Goal: Task Accomplishment & Management: Use online tool/utility

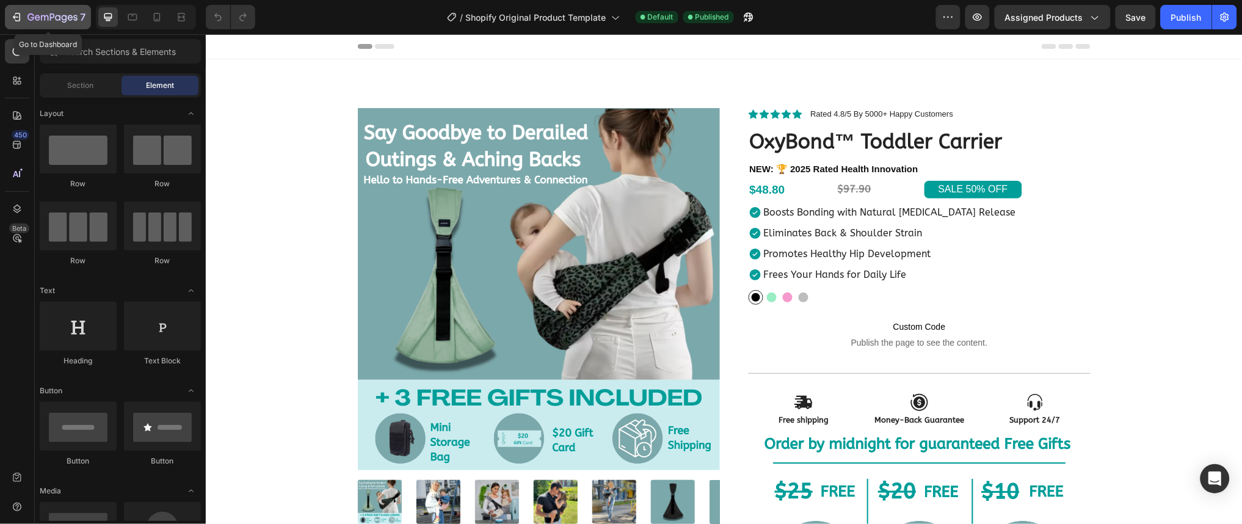
click at [20, 16] on icon "button" at bounding box center [17, 17] width 5 height 9
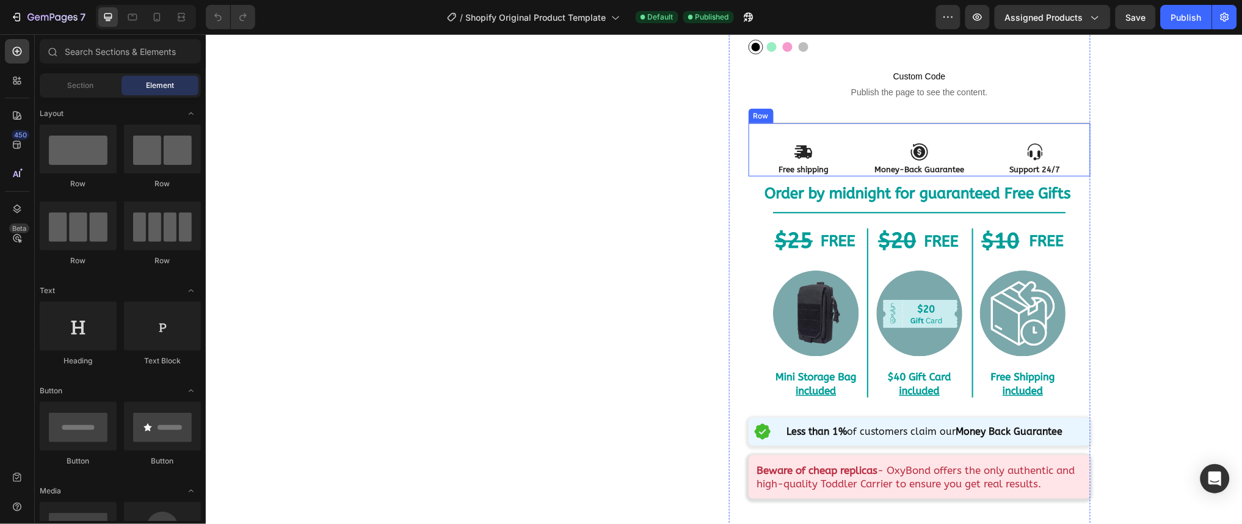
scroll to position [289, 0]
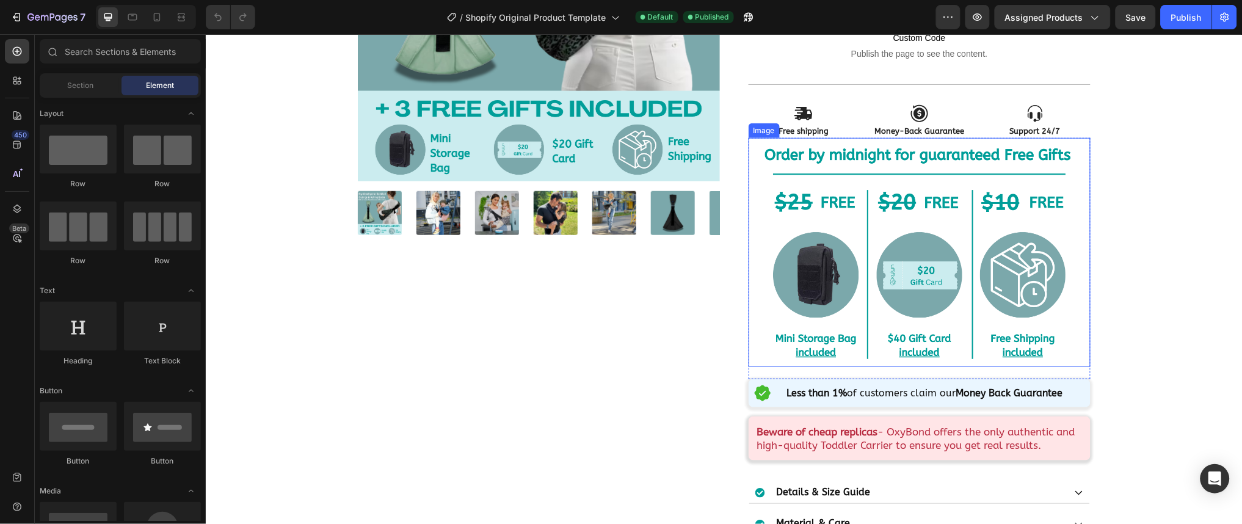
click at [899, 283] on img at bounding box center [919, 251] width 342 height 229
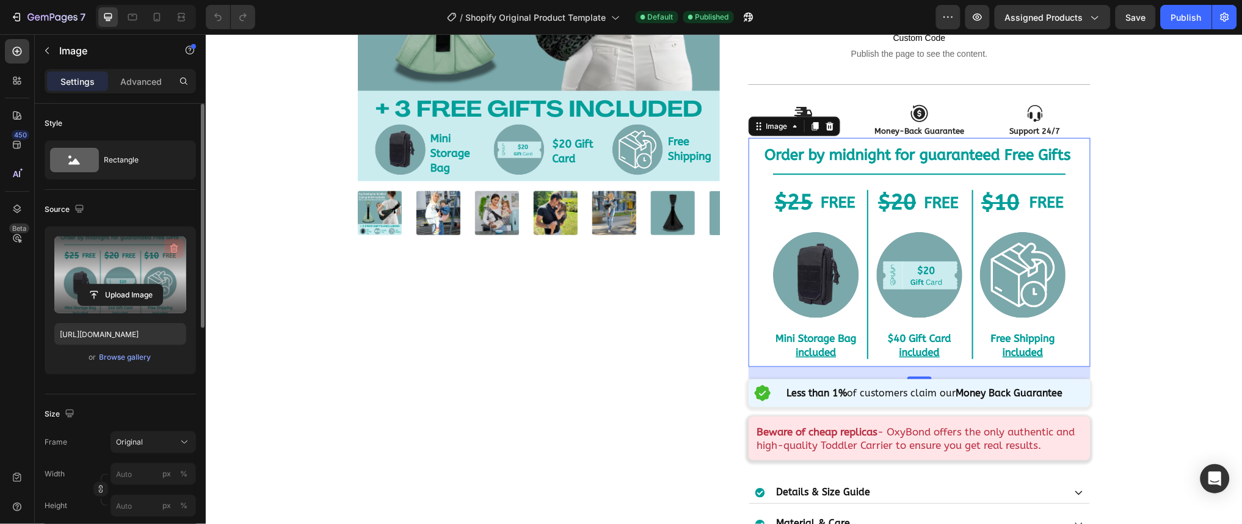
click at [172, 250] on icon "button" at bounding box center [174, 248] width 12 height 12
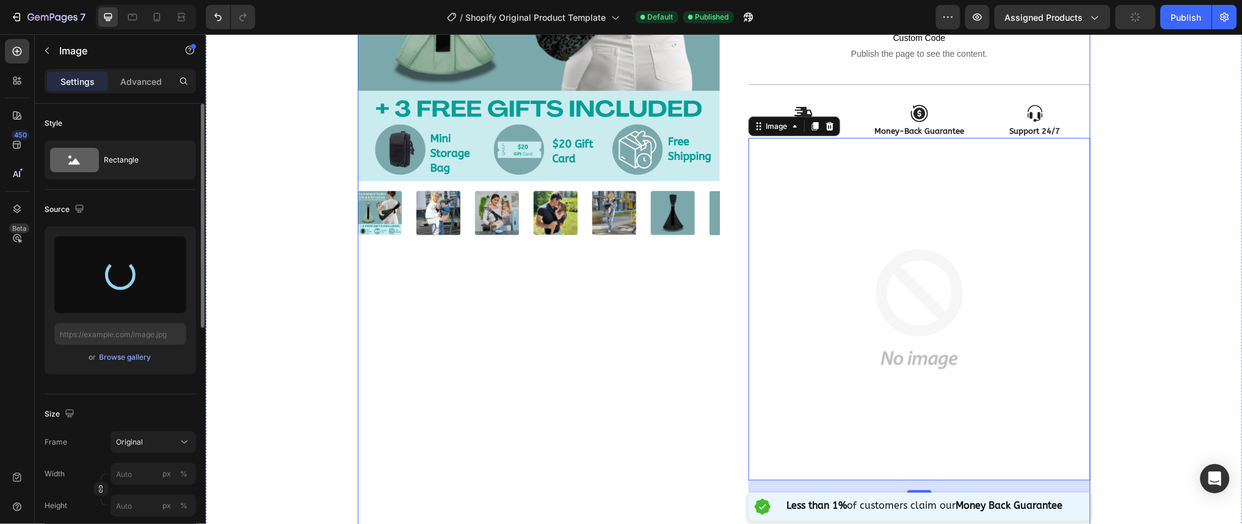
type input "https://cdn.shopify.com/s/files/1/0947/3392/6731/files/gempages_573235968400688…"
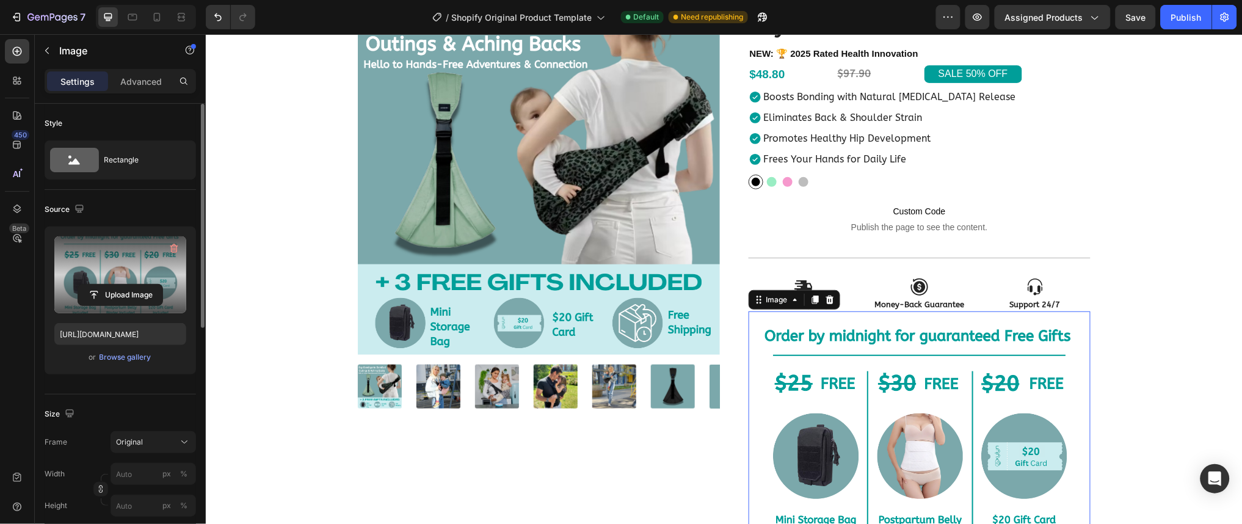
scroll to position [7, 0]
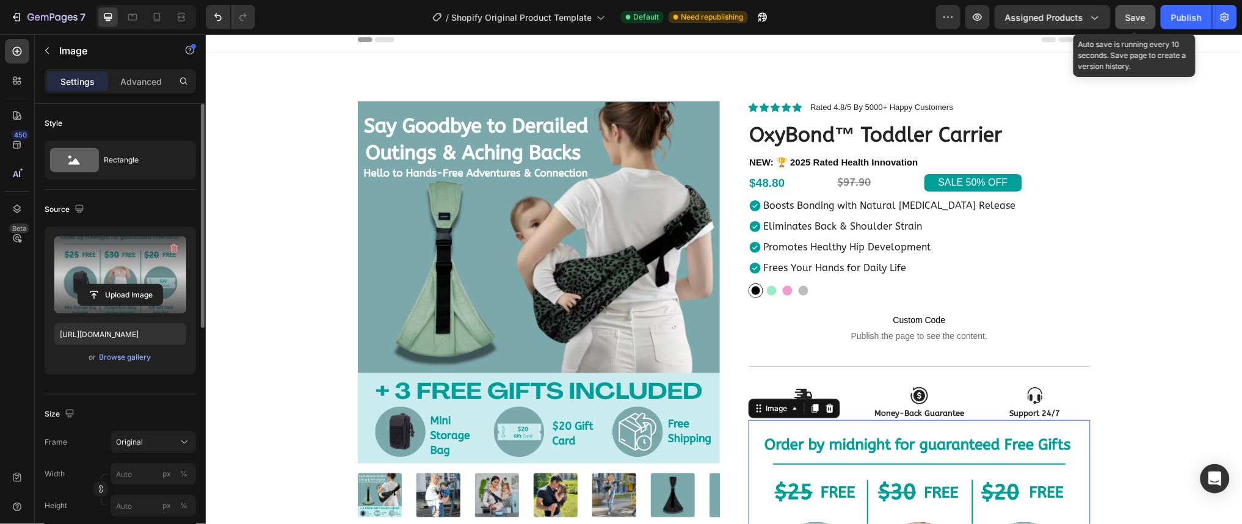
click at [1126, 24] on button "Save" at bounding box center [1135, 17] width 40 height 24
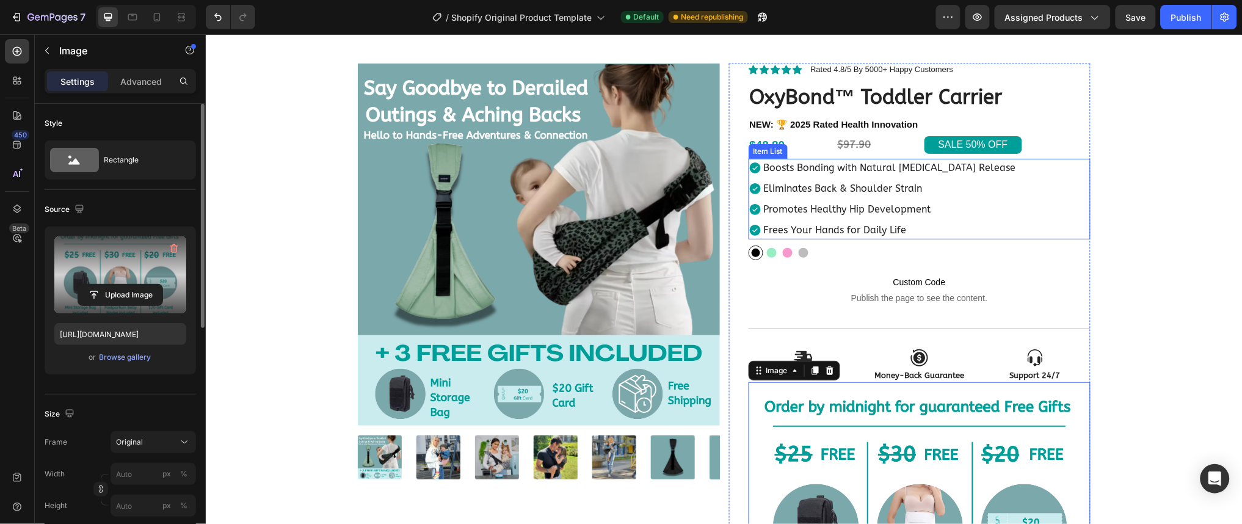
scroll to position [24, 0]
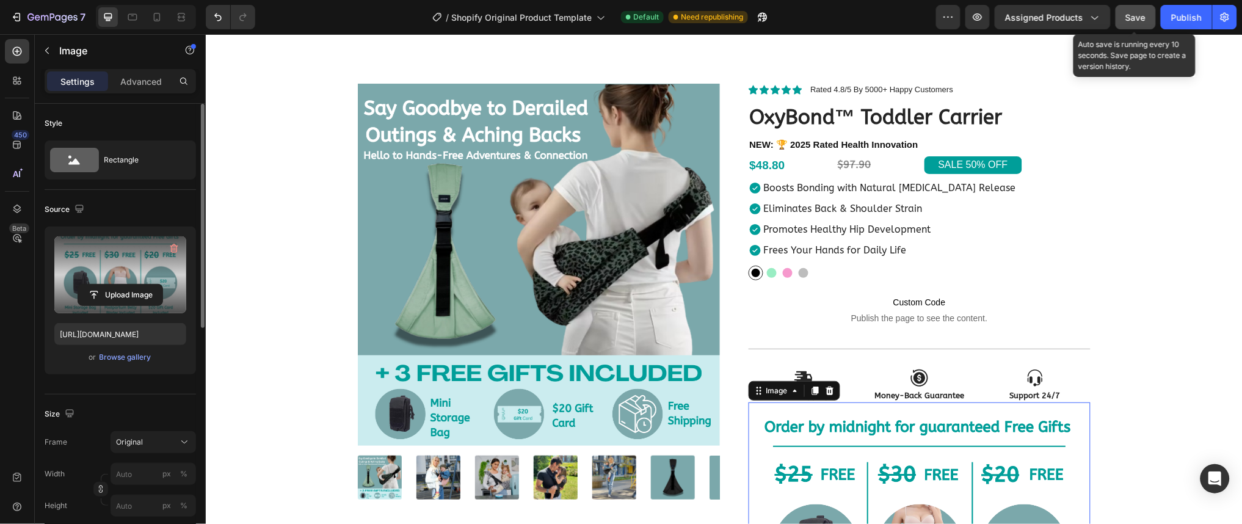
click at [1150, 12] on button "Save" at bounding box center [1135, 17] width 40 height 24
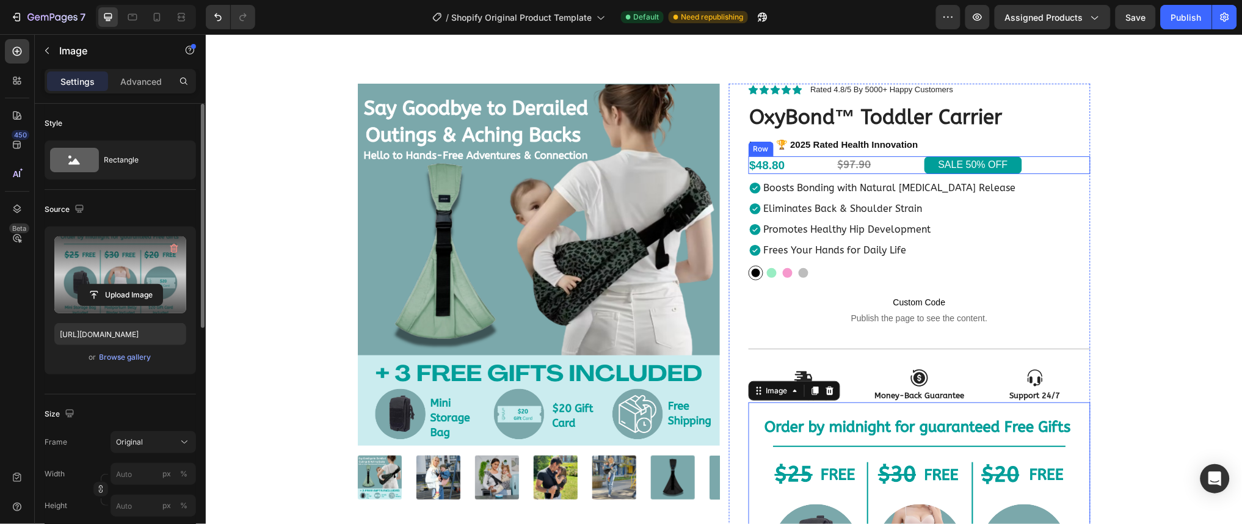
click at [858, 172] on div "$97.90 Heading" at bounding box center [877, 165] width 83 height 18
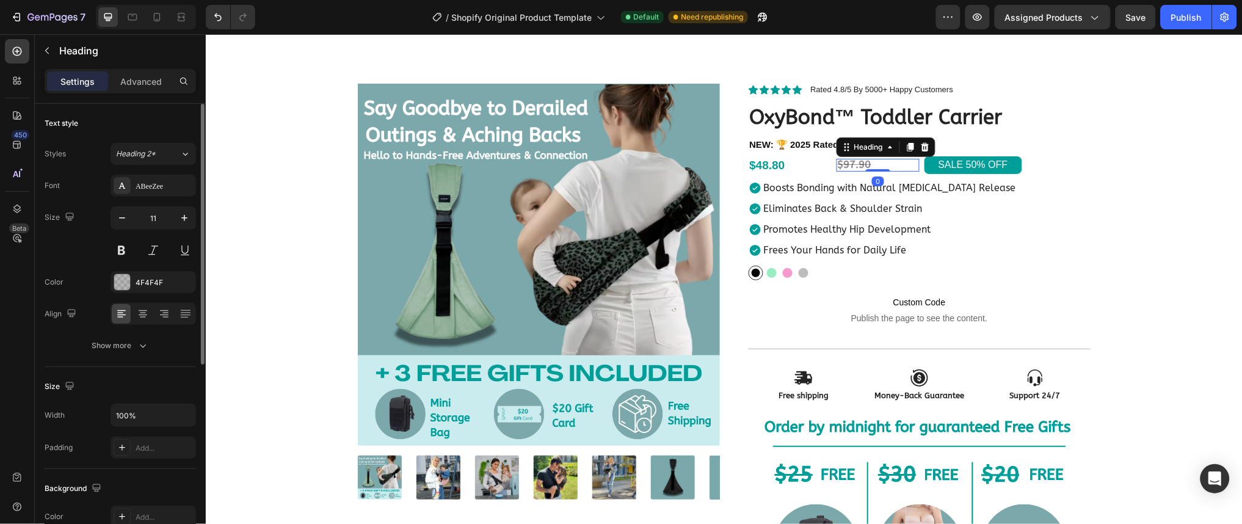
scroll to position [22, 0]
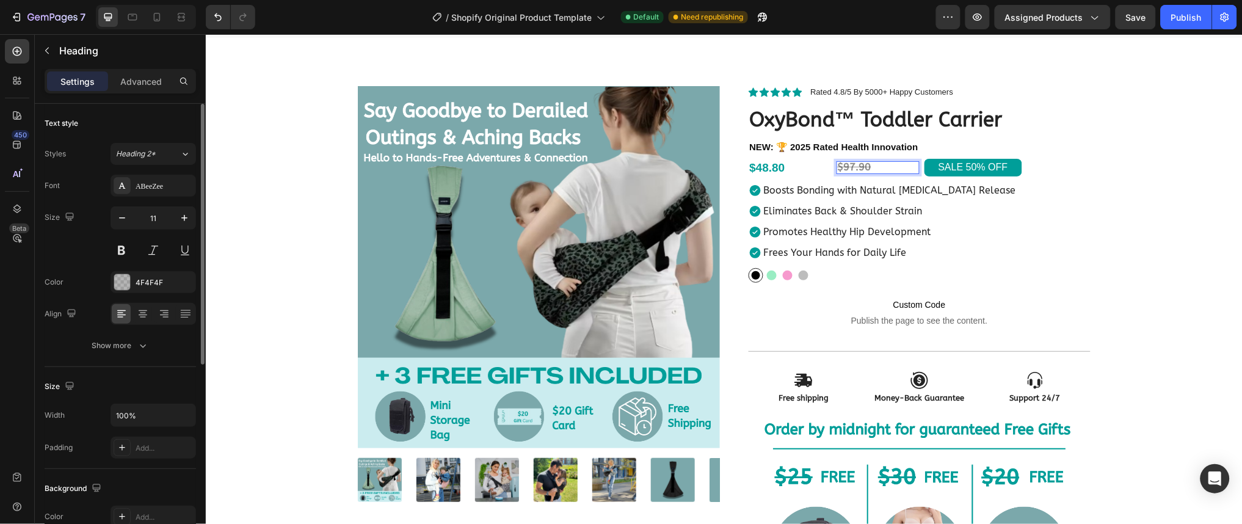
click at [874, 165] on p "$97.90" at bounding box center [877, 167] width 81 height 10
click at [798, 167] on h2 "$48.80" at bounding box center [789, 167] width 83 height 17
click at [777, 165] on strong "$48.80" at bounding box center [766, 167] width 35 height 13
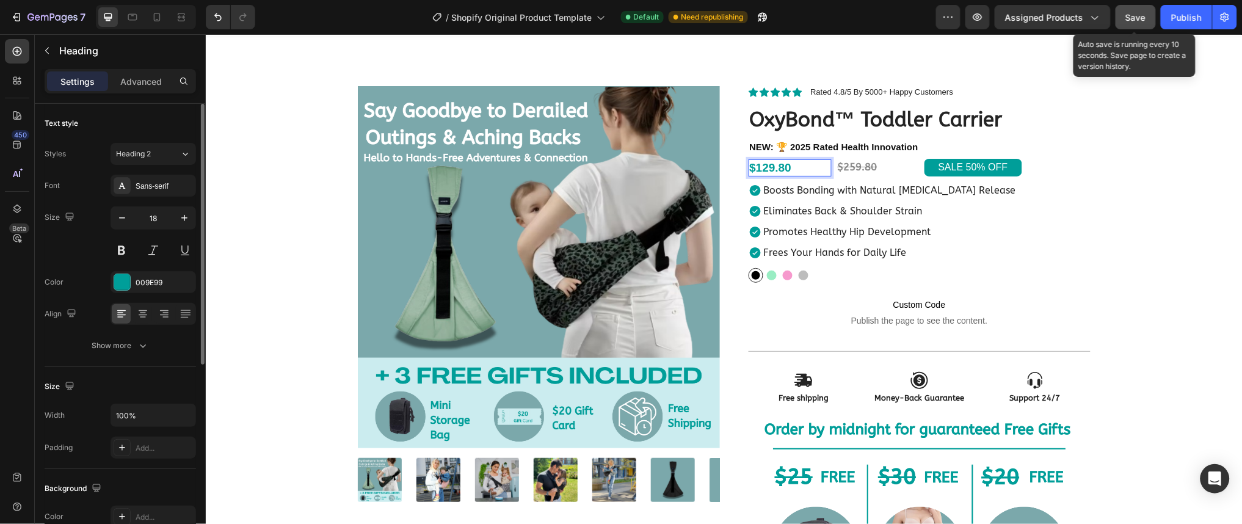
click at [1125, 26] on button "Save" at bounding box center [1135, 17] width 40 height 24
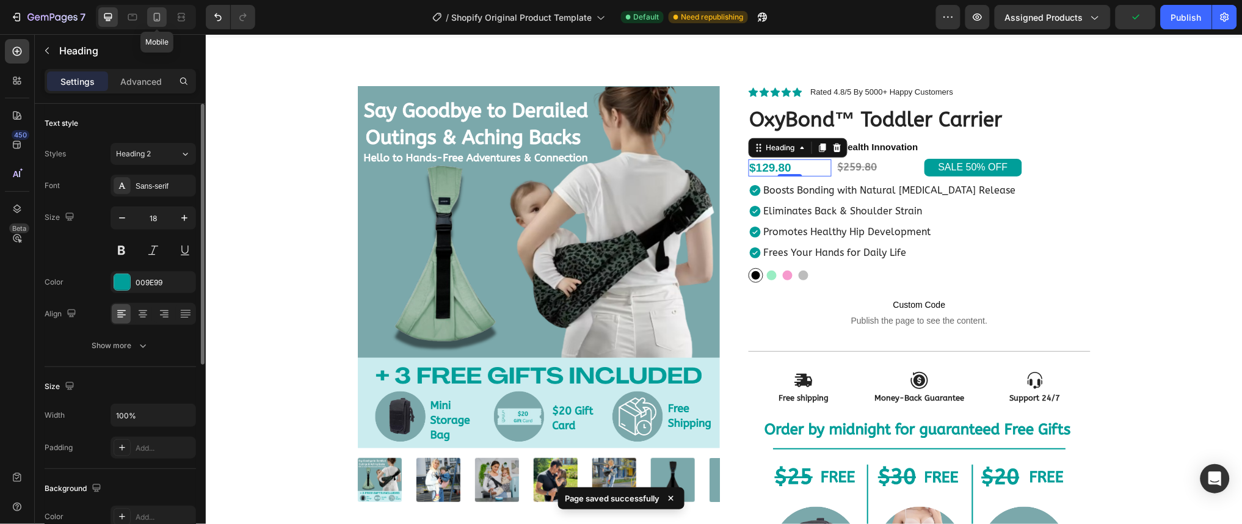
click at [160, 20] on icon at bounding box center [157, 17] width 12 height 12
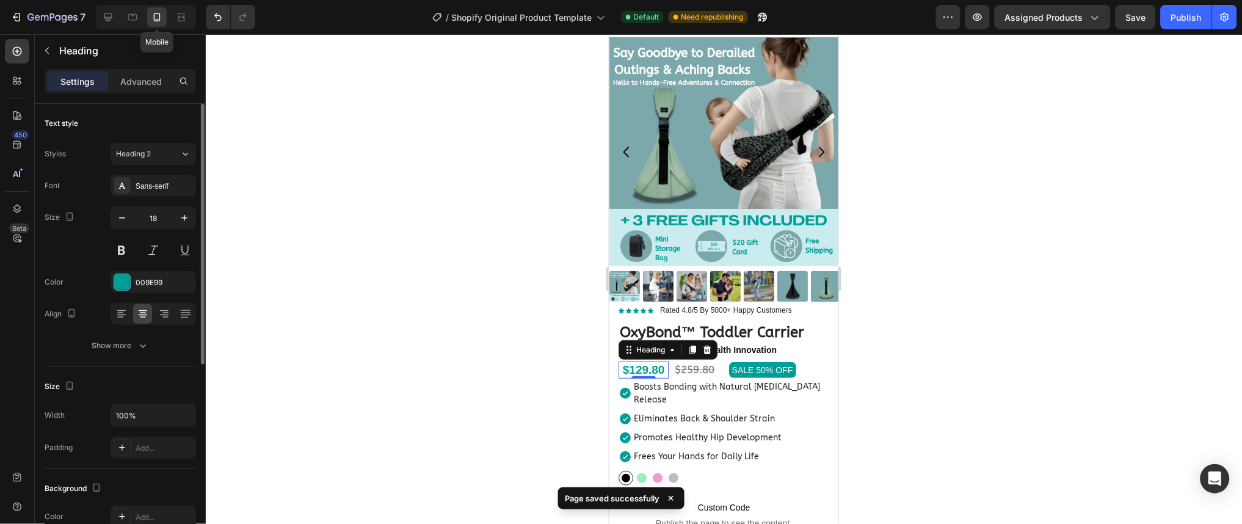
scroll to position [294, 0]
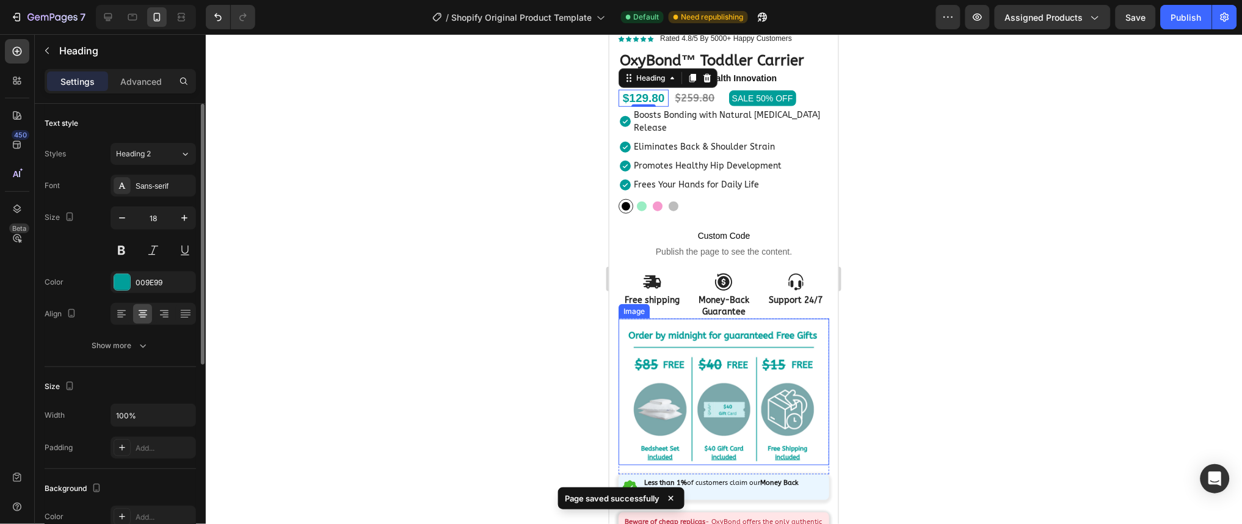
click at [742, 385] on img at bounding box center [723, 394] width 211 height 140
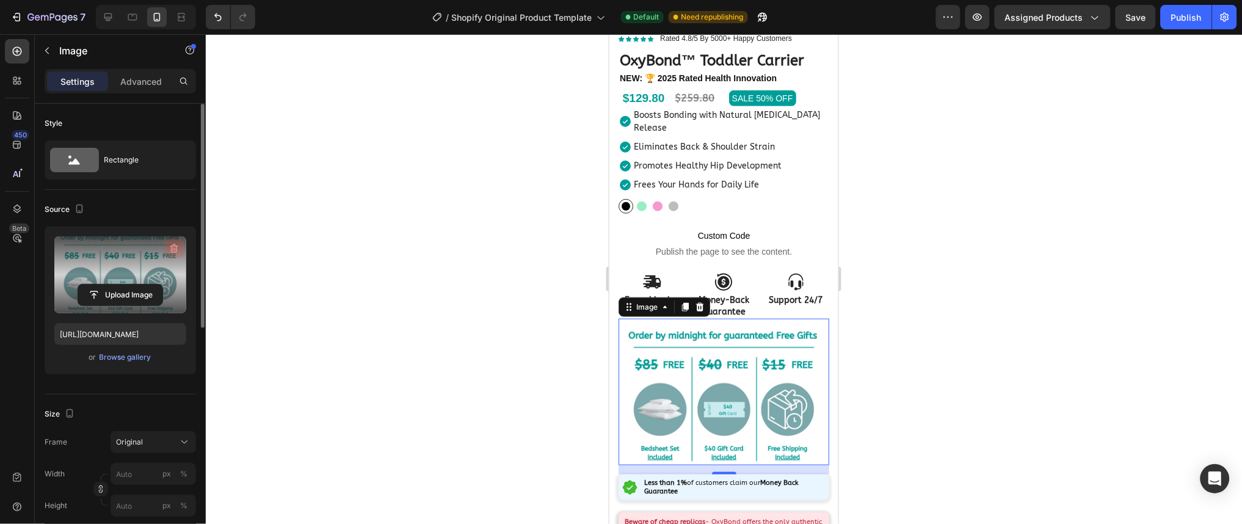
click at [172, 247] on icon "button" at bounding box center [174, 248] width 12 height 12
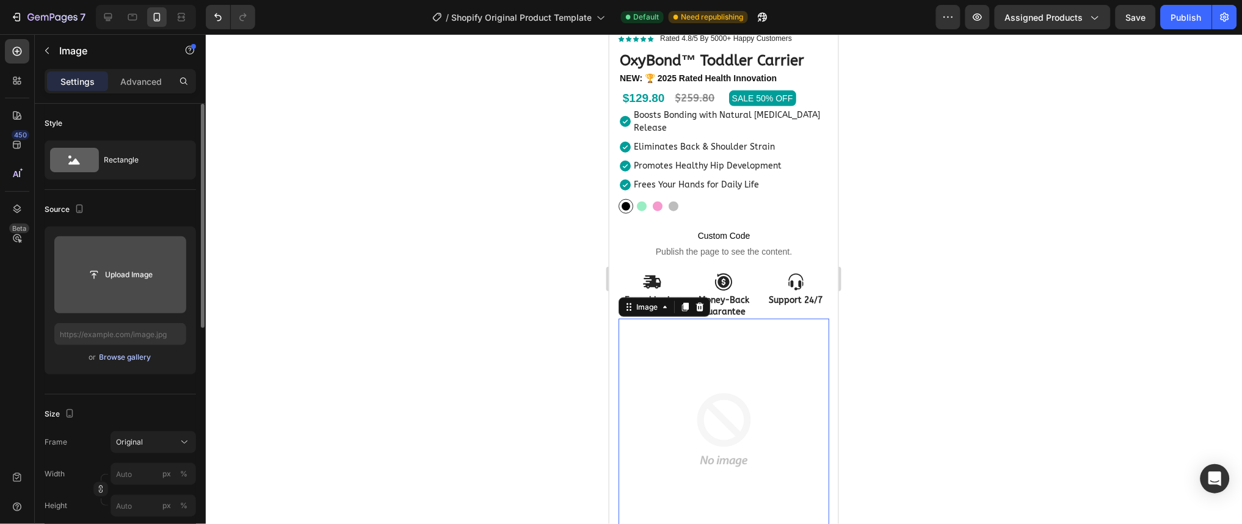
click at [140, 361] on div "Browse gallery" at bounding box center [126, 357] width 52 height 11
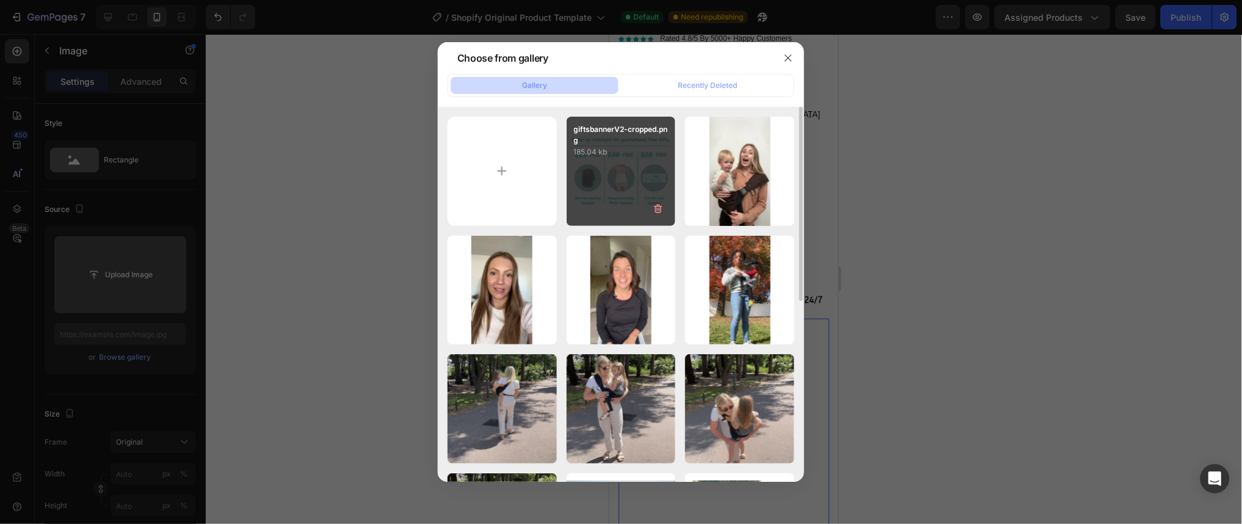
click at [614, 195] on div "giftsbannerV2-cropped.png 185.04 kb" at bounding box center [621, 171] width 109 height 109
type input "https://cdn.shopify.com/s/files/1/0947/3392/6731/files/gempages_573235968400688…"
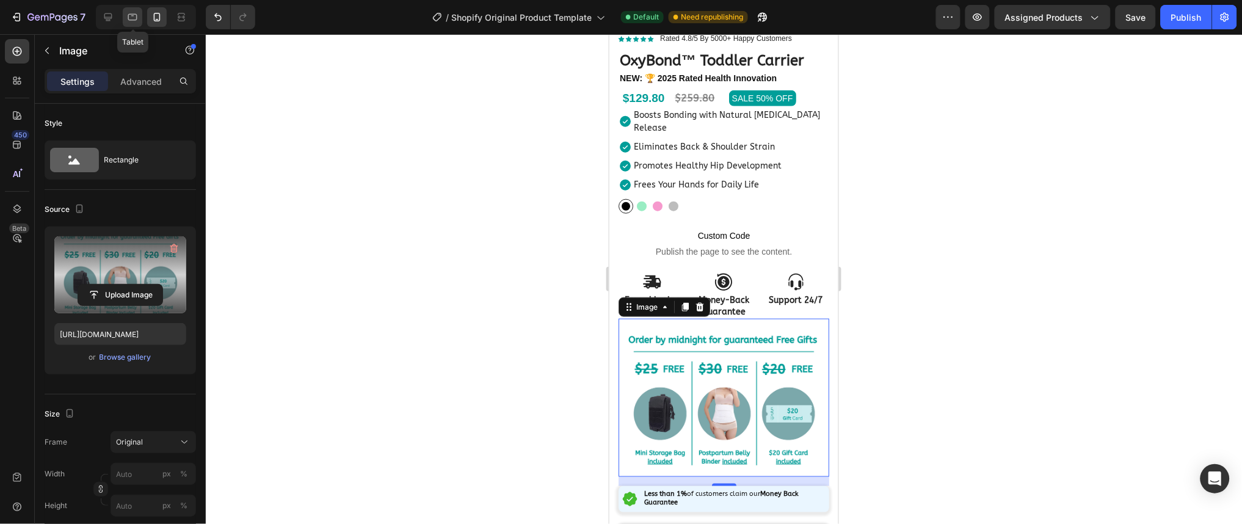
click at [128, 15] on icon at bounding box center [132, 17] width 12 height 12
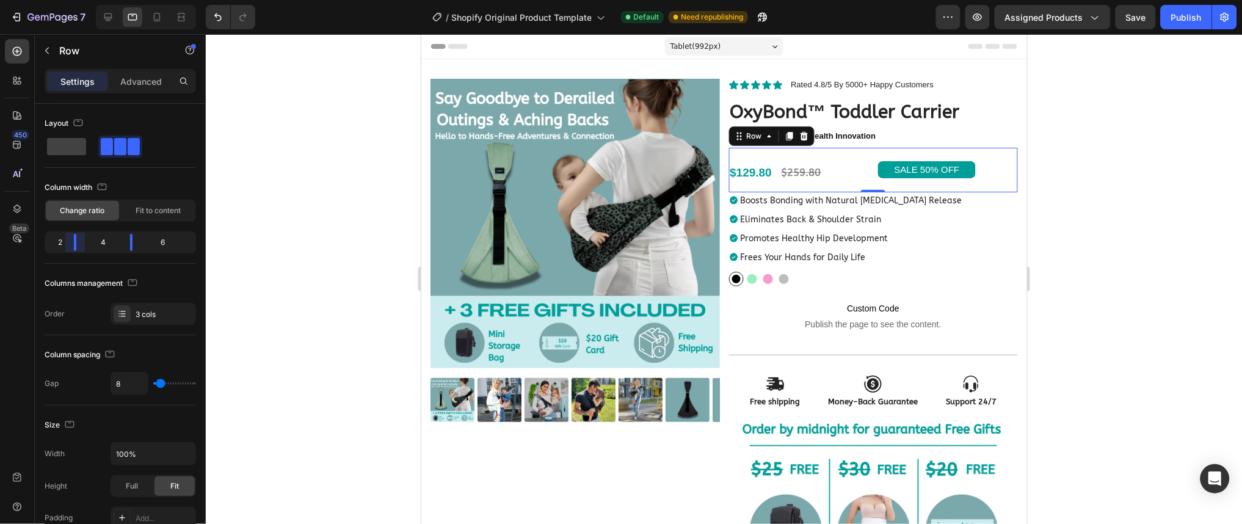
drag, startPoint x: 83, startPoint y: 245, endPoint x: 71, endPoint y: 249, distance: 12.9
click at [71, 0] on body "7 / Shopify Original Product Template Default Need republishing Preview Assigne…" at bounding box center [621, 0] width 1242 height 0
drag, startPoint x: 128, startPoint y: 241, endPoint x: 99, endPoint y: 247, distance: 29.8
click at [99, 0] on body "7 / Shopify Original Product Template Default Need republishing Preview Assigne…" at bounding box center [621, 0] width 1242 height 0
click at [158, 18] on icon at bounding box center [157, 17] width 12 height 12
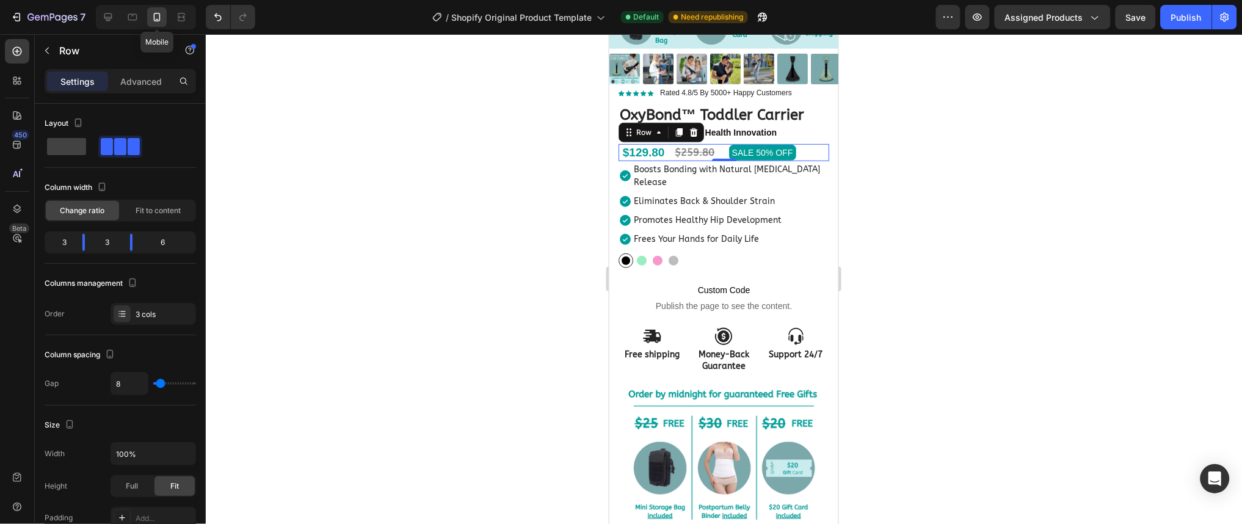
scroll to position [294, 0]
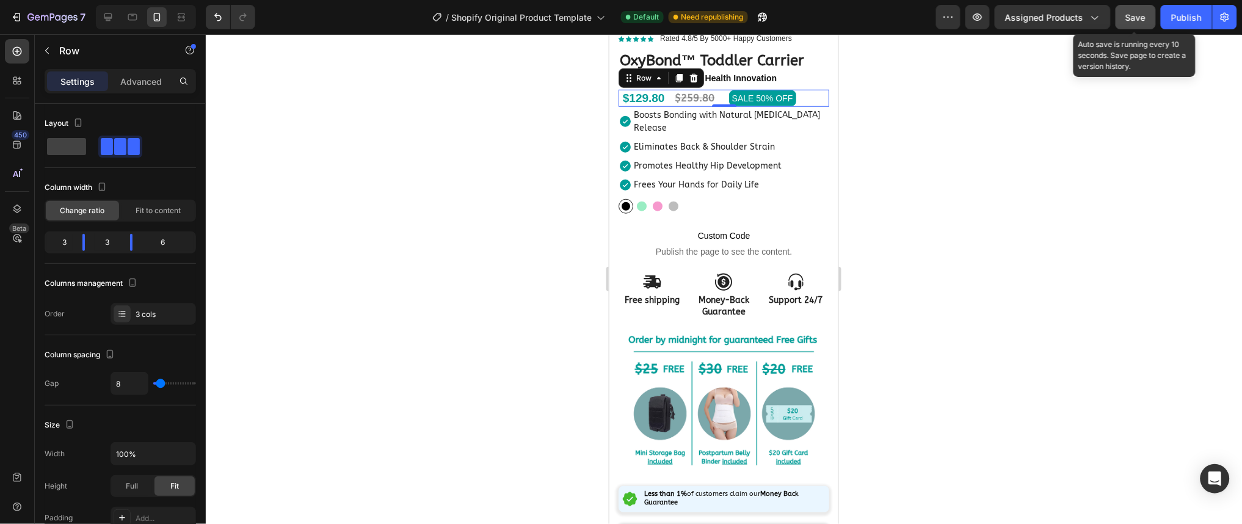
click at [1139, 15] on span "Save" at bounding box center [1136, 17] width 20 height 10
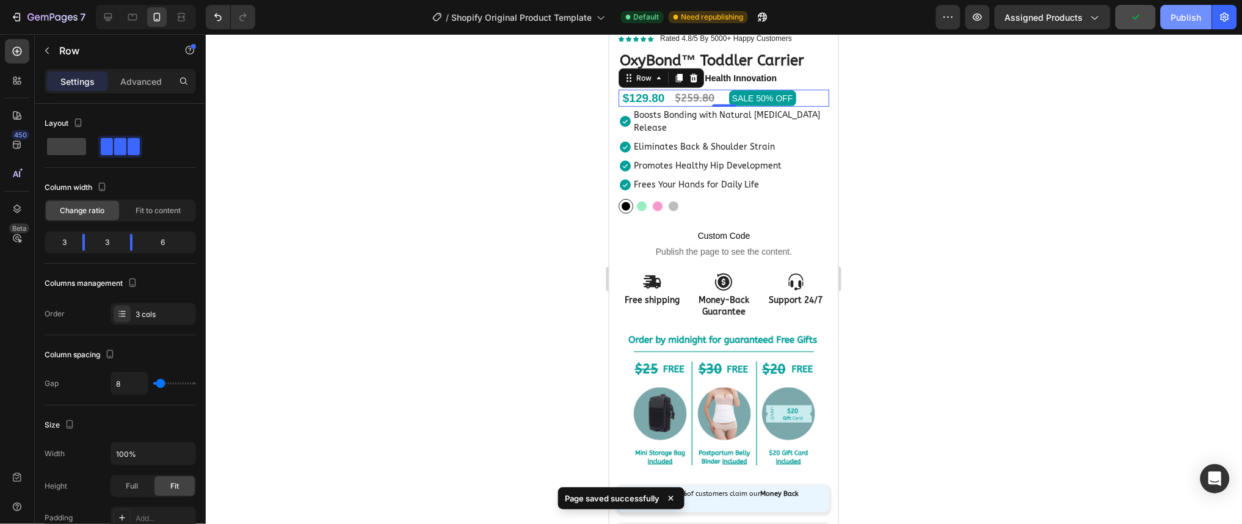
click at [1179, 17] on div "Publish" at bounding box center [1186, 17] width 31 height 13
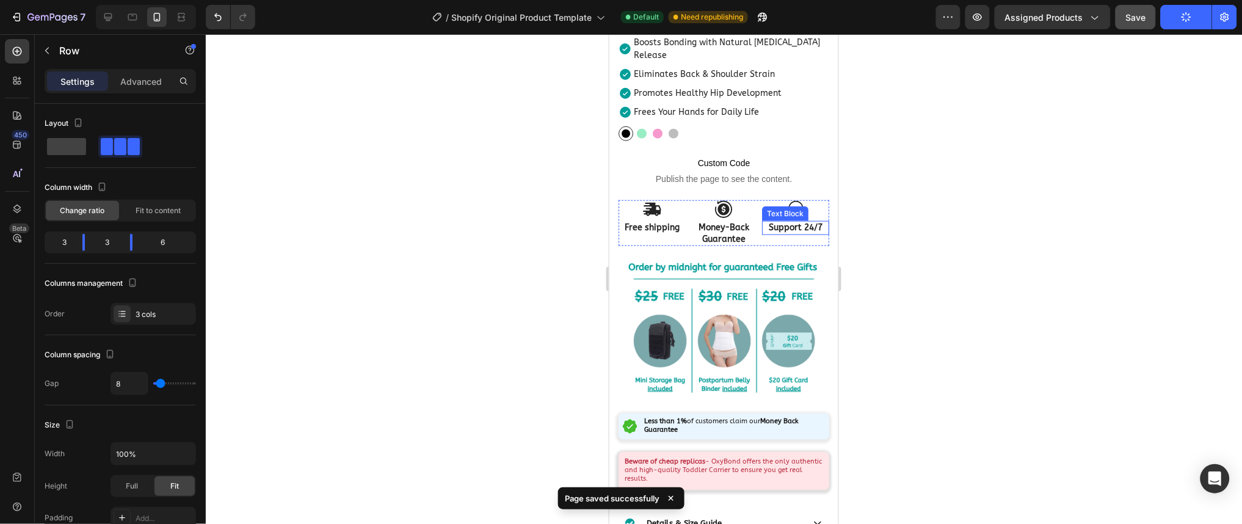
scroll to position [326, 0]
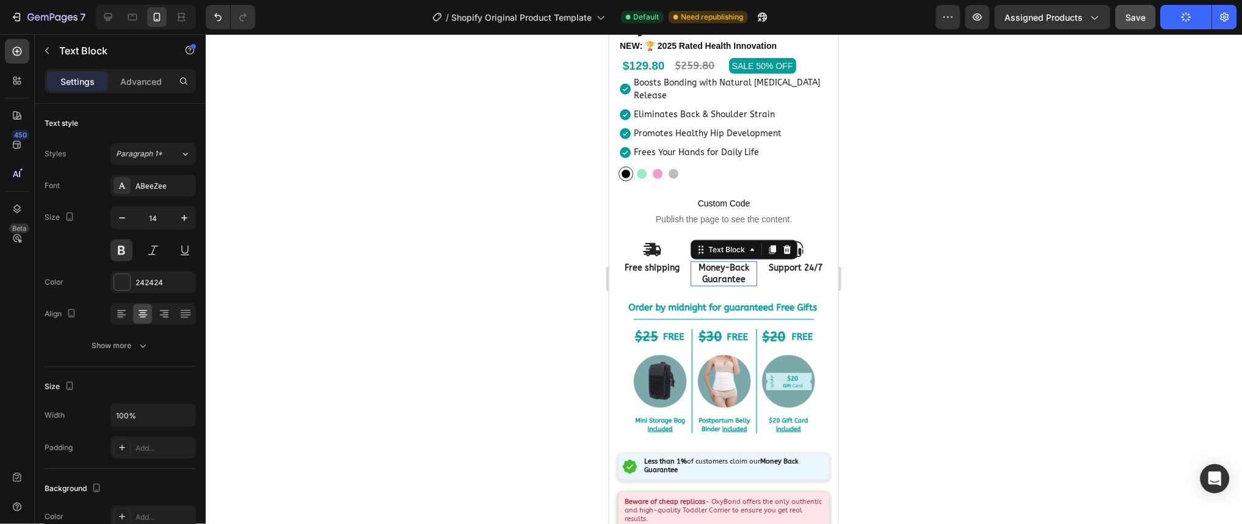
click at [709, 262] on p "Money-Back Guarantee" at bounding box center [723, 273] width 65 height 22
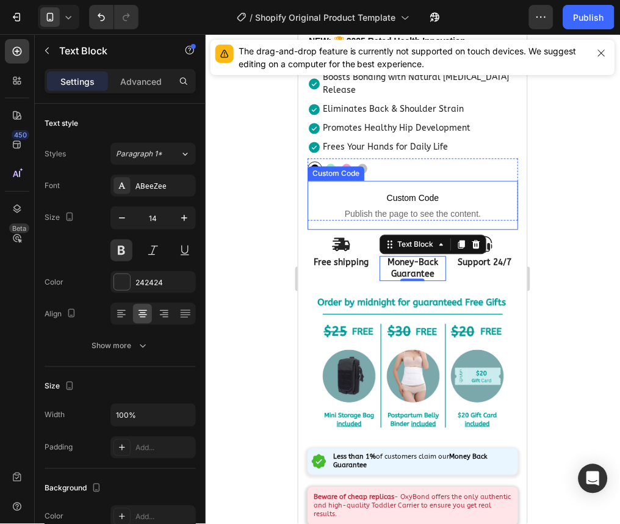
scroll to position [0, 0]
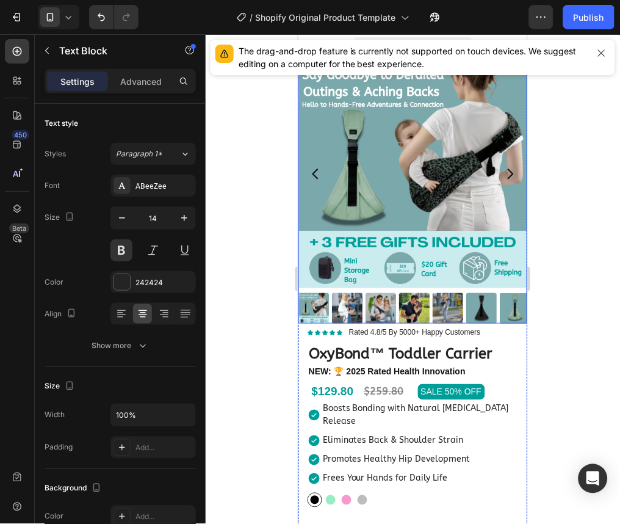
click at [375, 161] on img at bounding box center [412, 173] width 229 height 229
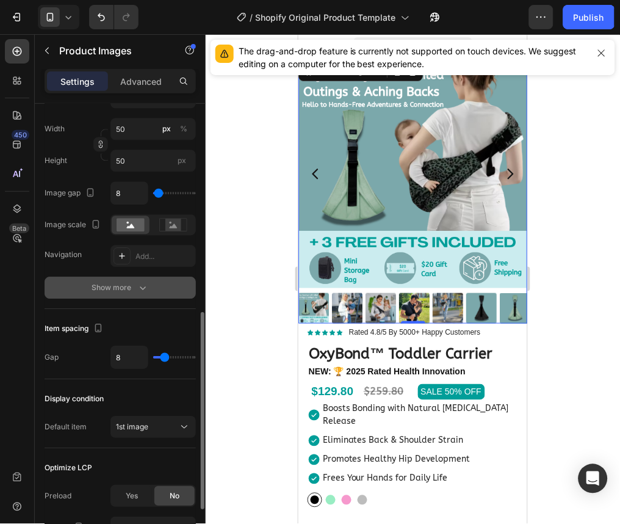
scroll to position [477, 0]
click at [137, 291] on icon "button" at bounding box center [143, 287] width 12 height 12
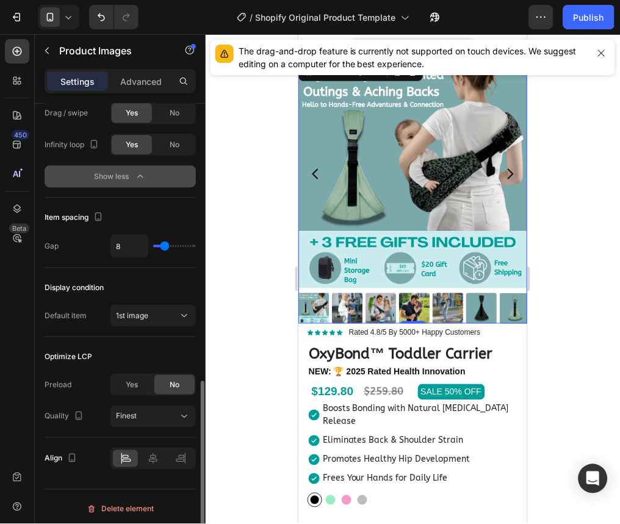
scroll to position [751, 0]
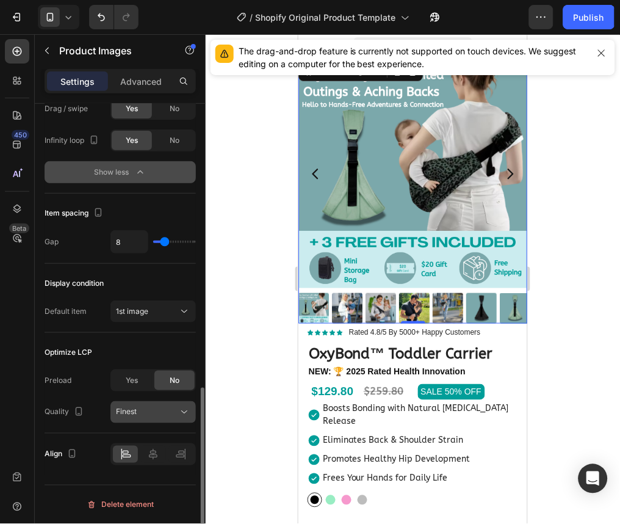
click at [128, 411] on span "Finest" at bounding box center [126, 411] width 21 height 9
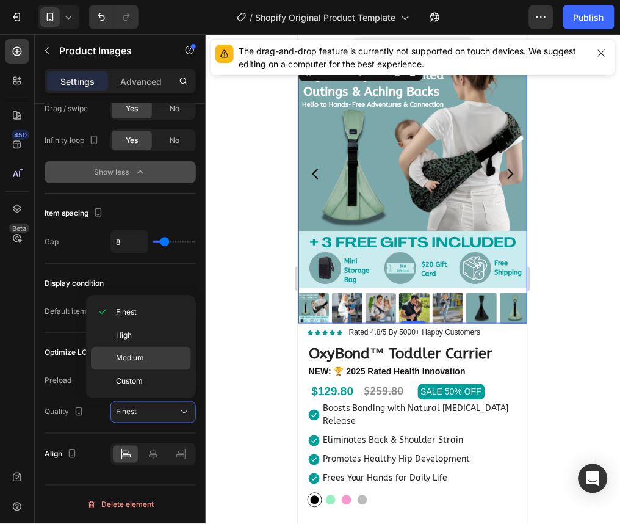
click at [134, 363] on span "Medium" at bounding box center [130, 358] width 28 height 11
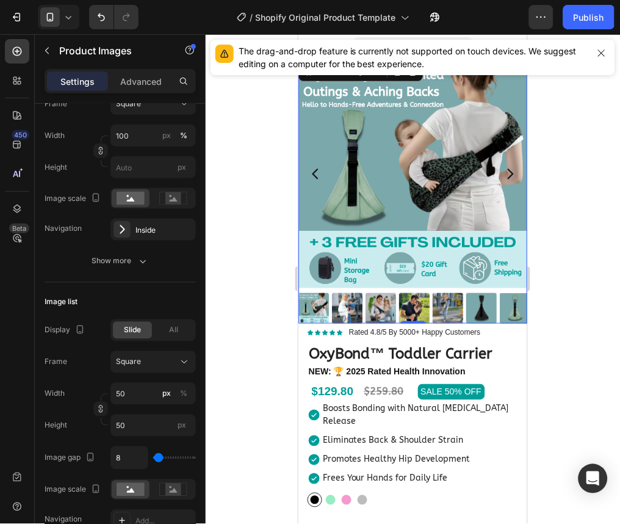
scroll to position [0, 0]
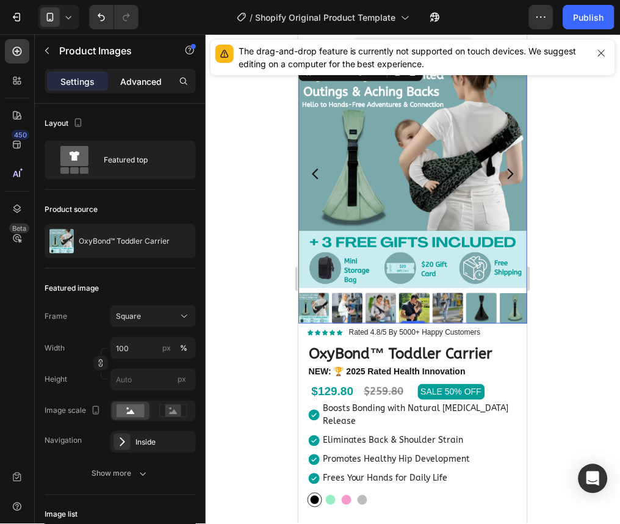
click at [145, 78] on p "Advanced" at bounding box center [141, 81] width 42 height 13
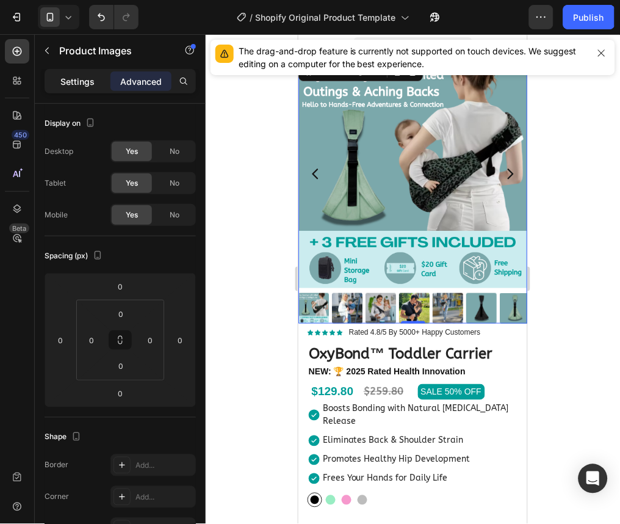
click at [68, 87] on p "Settings" at bounding box center [77, 81] width 34 height 13
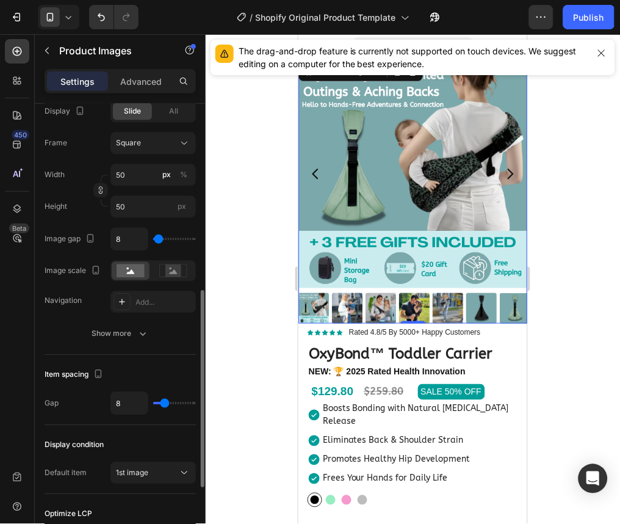
scroll to position [430, 0]
click at [141, 302] on div "Add..." at bounding box center [164, 303] width 57 height 11
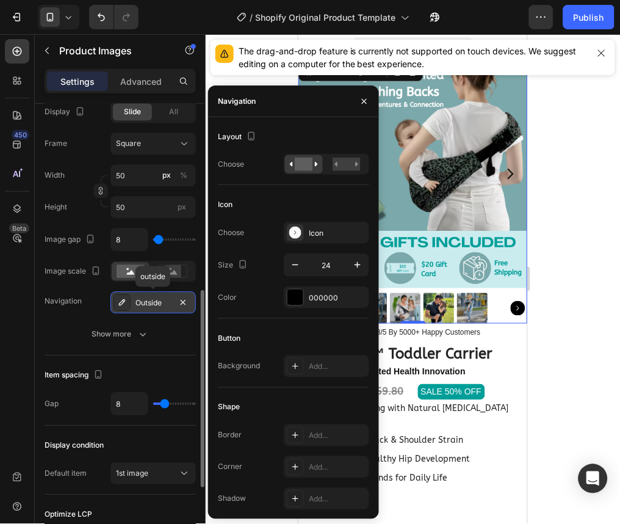
click at [141, 302] on div "Outside" at bounding box center [153, 303] width 35 height 11
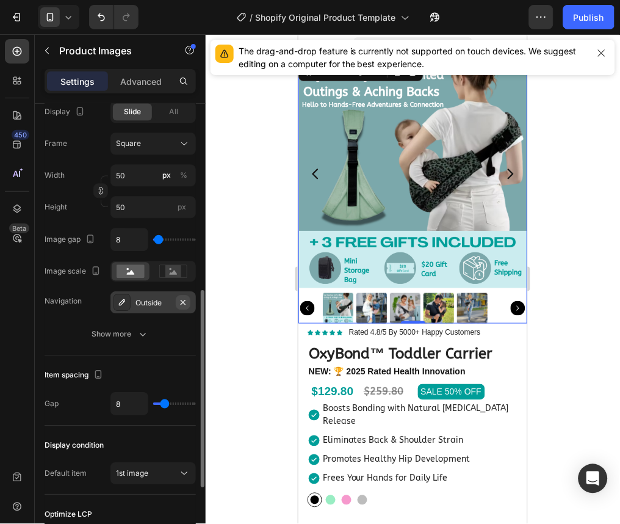
click at [177, 308] on button "button" at bounding box center [183, 302] width 15 height 15
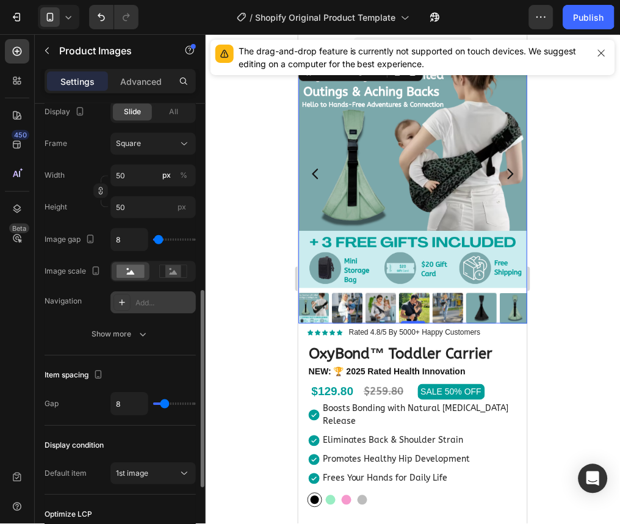
click at [158, 303] on div "Add..." at bounding box center [164, 303] width 57 height 11
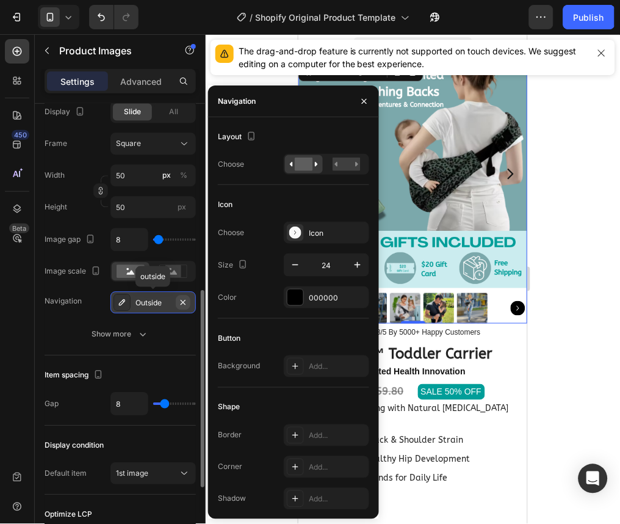
click at [189, 300] on button "button" at bounding box center [183, 302] width 15 height 15
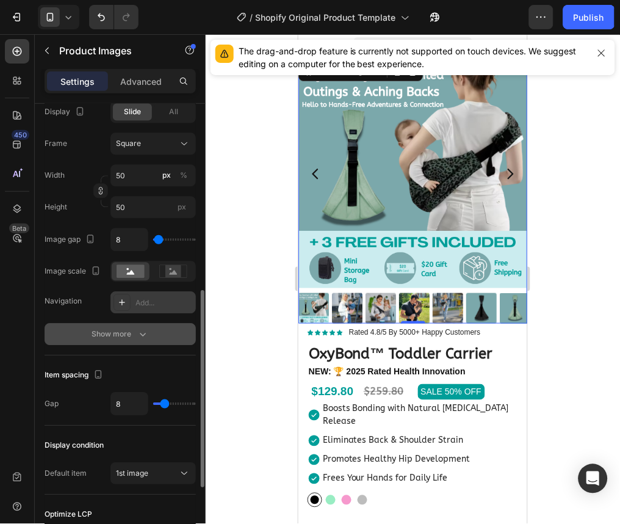
click at [132, 333] on div "Show more" at bounding box center [120, 334] width 57 height 12
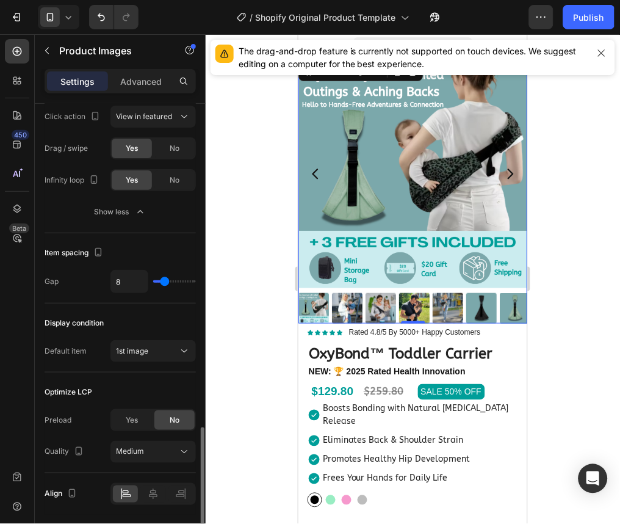
scroll to position [751, 0]
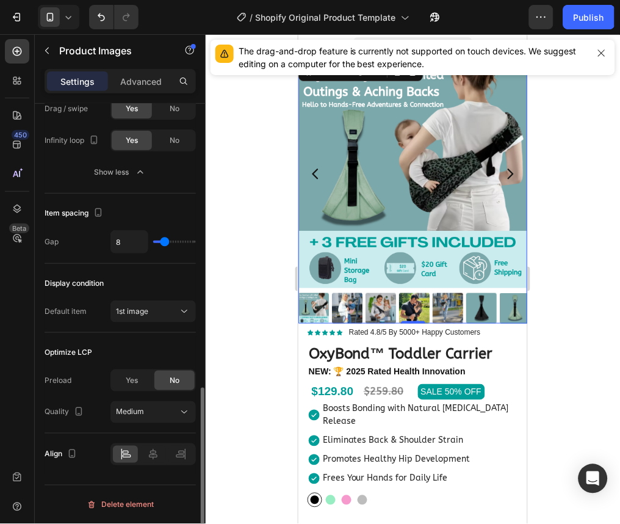
click at [81, 344] on div "Optimize LCP" at bounding box center [120, 352] width 151 height 20
click at [83, 347] on div "Optimize LCP" at bounding box center [69, 352] width 48 height 11
click at [574, 23] on div "Publish" at bounding box center [589, 17] width 31 height 13
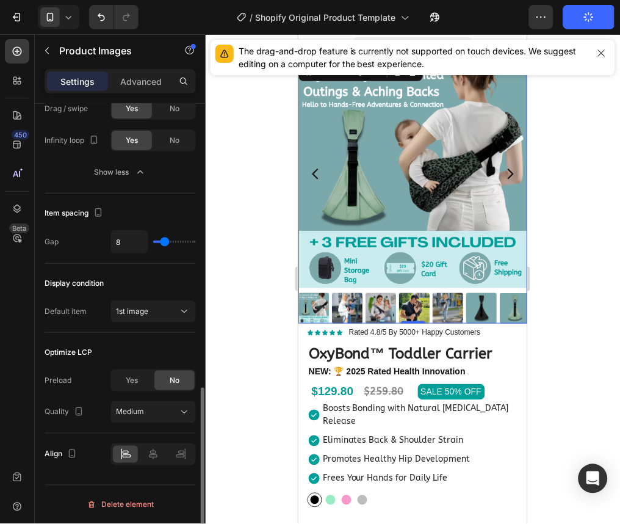
click at [82, 352] on div "Optimize LCP" at bounding box center [69, 352] width 48 height 11
click at [136, 375] on span "Yes" at bounding box center [132, 380] width 12 height 11
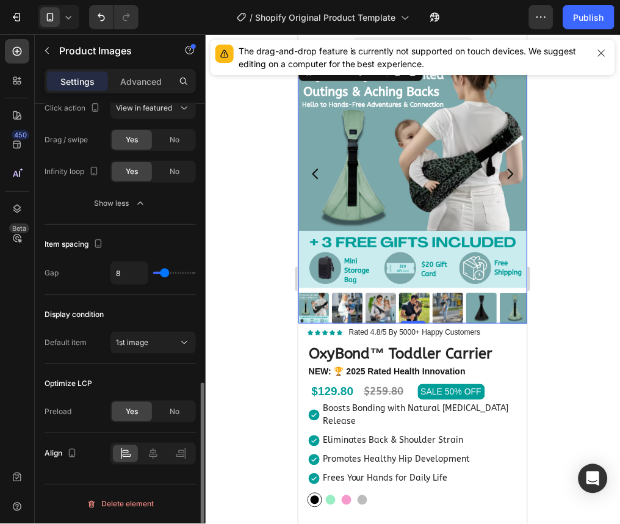
scroll to position [720, 0]
click at [184, 413] on div "No" at bounding box center [174, 412] width 40 height 20
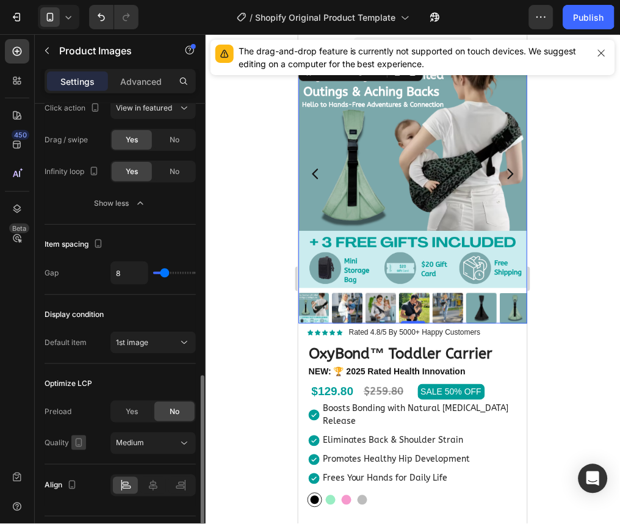
click at [78, 441] on icon "button" at bounding box center [79, 442] width 12 height 12
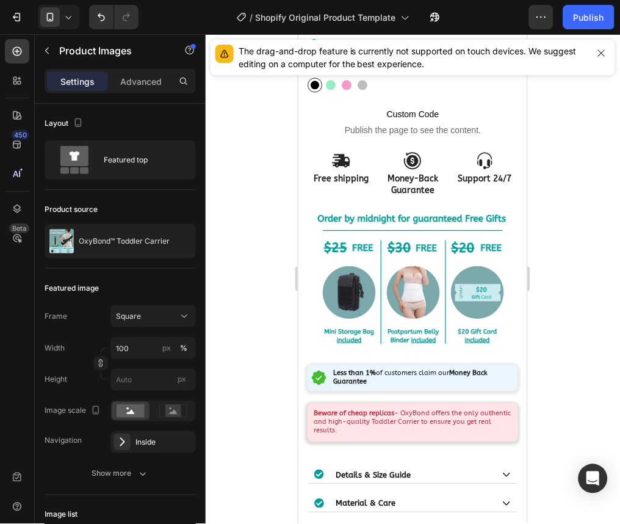
scroll to position [418, 0]
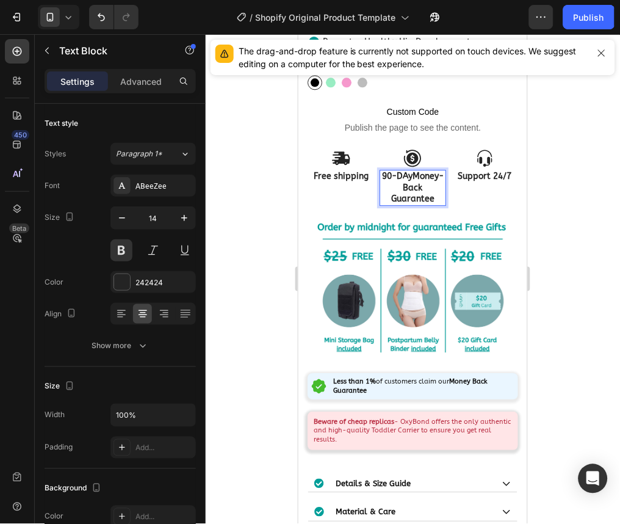
click at [415, 187] on p "90-DAyMoney-Back Guarantee" at bounding box center [412, 187] width 65 height 34
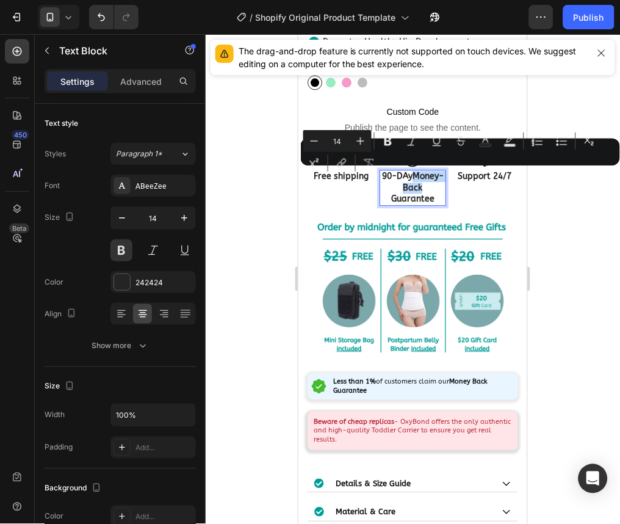
drag, startPoint x: 415, startPoint y: 187, endPoint x: 397, endPoint y: 176, distance: 20.8
click at [397, 176] on p "90-DAyMoney-Back Guarantee" at bounding box center [412, 187] width 65 height 34
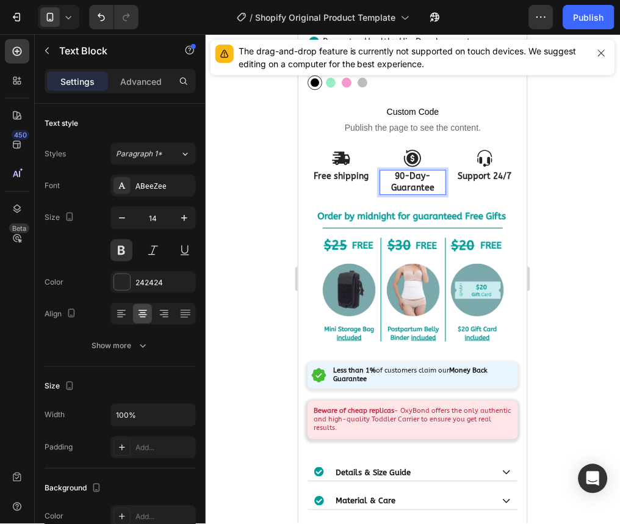
click at [386, 173] on p "90-Day- Guarantee" at bounding box center [412, 181] width 65 height 22
click at [474, 170] on p "Support 24/7" at bounding box center [484, 175] width 65 height 11
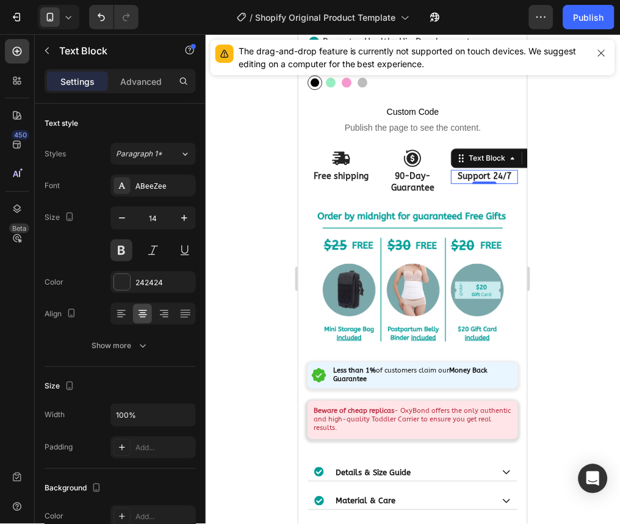
click at [586, 220] on div at bounding box center [413, 279] width 415 height 490
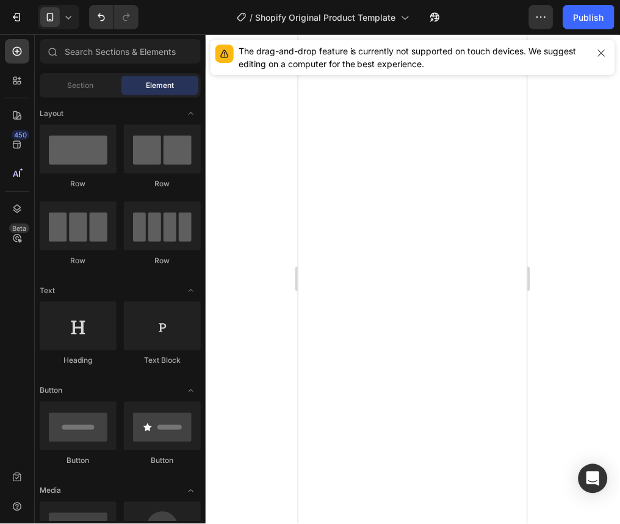
scroll to position [6058, 0]
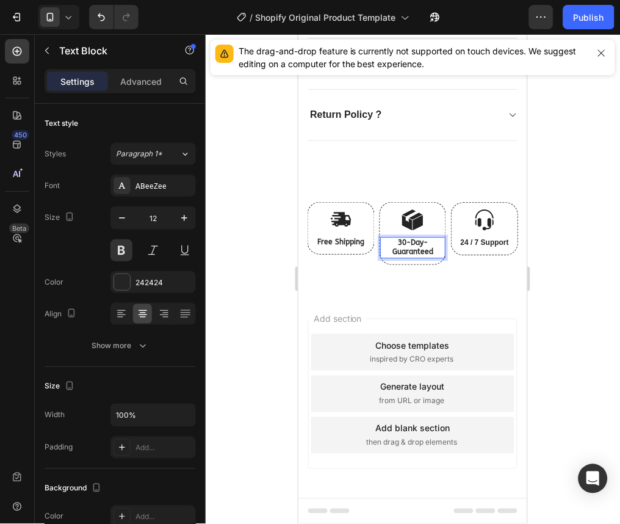
click at [419, 256] on p "30-Day- Guaranteed" at bounding box center [412, 246] width 63 height 19
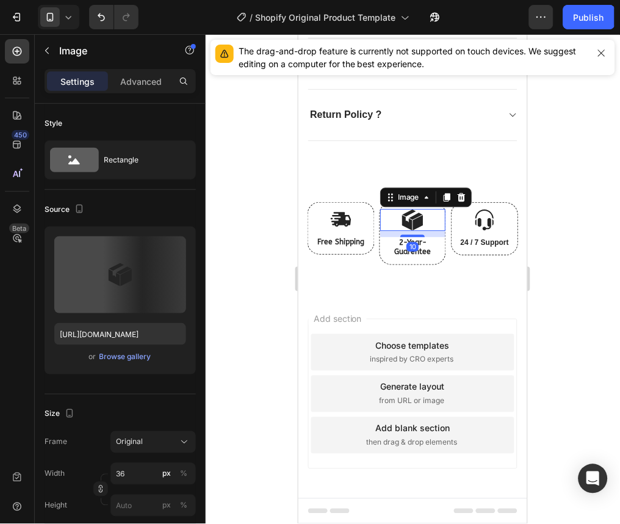
click at [402, 230] on img at bounding box center [412, 219] width 22 height 22
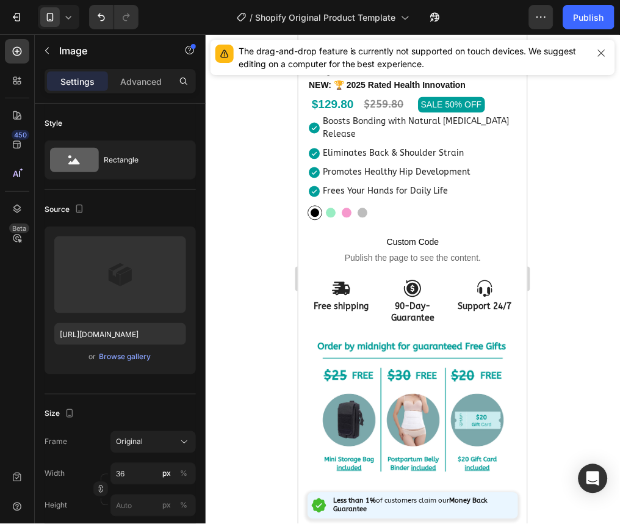
scroll to position [280, 0]
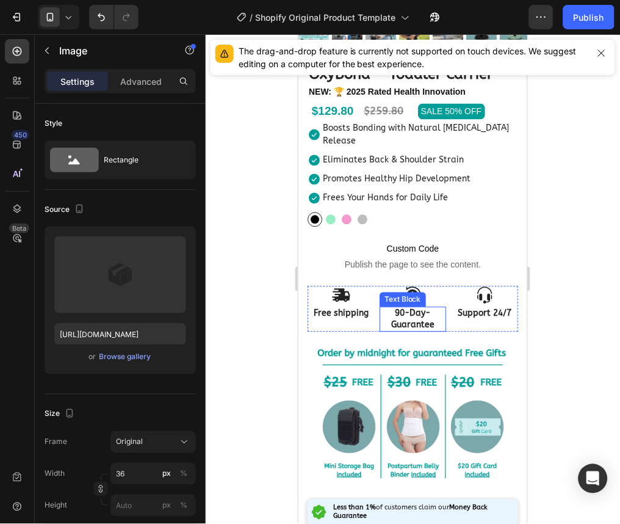
click at [409, 311] on p "90-Day-Guarantee" at bounding box center [412, 319] width 65 height 22
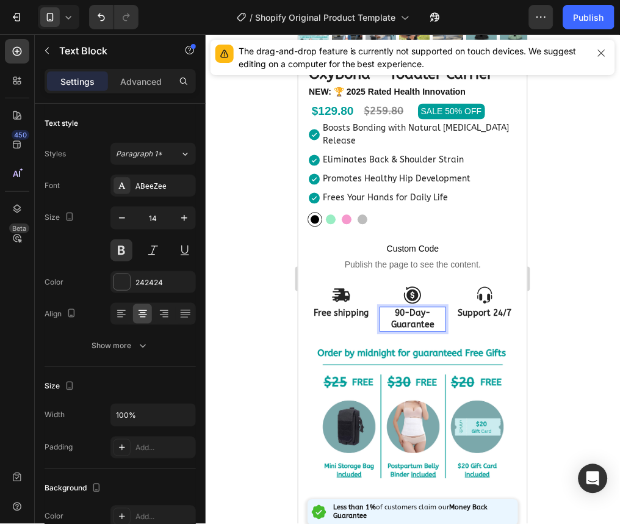
click at [424, 308] on p "90-Day-Guarantee" at bounding box center [412, 319] width 65 height 22
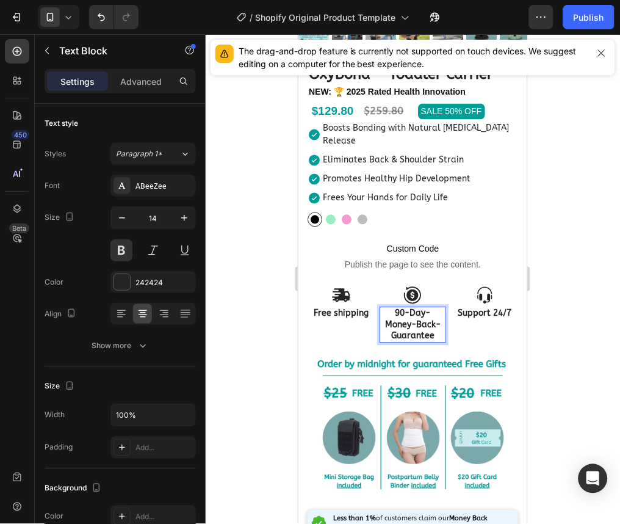
click at [541, 290] on div at bounding box center [413, 279] width 415 height 490
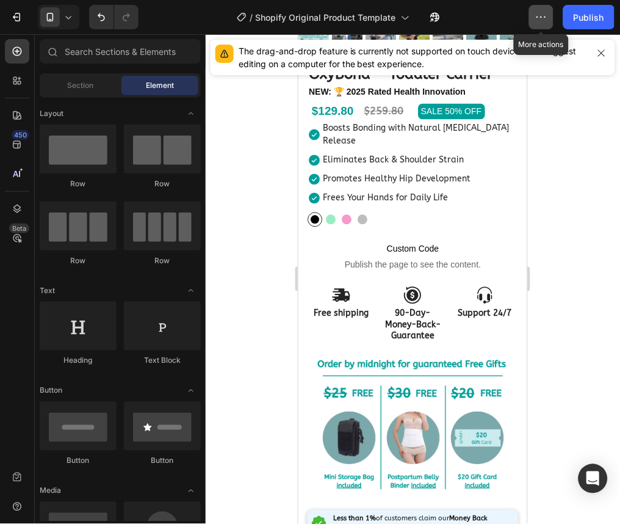
click at [543, 15] on icon "button" at bounding box center [541, 17] width 12 height 12
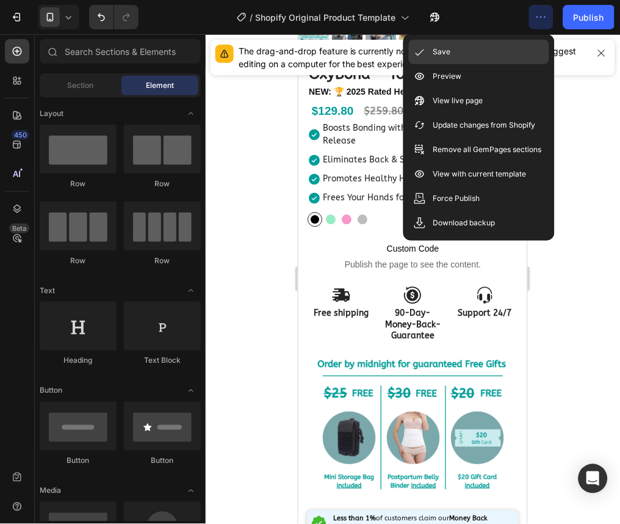
click at [463, 64] on div "Save" at bounding box center [479, 76] width 140 height 24
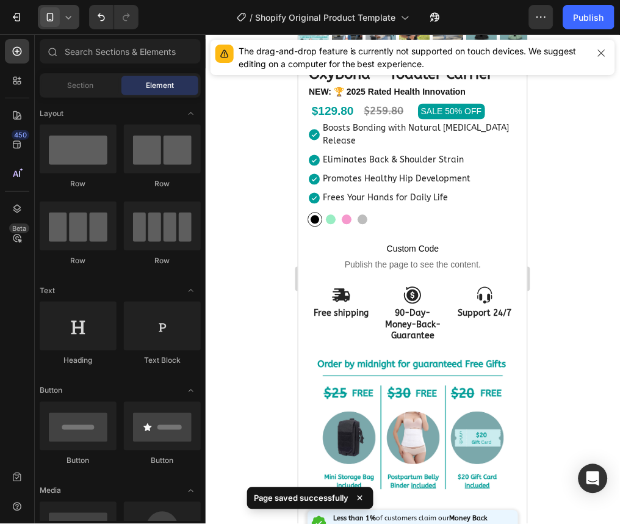
click at [73, 20] on icon at bounding box center [68, 17] width 12 height 12
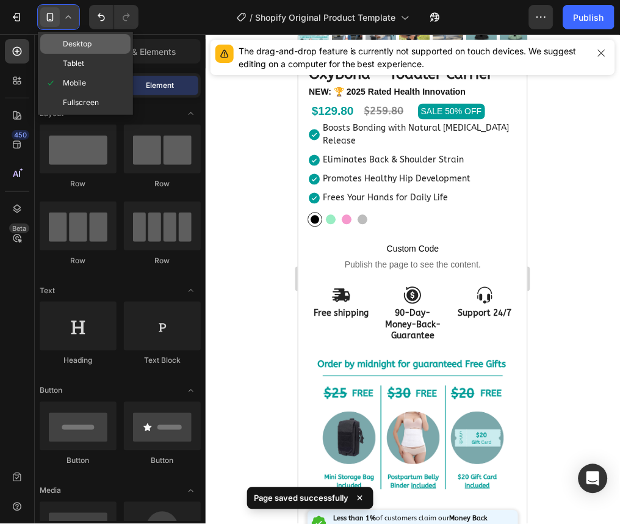
click at [84, 54] on div "Desktop" at bounding box center [85, 64] width 90 height 20
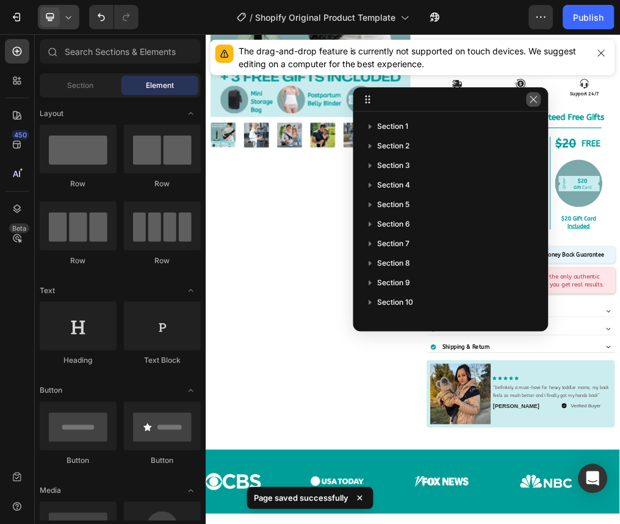
click at [533, 104] on button "button" at bounding box center [534, 99] width 15 height 15
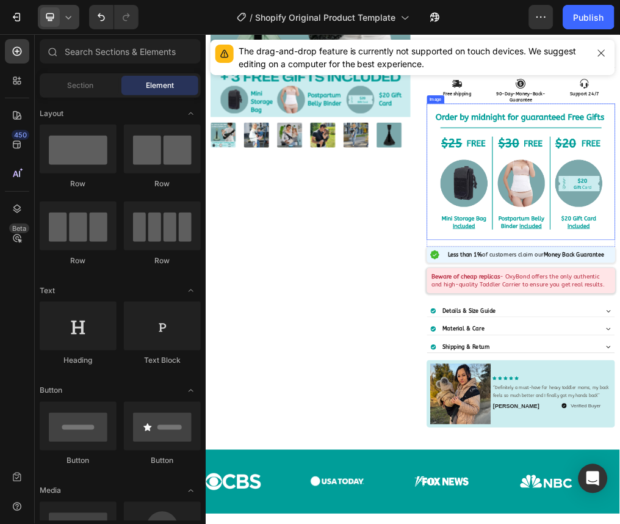
scroll to position [159, 0]
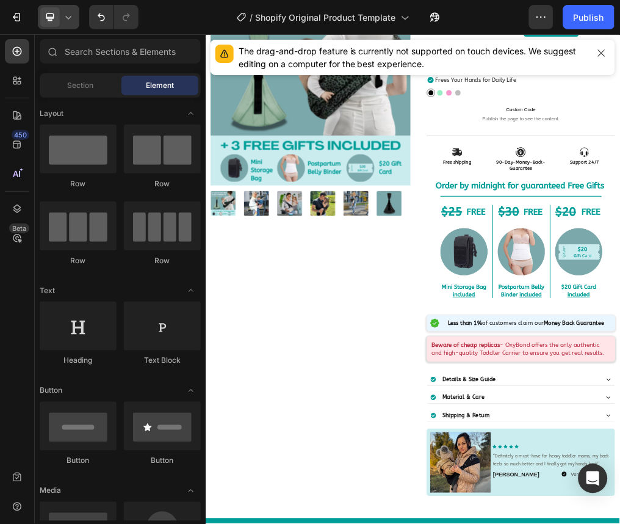
click at [66, 12] on icon at bounding box center [68, 17] width 12 height 12
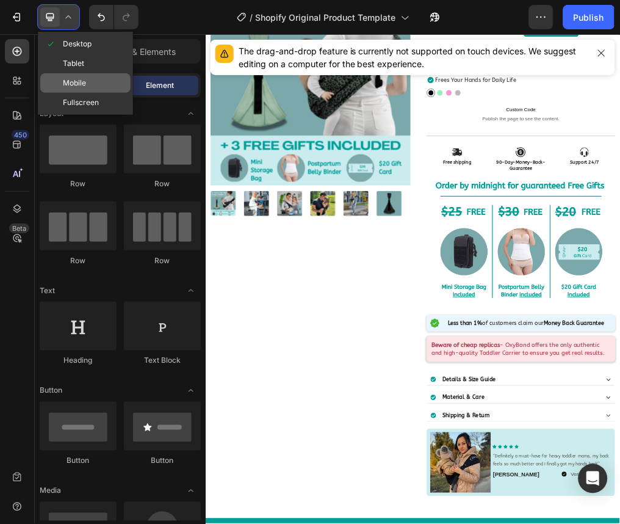
click at [81, 93] on div "Mobile" at bounding box center [85, 103] width 90 height 20
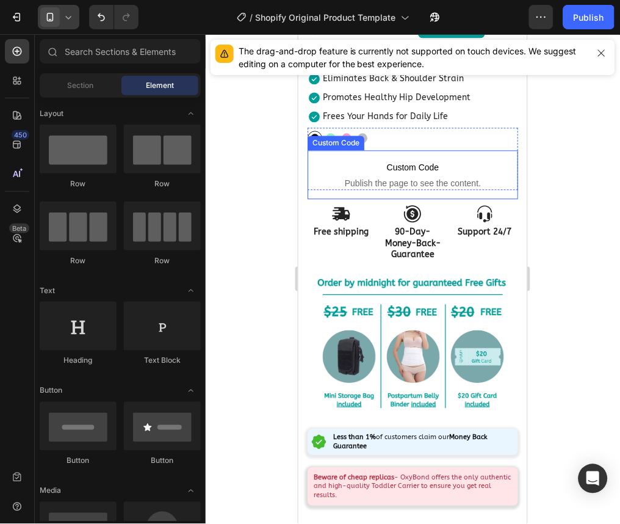
scroll to position [363, 0]
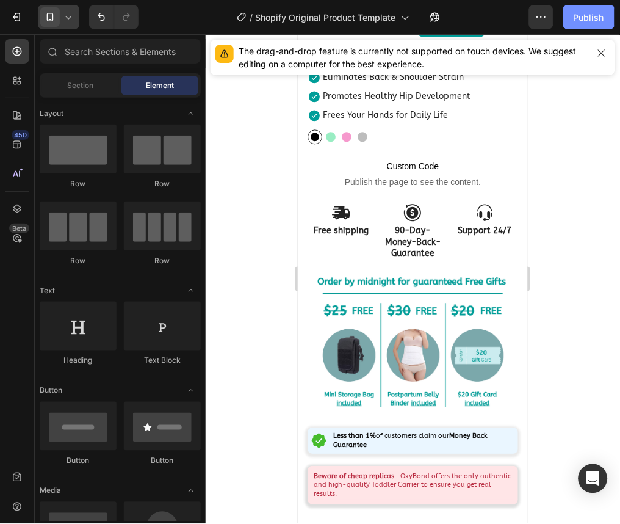
click at [573, 18] on button "Publish" at bounding box center [588, 17] width 51 height 24
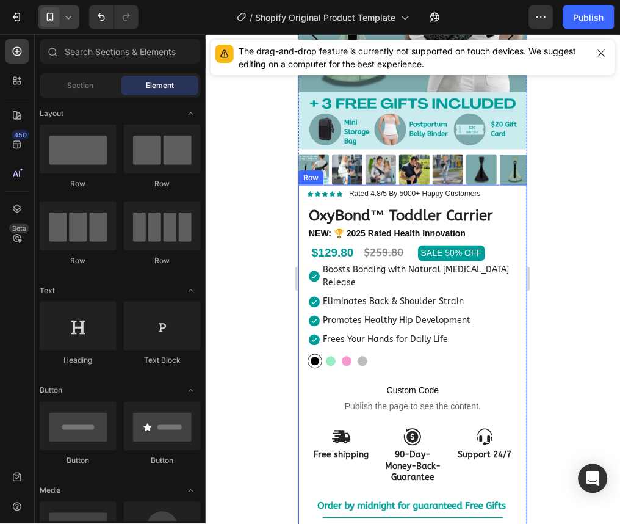
scroll to position [0, 0]
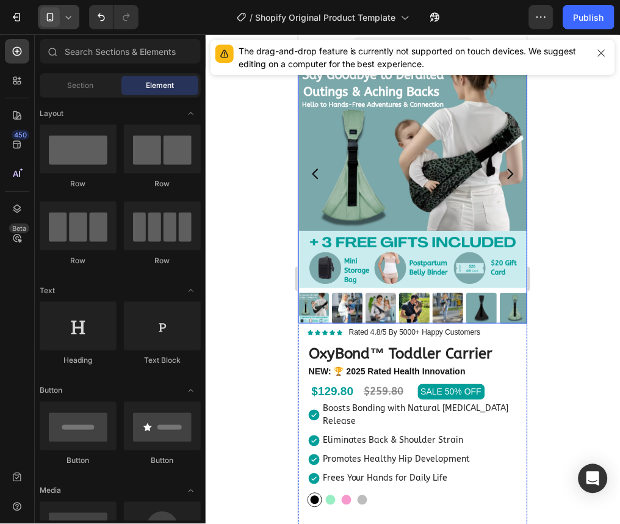
click at [360, 169] on img at bounding box center [412, 173] width 229 height 229
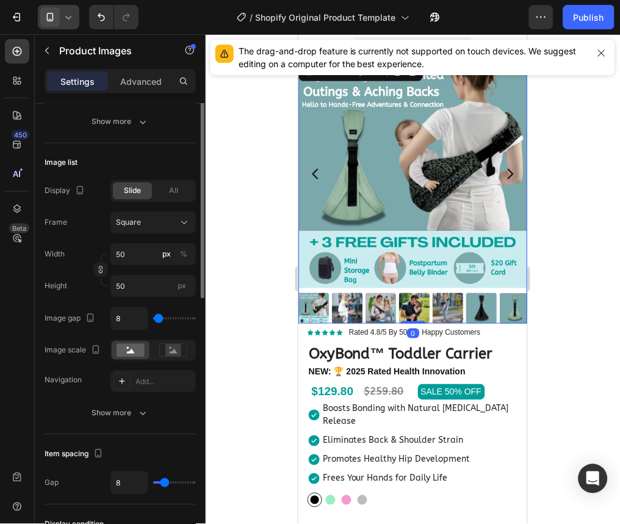
scroll to position [593, 0]
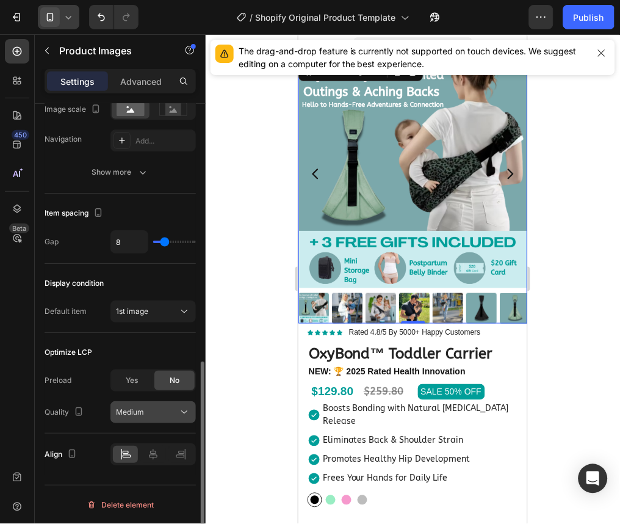
click at [162, 421] on button "Medium" at bounding box center [152, 412] width 85 height 22
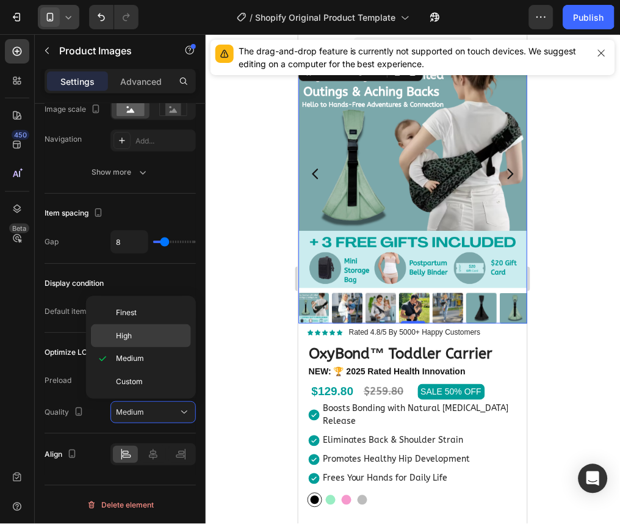
click at [136, 333] on p "High" at bounding box center [151, 335] width 70 height 11
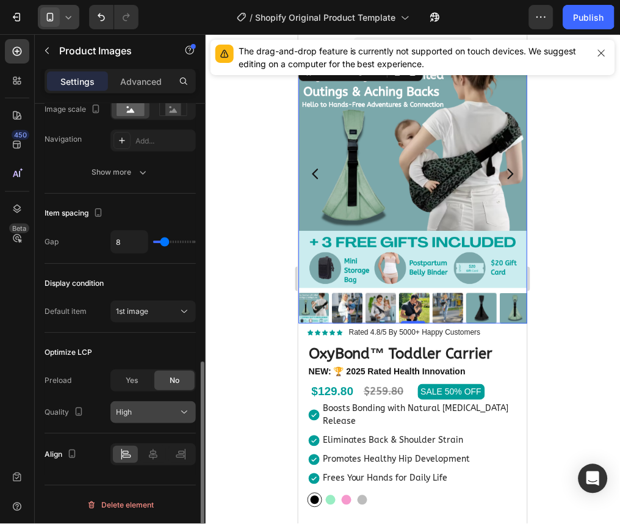
click at [172, 403] on button "High" at bounding box center [152, 412] width 85 height 22
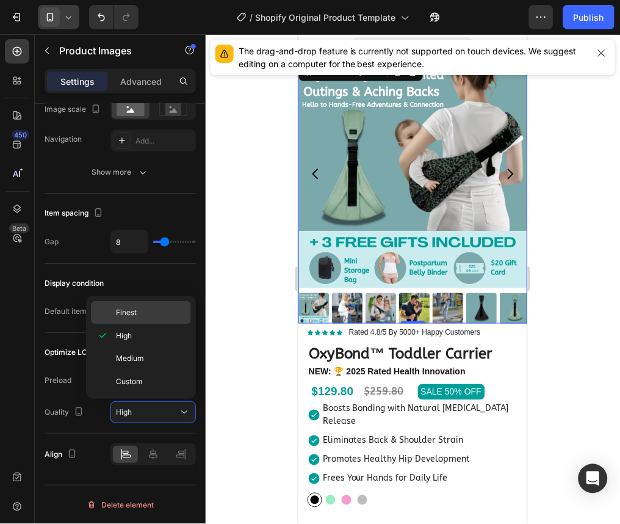
click at [163, 313] on p "Finest" at bounding box center [151, 312] width 70 height 11
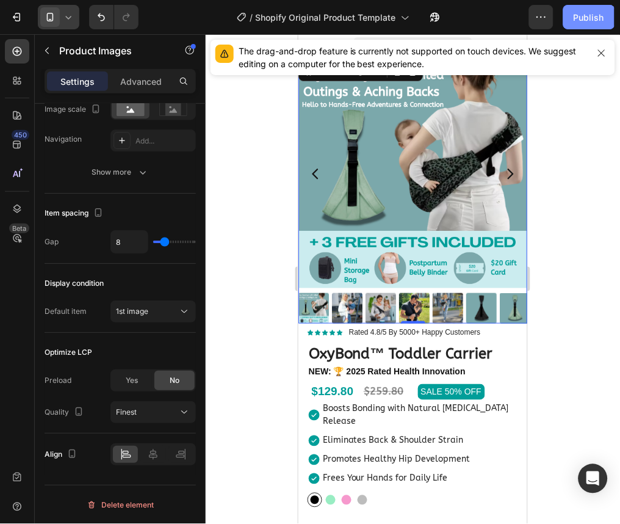
click at [584, 10] on button "Publish" at bounding box center [588, 17] width 51 height 24
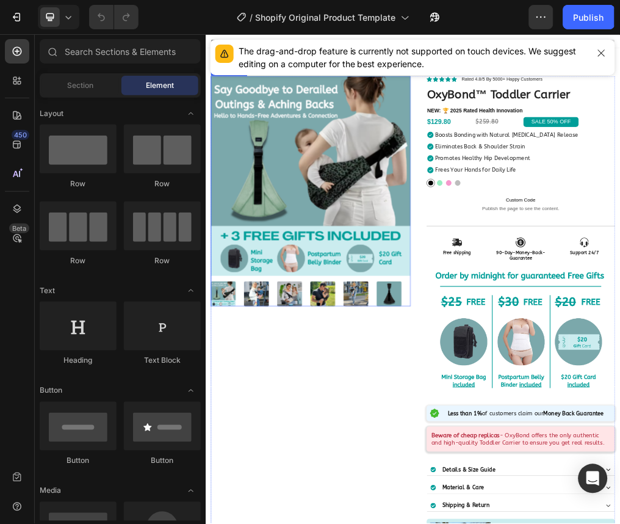
click at [450, 301] on img at bounding box center [390, 283] width 353 height 353
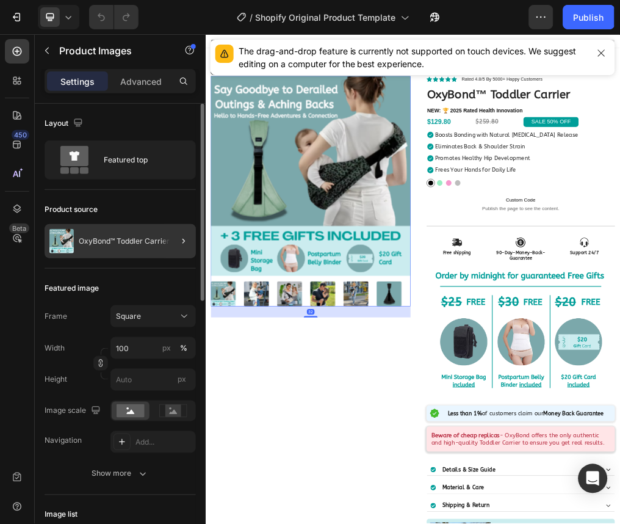
click at [162, 245] on div at bounding box center [179, 241] width 34 height 34
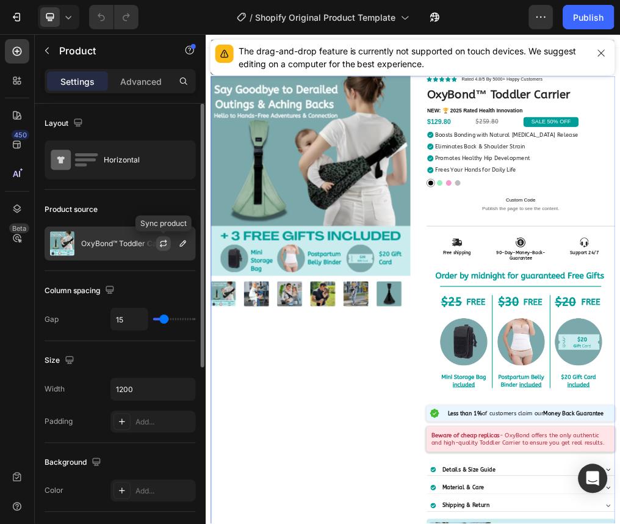
click at [160, 242] on icon "button" at bounding box center [164, 244] width 10 height 10
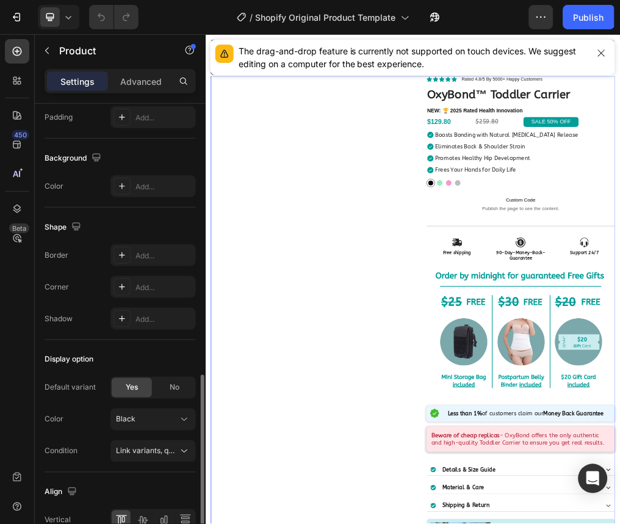
scroll to position [371, 0]
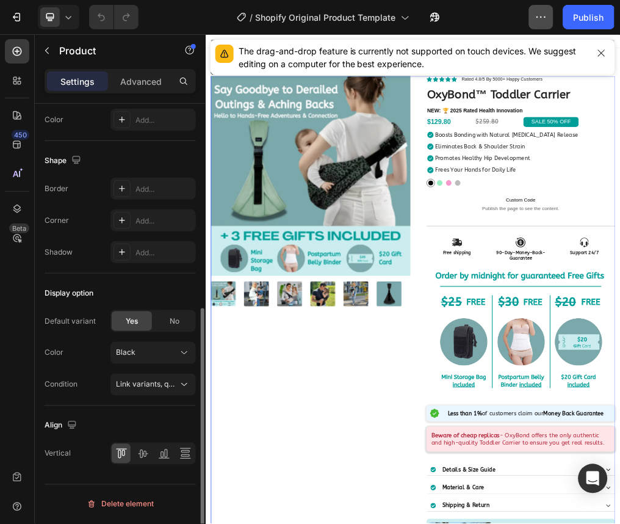
click at [530, 26] on button "button" at bounding box center [541, 17] width 24 height 24
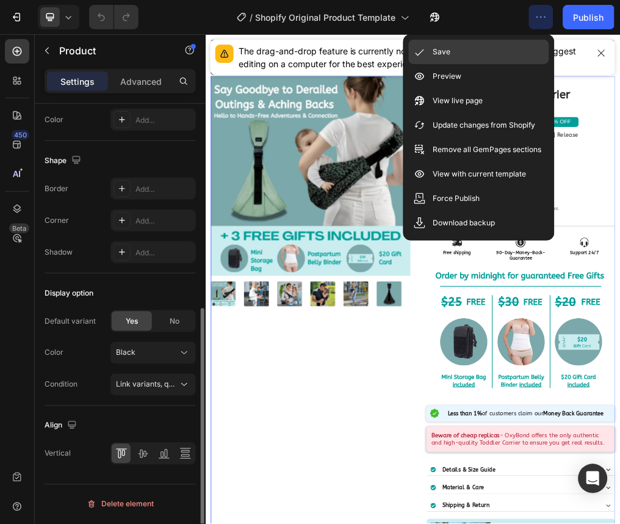
click at [501, 64] on div "Save" at bounding box center [479, 76] width 140 height 24
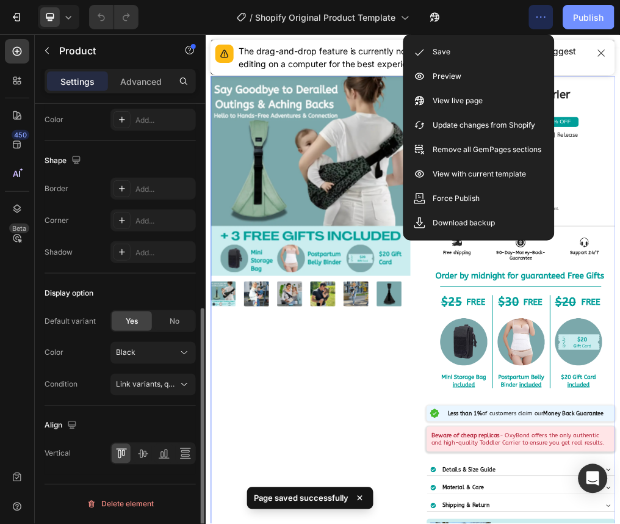
click at [580, 29] on button "Publish" at bounding box center [588, 17] width 51 height 24
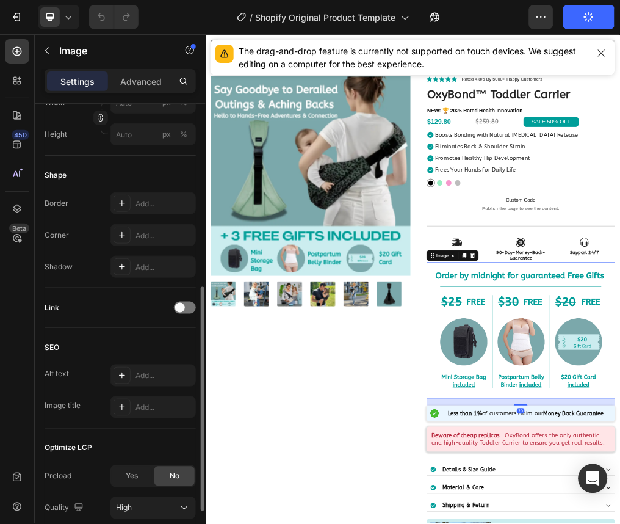
scroll to position [0, 0]
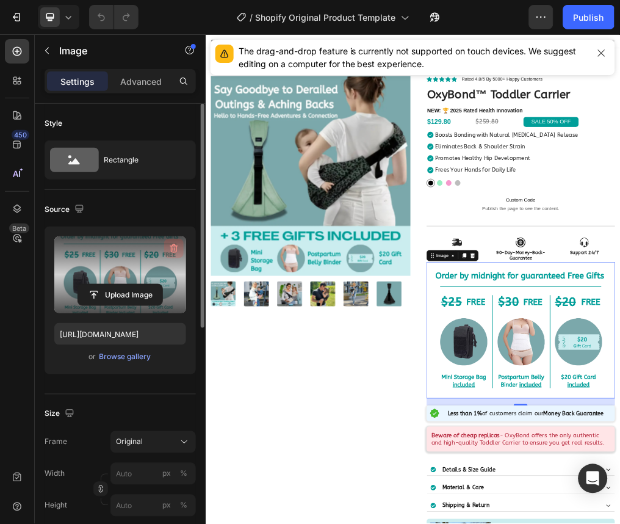
click at [173, 252] on icon "button" at bounding box center [174, 248] width 12 height 12
click at [72, 20] on icon at bounding box center [68, 17] width 12 height 12
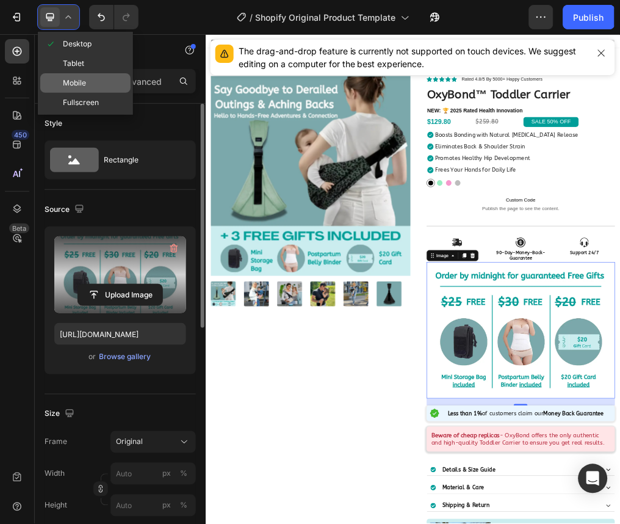
click at [82, 79] on span "Mobile" at bounding box center [74, 83] width 23 height 12
type input "https://cdn.shopify.com/s/files/1/0947/3392/6731/files/gempages_573235968400688…"
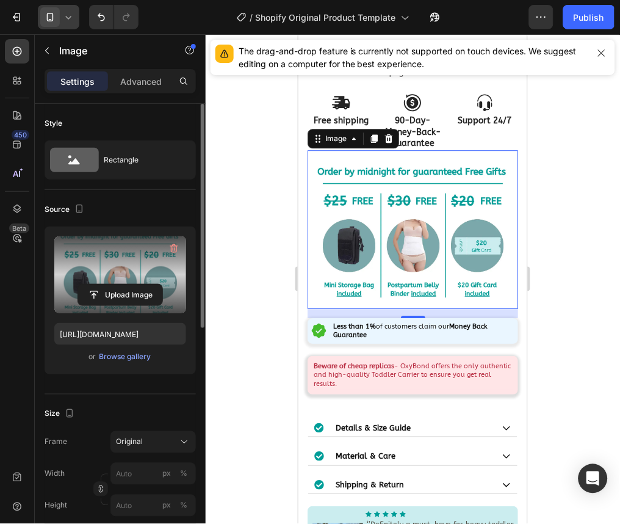
scroll to position [534, 0]
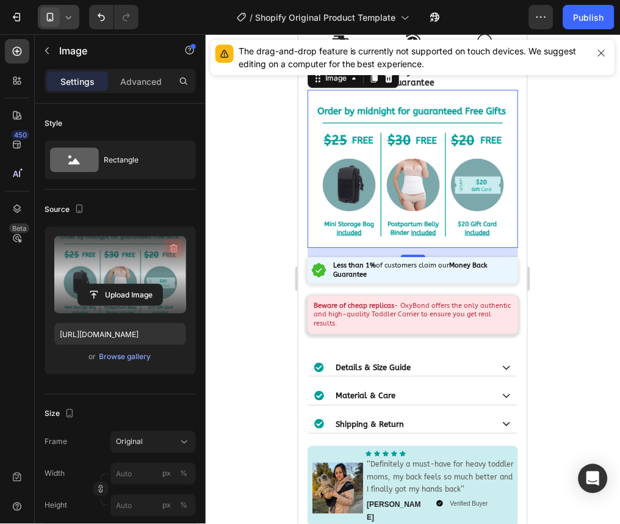
click at [173, 242] on icon "button" at bounding box center [174, 248] width 12 height 12
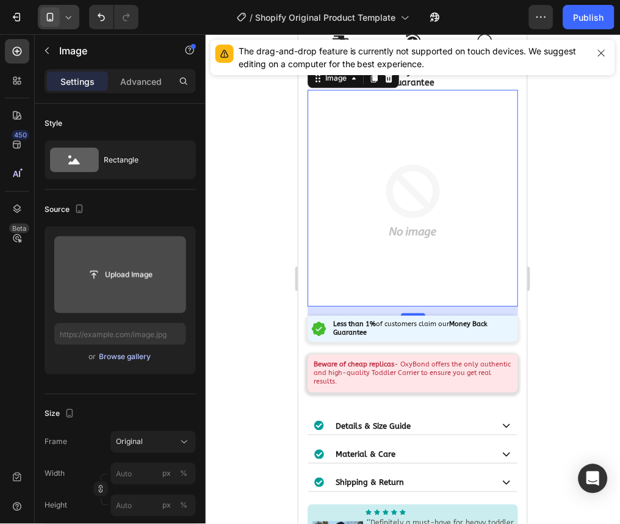
click at [112, 355] on div "Browse gallery" at bounding box center [126, 357] width 52 height 11
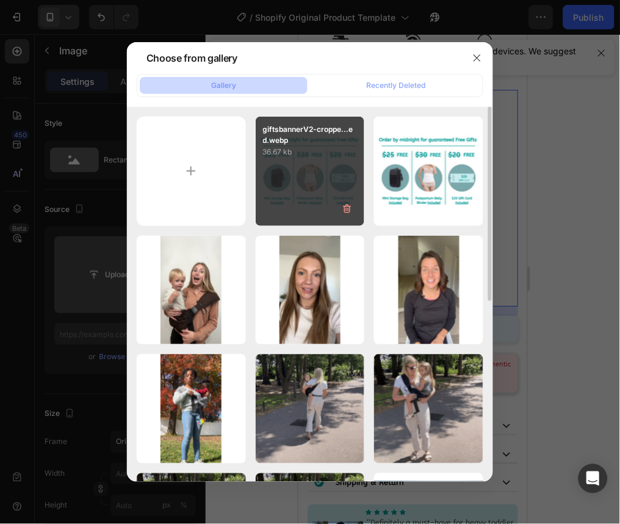
click at [306, 219] on div "giftsbannerV2-croppe...ed.webp 36.67 kb" at bounding box center [310, 171] width 109 height 109
type input "https://cdn.shopify.com/s/files/1/0947/3392/6731/files/gempages_573235968400688…"
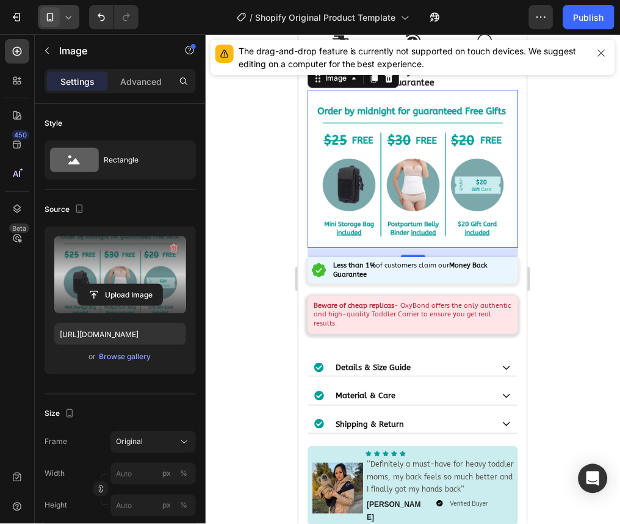
click at [74, 18] on icon at bounding box center [68, 17] width 12 height 12
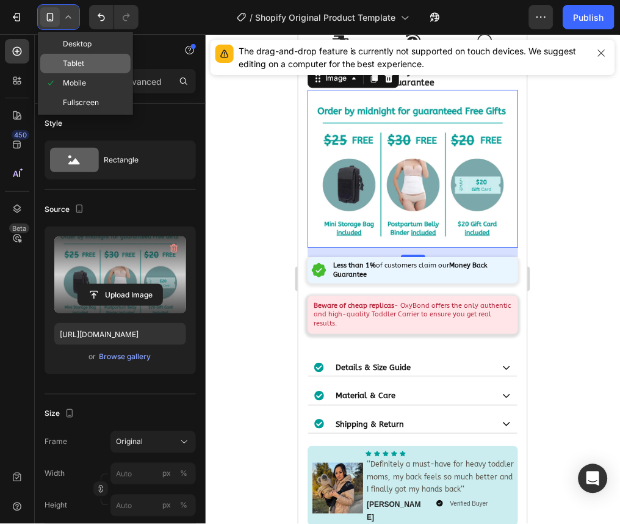
click at [78, 64] on span "Tablet" at bounding box center [73, 63] width 21 height 12
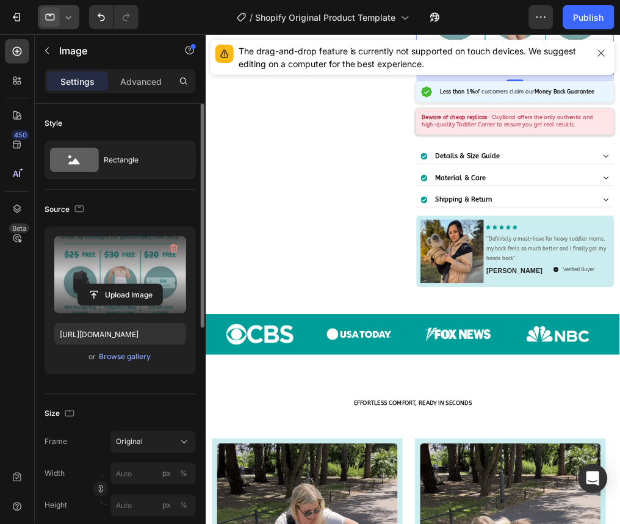
scroll to position [342, 0]
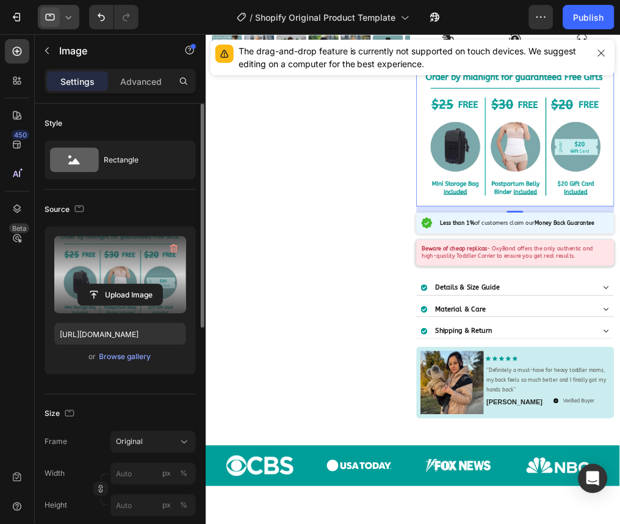
click at [117, 364] on div "or Browse gallery" at bounding box center [120, 357] width 132 height 15
click at [137, 353] on div "Browse gallery" at bounding box center [126, 357] width 52 height 11
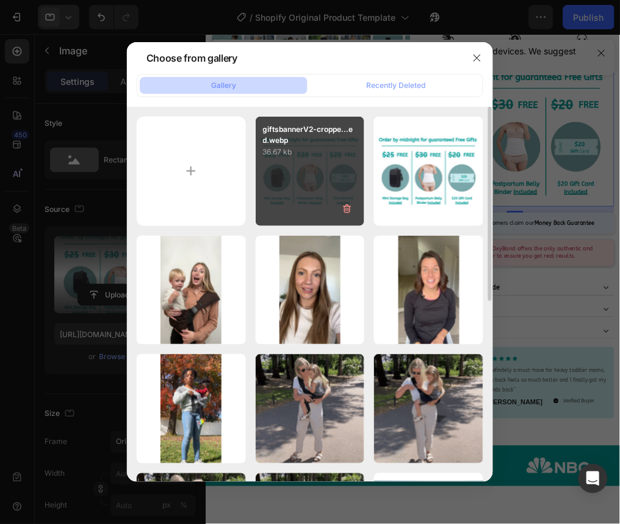
click at [314, 192] on div "giftsbannerV2-croppe...ed.webp 36.67 kb" at bounding box center [310, 171] width 109 height 109
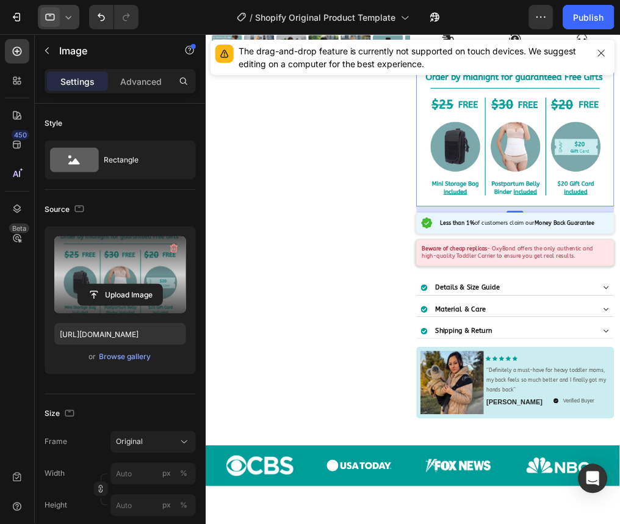
click at [70, 16] on icon at bounding box center [68, 17] width 12 height 12
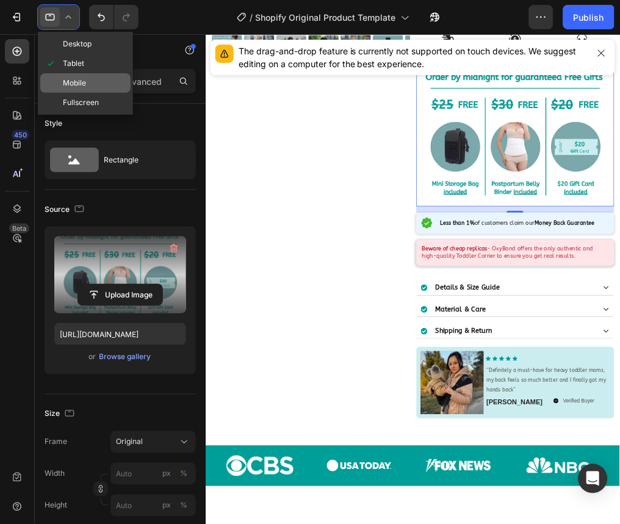
click at [90, 93] on div "Mobile" at bounding box center [85, 103] width 90 height 20
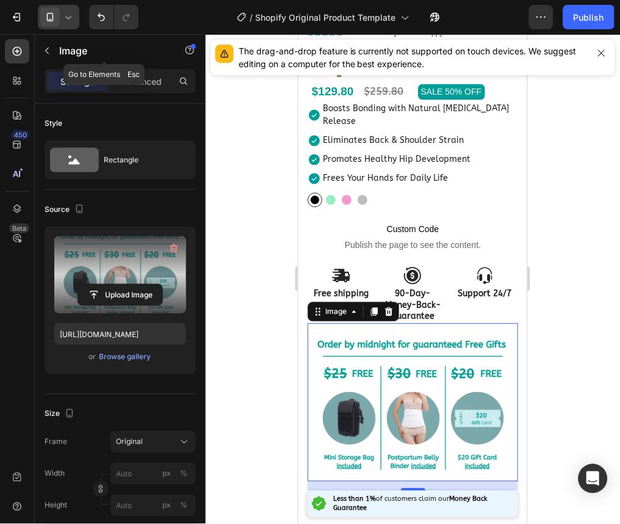
scroll to position [534, 0]
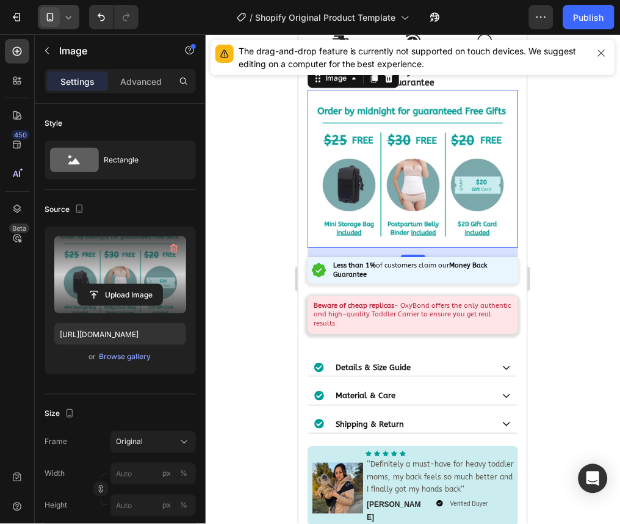
click at [69, 14] on icon at bounding box center [68, 17] width 12 height 12
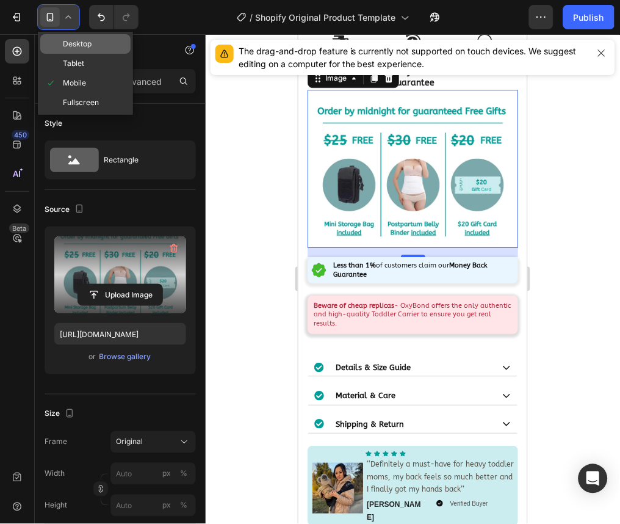
click at [76, 45] on span "Desktop" at bounding box center [77, 44] width 29 height 12
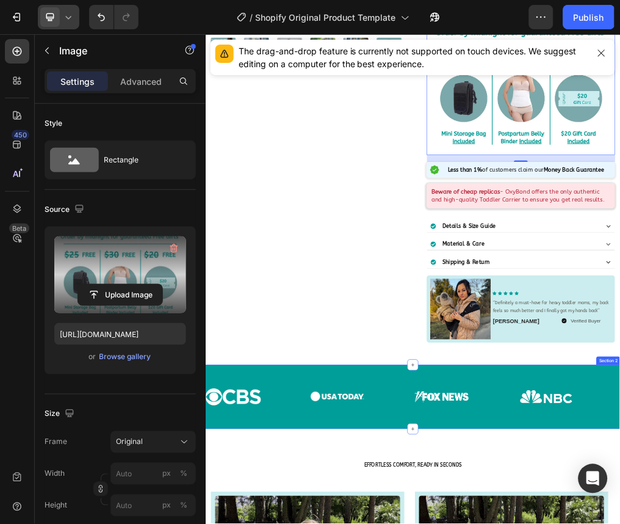
scroll to position [336, 0]
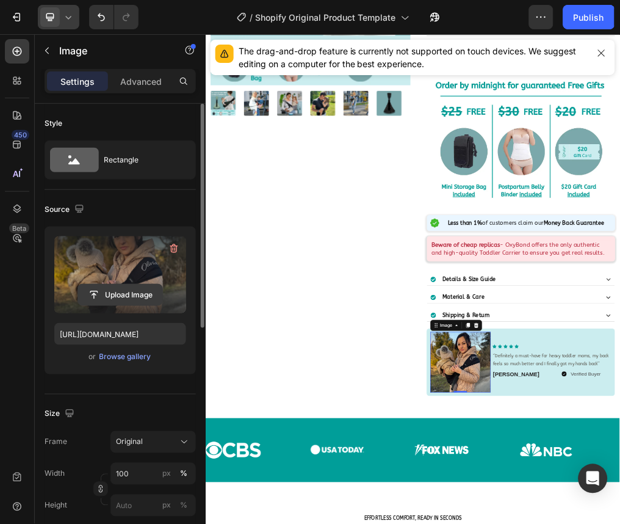
click at [127, 294] on input "file" at bounding box center [120, 294] width 84 height 21
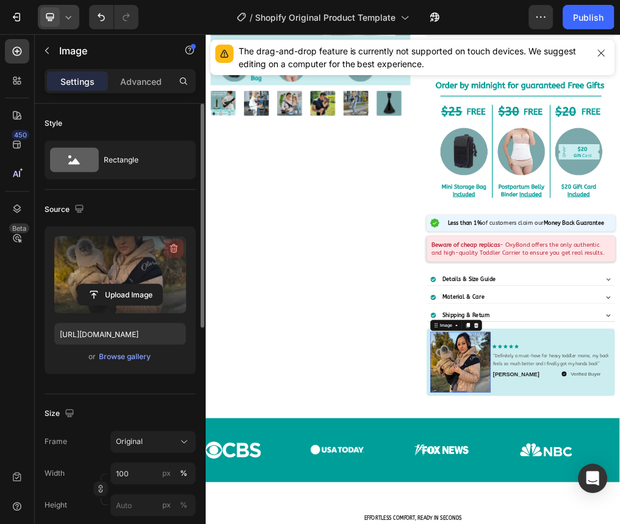
click at [174, 244] on icon "button" at bounding box center [174, 248] width 8 height 9
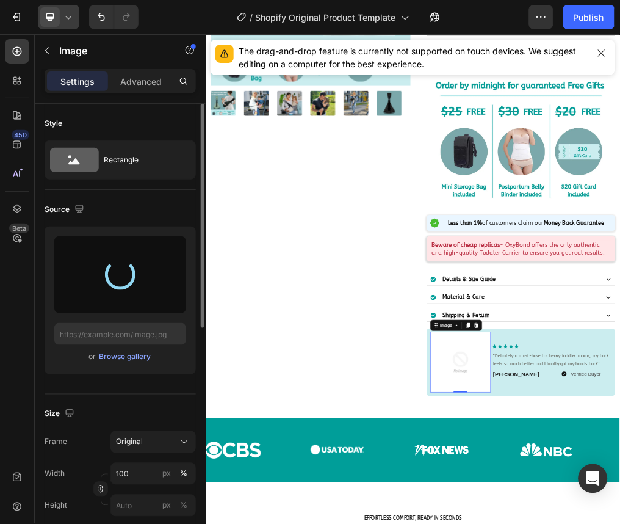
type input "https://cdn.shopify.com/s/files/1/0947/3392/6731/files/gempages_573235968400688…"
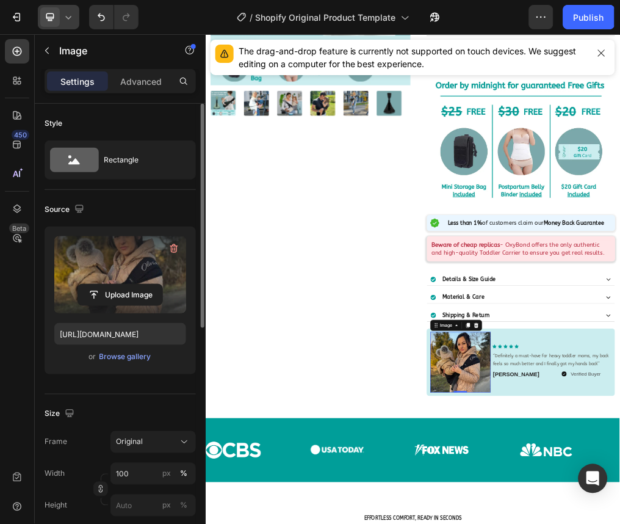
click at [71, 18] on icon at bounding box center [68, 17] width 12 height 12
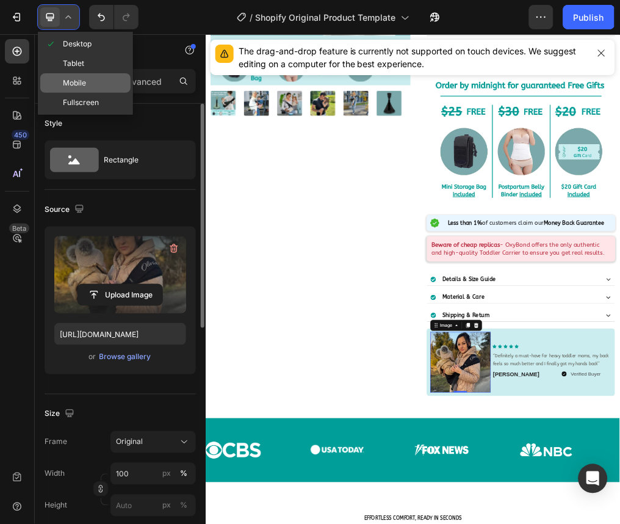
click at [79, 82] on span "Mobile" at bounding box center [74, 83] width 23 height 12
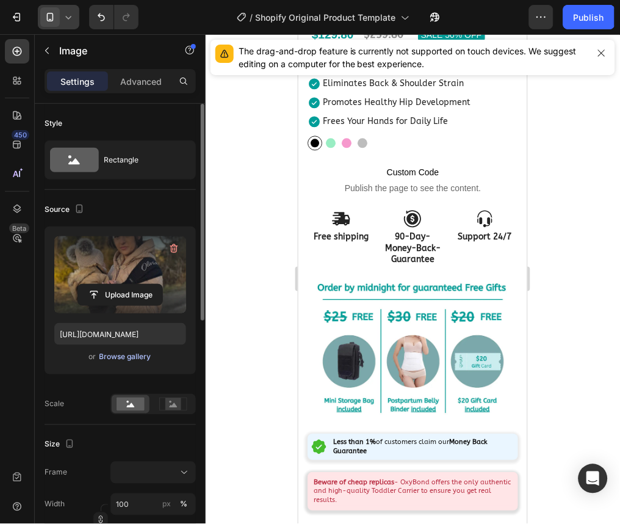
scroll to position [893, 0]
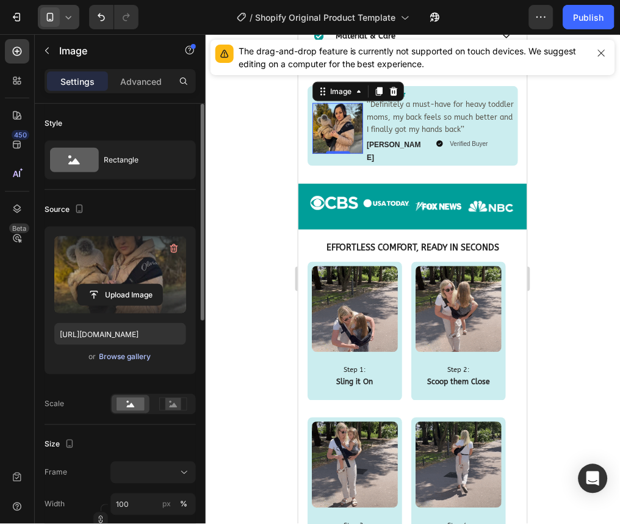
click at [128, 357] on div "Browse gallery" at bounding box center [126, 357] width 52 height 11
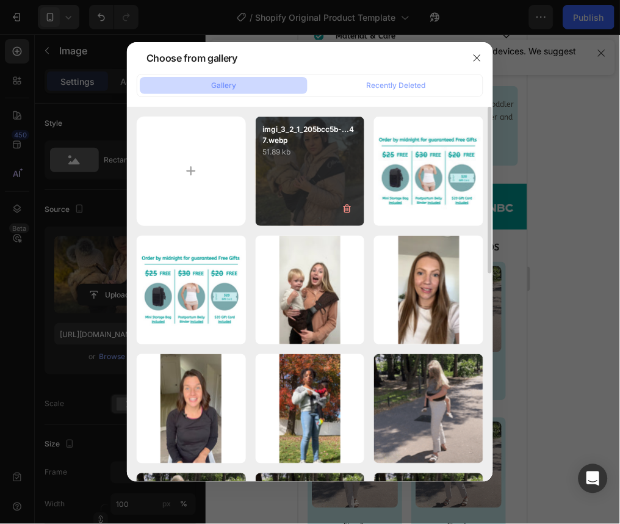
click at [299, 187] on div "imgi_3_2_1_205bcc5b-...47.webp 51.89 kb" at bounding box center [310, 171] width 109 height 109
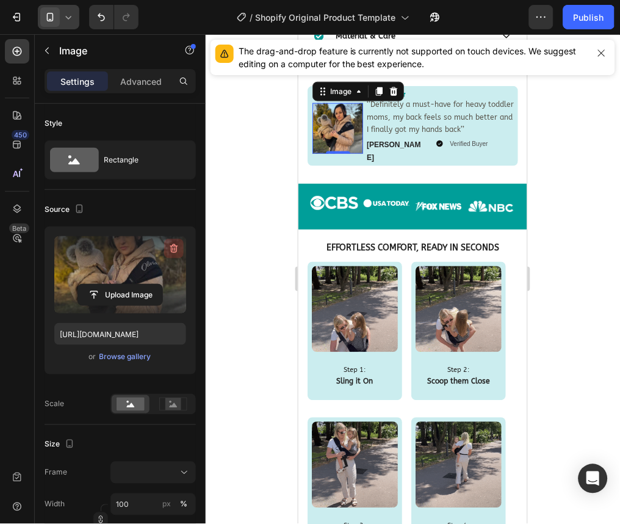
click at [168, 252] on icon "button" at bounding box center [174, 248] width 12 height 12
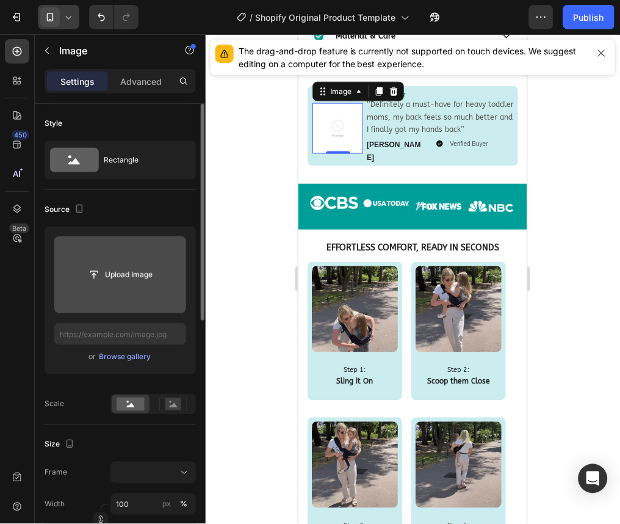
click at [117, 365] on div "Upload Image or Browse gallery" at bounding box center [120, 300] width 151 height 148
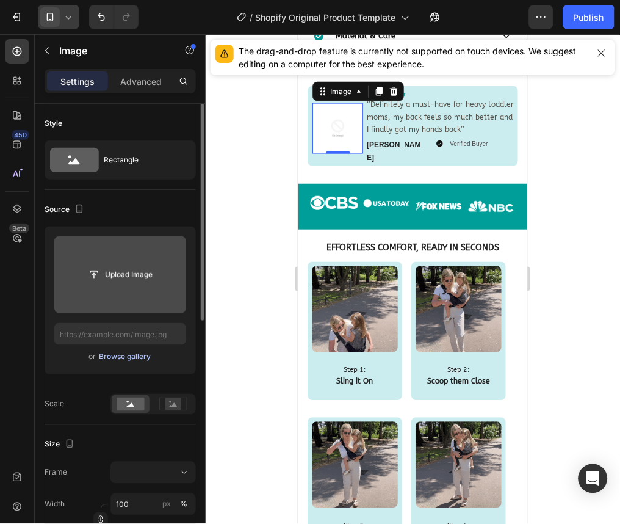
click at [119, 361] on div "Browse gallery" at bounding box center [126, 357] width 52 height 11
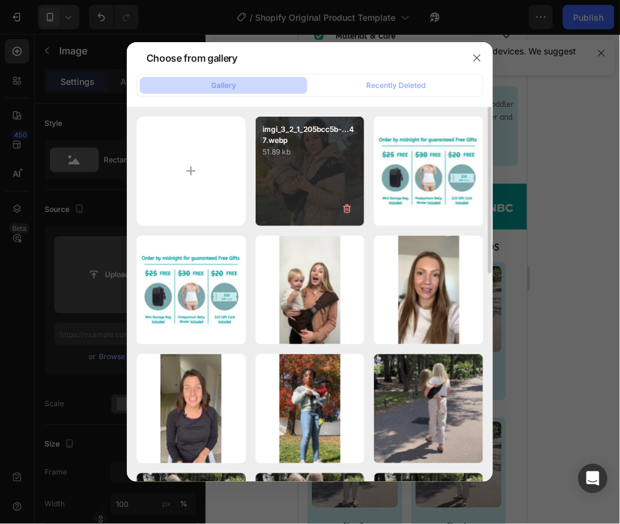
click at [297, 175] on div "imgi_3_2_1_205bcc5b-...47.webp 51.89 kb" at bounding box center [310, 171] width 109 height 109
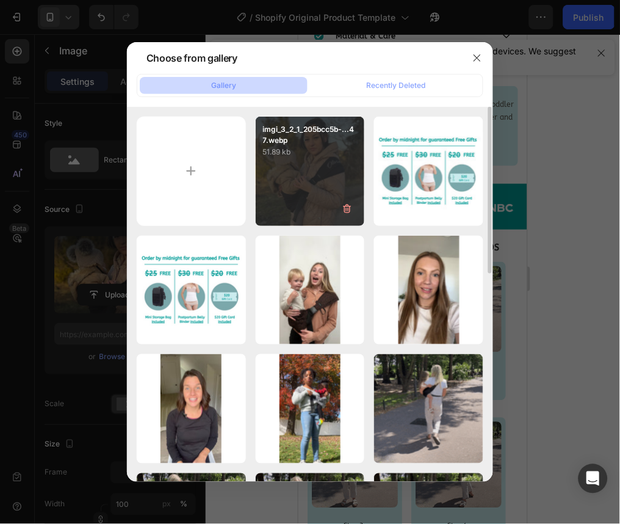
type input "https://cdn.shopify.com/s/files/1/0947/3392/6731/files/gempages_573235968400688…"
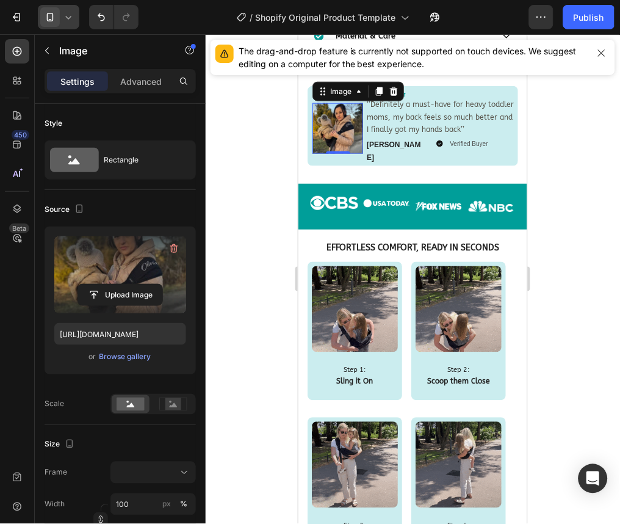
click at [71, 13] on icon at bounding box center [68, 17] width 12 height 12
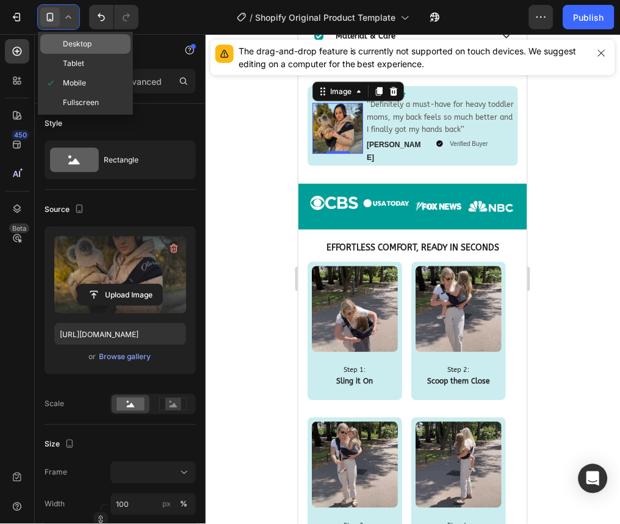
click at [71, 40] on span "Desktop" at bounding box center [77, 44] width 29 height 12
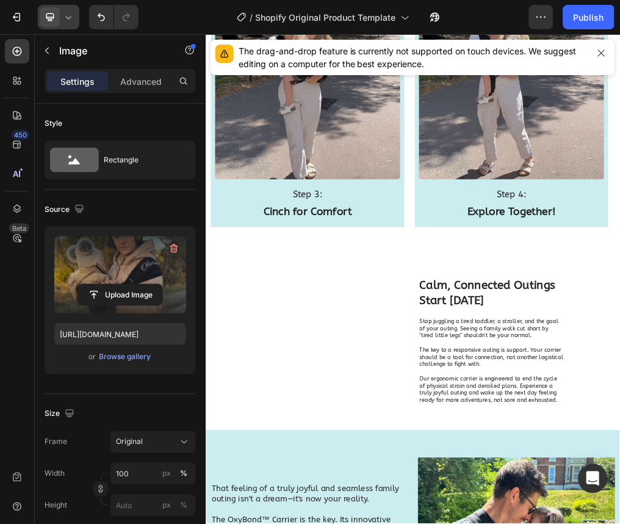
scroll to position [1814, 0]
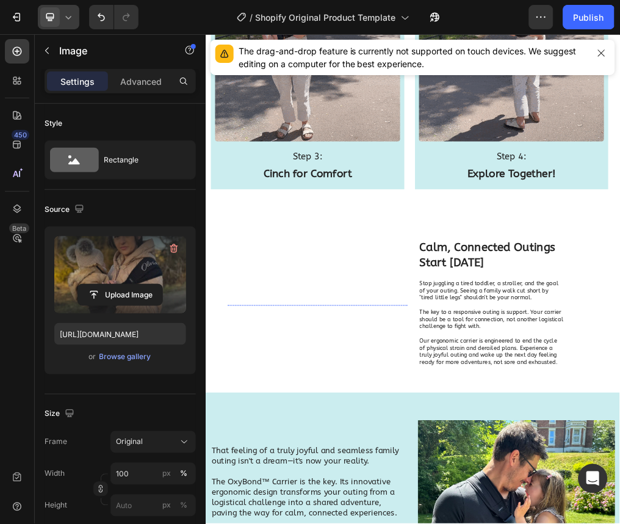
click at [441, 512] on img at bounding box center [400, 512] width 311 height 0
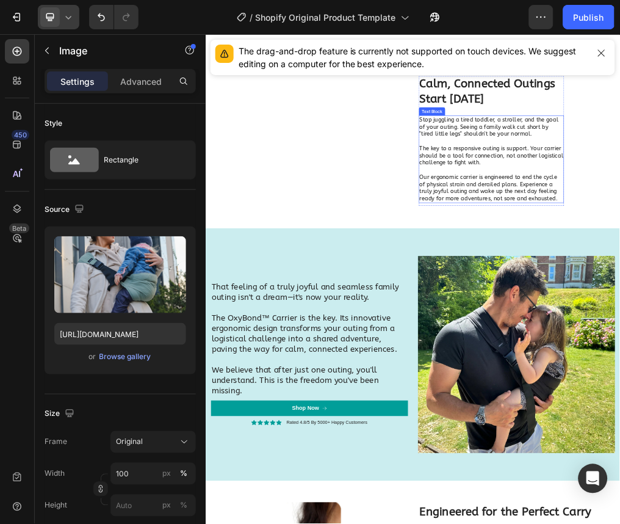
scroll to position [2106, 0]
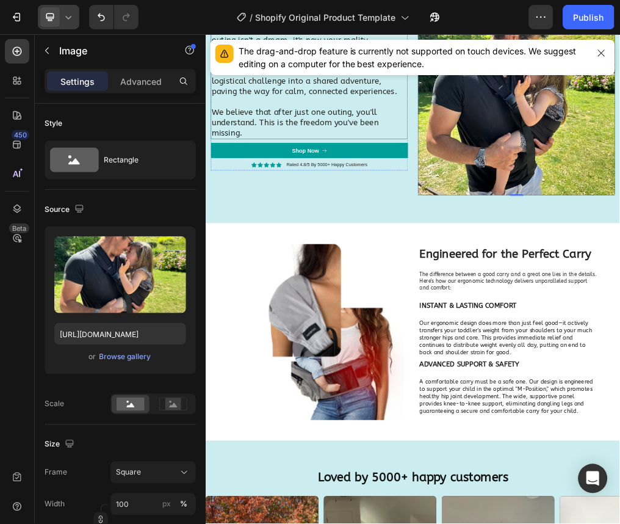
scroll to position [2623, 0]
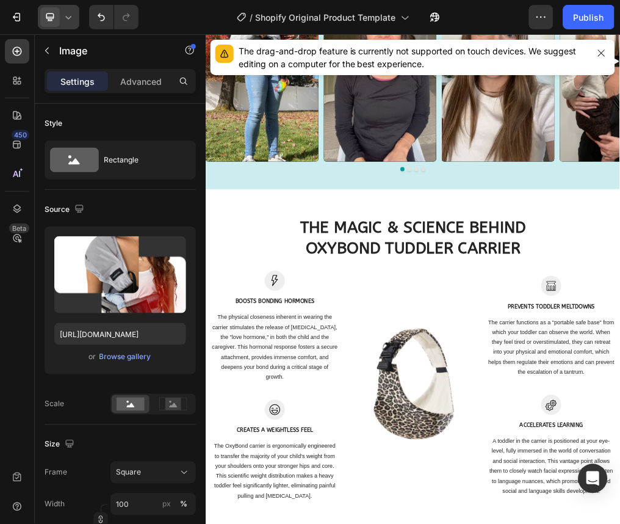
scroll to position [3708, 0]
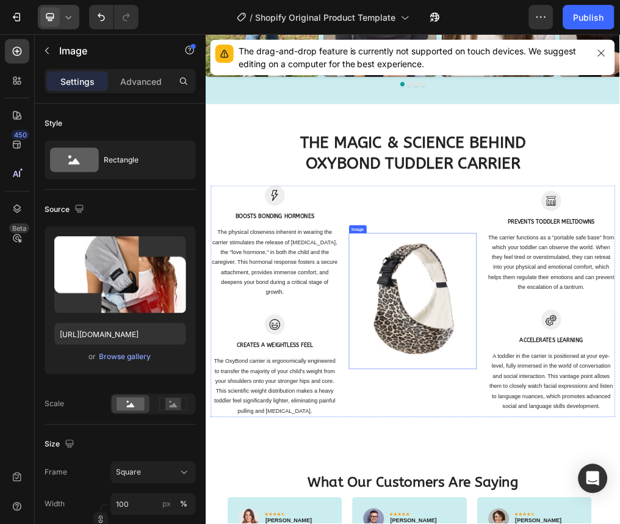
click at [597, 464] on img at bounding box center [571, 505] width 226 height 240
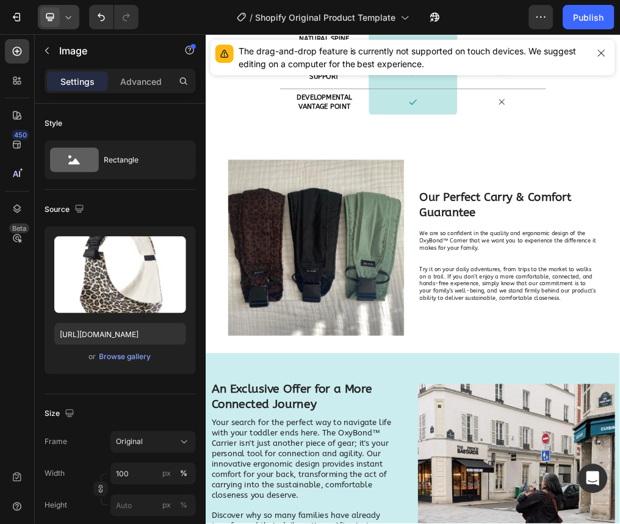
scroll to position [5748, 0]
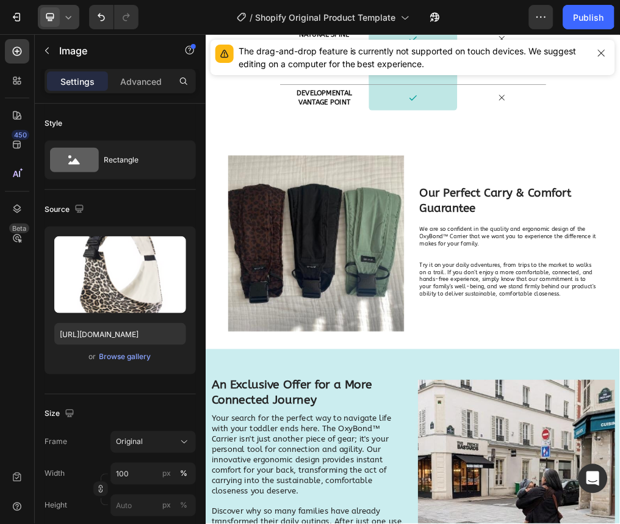
click at [400, 459] on img at bounding box center [400, 403] width 311 height 311
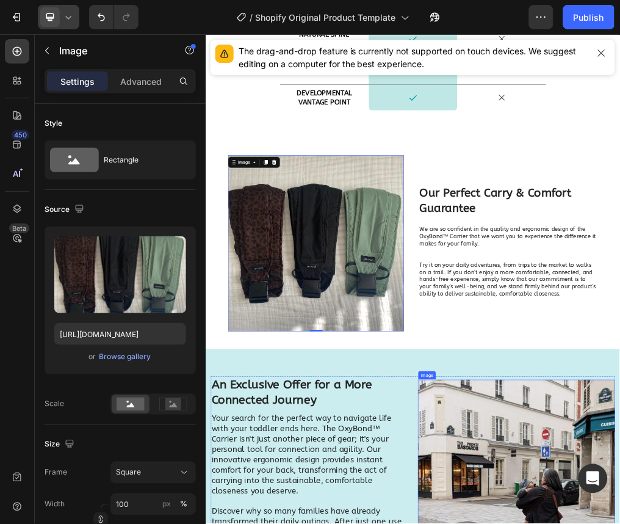
scroll to position [5964, 0]
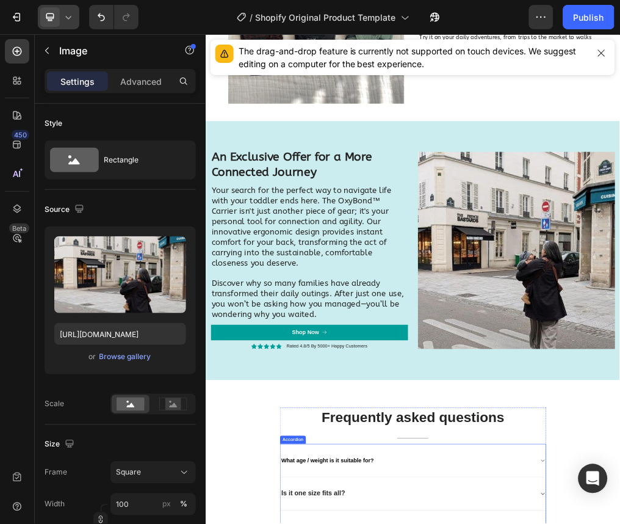
scroll to position [6202, 0]
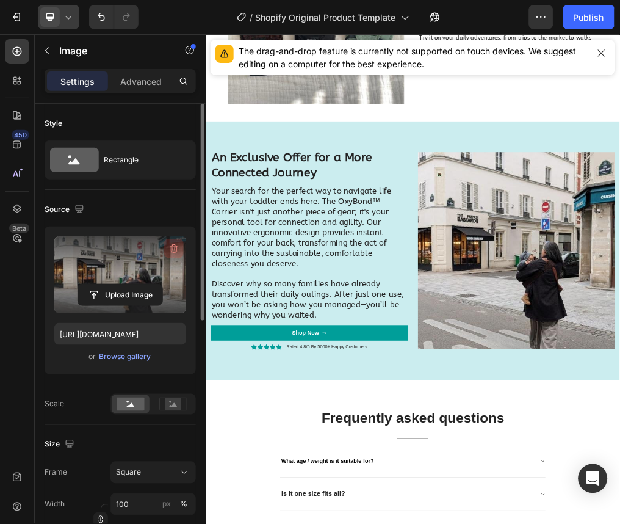
click at [173, 250] on icon "button" at bounding box center [173, 249] width 1 height 4
click at [69, 20] on icon at bounding box center [68, 17] width 12 height 12
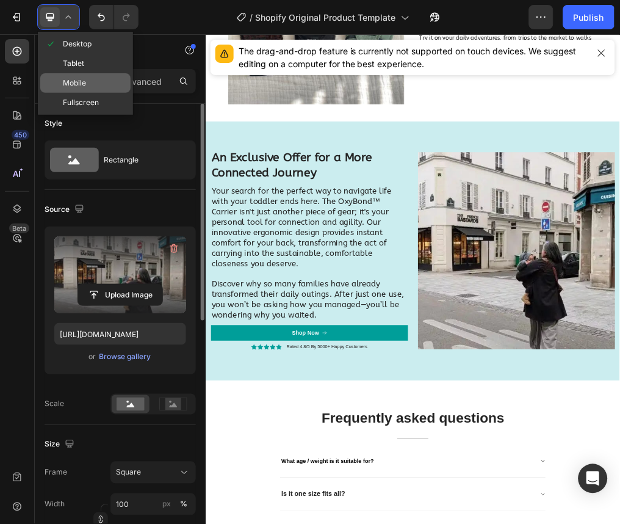
click at [89, 93] on div "Mobile" at bounding box center [85, 103] width 90 height 20
type input "https://cdn.shopify.com/s/files/1/0947/3392/6731/files/gempages_573235968400688…"
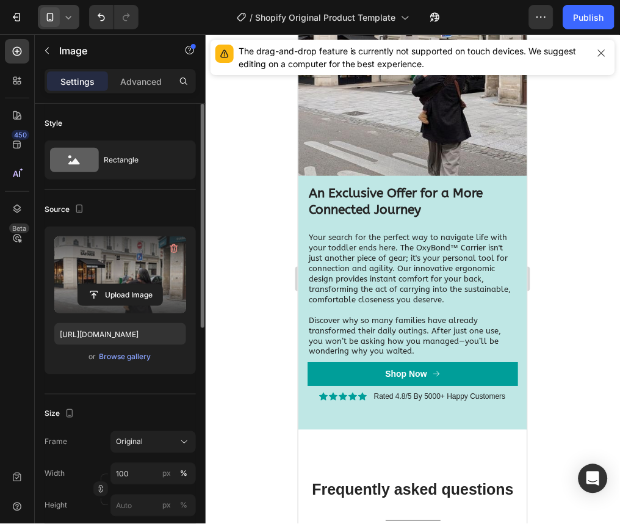
scroll to position [5964, 0]
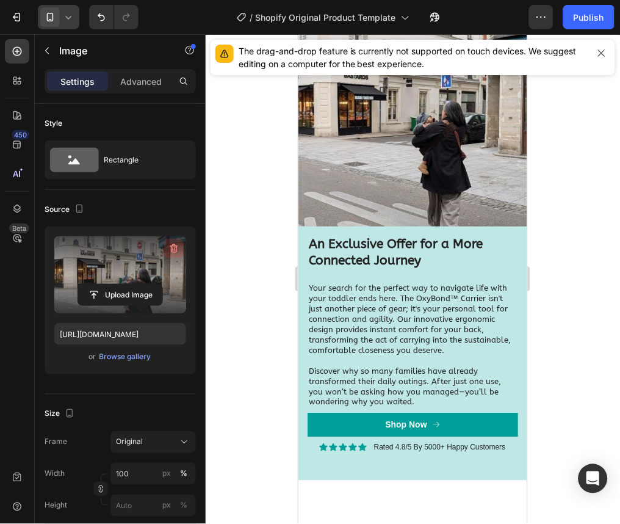
click at [172, 252] on icon "button" at bounding box center [174, 248] width 8 height 9
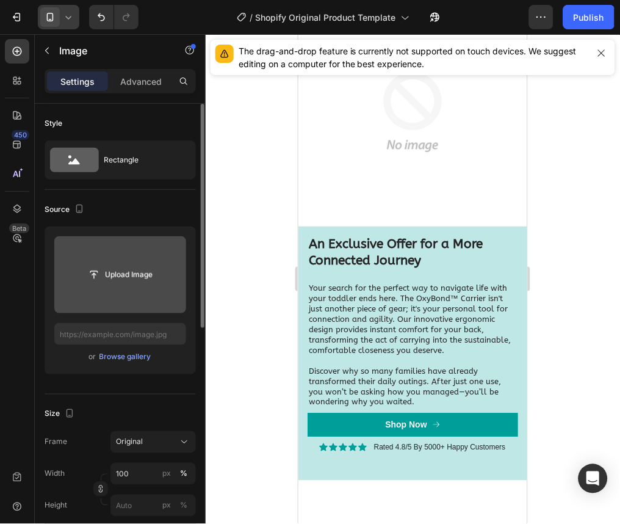
click at [134, 363] on div "or Browse gallery" at bounding box center [120, 357] width 132 height 15
click at [134, 355] on div "Browse gallery" at bounding box center [126, 357] width 52 height 11
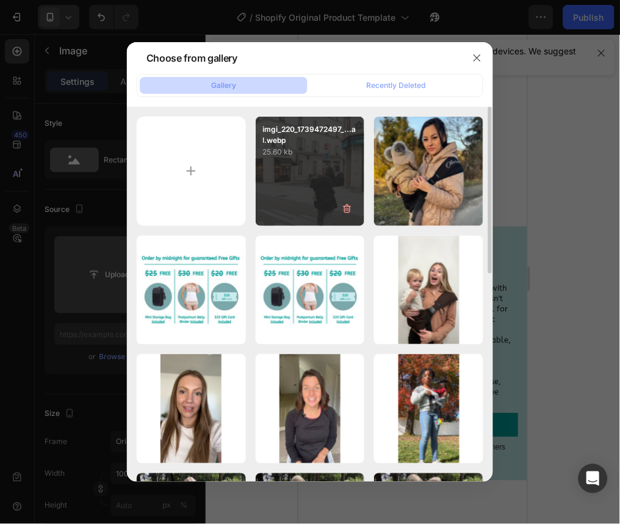
click at [301, 161] on div "imgi_220_1739472497_...al.webp 25.60 kb" at bounding box center [310, 171] width 109 height 109
type input "https://cdn.shopify.com/s/files/1/0947/3392/6731/files/gempages_573235968400688…"
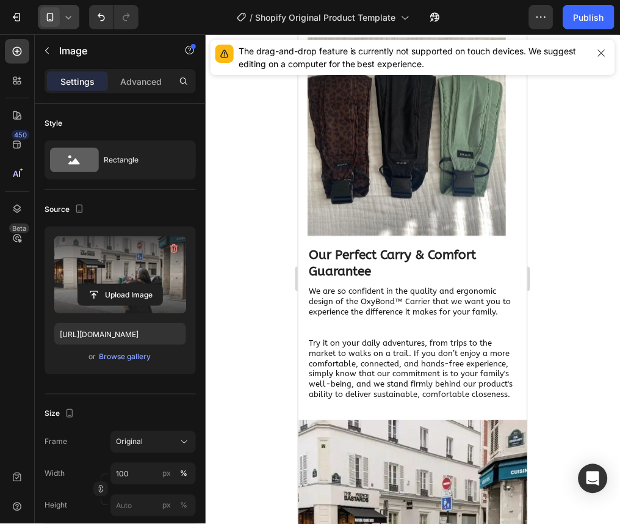
scroll to position [5306, 0]
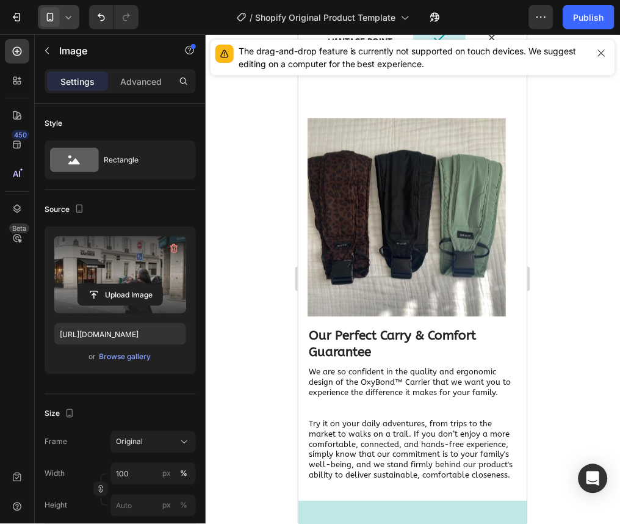
click at [380, 212] on img at bounding box center [406, 217] width 198 height 198
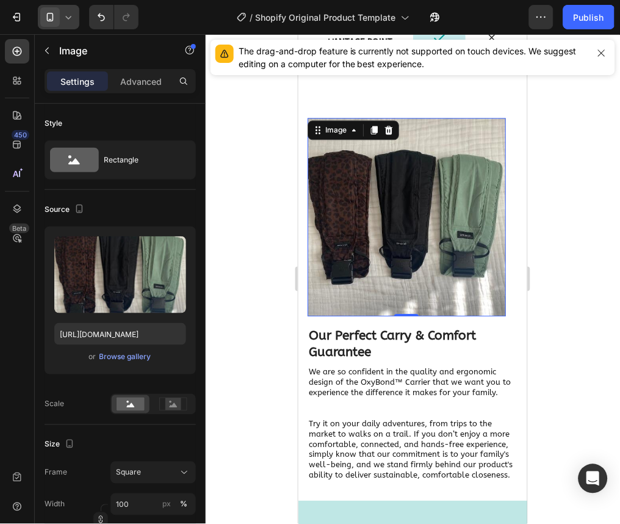
click at [72, 17] on icon at bounding box center [68, 17] width 12 height 12
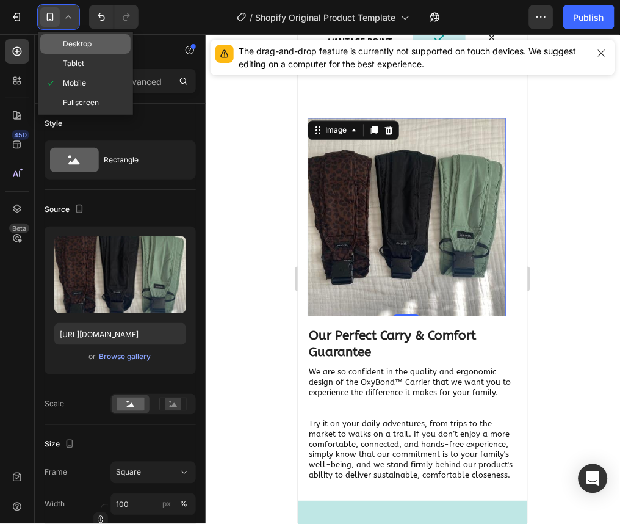
click at [78, 43] on span "Desktop" at bounding box center [77, 44] width 29 height 12
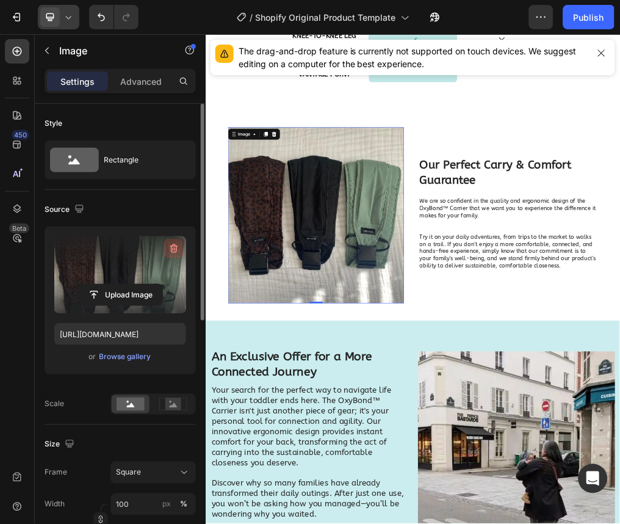
click at [176, 247] on icon "button" at bounding box center [174, 248] width 8 height 9
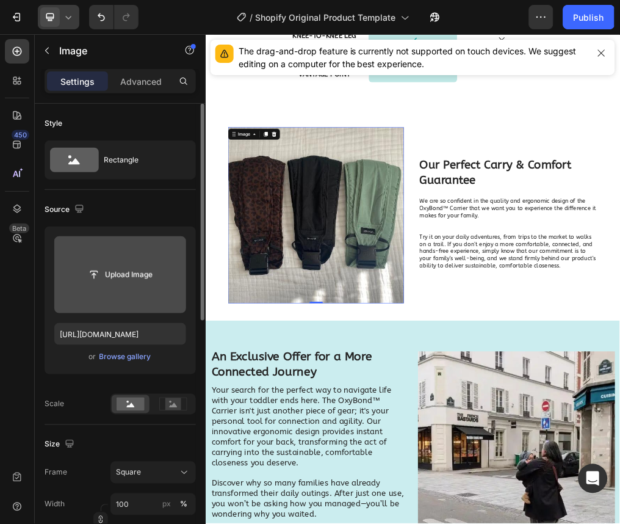
scroll to position [5972, 0]
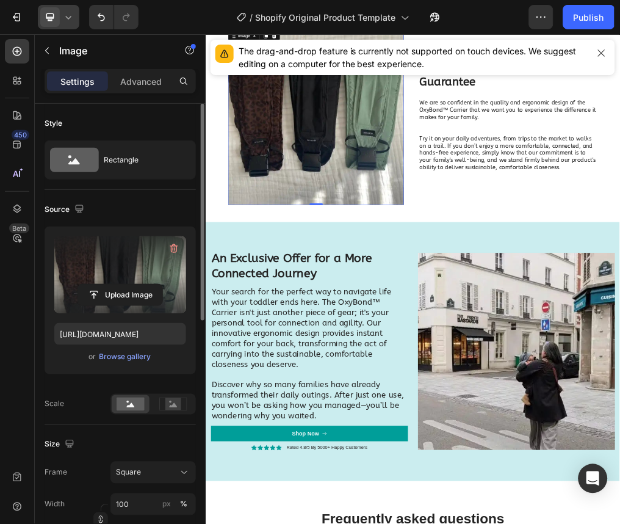
click at [68, 10] on div at bounding box center [59, 17] width 42 height 24
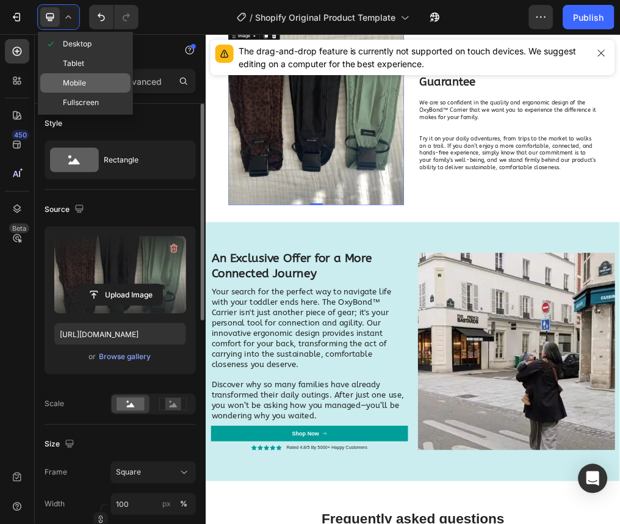
click at [87, 93] on div "Mobile" at bounding box center [85, 103] width 90 height 20
type input "https://cdn.shopify.com/s/files/1/0947/3392/6731/files/gempages_573235968400688…"
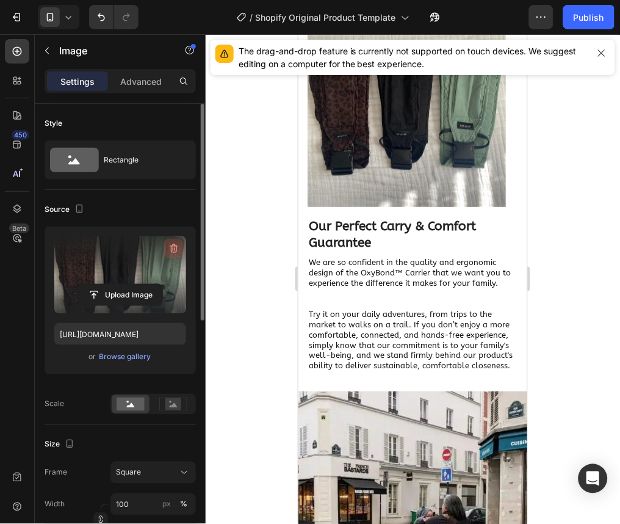
scroll to position [5381, 0]
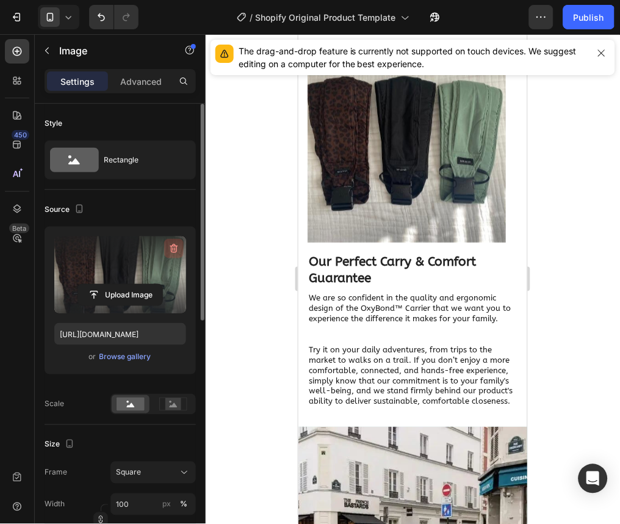
click at [175, 246] on icon "button" at bounding box center [174, 248] width 12 height 12
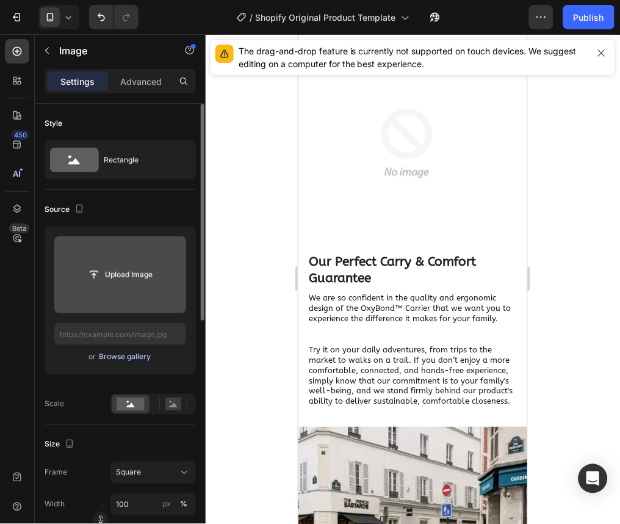
click at [135, 361] on div "Browse gallery" at bounding box center [126, 357] width 52 height 11
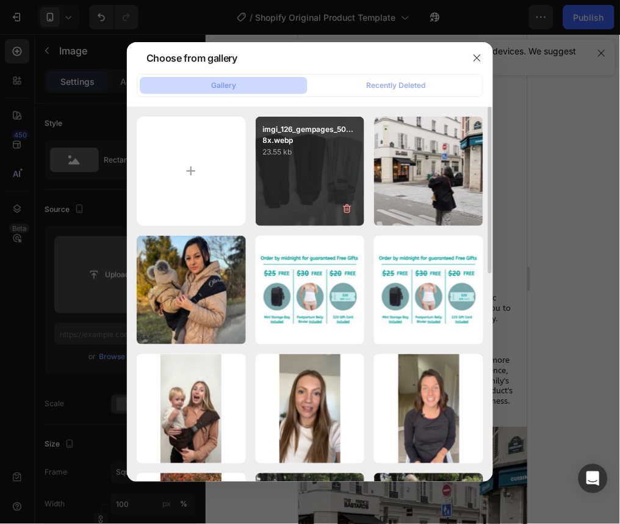
click at [291, 181] on div "imgi_126_gempages_50...8x.webp 23.55 kb" at bounding box center [310, 171] width 109 height 109
type input "https://cdn.shopify.com/s/files/1/0947/3392/6731/files/gempages_573235968400688…"
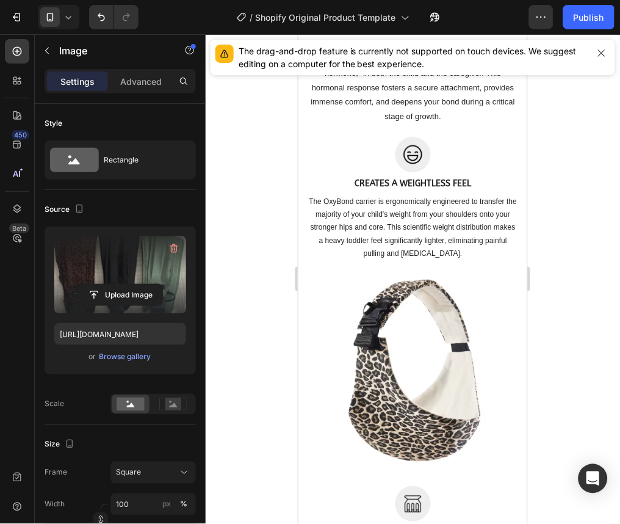
scroll to position [3690, 0]
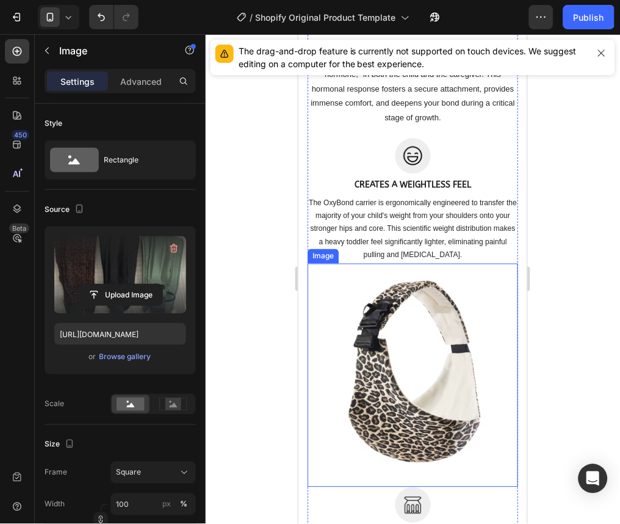
click at [403, 332] on img at bounding box center [412, 375] width 211 height 224
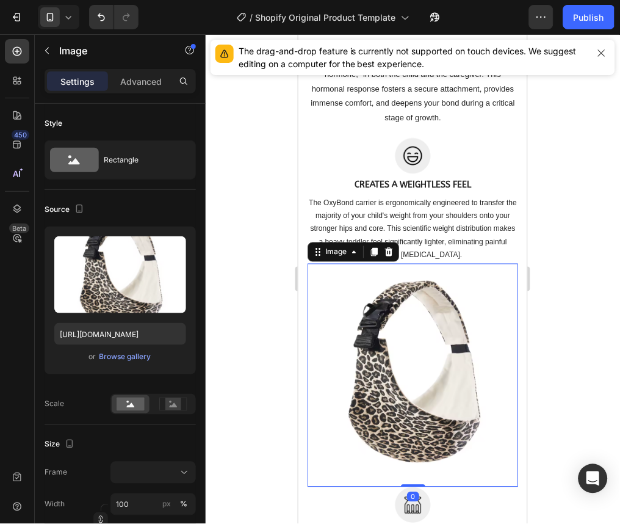
click at [67, 20] on icon at bounding box center [68, 17] width 12 height 12
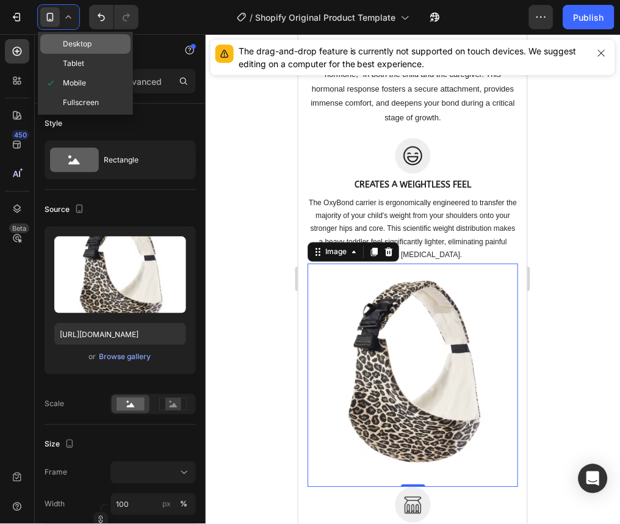
click at [78, 46] on span "Desktop" at bounding box center [77, 44] width 29 height 12
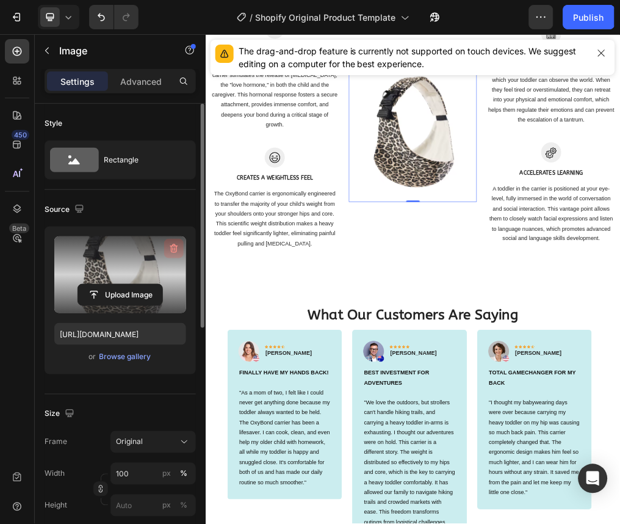
scroll to position [4010, 0]
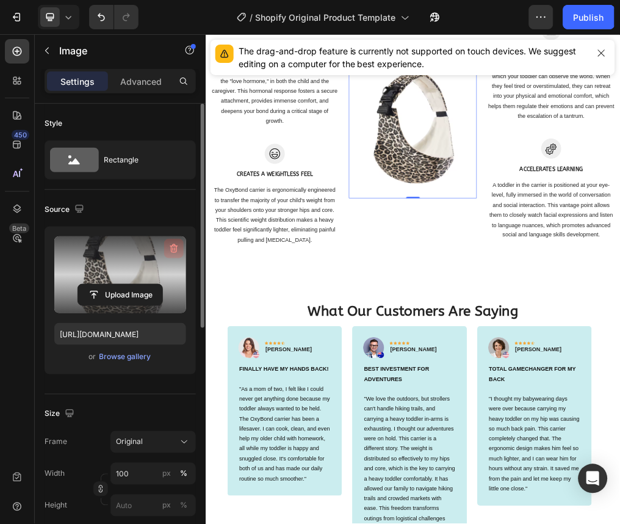
click at [171, 248] on icon "button" at bounding box center [174, 248] width 8 height 9
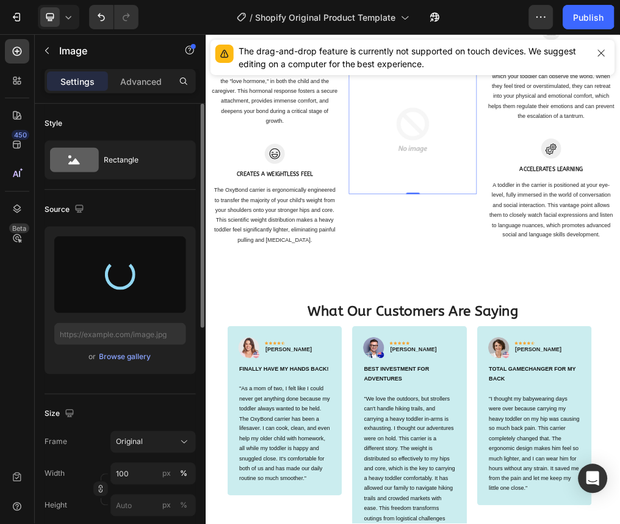
type input "https://cdn.shopify.com/s/files/1/0947/3392/6731/files/gempages_573235968400688…"
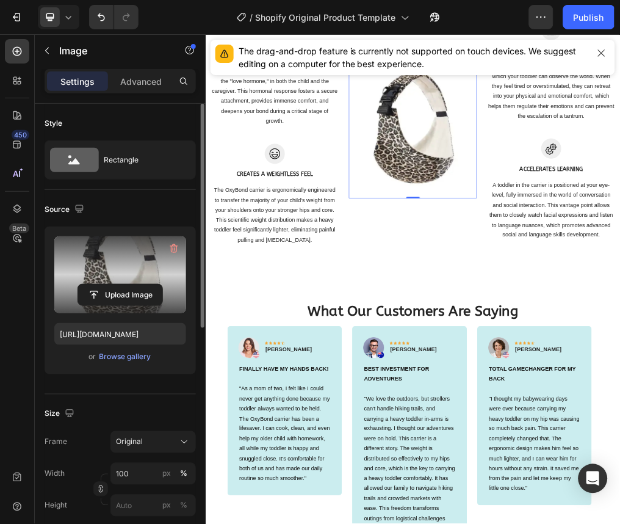
click at [71, 21] on icon at bounding box center [68, 17] width 12 height 12
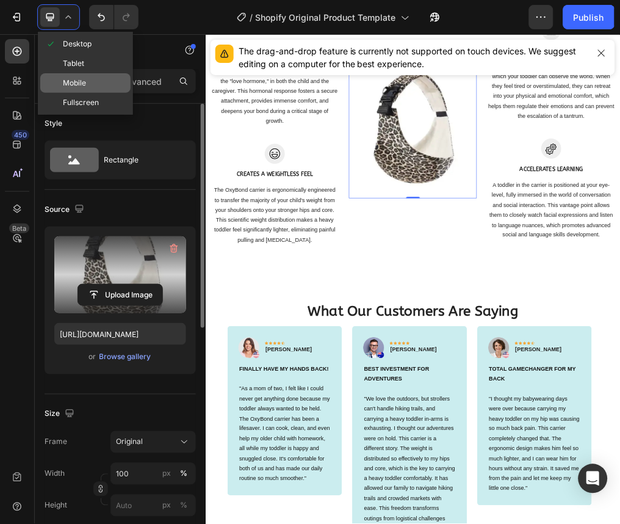
click at [79, 77] on span "Mobile" at bounding box center [74, 83] width 23 height 12
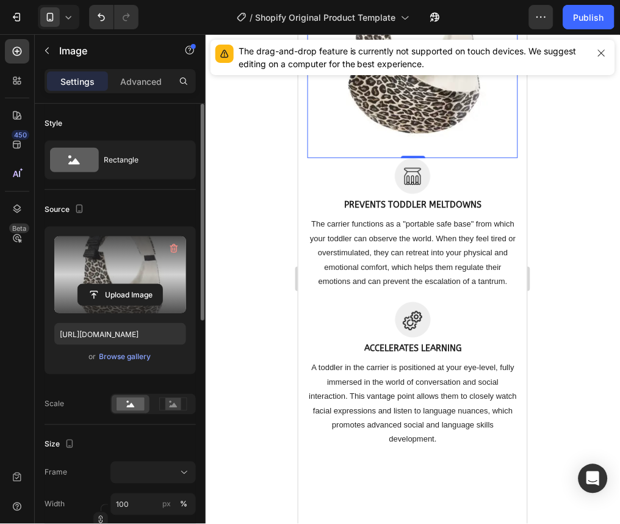
scroll to position [3876, 0]
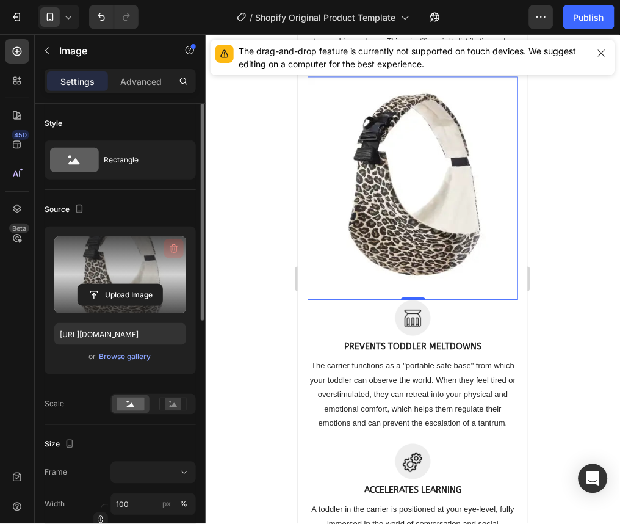
click at [174, 253] on icon "button" at bounding box center [174, 248] width 12 height 12
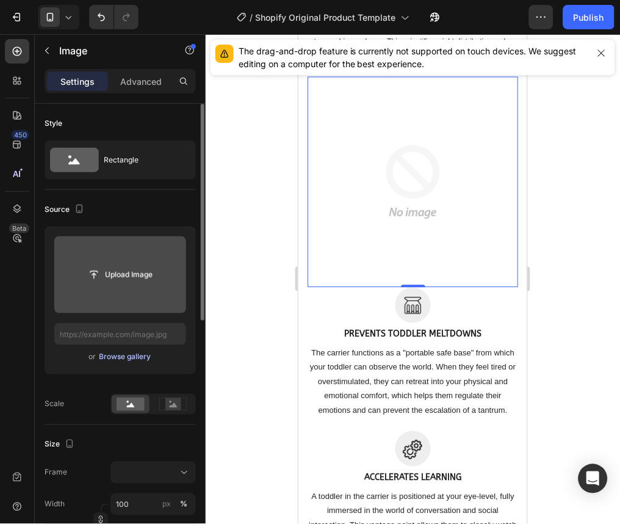
click at [112, 351] on button "Browse gallery" at bounding box center [125, 357] width 53 height 12
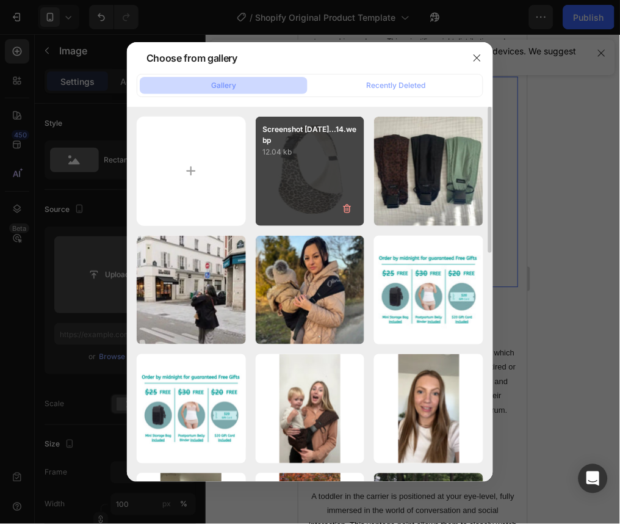
click at [278, 170] on div "Screenshot 2025-08-1...14.webp 12.04 kb" at bounding box center [310, 171] width 109 height 109
type input "https://cdn.shopify.com/s/files/1/0947/3392/6731/files/gempages_573235968400688…"
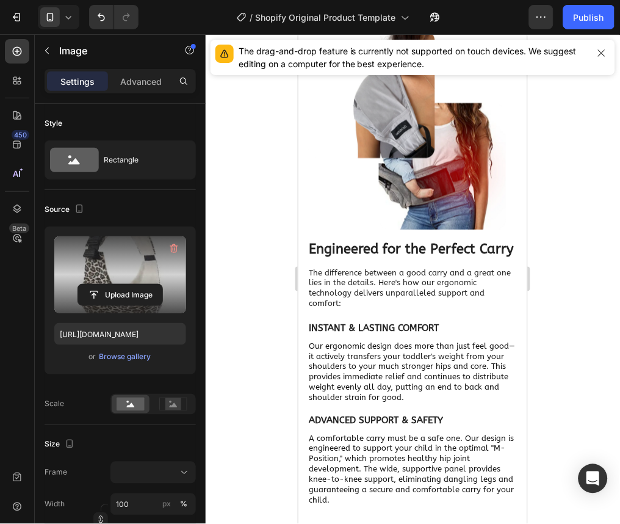
scroll to position [2557, 0]
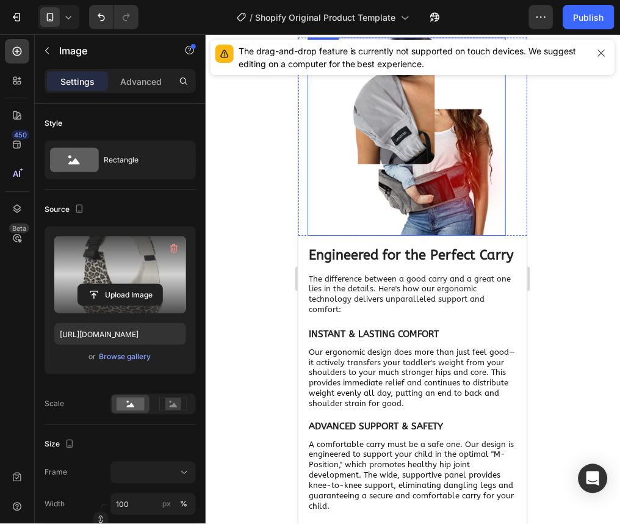
click at [394, 235] on img at bounding box center [406, 136] width 198 height 198
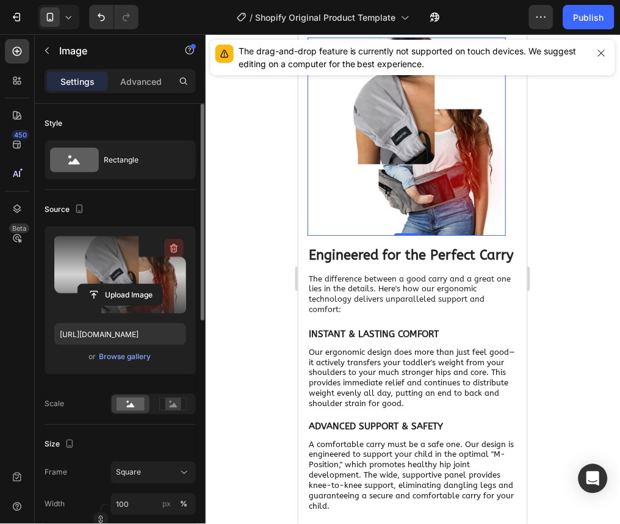
click at [174, 251] on icon "button" at bounding box center [174, 248] width 12 height 12
click at [70, 24] on div at bounding box center [59, 17] width 42 height 24
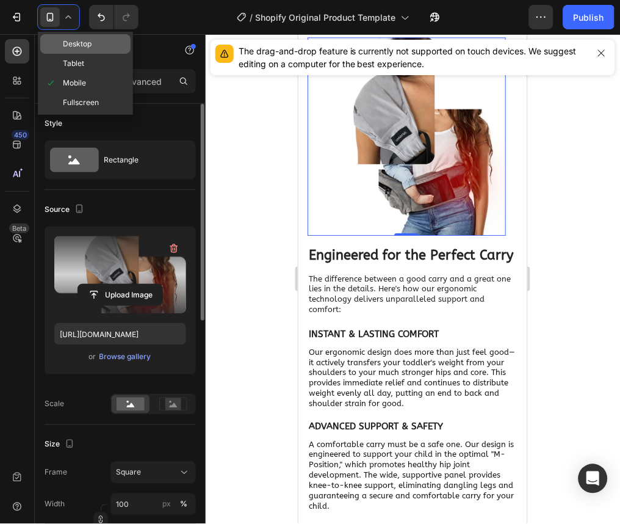
click at [81, 45] on span "Desktop" at bounding box center [77, 44] width 29 height 12
type input "https://cdn.shopify.com/s/files/1/0947/3392/6731/files/gempages_573235968400688…"
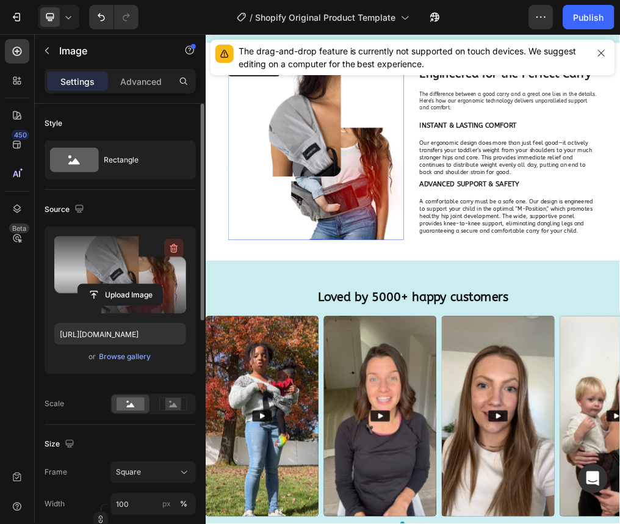
scroll to position [2942, 0]
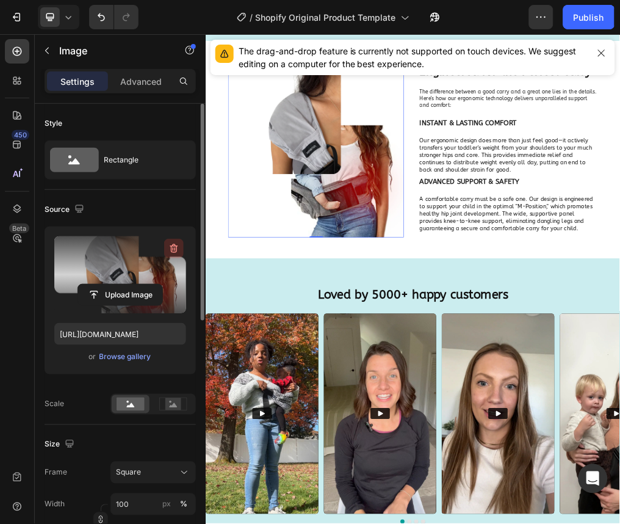
click at [173, 252] on icon "button" at bounding box center [174, 248] width 12 height 12
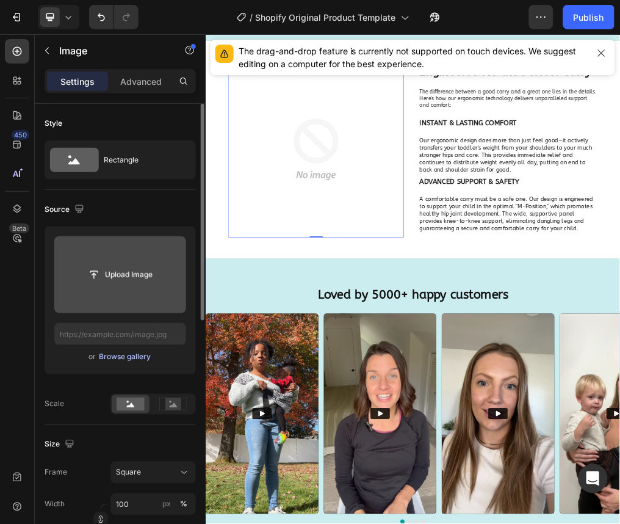
click at [123, 356] on div "Browse gallery" at bounding box center [126, 357] width 52 height 11
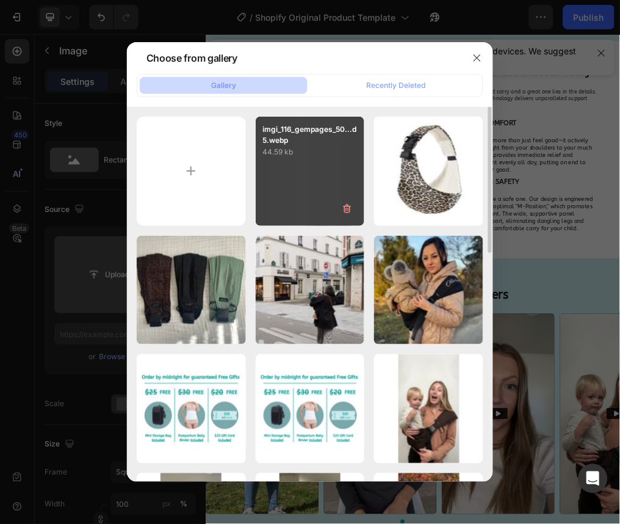
click at [310, 168] on div "imgi_116_gempages_50...d5.webp 44.59 kb" at bounding box center [310, 171] width 109 height 109
type input "https://cdn.shopify.com/s/files/1/0947/3392/6731/files/gempages_573235968400688…"
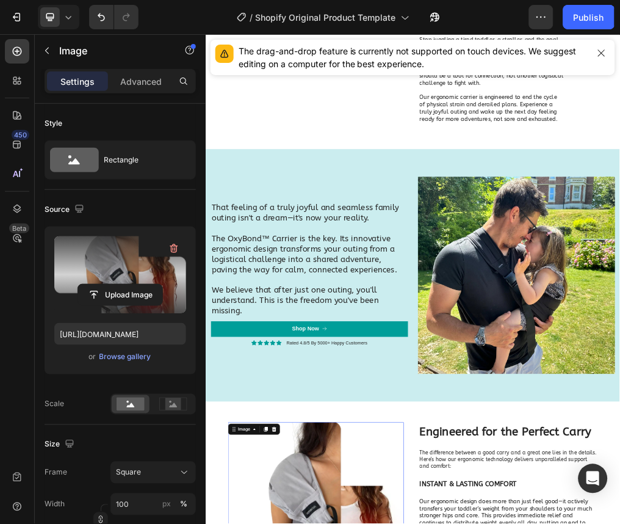
scroll to position [2242, 0]
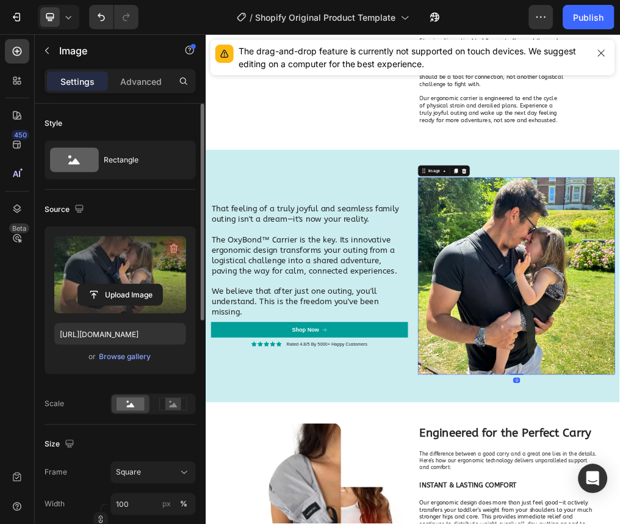
click at [173, 252] on icon "button" at bounding box center [174, 248] width 12 height 12
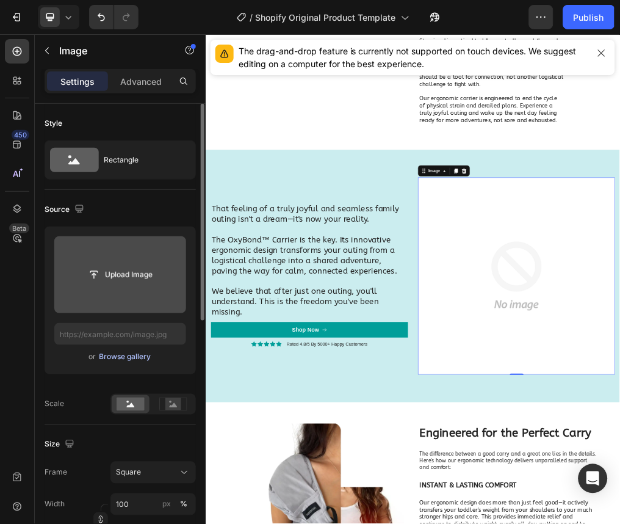
click at [121, 353] on div "Browse gallery" at bounding box center [126, 357] width 52 height 11
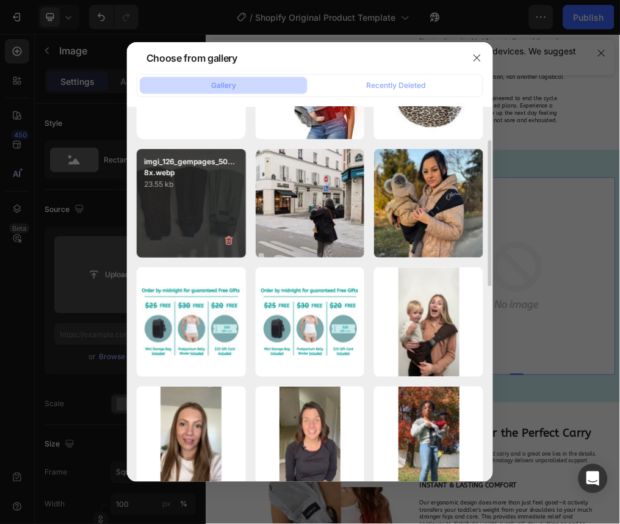
scroll to position [0, 0]
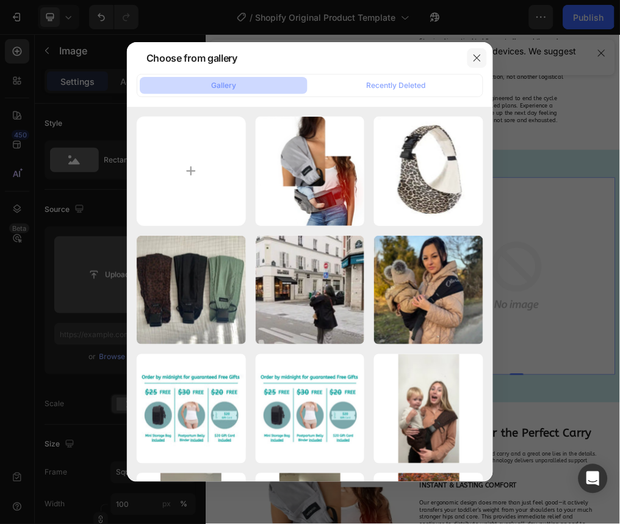
click at [482, 59] on icon "button" at bounding box center [478, 58] width 10 height 10
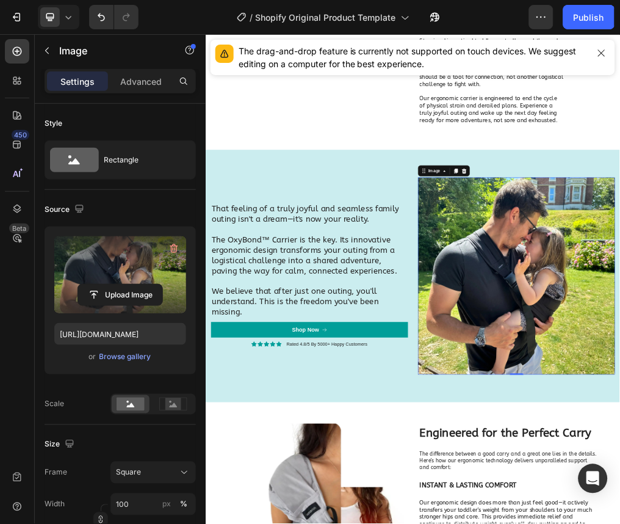
click at [70, 16] on icon at bounding box center [68, 17] width 5 height 3
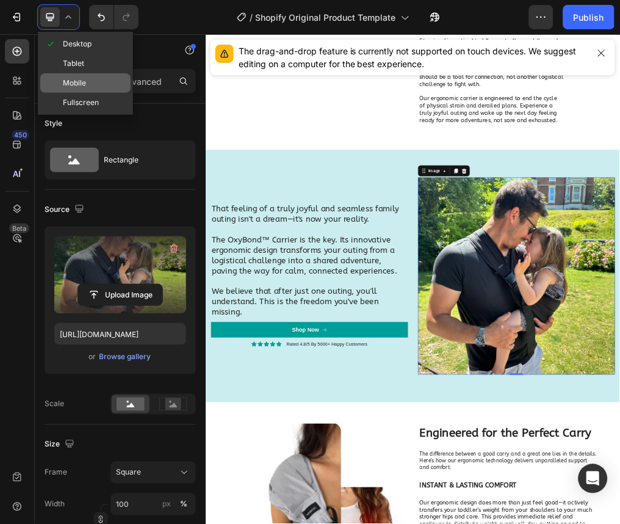
click at [77, 93] on div "Mobile" at bounding box center [85, 103] width 90 height 20
type input "https://cdn.shopify.com/s/files/1/0947/3392/6731/files/gempages_573235968400688…"
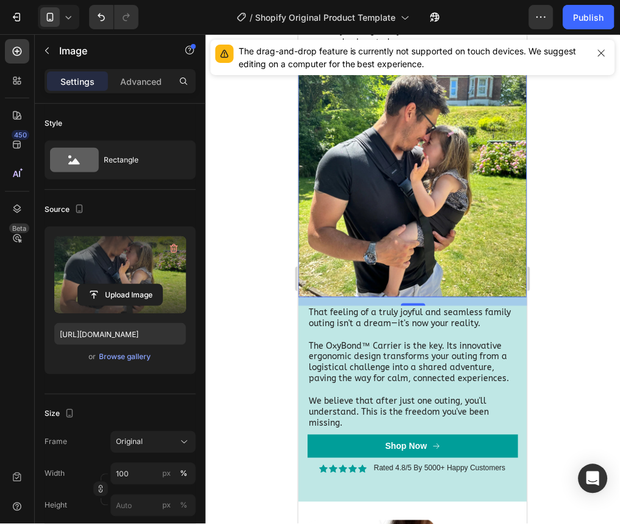
scroll to position [2350, 0]
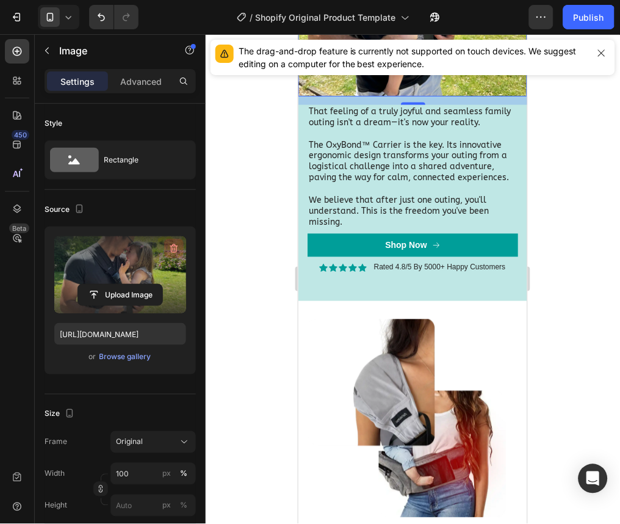
click at [175, 244] on icon "button" at bounding box center [174, 248] width 12 height 12
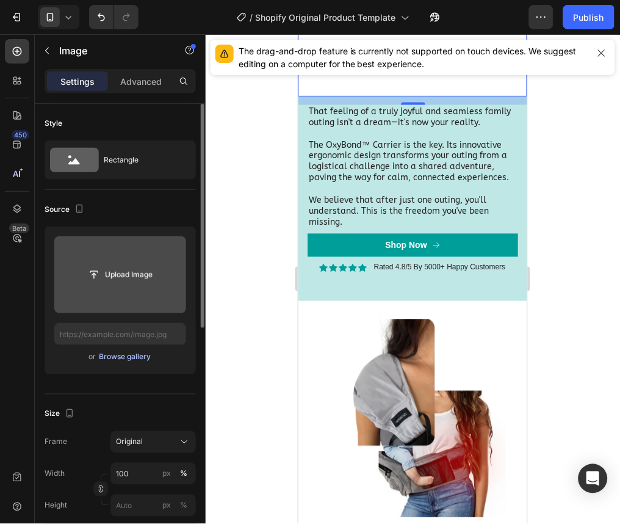
click at [114, 356] on div "Browse gallery" at bounding box center [126, 357] width 52 height 11
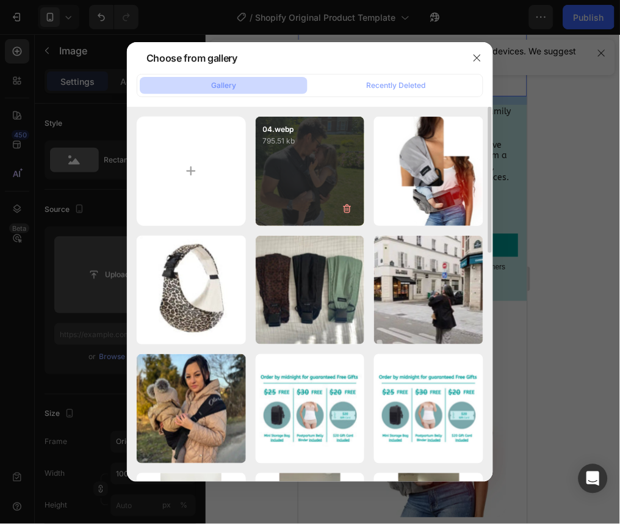
click at [291, 167] on div "04.webp 795.51 kb" at bounding box center [310, 171] width 109 height 109
type input "[URL][DOMAIN_NAME]"
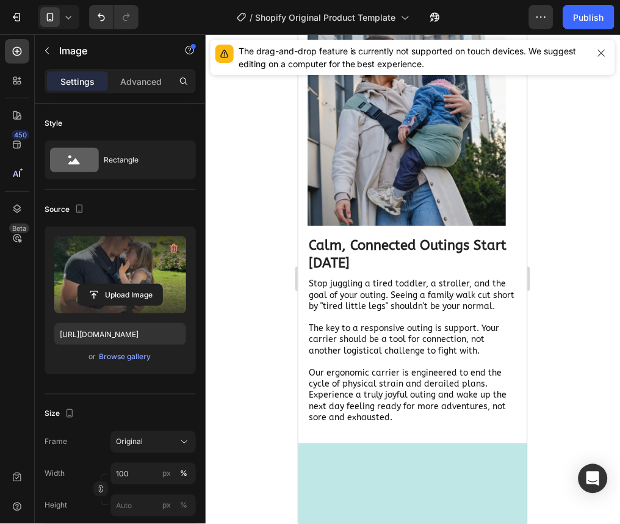
scroll to position [1208, 0]
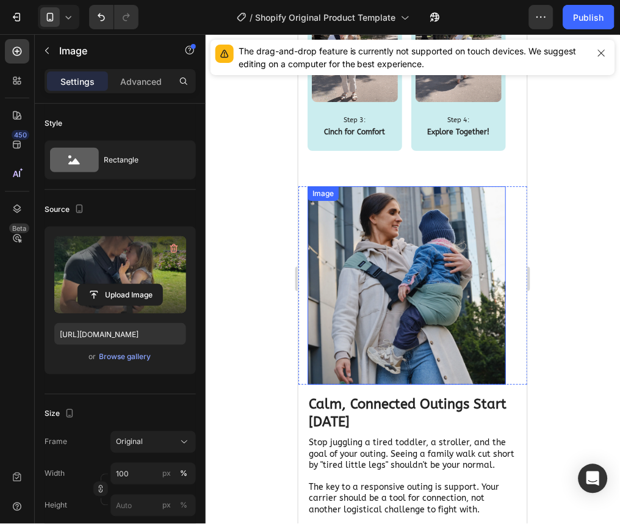
click at [389, 252] on img at bounding box center [406, 285] width 198 height 198
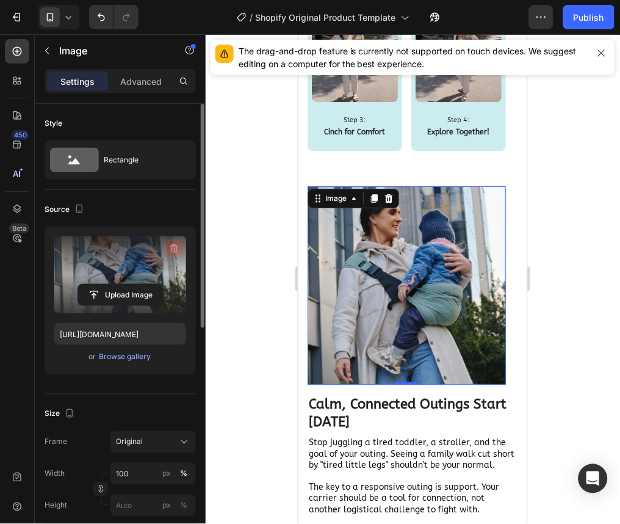
click at [168, 247] on icon "button" at bounding box center [174, 248] width 12 height 12
click at [76, 16] on div at bounding box center [59, 17] width 42 height 24
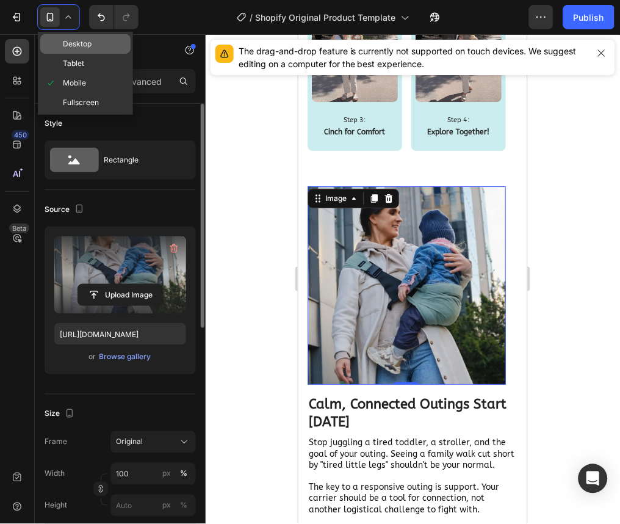
click at [78, 48] on span "Desktop" at bounding box center [77, 44] width 29 height 12
type input "https://cdn.shopify.com/s/files/1/0947/3392/6731/files/gempages_573235968400688…"
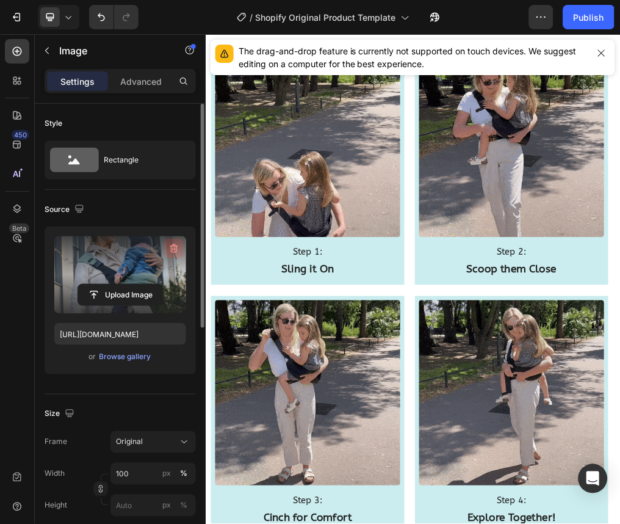
click at [182, 246] on button "button" at bounding box center [174, 249] width 20 height 20
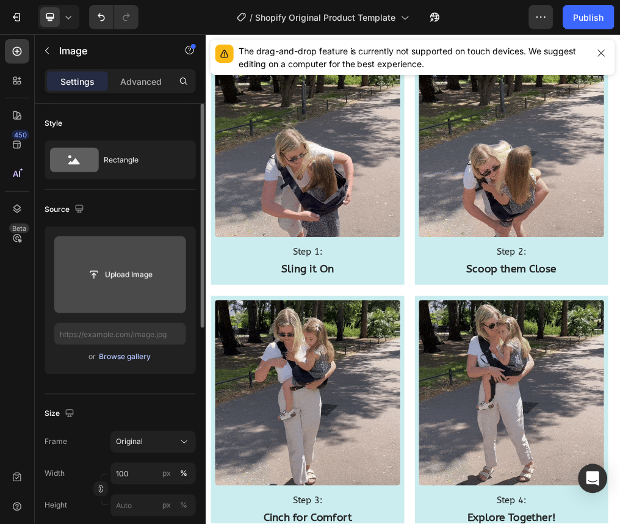
click at [137, 361] on div "Browse gallery" at bounding box center [126, 357] width 52 height 11
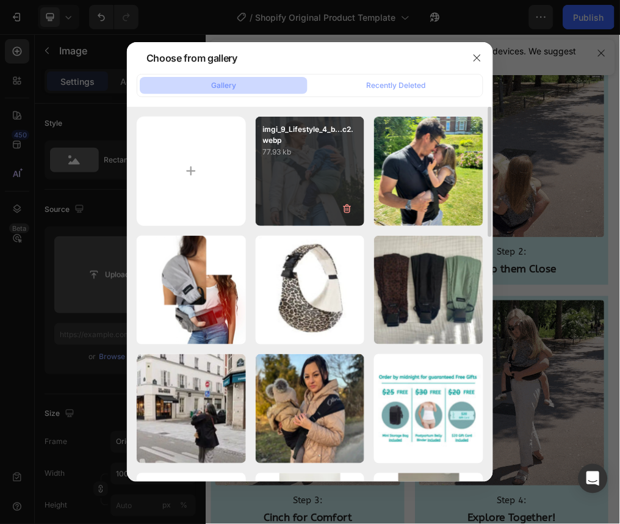
click at [297, 209] on div "imgi_9_Lifestyle_4_b...c2.webp 77.93 kb" at bounding box center [310, 171] width 109 height 109
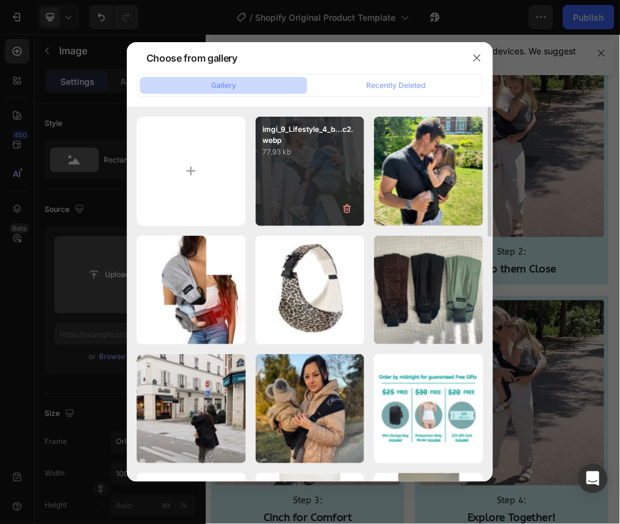
type input "https://cdn.shopify.com/s/files/1/0947/3392/6731/files/gempages_573235968400688…"
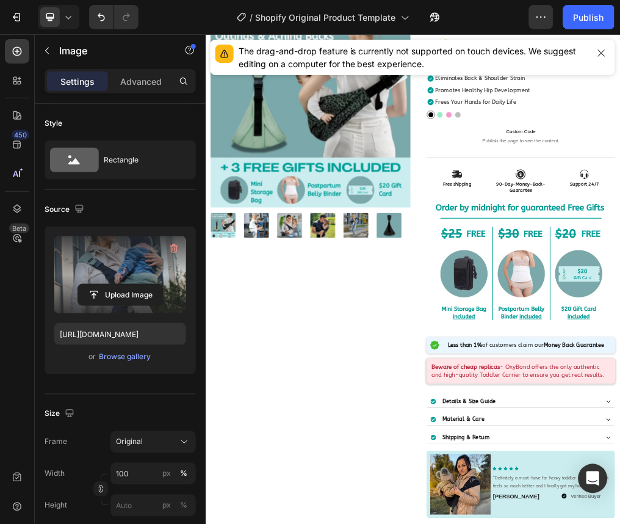
scroll to position [224, 0]
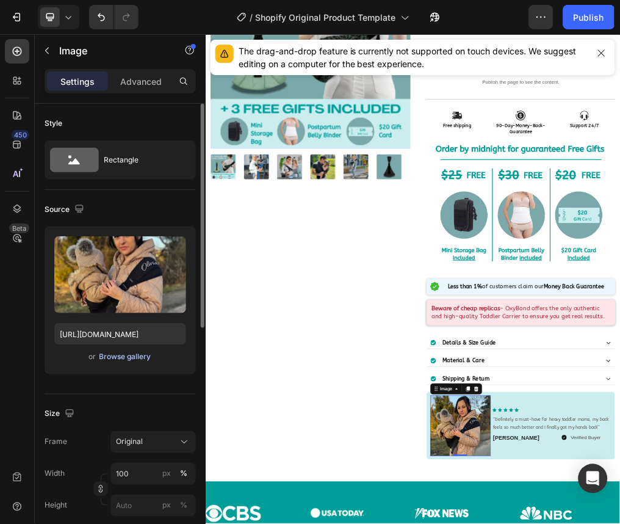
click at [127, 356] on div "Browse gallery" at bounding box center [126, 357] width 52 height 11
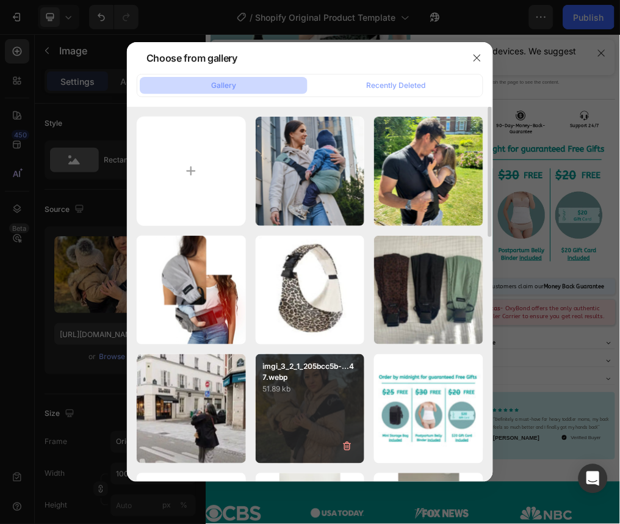
scroll to position [118, 0]
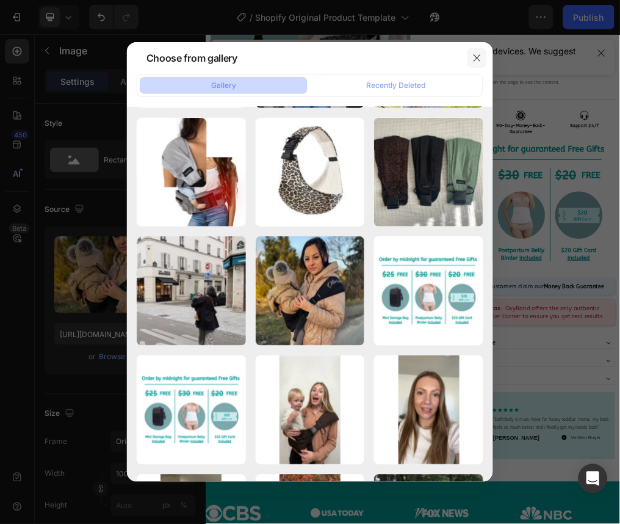
click at [482, 54] on icon "button" at bounding box center [478, 58] width 10 height 10
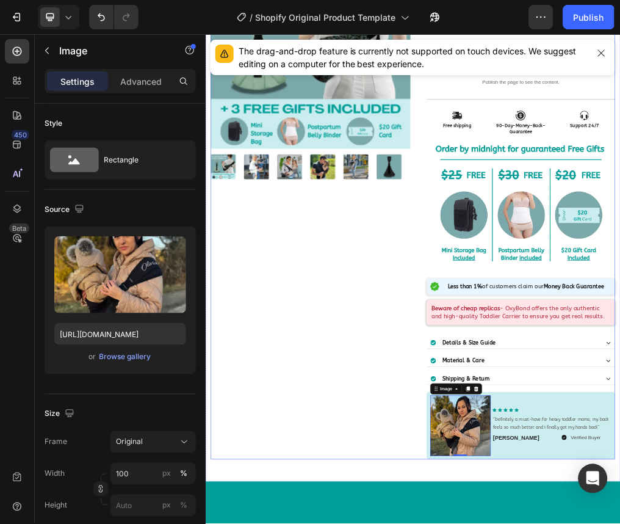
scroll to position [0, 0]
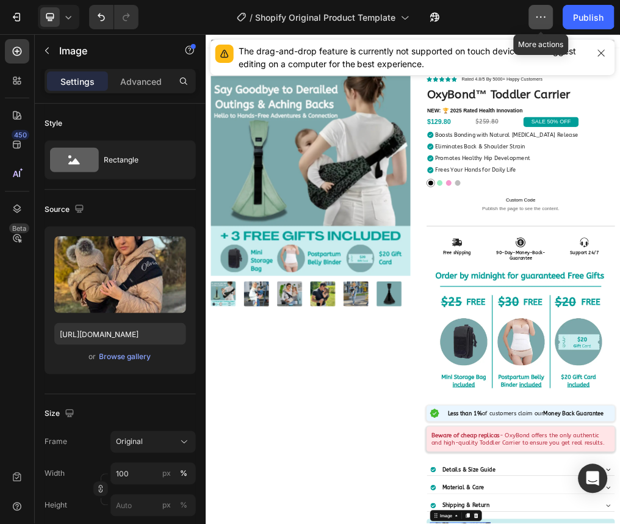
click at [540, 18] on icon "button" at bounding box center [541, 17] width 12 height 12
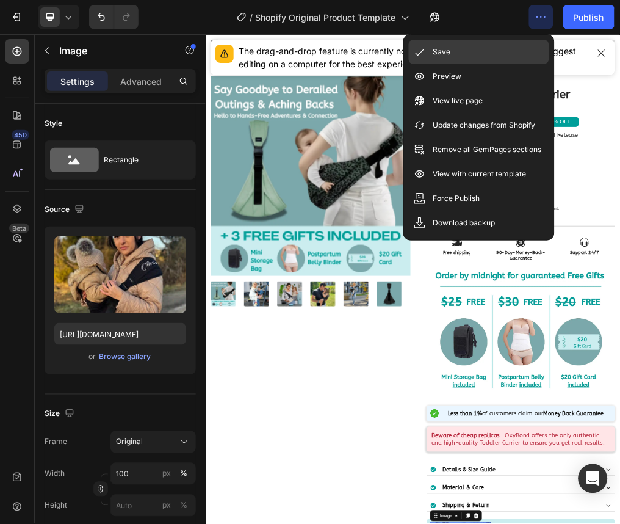
click at [504, 64] on div "Save" at bounding box center [479, 76] width 140 height 24
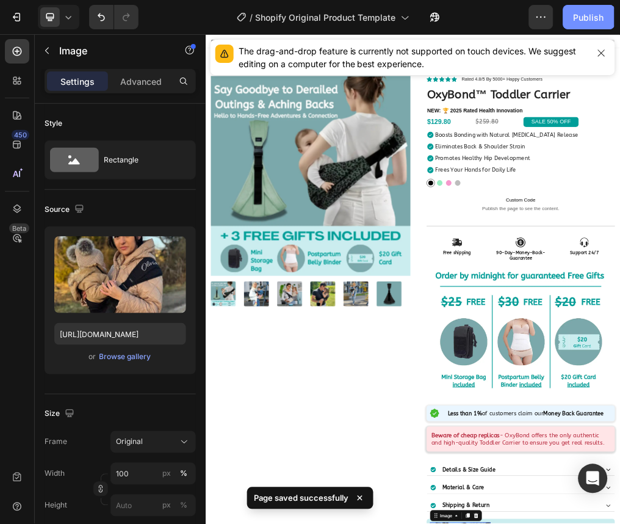
click at [579, 13] on div "Publish" at bounding box center [589, 17] width 31 height 13
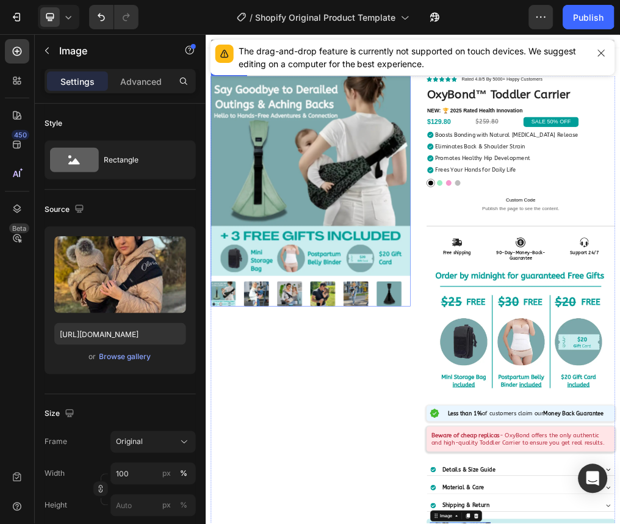
click at [480, 162] on img at bounding box center [390, 283] width 353 height 353
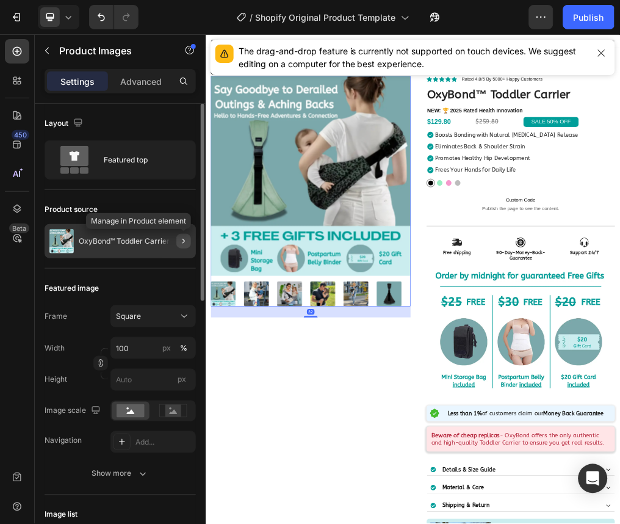
click at [187, 241] on icon "button" at bounding box center [184, 241] width 10 height 10
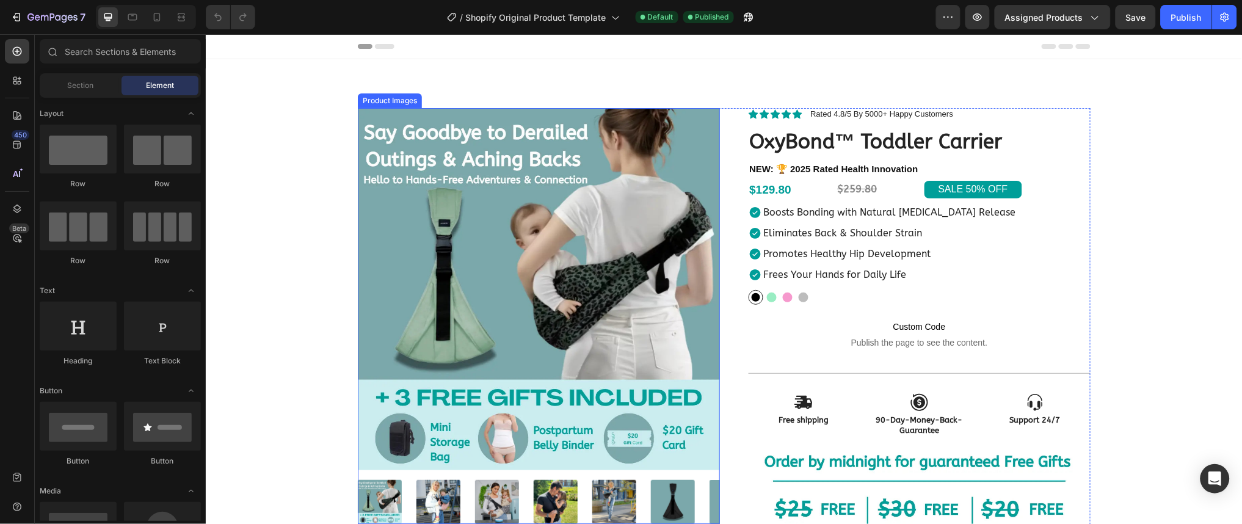
click at [552, 241] on img at bounding box center [538, 288] width 362 height 362
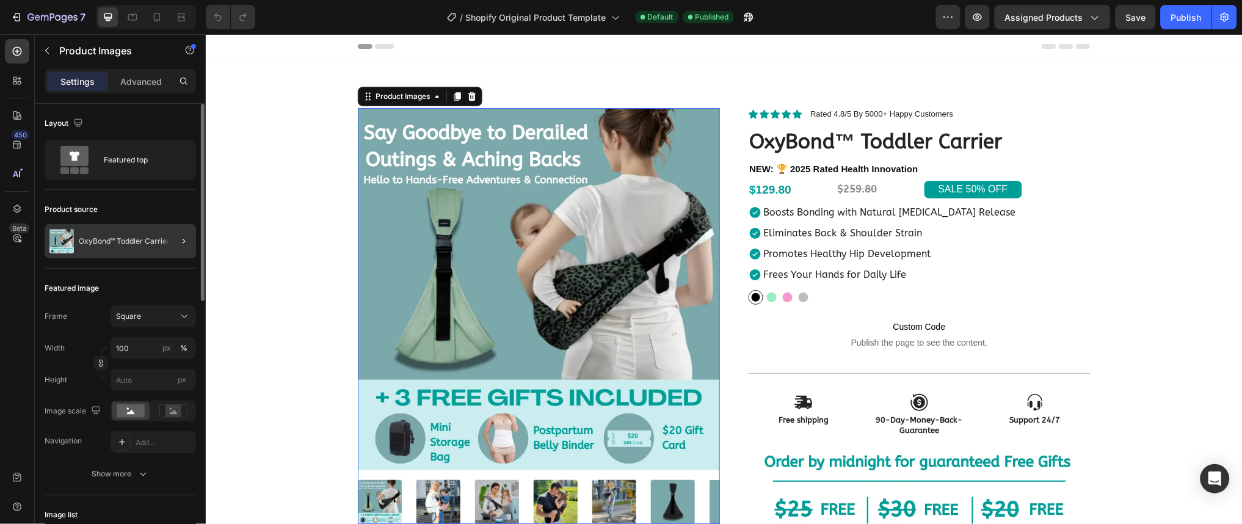
click at [172, 231] on div at bounding box center [179, 241] width 34 height 34
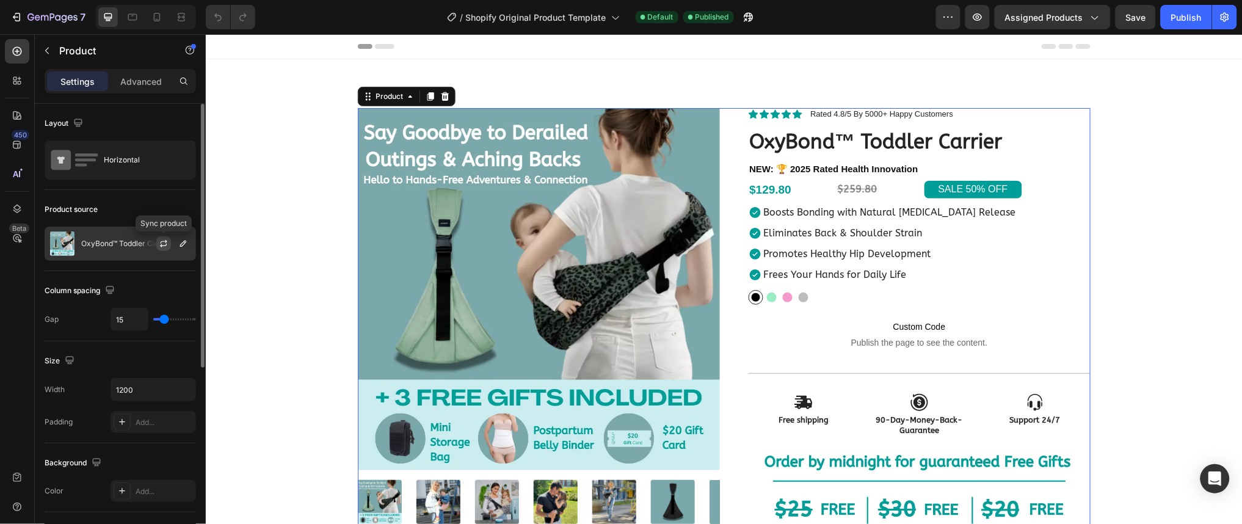
click at [159, 242] on icon "button" at bounding box center [164, 244] width 10 height 10
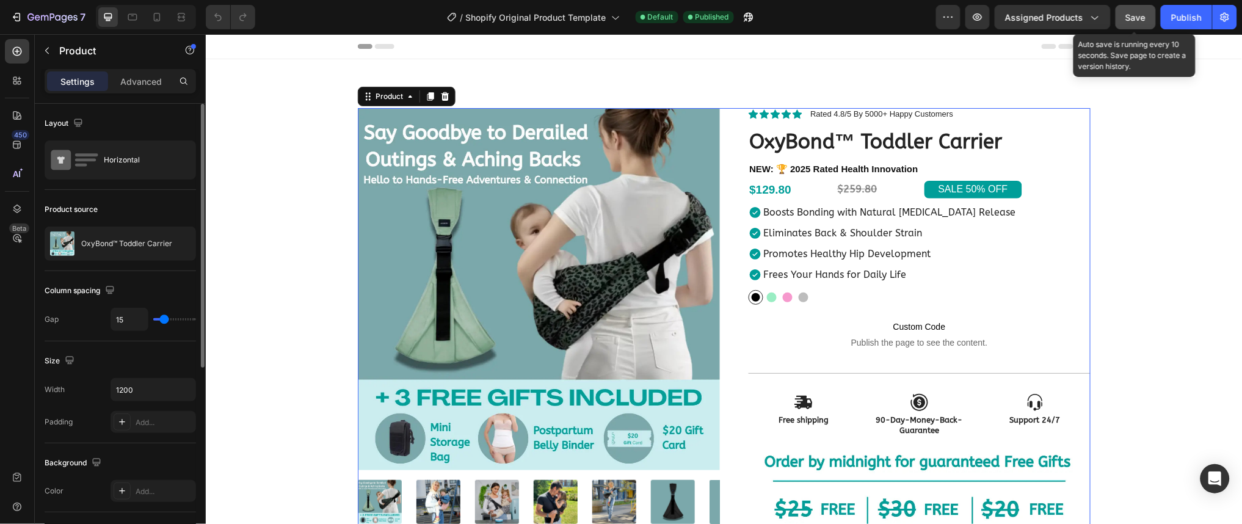
click at [1132, 26] on button "Save" at bounding box center [1135, 17] width 40 height 24
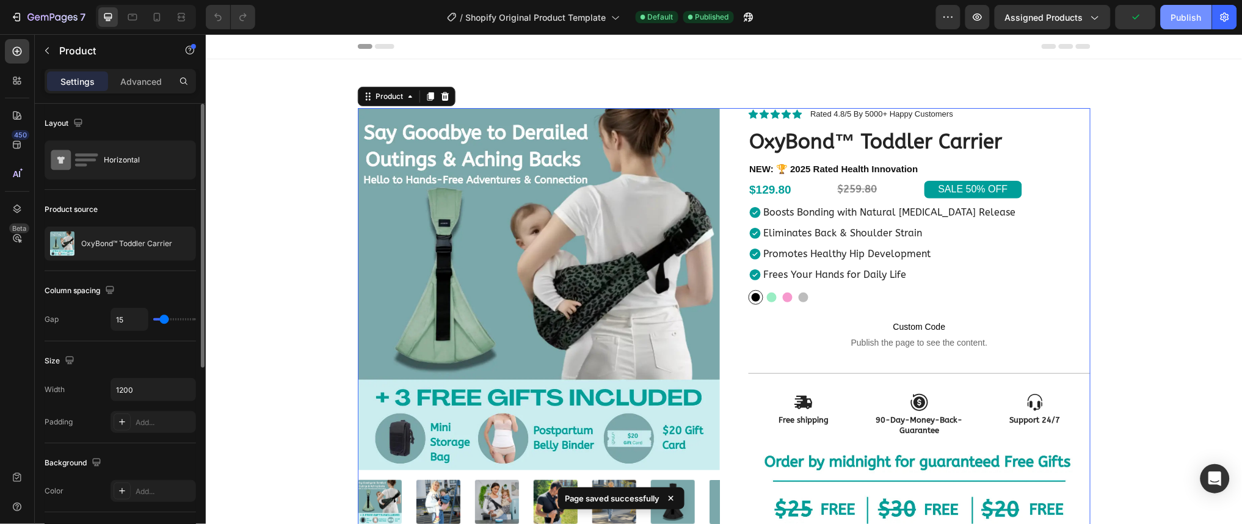
click at [1194, 18] on div "Publish" at bounding box center [1186, 17] width 31 height 13
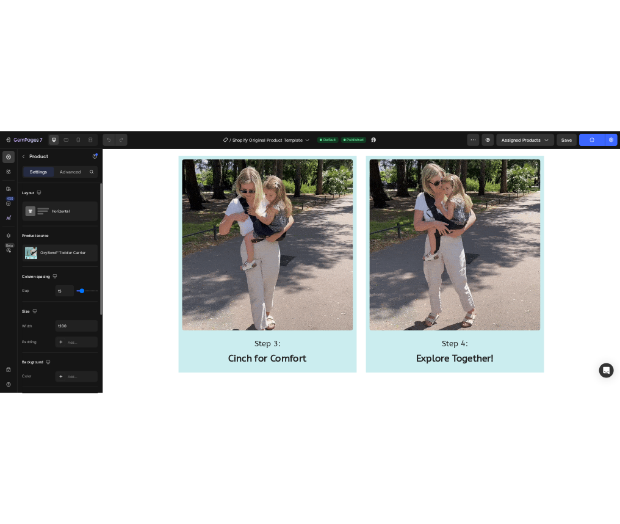
scroll to position [1344, 0]
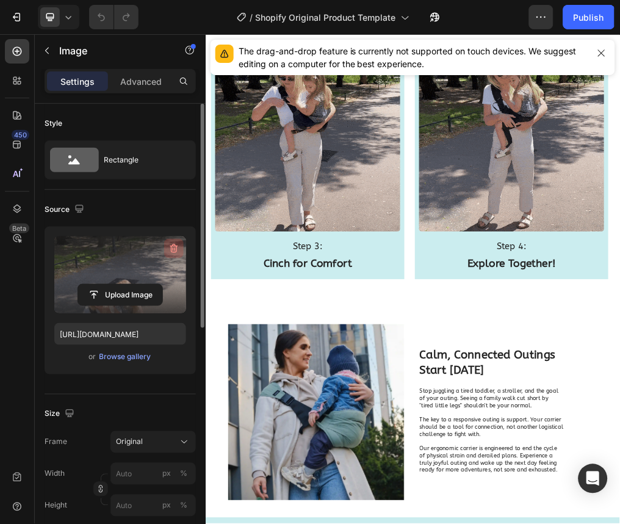
click at [170, 250] on icon "button" at bounding box center [174, 248] width 12 height 12
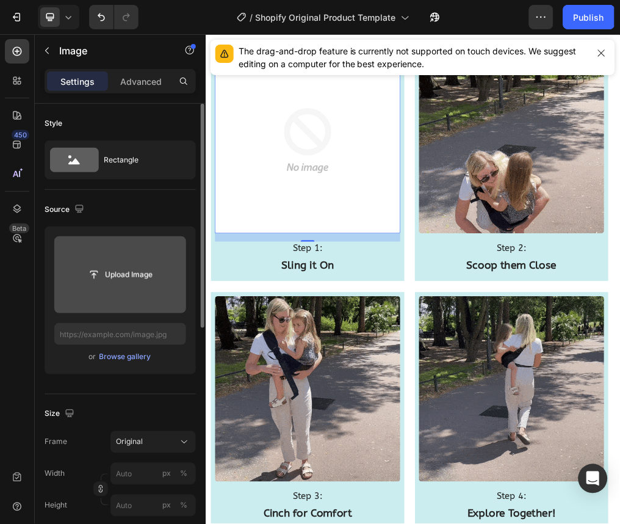
scroll to position [1182, 0]
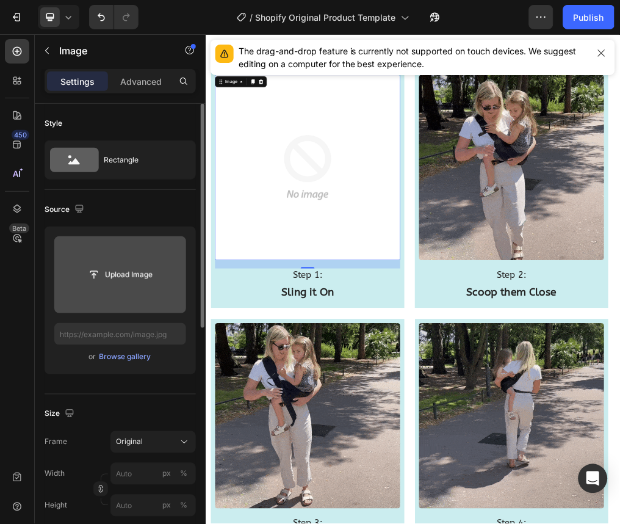
click at [306, 366] on img at bounding box center [385, 269] width 327 height 327
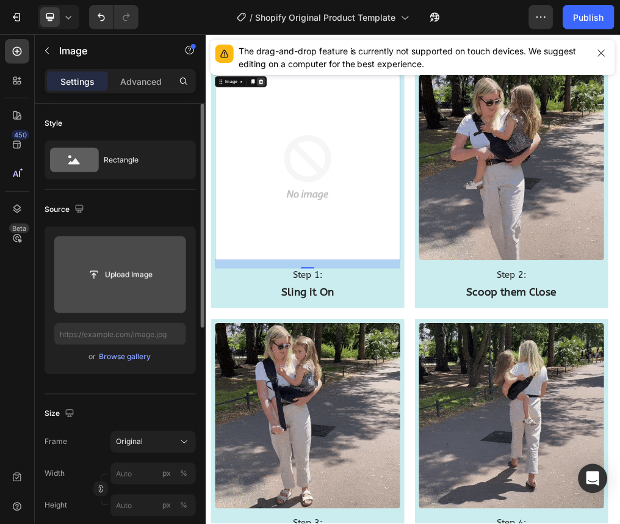
click at [303, 118] on icon at bounding box center [303, 118] width 8 height 9
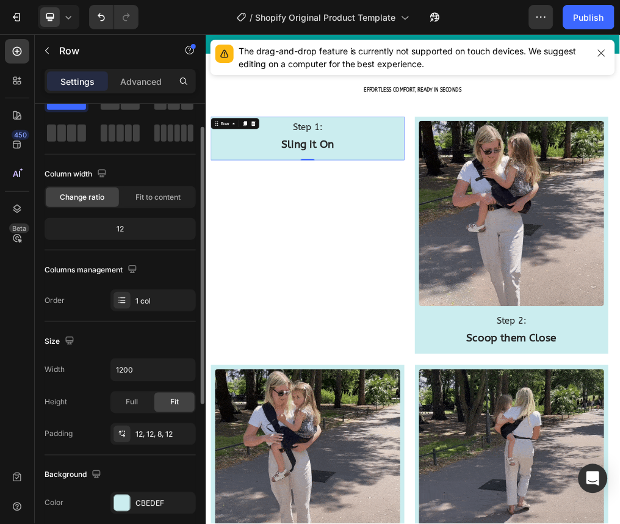
scroll to position [0, 0]
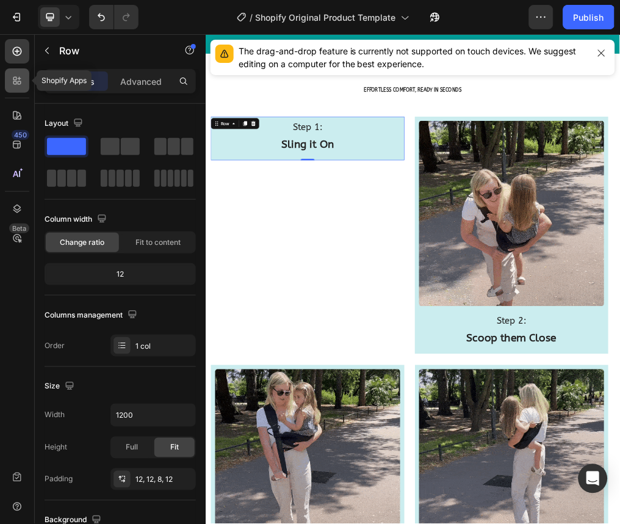
click at [22, 91] on div at bounding box center [17, 80] width 24 height 24
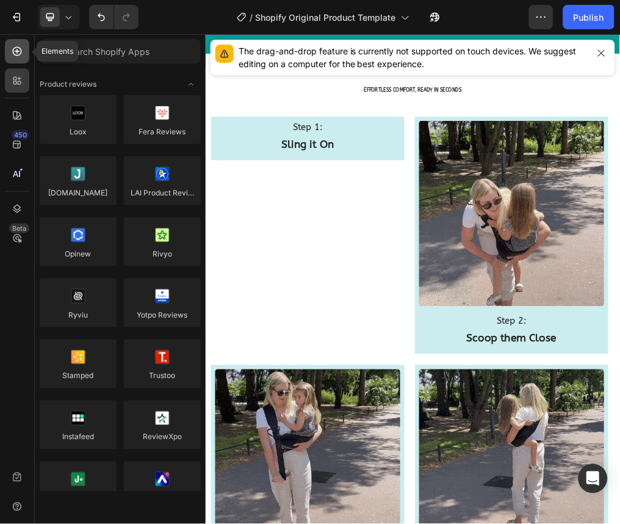
click at [15, 54] on icon at bounding box center [17, 51] width 9 height 9
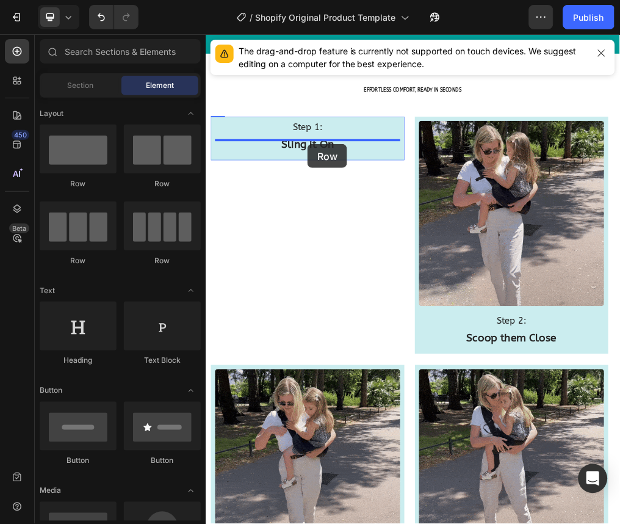
drag, startPoint x: 289, startPoint y: 195, endPoint x: 385, endPoint y: 228, distance: 101.9
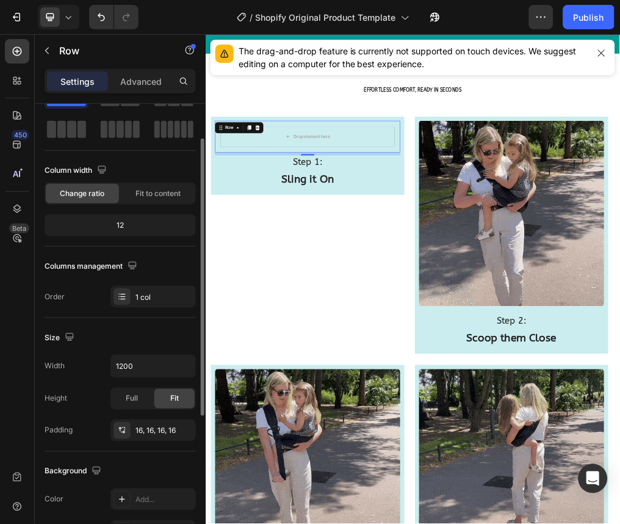
scroll to position [52, 0]
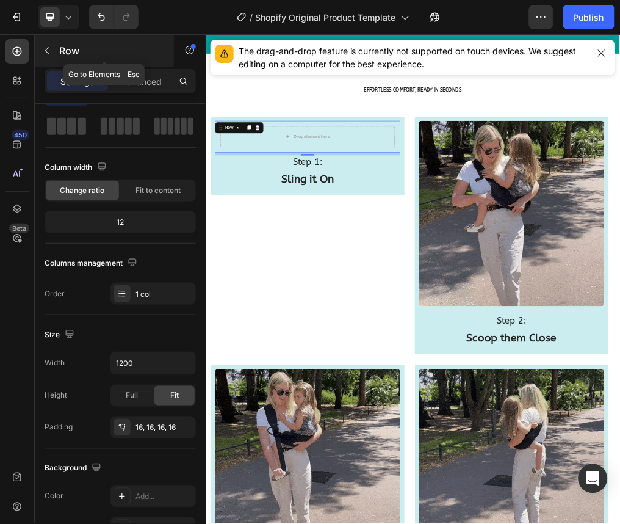
click at [58, 46] on div "Row" at bounding box center [104, 51] width 139 height 32
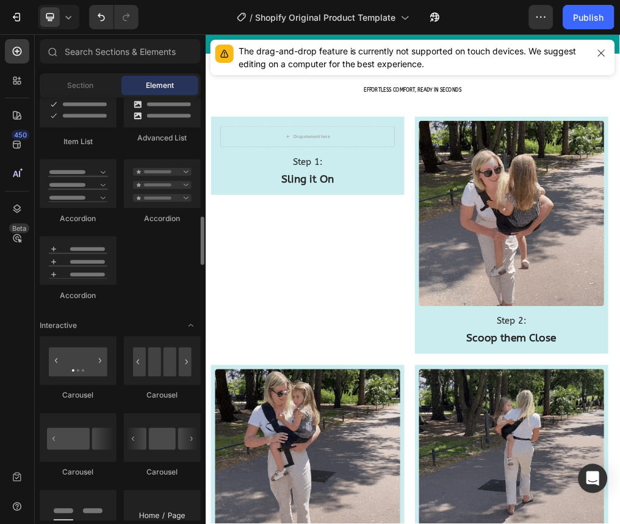
scroll to position [1019, 0]
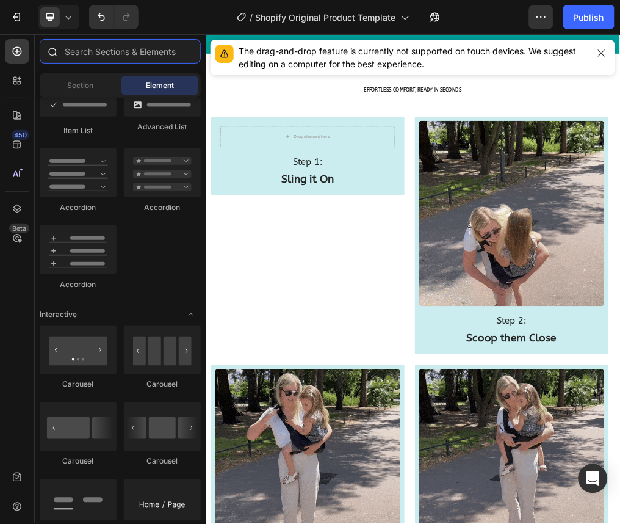
click at [118, 48] on input "text" at bounding box center [120, 51] width 161 height 24
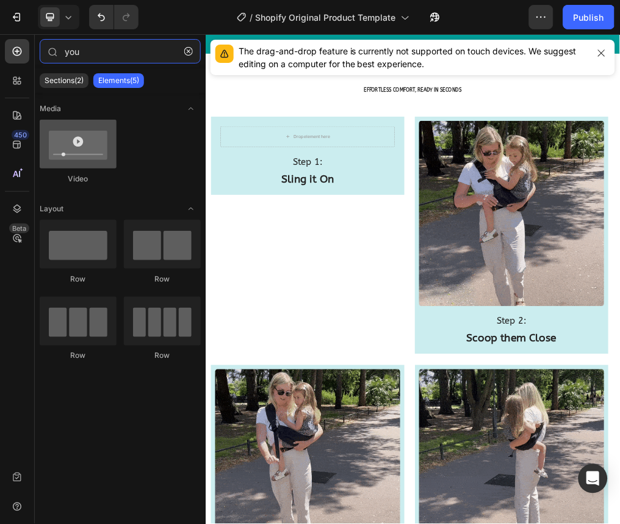
type input "you"
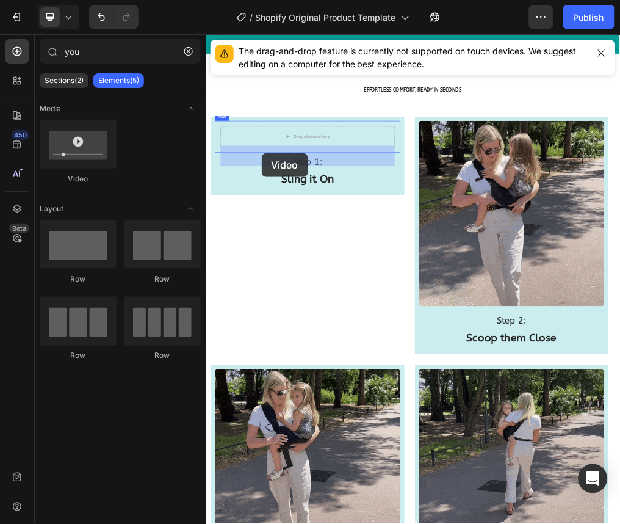
drag, startPoint x: 277, startPoint y: 179, endPoint x: 306, endPoint y: 246, distance: 73.0
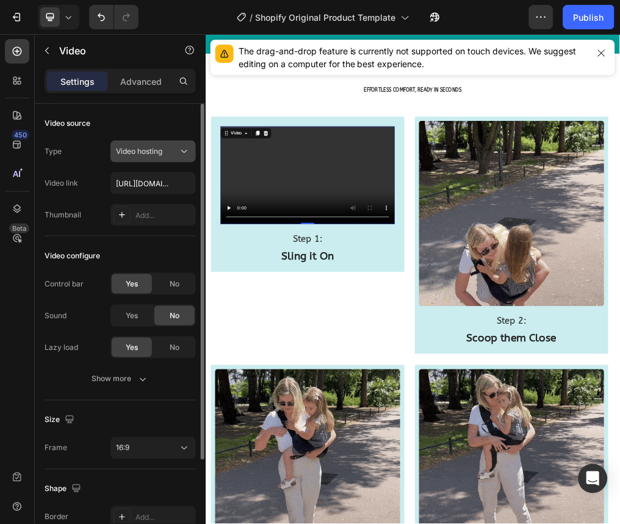
click at [146, 147] on span "Video hosting" at bounding box center [139, 151] width 46 height 9
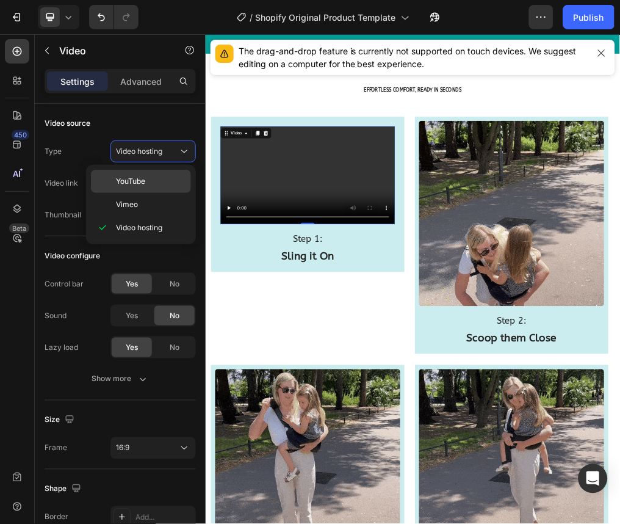
click at [138, 176] on span "YouTube" at bounding box center [130, 181] width 29 height 11
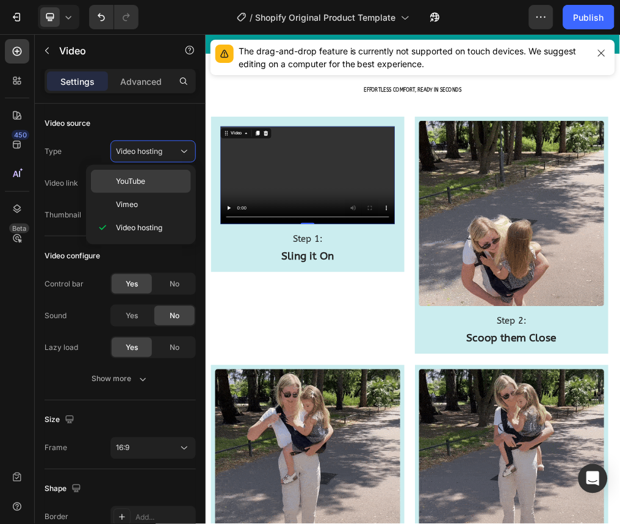
type input "https://www.youtube.com/watch?v=drIt4RH_kyQ"
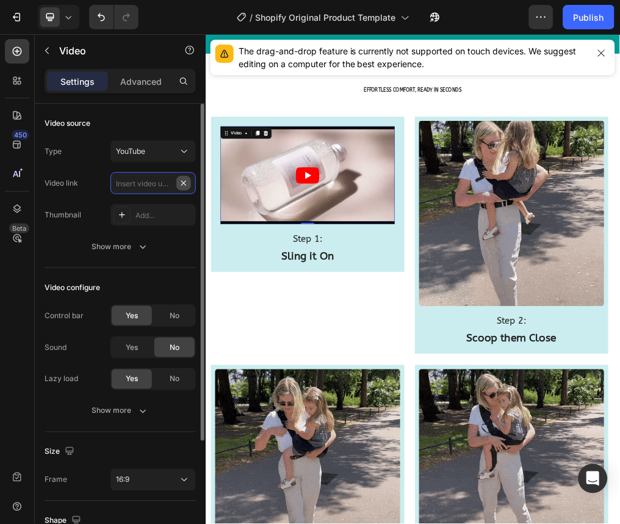
scroll to position [0, 0]
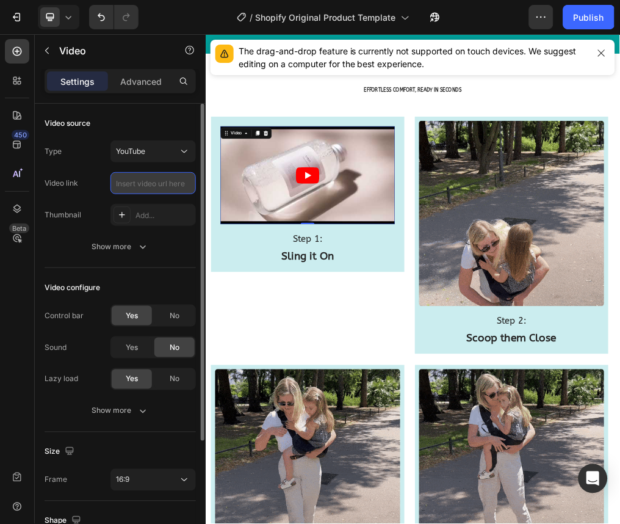
paste input "[URL][DOMAIN_NAME]"
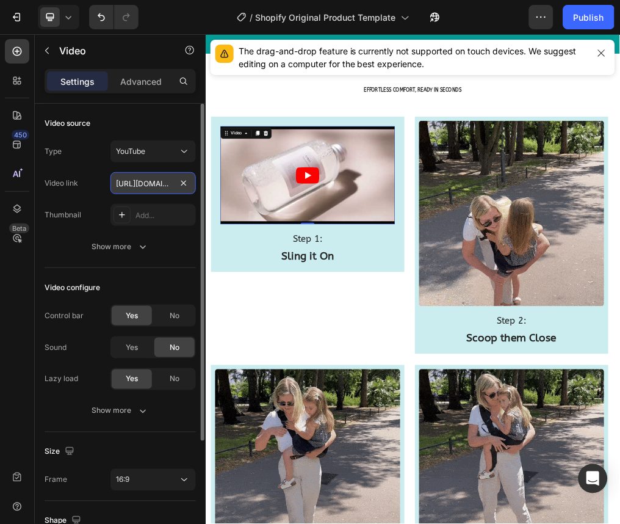
scroll to position [0, 137]
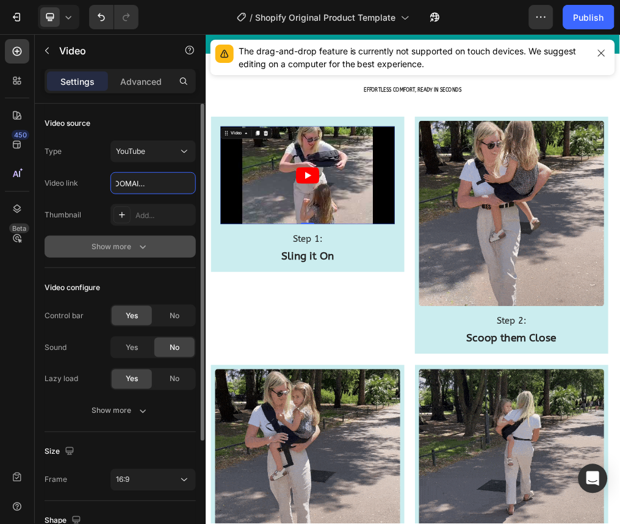
type input "[URL][DOMAIN_NAME]"
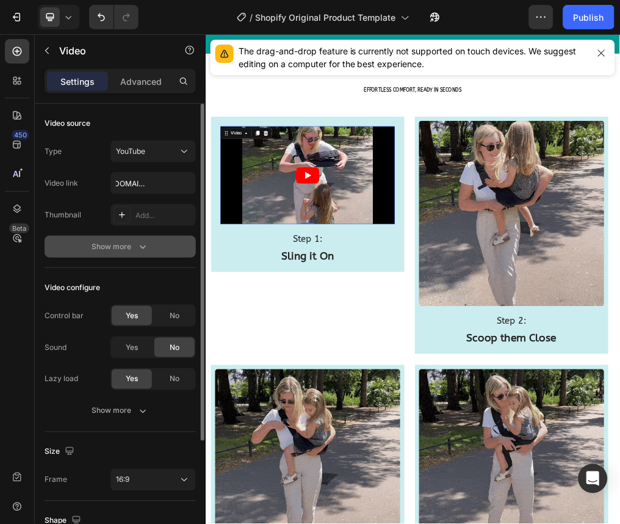
click at [117, 246] on div "Show more" at bounding box center [120, 247] width 57 height 12
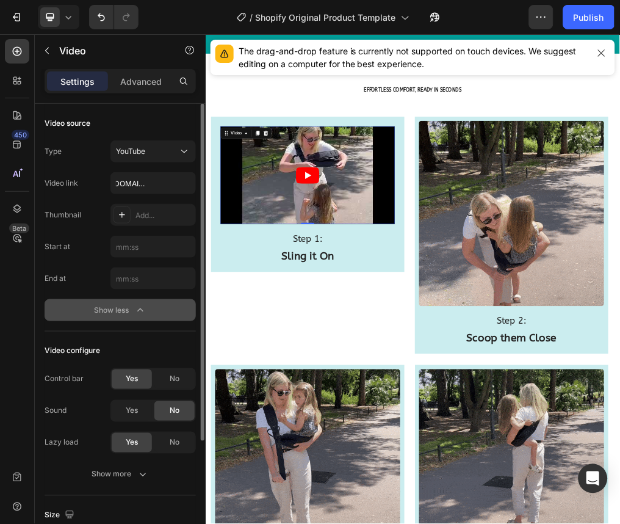
scroll to position [0, 0]
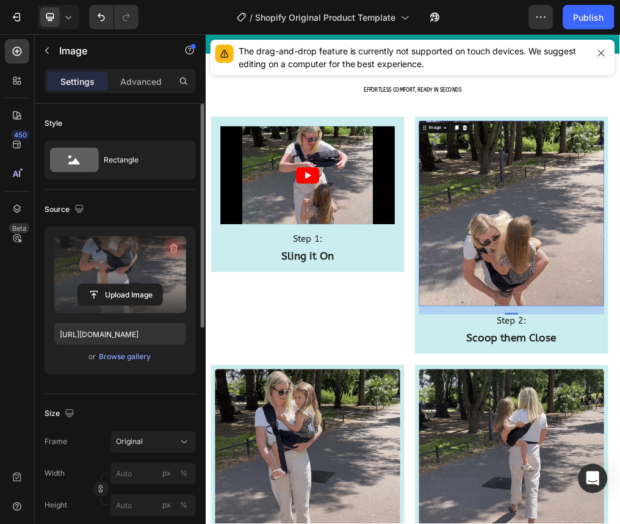
click at [172, 255] on button "button" at bounding box center [174, 249] width 20 height 20
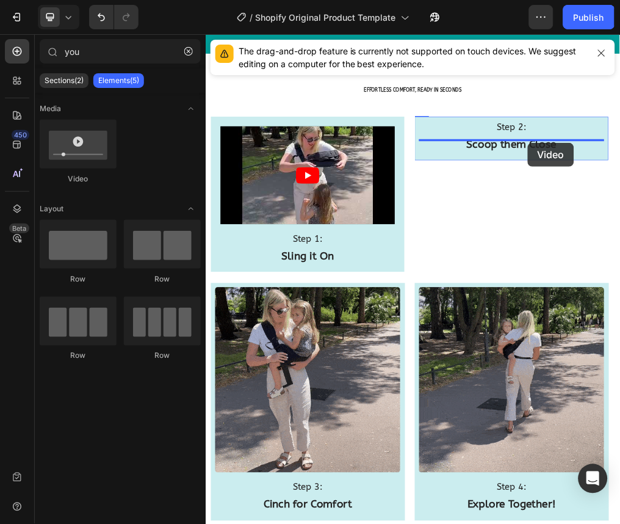
drag, startPoint x: 270, startPoint y: 192, endPoint x: 774, endPoint y: 225, distance: 505.4
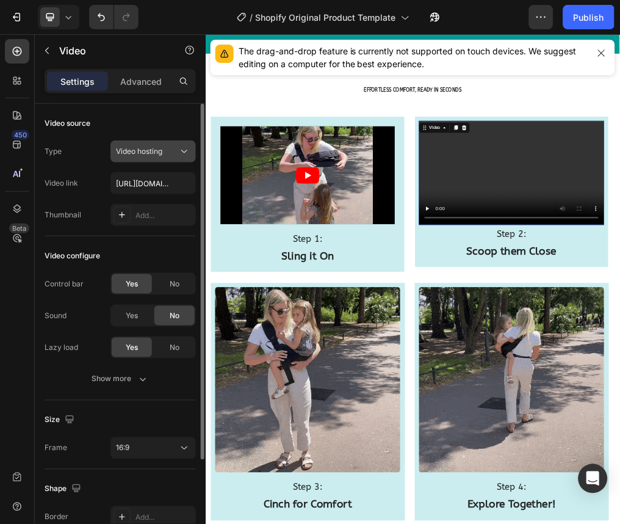
click at [173, 157] on div "Video hosting" at bounding box center [153, 151] width 74 height 12
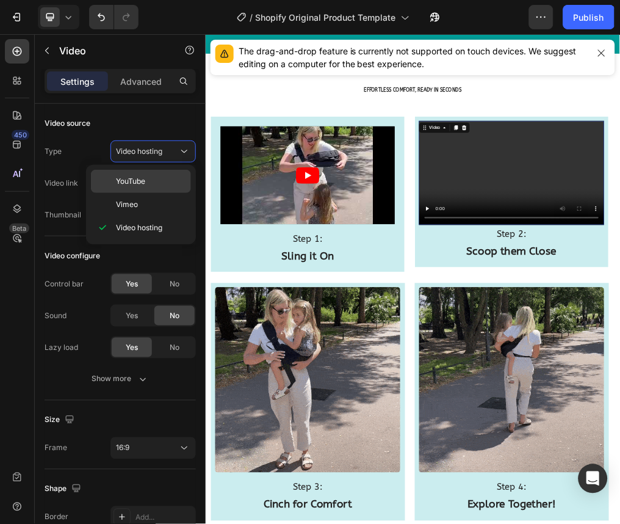
click at [154, 178] on p "YouTube" at bounding box center [151, 181] width 70 height 11
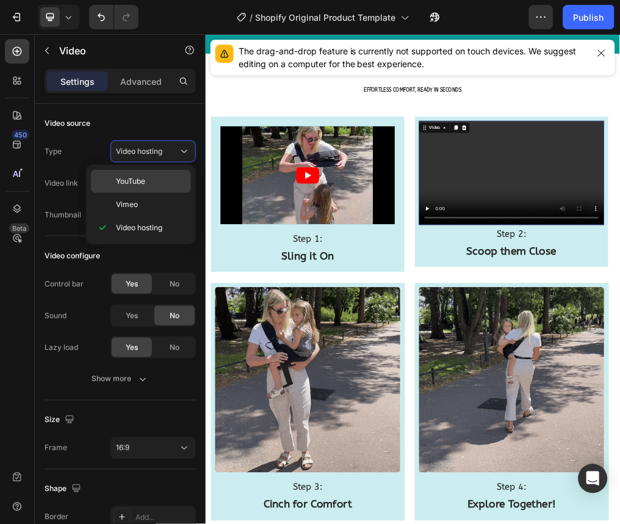
type input "https://www.youtube.com/watch?v=drIt4RH_kyQ"
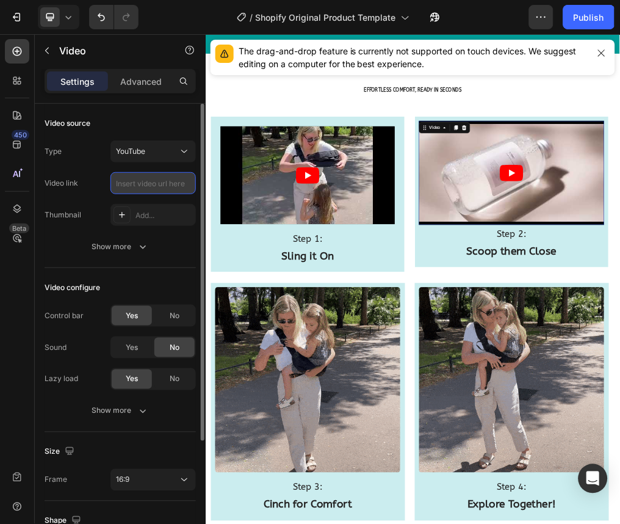
paste input "[URL][DOMAIN_NAME]"
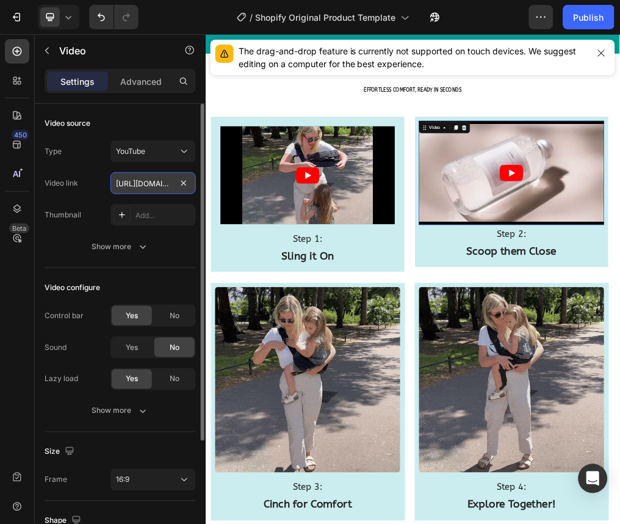
scroll to position [0, 84]
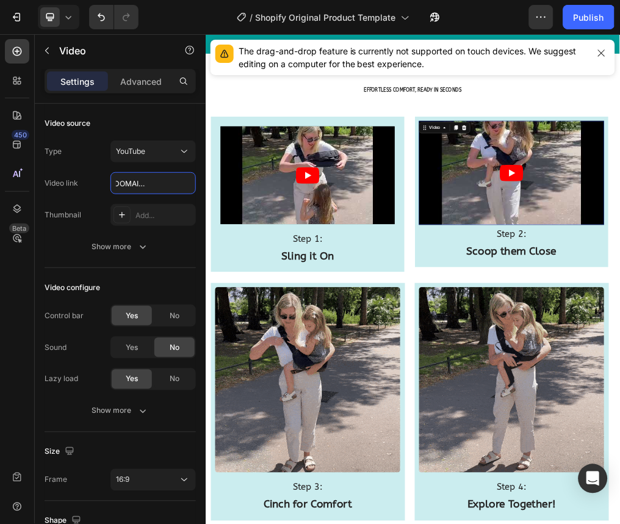
type input "[URL][DOMAIN_NAME]"
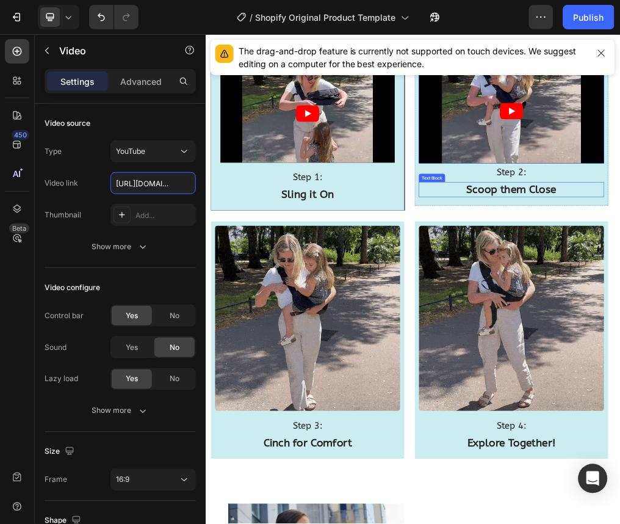
scroll to position [1212, 0]
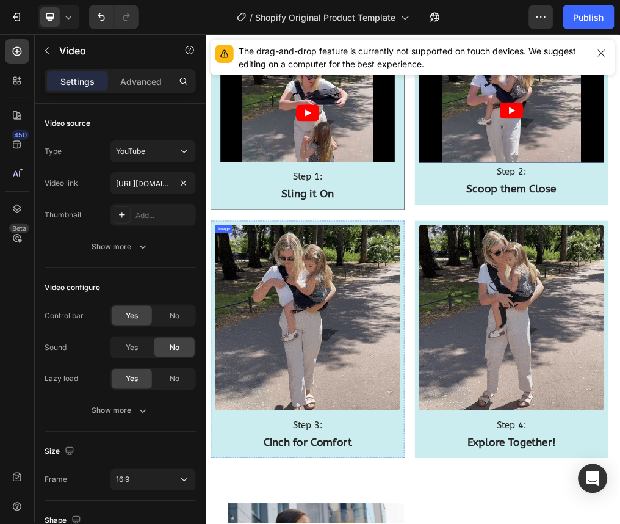
click at [368, 523] on img at bounding box center [385, 534] width 327 height 327
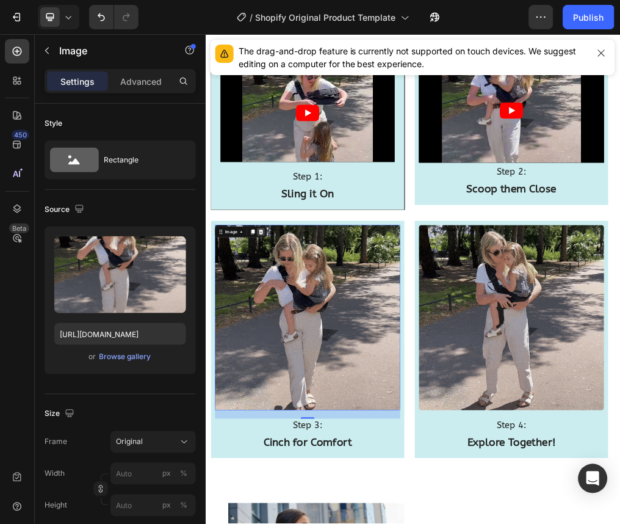
click at [299, 380] on icon at bounding box center [303, 383] width 10 height 10
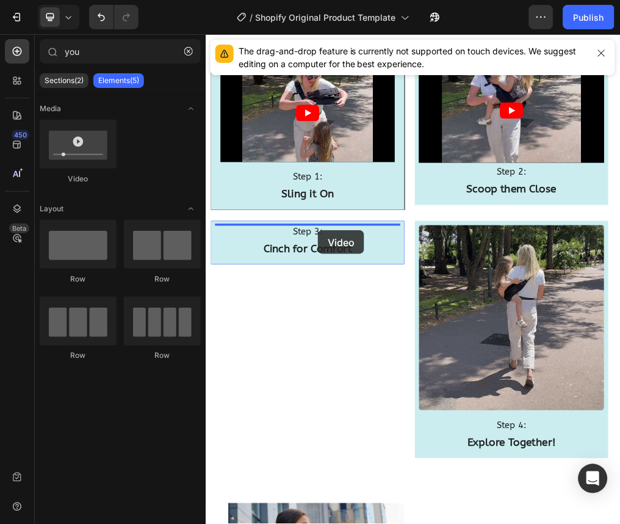
drag, startPoint x: 290, startPoint y: 189, endPoint x: 404, endPoint y: 380, distance: 221.7
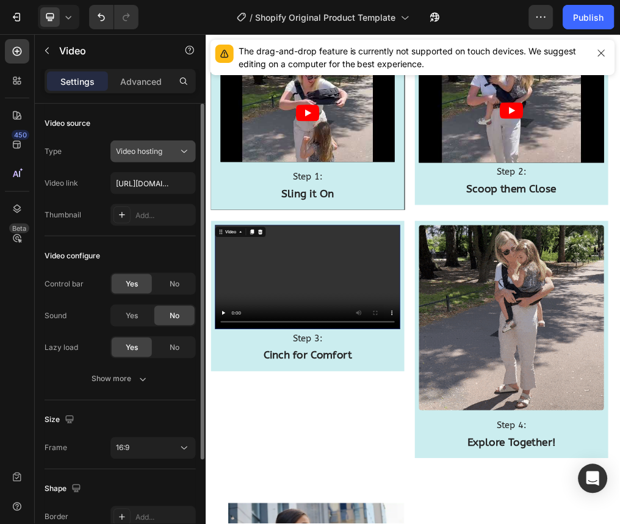
click at [181, 157] on icon at bounding box center [184, 151] width 12 height 12
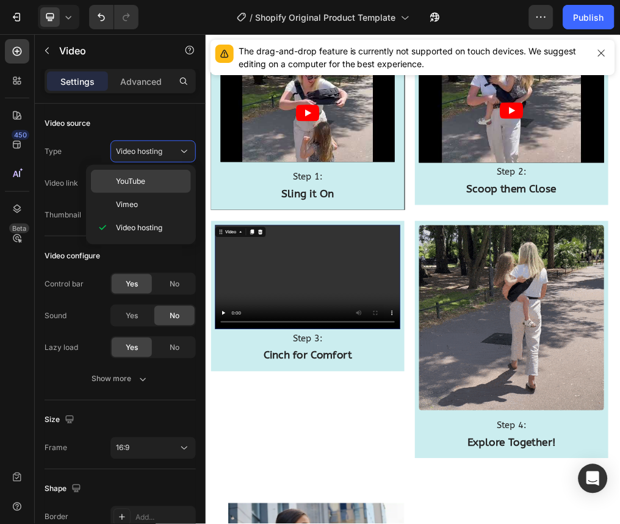
click at [150, 181] on p "YouTube" at bounding box center [151, 181] width 70 height 11
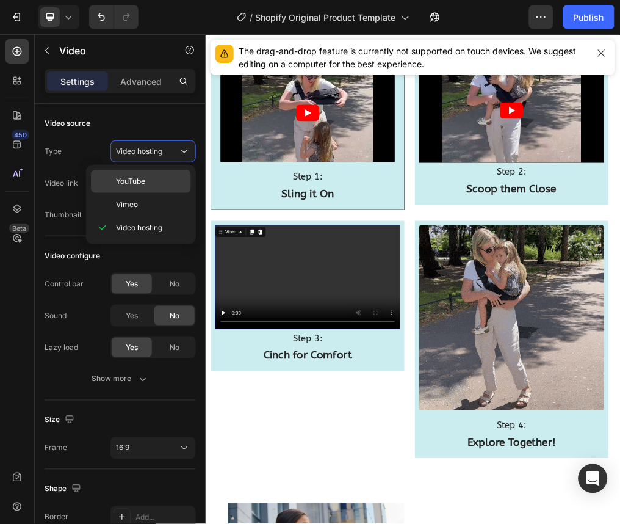
type input "https://www.youtube.com/watch?v=drIt4RH_kyQ"
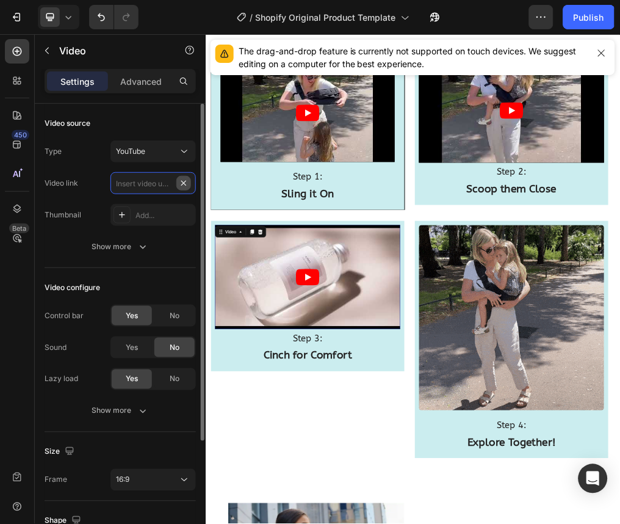
scroll to position [0, 0]
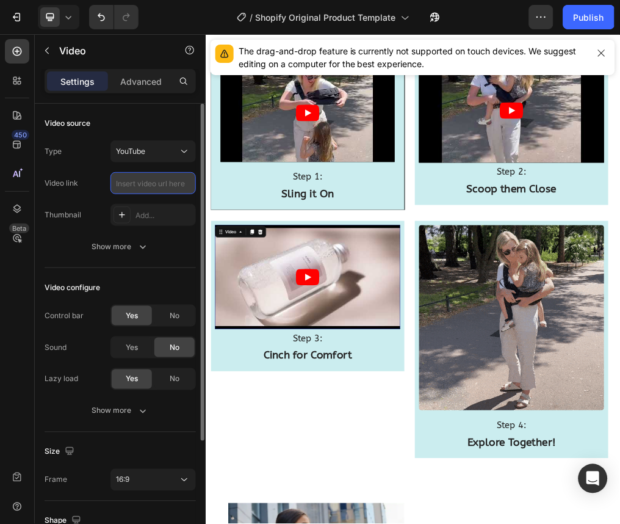
paste input "[URL][DOMAIN_NAME]"
type input "[URL][DOMAIN_NAME]"
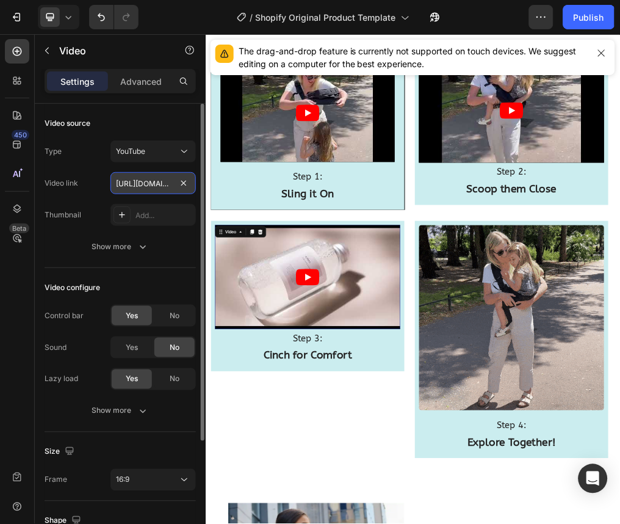
scroll to position [0, 89]
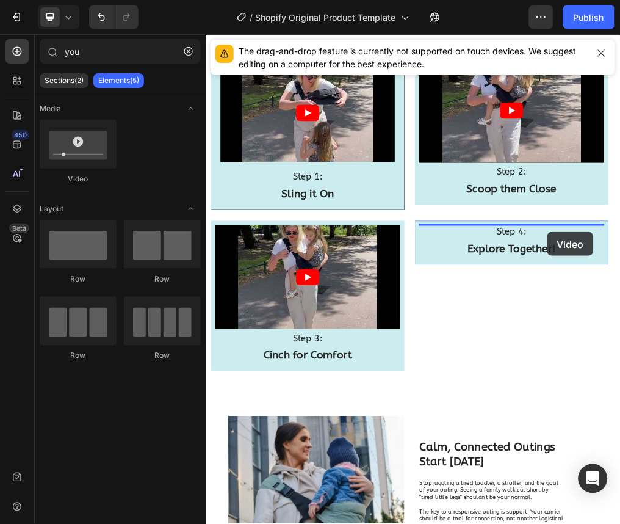
drag, startPoint x: 288, startPoint y: 175, endPoint x: 798, endPoint y: 382, distance: 550.7
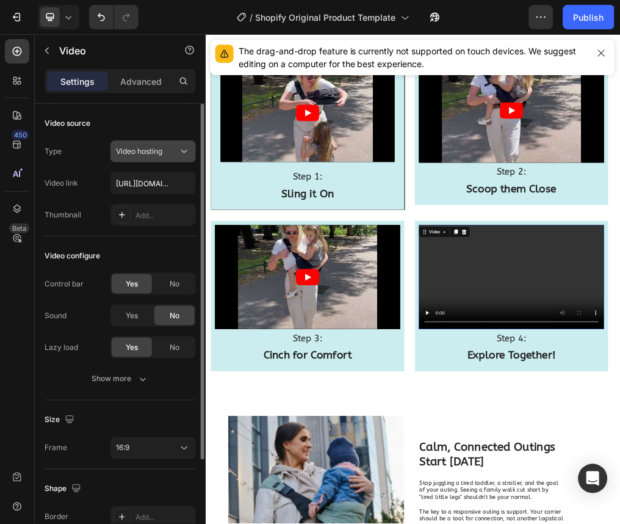
click at [187, 148] on icon at bounding box center [184, 151] width 12 height 12
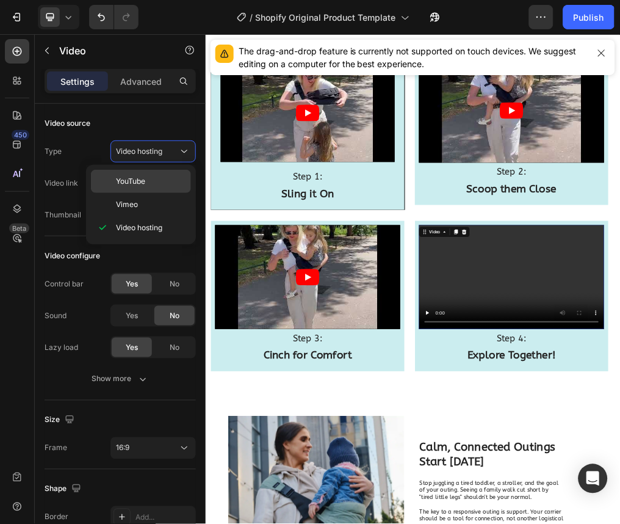
click at [158, 177] on p "YouTube" at bounding box center [151, 181] width 70 height 11
type input "https://www.youtube.com/watch?v=drIt4RH_kyQ"
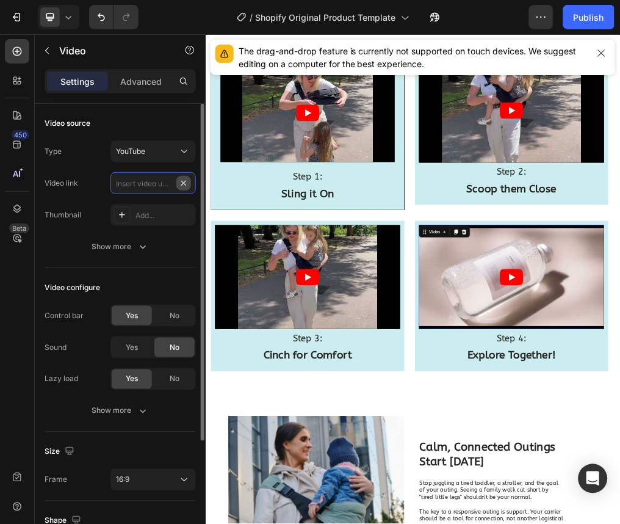
scroll to position [0, 0]
paste input "https://youtube.com/shorts/DuwXdyhoDvA"
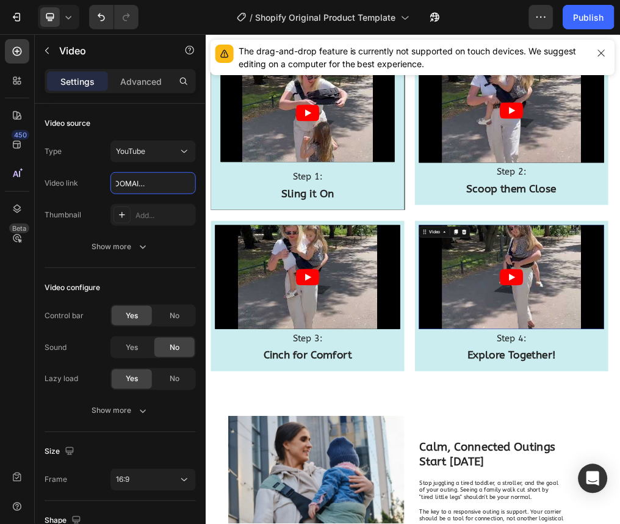
type input "https://youtube.com/shorts/DuwXdyhoDvA"
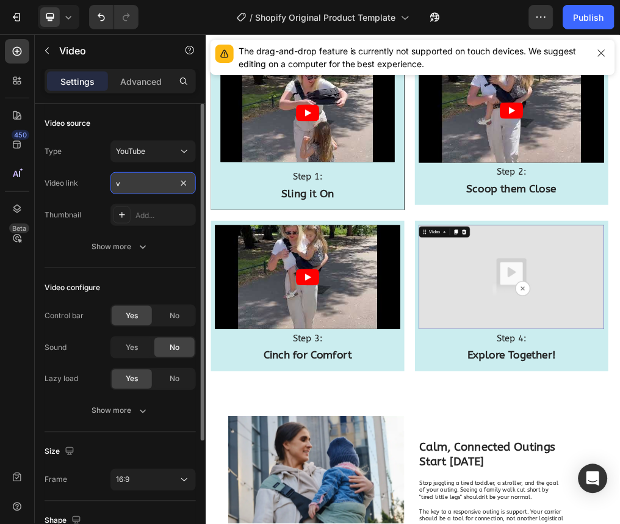
paste input "https://youtube.com/shorts/DuwXdyhoDvA"
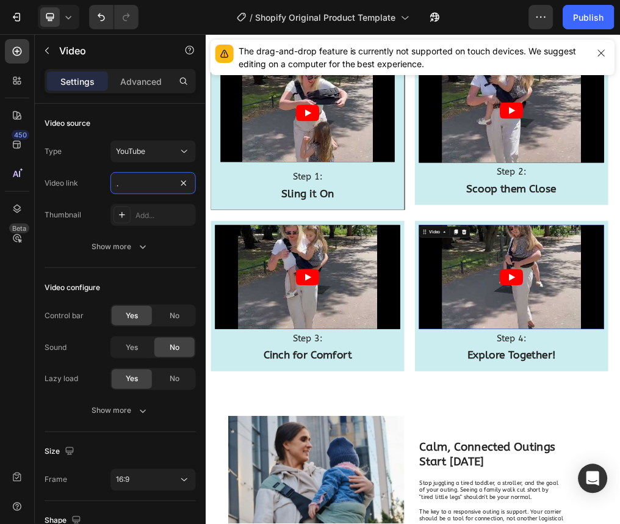
type input "vhttps://[DOMAIN_NAME][URL]"
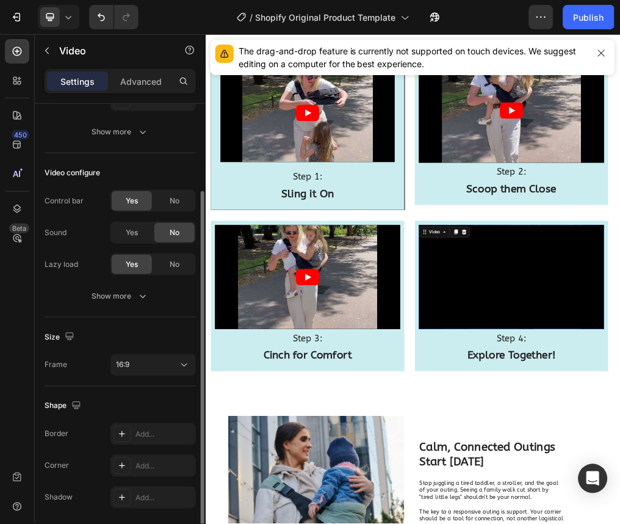
scroll to position [114, 0]
click at [129, 297] on div "Show more" at bounding box center [120, 297] width 57 height 12
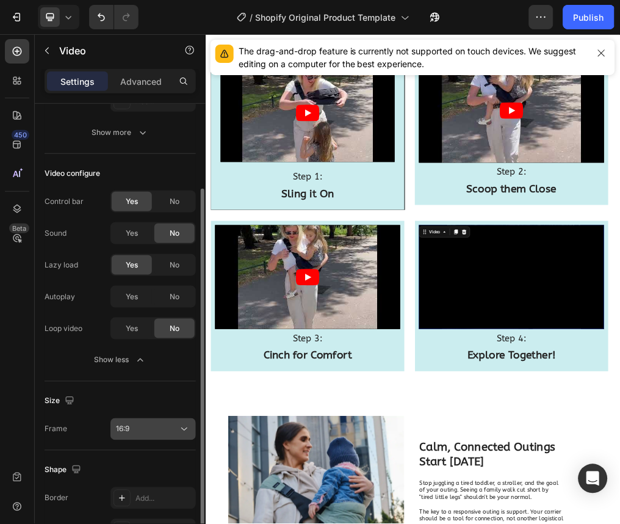
click at [139, 419] on button "16:9" at bounding box center [152, 429] width 85 height 22
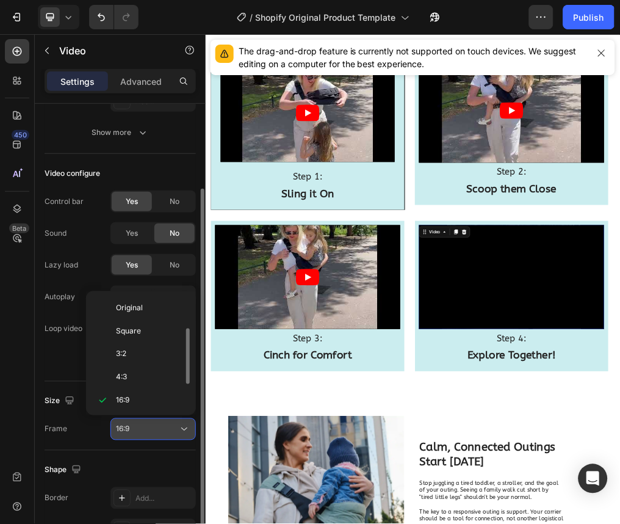
scroll to position [22, 0]
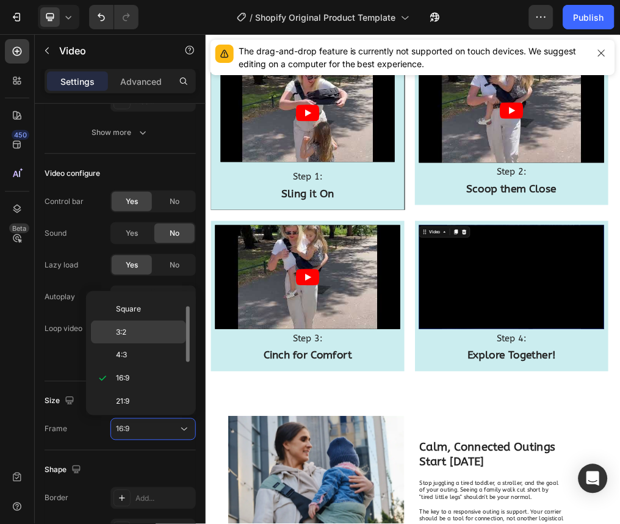
click at [129, 344] on div "3:2" at bounding box center [138, 355] width 95 height 23
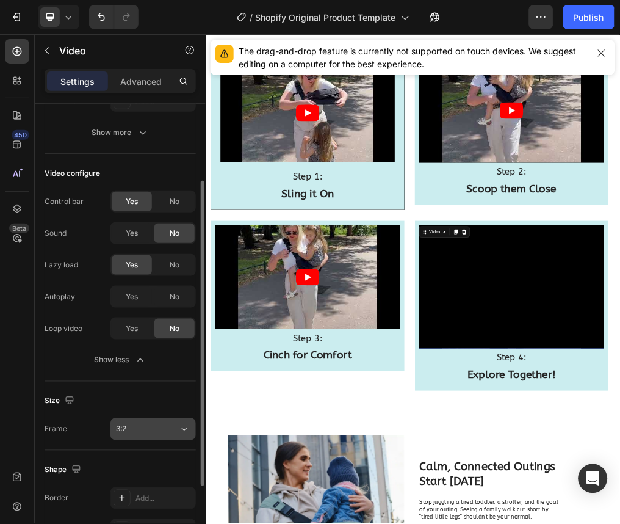
click at [158, 425] on div "3:2" at bounding box center [147, 429] width 62 height 11
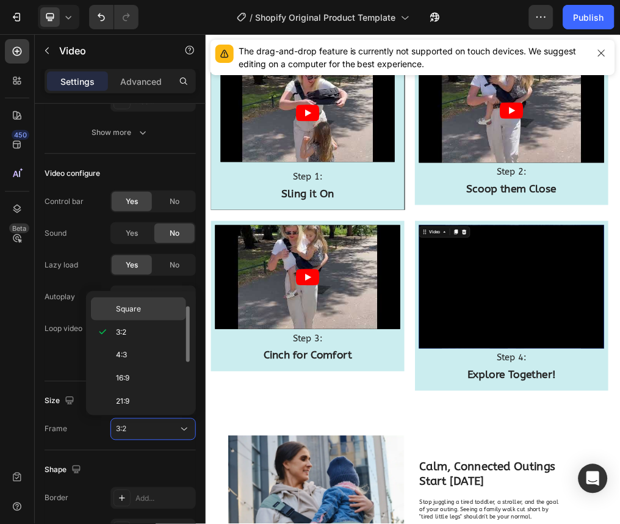
click at [145, 301] on div "Square" at bounding box center [138, 308] width 95 height 23
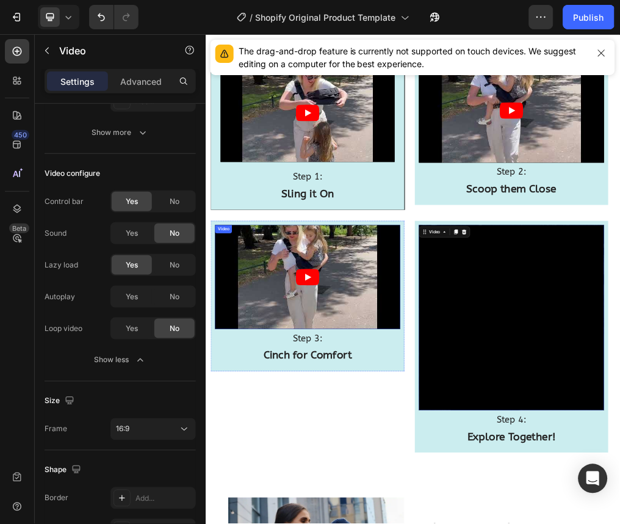
click at [385, 448] on icon "Play" at bounding box center [385, 462] width 42 height 29
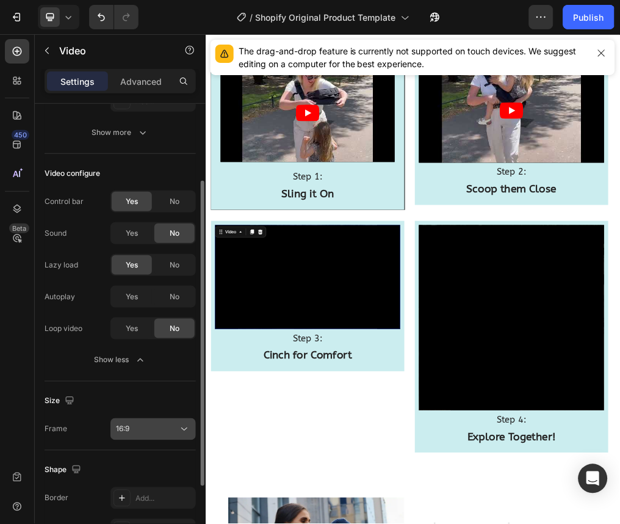
click at [155, 430] on div "16:9" at bounding box center [147, 429] width 62 height 11
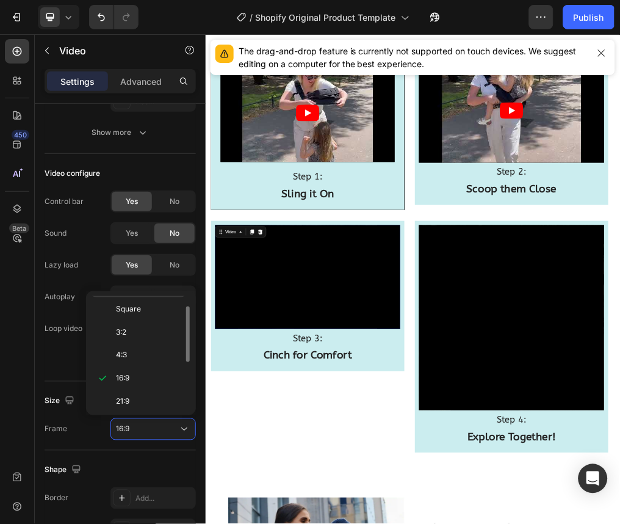
click at [147, 297] on div "Original" at bounding box center [138, 308] width 95 height 23
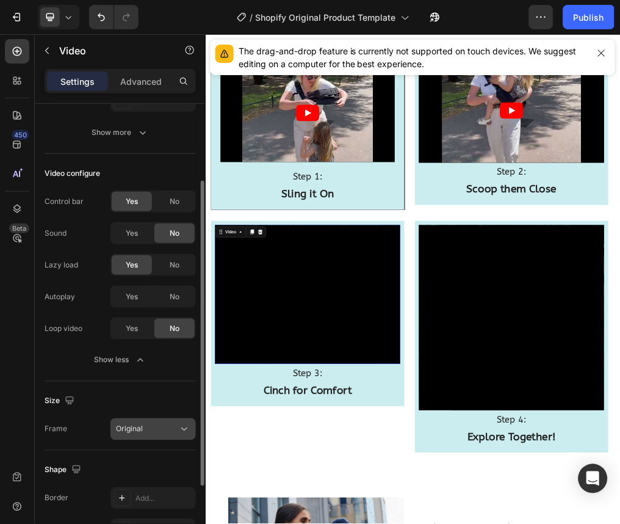
click at [146, 432] on div "Original" at bounding box center [147, 429] width 62 height 11
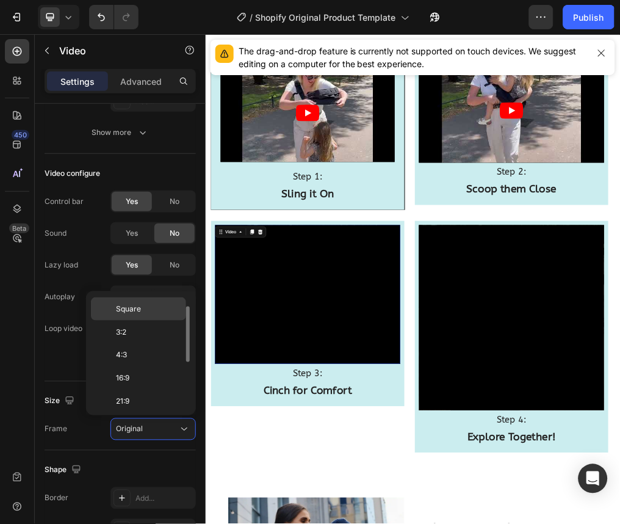
click at [145, 320] on div "Square" at bounding box center [138, 331] width 95 height 23
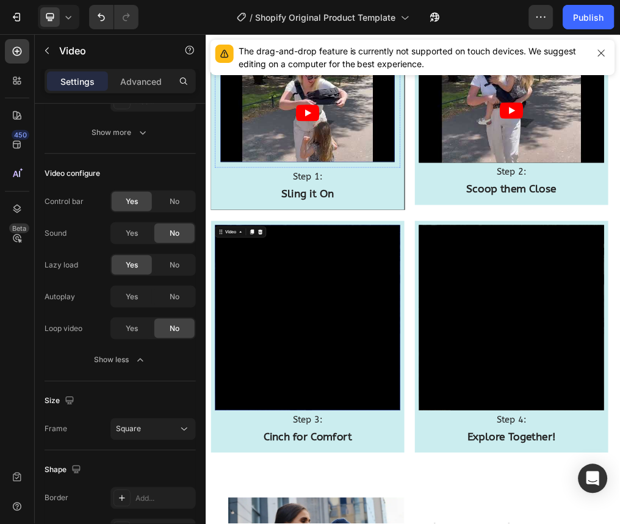
click at [386, 194] on article at bounding box center [385, 172] width 308 height 173
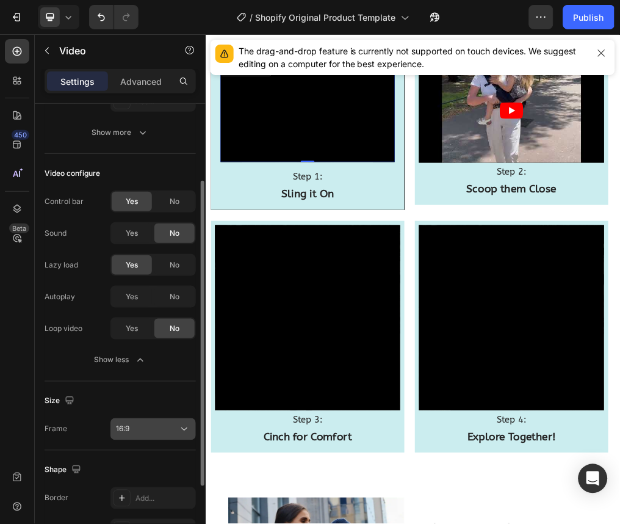
click at [162, 436] on button "16:9" at bounding box center [152, 429] width 85 height 22
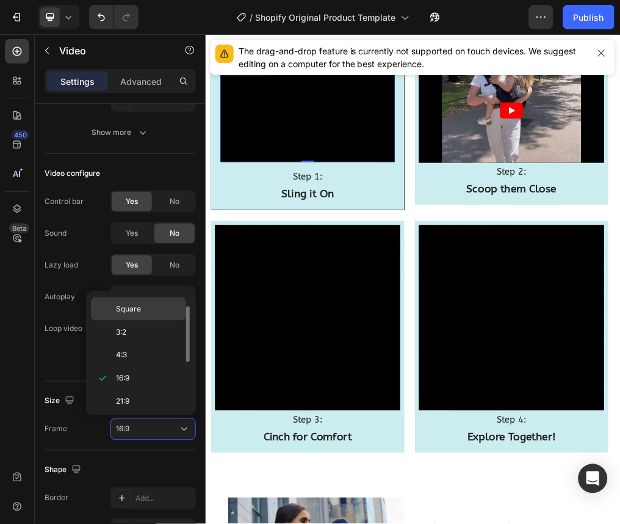
drag, startPoint x: 142, startPoint y: 305, endPoint x: 109, endPoint y: 399, distance: 99.6
click at [142, 305] on p "Square" at bounding box center [148, 308] width 65 height 11
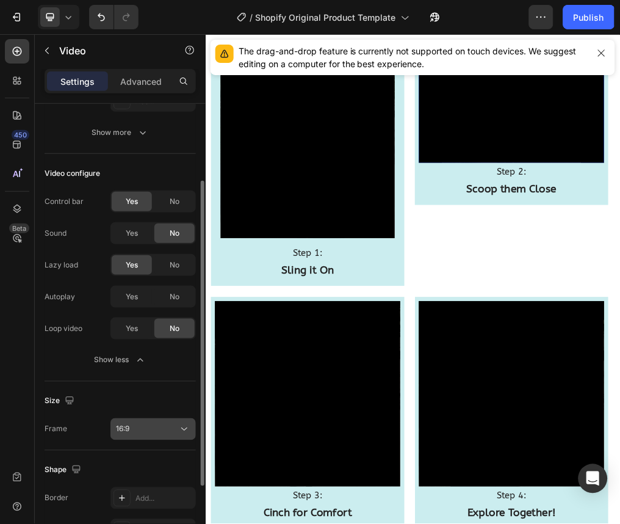
click at [145, 438] on button "16:9" at bounding box center [152, 429] width 85 height 22
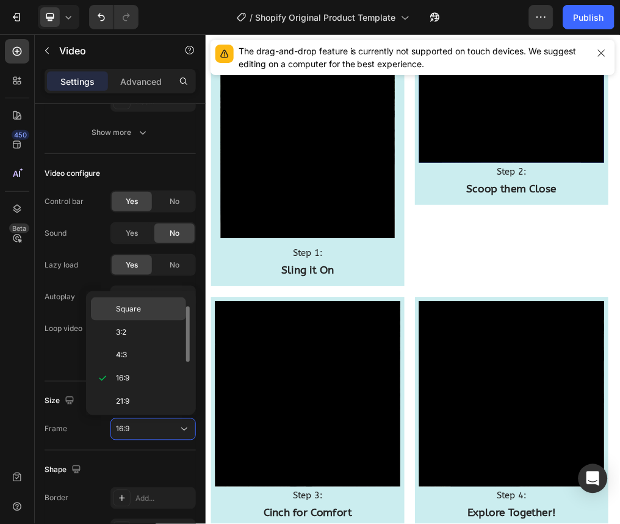
click at [143, 308] on p "Square" at bounding box center [148, 308] width 65 height 11
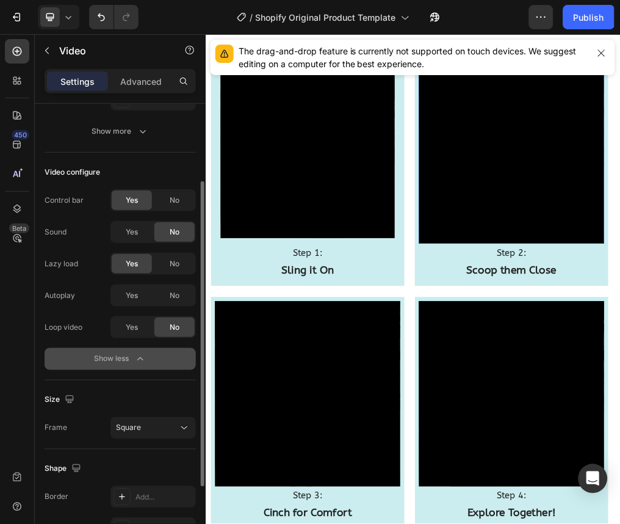
scroll to position [96, 0]
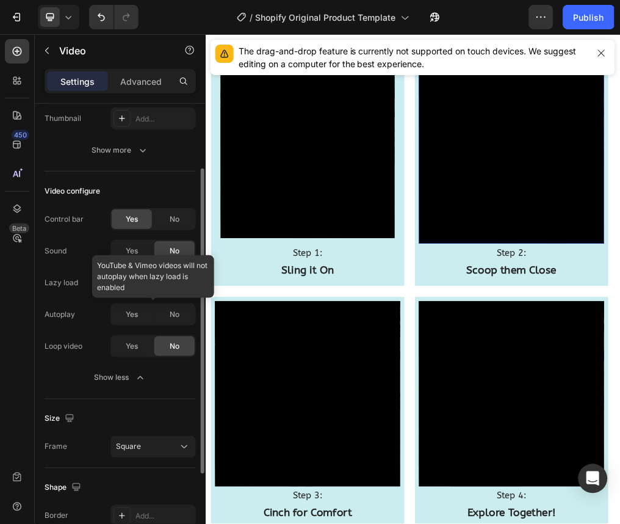
click at [133, 316] on div at bounding box center [152, 314] width 85 height 22
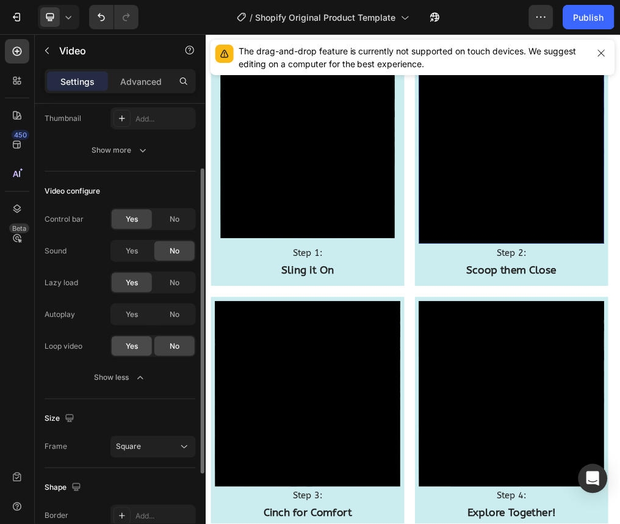
click at [133, 351] on div "Yes" at bounding box center [132, 346] width 40 height 20
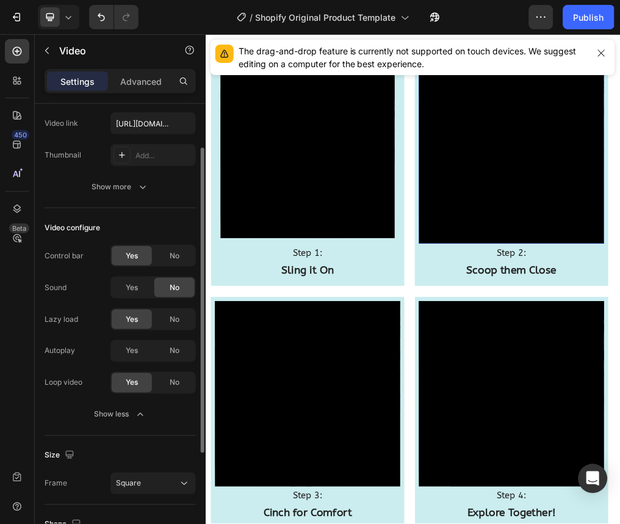
scroll to position [46, 0]
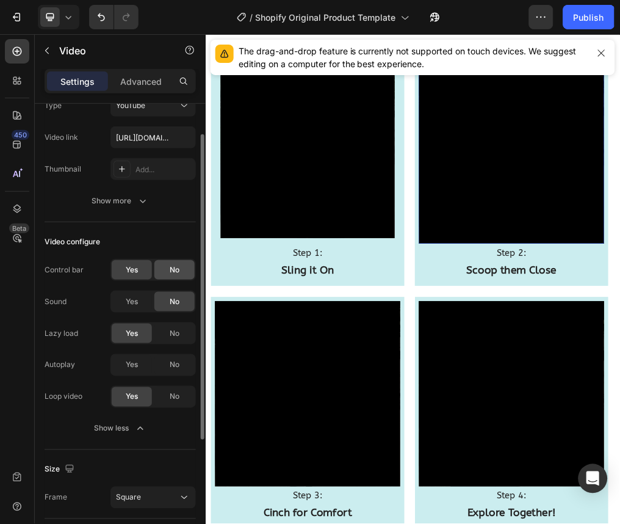
click at [167, 272] on div "No" at bounding box center [174, 270] width 40 height 20
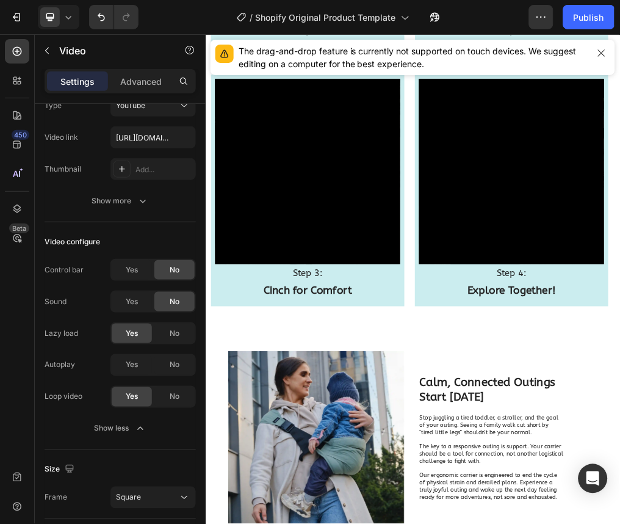
scroll to position [1596, 0]
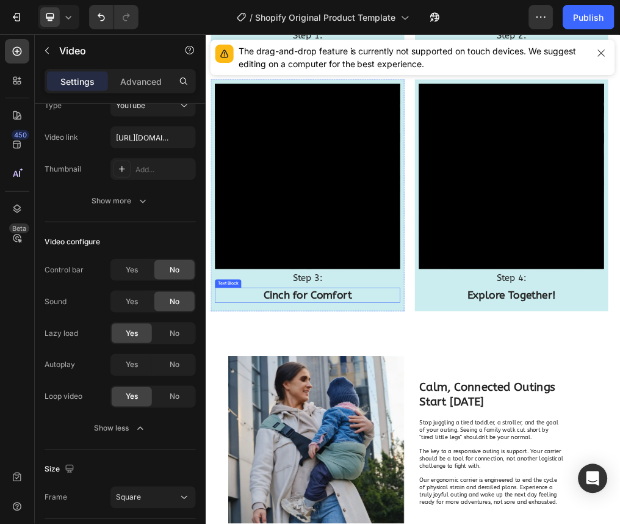
click at [493, 507] on div "Video Step 3: Text Block Cinch for Comfort Text Block" at bounding box center [385, 319] width 327 height 397
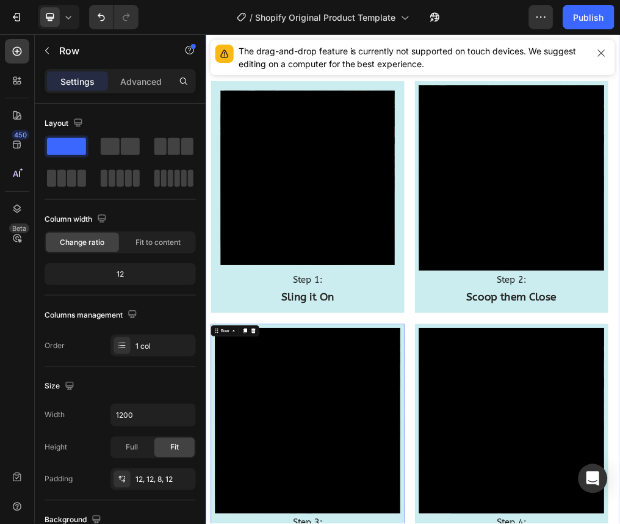
scroll to position [1163, 0]
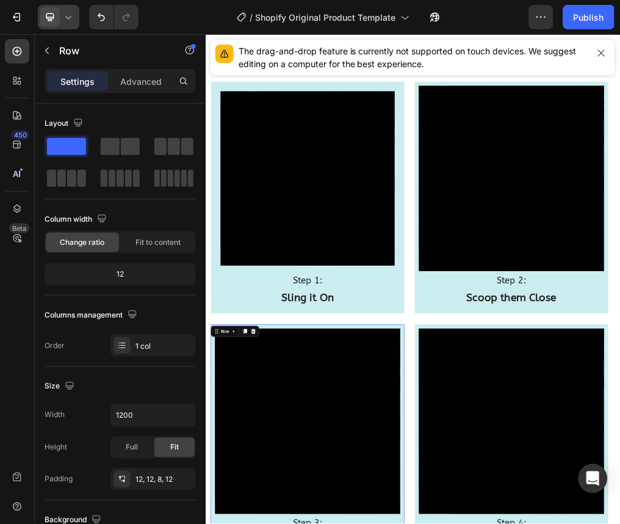
click at [77, 18] on div at bounding box center [59, 17] width 42 height 24
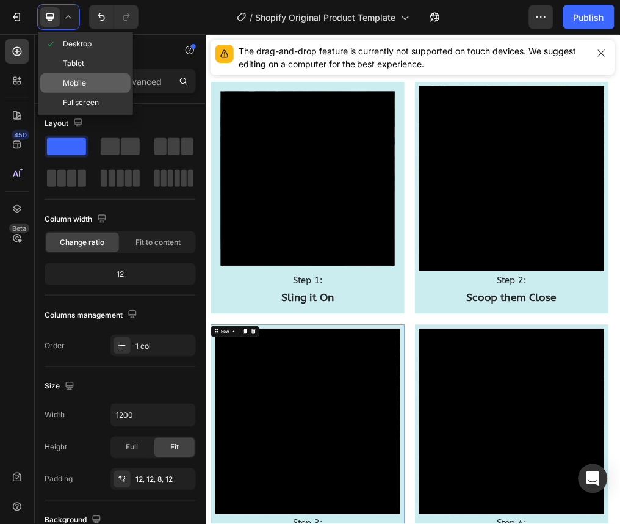
click at [74, 93] on div "Mobile" at bounding box center [85, 103] width 90 height 20
type input "100%"
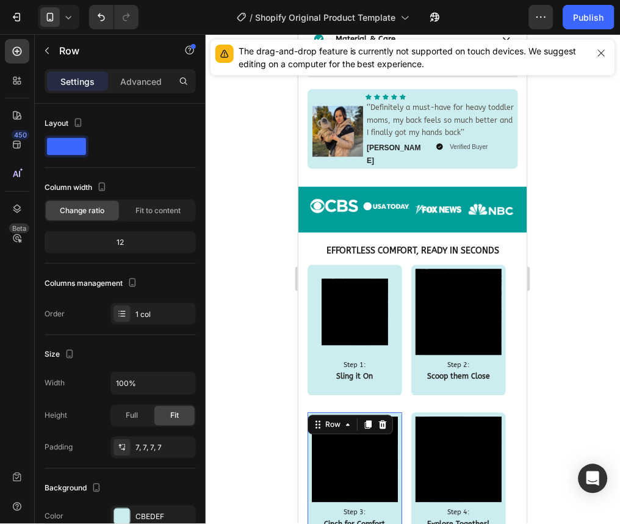
scroll to position [983, 0]
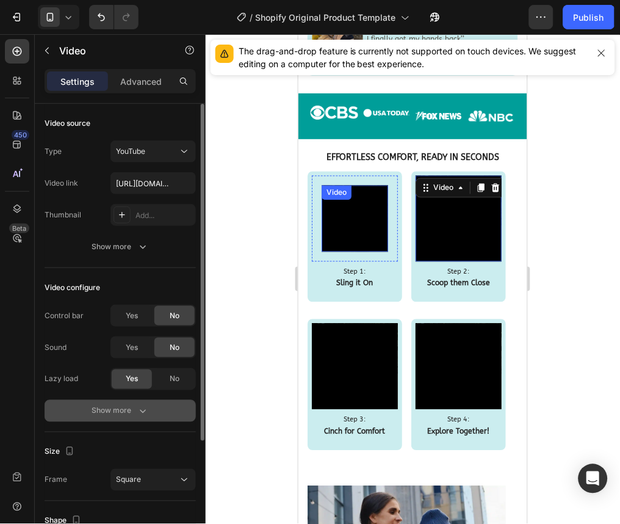
click at [121, 414] on div "Show more" at bounding box center [120, 411] width 57 height 12
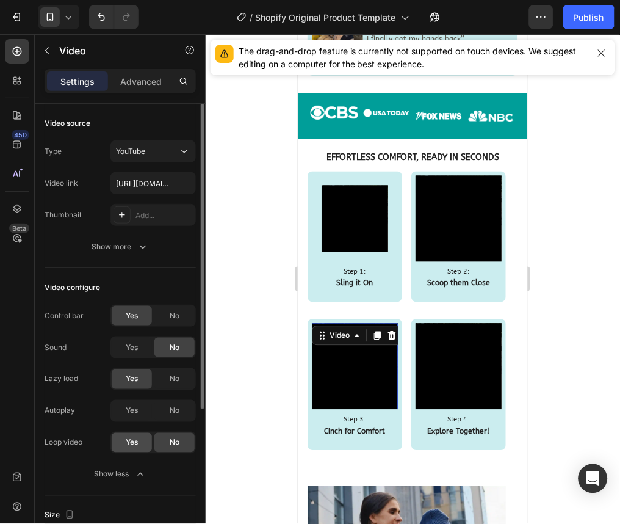
click at [137, 448] on div "Yes" at bounding box center [132, 443] width 40 height 20
click at [176, 315] on span "No" at bounding box center [175, 315] width 10 height 11
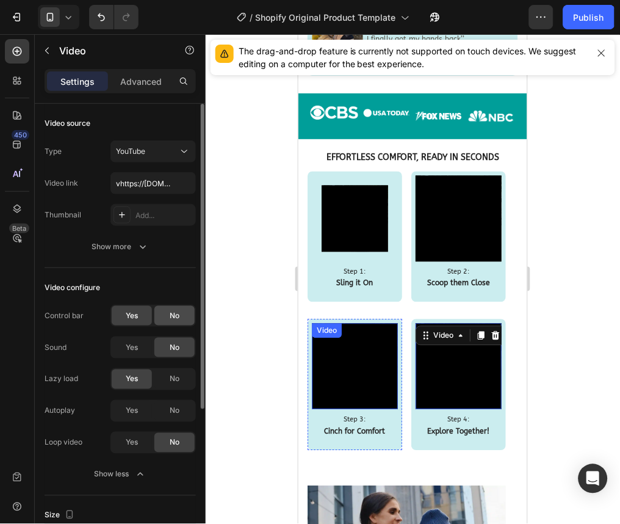
click at [176, 321] on div "No" at bounding box center [174, 316] width 40 height 20
click at [138, 441] on div "Yes" at bounding box center [132, 443] width 40 height 20
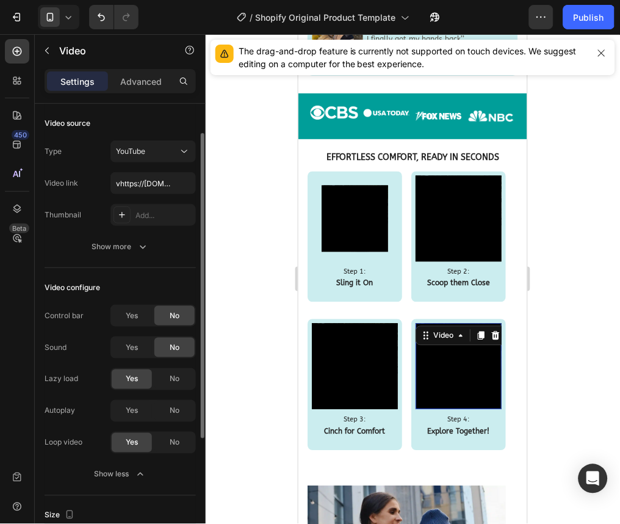
scroll to position [18, 0]
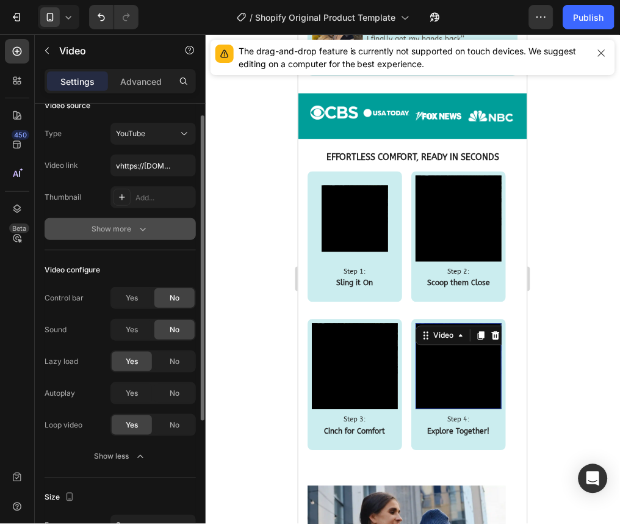
click at [128, 220] on button "Show more" at bounding box center [120, 229] width 151 height 22
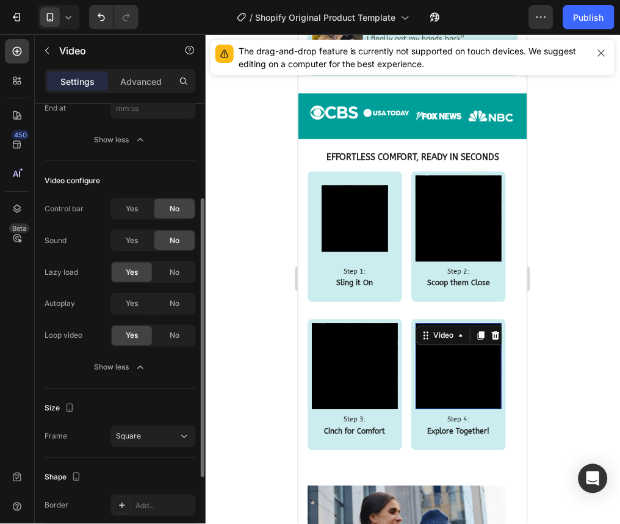
scroll to position [175, 0]
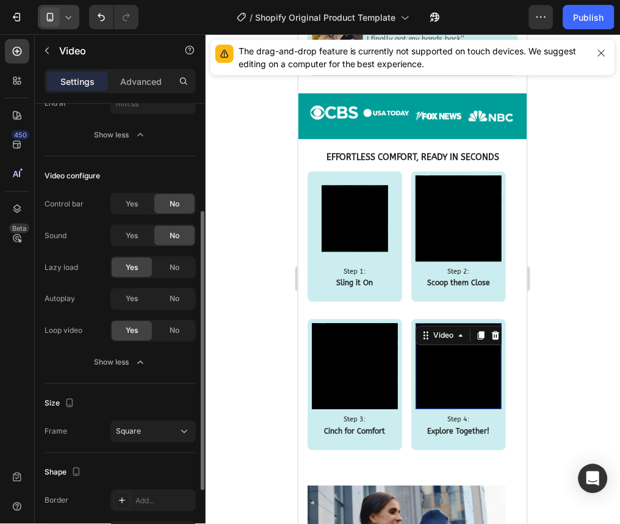
click at [70, 21] on icon at bounding box center [68, 17] width 12 height 12
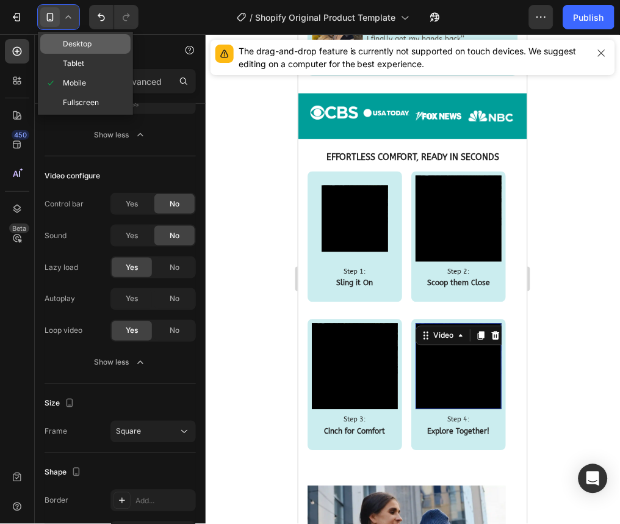
click at [73, 48] on span "Desktop" at bounding box center [77, 44] width 29 height 12
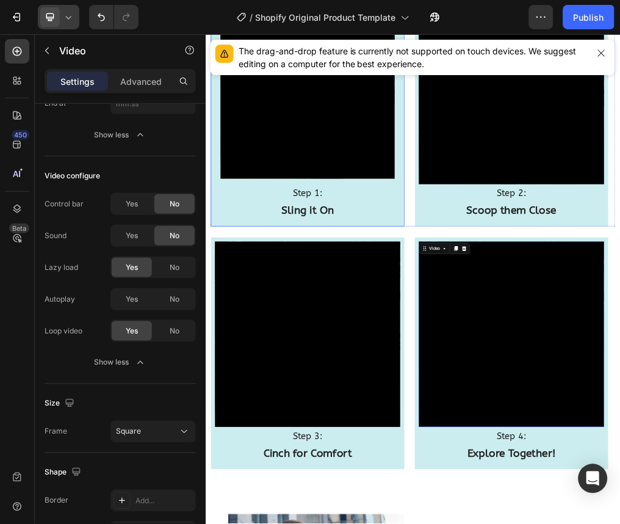
scroll to position [1024, 0]
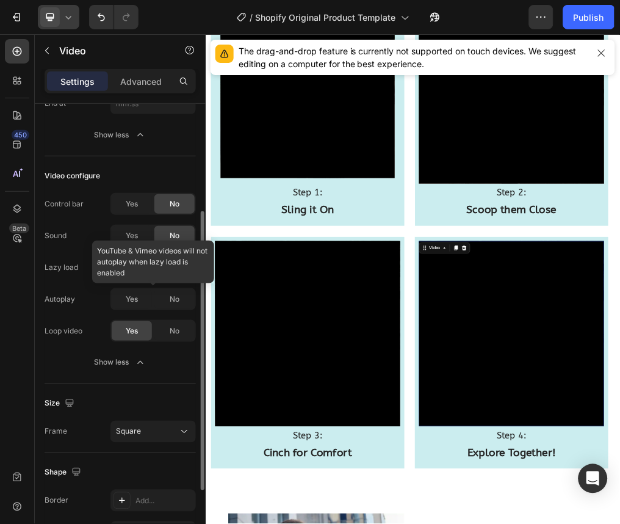
click at [183, 302] on div at bounding box center [152, 299] width 85 height 22
click at [180, 298] on div at bounding box center [152, 299] width 85 height 22
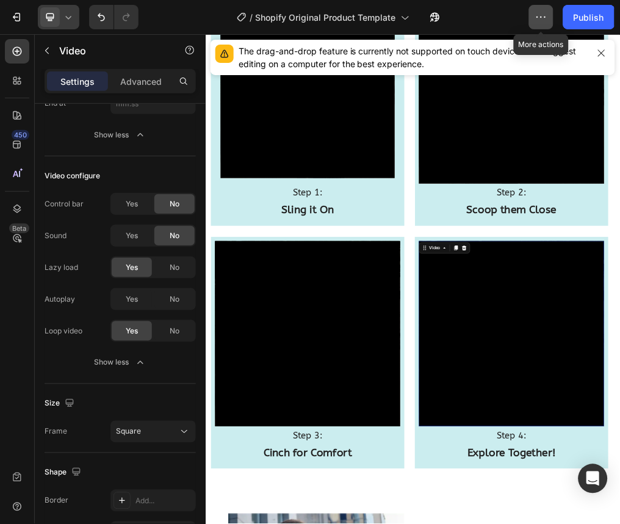
click at [550, 21] on button "button" at bounding box center [541, 17] width 24 height 24
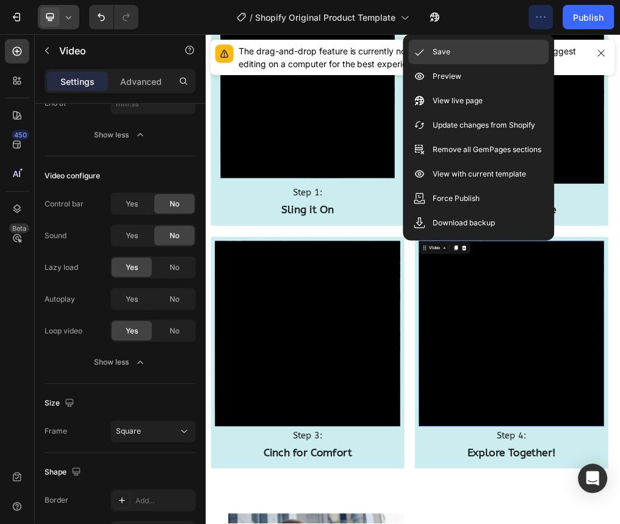
click at [504, 64] on div "Save" at bounding box center [479, 76] width 140 height 24
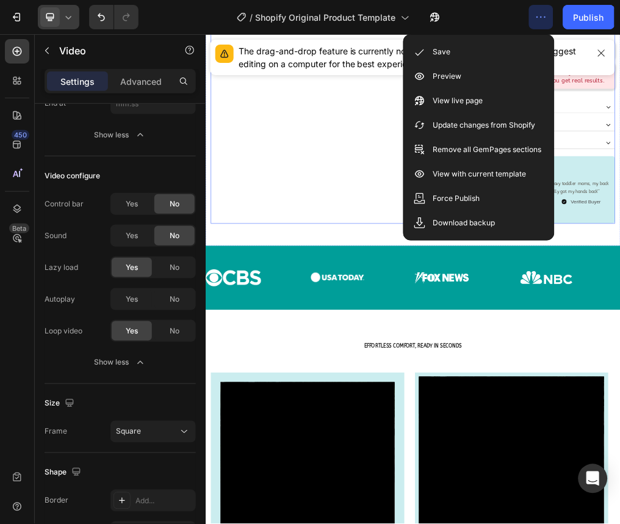
scroll to position [700, 0]
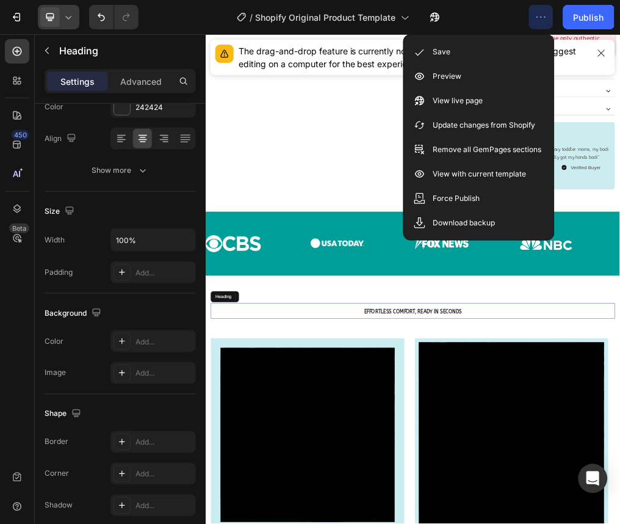
click at [547, 521] on span "Effortless Comfort, Ready in Seconds" at bounding box center [571, 524] width 173 height 10
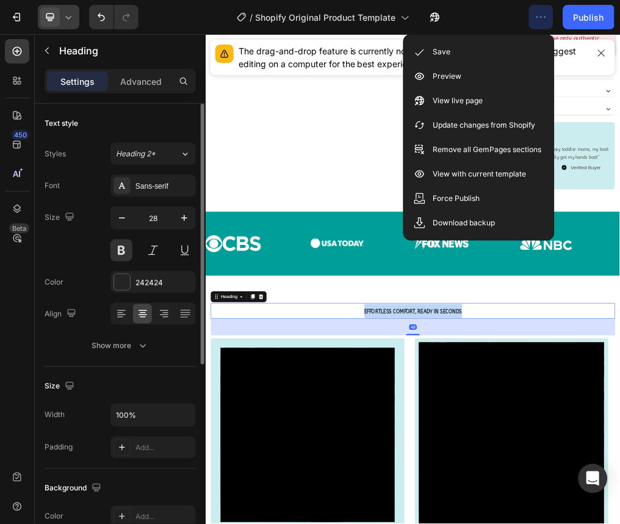
click at [547, 521] on span "Effortless Comfort, Ready in Seconds" at bounding box center [571, 524] width 173 height 10
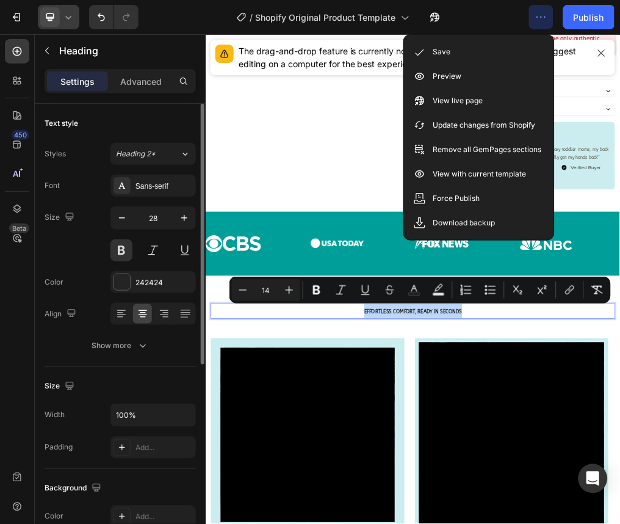
click at [547, 521] on span "Effortless Comfort, Ready in Seconds" at bounding box center [571, 524] width 173 height 10
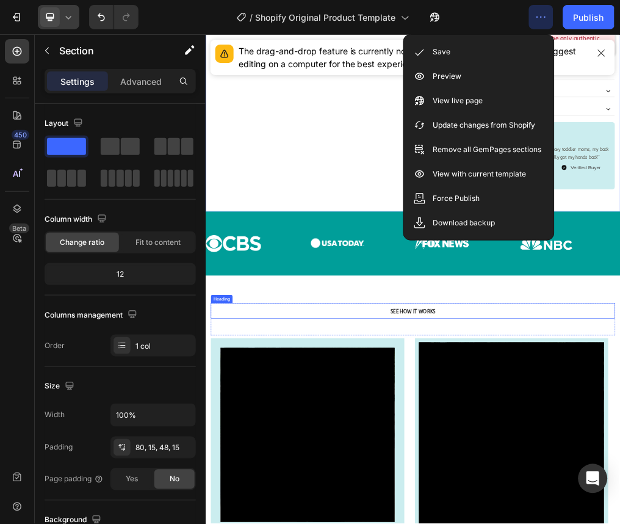
click at [538, 519] on span "SEE HOW IT WORKS" at bounding box center [572, 524] width 80 height 10
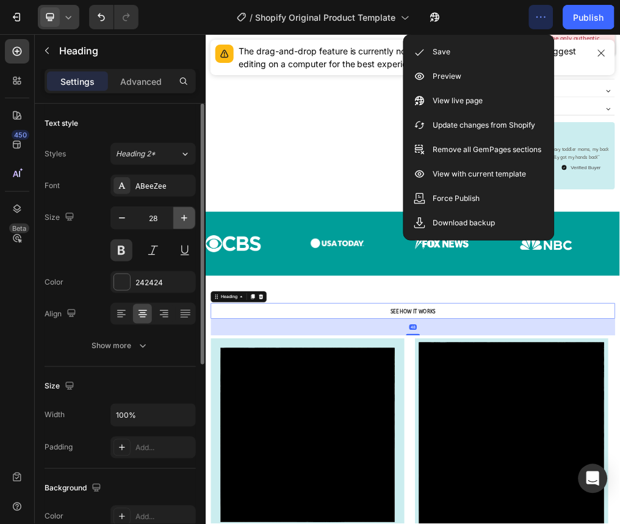
click at [189, 211] on button "button" at bounding box center [184, 218] width 22 height 22
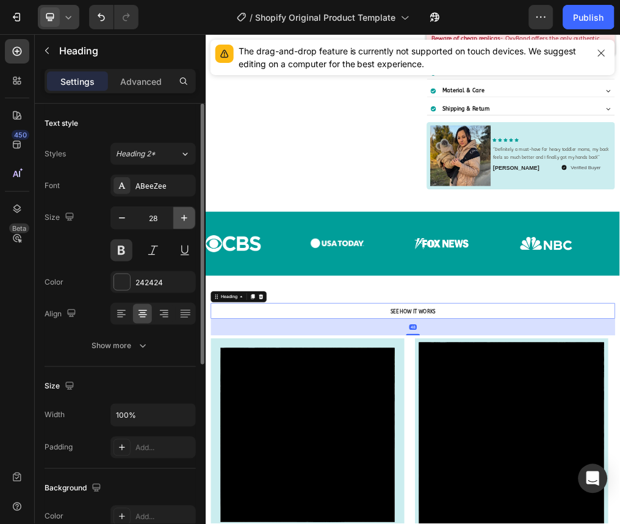
click at [189, 211] on button "button" at bounding box center [184, 218] width 22 height 22
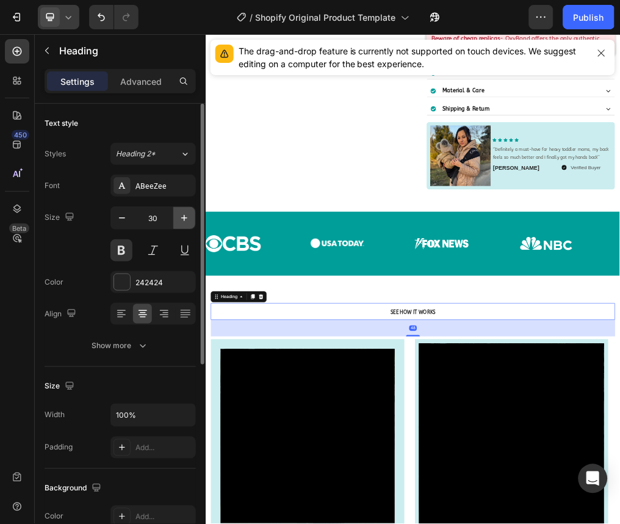
click at [189, 211] on button "button" at bounding box center [184, 218] width 22 height 22
type input "31"
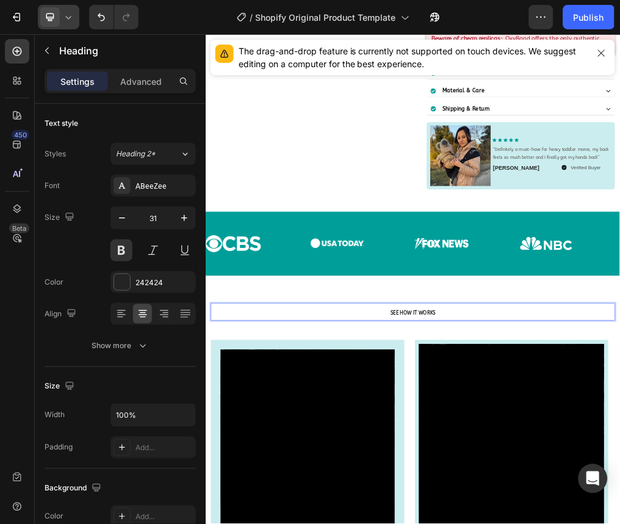
click at [537, 521] on span "SEE HOW IT WORKS" at bounding box center [572, 526] width 80 height 10
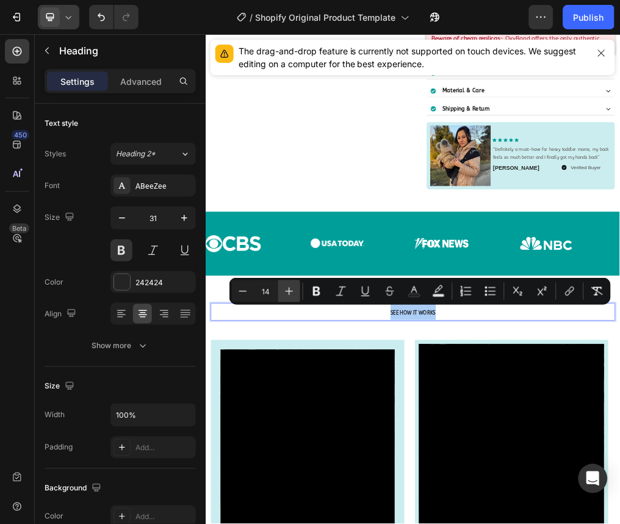
click at [300, 285] on button "Plus" at bounding box center [289, 291] width 22 height 22
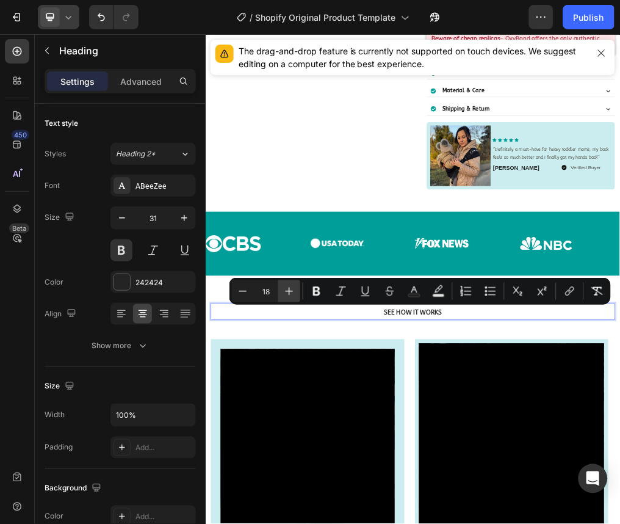
click at [300, 285] on button "Plus" at bounding box center [289, 291] width 22 height 22
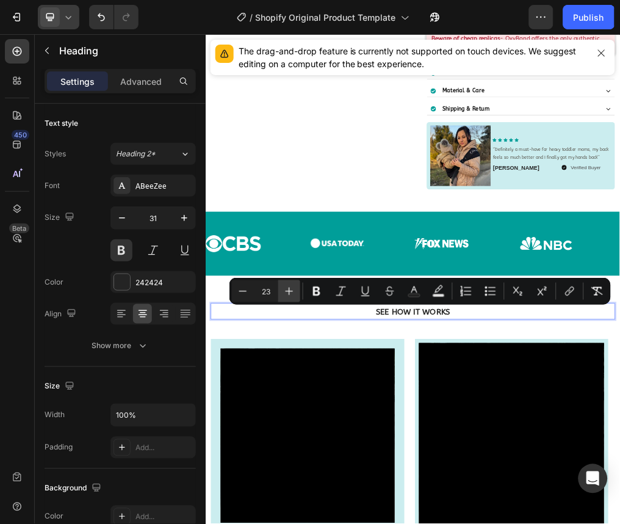
click at [300, 285] on button "Plus" at bounding box center [289, 291] width 22 height 22
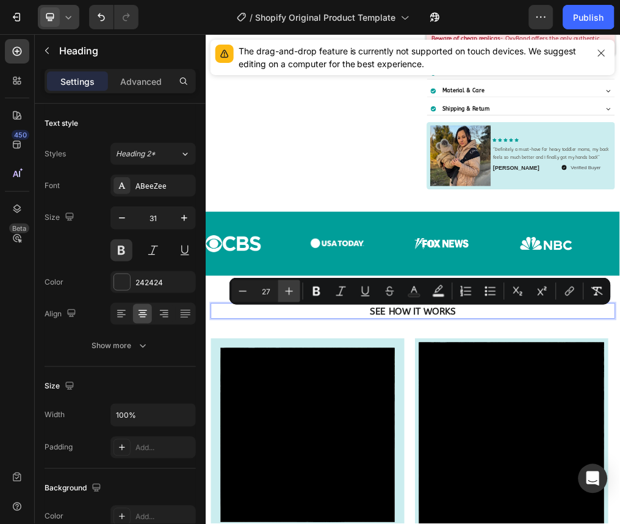
click at [300, 285] on button "Plus" at bounding box center [289, 291] width 22 height 22
type input "30"
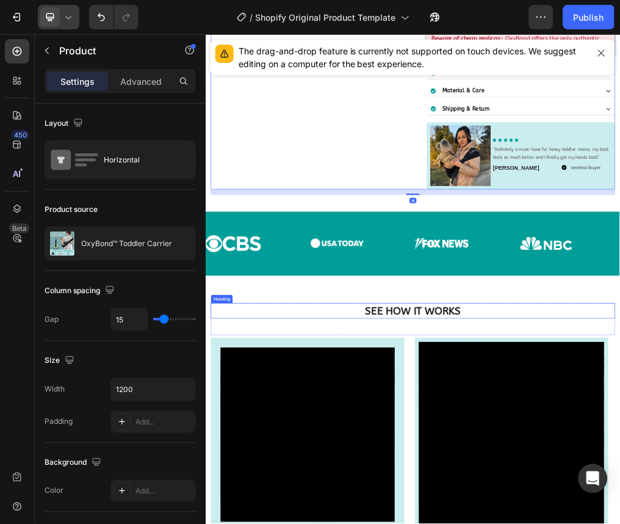
click at [510, 512] on span "SEE HOW IT WORKS" at bounding box center [571, 523] width 169 height 22
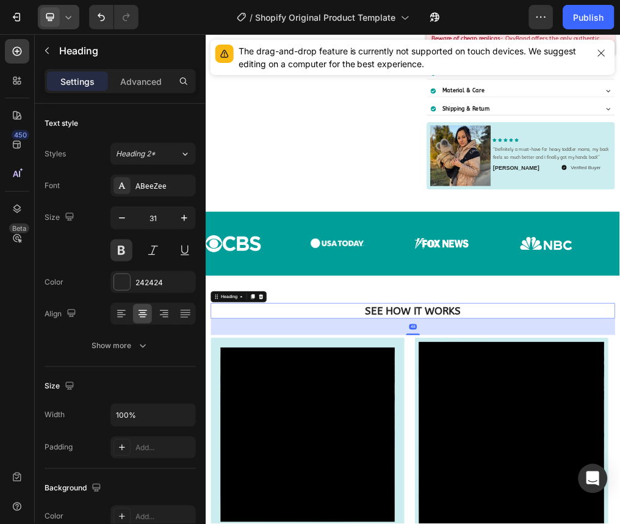
click at [71, 15] on icon at bounding box center [68, 17] width 12 height 12
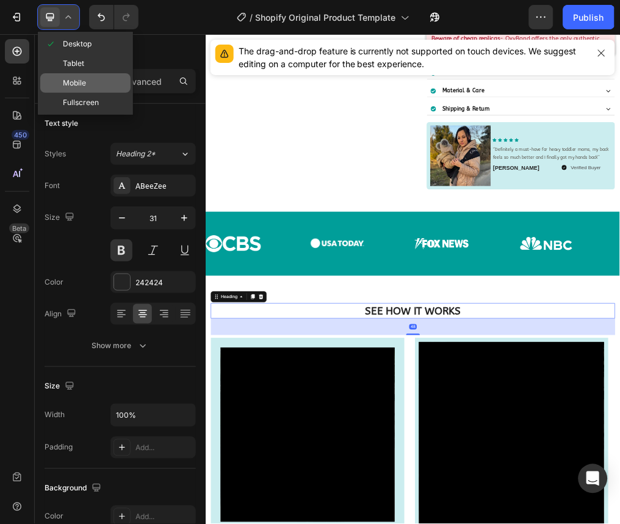
click at [81, 93] on div "Mobile" at bounding box center [85, 103] width 90 height 20
type input "14"
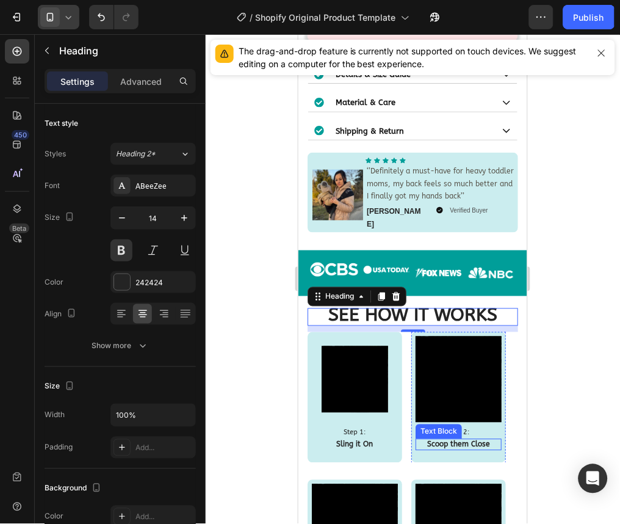
scroll to position [826, 0]
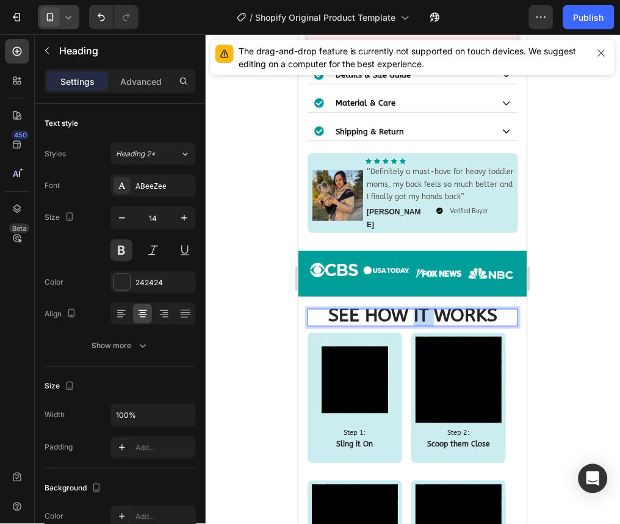
click at [408, 304] on span "SEE HOW IT WORKS" at bounding box center [412, 315] width 169 height 22
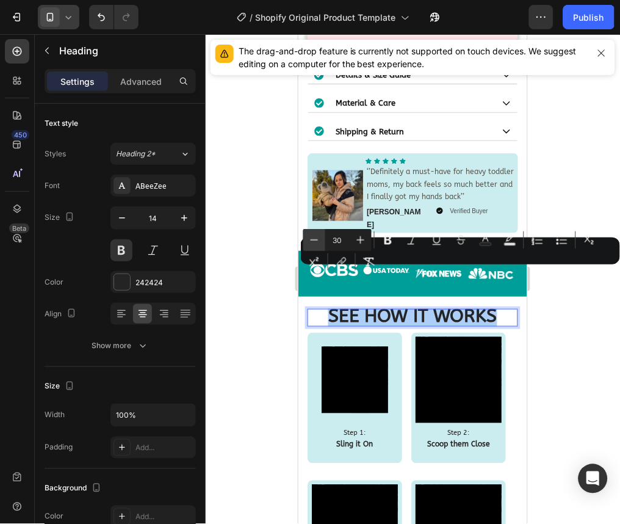
click at [320, 242] on icon "Editor contextual toolbar" at bounding box center [314, 240] width 12 height 12
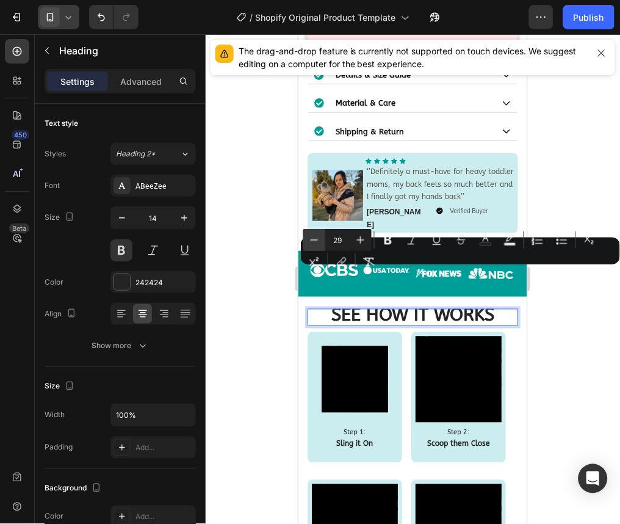
click at [320, 242] on icon "Editor contextual toolbar" at bounding box center [314, 240] width 12 height 12
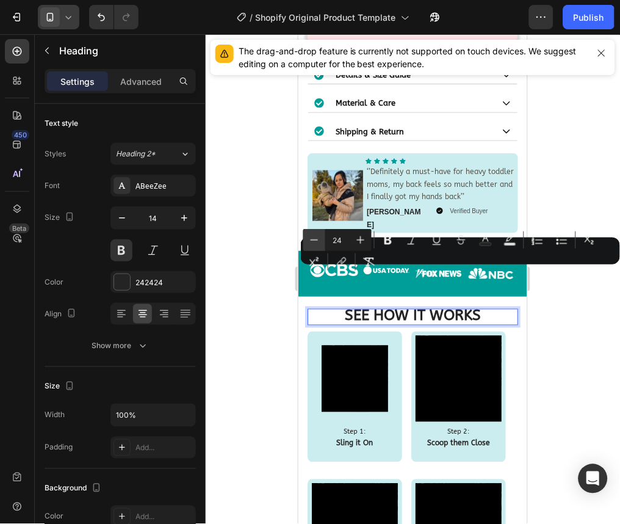
click at [320, 242] on icon "Editor contextual toolbar" at bounding box center [314, 240] width 12 height 12
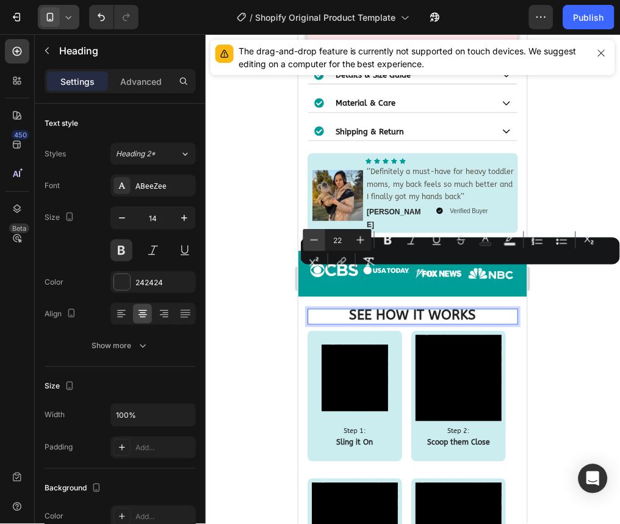
click at [320, 242] on icon "Editor contextual toolbar" at bounding box center [314, 240] width 12 height 12
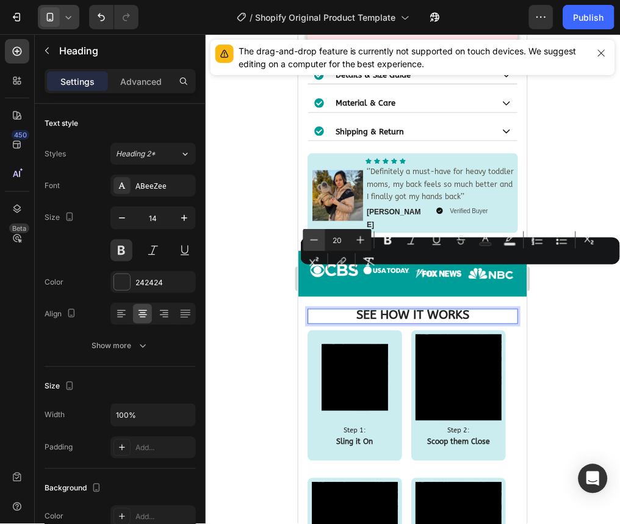
click at [320, 242] on icon "Editor contextual toolbar" at bounding box center [314, 240] width 12 height 12
type input "16"
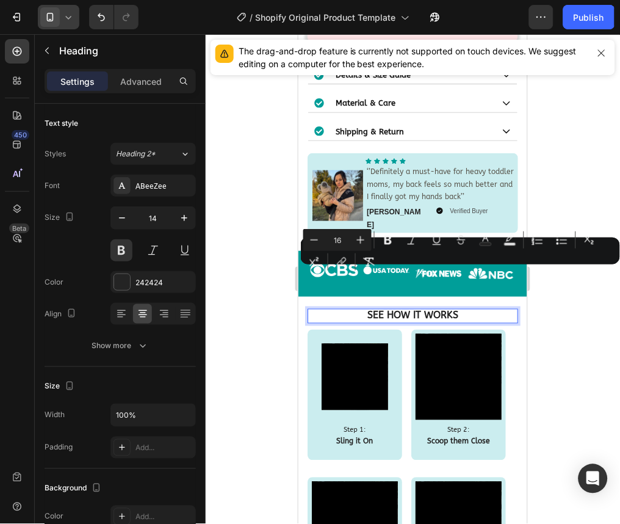
click at [59, 15] on span at bounding box center [50, 17] width 20 height 20
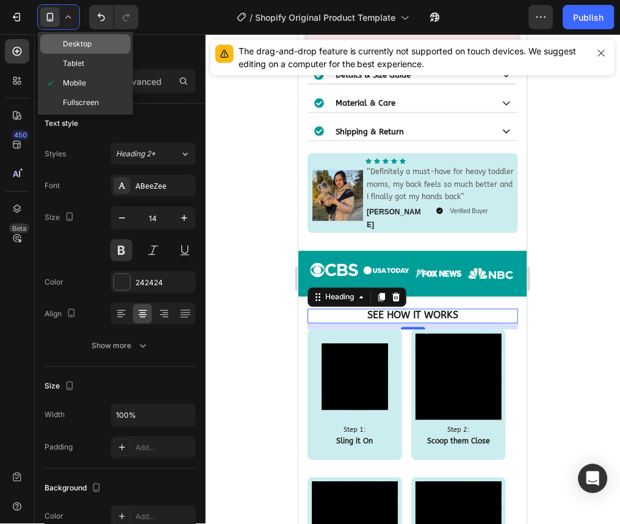
click at [72, 44] on span "Desktop" at bounding box center [77, 44] width 29 height 12
type input "31"
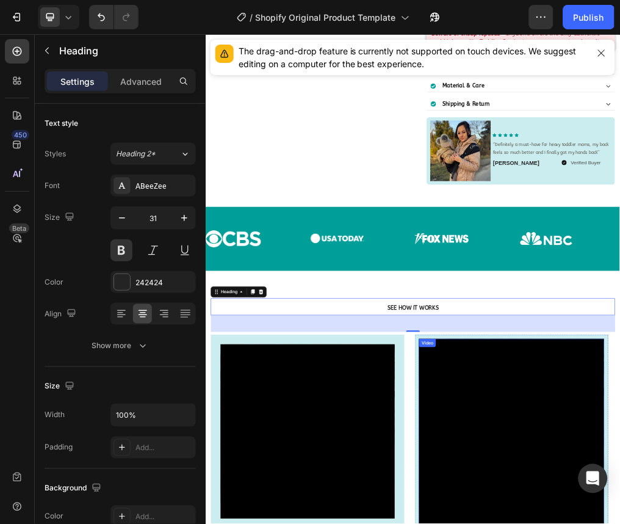
scroll to position [710, 0]
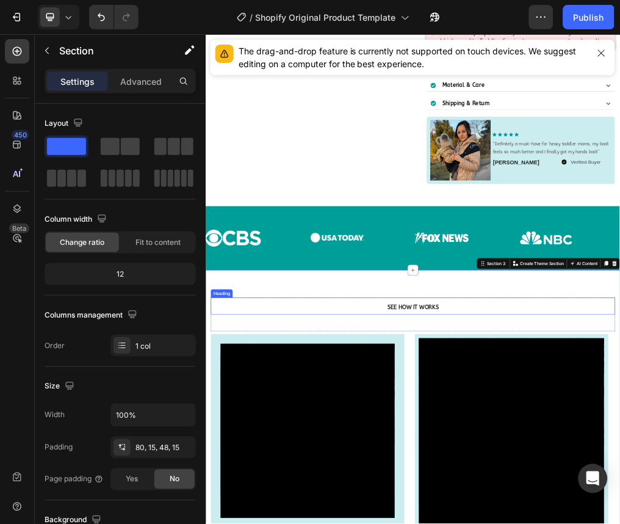
click at [454, 505] on p "⁠⁠⁠⁠⁠⁠⁠ SEE HOW IT WORKS" at bounding box center [571, 514] width 712 height 27
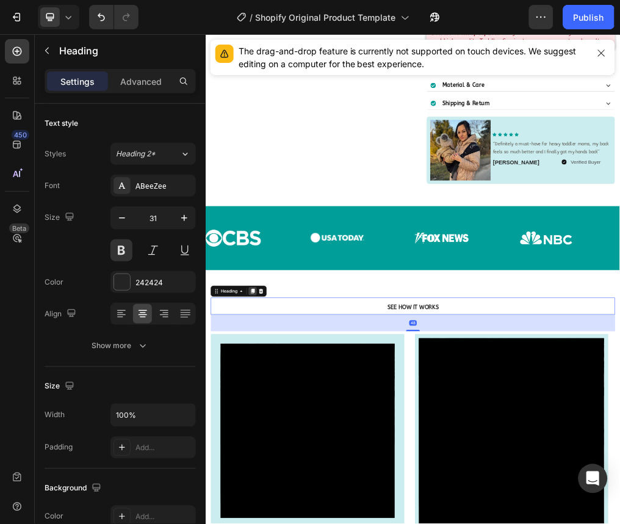
click at [287, 483] on icon at bounding box center [288, 487] width 7 height 9
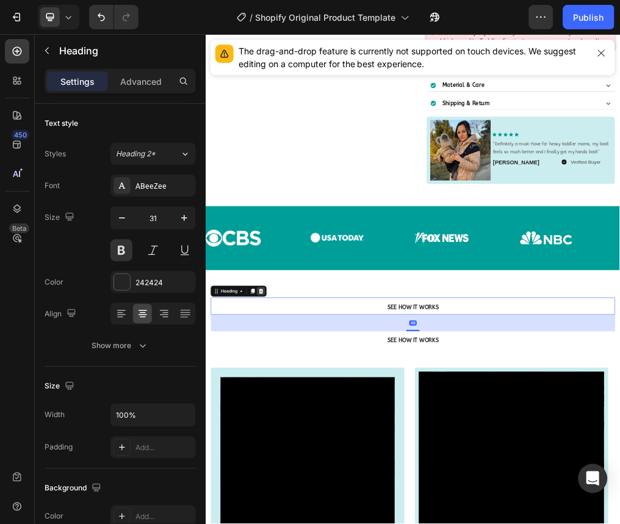
click at [308, 485] on div at bounding box center [302, 487] width 15 height 15
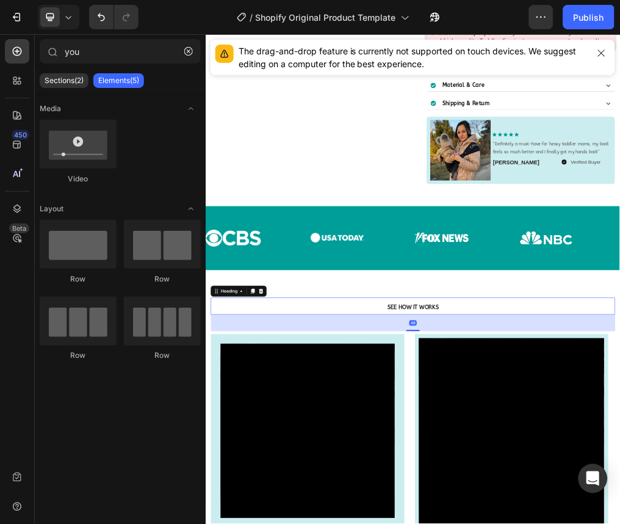
click at [497, 507] on h2 "SEE HOW IT WORKS" at bounding box center [571, 514] width 714 height 30
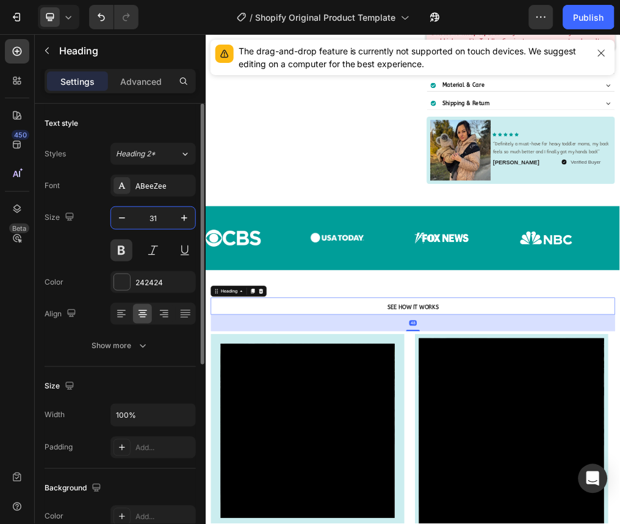
click at [166, 219] on input "31" at bounding box center [153, 218] width 40 height 22
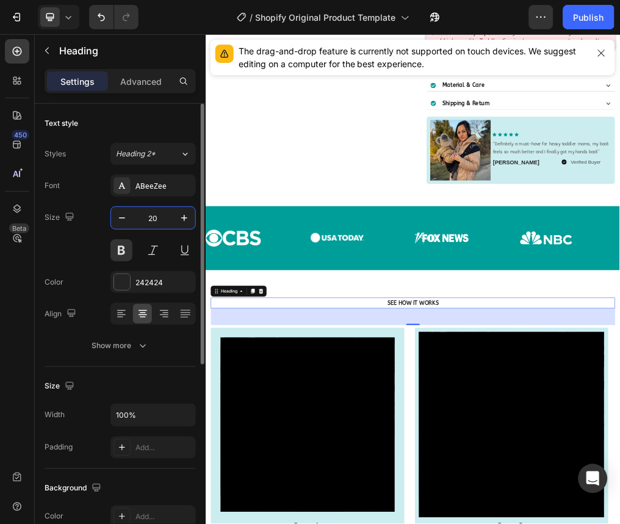
type input "2"
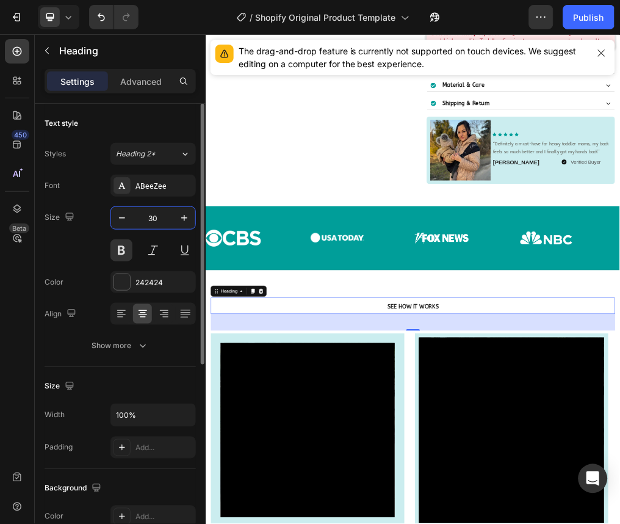
type input "3"
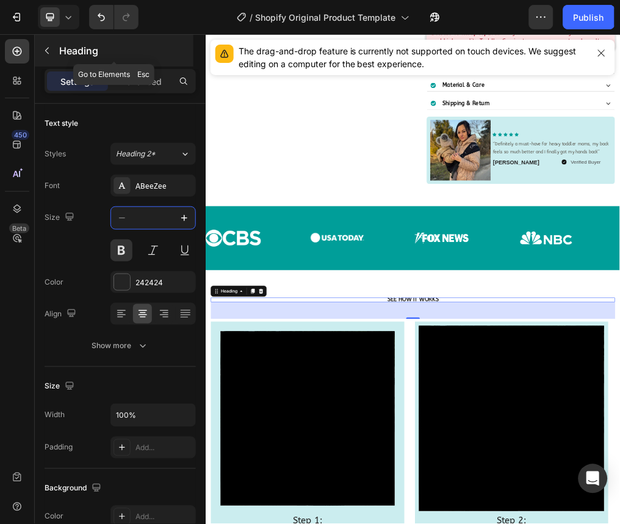
click at [61, 56] on p "Heading" at bounding box center [125, 50] width 132 height 15
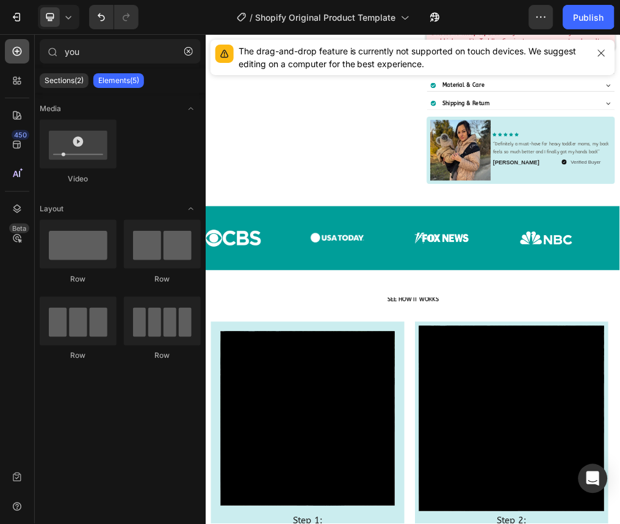
click at [12, 56] on icon at bounding box center [17, 51] width 12 height 12
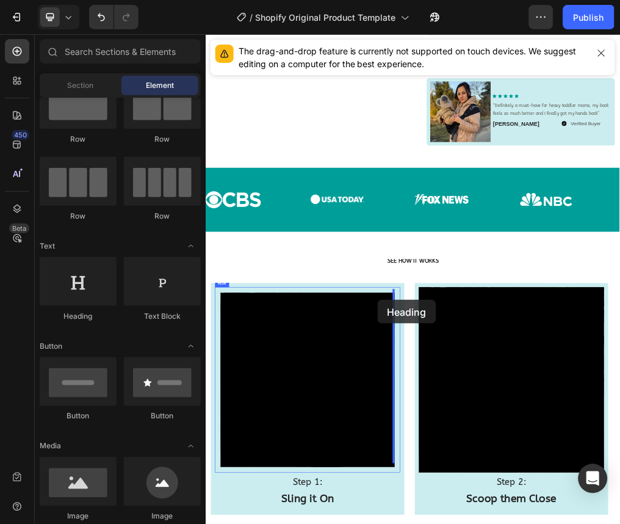
scroll to position [849, 0]
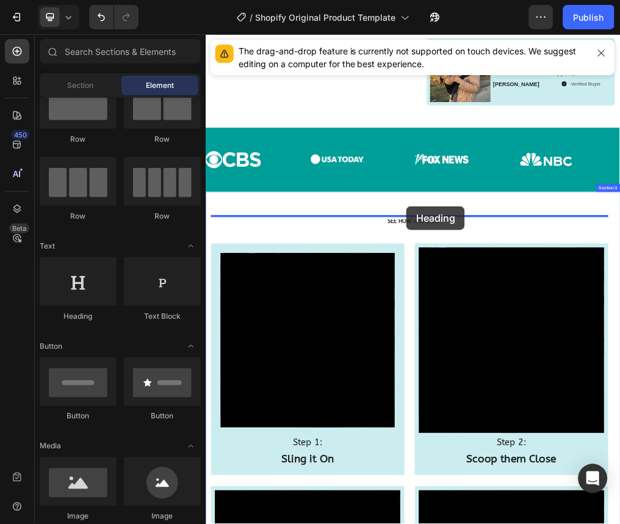
drag, startPoint x: 295, startPoint y: 313, endPoint x: 562, endPoint y: 339, distance: 268.1
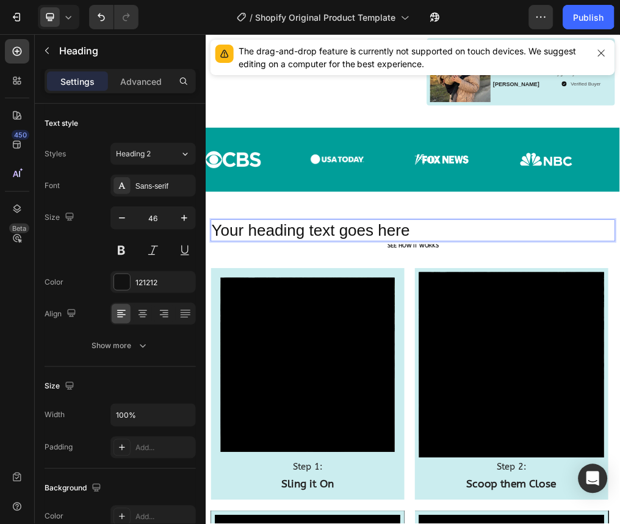
click at [484, 371] on h2 "Your heading text goes here" at bounding box center [571, 380] width 714 height 39
click at [484, 371] on p "Your heading text goes here" at bounding box center [571, 380] width 712 height 37
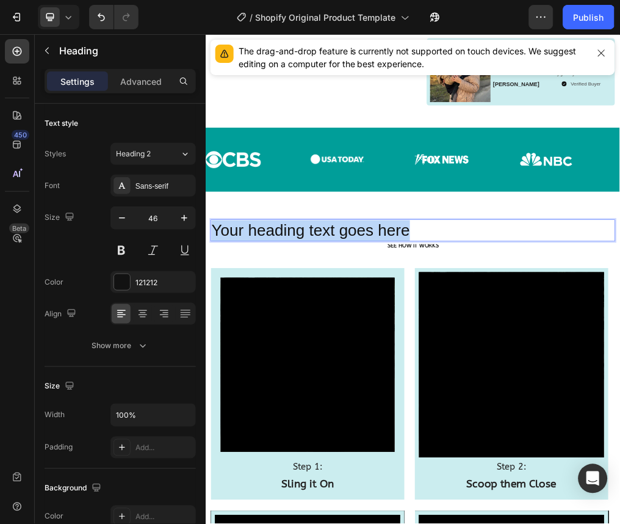
click at [484, 371] on p "Your heading text goes here" at bounding box center [571, 380] width 712 height 37
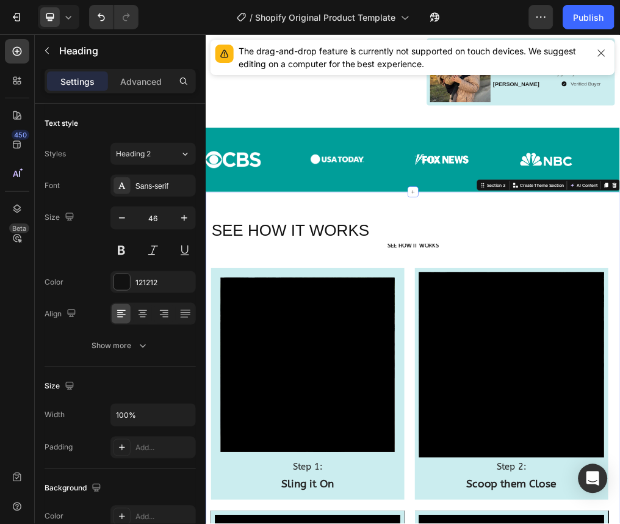
click at [498, 372] on p "SEE HOW IT WORKS" at bounding box center [571, 380] width 712 height 37
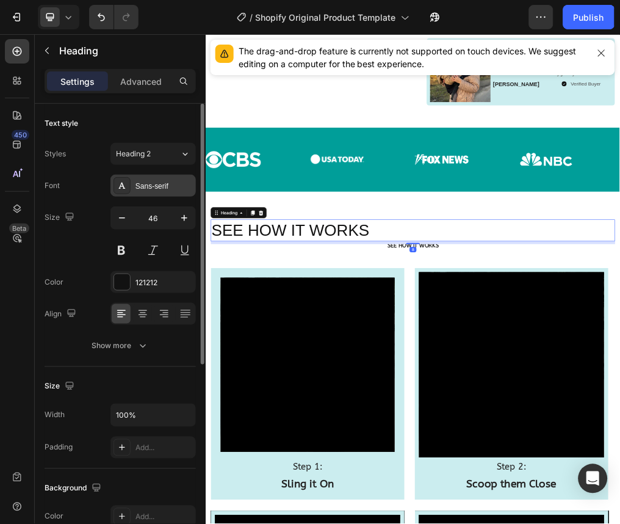
click at [161, 186] on div "Sans-serif" at bounding box center [164, 186] width 57 height 11
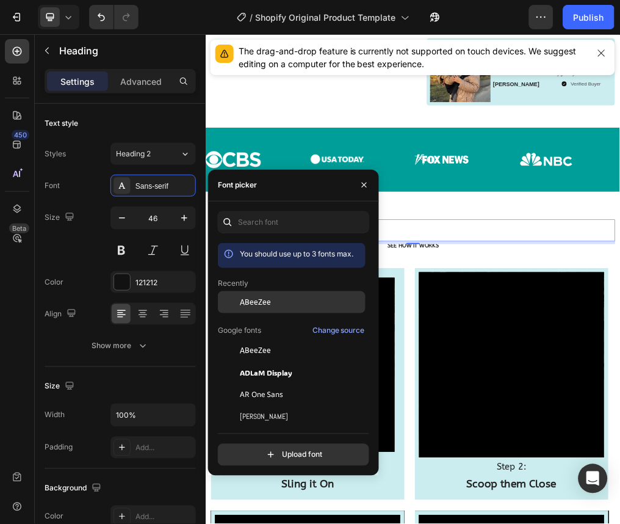
click at [248, 297] on span "ABeeZee" at bounding box center [255, 302] width 31 height 11
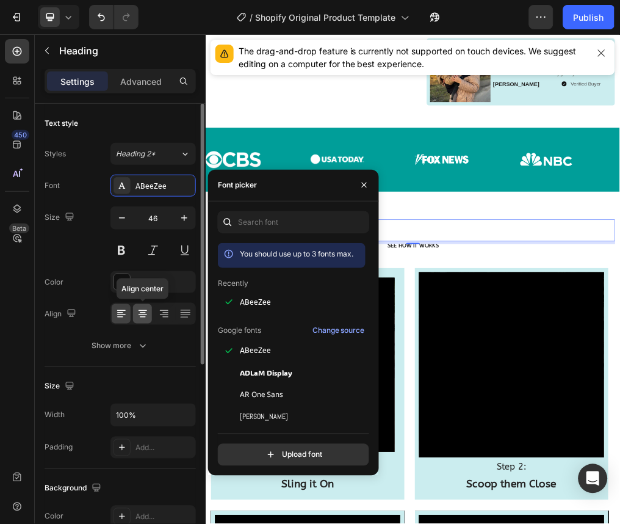
click at [141, 313] on icon at bounding box center [143, 314] width 12 height 12
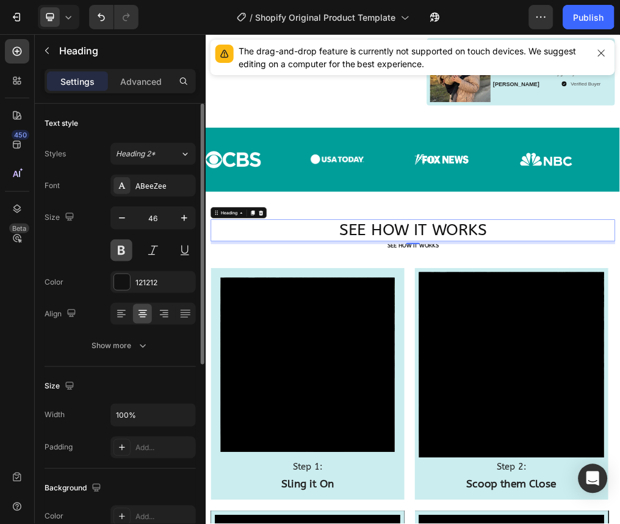
click at [131, 252] on button at bounding box center [121, 250] width 22 height 22
click at [103, 197] on div "Font ABeeZee Size 46 Color 121212 Align Show more" at bounding box center [120, 266] width 151 height 182
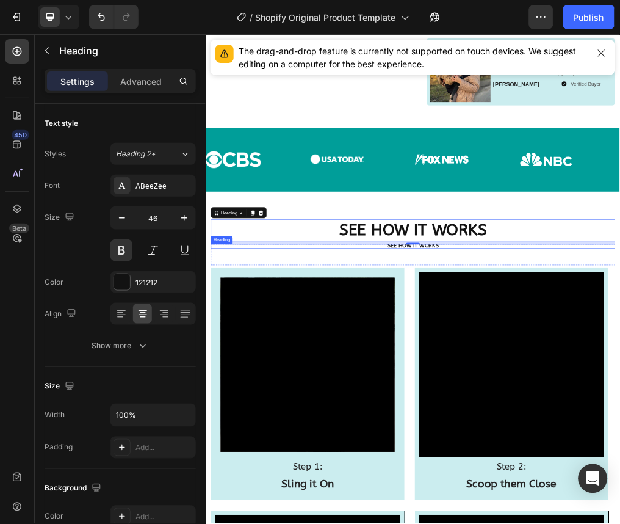
click at [592, 404] on span "SEE HOW IT WORKS" at bounding box center [571, 406] width 91 height 12
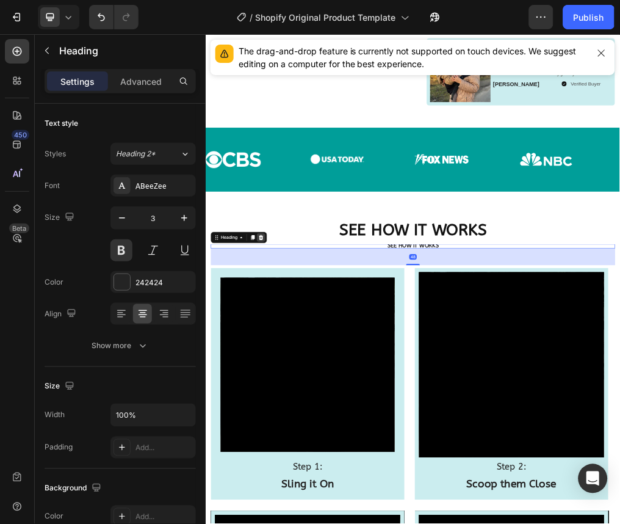
click at [302, 388] on icon at bounding box center [303, 393] width 10 height 10
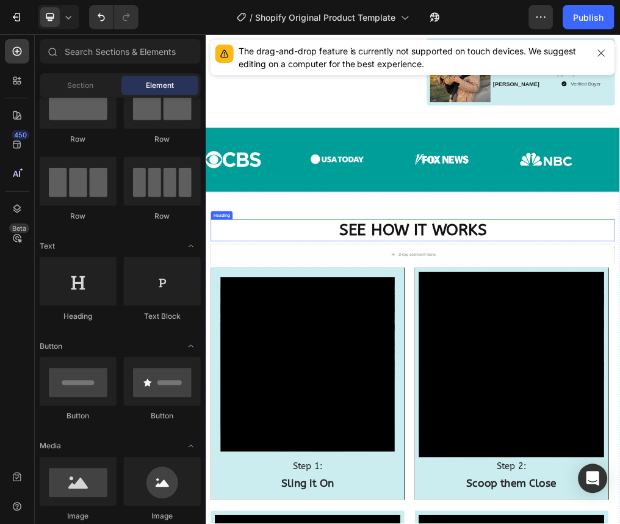
click at [430, 362] on p "SEE HOW IT WORKS" at bounding box center [571, 380] width 712 height 37
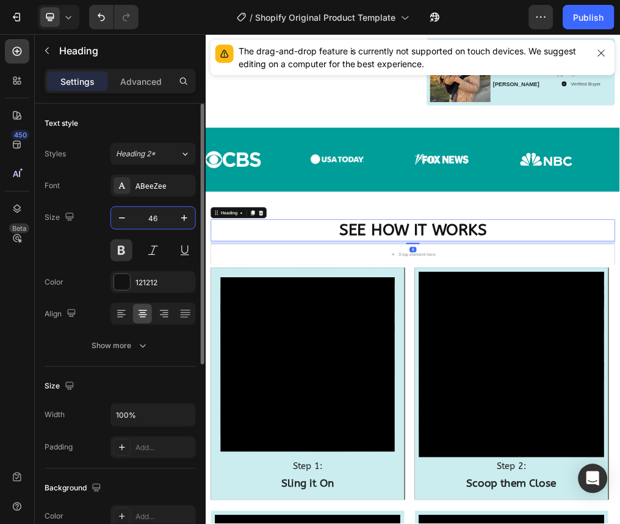
click at [159, 215] on input "46" at bounding box center [153, 218] width 40 height 22
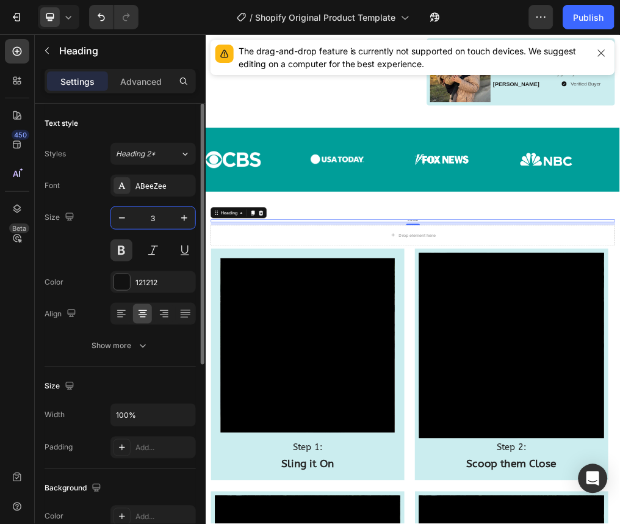
type input "34"
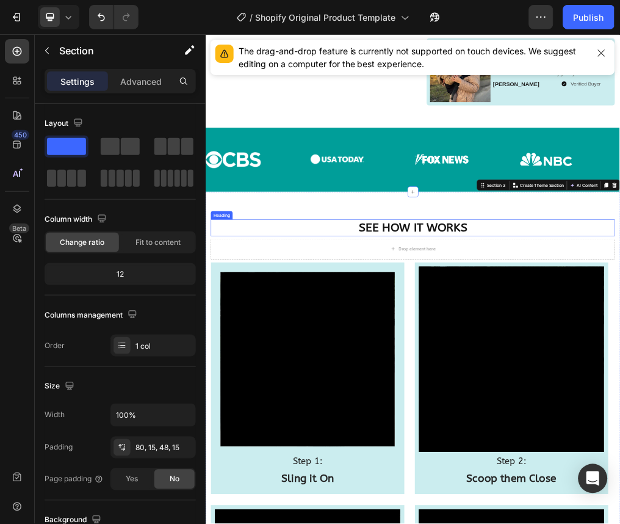
click at [482, 362] on p "SEE HOW IT WORKS" at bounding box center [571, 375] width 712 height 27
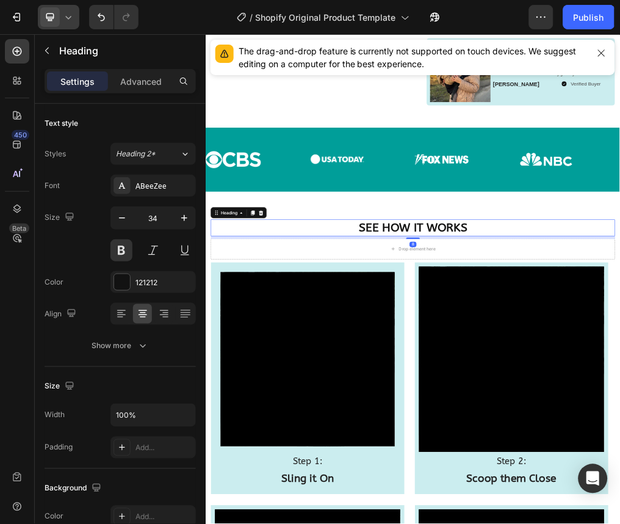
click at [63, 7] on div at bounding box center [59, 17] width 42 height 24
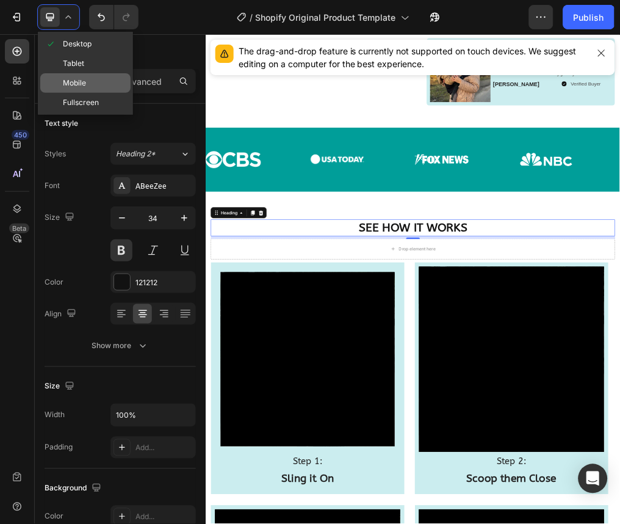
click at [85, 78] on span "Mobile" at bounding box center [74, 83] width 23 height 12
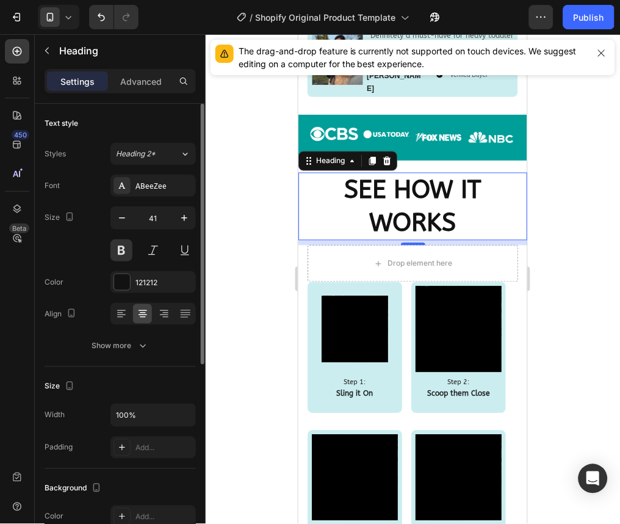
scroll to position [1023, 0]
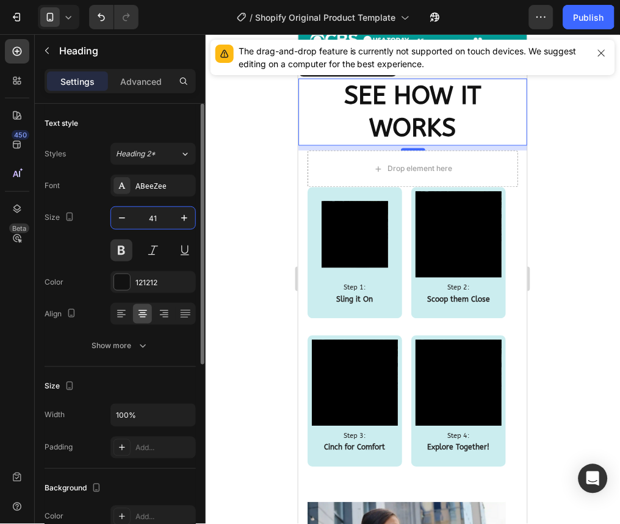
click at [160, 217] on input "41" at bounding box center [153, 218] width 40 height 22
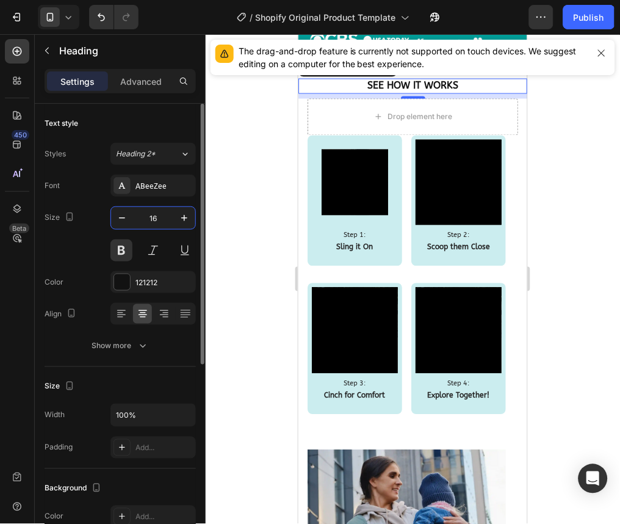
click at [89, 230] on div "Size 16" at bounding box center [120, 233] width 151 height 55
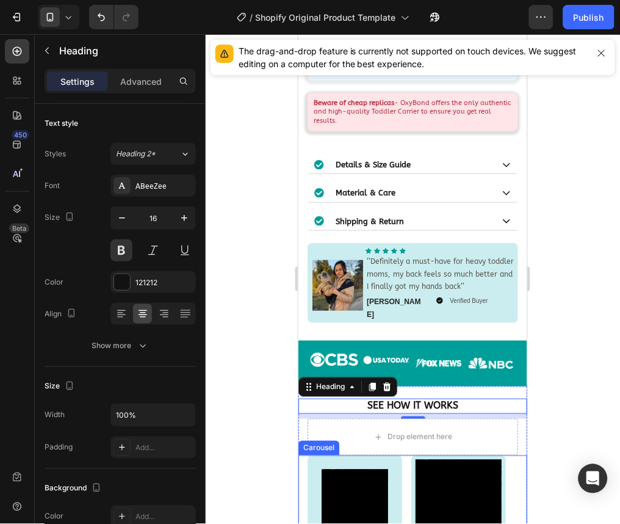
scroll to position [736, 0]
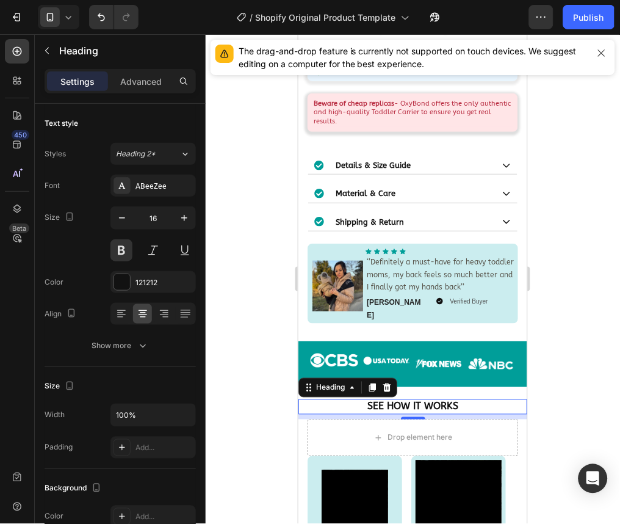
click at [68, 20] on icon at bounding box center [68, 17] width 12 height 12
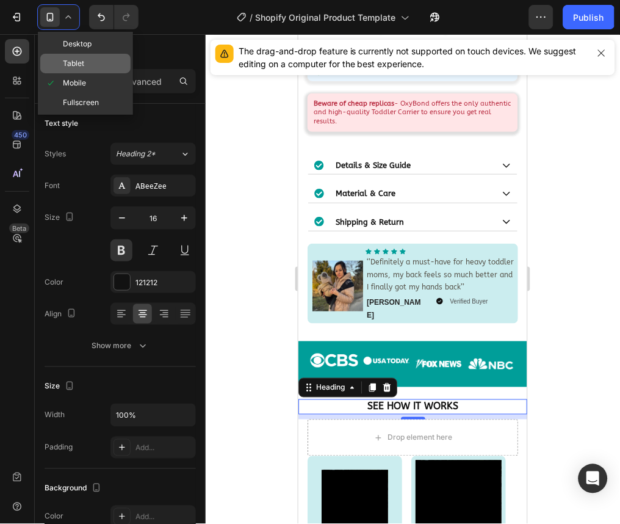
click at [77, 62] on span "Tablet" at bounding box center [73, 63] width 21 height 12
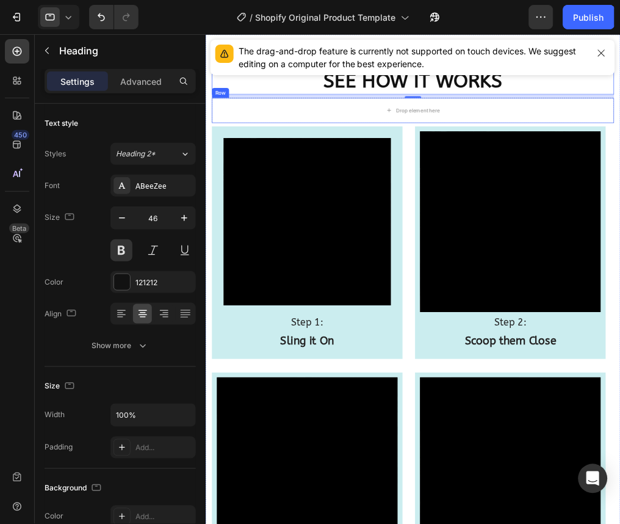
scroll to position [878, 0]
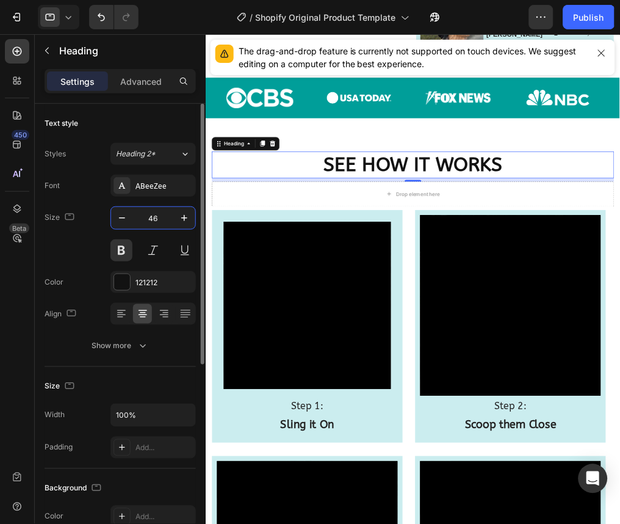
click at [160, 223] on input "46" at bounding box center [153, 218] width 40 height 22
type input "33"
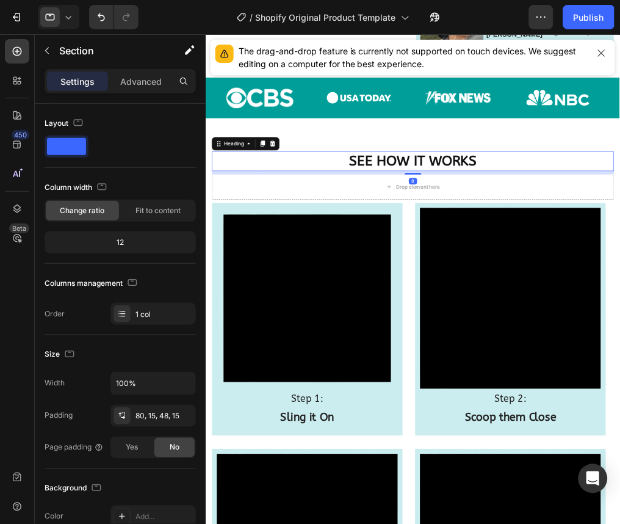
click at [438, 209] on p "SEE HOW IT WORKS" at bounding box center [507, 219] width 585 height 26
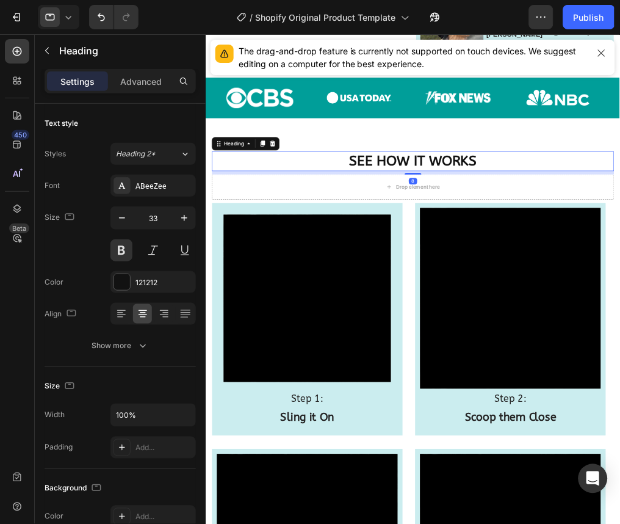
click at [67, 20] on icon at bounding box center [68, 17] width 12 height 12
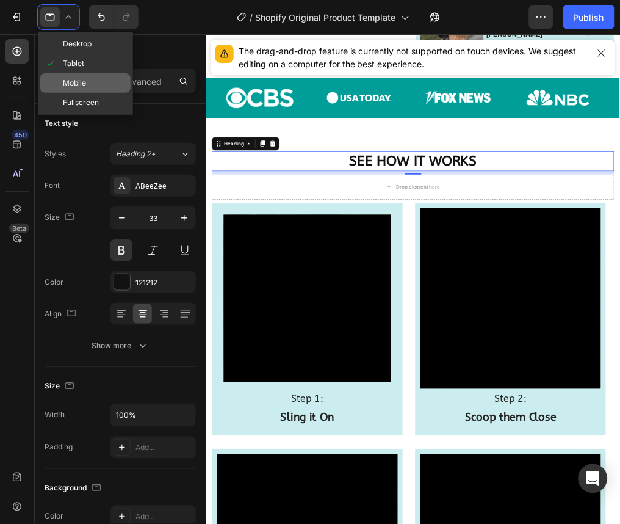
click at [81, 87] on span "Mobile" at bounding box center [74, 83] width 23 height 12
type input "16"
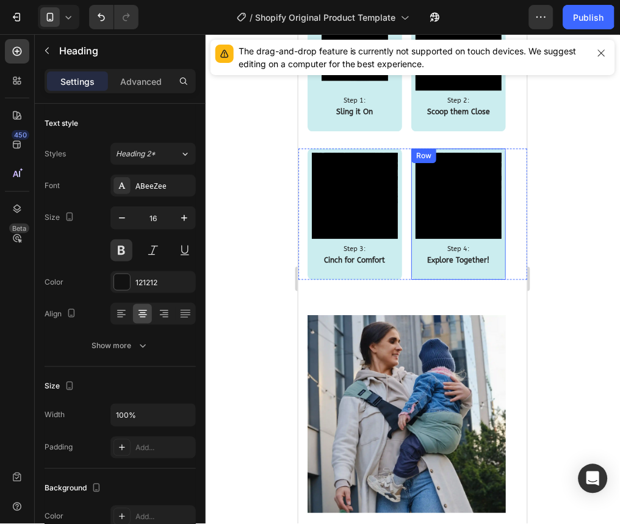
scroll to position [1018, 0]
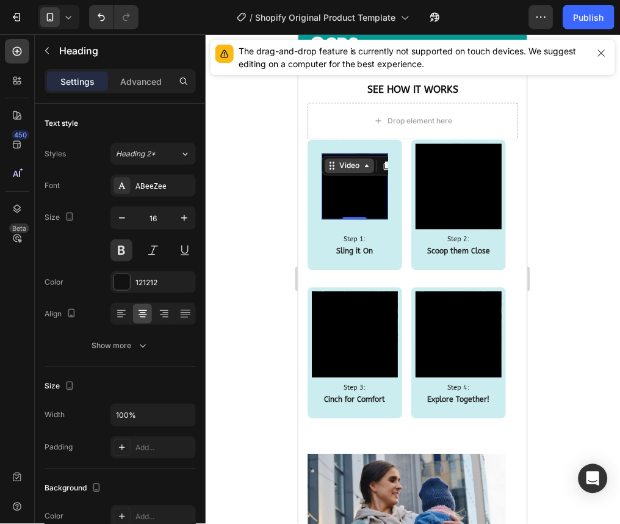
click at [337, 160] on div "Video" at bounding box center [348, 165] width 25 height 11
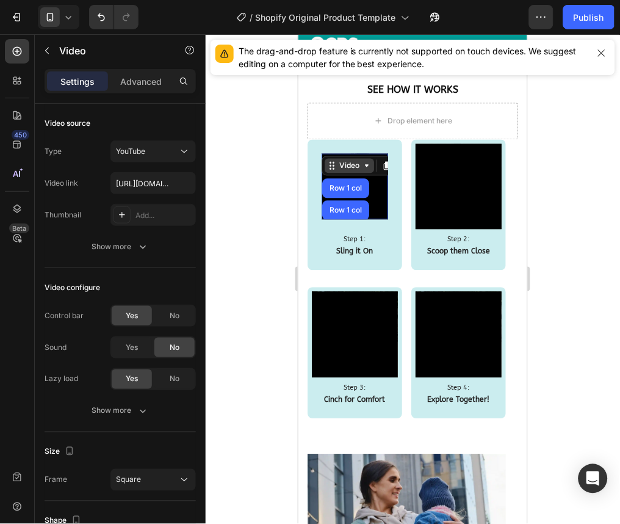
click at [338, 169] on div "Video" at bounding box center [348, 165] width 49 height 15
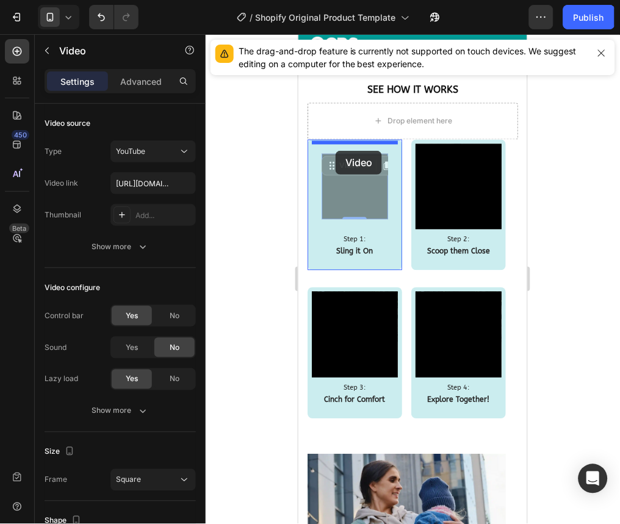
drag, startPoint x: 333, startPoint y: 166, endPoint x: 335, endPoint y: 150, distance: 16.1
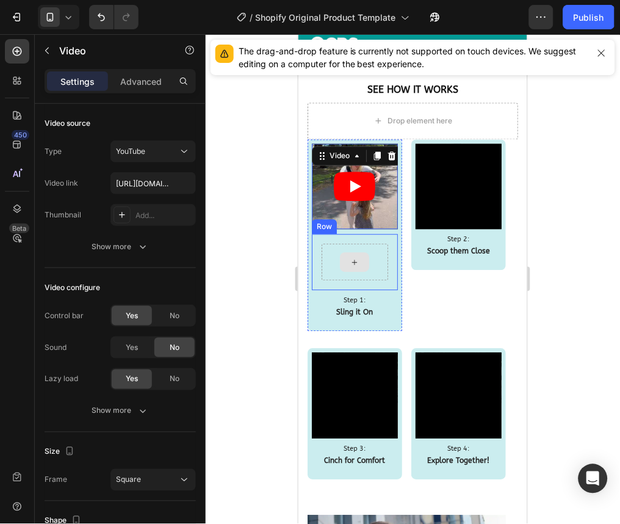
click at [348, 252] on div at bounding box center [353, 262] width 29 height 20
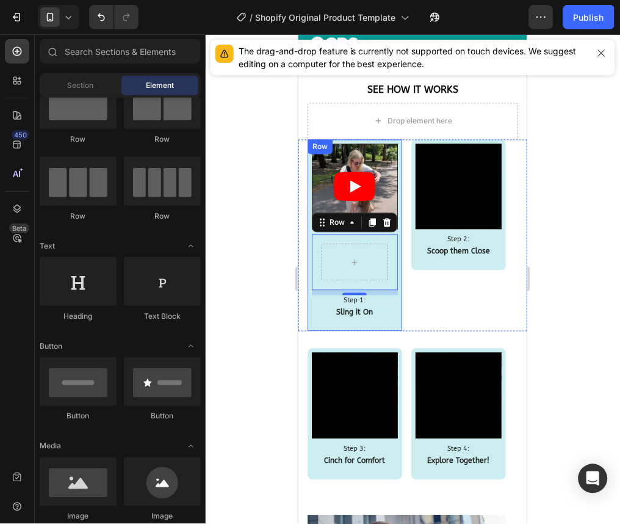
click at [316, 231] on div "Video Row 0 Step 1: Text Block Sling it On Text Block" at bounding box center [354, 235] width 86 height 184
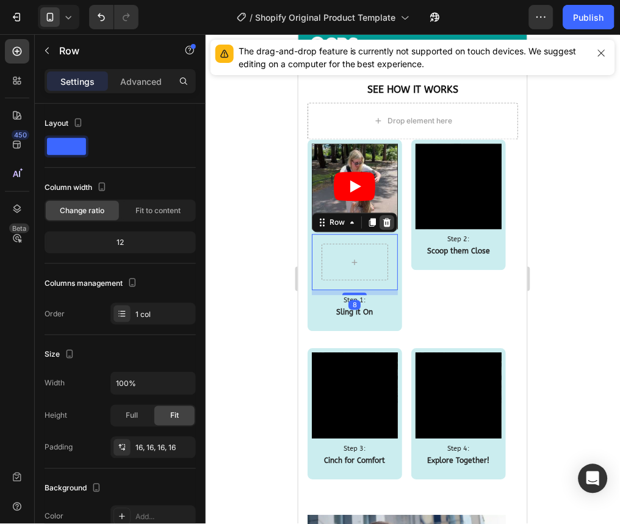
click at [383, 220] on icon at bounding box center [387, 222] width 8 height 9
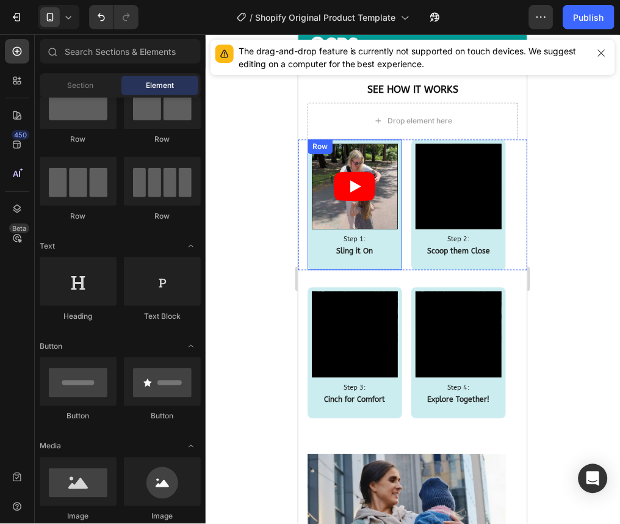
click at [322, 145] on div "Row" at bounding box center [320, 146] width 20 height 11
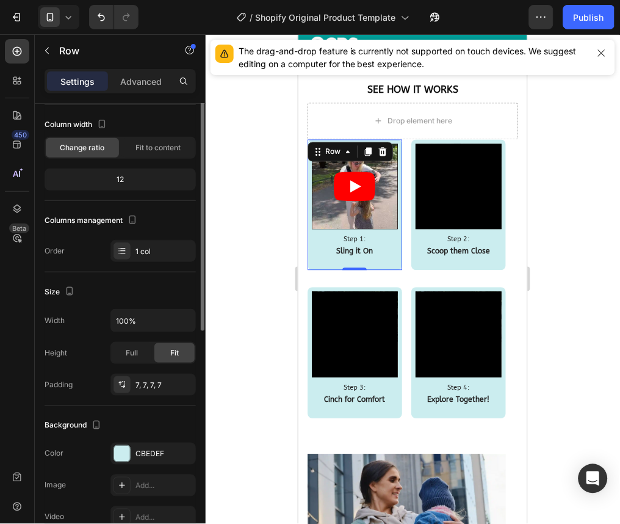
scroll to position [0, 0]
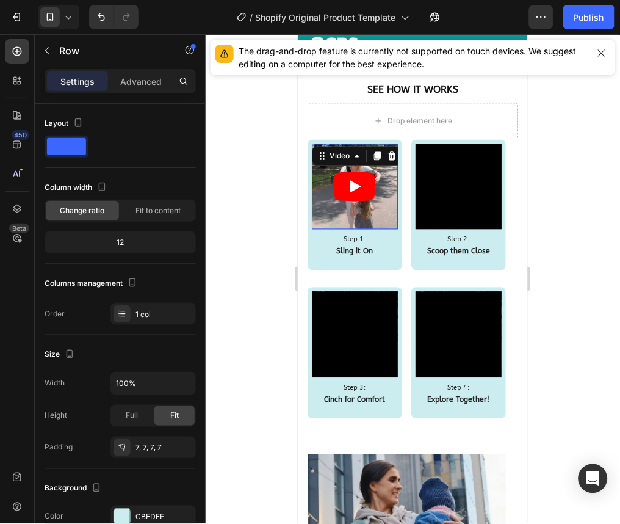
click at [317, 175] on article at bounding box center [354, 186] width 86 height 86
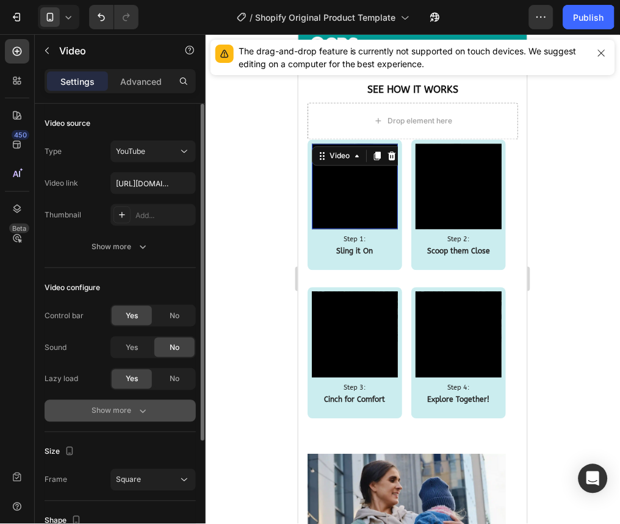
click at [134, 415] on div "Show more" at bounding box center [120, 411] width 57 height 12
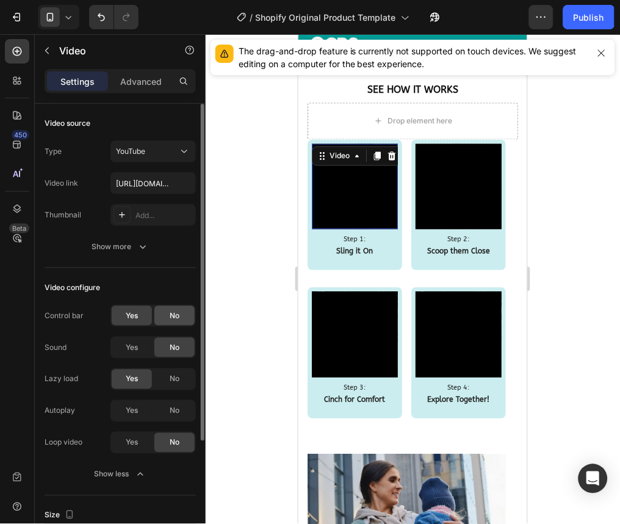
click at [186, 315] on div "No" at bounding box center [174, 316] width 40 height 20
click at [142, 449] on div "Yes" at bounding box center [132, 443] width 40 height 20
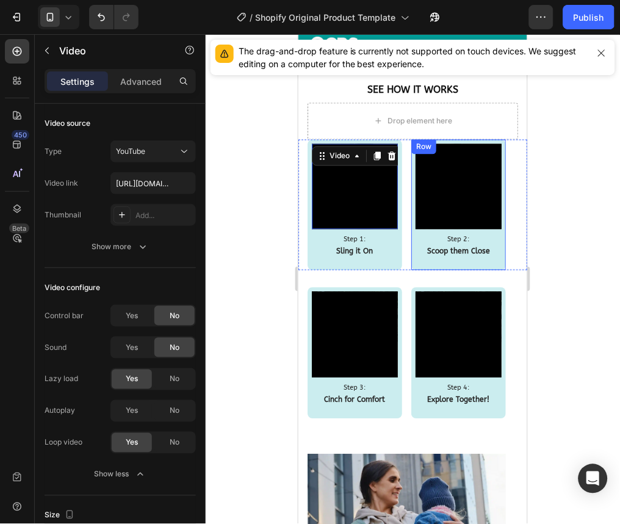
click at [419, 148] on div "Row" at bounding box center [423, 146] width 20 height 11
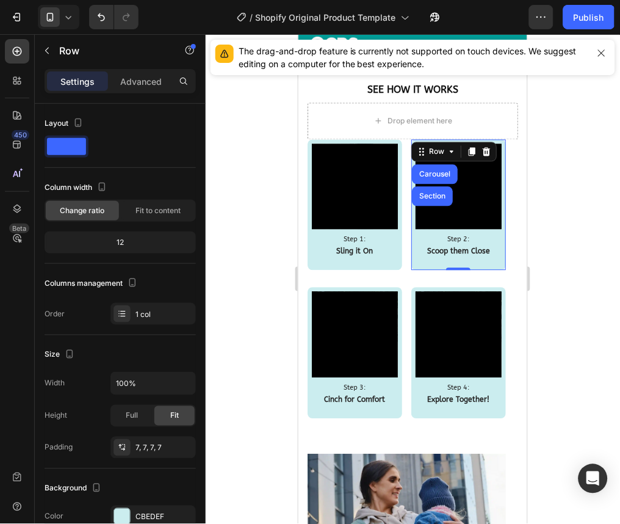
click at [541, 188] on div at bounding box center [413, 279] width 415 height 490
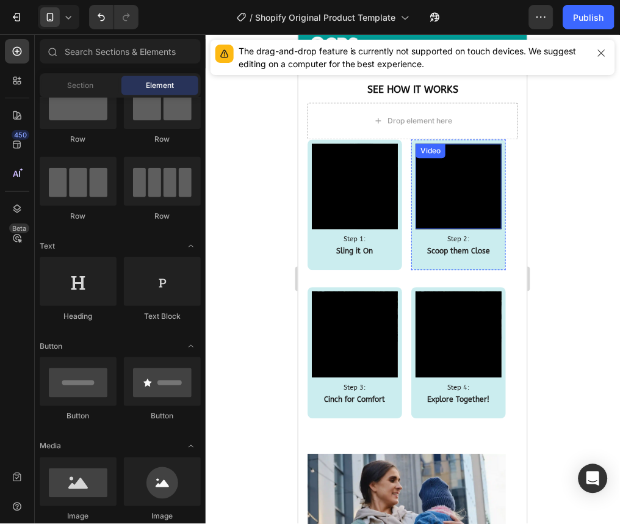
click at [430, 153] on div "Video" at bounding box center [430, 150] width 25 height 11
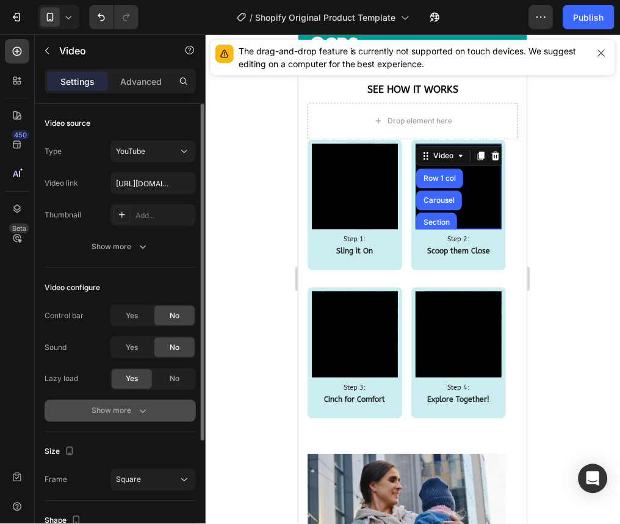
click at [134, 413] on div "Show more" at bounding box center [120, 411] width 57 height 12
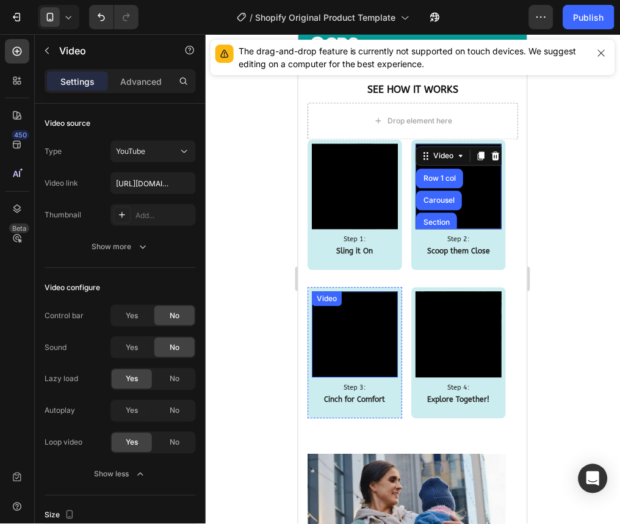
click at [336, 301] on div "Video" at bounding box center [326, 298] width 25 height 11
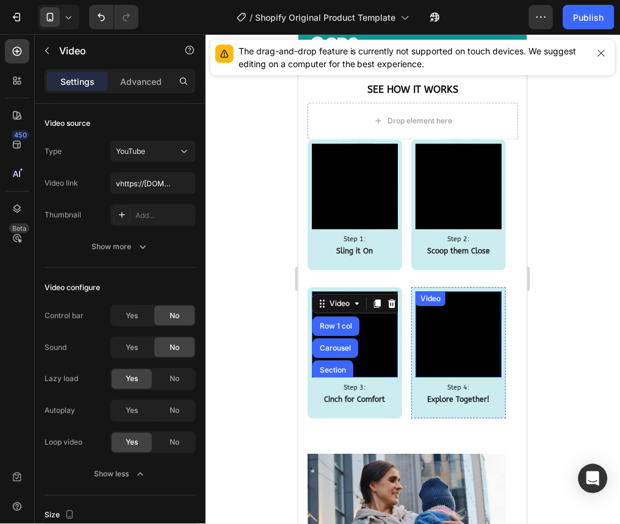
click at [424, 300] on div "Video" at bounding box center [430, 298] width 25 height 11
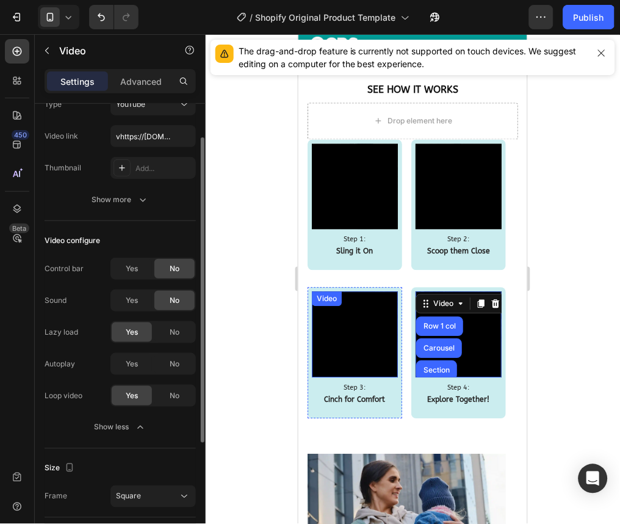
scroll to position [48, 0]
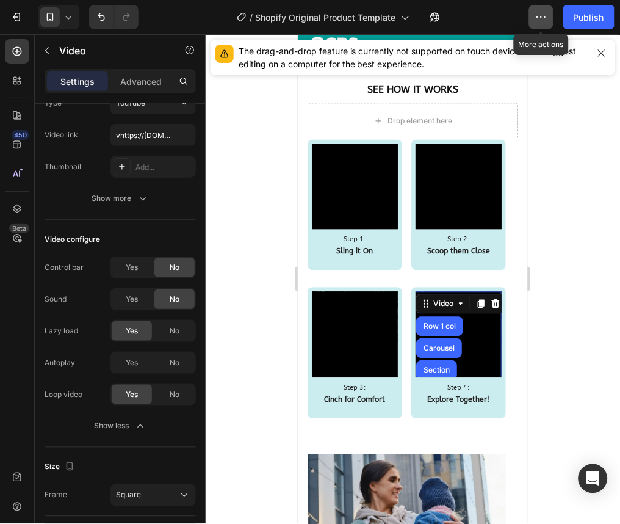
click at [544, 25] on button "button" at bounding box center [541, 17] width 24 height 24
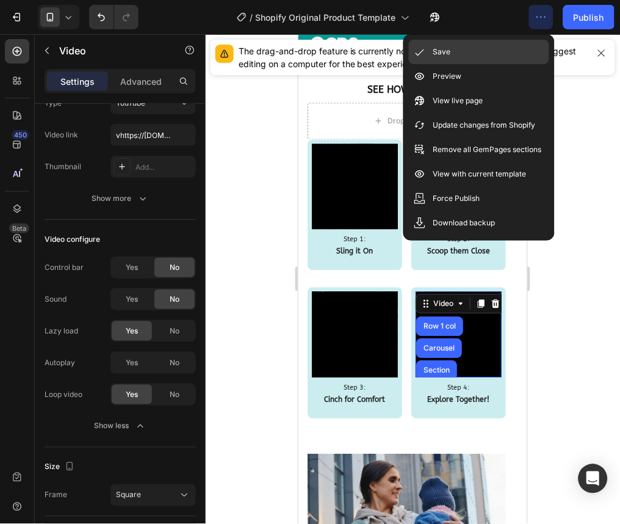
click at [507, 64] on div "Save" at bounding box center [479, 76] width 140 height 24
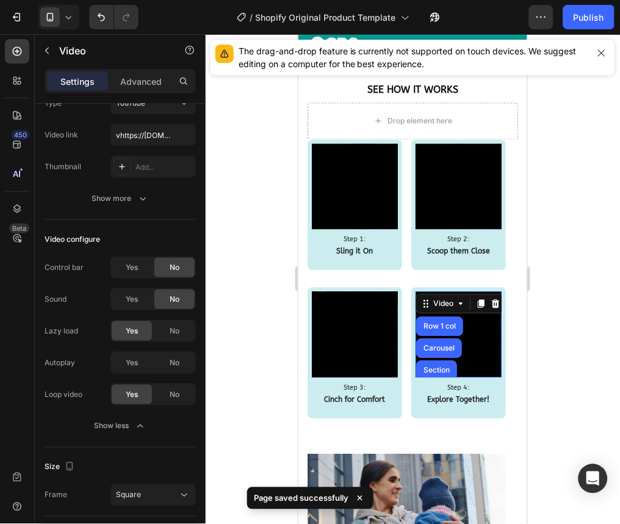
click at [281, 310] on div at bounding box center [413, 279] width 415 height 490
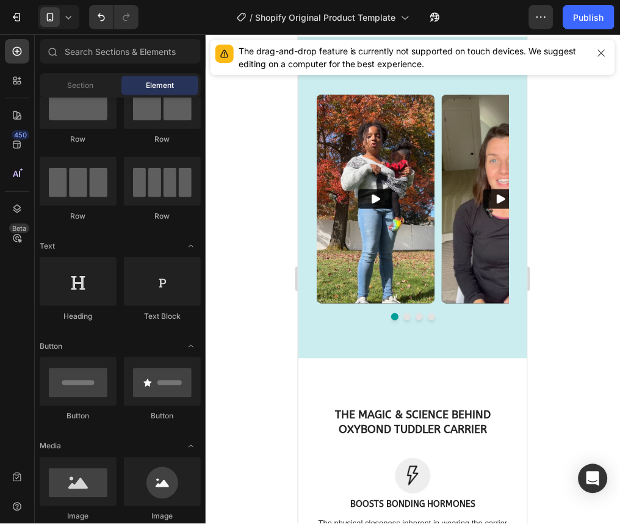
scroll to position [2771, 0]
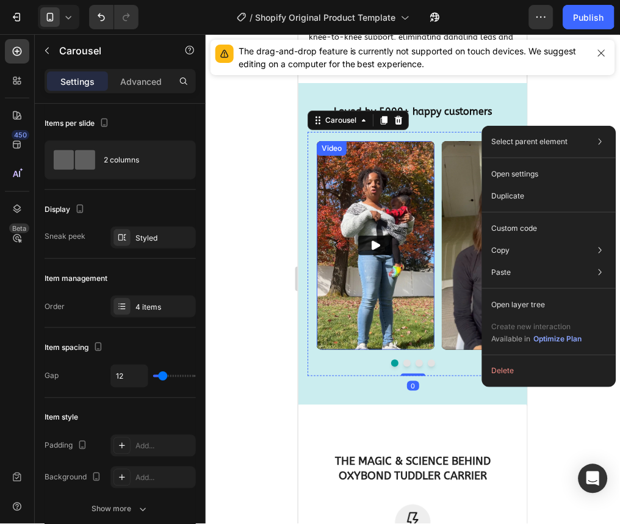
click at [386, 324] on img at bounding box center [375, 244] width 118 height 209
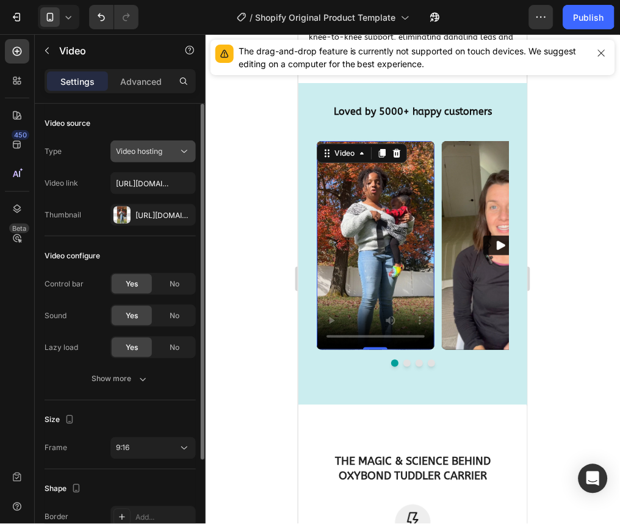
click at [167, 140] on button "Video hosting" at bounding box center [152, 151] width 85 height 22
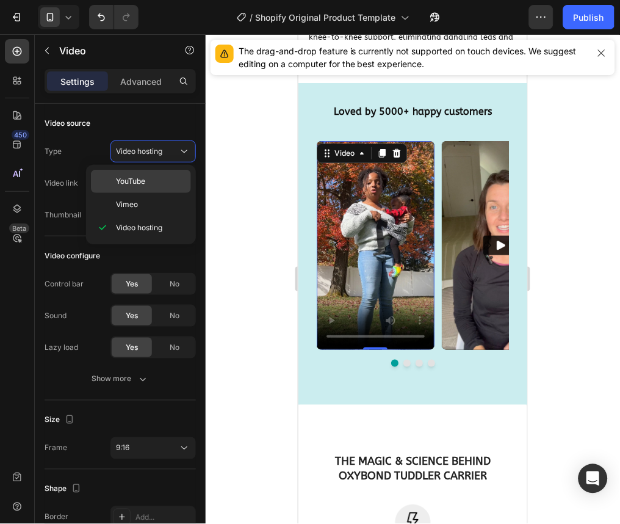
click at [154, 177] on p "YouTube" at bounding box center [151, 181] width 70 height 11
type input "https://www.youtube.com/watch?v=cyzh48XRS4M"
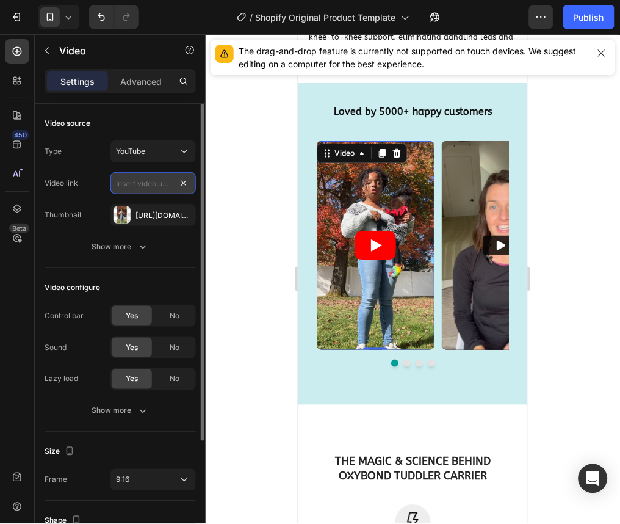
scroll to position [0, 0]
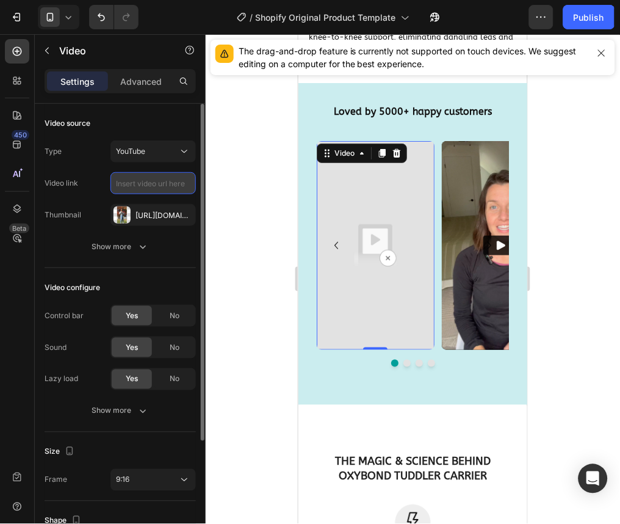
click at [160, 184] on input "text" at bounding box center [152, 183] width 85 height 22
paste input "https://youtube.com/shorts/scIjIav46ng?feature=share"
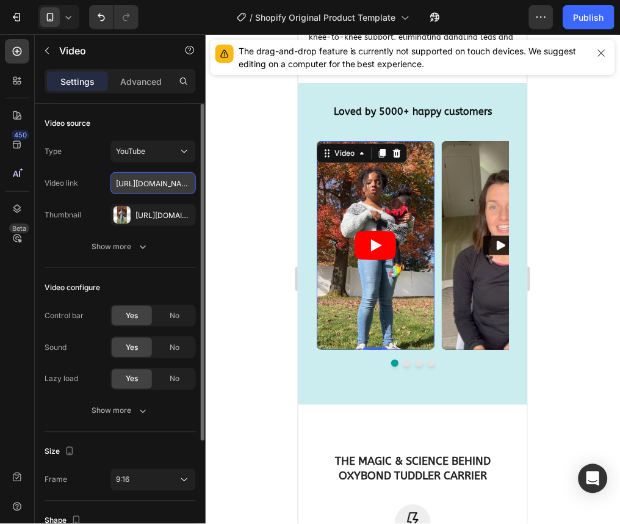
scroll to position [0, 134]
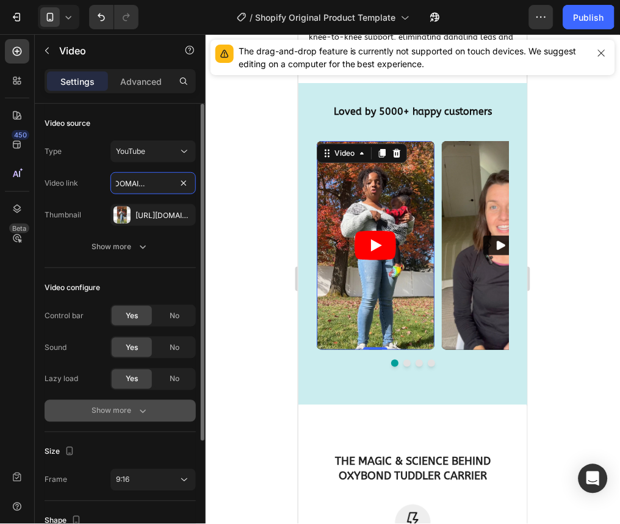
type input "https://youtube.com/shorts/scIjIav46ng?feature=share"
click at [117, 420] on button "Show more" at bounding box center [120, 411] width 151 height 22
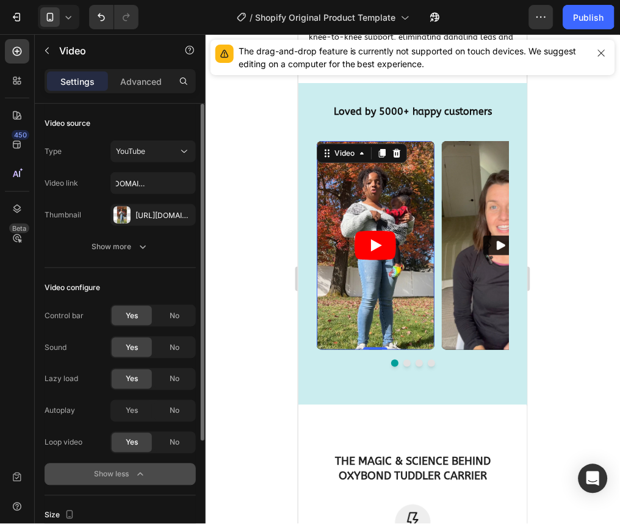
scroll to position [0, 0]
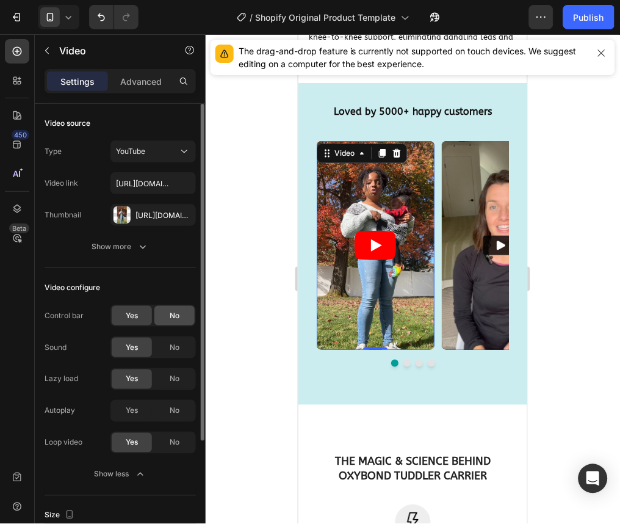
click at [175, 312] on span "No" at bounding box center [175, 315] width 10 height 11
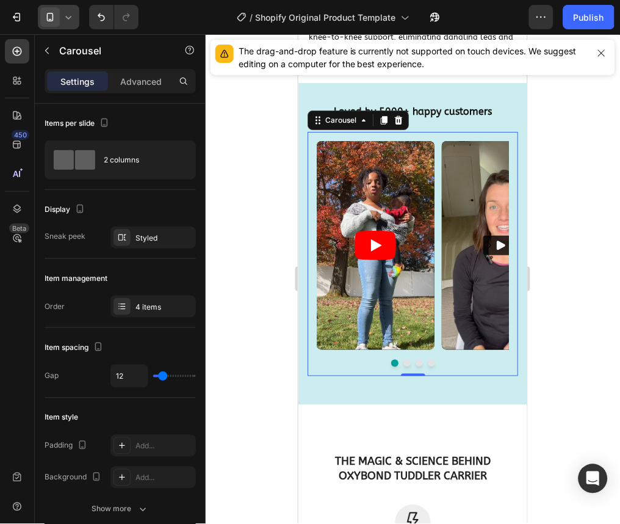
click at [75, 14] on div at bounding box center [59, 17] width 42 height 24
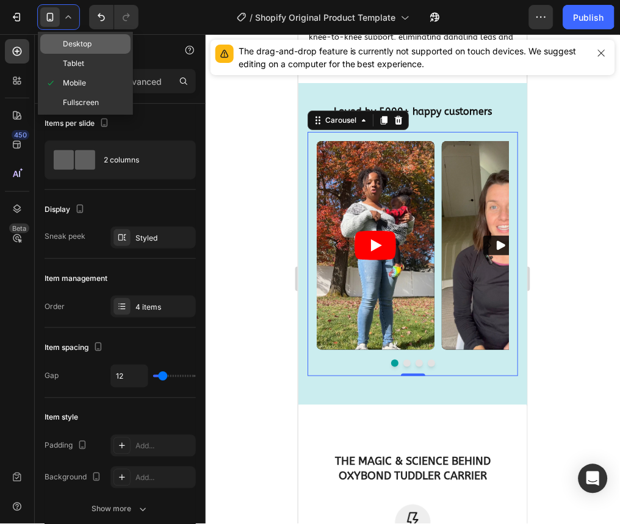
click at [79, 40] on span "Desktop" at bounding box center [77, 44] width 29 height 12
type input "1200"
type input "16"
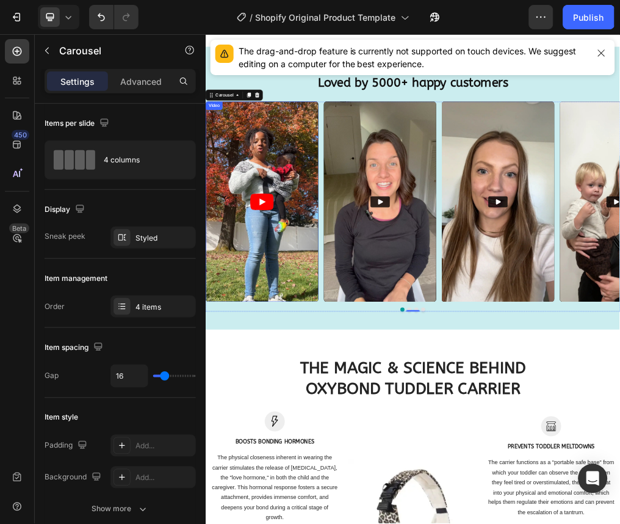
scroll to position [3005, 0]
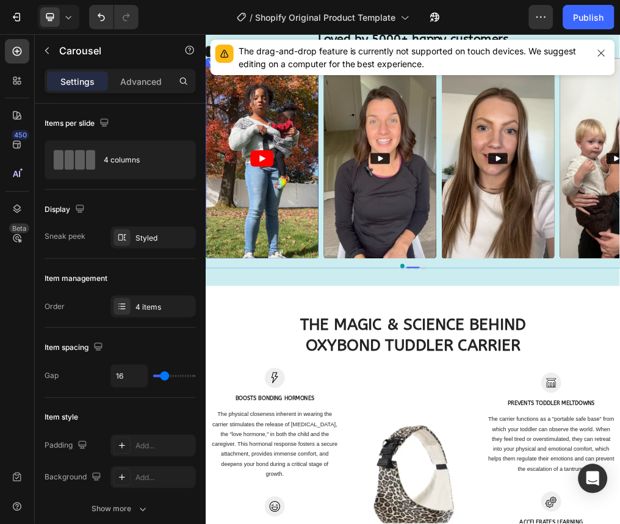
click at [294, 258] on icon "Play" at bounding box center [305, 253] width 42 height 29
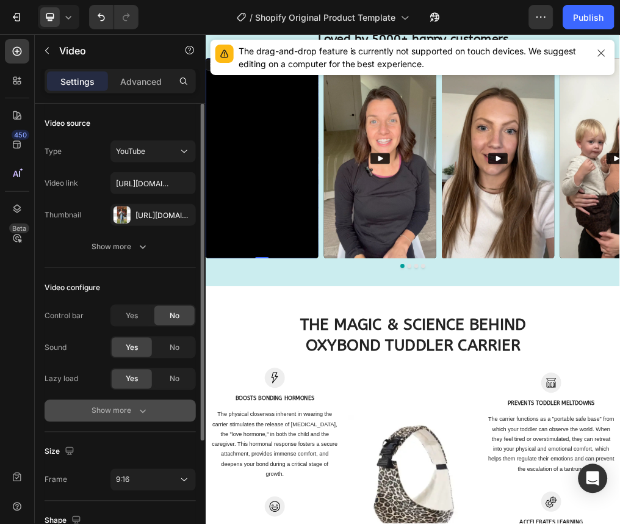
click at [128, 410] on div "Show more" at bounding box center [120, 411] width 57 height 12
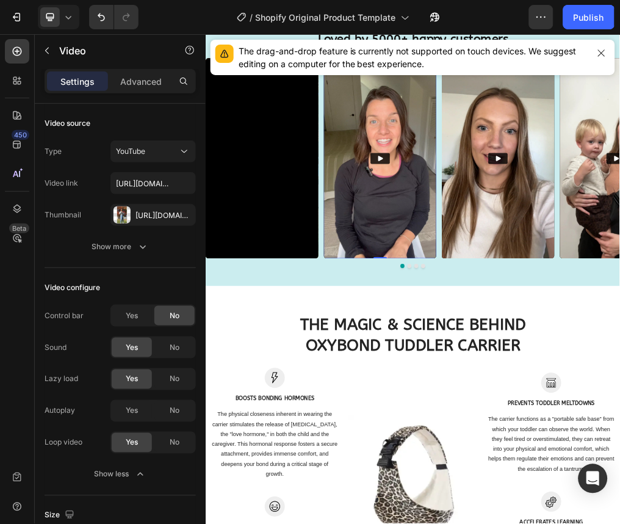
click at [471, 172] on img at bounding box center [513, 252] width 199 height 353
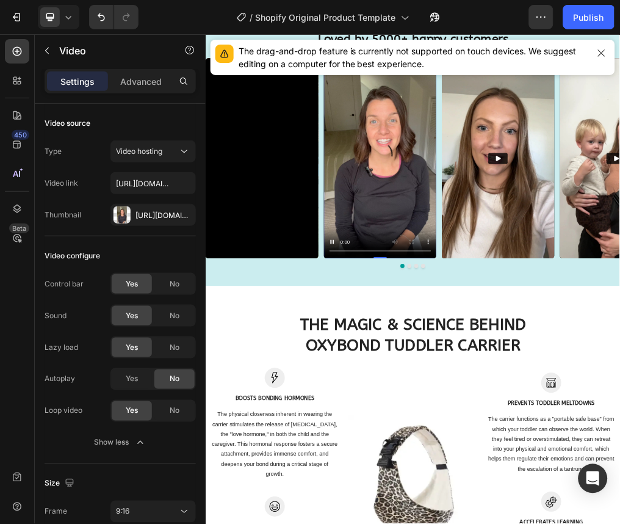
scroll to position [2929, 0]
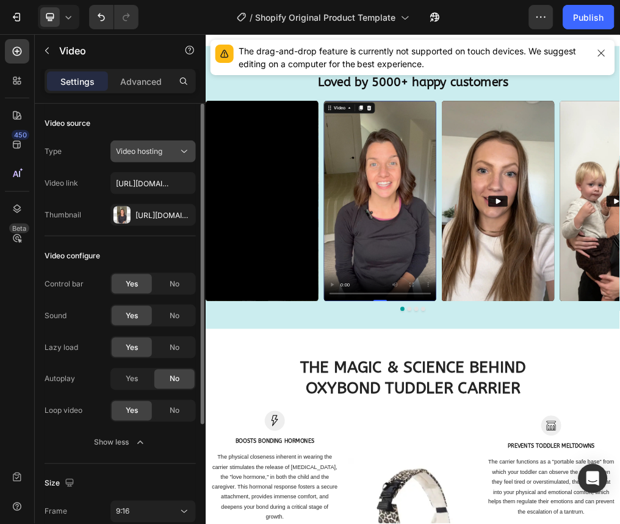
click at [176, 147] on div "Video hosting" at bounding box center [147, 151] width 62 height 11
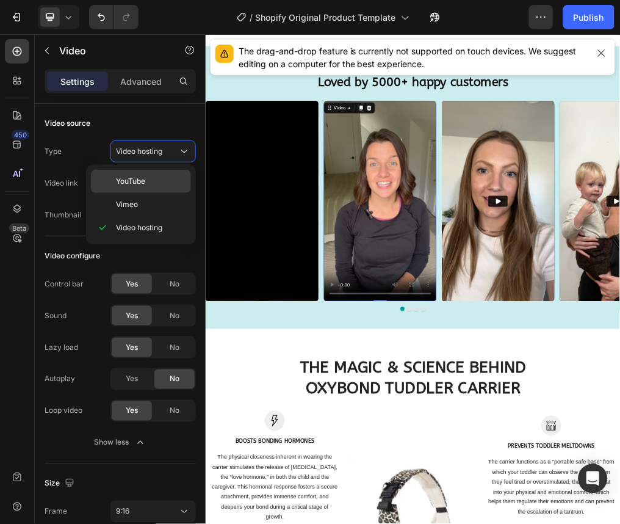
click at [159, 193] on div "YouTube" at bounding box center [141, 204] width 100 height 23
type input "https://www.youtube.com/watch?v=cyzh48XRS4M"
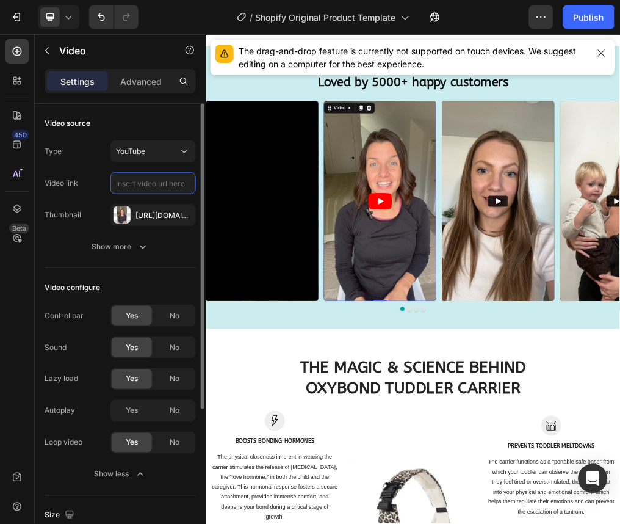
scroll to position [0, 0]
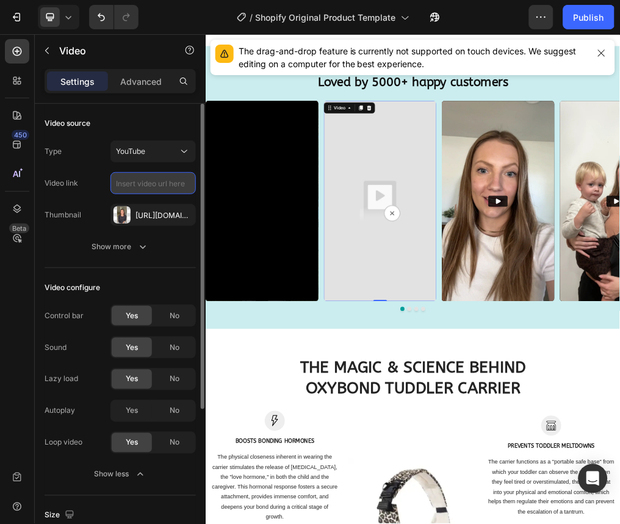
paste input "https://youtube.com/shorts/PpTsGI88x6w?feature=share"
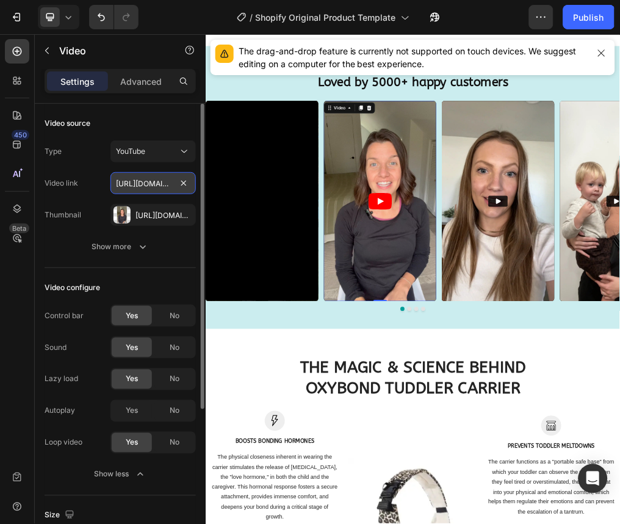
scroll to position [0, 143]
type input "https://youtube.com/shorts/PpTsGI88x6w?feature=share"
click at [176, 314] on span "No" at bounding box center [175, 315] width 10 height 11
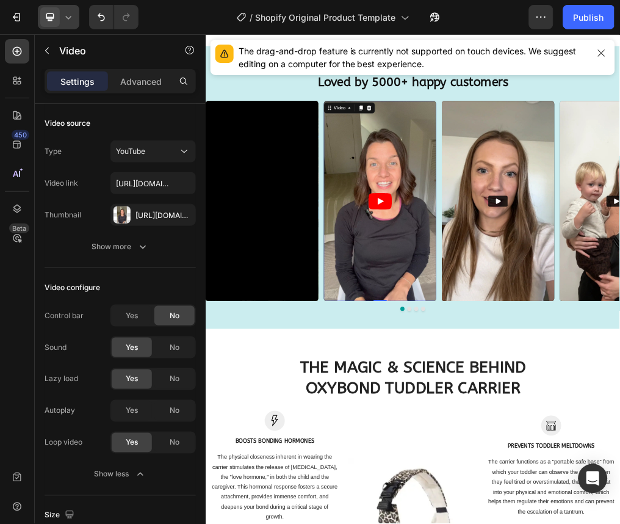
click at [73, 23] on div at bounding box center [59, 17] width 42 height 24
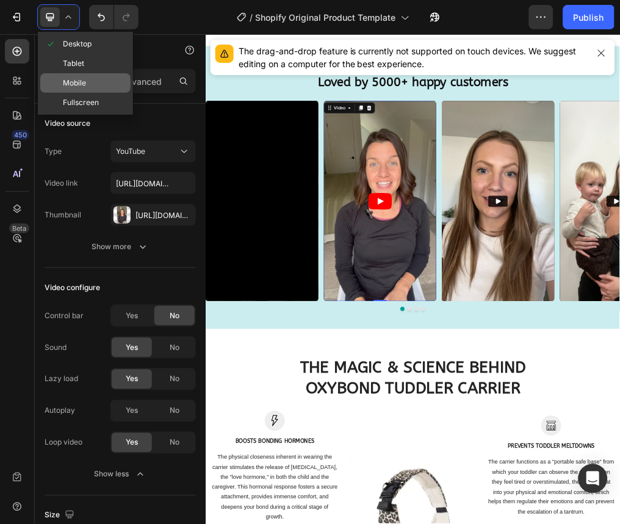
click at [79, 81] on span "Mobile" at bounding box center [74, 83] width 23 height 12
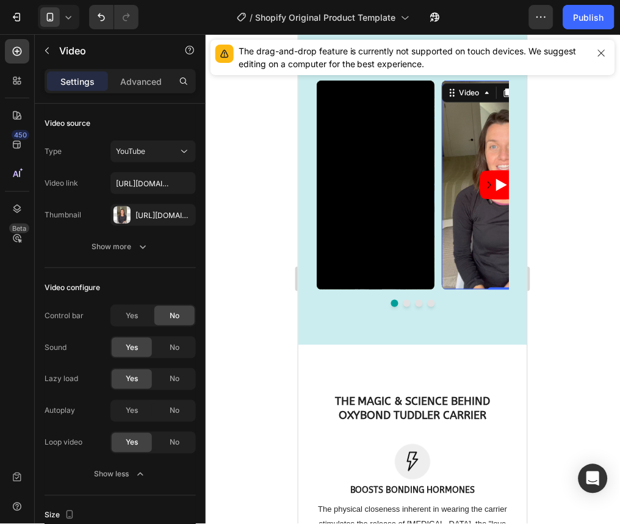
scroll to position [2852, 0]
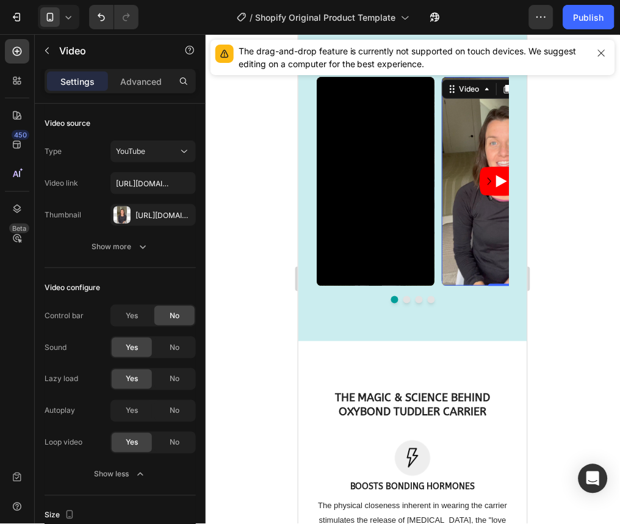
click at [69, 12] on icon at bounding box center [68, 17] width 12 height 12
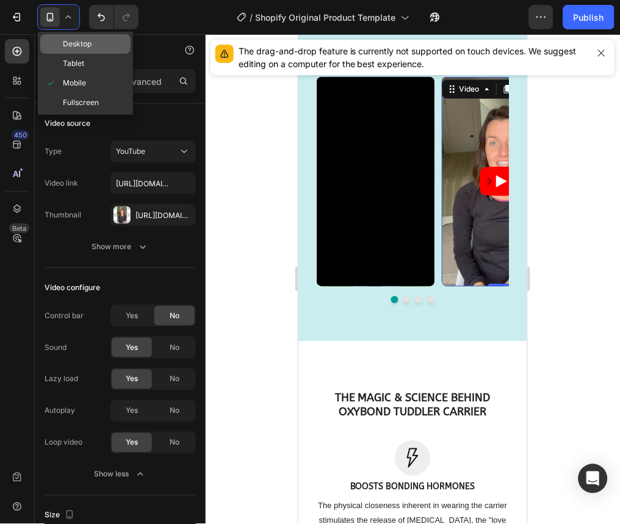
click at [75, 48] on span "Desktop" at bounding box center [77, 44] width 29 height 12
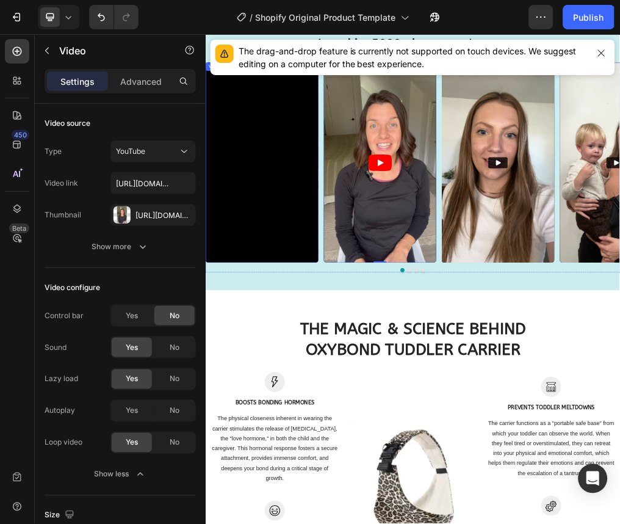
scroll to position [3005, 0]
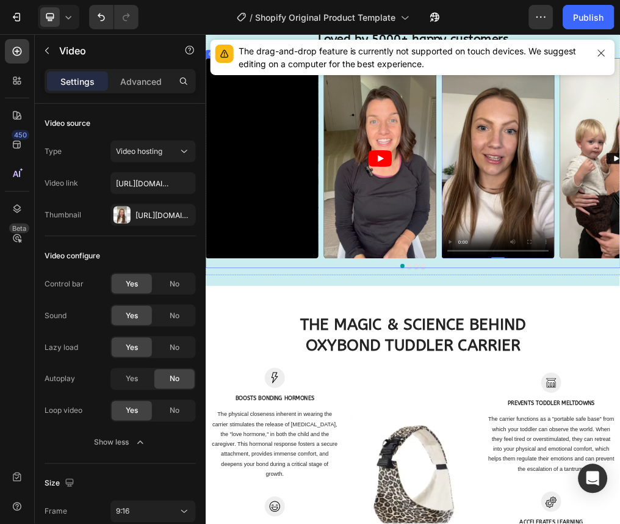
click at [574, 443] on button "Dot" at bounding box center [577, 443] width 7 height 7
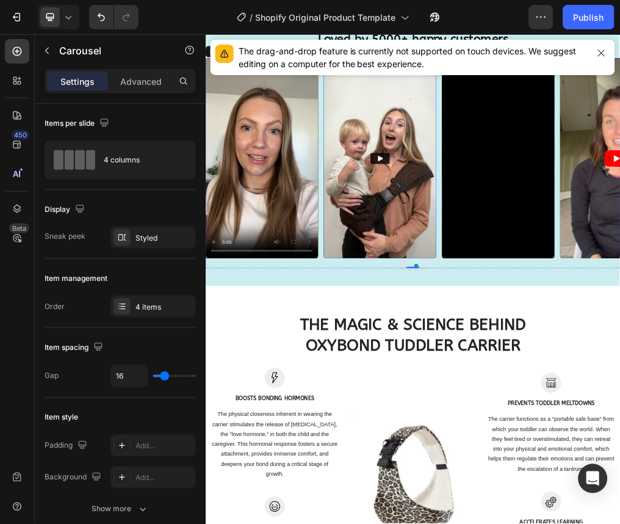
click at [514, 250] on icon "Play" at bounding box center [514, 252] width 9 height 9
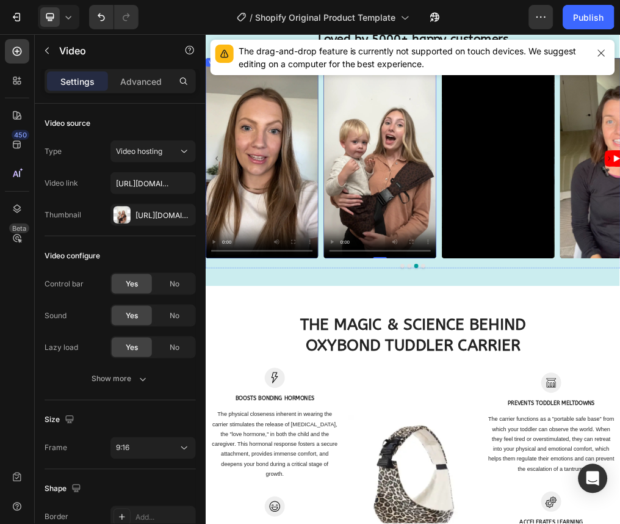
click at [283, 270] on video at bounding box center [304, 252] width 199 height 353
click at [498, 254] on video at bounding box center [513, 252] width 199 height 353
click at [295, 217] on video at bounding box center [304, 252] width 199 height 353
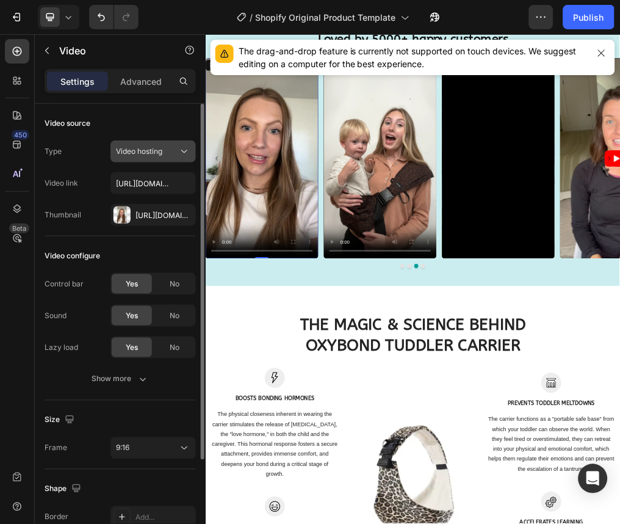
click at [174, 150] on div "Video hosting" at bounding box center [147, 151] width 62 height 11
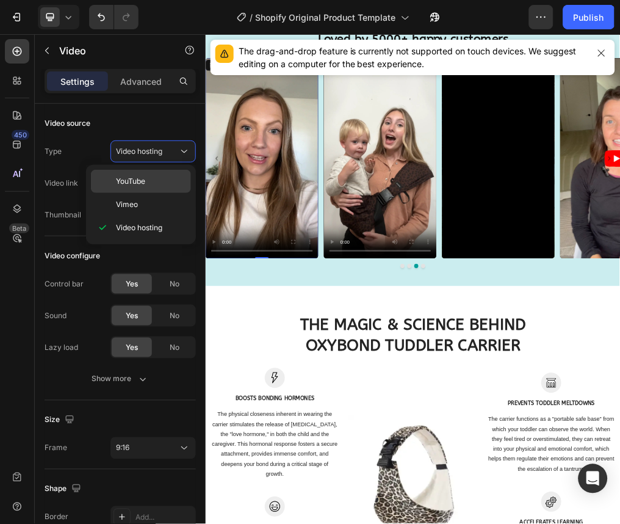
click at [157, 193] on div "YouTube" at bounding box center [141, 204] width 100 height 23
type input "https://www.youtube.com/watch?v=cyzh48XRS4M"
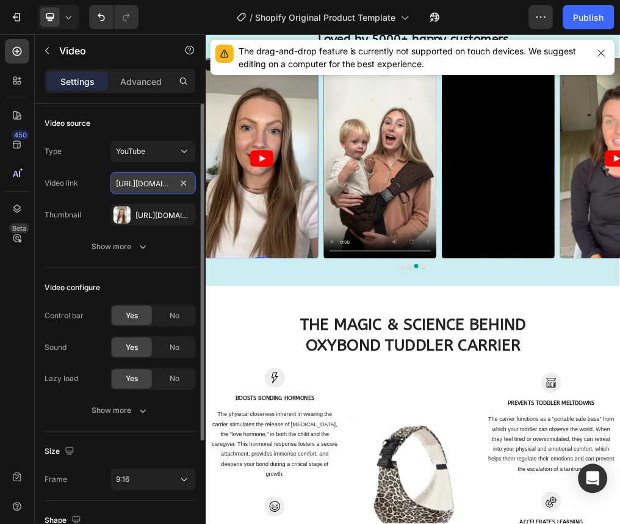
click at [169, 187] on input "https://www.youtube.com/watch?v=cyzh48XRS4M" at bounding box center [152, 183] width 85 height 22
paste input "https://youtube.com/shorts/lMV13nCC-IY?feature=share"
type input "https://youtube.com/shorts/lMV13nCC-IY?feature=share"
click at [84, 187] on div "Video link https://youtube.com/shorts/lMV13nCC-IY?feature=share" at bounding box center [120, 183] width 151 height 22
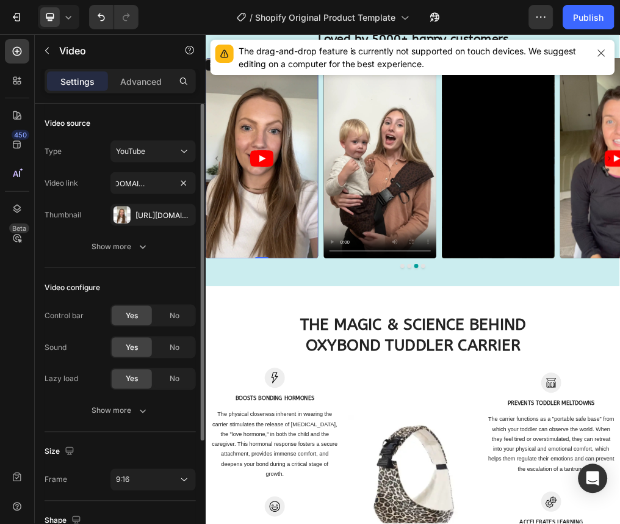
scroll to position [0, 0]
click at [190, 324] on div "No" at bounding box center [174, 316] width 40 height 20
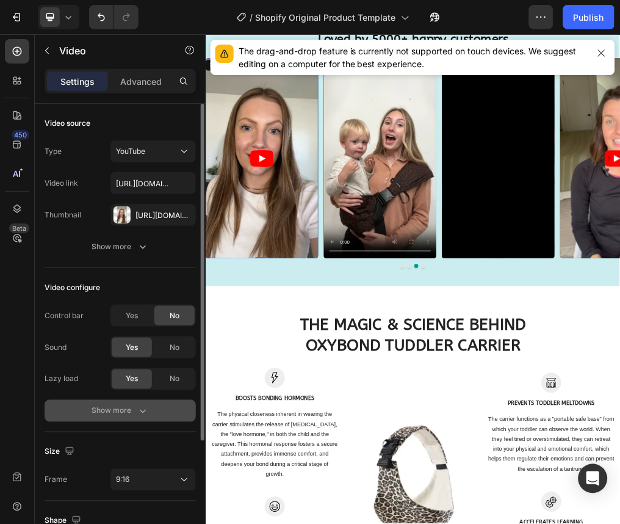
click at [147, 421] on button "Show more" at bounding box center [120, 411] width 151 height 22
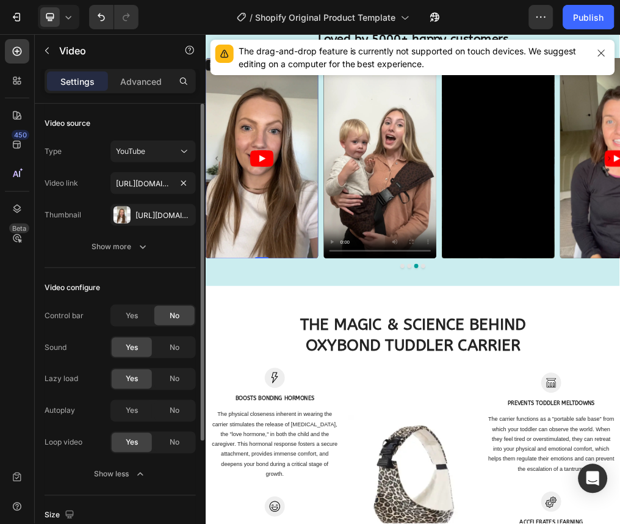
click at [176, 188] on div at bounding box center [183, 183] width 15 height 15
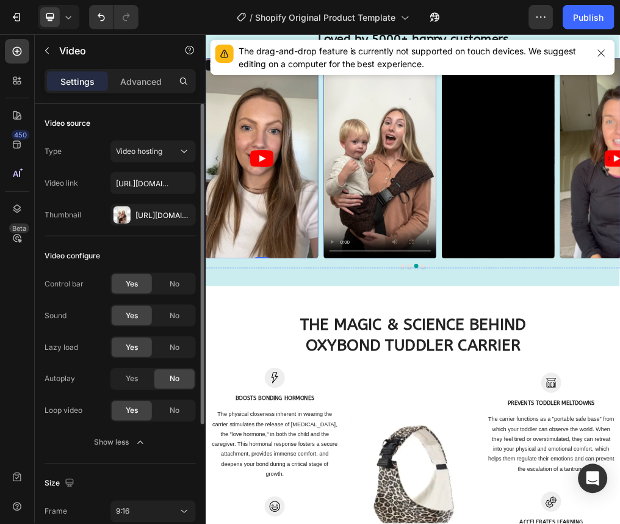
click at [499, 288] on video at bounding box center [513, 252] width 199 height 353
click at [184, 154] on icon at bounding box center [184, 151] width 12 height 12
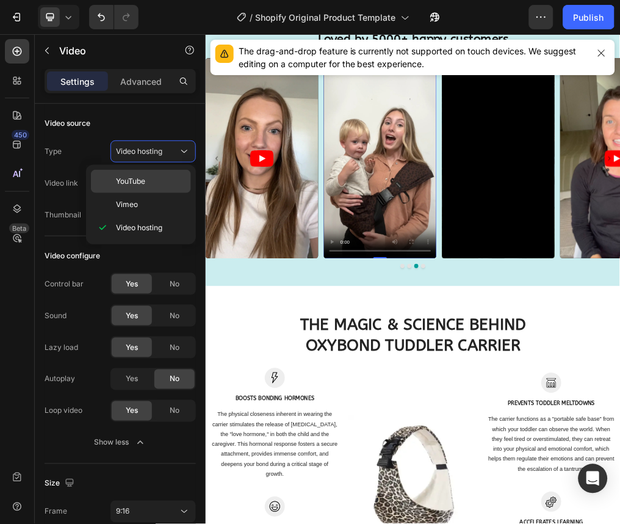
click at [172, 179] on p "YouTube" at bounding box center [151, 181] width 70 height 11
type input "https://www.youtube.com/watch?v=cyzh48XRS4M"
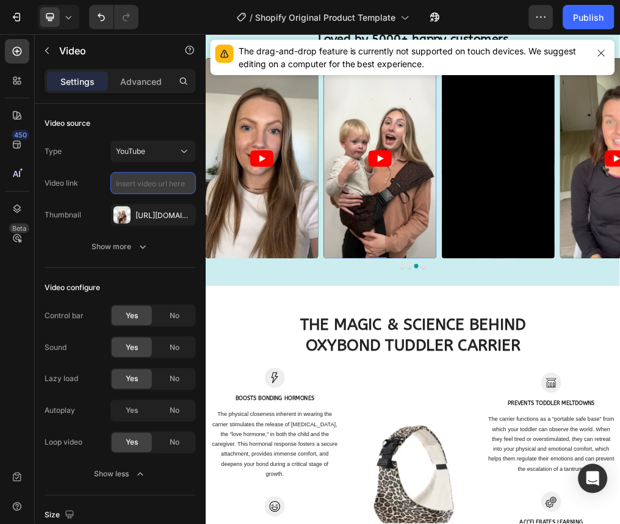
paste input "https://youtube.com/shorts/YK3JGCiRkI4?feature=share"
type input "https://youtube.com/shorts/YK3JGCiRkI4?feature=share"
click at [167, 314] on div "No" at bounding box center [174, 316] width 40 height 20
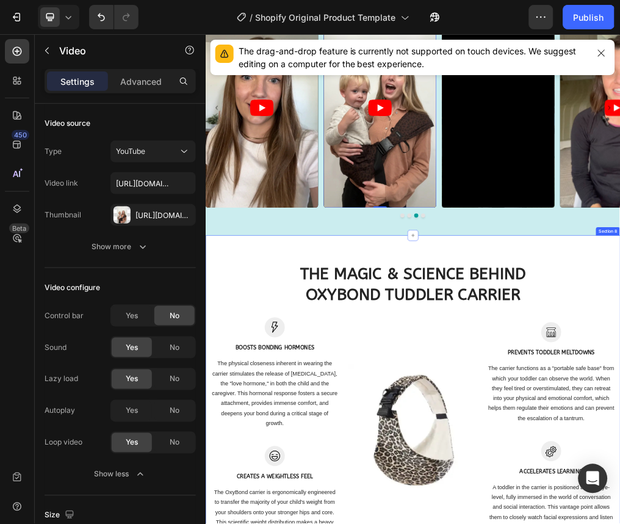
scroll to position [3098, 0]
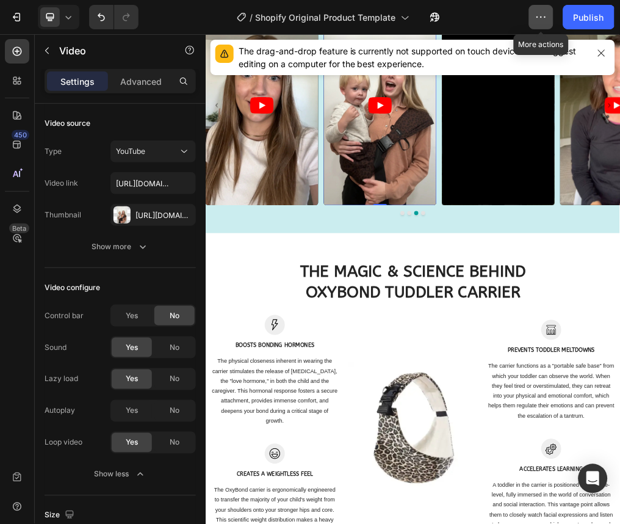
click at [545, 24] on button "button" at bounding box center [541, 17] width 24 height 24
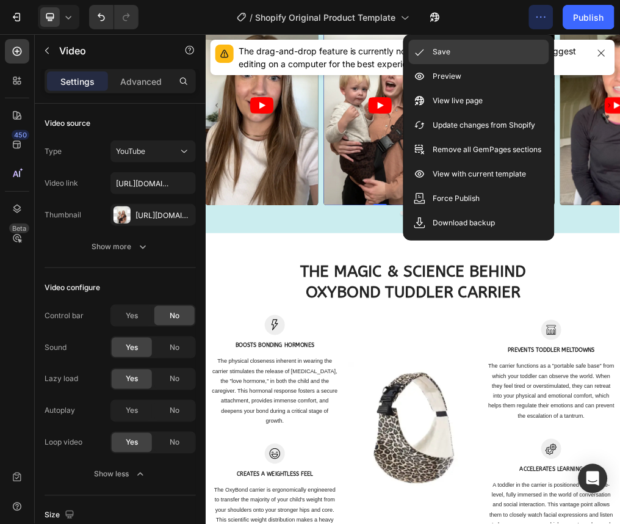
click at [498, 64] on div "Save" at bounding box center [479, 76] width 140 height 24
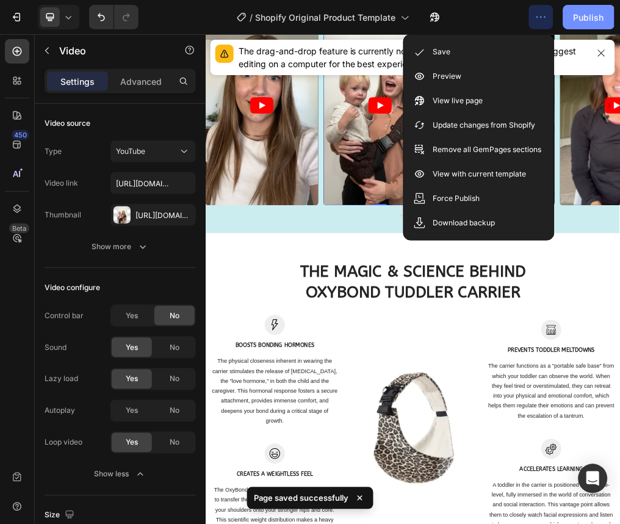
click at [588, 23] on div "Publish" at bounding box center [589, 17] width 31 height 13
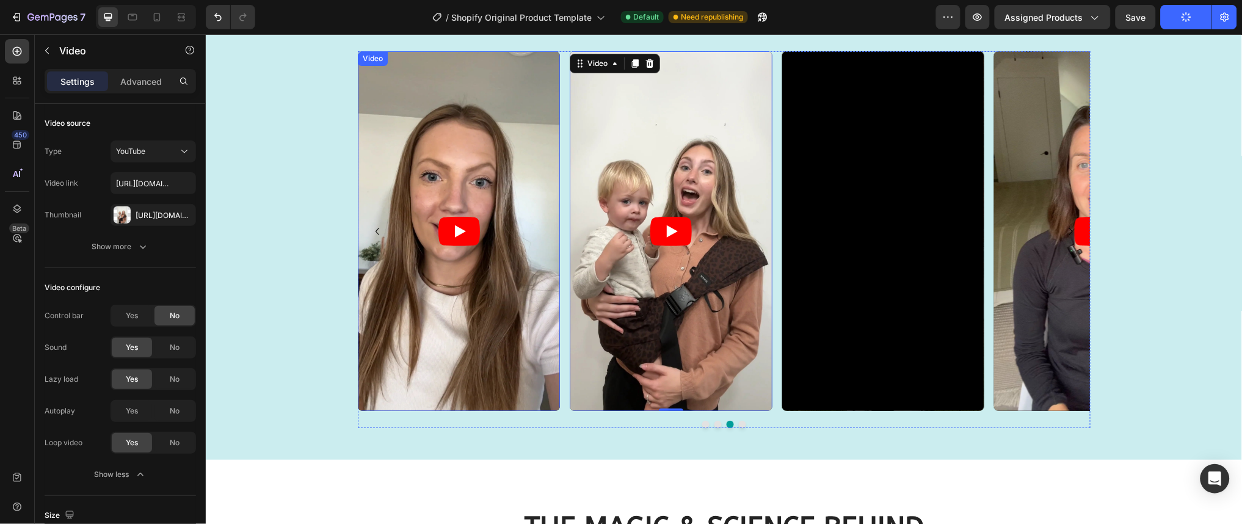
scroll to position [3030, 0]
click at [158, 24] on div at bounding box center [157, 17] width 20 height 20
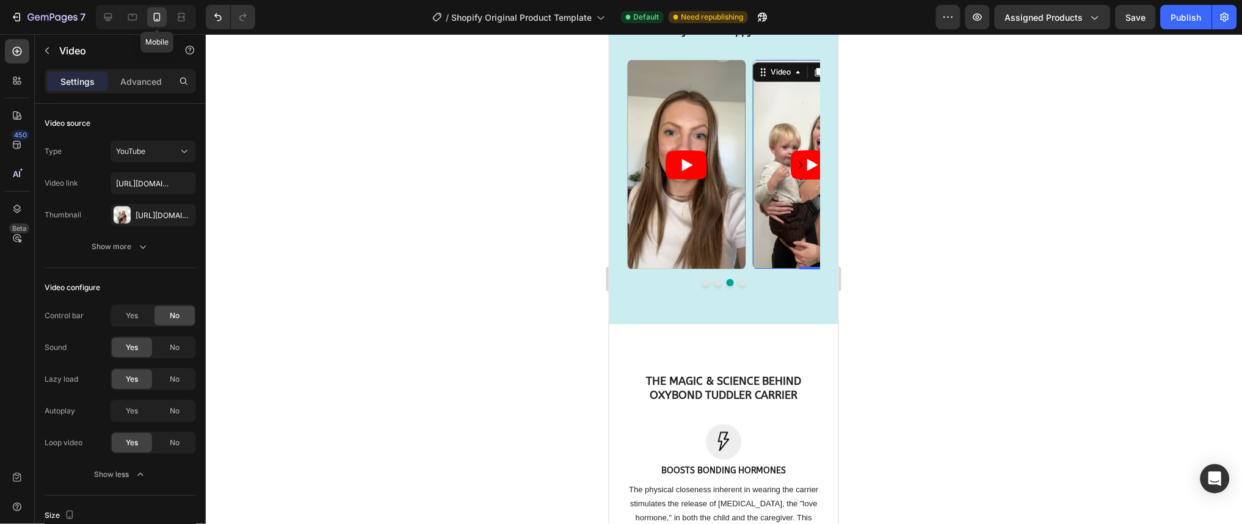
scroll to position [2706, 0]
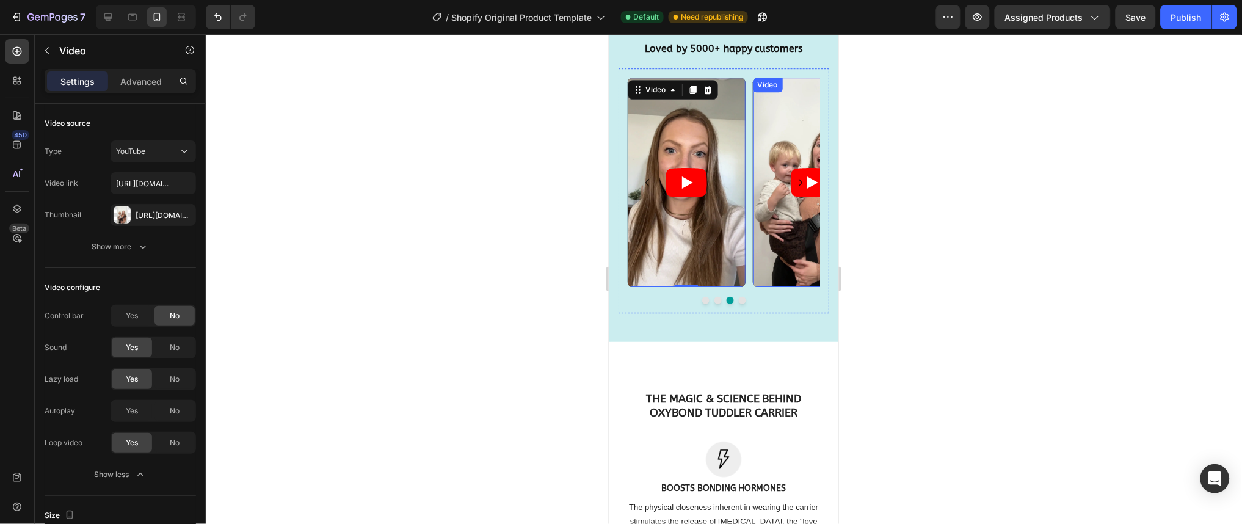
click at [789, 263] on article at bounding box center [811, 181] width 118 height 209
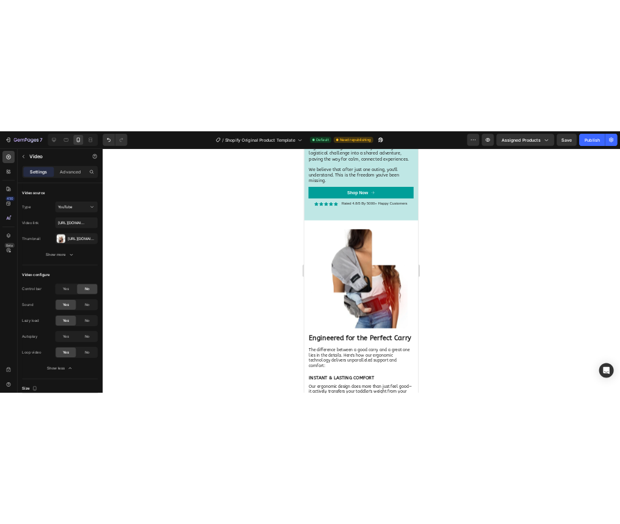
scroll to position [1731, 0]
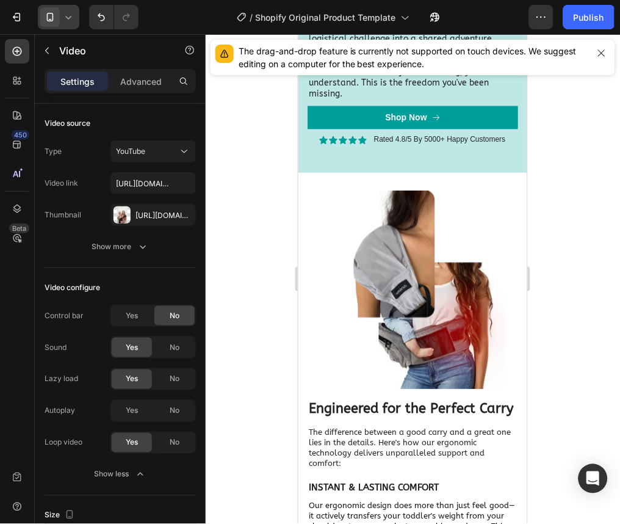
click at [65, 23] on div at bounding box center [59, 17] width 42 height 24
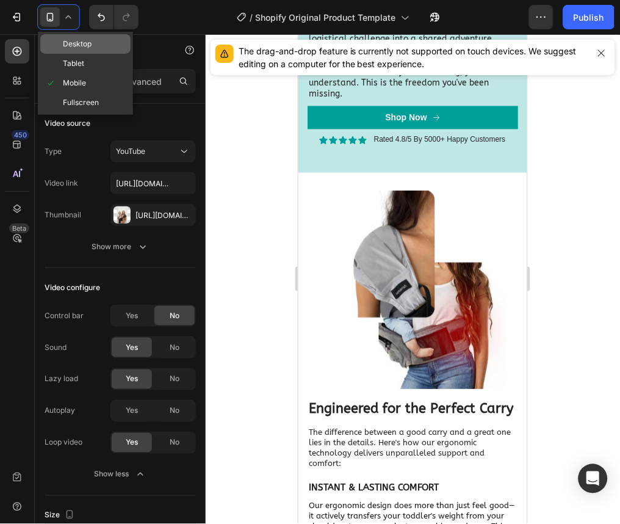
click at [89, 38] on span "Desktop" at bounding box center [77, 44] width 29 height 12
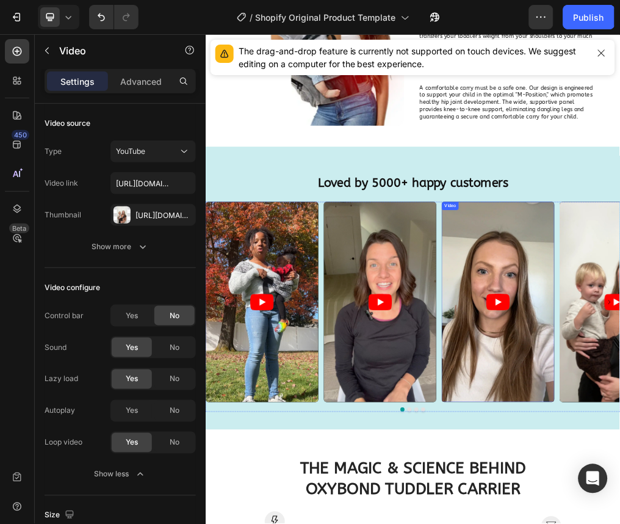
scroll to position [2460, 0]
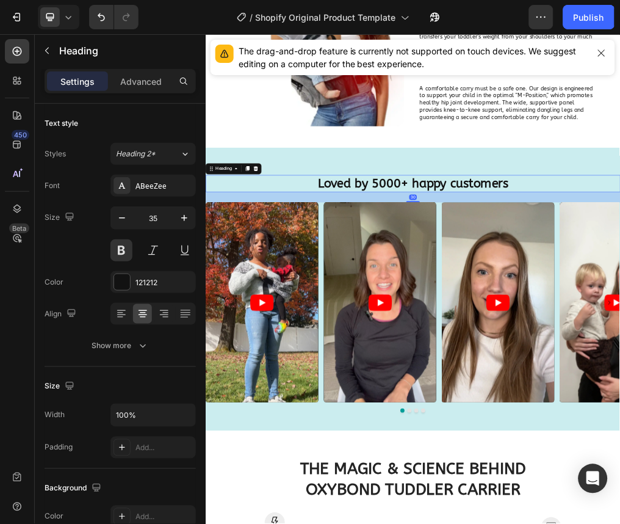
click at [604, 304] on h2 "Loved by 5000+ happy customers" at bounding box center [571, 298] width 733 height 31
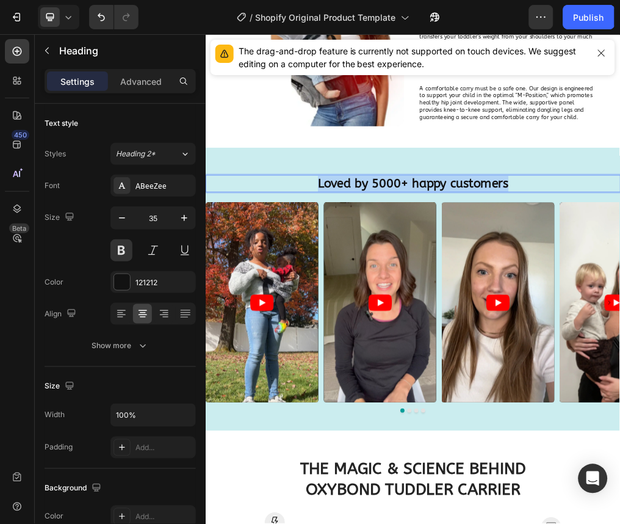
click at [604, 304] on p "Loved by 5000+ happy customers" at bounding box center [571, 298] width 730 height 28
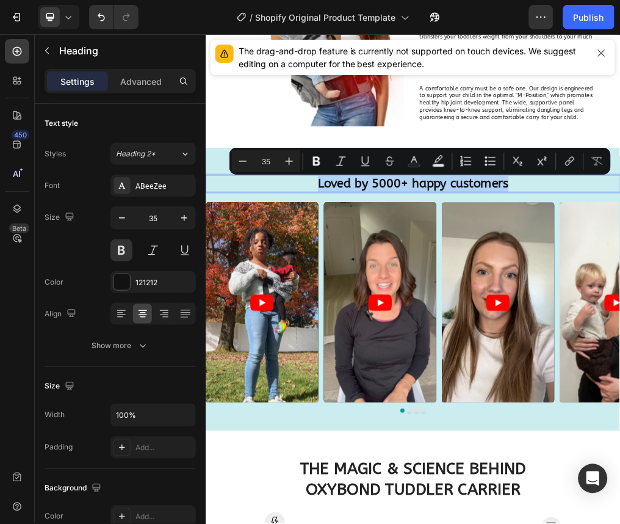
click at [604, 304] on p "Loved by 5000+ happy customers" at bounding box center [571, 298] width 730 height 28
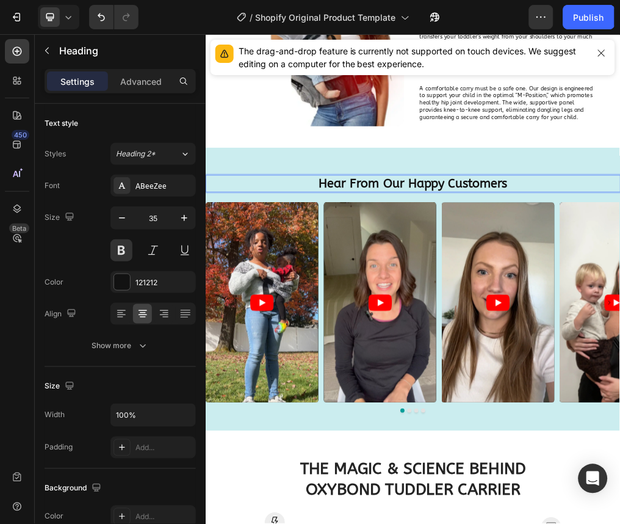
click at [554, 293] on p "Hear From Our Happy Customers" at bounding box center [571, 298] width 730 height 28
click at [601, 26] on button "Publish" at bounding box center [588, 17] width 51 height 24
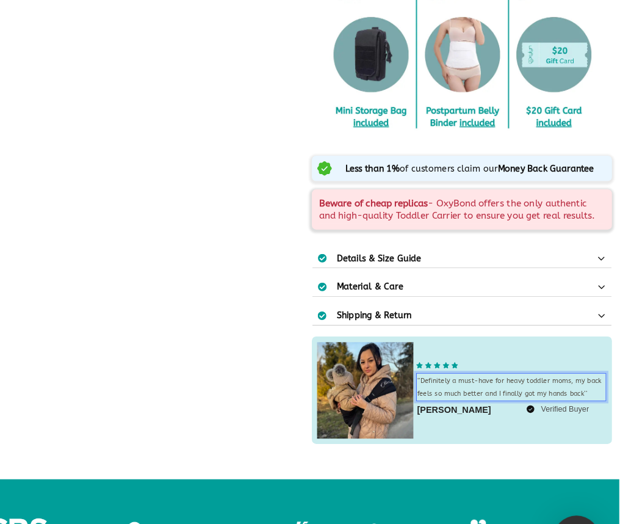
scroll to position [280, 0]
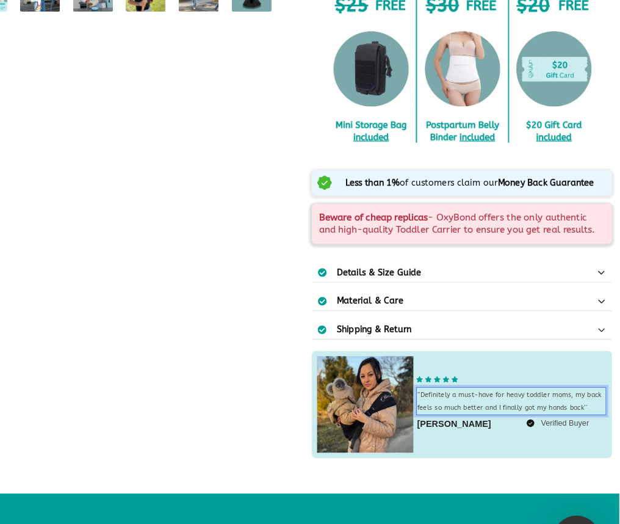
click at [585, 460] on span "‘’Definitely a must-have for heavy toddler moms, my back feels so much better a…" at bounding box center [569, 463] width 205 height 23
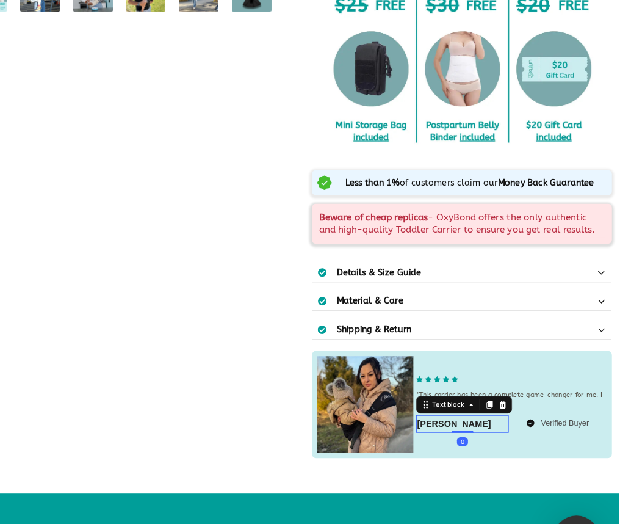
scroll to position [269, 0]
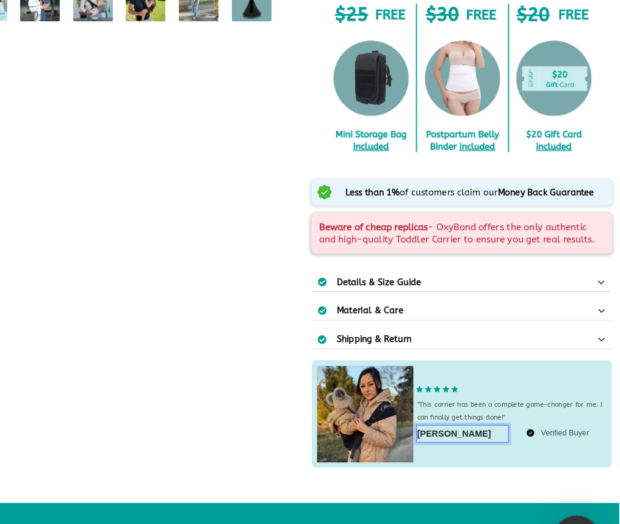
click at [495, 496] on strong "Sadee G." at bounding box center [508, 499] width 82 height 10
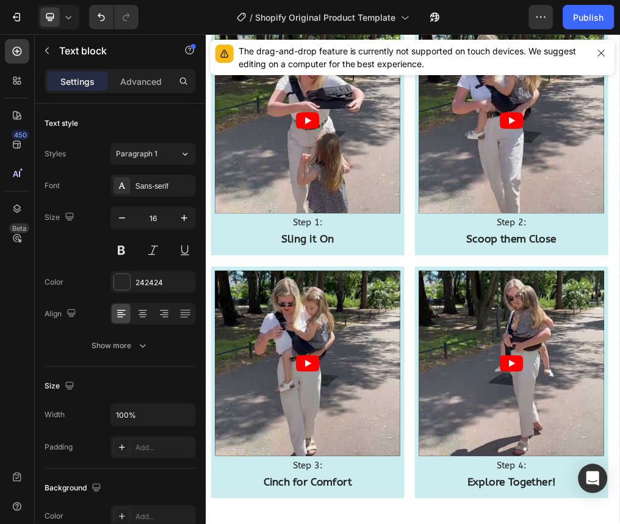
scroll to position [375, 0]
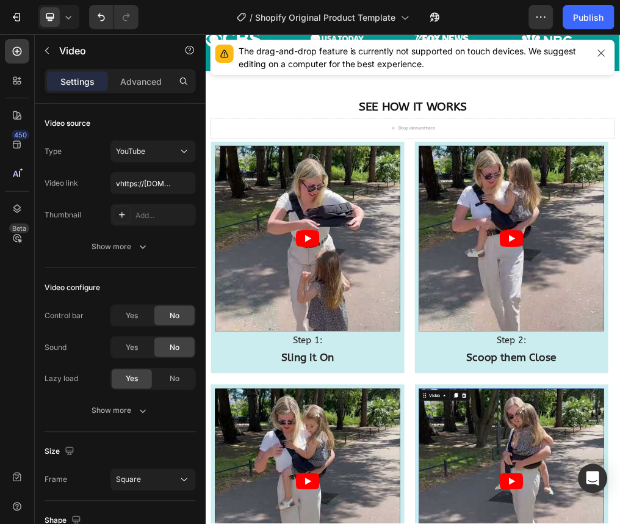
scroll to position [0, 0]
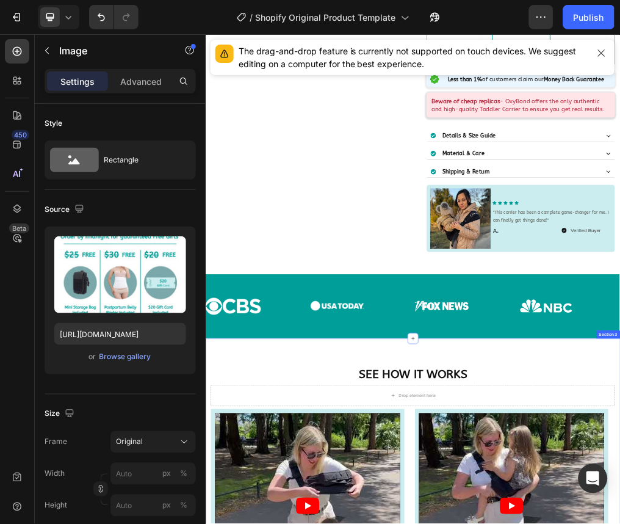
scroll to position [517, 0]
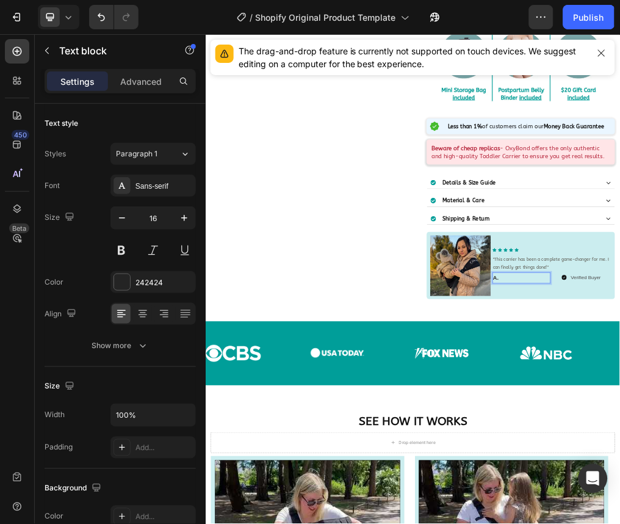
click at [75, 21] on div at bounding box center [59, 17] width 42 height 24
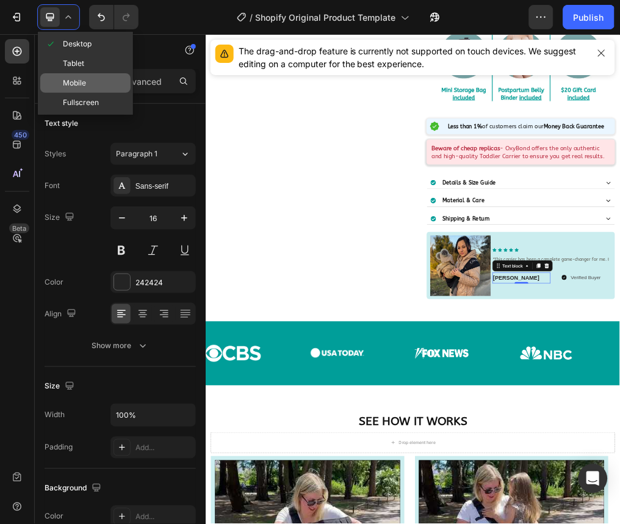
click at [84, 93] on div "Mobile" at bounding box center [85, 103] width 90 height 20
type input "12"
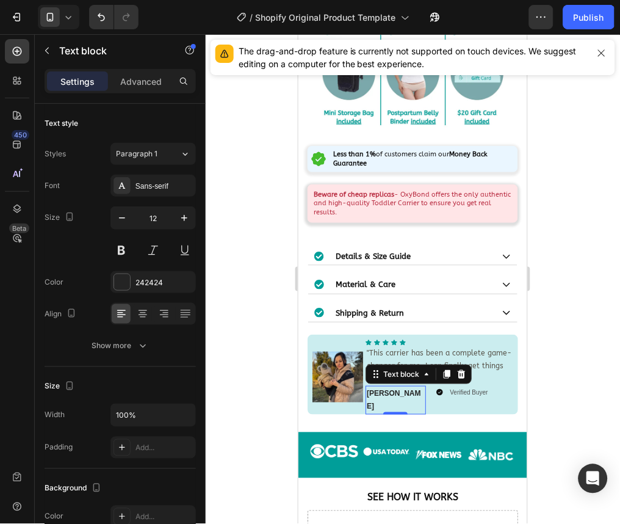
scroll to position [643, 0]
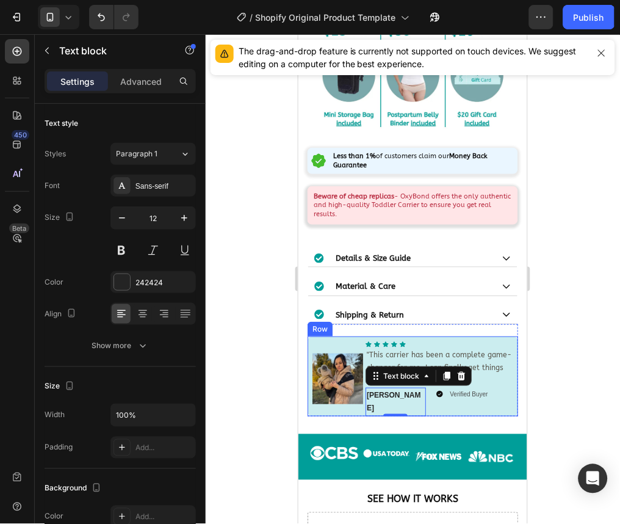
click at [496, 336] on div "Image Icon Icon Icon Icon Icon Icon List Hoz "This carrier has been a complete …" at bounding box center [412, 376] width 211 height 80
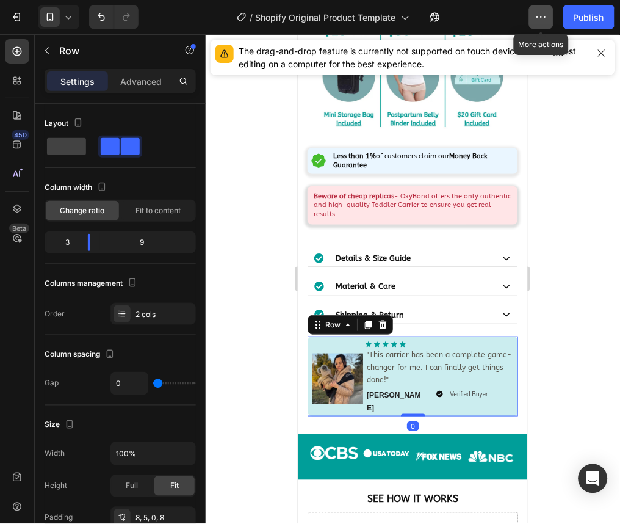
click at [549, 12] on button "button" at bounding box center [541, 17] width 24 height 24
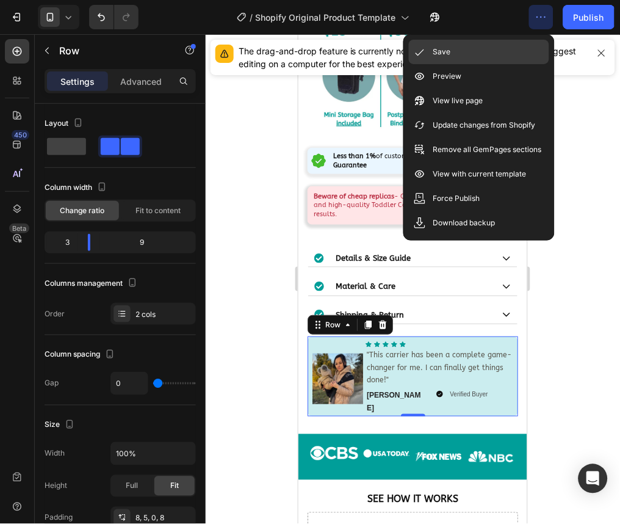
click at [486, 64] on div "Save" at bounding box center [479, 76] width 140 height 24
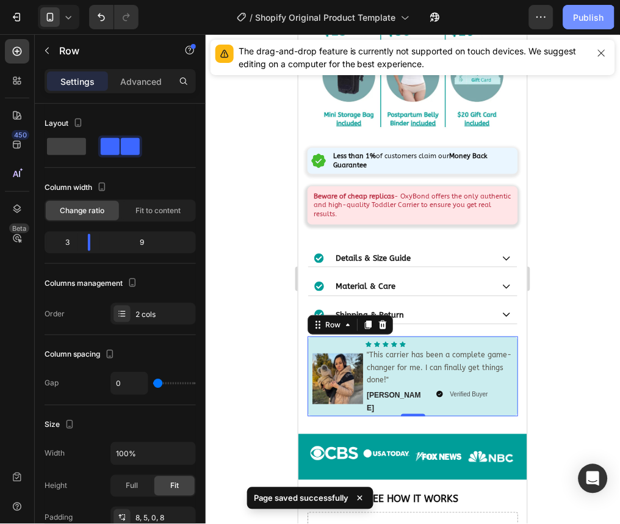
click at [585, 21] on div "Publish" at bounding box center [589, 17] width 31 height 13
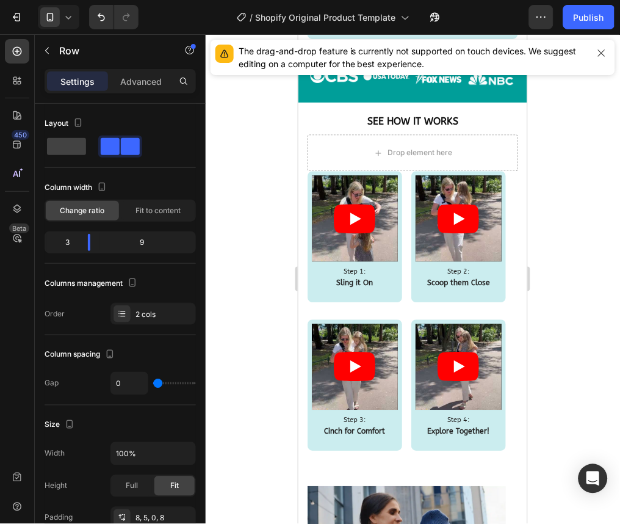
scroll to position [998, 0]
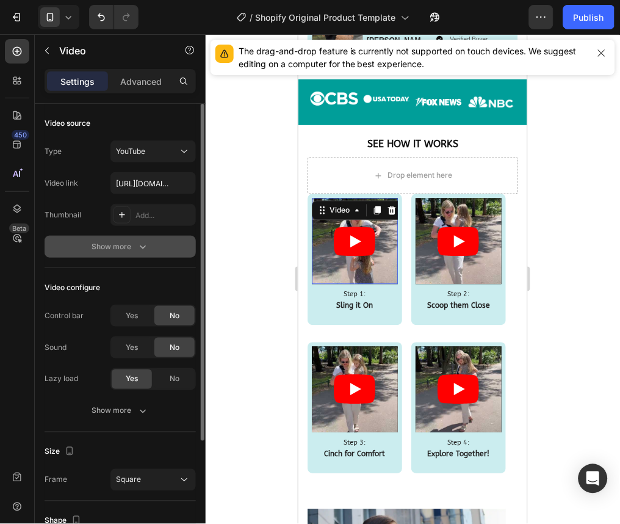
click at [131, 253] on button "Show more" at bounding box center [120, 247] width 151 height 22
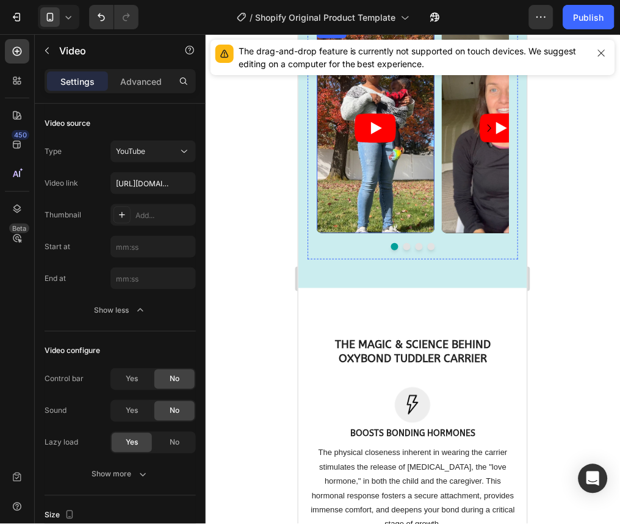
scroll to position [2787, 0]
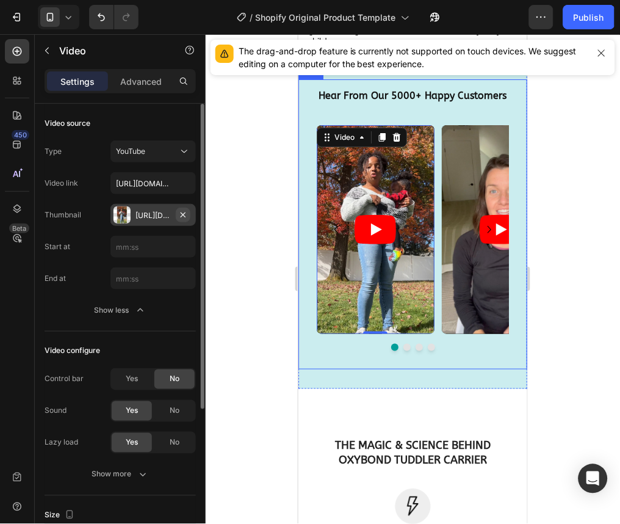
click at [187, 212] on icon "button" at bounding box center [183, 215] width 10 height 10
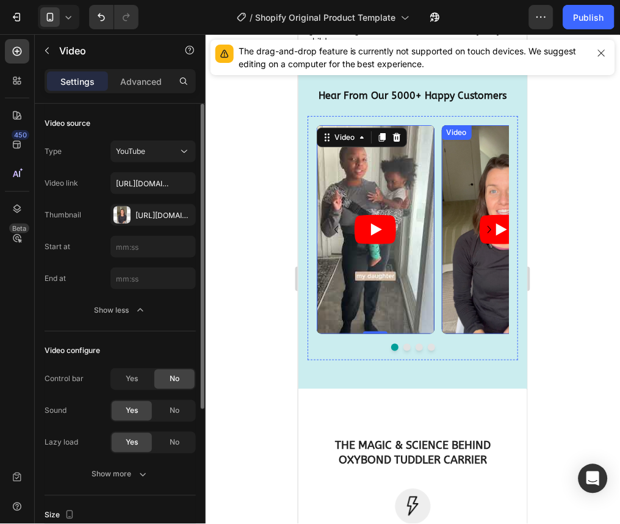
click at [451, 198] on article at bounding box center [500, 229] width 118 height 209
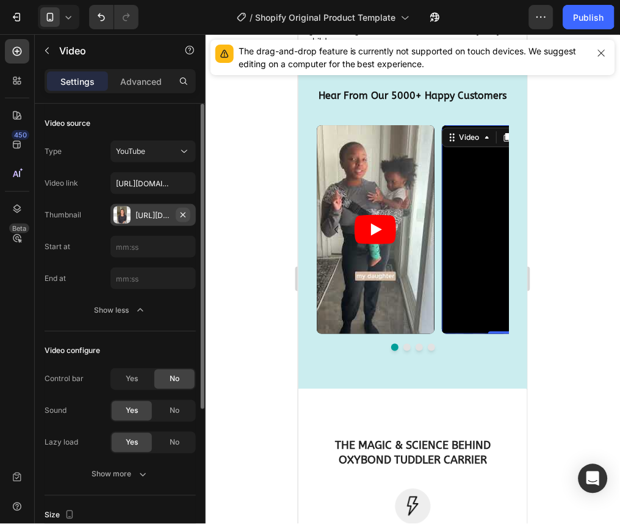
click at [187, 213] on icon "button" at bounding box center [183, 215] width 10 height 10
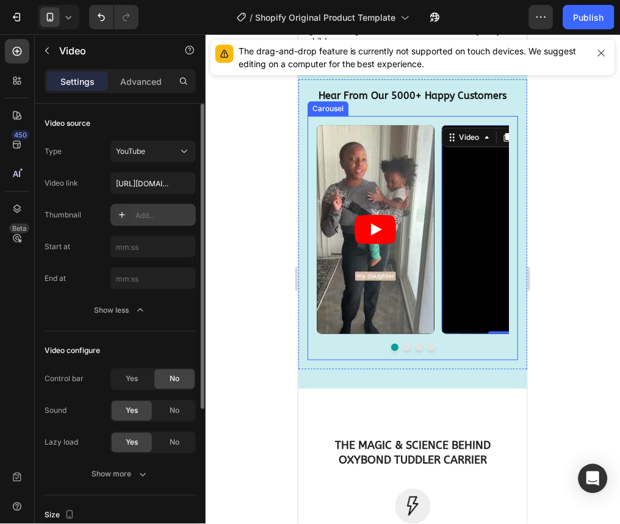
click at [403, 350] on button "Dot" at bounding box center [406, 346] width 7 height 7
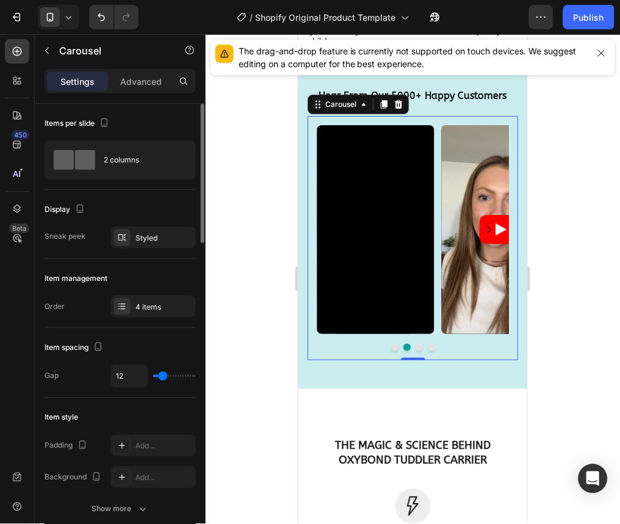
click at [416, 350] on div at bounding box center [412, 346] width 192 height 7
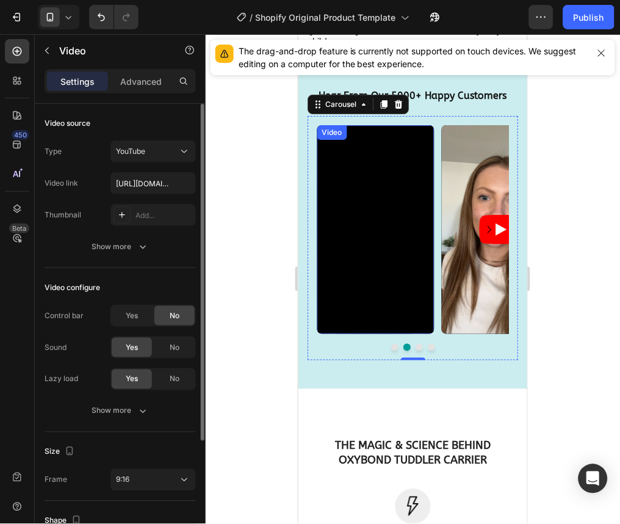
click at [335, 137] on div "Video" at bounding box center [331, 131] width 25 height 11
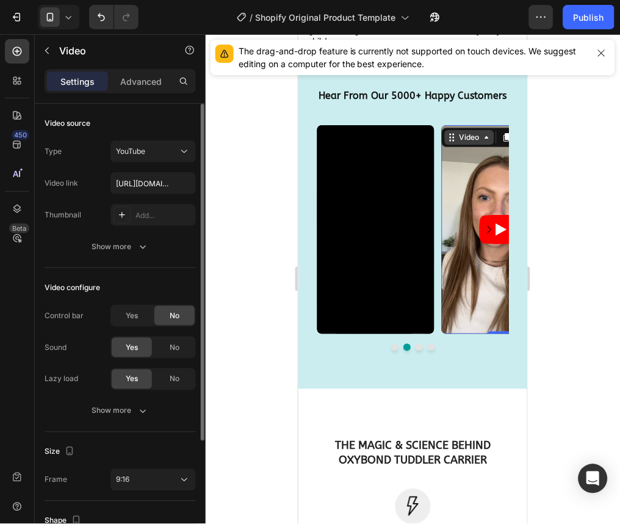
click at [452, 144] on div "Video" at bounding box center [468, 136] width 49 height 15
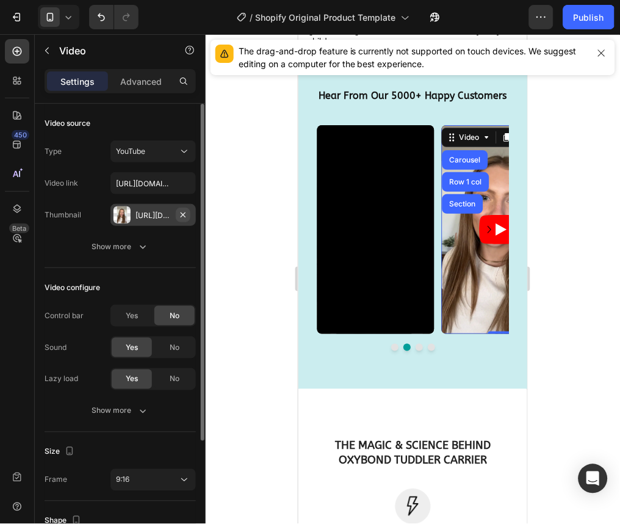
drag, startPoint x: 184, startPoint y: 214, endPoint x: 26, endPoint y: 193, distance: 159.5
click at [184, 214] on icon "button" at bounding box center [183, 215] width 10 height 10
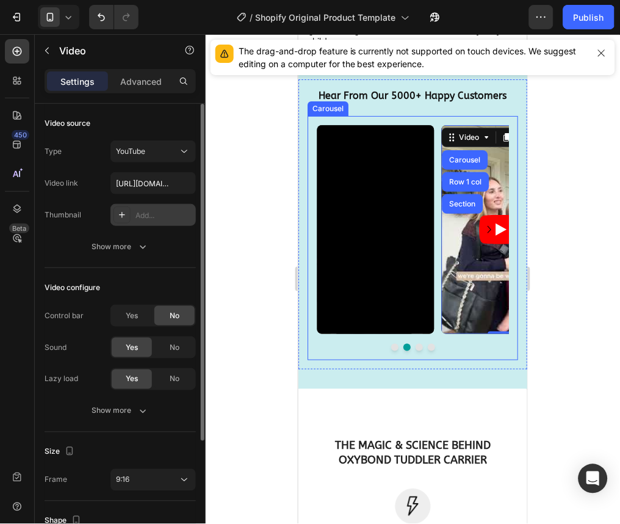
click at [415, 350] on button "Dot" at bounding box center [418, 346] width 7 height 7
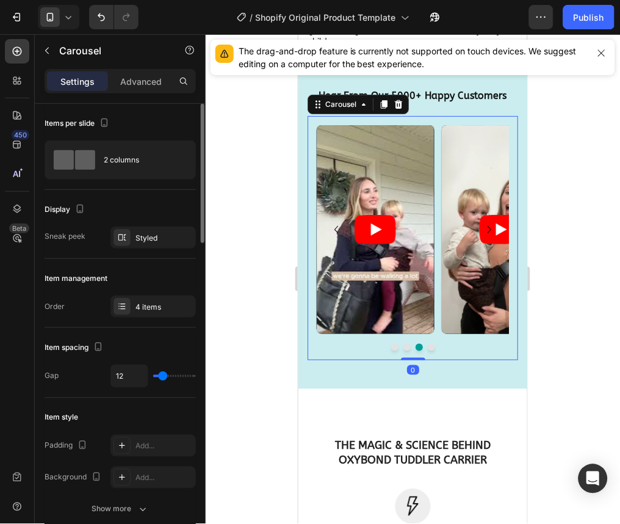
click at [427, 350] on button "Dot" at bounding box center [430, 346] width 7 height 7
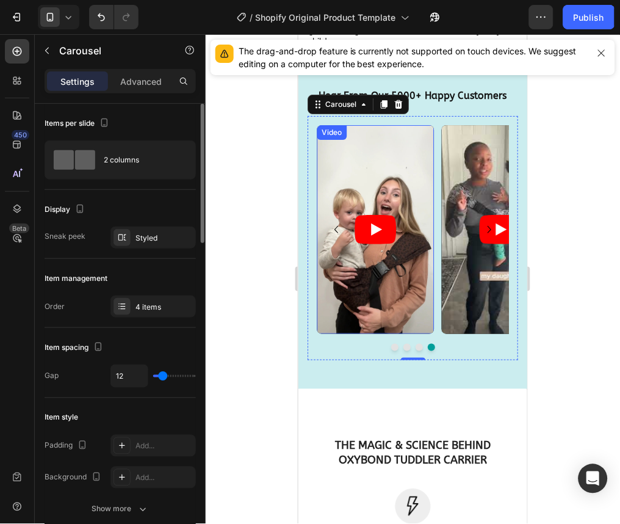
click at [337, 137] on div "Video" at bounding box center [331, 131] width 25 height 11
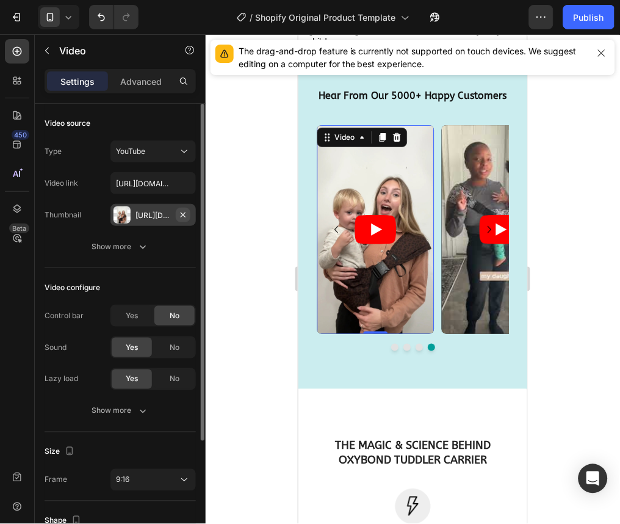
click at [184, 212] on icon "button" at bounding box center [183, 215] width 10 height 10
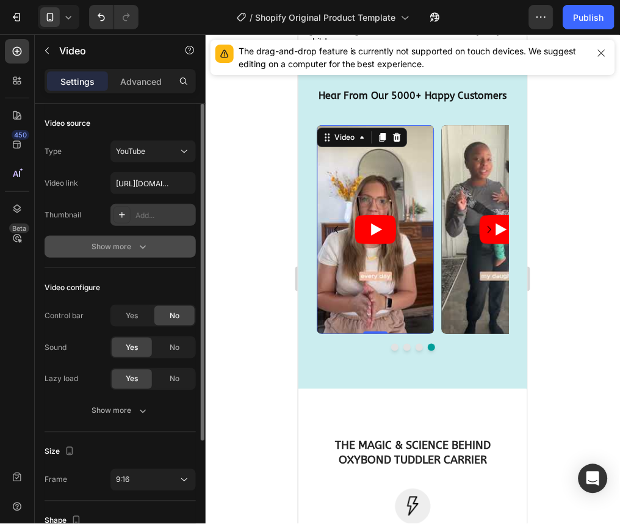
click at [143, 254] on button "Show more" at bounding box center [120, 247] width 151 height 22
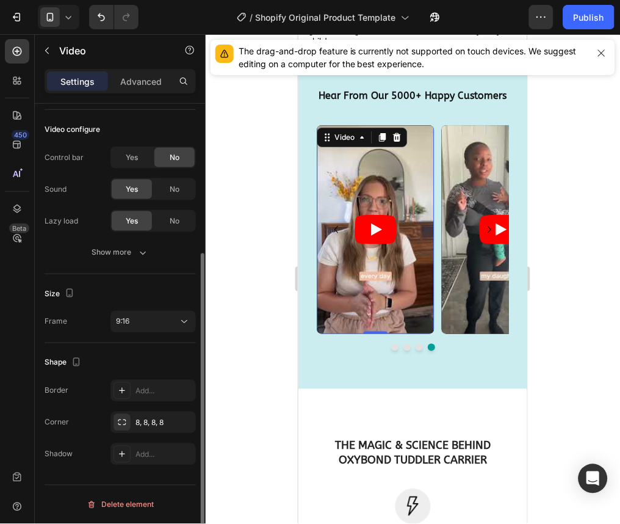
scroll to position [0, 0]
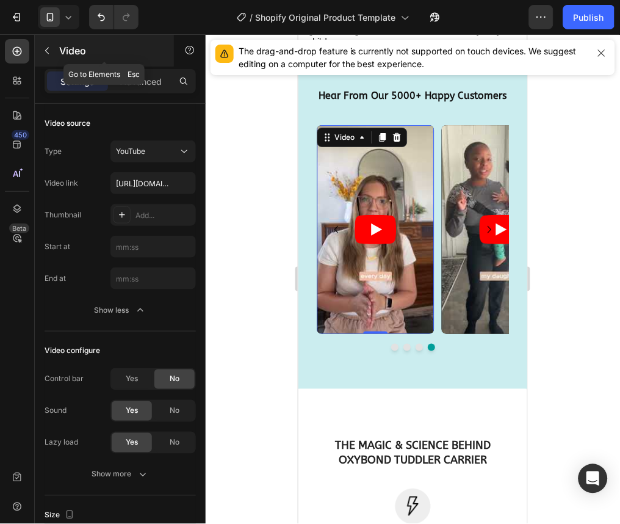
click at [42, 49] on icon "button" at bounding box center [47, 51] width 10 height 10
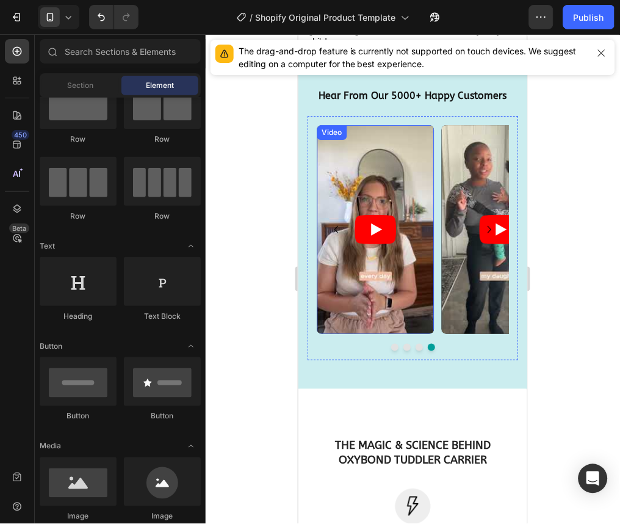
scroll to position [2782, 0]
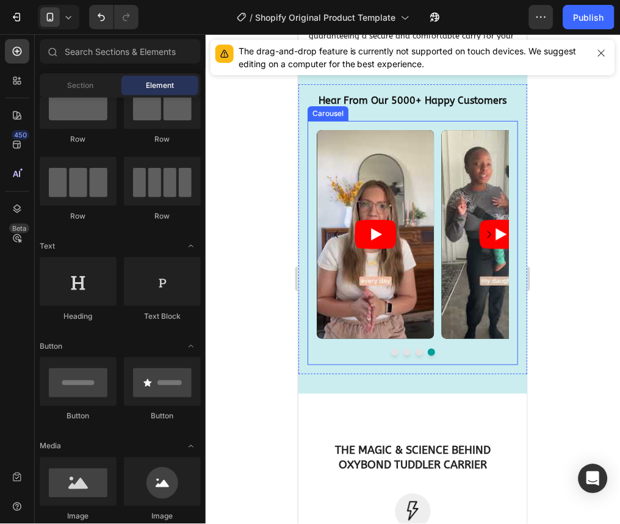
click at [391, 355] on button "Dot" at bounding box center [394, 351] width 7 height 7
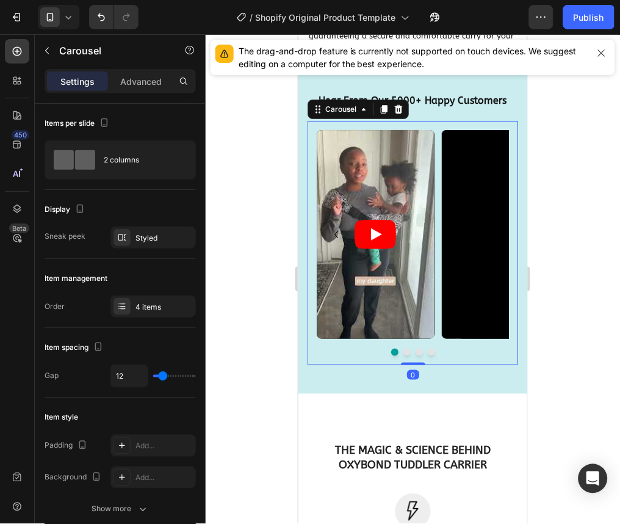
click at [391, 355] on button "Dot" at bounding box center [394, 351] width 7 height 7
click at [404, 355] on div at bounding box center [412, 351] width 192 height 7
click at [403, 355] on button "Dot" at bounding box center [406, 351] width 7 height 7
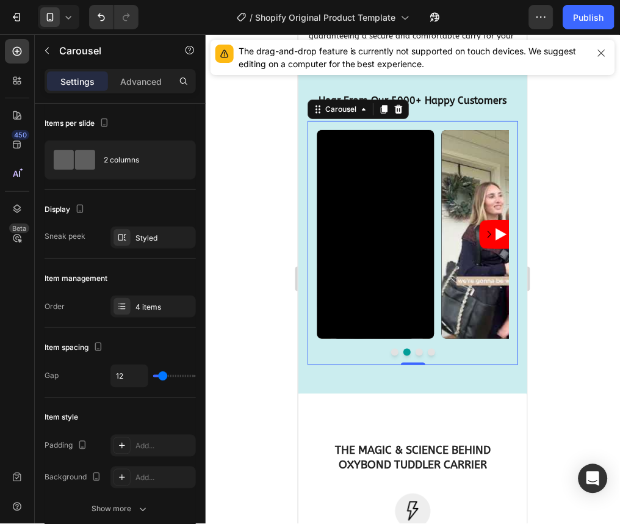
click at [415, 355] on button "Dot" at bounding box center [418, 351] width 7 height 7
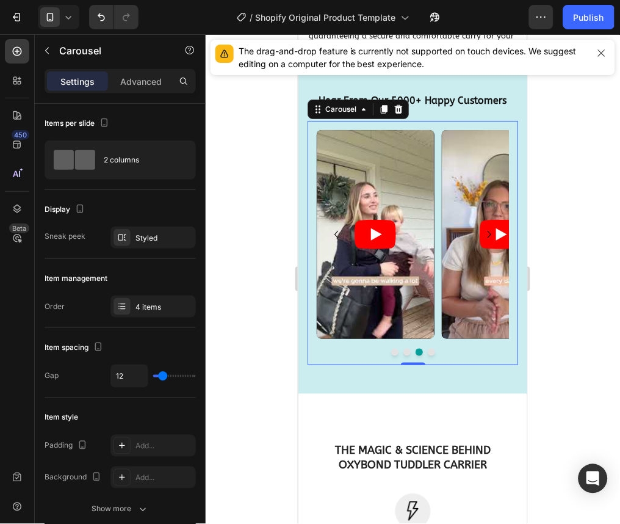
click at [68, 18] on icon at bounding box center [68, 17] width 5 height 3
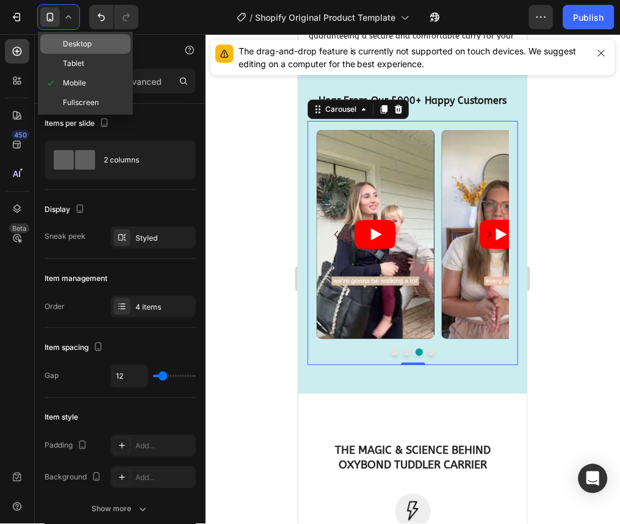
click at [81, 48] on span "Desktop" at bounding box center [77, 44] width 29 height 12
type input "16"
type input "1200"
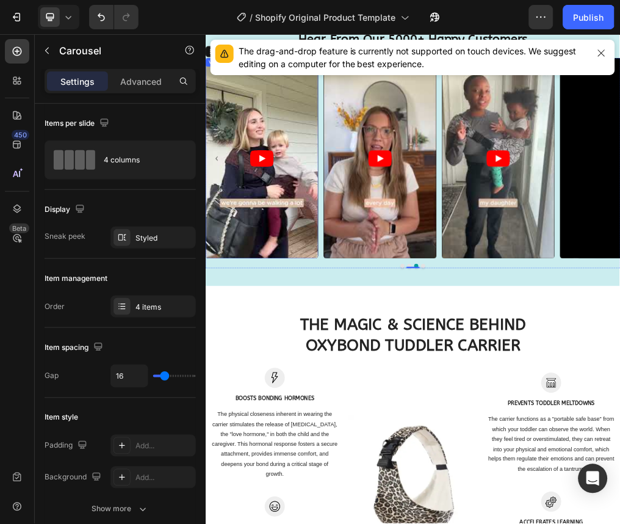
scroll to position [2878, 0]
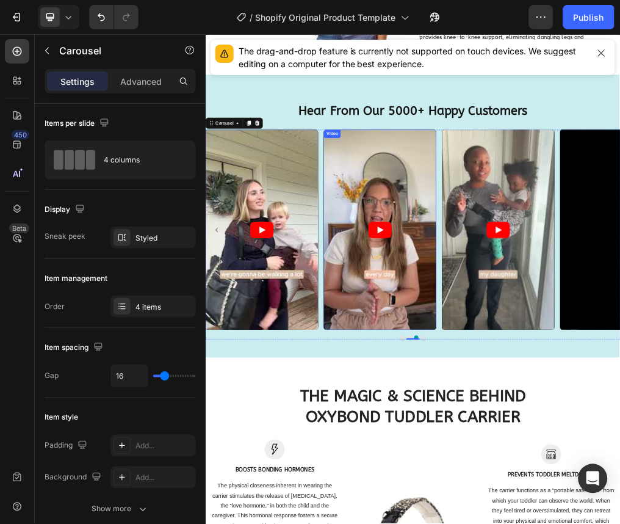
click at [427, 215] on div "Video" at bounding box center [429, 210] width 30 height 15
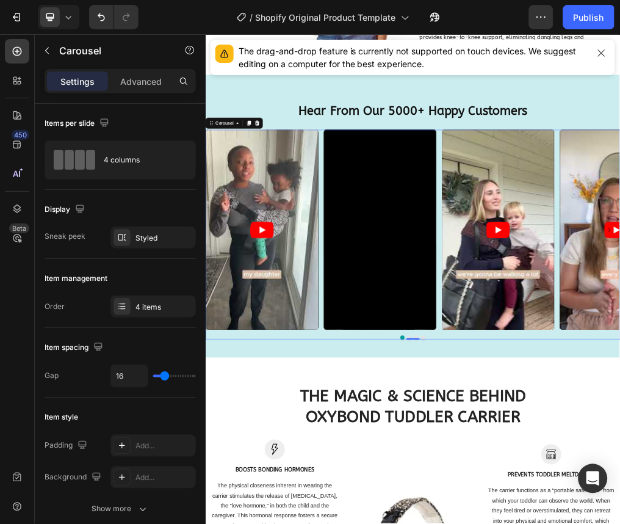
click at [407, 264] on div "Video Video Video Video" at bounding box center [571, 379] width 733 height 353
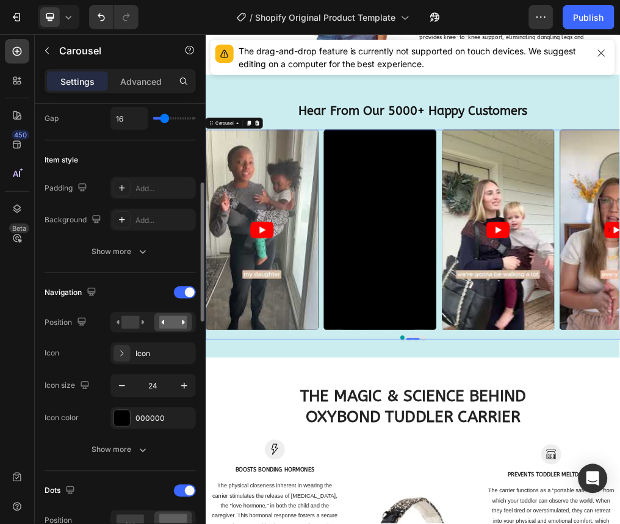
scroll to position [0, 0]
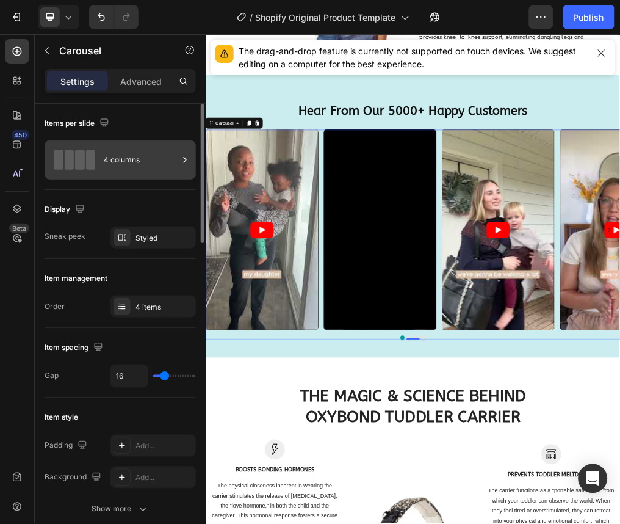
click at [141, 164] on div "4 columns" at bounding box center [141, 160] width 74 height 28
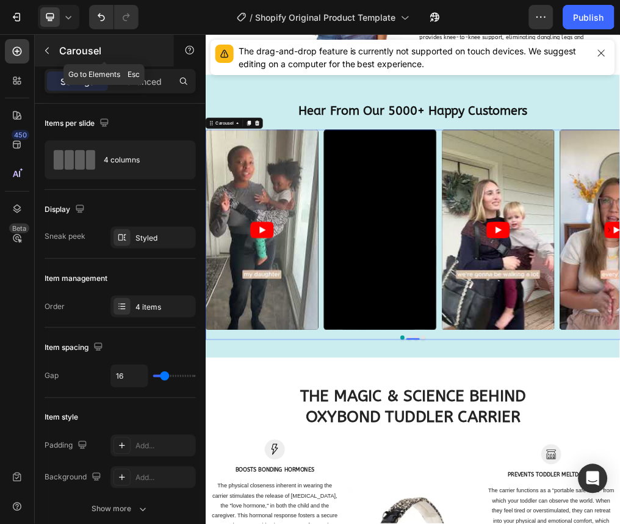
click at [59, 46] on p "Carousel" at bounding box center [111, 50] width 104 height 15
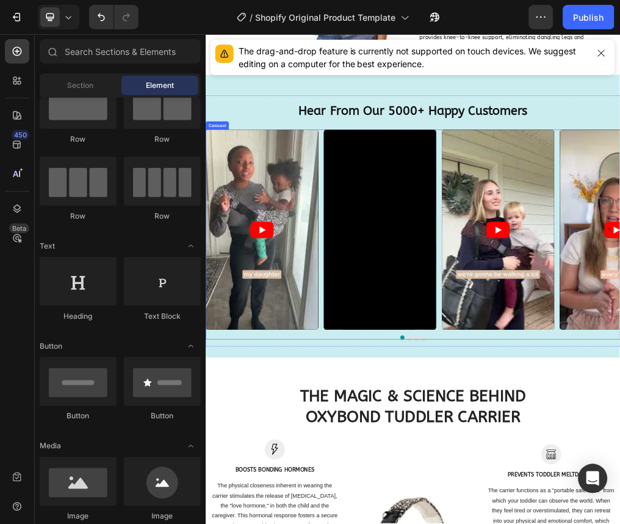
click at [407, 357] on div "Video Video Video Video" at bounding box center [571, 379] width 733 height 353
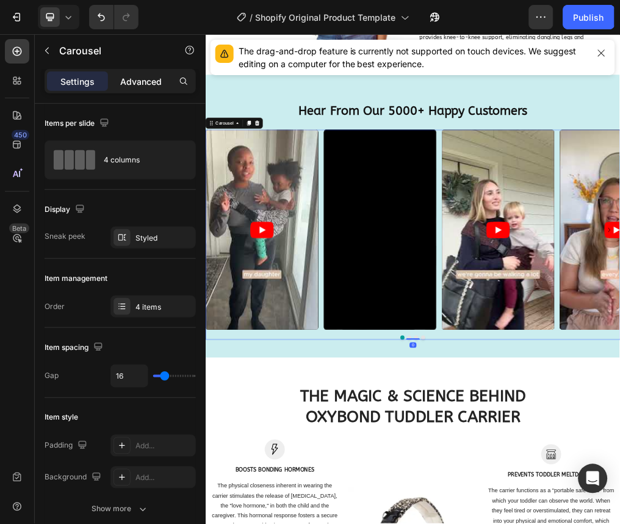
click at [134, 76] on p "Advanced" at bounding box center [141, 81] width 42 height 13
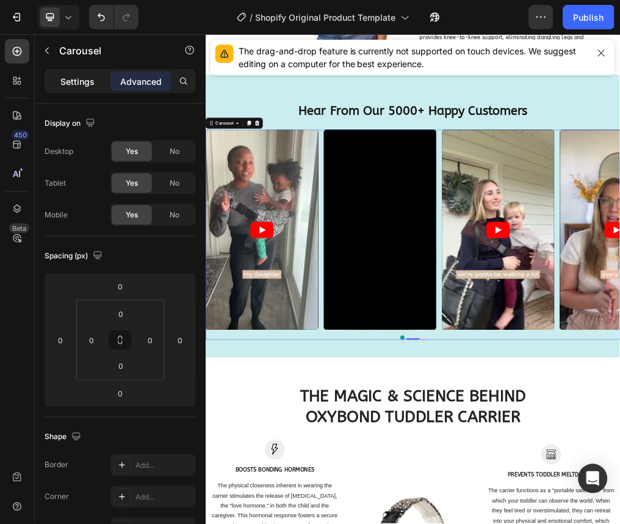
click at [80, 79] on p "Settings" at bounding box center [77, 81] width 34 height 13
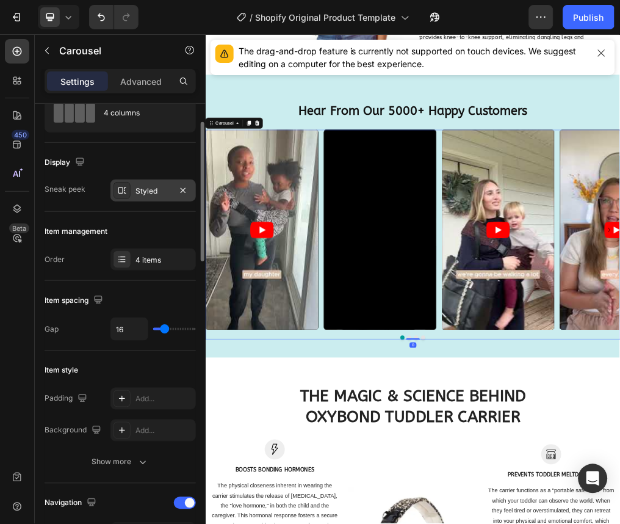
scroll to position [51, 0]
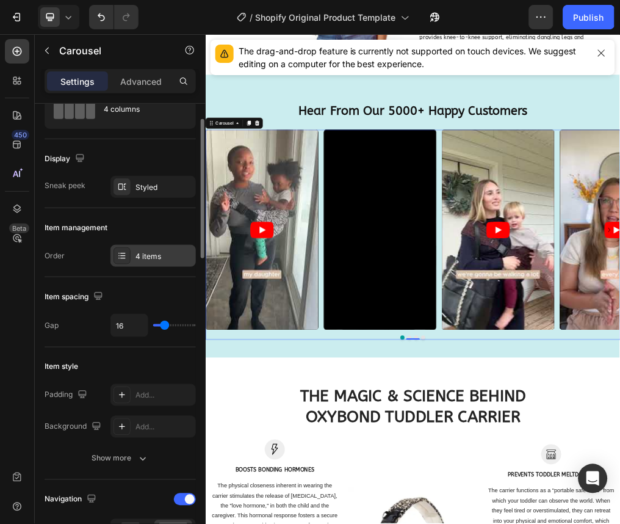
click at [150, 255] on div "4 items" at bounding box center [164, 256] width 57 height 11
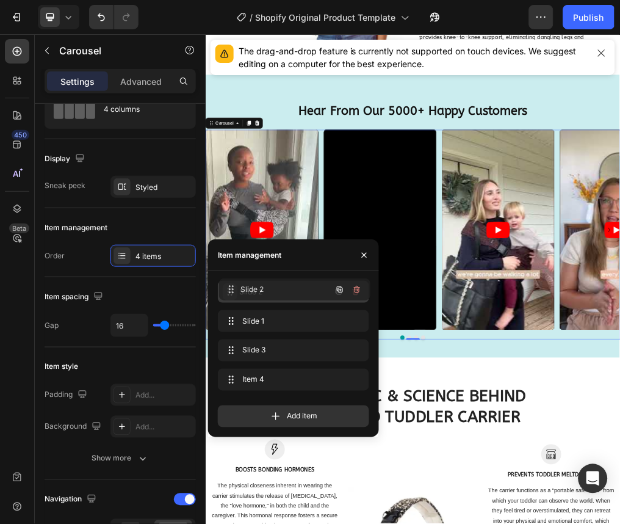
drag, startPoint x: 228, startPoint y: 319, endPoint x: 230, endPoint y: 288, distance: 31.8
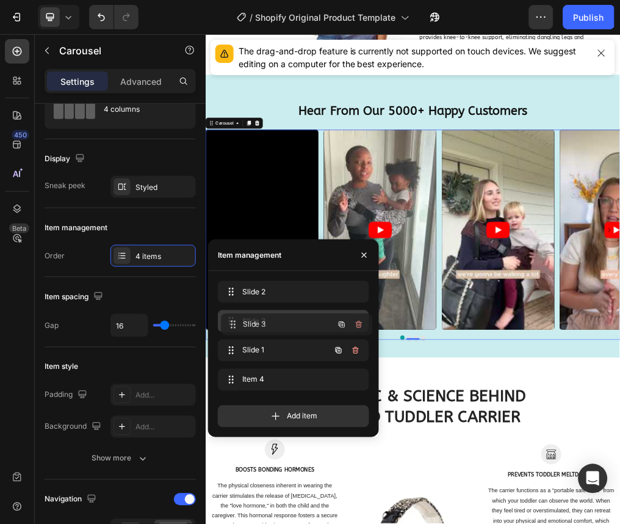
drag, startPoint x: 243, startPoint y: 353, endPoint x: 246, endPoint y: 328, distance: 25.8
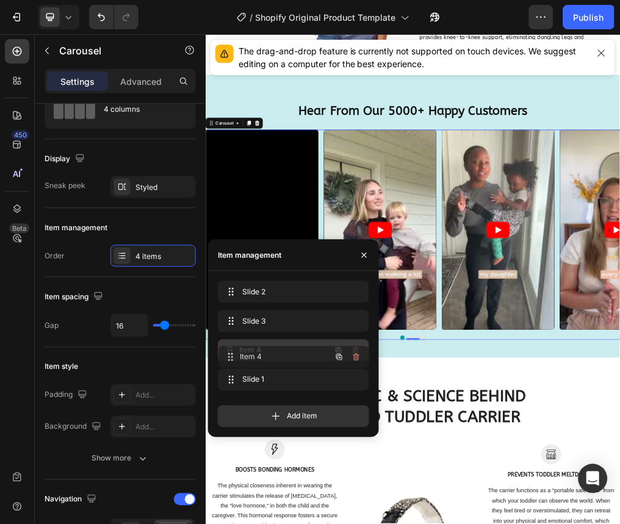
drag, startPoint x: 239, startPoint y: 378, endPoint x: 239, endPoint y: 356, distance: 22.6
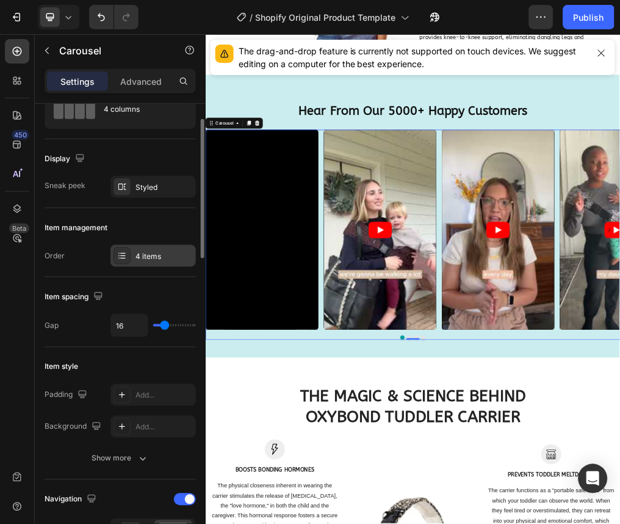
click at [165, 258] on div "4 items" at bounding box center [164, 256] width 57 height 11
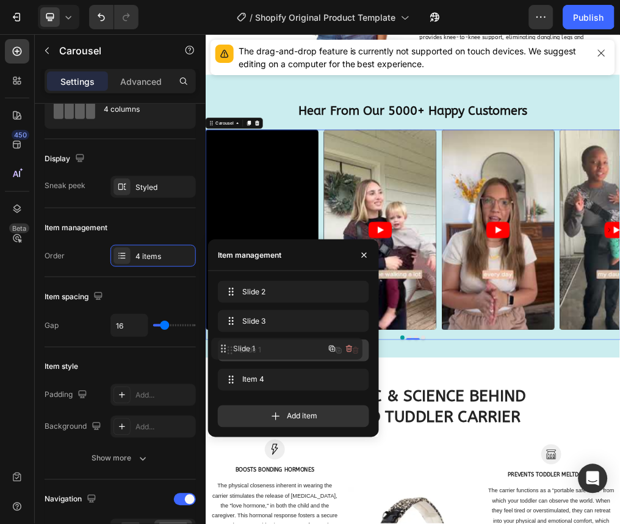
drag, startPoint x: 259, startPoint y: 377, endPoint x: 253, endPoint y: 347, distance: 31.1
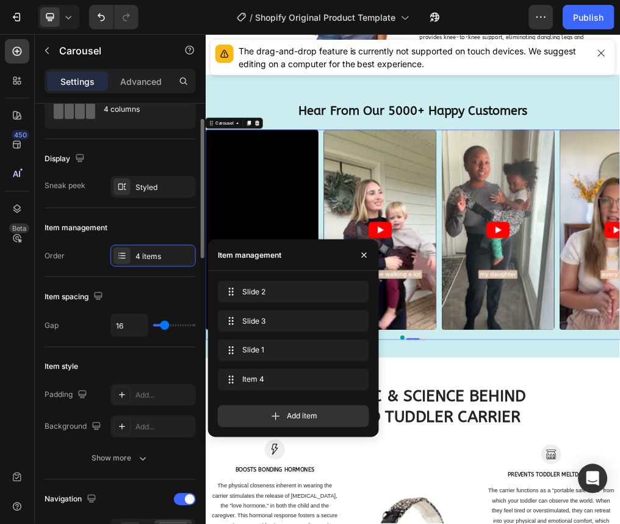
click at [67, 247] on div "Order 4 items" at bounding box center [120, 256] width 151 height 22
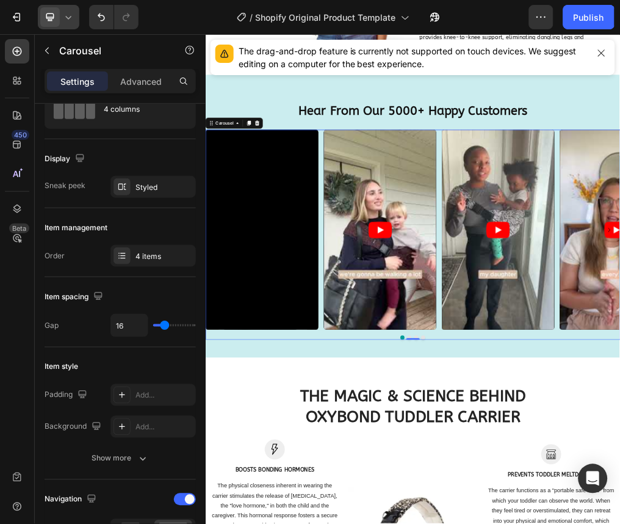
click at [78, 21] on div at bounding box center [59, 17] width 42 height 24
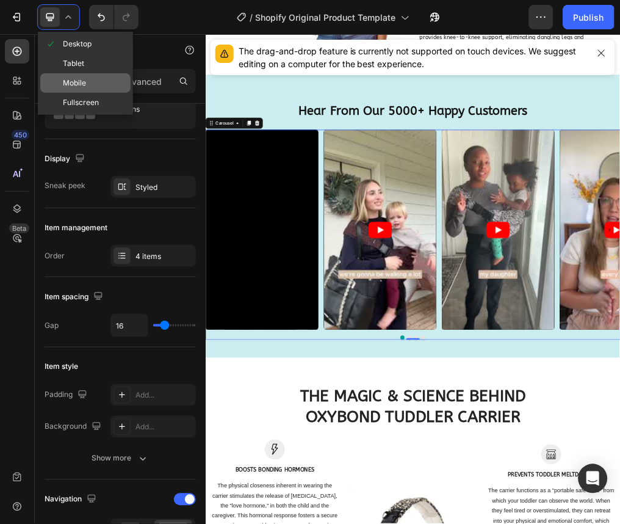
click at [80, 79] on span "Mobile" at bounding box center [74, 83] width 23 height 12
type input "12"
type input "100%"
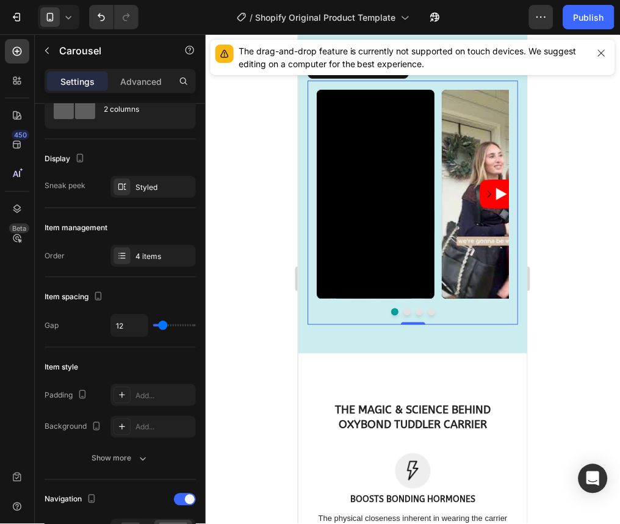
scroll to position [2843, 0]
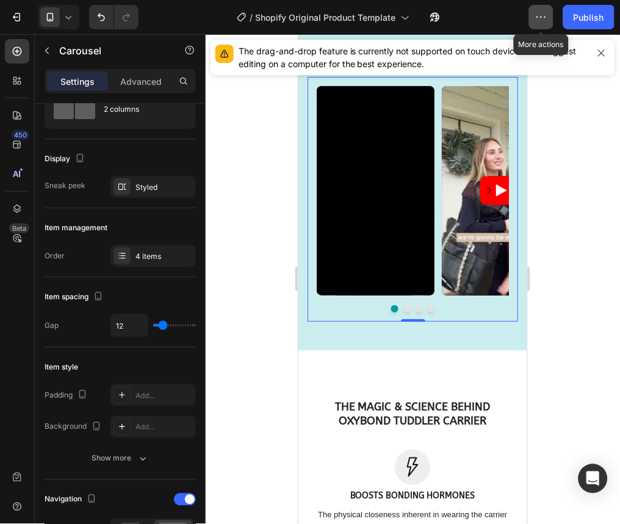
click at [549, 20] on button "button" at bounding box center [541, 17] width 24 height 24
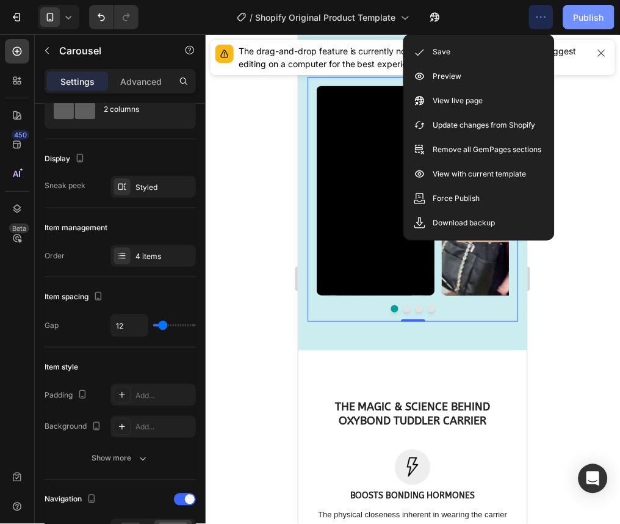
click at [578, 21] on div "Publish" at bounding box center [589, 17] width 31 height 13
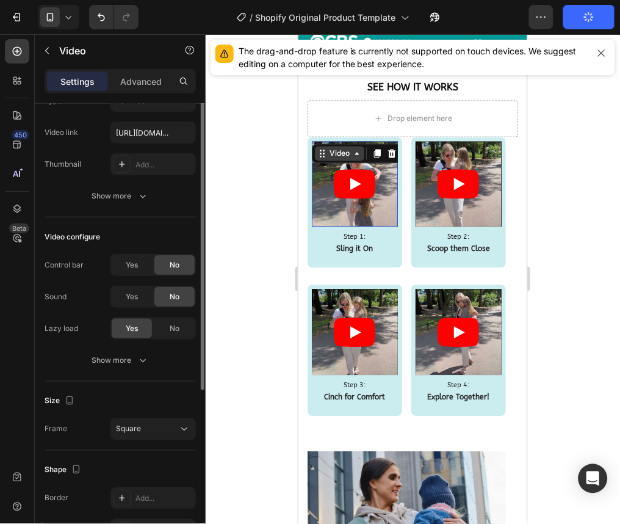
scroll to position [0, 0]
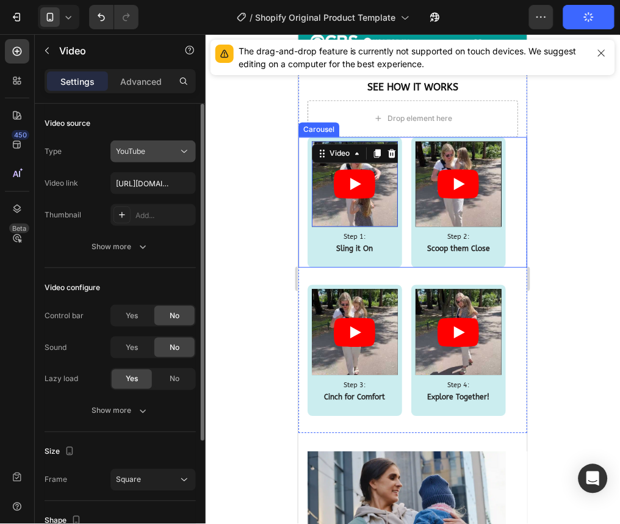
click at [184, 156] on icon at bounding box center [184, 151] width 12 height 12
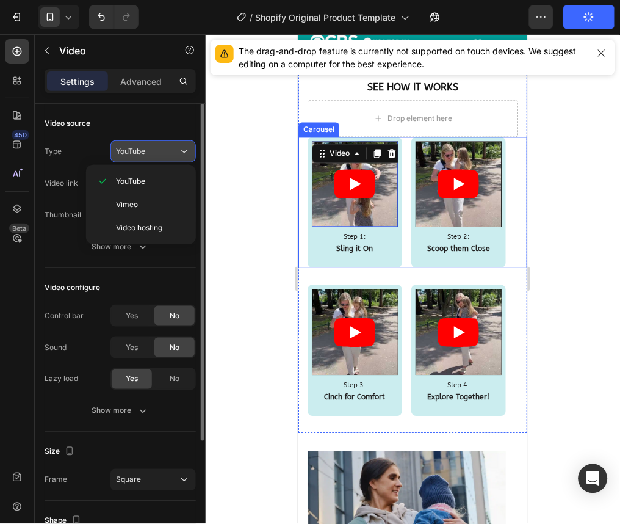
click at [184, 156] on icon at bounding box center [184, 151] width 12 height 12
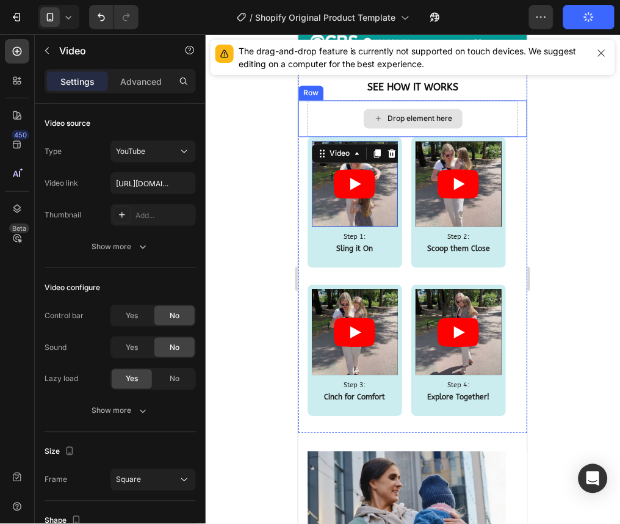
click at [327, 120] on div "Drop element here" at bounding box center [412, 118] width 211 height 37
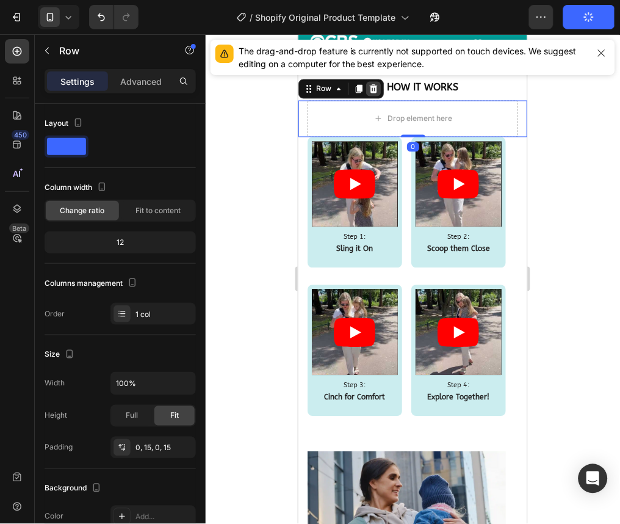
click at [372, 84] on icon at bounding box center [373, 88] width 8 height 9
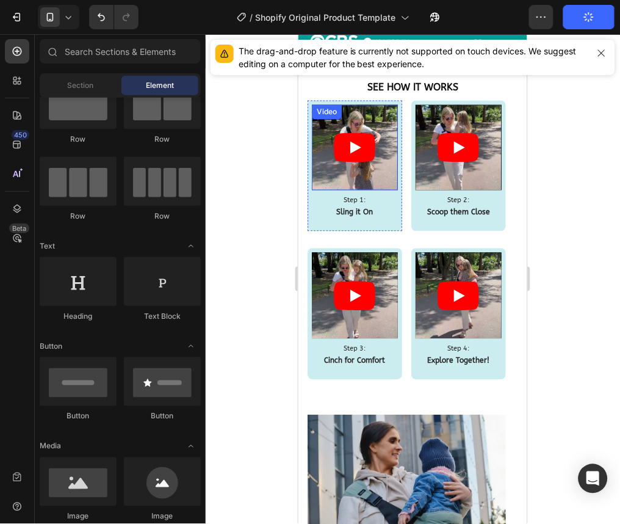
click at [317, 147] on article at bounding box center [354, 147] width 86 height 86
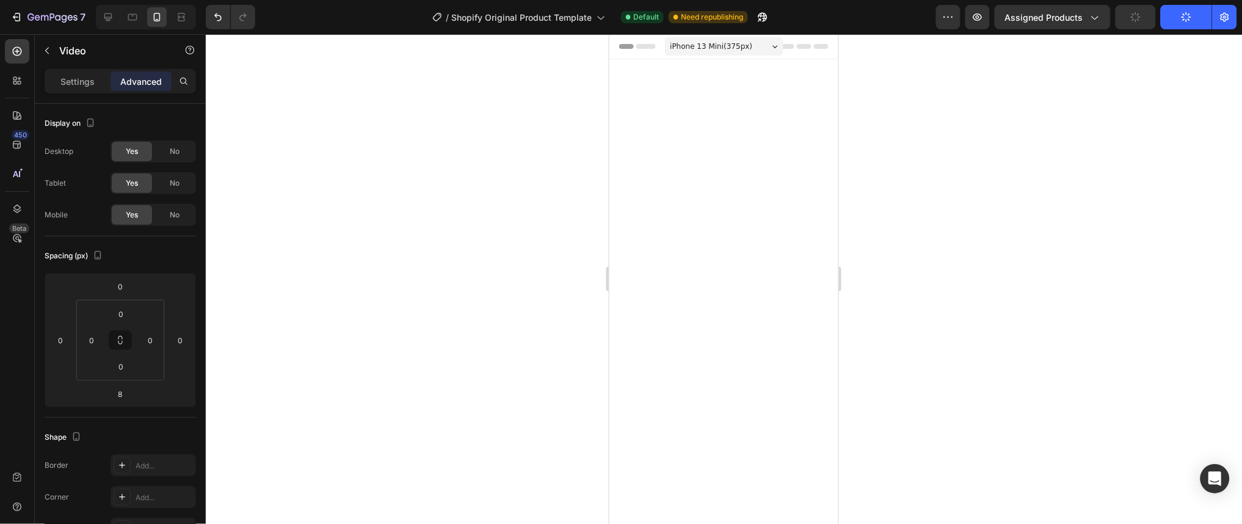
scroll to position [1021, 0]
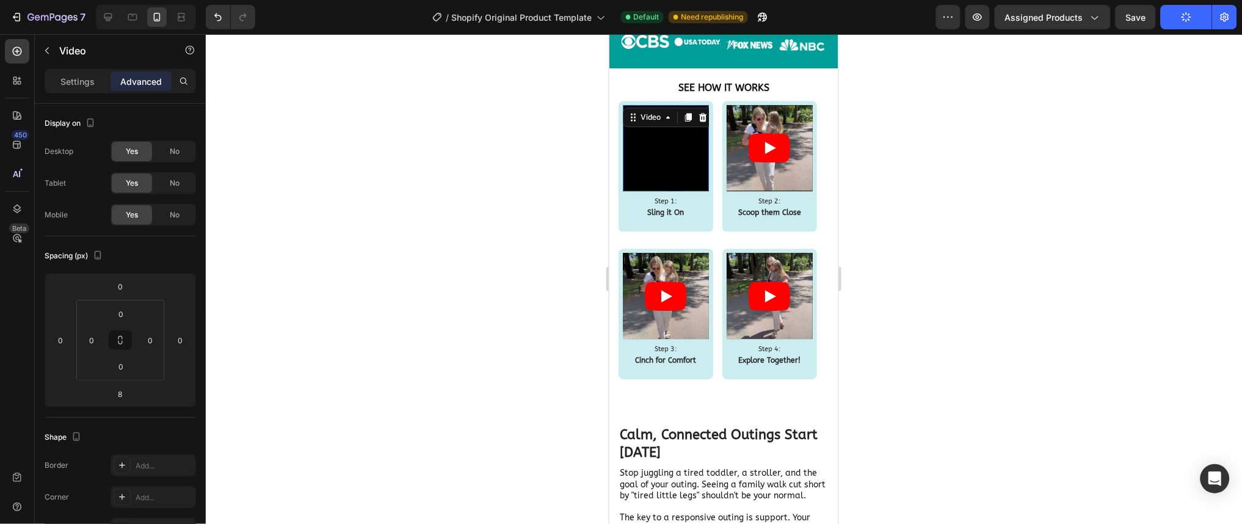
click at [336, 340] on div at bounding box center [724, 279] width 1036 height 490
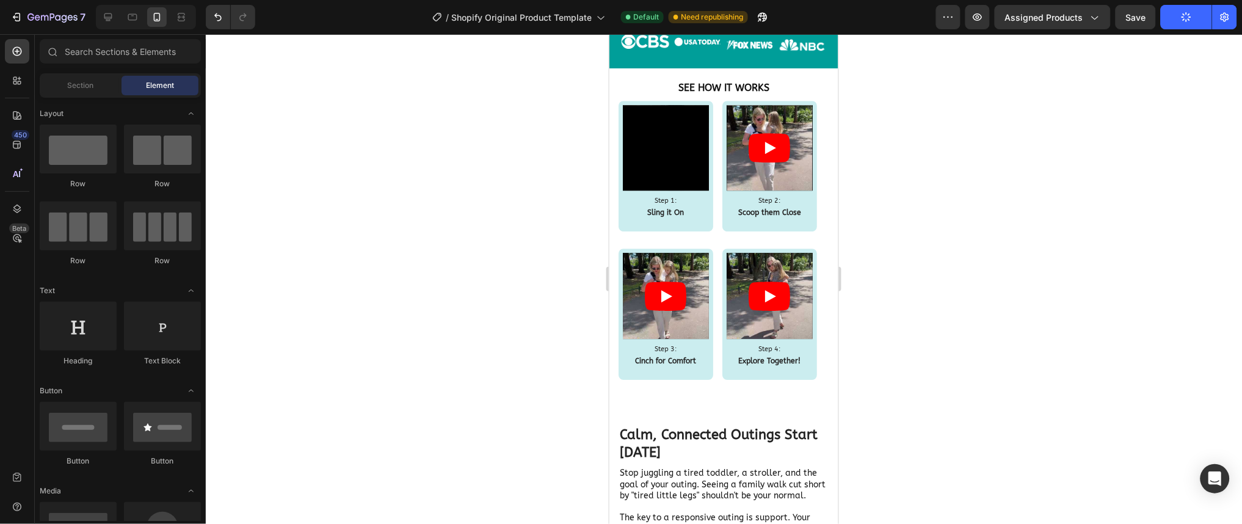
click at [473, 255] on div at bounding box center [724, 279] width 1036 height 490
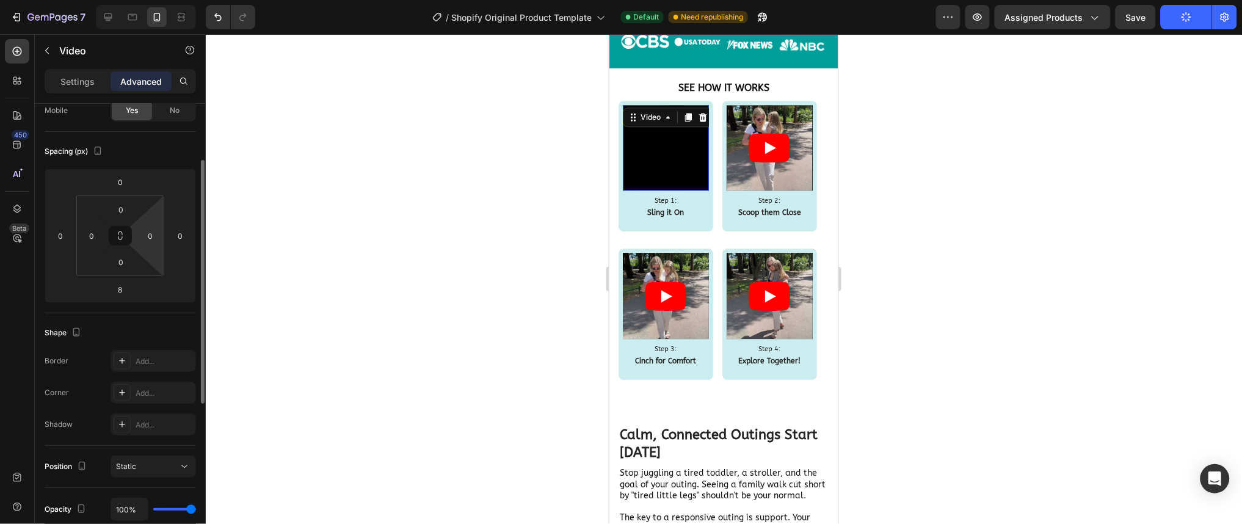
scroll to position [0, 0]
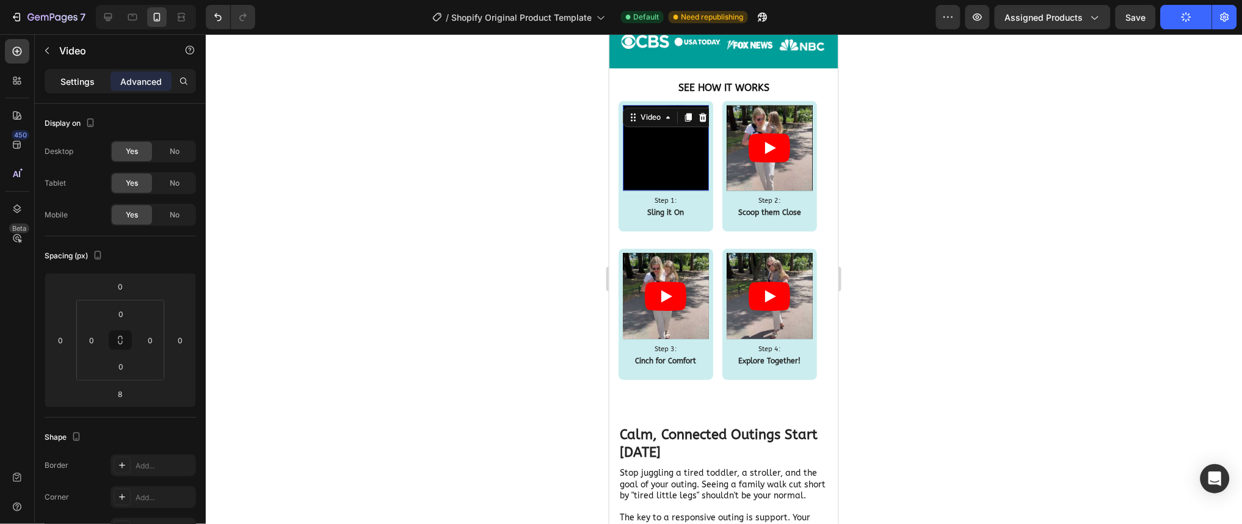
click at [61, 85] on p "Settings" at bounding box center [77, 81] width 34 height 13
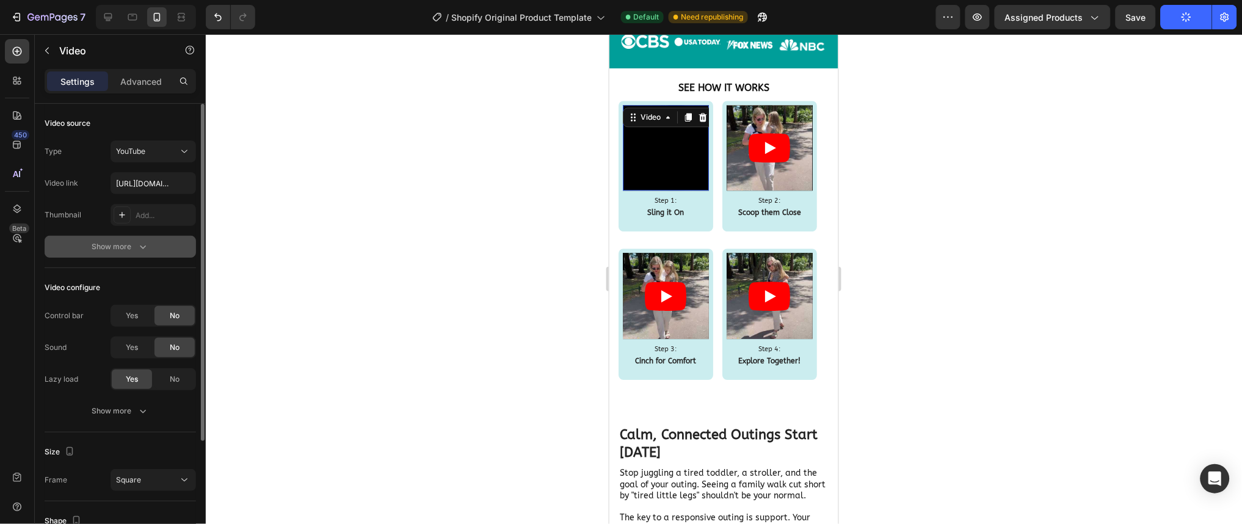
click at [105, 247] on div "Show more" at bounding box center [120, 247] width 57 height 12
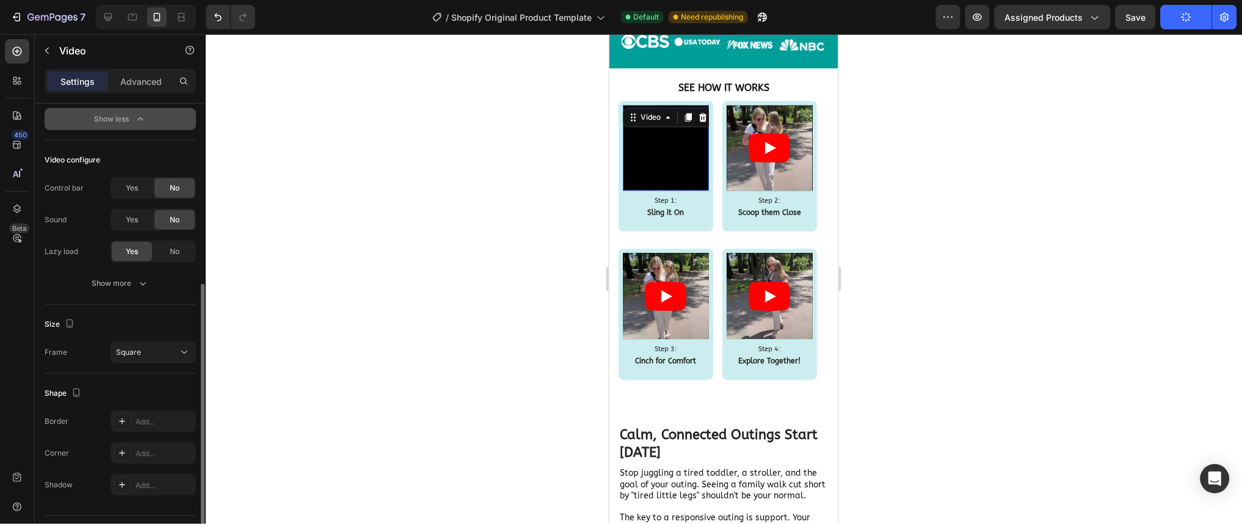
scroll to position [222, 0]
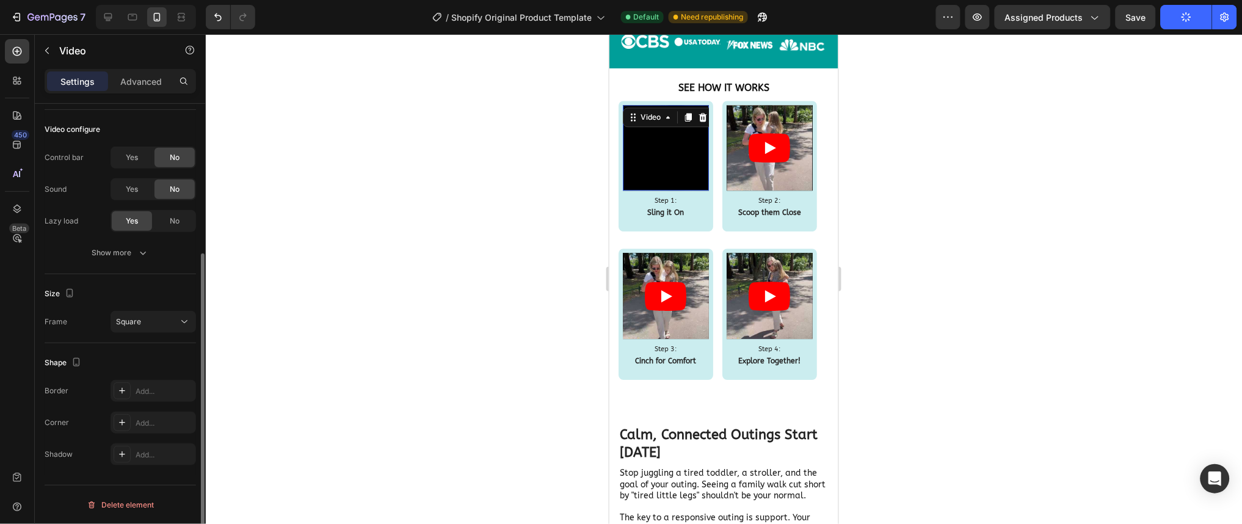
click at [105, 247] on div "Show more" at bounding box center [120, 253] width 57 height 12
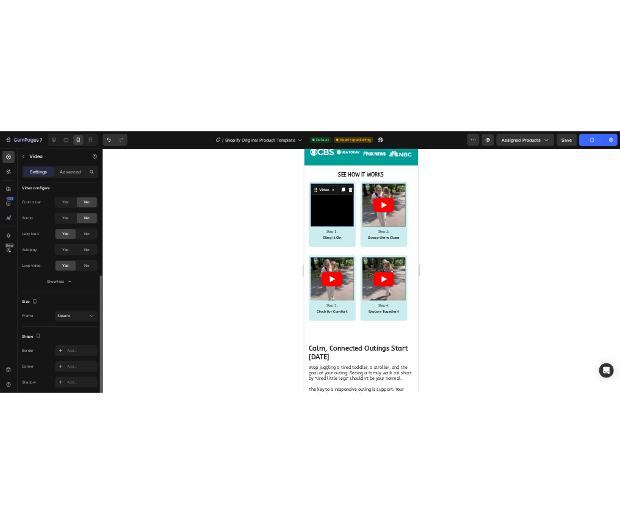
scroll to position [285, 0]
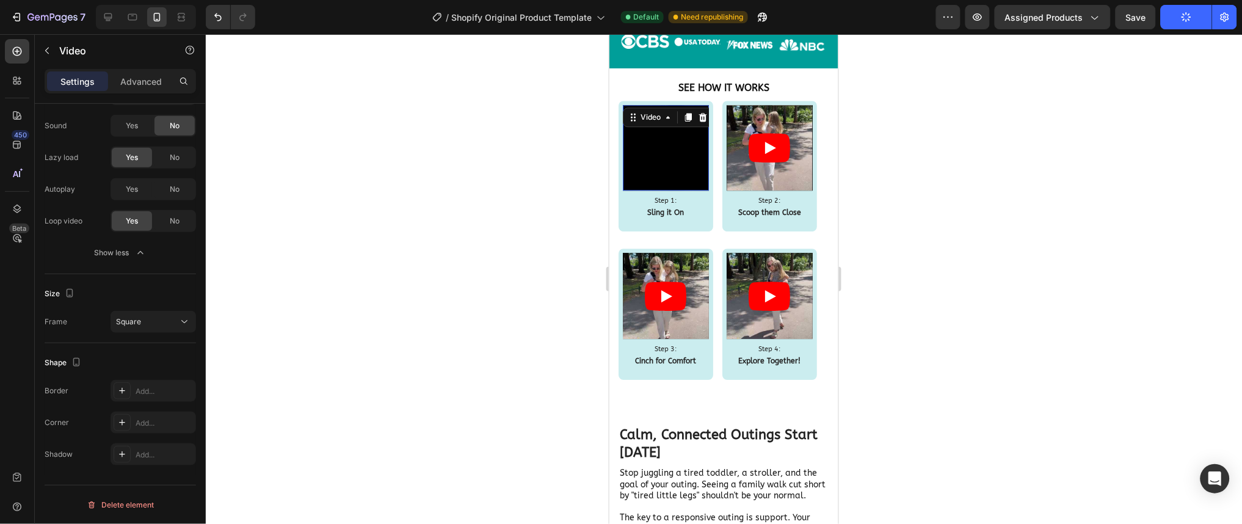
click at [906, 70] on div at bounding box center [724, 279] width 1036 height 490
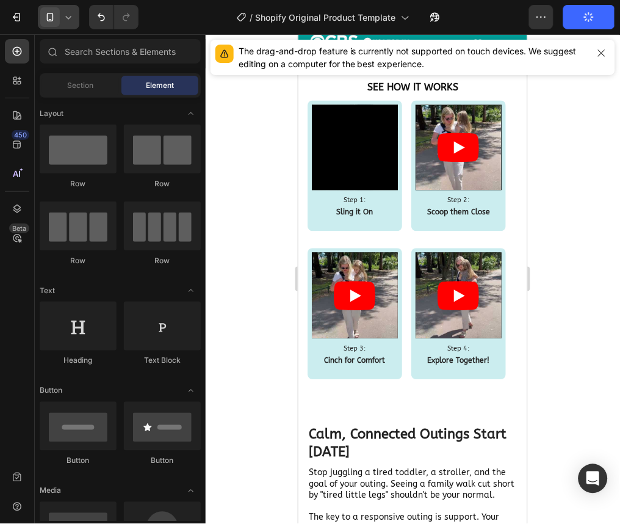
click at [62, 13] on icon at bounding box center [68, 17] width 12 height 12
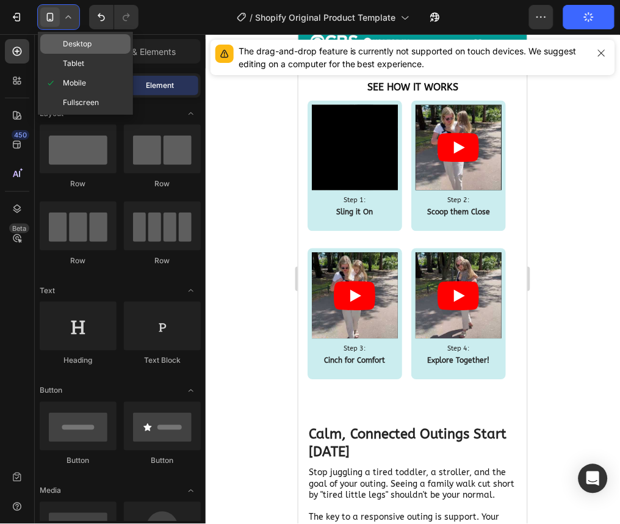
click at [93, 54] on div "Desktop" at bounding box center [85, 64] width 90 height 20
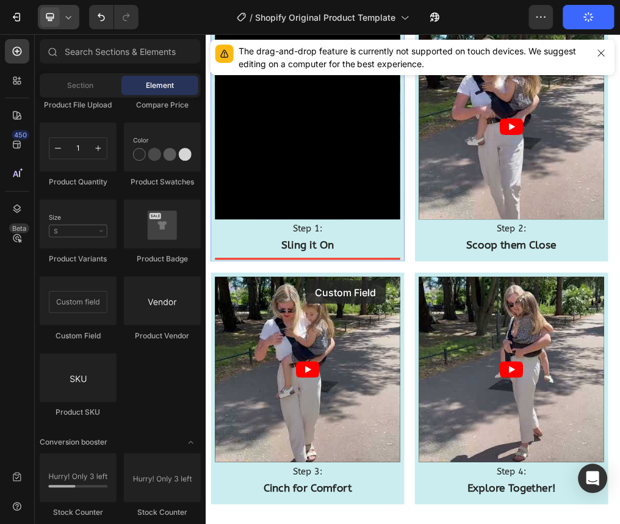
scroll to position [1336, 0]
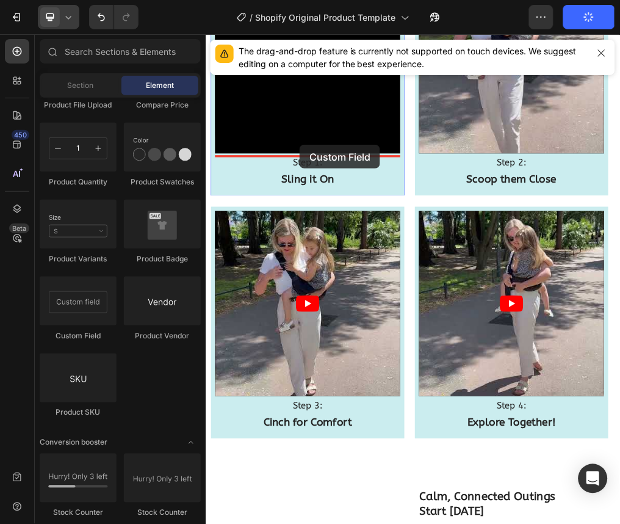
drag, startPoint x: 287, startPoint y: 340, endPoint x: 371, endPoint y: 229, distance: 139.4
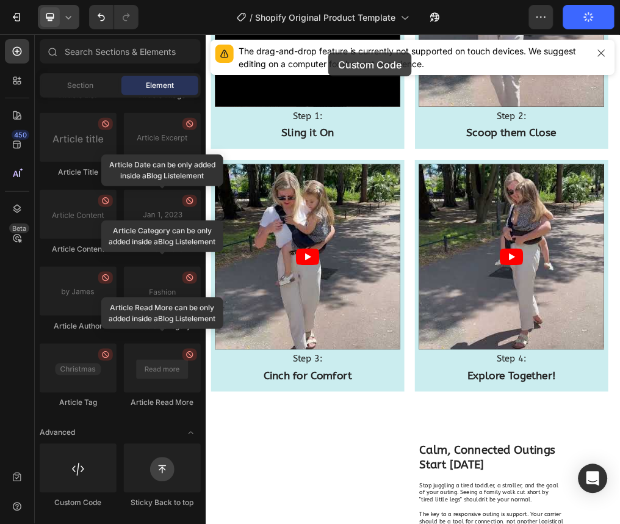
scroll to position [1393, 0]
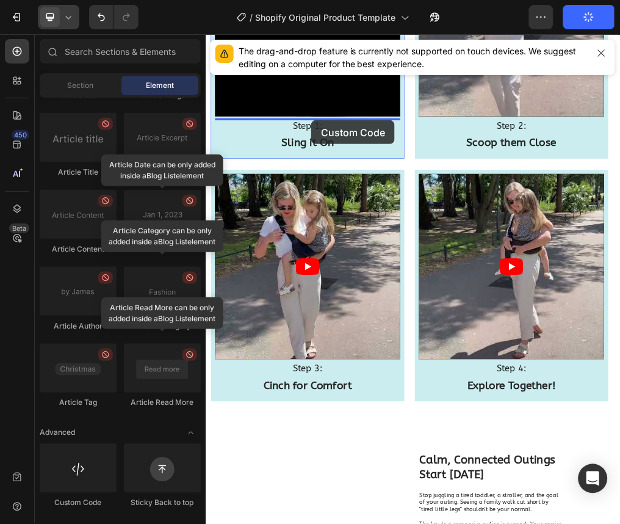
drag, startPoint x: 299, startPoint y: 503, endPoint x: 392, endPoint y: 186, distance: 330.9
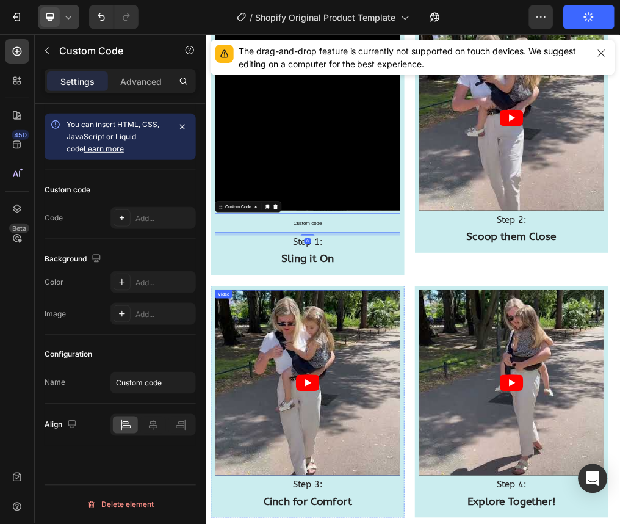
scroll to position [1147, 0]
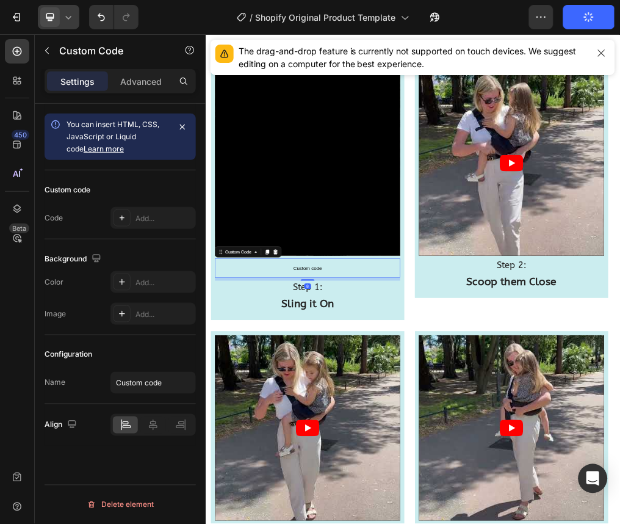
click at [394, 443] on span "Custom code" at bounding box center [385, 447] width 327 height 15
click at [141, 225] on div "Add..." at bounding box center [152, 218] width 85 height 22
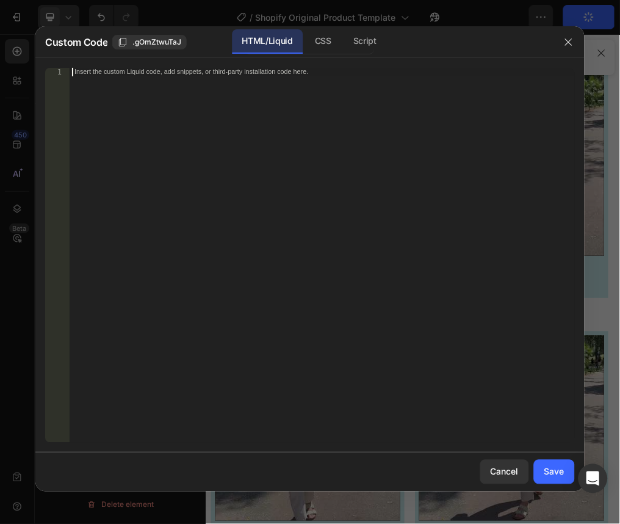
click at [187, 192] on div "Insert the custom Liquid code, add snippets, or third-party installation code h…" at bounding box center [322, 264] width 505 height 392
paste textarea "<iframe width="560" height="315" src="[URL][DOMAIN_NAME]" title="YouTube video …"
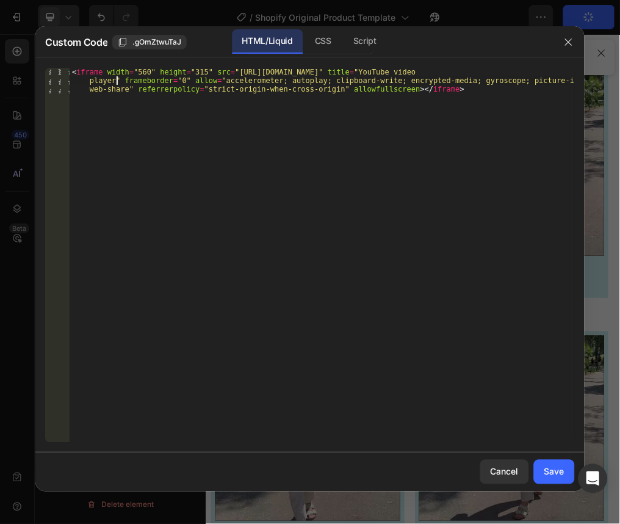
click at [117, 81] on div "< iframe width = "560" height = "315" src = "[URL][DOMAIN_NAME]" title = "YouTu…" at bounding box center [322, 281] width 505 height 426
paste textarea "loading="lazy""
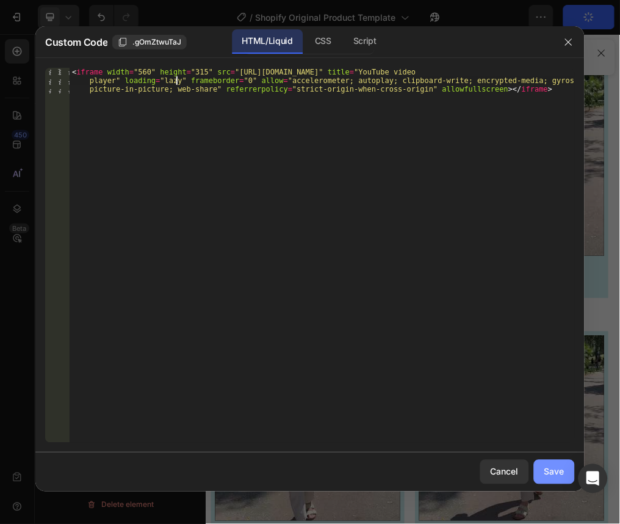
type textarea "<iframe width="560" height="315" src="[URL][DOMAIN_NAME]" title="YouTube video …"
click at [559, 469] on div "Save" at bounding box center [555, 471] width 20 height 13
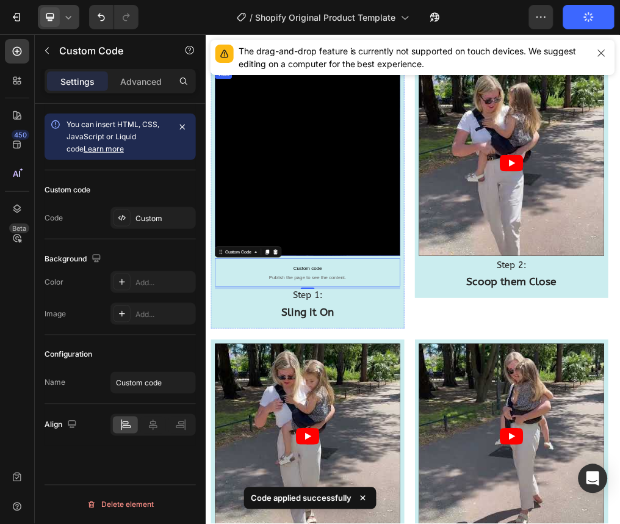
scroll to position [1053, 0]
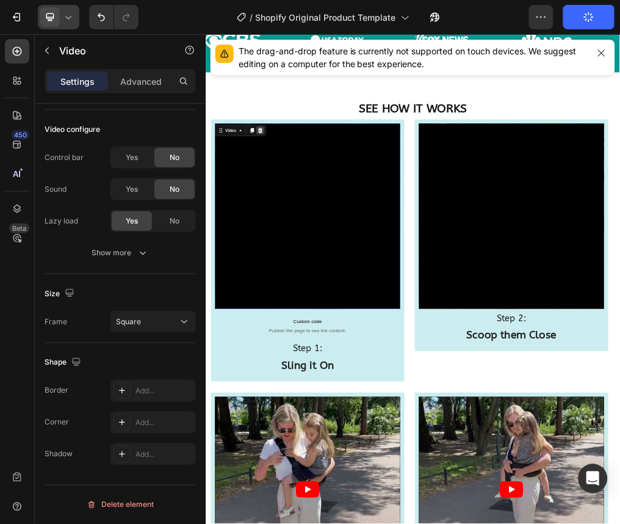
click at [297, 205] on icon at bounding box center [302, 204] width 10 height 10
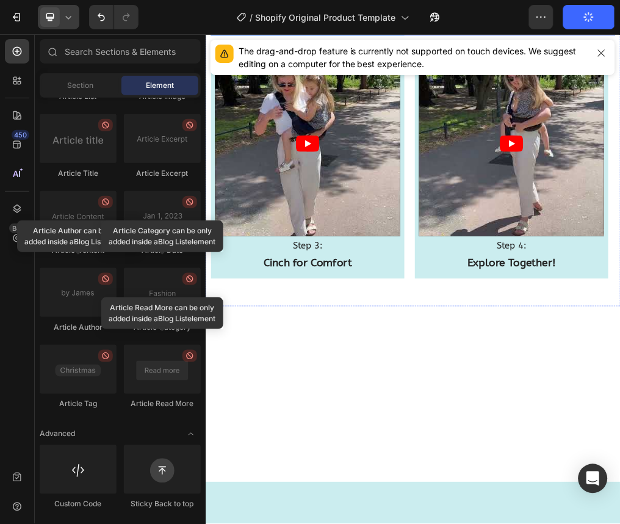
scroll to position [852, 0]
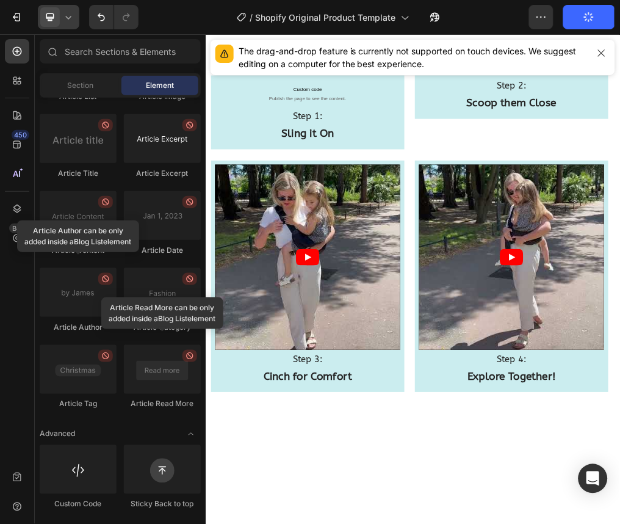
click at [144, 121] on div at bounding box center [162, 138] width 77 height 49
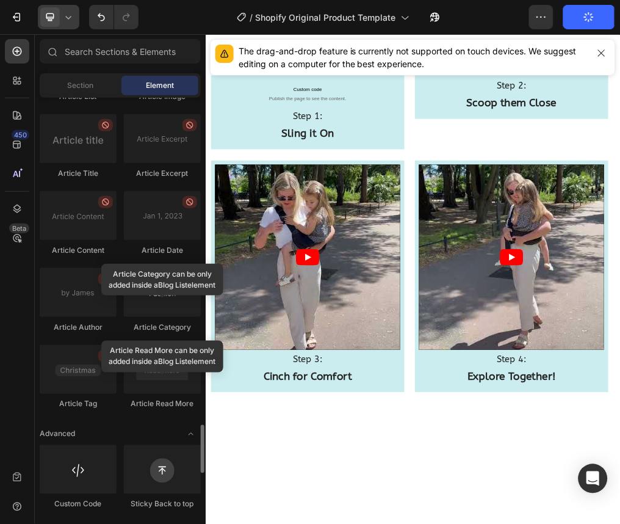
scroll to position [3276, 0]
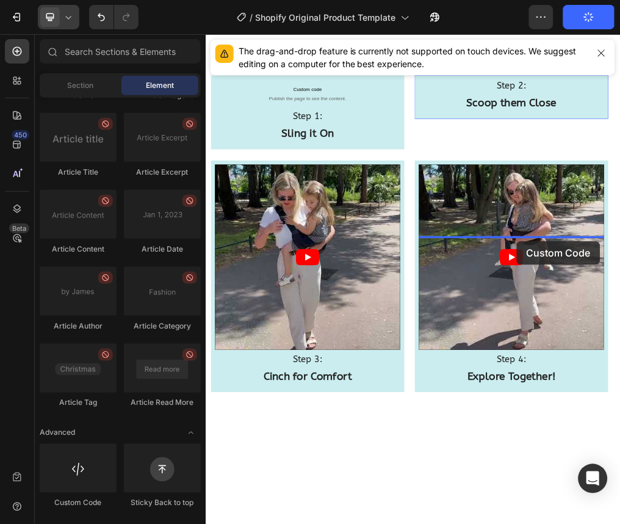
drag, startPoint x: 300, startPoint y: 501, endPoint x: 755, endPoint y: 399, distance: 466.1
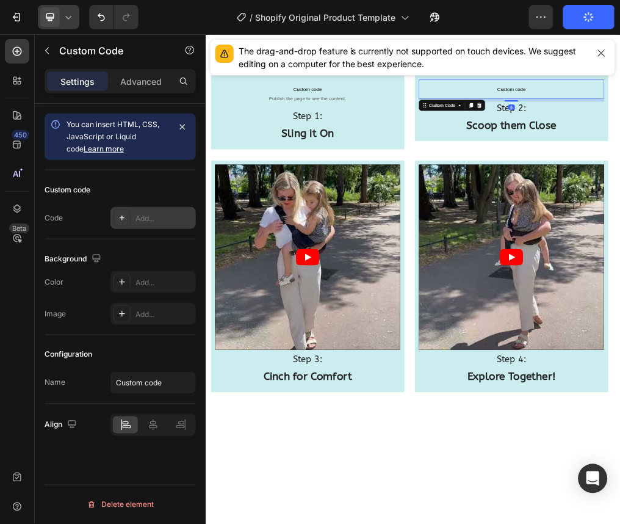
click at [147, 225] on div "Add..." at bounding box center [152, 218] width 85 height 22
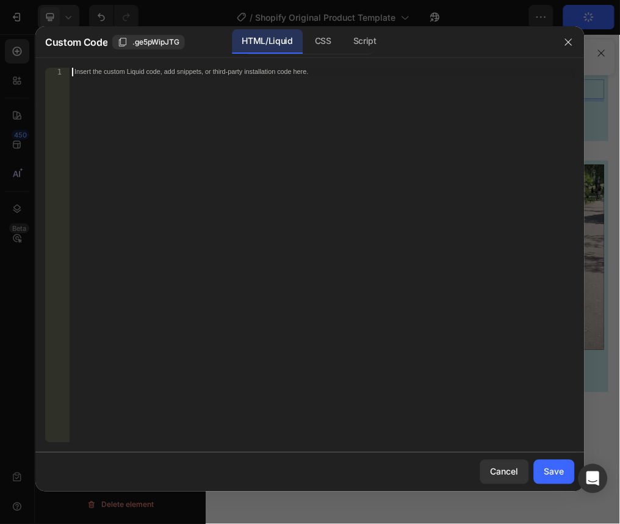
click at [228, 165] on div "Insert the custom Liquid code, add snippets, or third-party installation code h…" at bounding box center [322, 264] width 505 height 392
paste textarea "<iframe width="560" height="315" src="[URL][DOMAIN_NAME]" title="YouTube video …"
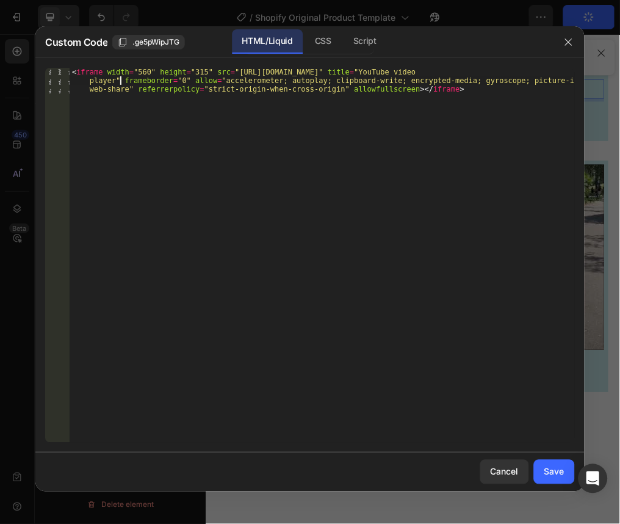
click at [118, 81] on div "< iframe width = "560" height = "315" src = "[URL][DOMAIN_NAME]" title = "YouTu…" at bounding box center [322, 281] width 505 height 426
paste textarea "loading="lazy""
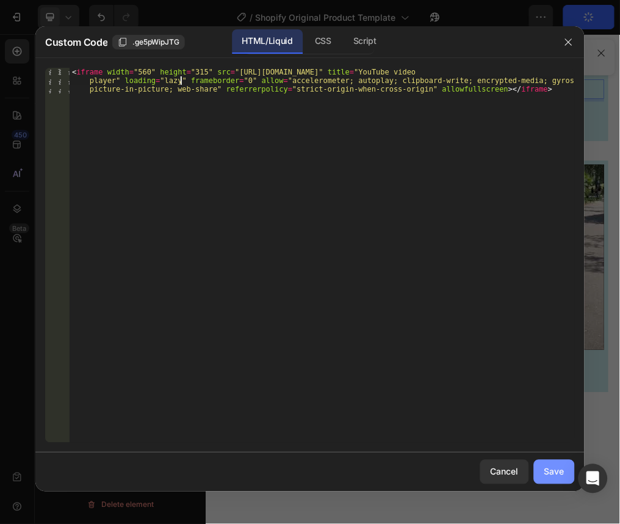
type textarea "<iframe width="560" height="315" src="[URL][DOMAIN_NAME]" title="YouTube video …"
click at [563, 475] on div "Save" at bounding box center [555, 471] width 20 height 13
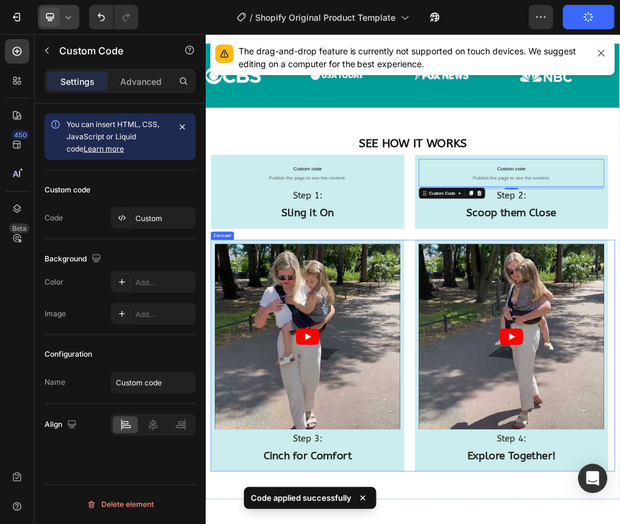
scroll to position [1070, 0]
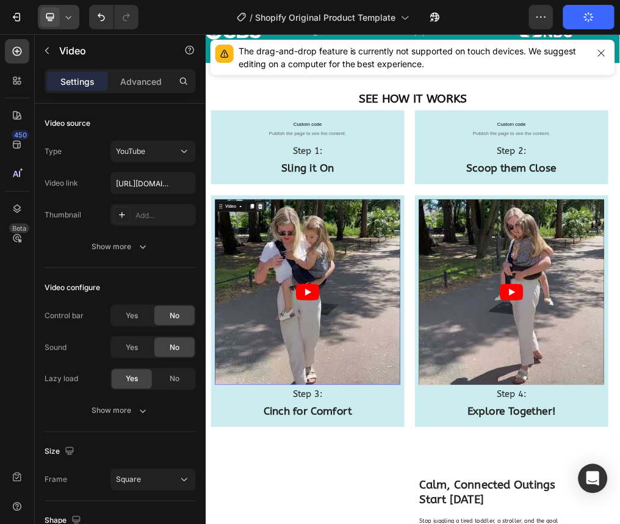
click at [299, 339] on icon at bounding box center [302, 338] width 10 height 10
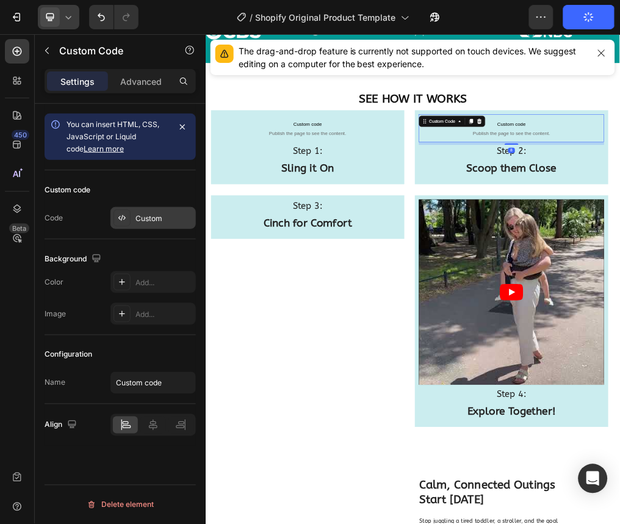
click at [164, 214] on div "Custom" at bounding box center [164, 218] width 57 height 11
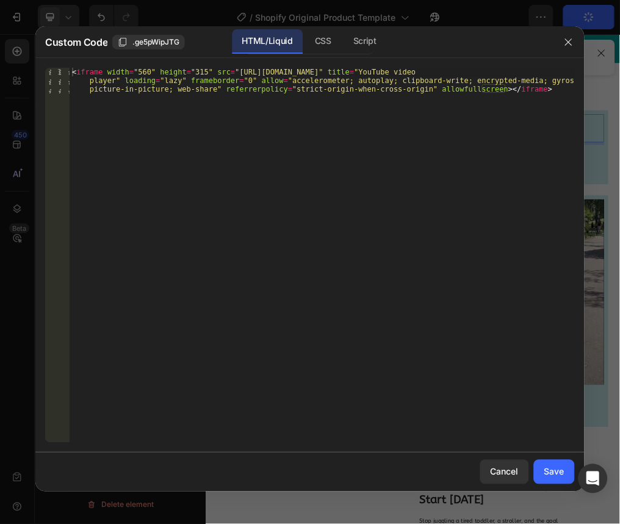
type textarea "<iframe width="560" height="315" src="[URL][DOMAIN_NAME]" title="YouTube video …"
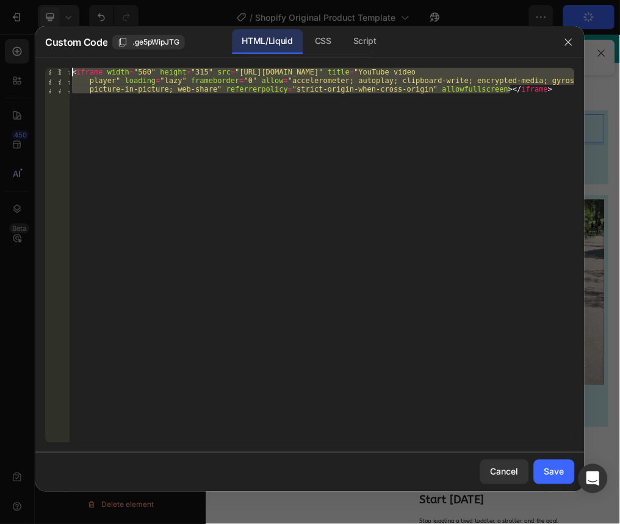
drag, startPoint x: 512, startPoint y: 89, endPoint x: 63, endPoint y: 60, distance: 449.0
click at [63, 60] on div "<iframe width="560" height="315" src="[URL][DOMAIN_NAME]" title="YouTube video …" at bounding box center [309, 255] width 549 height 394
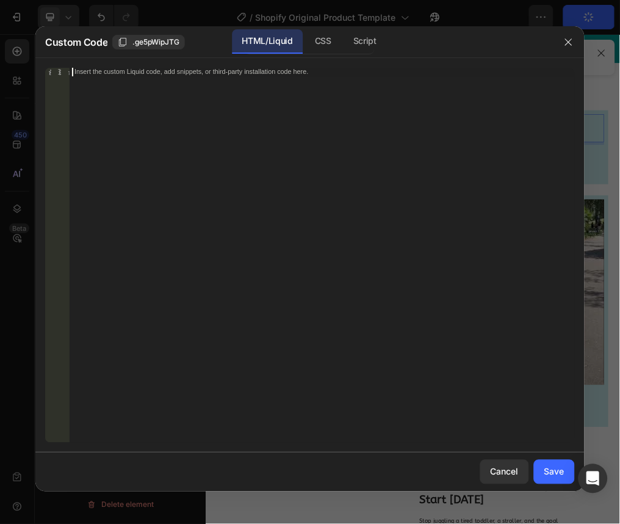
paste textarea "<iframe width="560" height="315" src="[URL][DOMAIN_NAME]" title="YouTube video …"
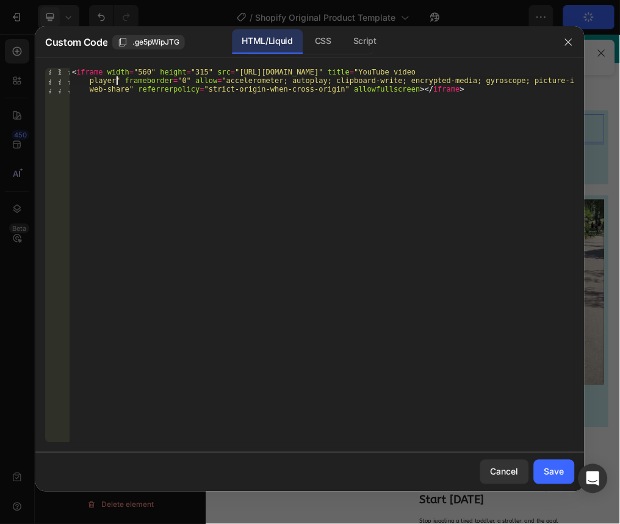
click at [117, 79] on div "< iframe width = "560" height = "315" src = "[URL][DOMAIN_NAME]" title = "YouTu…" at bounding box center [322, 281] width 505 height 426
click at [156, 78] on div "< iframe width = "560" height = "315" src = "[URL][DOMAIN_NAME]" title = "YouTu…" at bounding box center [322, 281] width 505 height 426
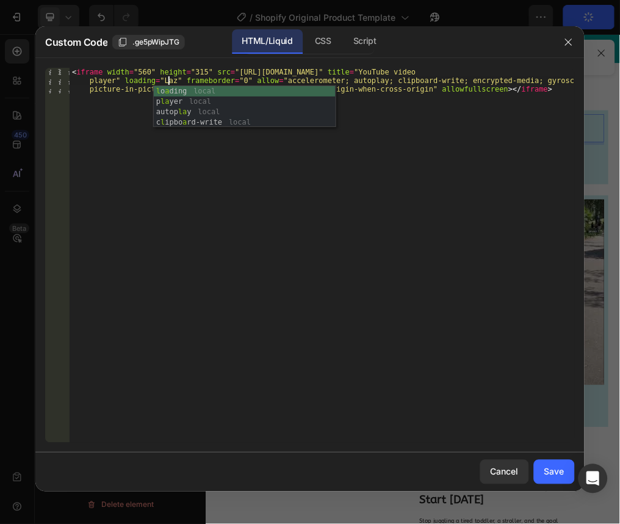
scroll to position [0, 48]
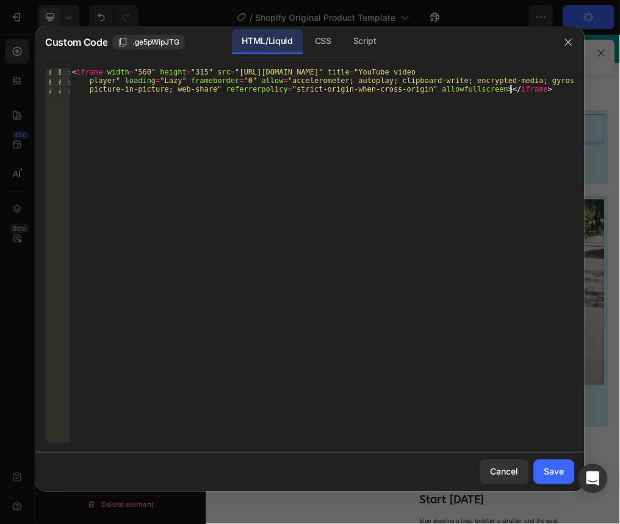
click at [532, 102] on div "< iframe width = "560" height = "315" src = "[URL][DOMAIN_NAME]" title = "YouTu…" at bounding box center [322, 281] width 505 height 426
type textarea "<iframe width="560" height="315" src="[URL][DOMAIN_NAME]" title="YouTube video …"
click at [569, 476] on button "Save" at bounding box center [554, 472] width 41 height 24
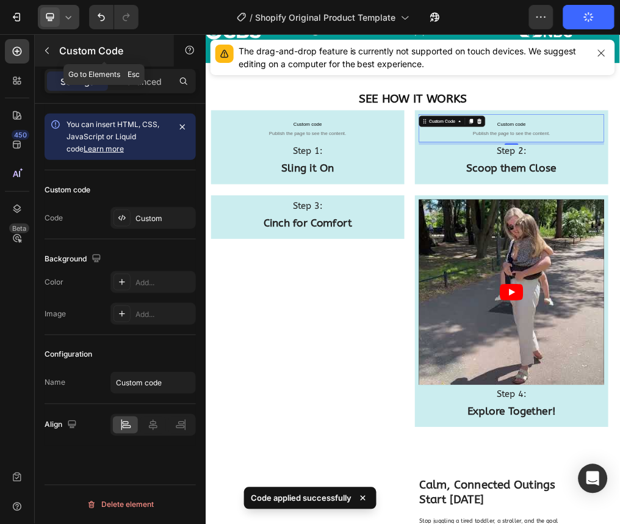
click at [59, 54] on p "Custom Code" at bounding box center [111, 50] width 104 height 15
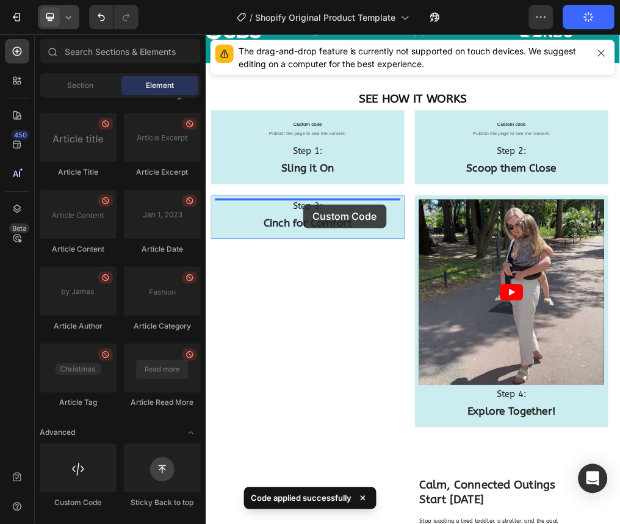
drag, startPoint x: 304, startPoint y: 494, endPoint x: 377, endPoint y: 334, distance: 176.5
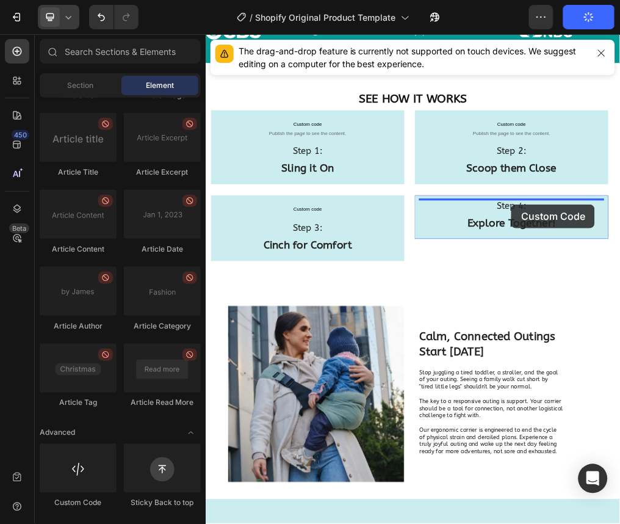
drag, startPoint x: 291, startPoint y: 512, endPoint x: 745, endPoint y: 334, distance: 487.7
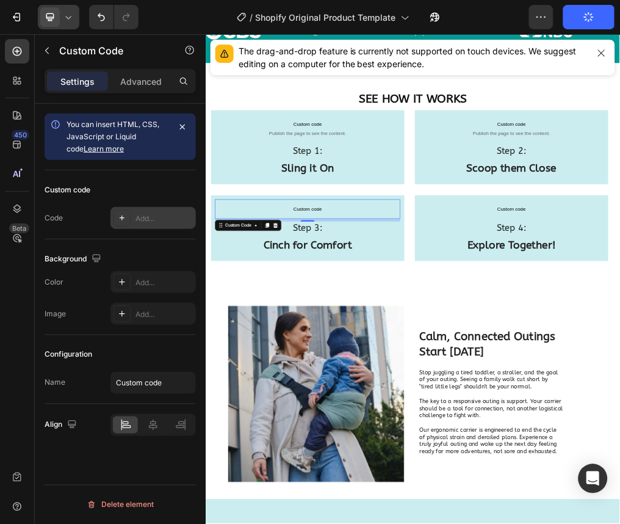
click at [175, 209] on div "Add..." at bounding box center [152, 218] width 85 height 22
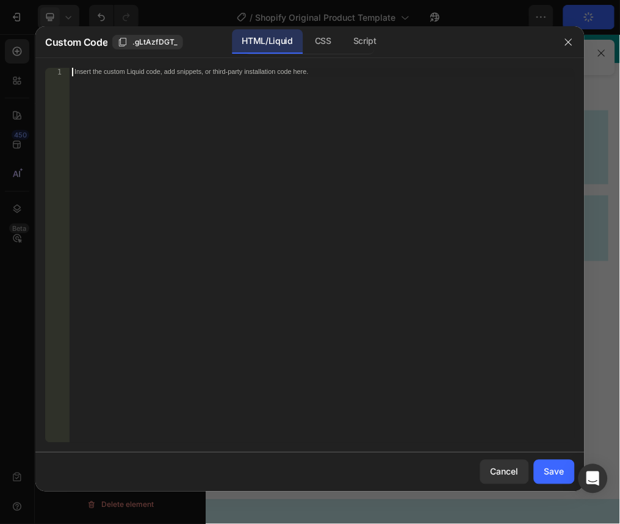
click at [189, 79] on div "Insert the custom Liquid code, add snippets, or third-party installation code h…" at bounding box center [322, 264] width 505 height 392
paste textarea "[URL][DOMAIN_NAME]"
type textarea "[URL][DOMAIN_NAME]"
click at [322, 109] on div "[URL][DOMAIN_NAME]" at bounding box center [322, 264] width 505 height 392
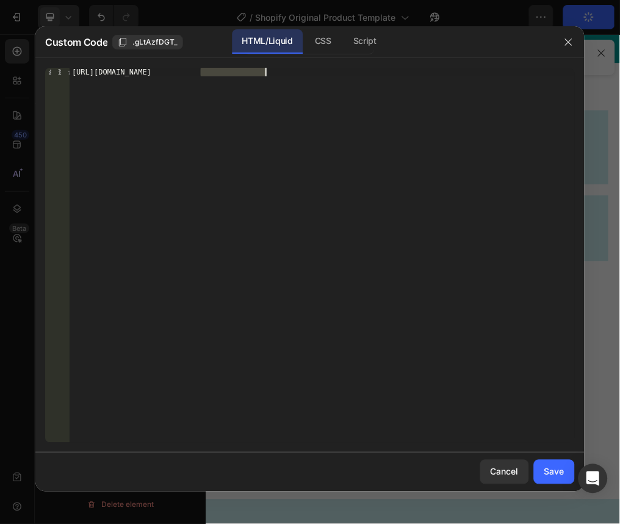
click at [322, 109] on div "[URL][DOMAIN_NAME]" at bounding box center [322, 264] width 505 height 392
paste textarea "<iframe width="560" height="315" src="[URL][DOMAIN_NAME]" title="YouTube video …"
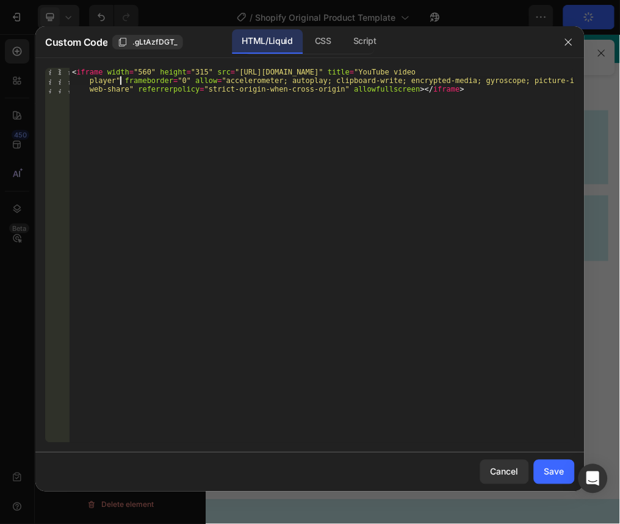
click at [119, 80] on div "< iframe width = "560" height = "315" src = "[URL][DOMAIN_NAME]" title = "YouTu…" at bounding box center [322, 281] width 505 height 426
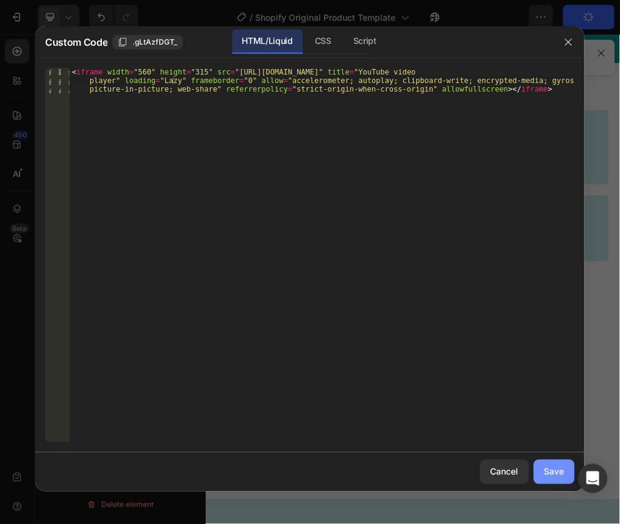
type textarea "<iframe width="560" height="315" src="[URL][DOMAIN_NAME]" title="YouTube video …"
drag, startPoint x: 562, startPoint y: 476, endPoint x: 374, endPoint y: 447, distance: 190.8
click at [562, 476] on div "Save" at bounding box center [555, 471] width 20 height 13
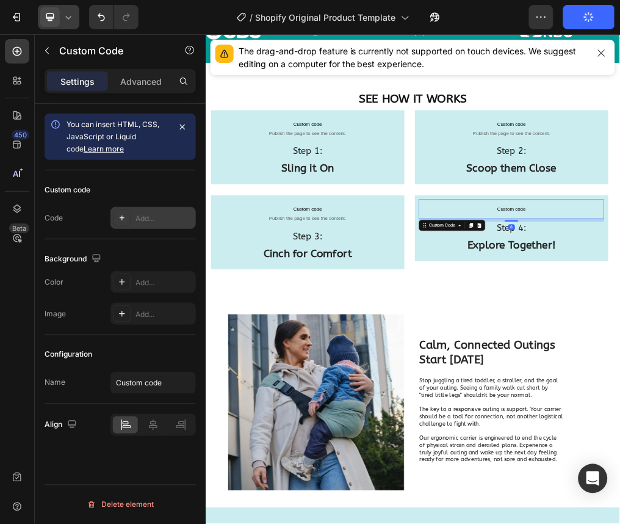
click at [170, 215] on div "Add..." at bounding box center [164, 218] width 57 height 11
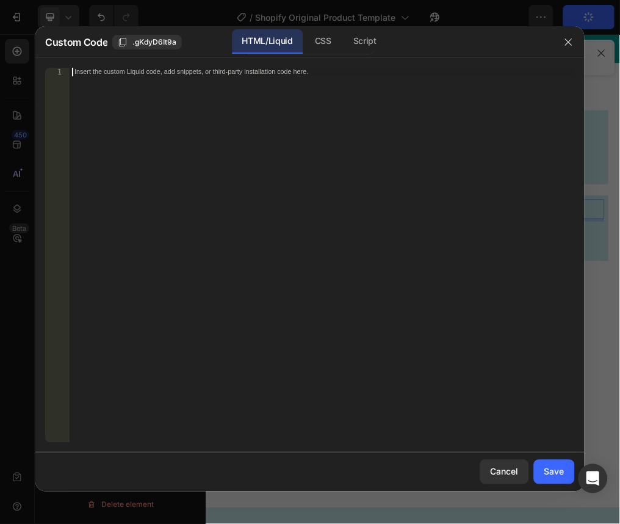
click at [183, 94] on div "Insert the custom Liquid code, add snippets, or third-party installation code h…" at bounding box center [322, 264] width 505 height 392
paste textarea "<iframe width="560" height="315" src="[URL][DOMAIN_NAME]" title="YouTube video …"
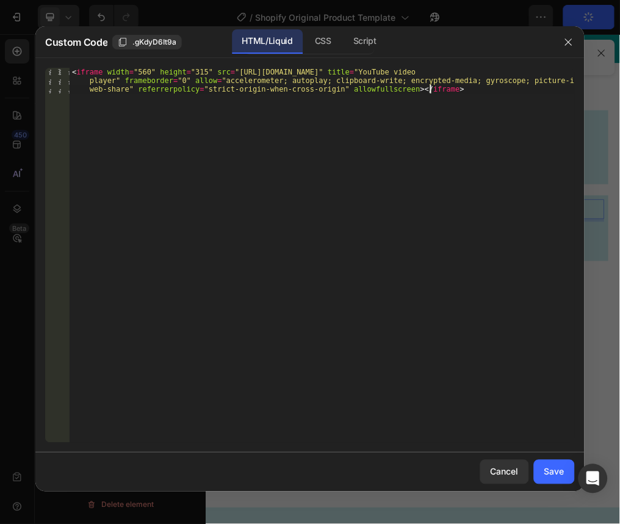
click at [117, 79] on div "< iframe width = "560" height = "315" src = "[URL][DOMAIN_NAME]" title = "YouTu…" at bounding box center [322, 281] width 505 height 426
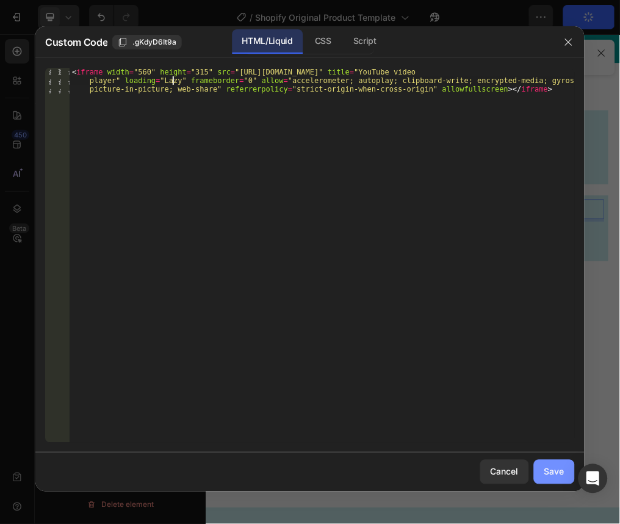
type textarea "<iframe width="560" height="315" src="[URL][DOMAIN_NAME]" title="YouTube video …"
click at [558, 480] on button "Save" at bounding box center [554, 472] width 41 height 24
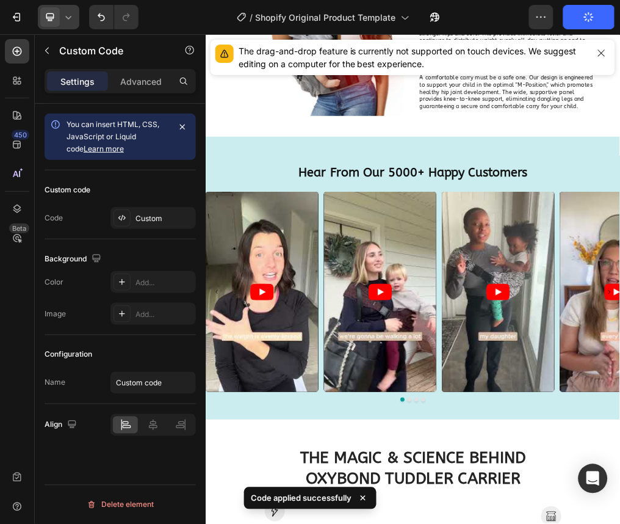
scroll to position [2544, 0]
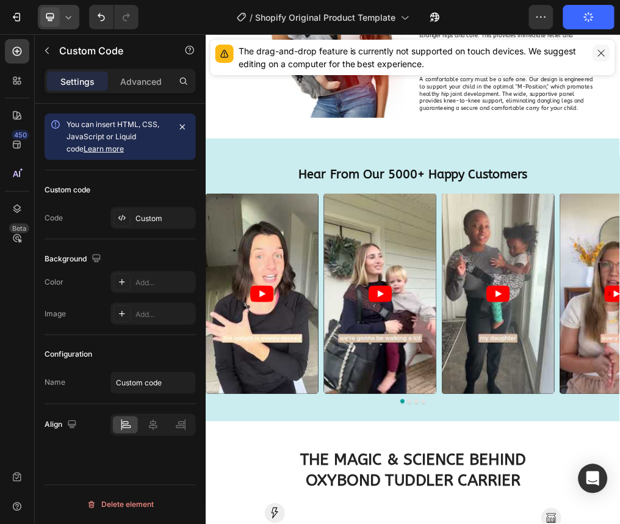
click at [609, 57] on button "button" at bounding box center [601, 53] width 17 height 17
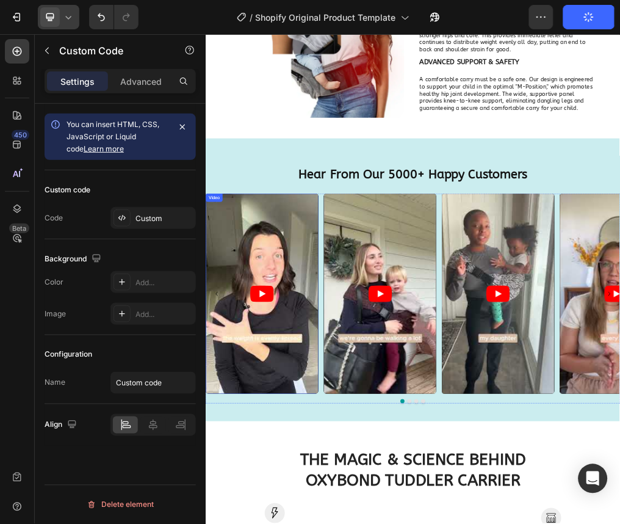
click at [335, 363] on article at bounding box center [304, 491] width 199 height 353
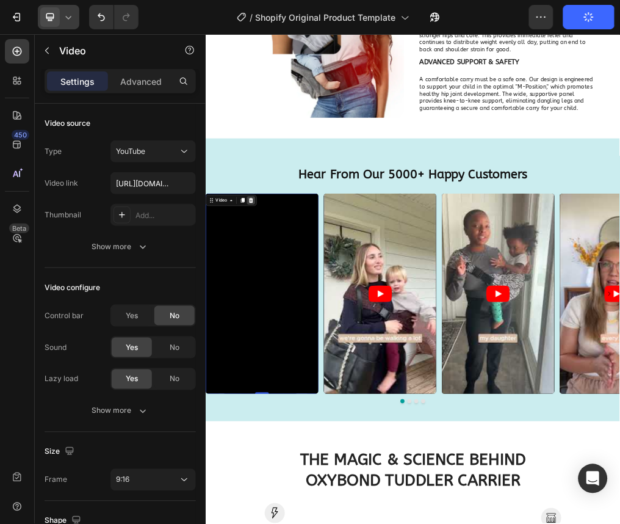
click at [288, 333] on div at bounding box center [285, 327] width 15 height 15
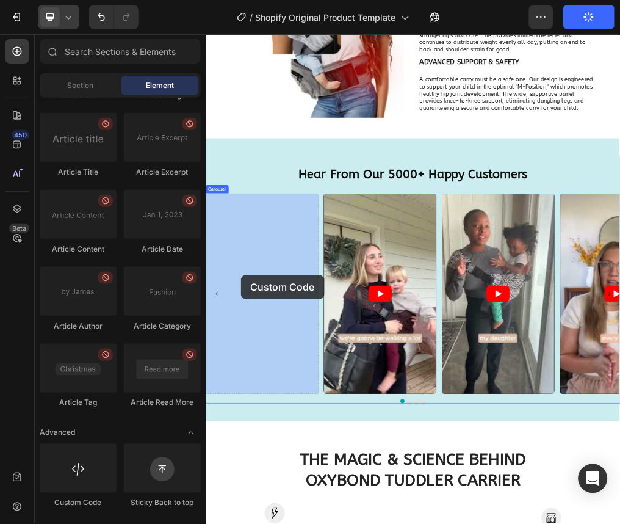
drag, startPoint x: 291, startPoint y: 502, endPoint x: 267, endPoint y: 459, distance: 49.2
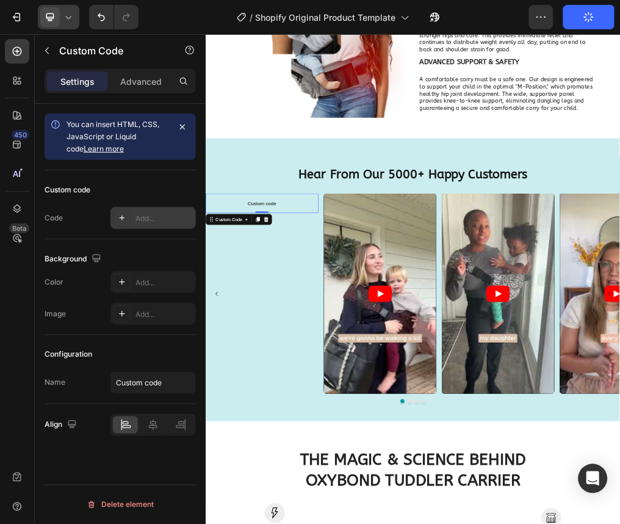
click at [150, 214] on div "Add..." at bounding box center [164, 218] width 57 height 11
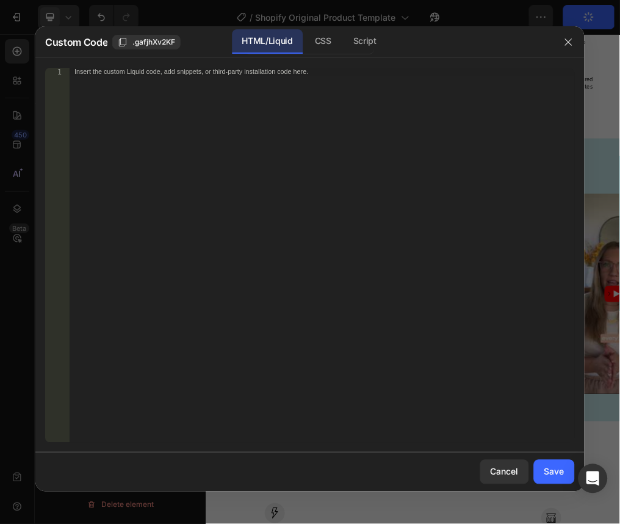
click at [191, 129] on div "Insert the custom Liquid code, add snippets, or third-party installation code h…" at bounding box center [322, 264] width 505 height 392
paste textarea "<iframe width="560" height="315" src="[URL][DOMAIN_NAME]" title="YouTube video …"
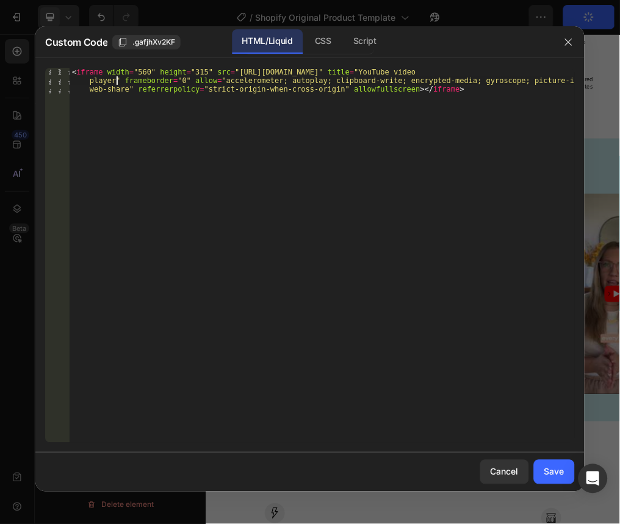
click at [118, 79] on div "< iframe width = "560" height = "315" src = "[URL][DOMAIN_NAME]" title = "YouTu…" at bounding box center [322, 281] width 505 height 426
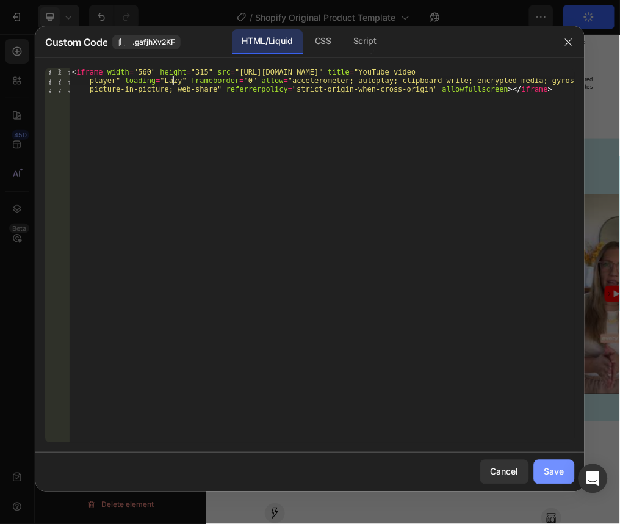
type textarea "<iframe width="560" height="315" src="[URL][DOMAIN_NAME]" title="YouTube video …"
click at [549, 470] on div "Save" at bounding box center [555, 471] width 20 height 13
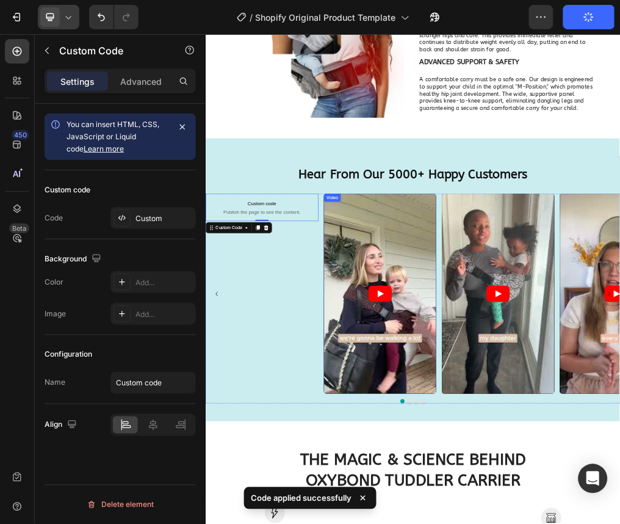
click at [513, 523] on article at bounding box center [513, 491] width 199 height 353
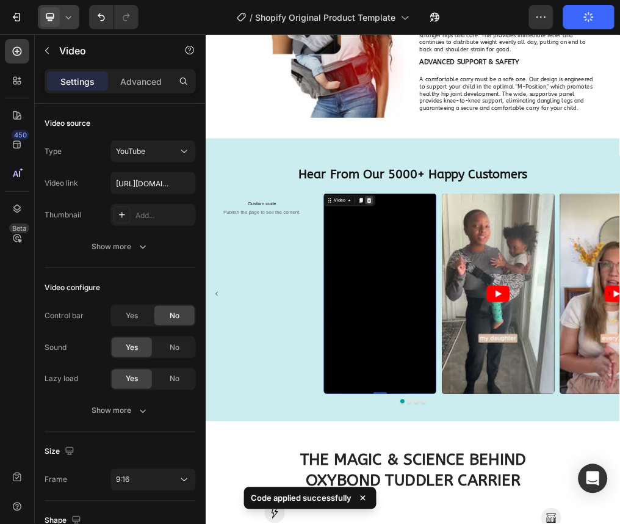
click at [493, 330] on icon at bounding box center [494, 327] width 8 height 9
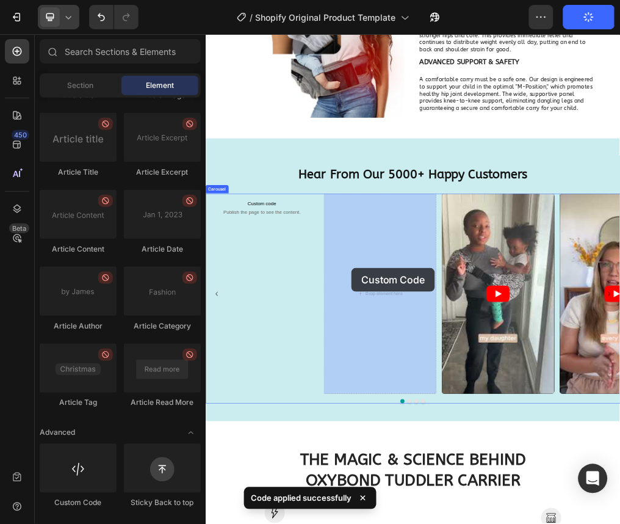
drag, startPoint x: 306, startPoint y: 504, endPoint x: 465, endPoint y: 447, distance: 168.8
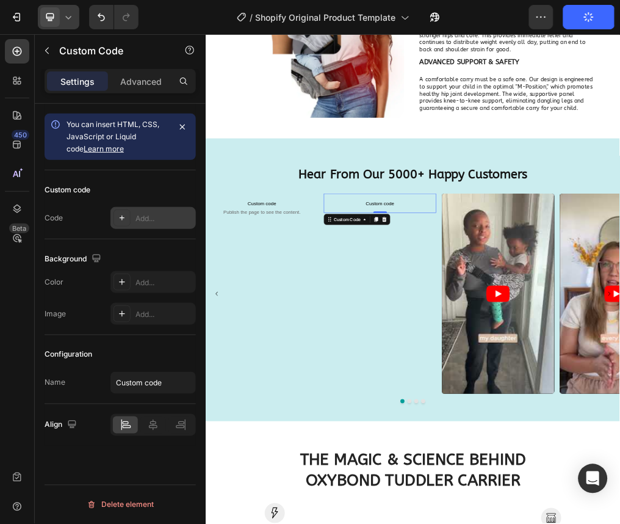
click at [156, 220] on div "Add..." at bounding box center [164, 218] width 57 height 11
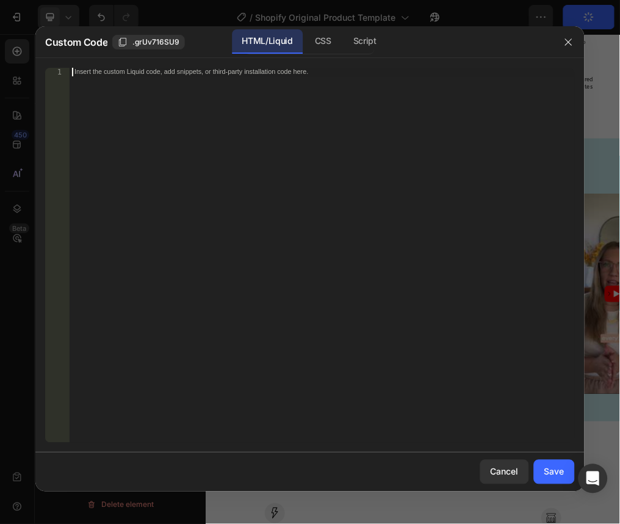
click at [181, 178] on div "Insert the custom Liquid code, add snippets, or third-party installation code h…" at bounding box center [322, 264] width 505 height 392
paste textarea "<iframe width="560" height="315" src="[URL][DOMAIN_NAME]" title="YouTube video …"
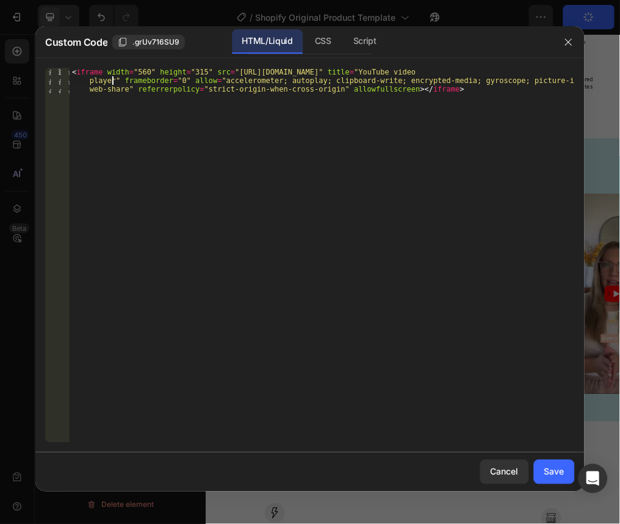
click at [113, 80] on div "< iframe width = "560" height = "315" src = "[URL][DOMAIN_NAME]" title = "YouTu…" at bounding box center [322, 281] width 505 height 426
click at [115, 78] on div "< iframe width = "560" height = "315" src = "[URL][DOMAIN_NAME]" title = "YouTu…" at bounding box center [322, 281] width 505 height 426
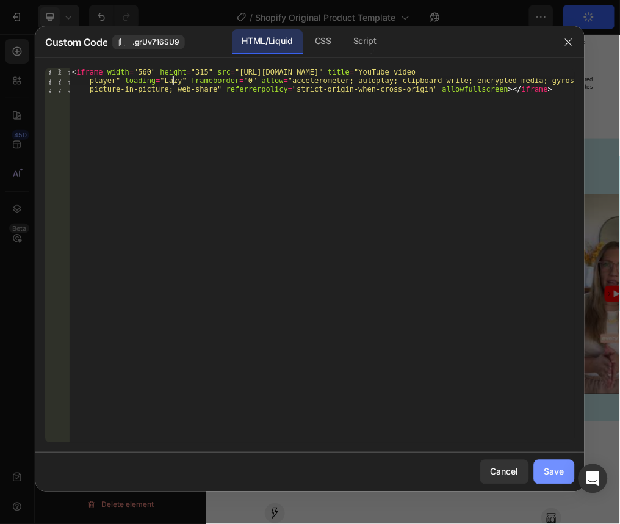
type textarea "<iframe width="560" height="315" src="[URL][DOMAIN_NAME]" title="YouTube video …"
click at [549, 480] on button "Save" at bounding box center [554, 472] width 41 height 24
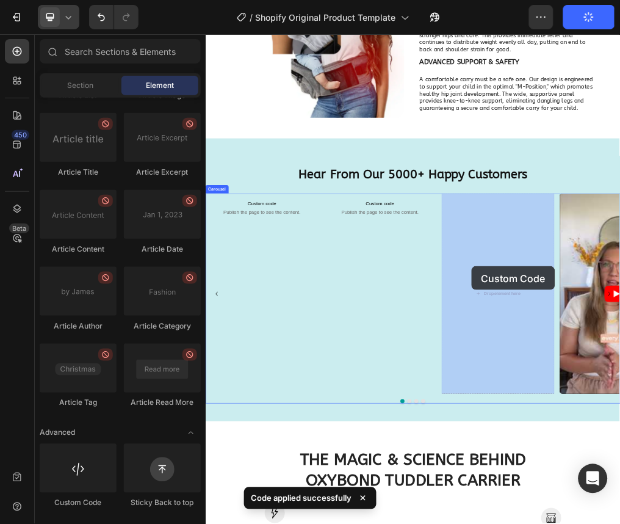
drag, startPoint x: 302, startPoint y: 502, endPoint x: 675, endPoint y: 443, distance: 377.1
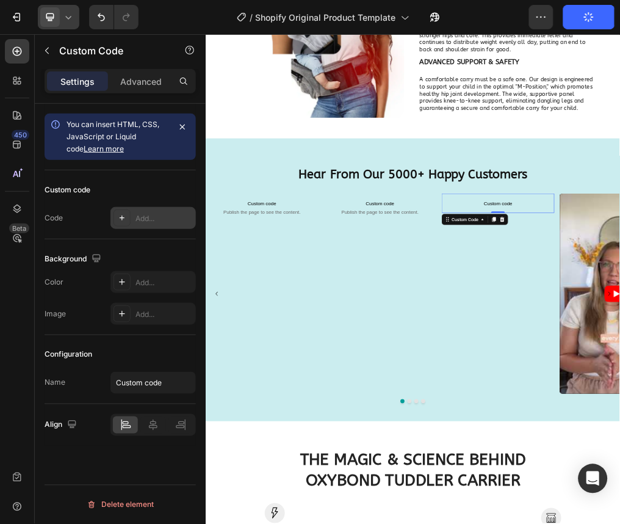
click at [140, 222] on div "Add..." at bounding box center [164, 218] width 57 height 11
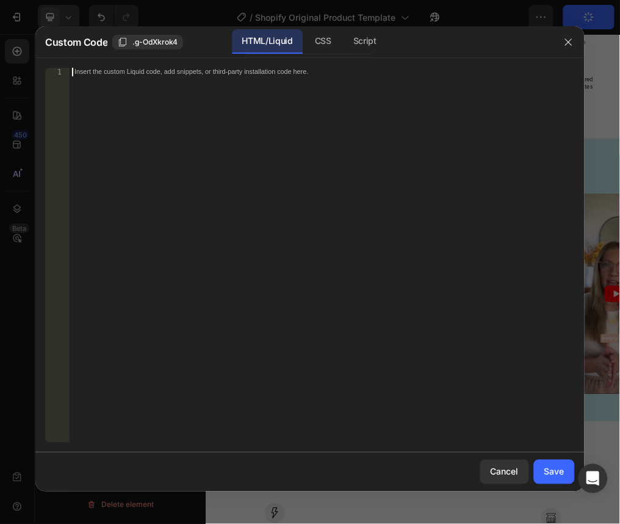
click at [189, 182] on div "Insert the custom Liquid code, add snippets, or third-party installation code h…" at bounding box center [322, 264] width 505 height 392
paste textarea "<iframe width="560" height="315" src="https://www.youtube.com/embed/scIjIav46ng…"
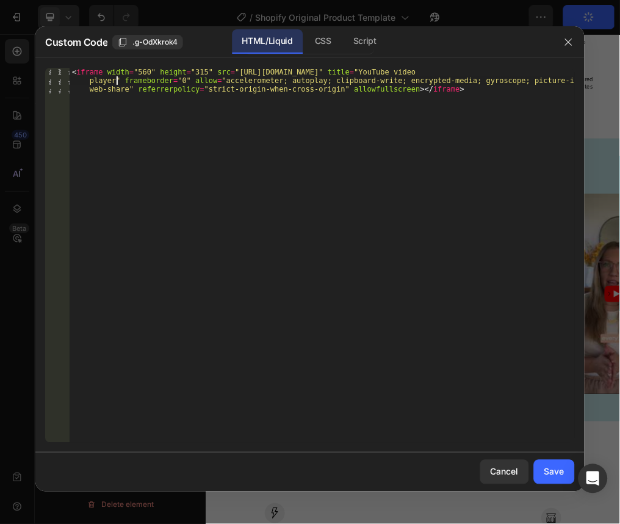
click at [115, 81] on div "< iframe width = "560" height = "315" src = "https://www.youtube.com/embed/scIj…" at bounding box center [322, 281] width 505 height 426
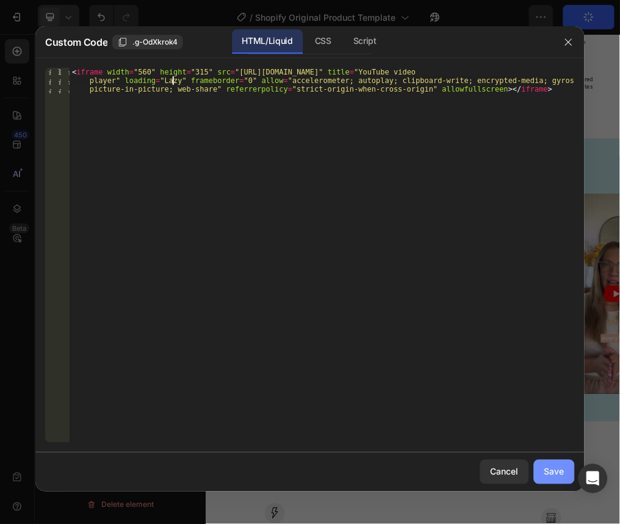
type textarea "<iframe width="560" height="315" src="https://www.youtube.com/embed/scIjIav46ng…"
click at [565, 473] on button "Save" at bounding box center [554, 472] width 41 height 24
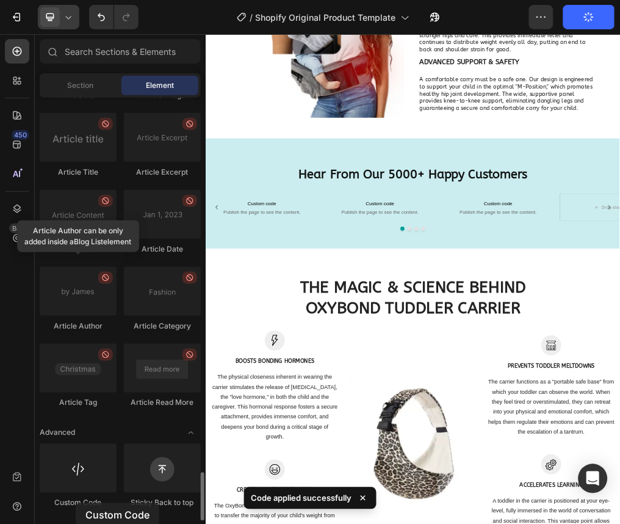
click at [76, 503] on div "Custom Code" at bounding box center [78, 503] width 77 height 11
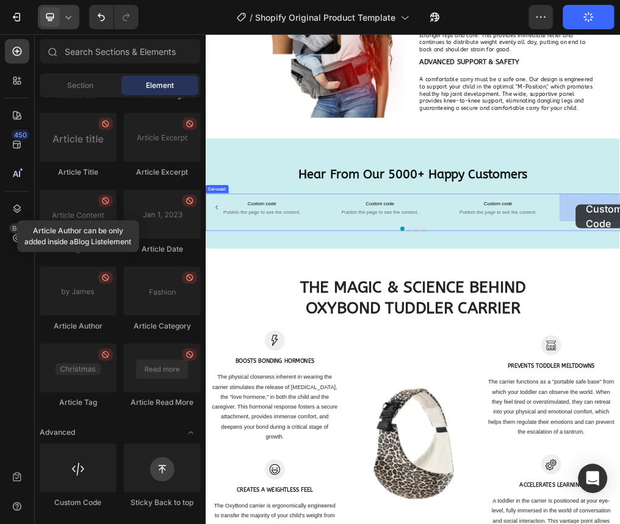
drag, startPoint x: 281, startPoint y: 518, endPoint x: 860, endPoint y: 335, distance: 606.8
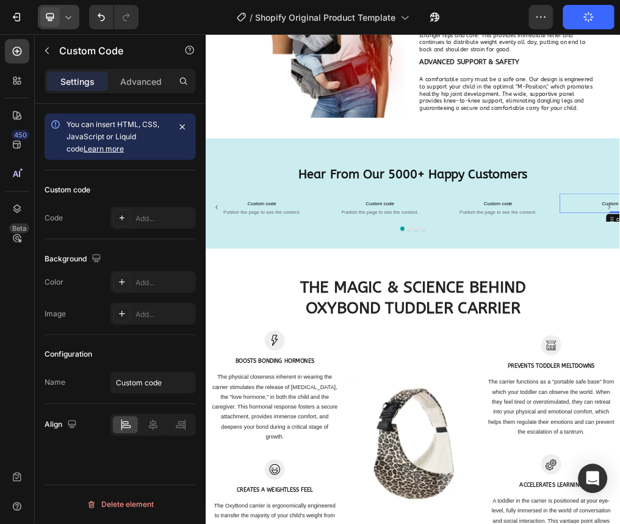
click at [135, 233] on div "Custom code Code Add..." at bounding box center [120, 204] width 151 height 69
click at [137, 215] on div "Add..." at bounding box center [164, 218] width 57 height 11
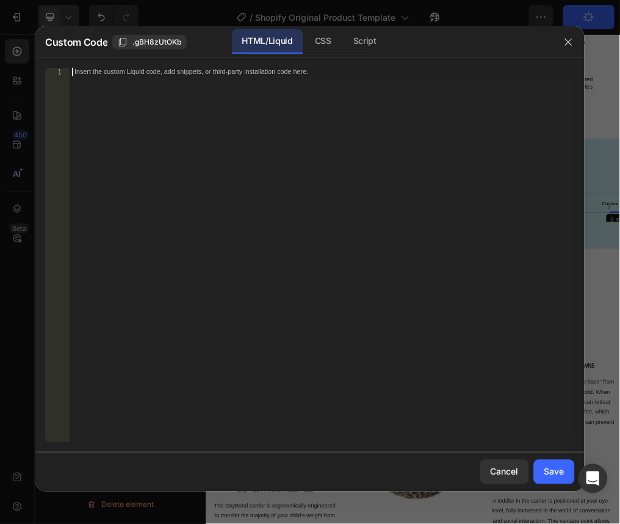
click at [181, 166] on div "Insert the custom Liquid code, add snippets, or third-party installation code h…" at bounding box center [322, 264] width 505 height 392
paste textarea "<iframe width="560" height="315" src="https://www.youtube.com/embed/YK3JGCiRkI4…"
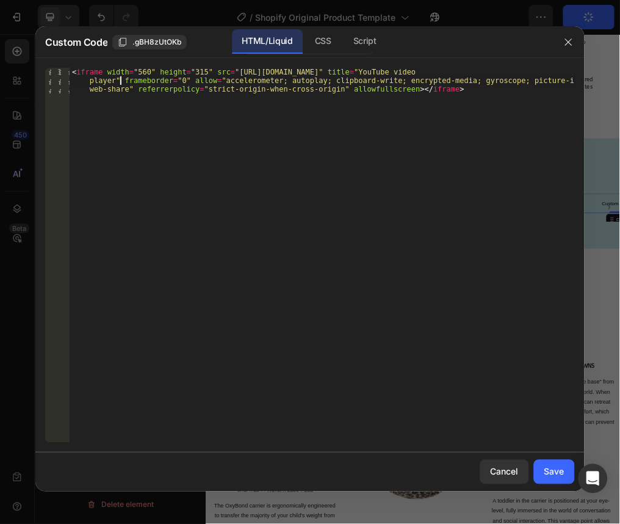
click at [119, 82] on div "< iframe width = "560" height = "315" src = "https://www.youtube.com/embed/YK3J…" at bounding box center [322, 281] width 505 height 426
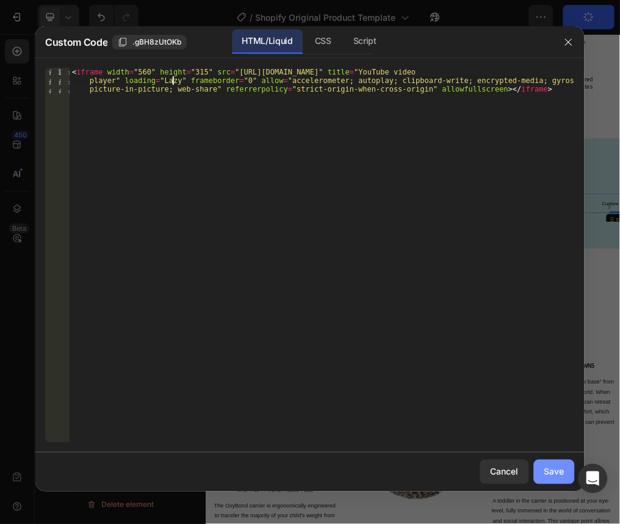
type textarea "<iframe width="560" height="315" src="https://www.youtube.com/embed/YK3JGCiRkI4…"
click at [543, 467] on button "Save" at bounding box center [554, 472] width 41 height 24
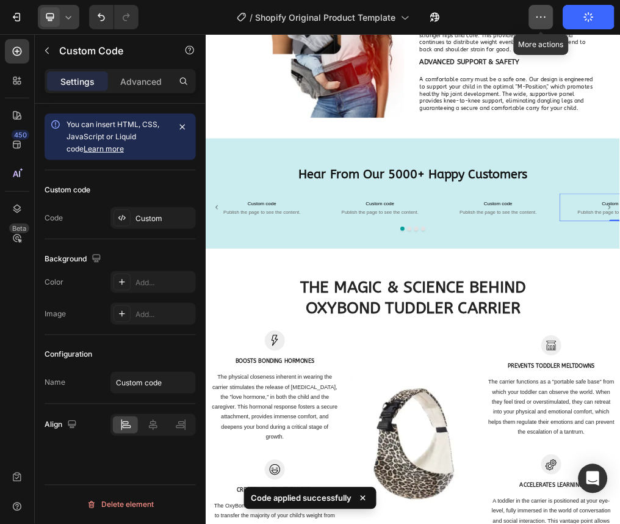
click at [536, 23] on icon "button" at bounding box center [541, 17] width 12 height 12
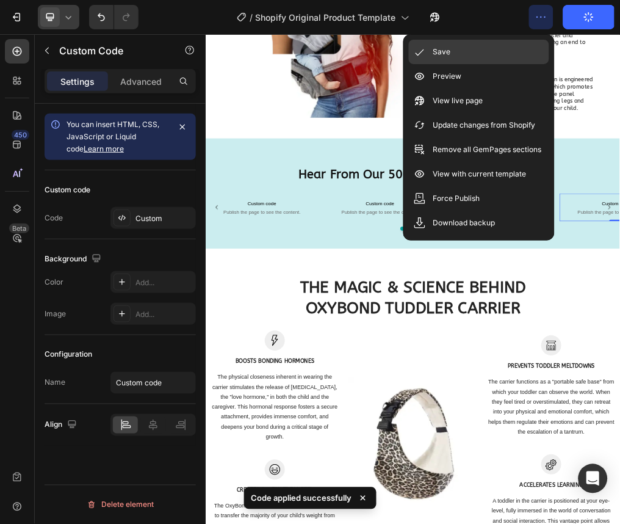
click at [509, 64] on div "Save" at bounding box center [479, 76] width 140 height 24
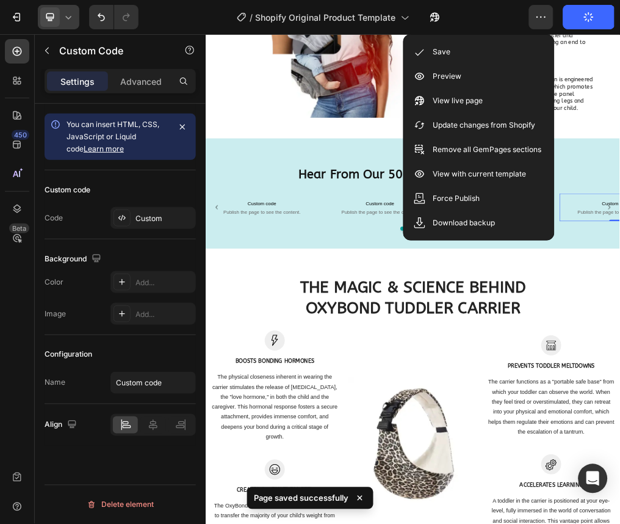
click at [516, 16] on div "/ Shopify Original Product Template Default Need republishing" at bounding box center [338, 17] width 381 height 24
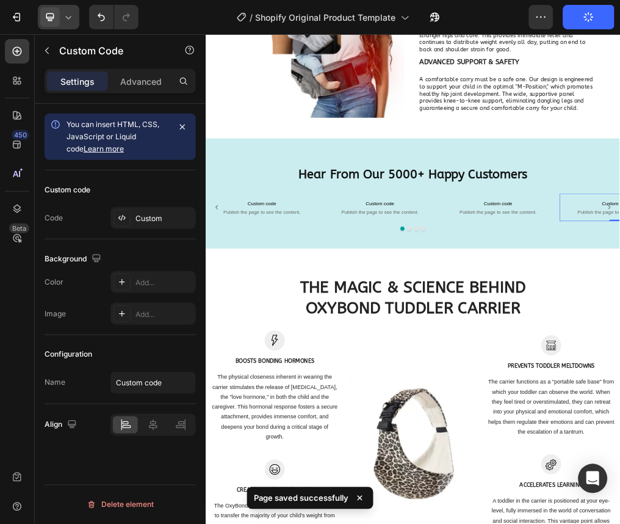
click at [577, 17] on button "Publish" at bounding box center [588, 17] width 51 height 24
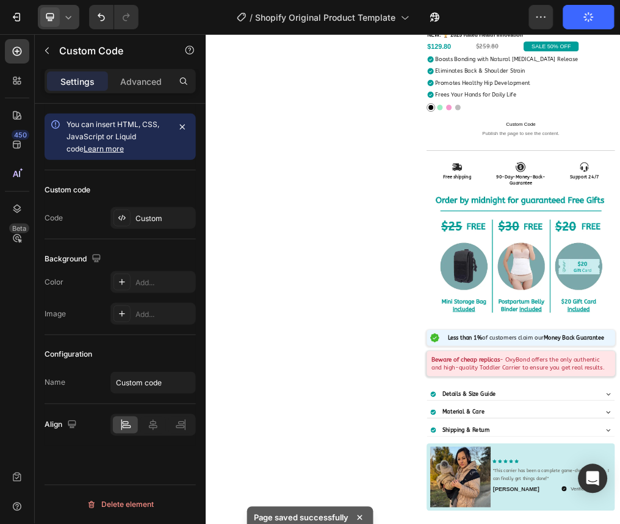
scroll to position [0, 0]
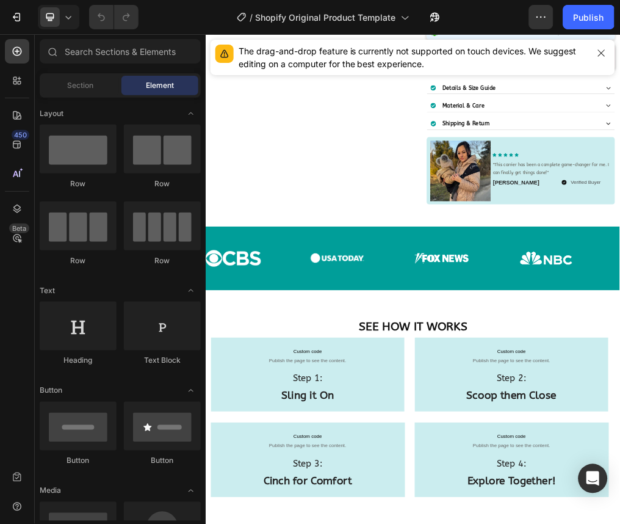
scroll to position [651, 0]
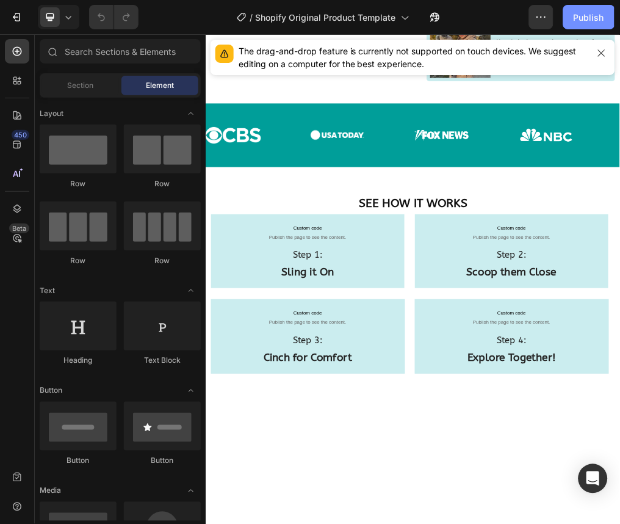
click at [582, 25] on button "Publish" at bounding box center [588, 17] width 51 height 24
click at [74, 20] on icon at bounding box center [68, 17] width 12 height 12
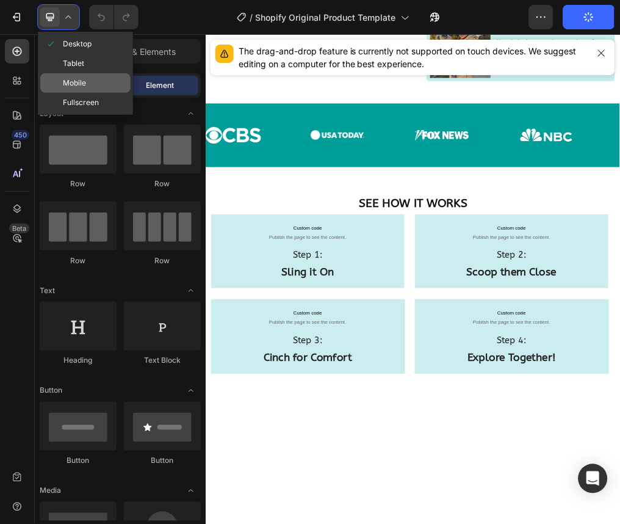
click at [94, 93] on div "Mobile" at bounding box center [85, 103] width 90 height 20
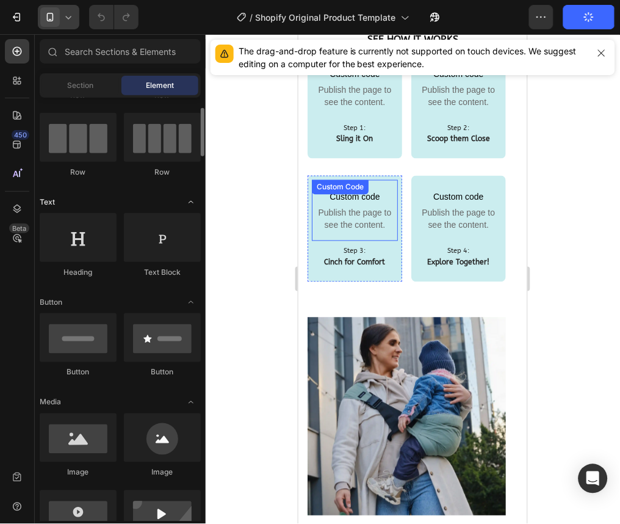
scroll to position [89, 0]
click at [338, 107] on span "Publish the page to see the content." at bounding box center [354, 95] width 86 height 24
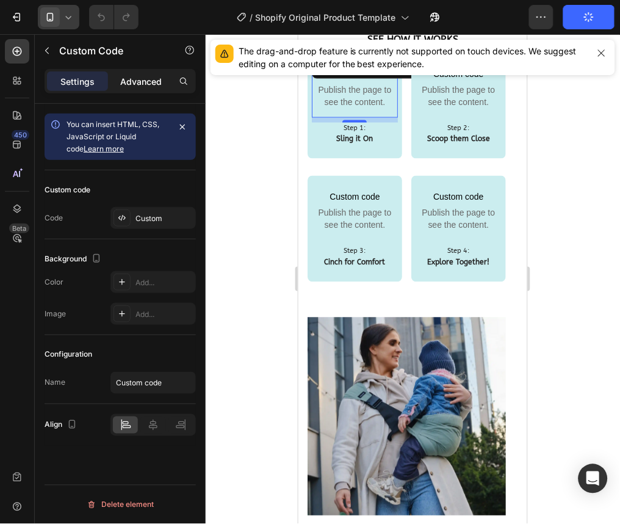
click at [115, 82] on div "Advanced" at bounding box center [140, 81] width 61 height 20
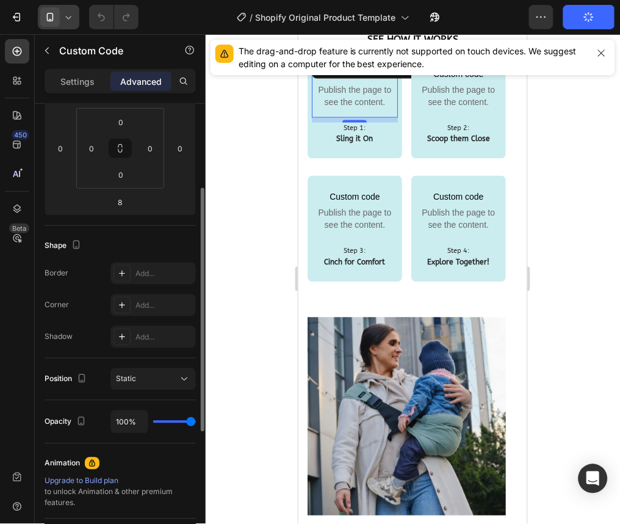
scroll to position [0, 0]
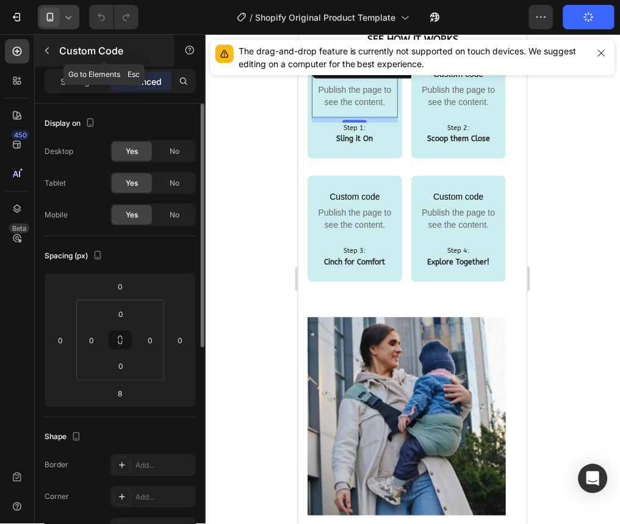
click at [35, 53] on div "Custom Code" at bounding box center [104, 51] width 139 height 32
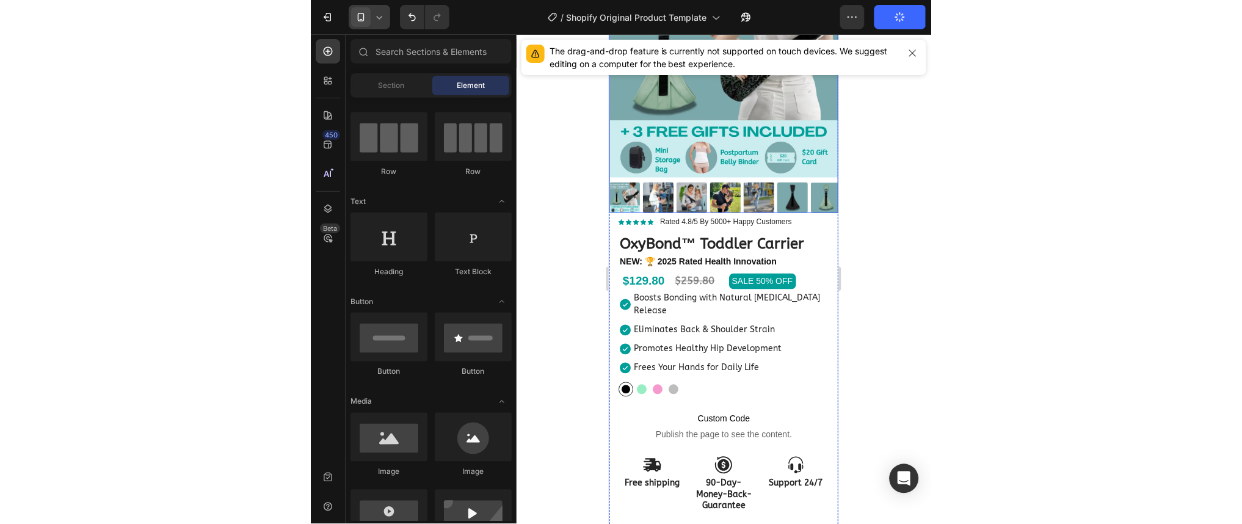
scroll to position [111, 0]
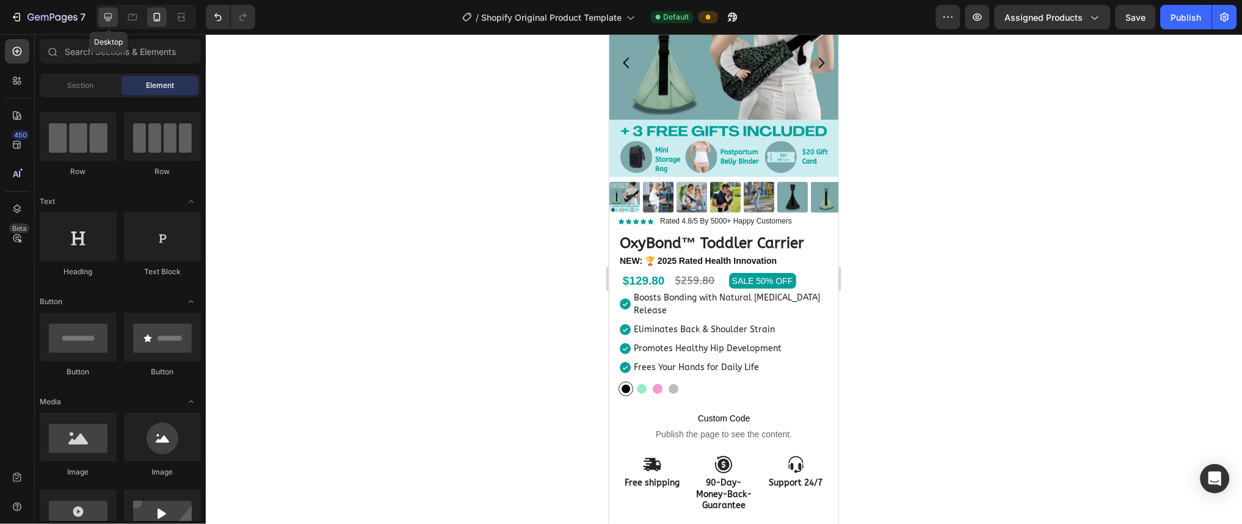
click at [115, 21] on div at bounding box center [108, 17] width 20 height 20
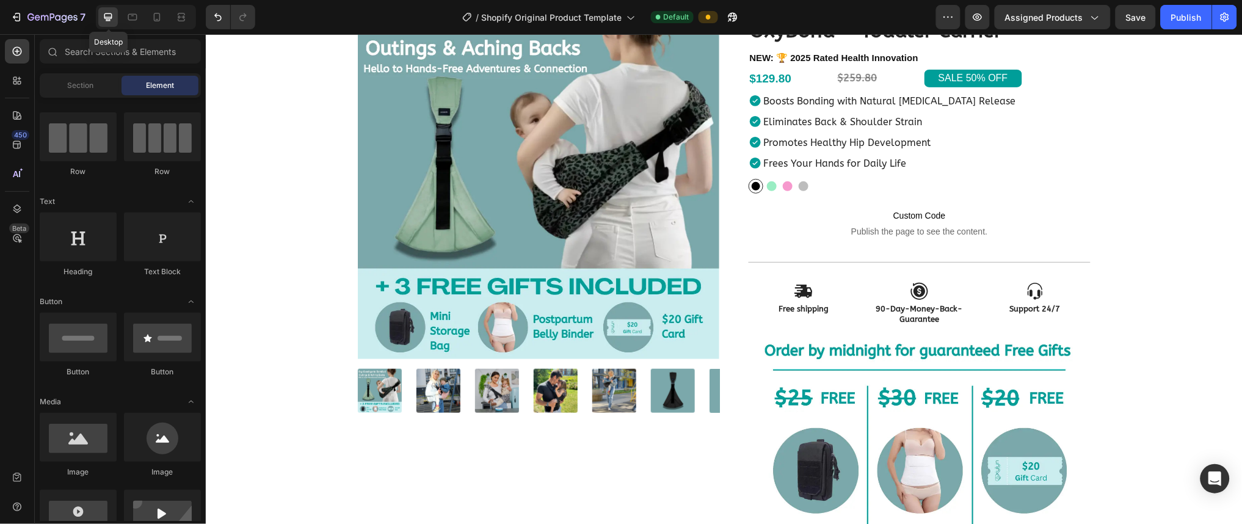
scroll to position [139, 0]
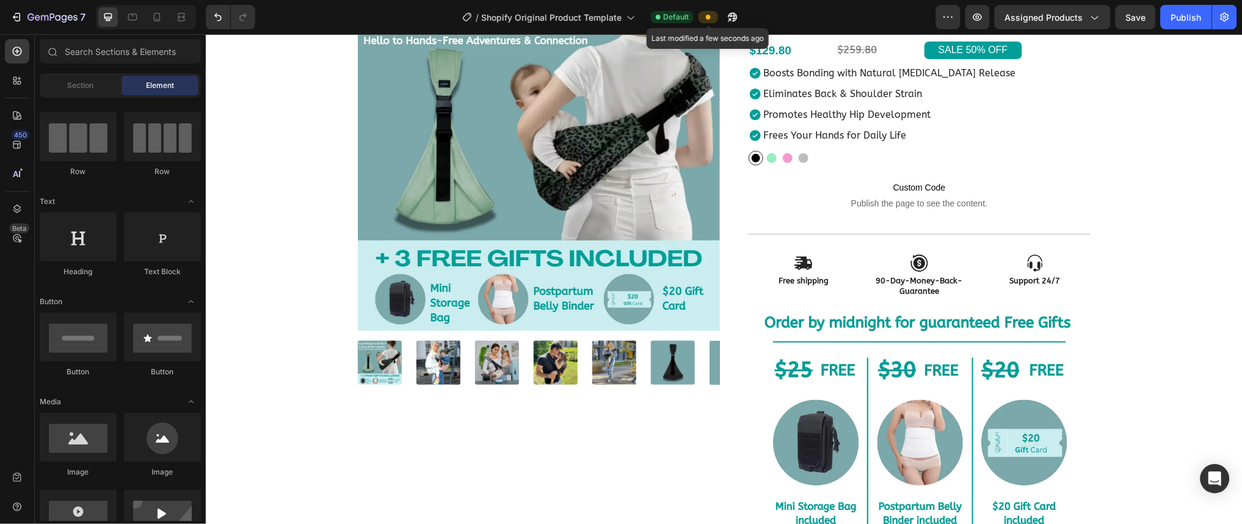
click at [620, 15] on span at bounding box center [708, 17] width 10 height 10
click at [620, 15] on icon at bounding box center [708, 17] width 5 height 5
click at [620, 15] on button "Publish" at bounding box center [1186, 17] width 51 height 24
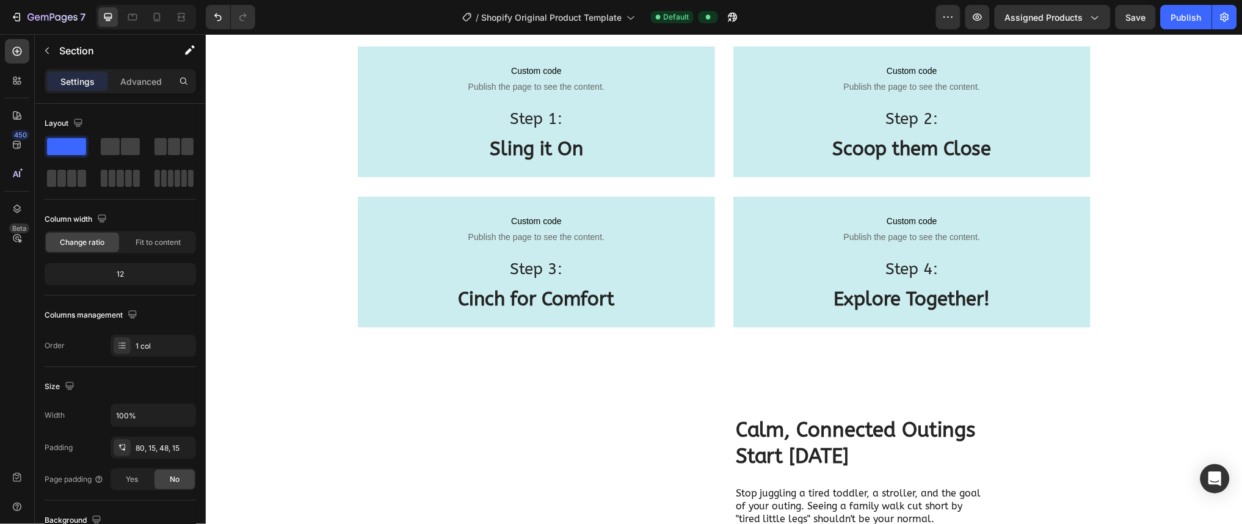
scroll to position [1175, 0]
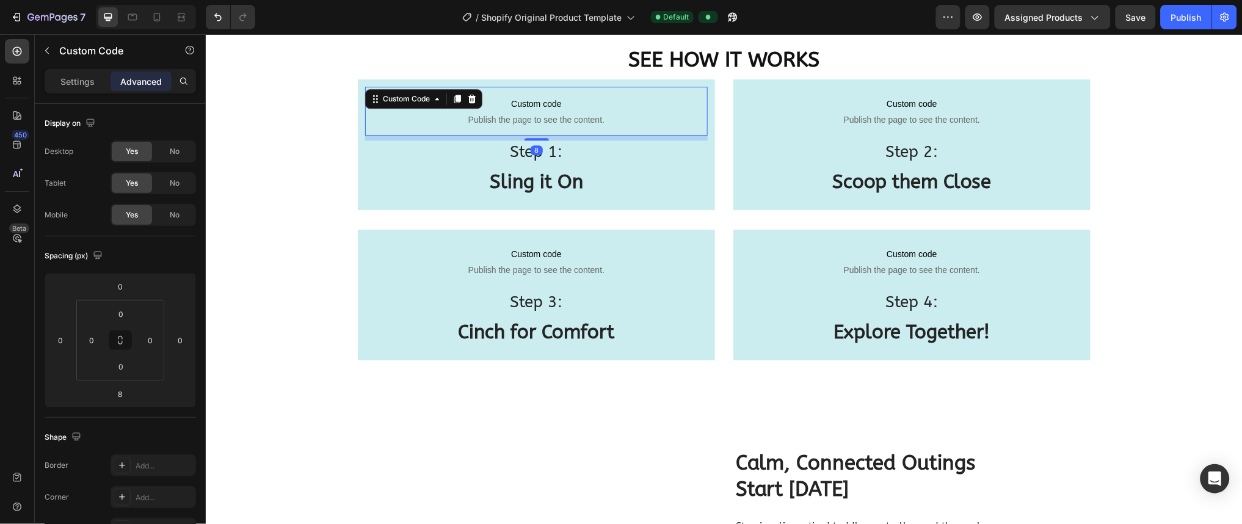
click at [594, 115] on span "Publish the page to see the content." at bounding box center [535, 119] width 342 height 12
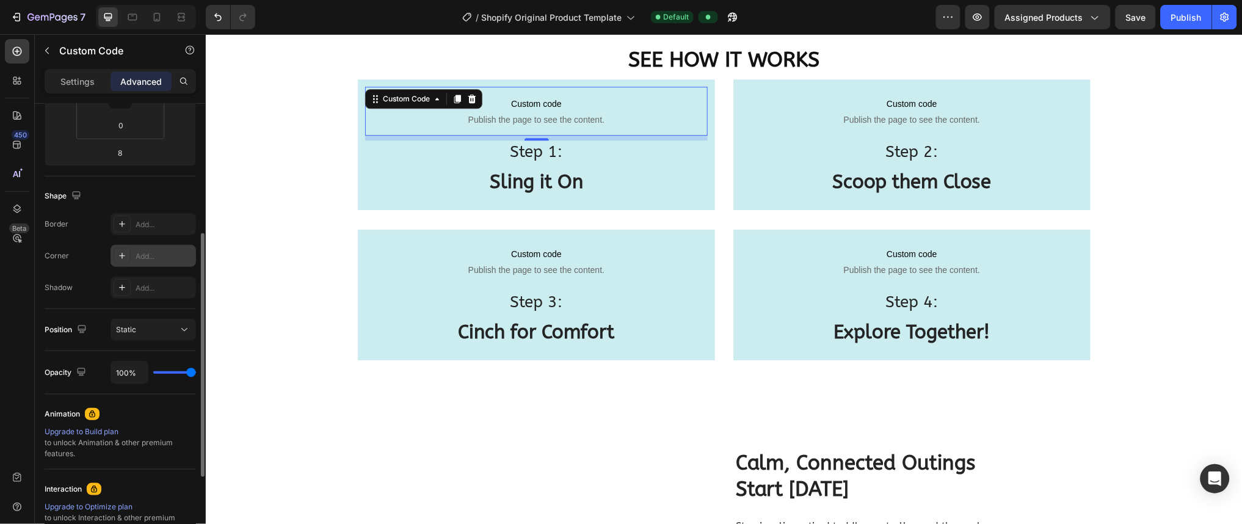
scroll to position [0, 0]
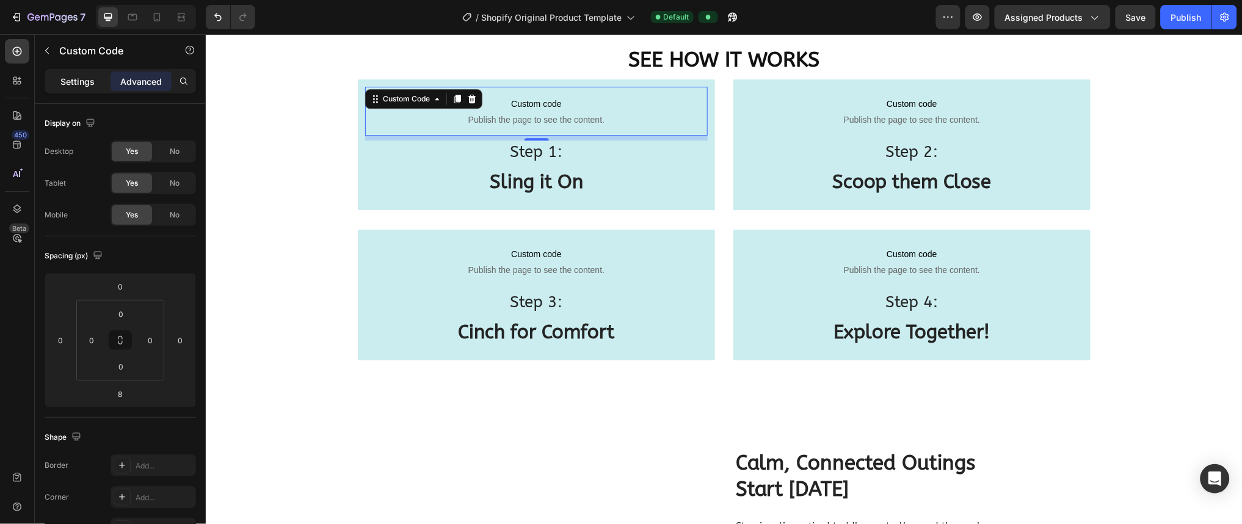
click at [71, 75] on p "Settings" at bounding box center [77, 81] width 34 height 13
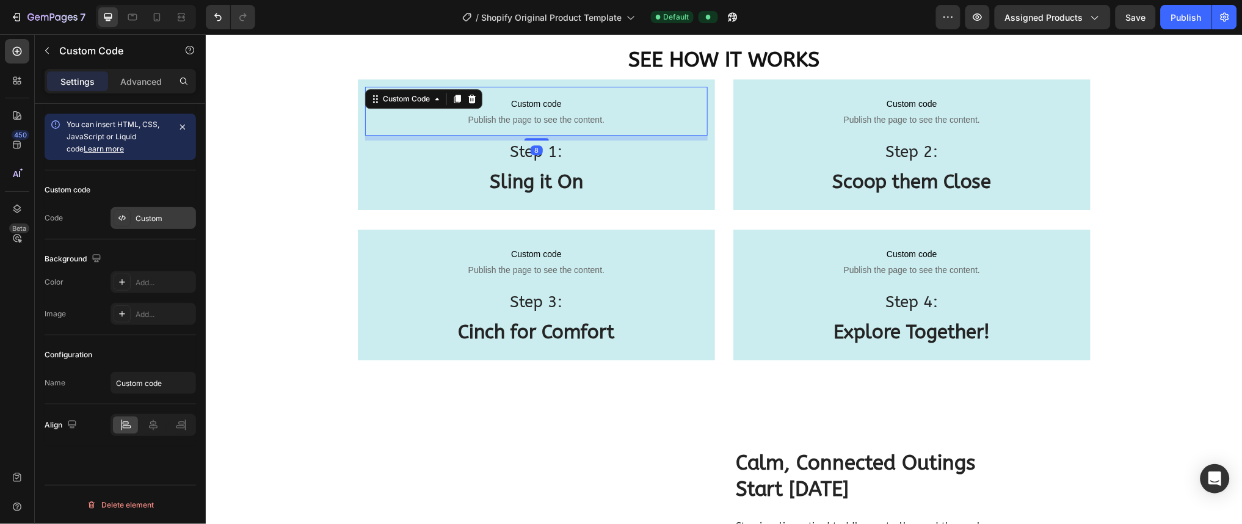
click at [140, 222] on div "Custom" at bounding box center [164, 218] width 57 height 11
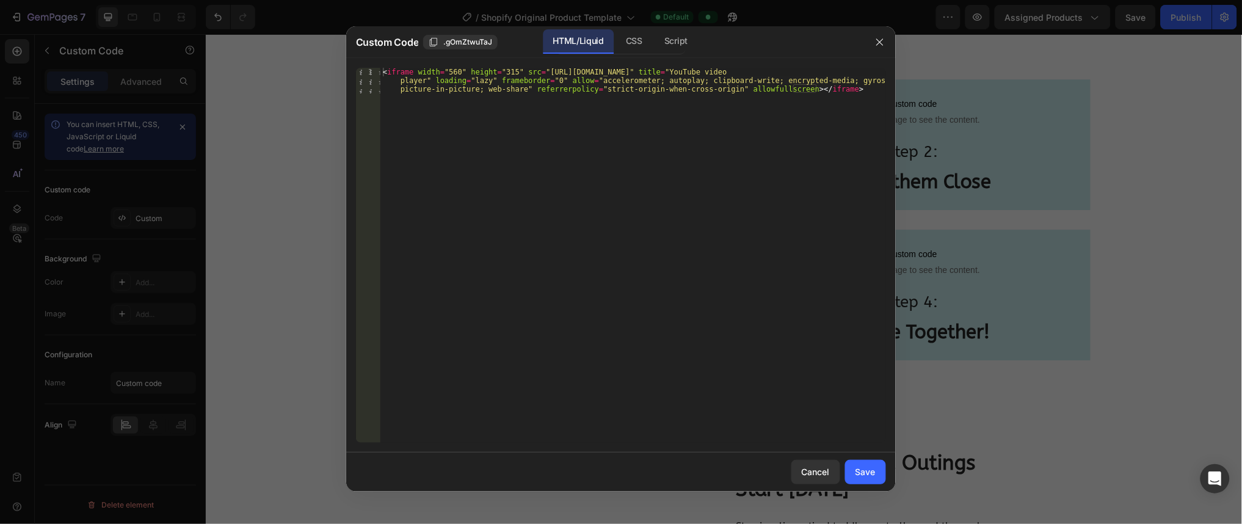
click at [488, 79] on div "< iframe width = "560" height = "315" src = "[URL][DOMAIN_NAME]" title = "YouTu…" at bounding box center [632, 281] width 505 height 426
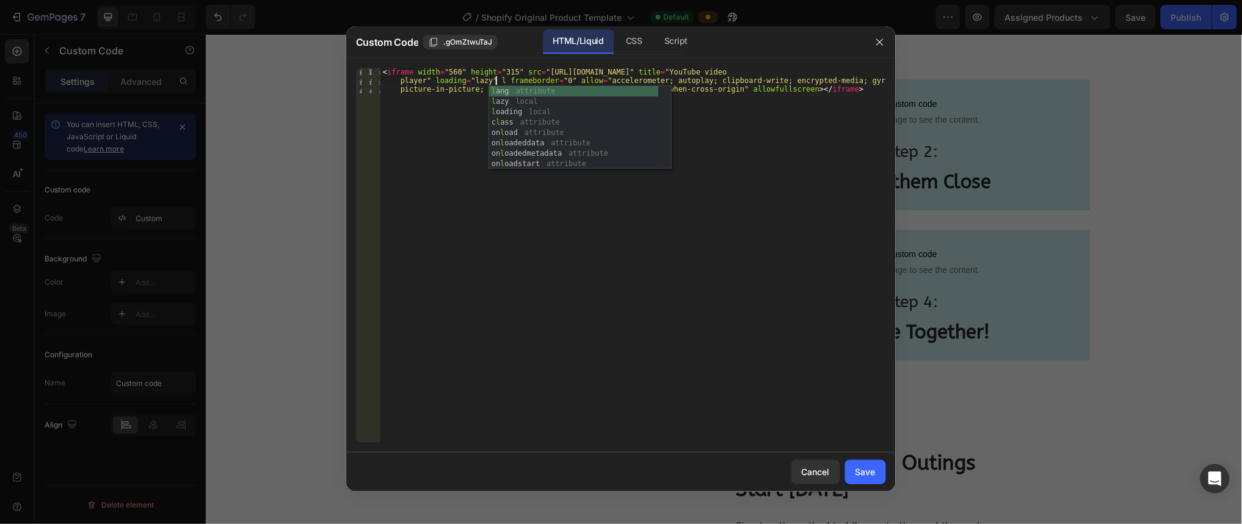
type textarea "<iframe width="560" height="315" src="[URL][DOMAIN_NAME]" title="YouTube video …"
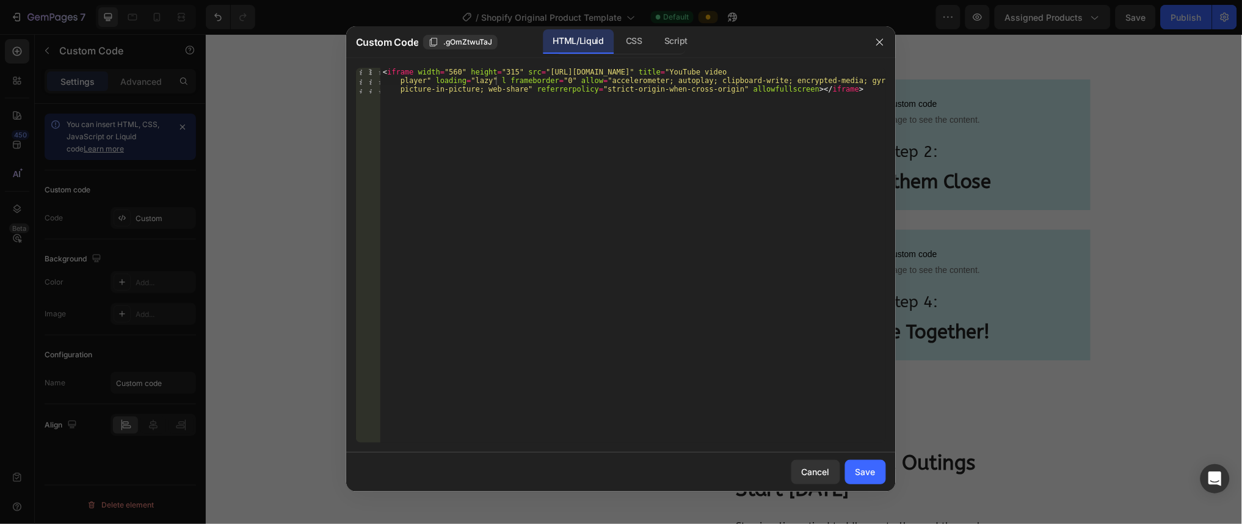
click at [620, 36] on div "HTML/Liquid CSS Script" at bounding box center [737, 41] width 254 height 25
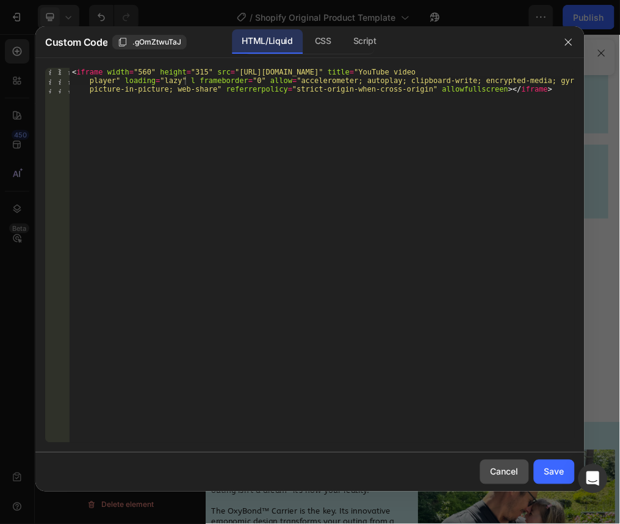
click at [501, 476] on div "Cancel" at bounding box center [505, 471] width 28 height 13
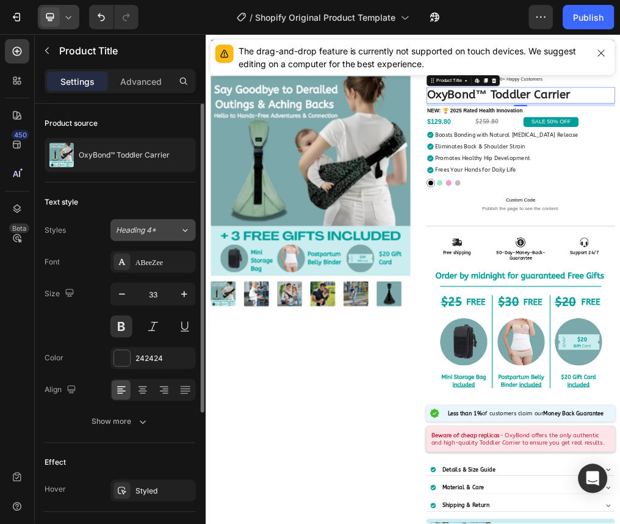
click at [178, 230] on div "Heading 4*" at bounding box center [148, 230] width 64 height 11
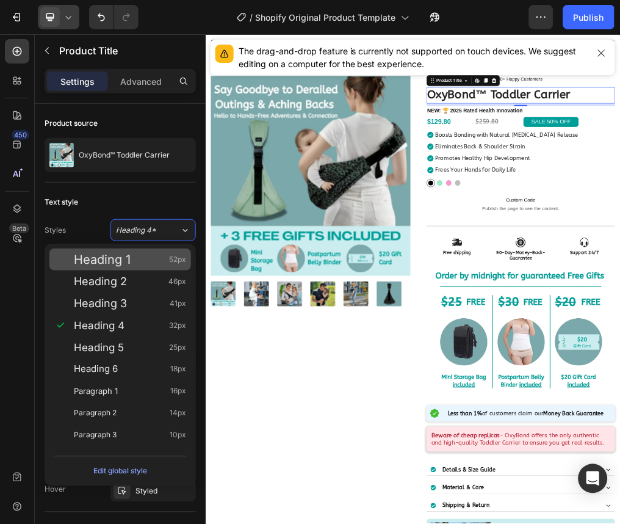
click at [148, 261] on div "Heading 1 52px" at bounding box center [130, 259] width 112 height 12
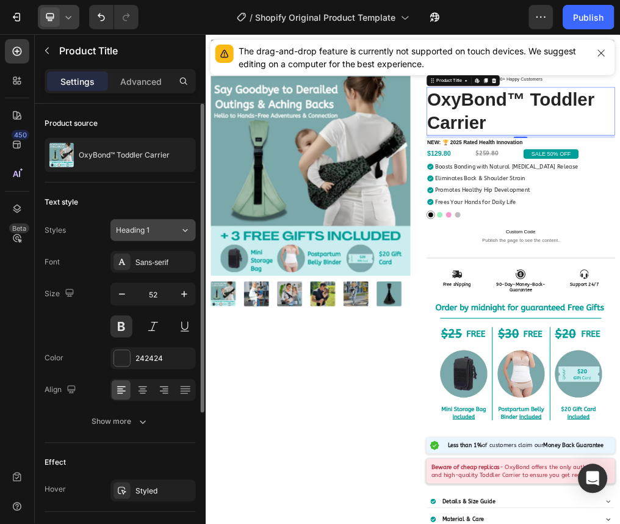
click at [150, 237] on button "Heading 1" at bounding box center [152, 230] width 85 height 22
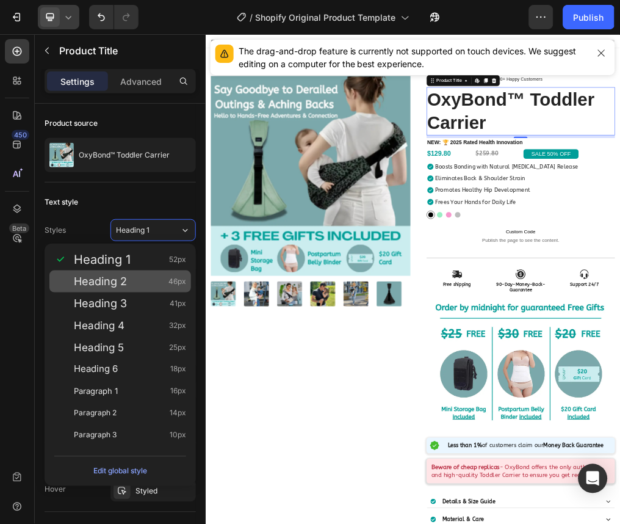
click at [146, 287] on div "Heading 2 46px" at bounding box center [130, 281] width 112 height 12
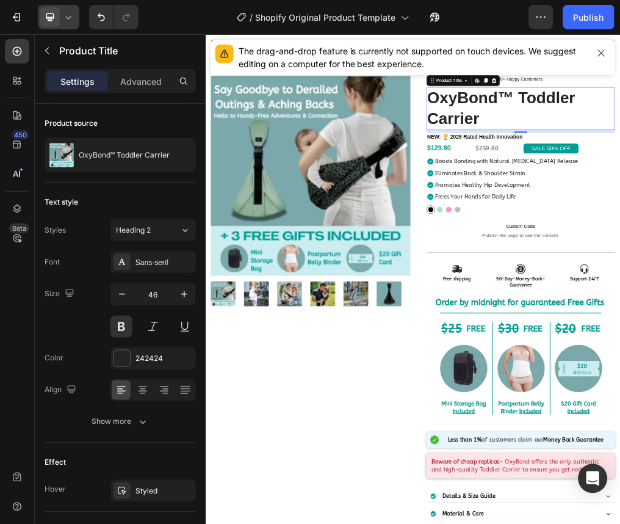
click at [64, 24] on div at bounding box center [59, 17] width 42 height 24
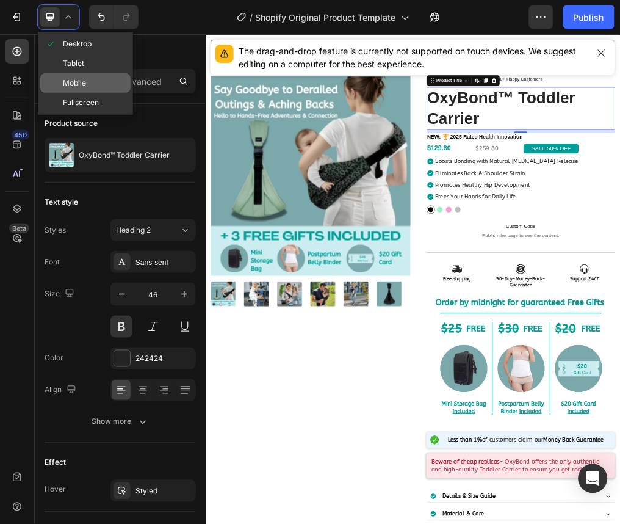
click at [72, 77] on span "Mobile" at bounding box center [74, 83] width 23 height 12
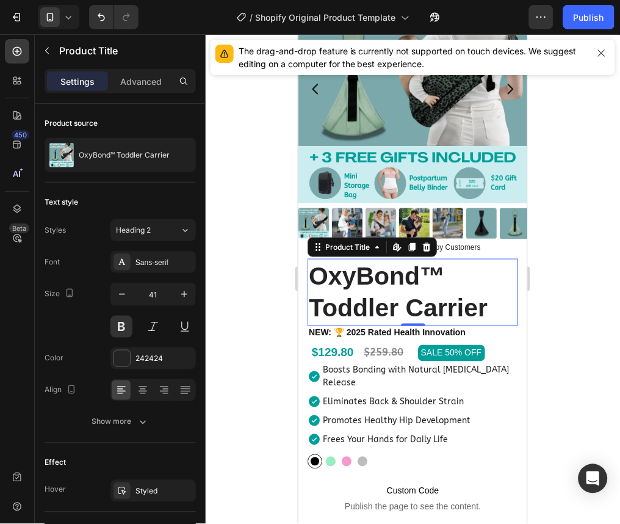
scroll to position [254, 0]
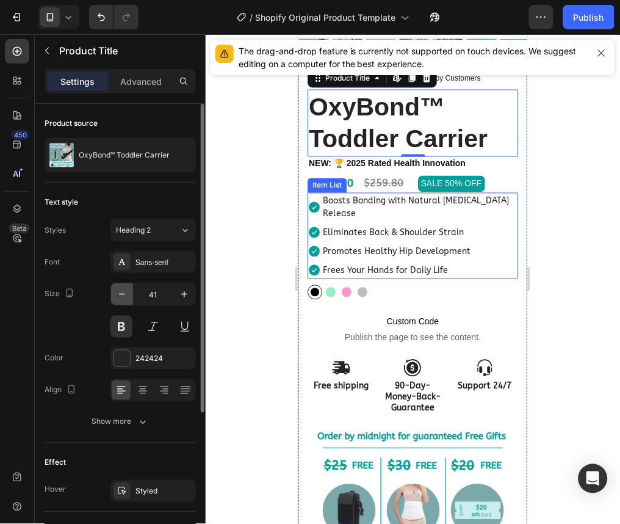
click at [123, 298] on icon "button" at bounding box center [122, 294] width 12 height 12
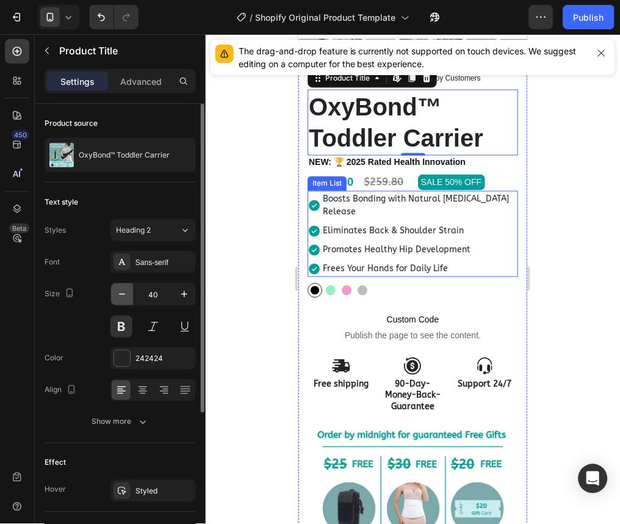
click at [123, 298] on icon "button" at bounding box center [122, 294] width 12 height 12
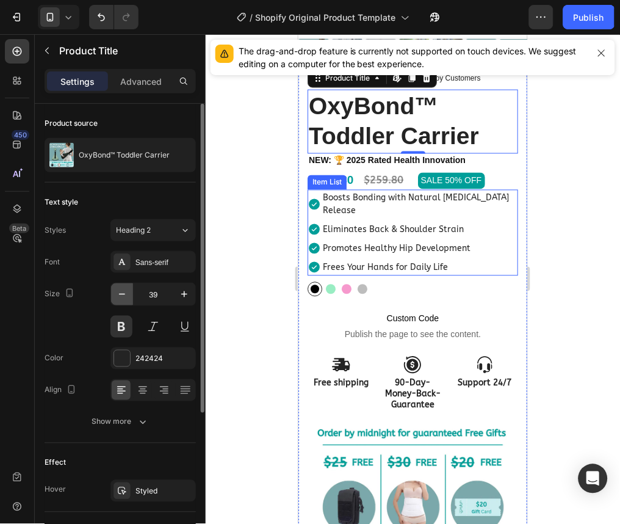
click at [123, 298] on icon "button" at bounding box center [122, 294] width 12 height 12
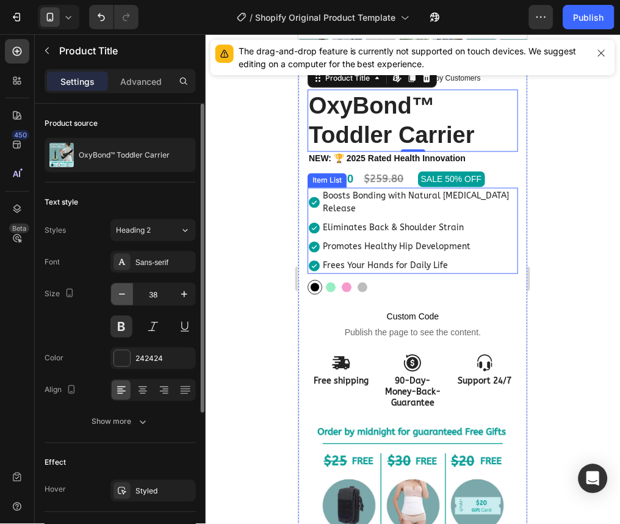
click at [123, 298] on icon "button" at bounding box center [122, 294] width 12 height 12
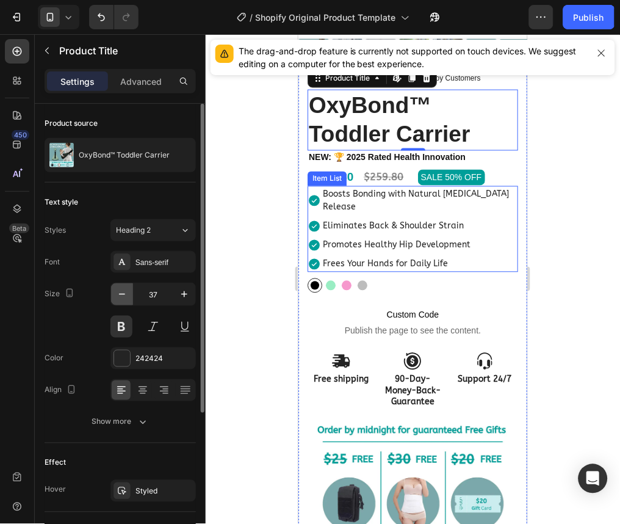
click at [123, 298] on icon "button" at bounding box center [122, 294] width 12 height 12
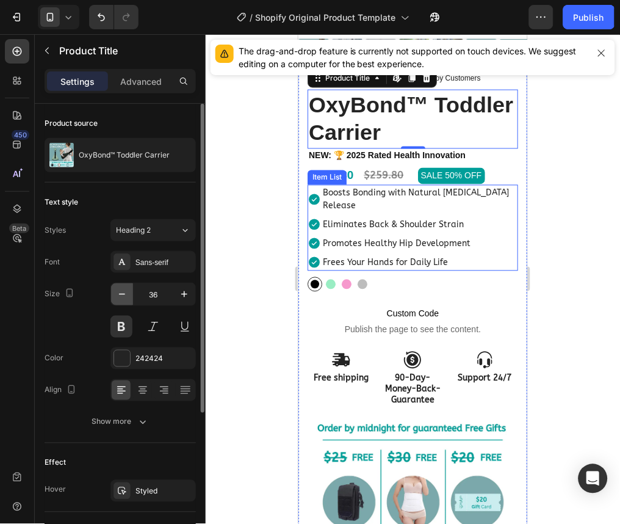
click at [123, 298] on icon "button" at bounding box center [122, 294] width 12 height 12
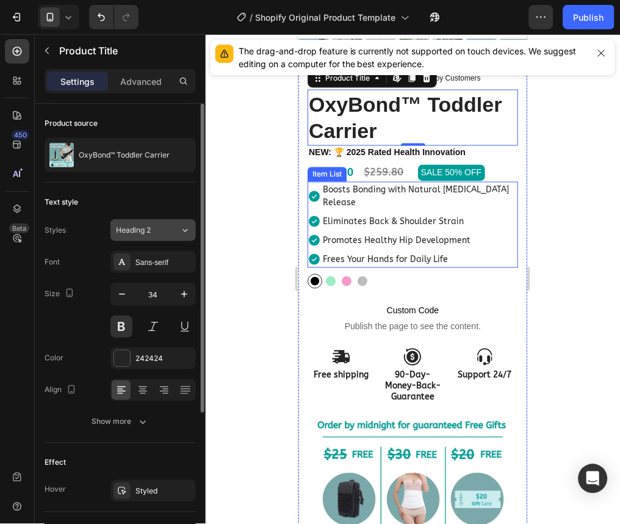
click at [163, 230] on div "Heading 2" at bounding box center [140, 230] width 49 height 11
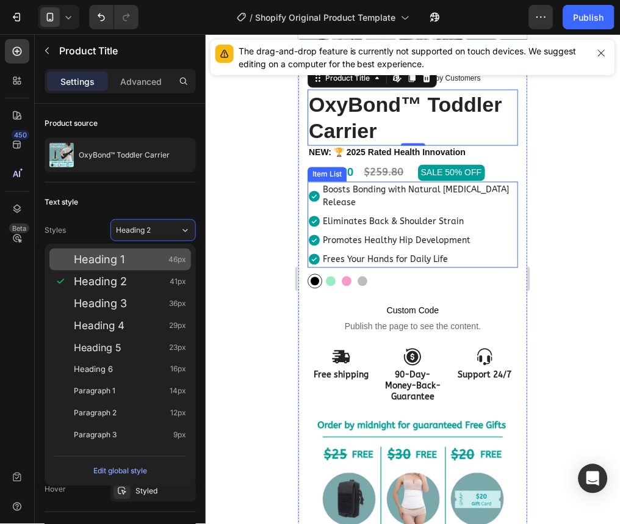
click at [151, 256] on div "Heading 1 46px" at bounding box center [130, 259] width 112 height 12
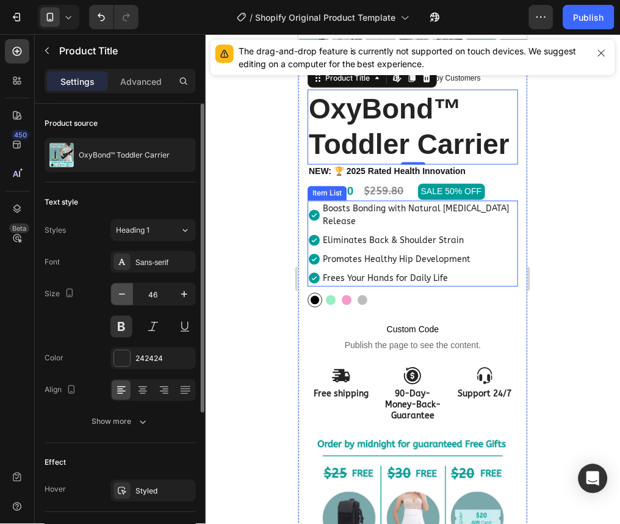
click at [123, 295] on icon "button" at bounding box center [122, 294] width 12 height 12
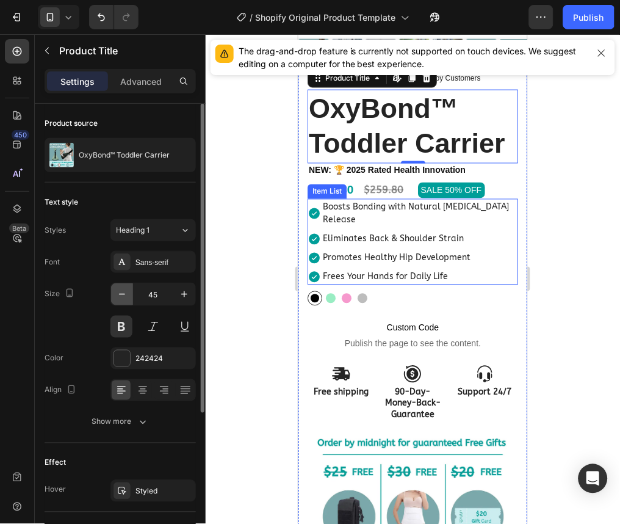
click at [123, 295] on icon "button" at bounding box center [122, 294] width 12 height 12
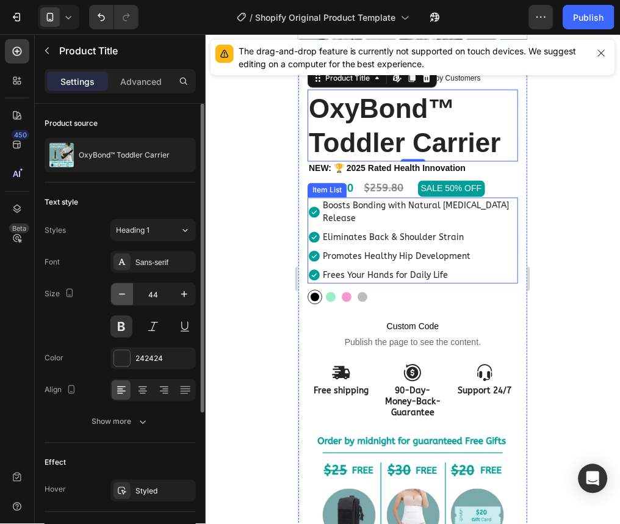
click at [123, 295] on icon "button" at bounding box center [122, 294] width 12 height 12
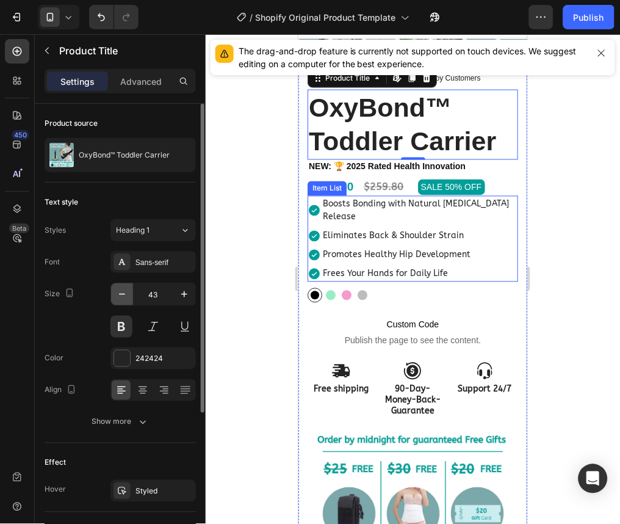
click at [123, 295] on icon "button" at bounding box center [122, 294] width 12 height 12
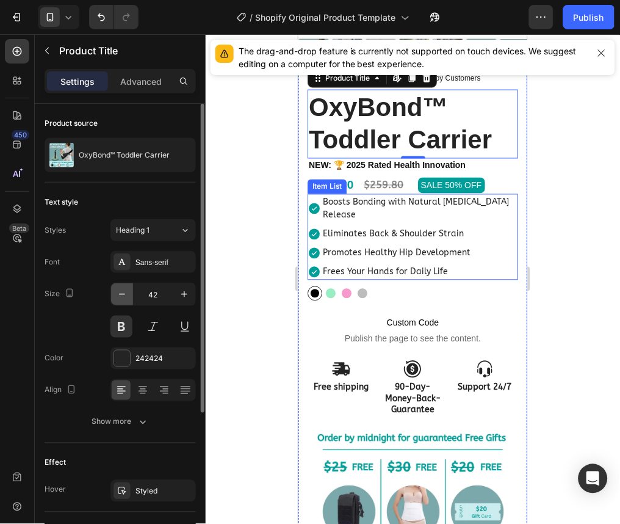
click at [123, 295] on icon "button" at bounding box center [122, 294] width 12 height 12
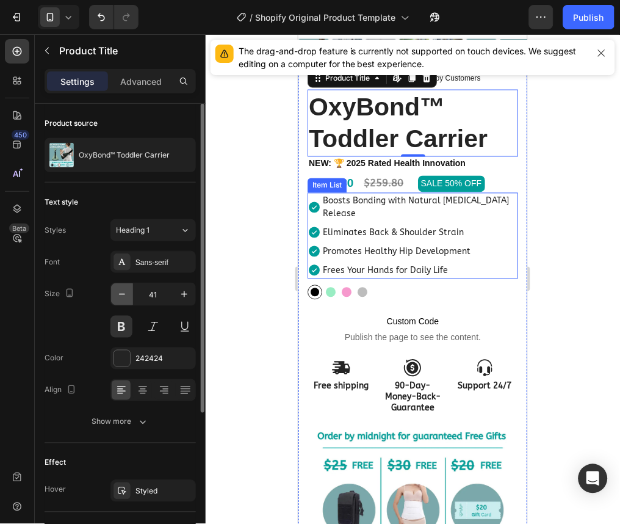
click at [123, 295] on icon "button" at bounding box center [122, 294] width 12 height 12
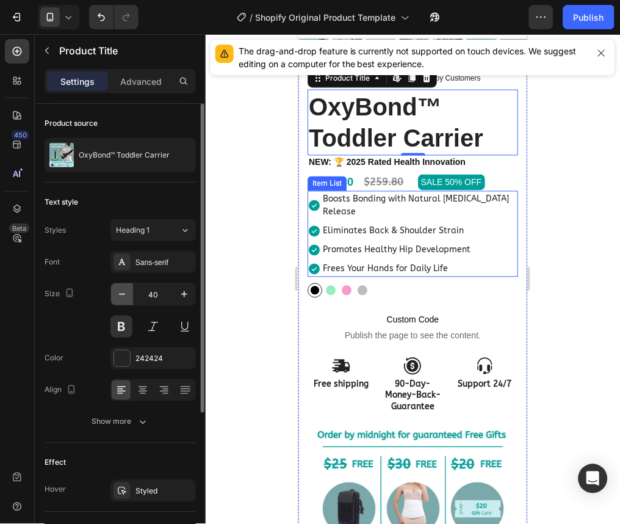
click at [123, 295] on icon "button" at bounding box center [122, 294] width 12 height 12
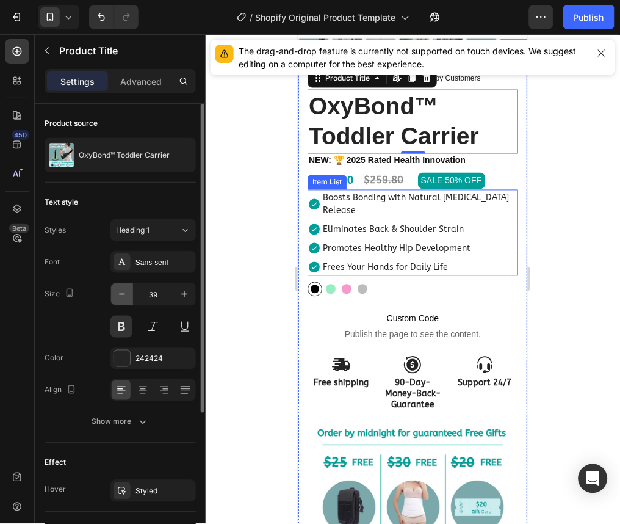
click at [123, 295] on icon "button" at bounding box center [122, 294] width 12 height 12
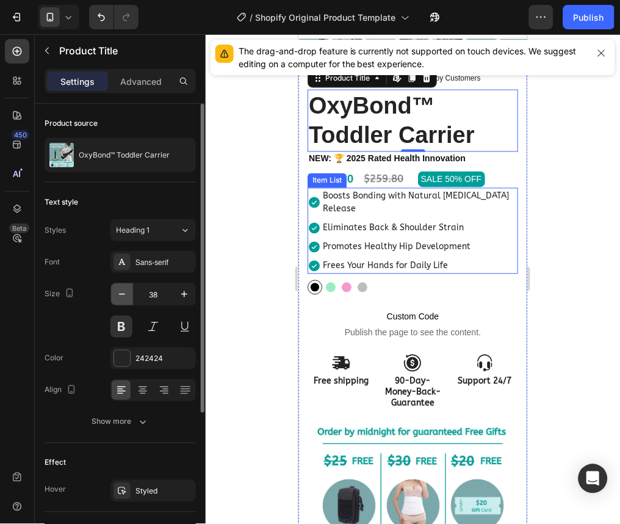
click at [123, 295] on icon "button" at bounding box center [122, 294] width 12 height 12
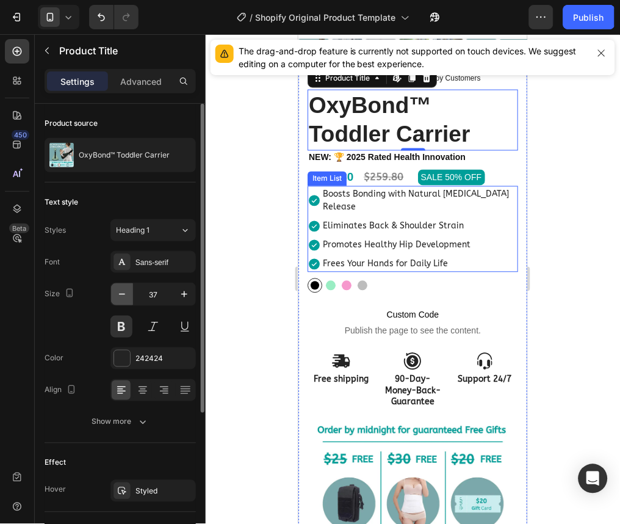
click at [123, 295] on icon "button" at bounding box center [122, 294] width 12 height 12
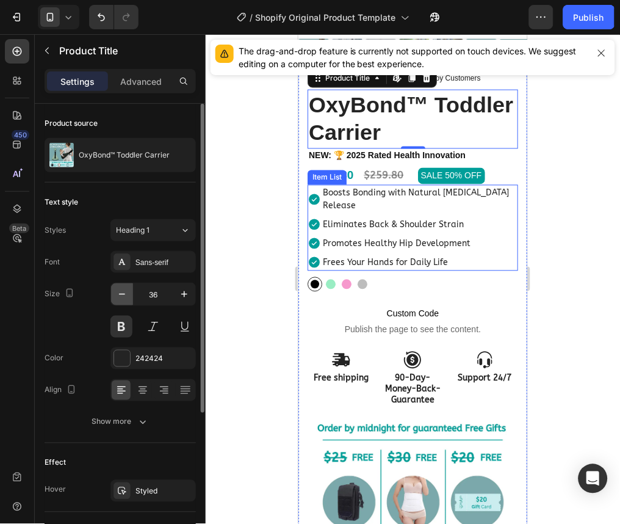
click at [123, 295] on icon "button" at bounding box center [122, 294] width 12 height 12
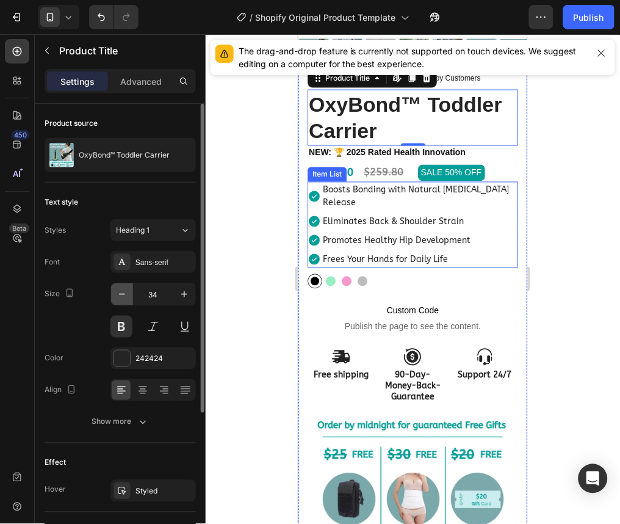
click at [123, 295] on icon "button" at bounding box center [122, 294] width 12 height 12
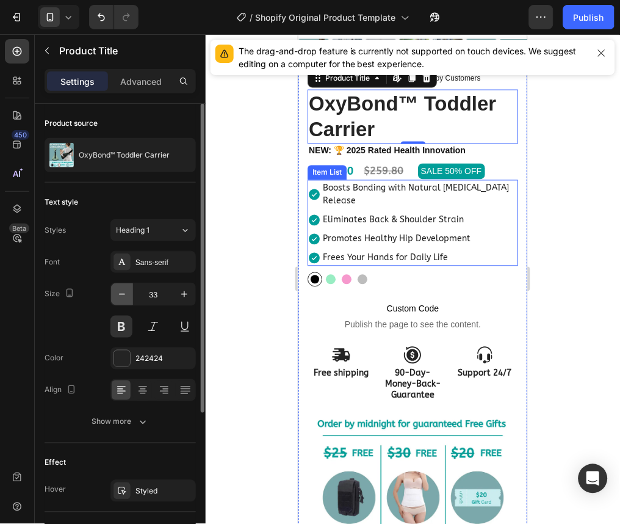
click at [123, 295] on icon "button" at bounding box center [122, 294] width 12 height 12
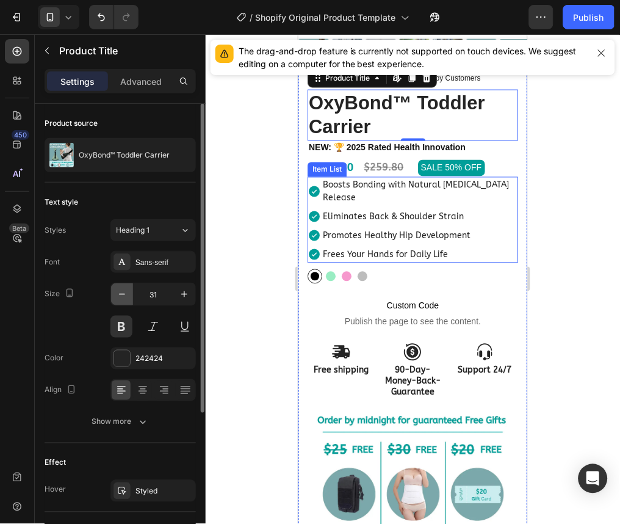
click at [123, 295] on icon "button" at bounding box center [122, 294] width 12 height 12
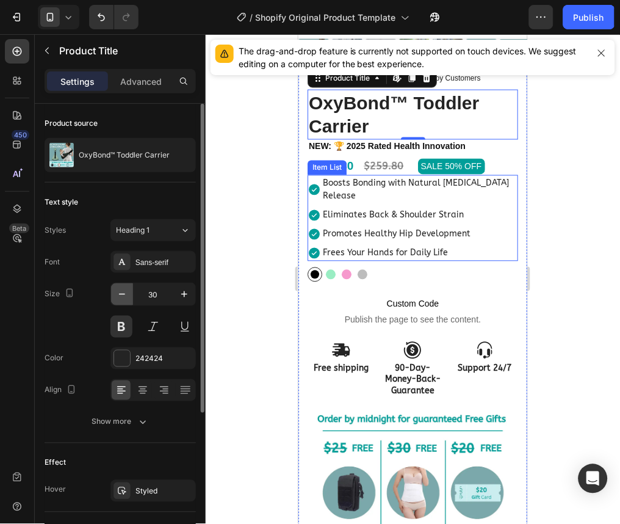
click at [123, 295] on icon "button" at bounding box center [122, 294] width 12 height 12
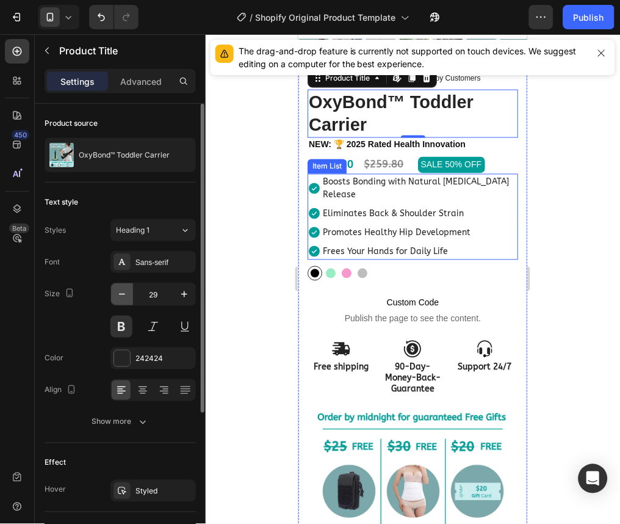
click at [123, 295] on icon "button" at bounding box center [122, 294] width 12 height 12
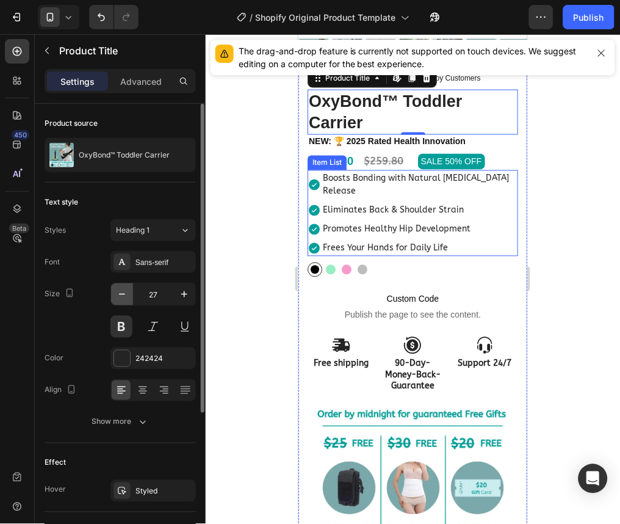
click at [123, 295] on icon "button" at bounding box center [122, 294] width 12 height 12
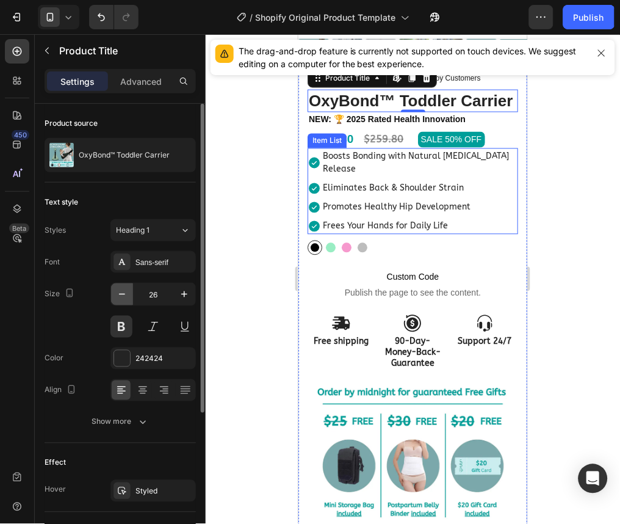
click at [123, 295] on icon "button" at bounding box center [122, 294] width 12 height 12
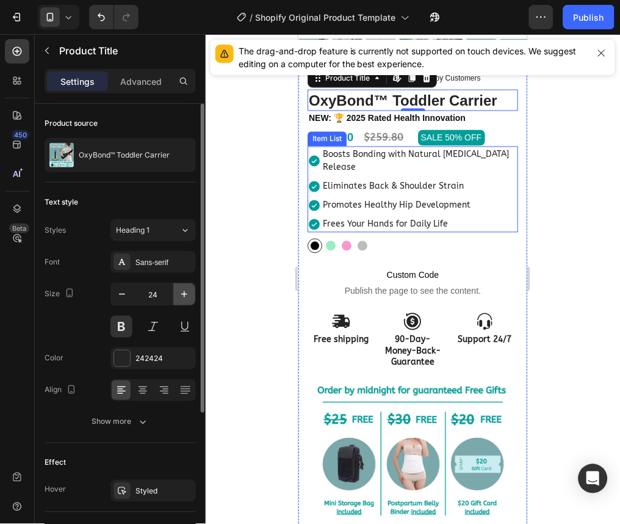
click at [177, 291] on button "button" at bounding box center [184, 294] width 22 height 22
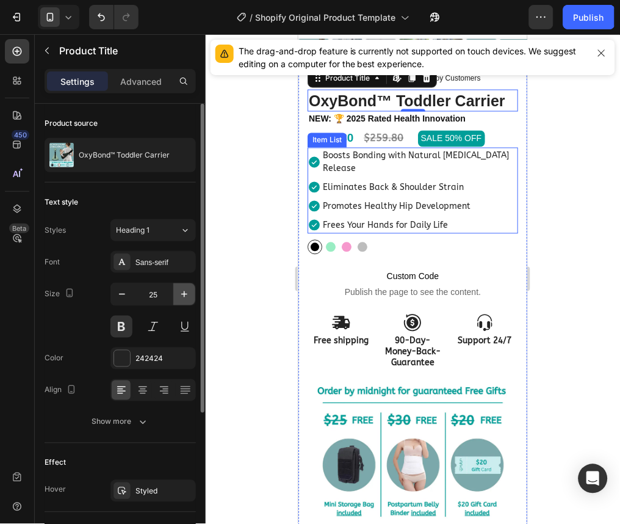
click at [177, 291] on button "button" at bounding box center [184, 294] width 22 height 22
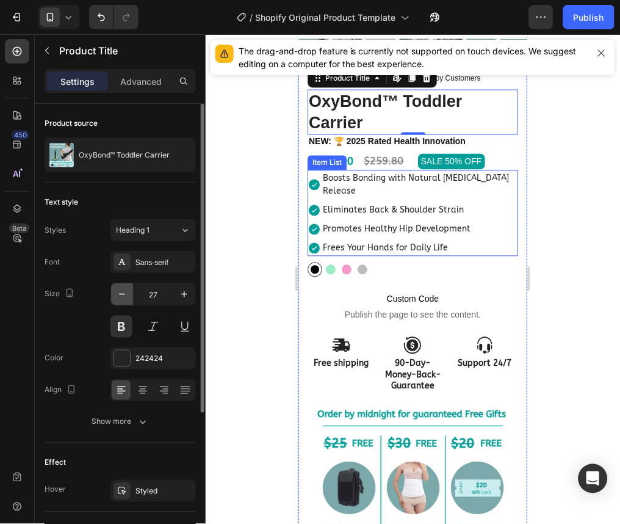
click at [123, 289] on icon "button" at bounding box center [122, 294] width 12 height 12
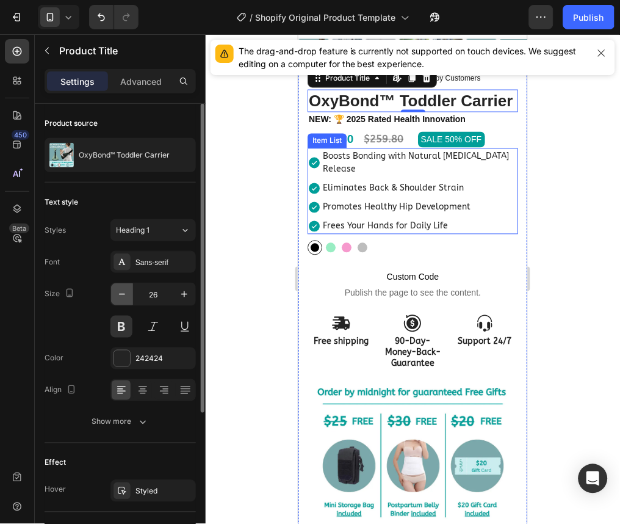
click at [123, 289] on icon "button" at bounding box center [122, 294] width 12 height 12
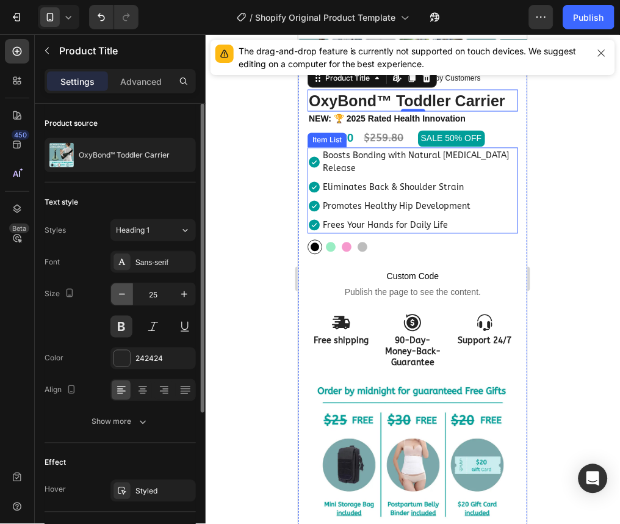
click at [123, 289] on icon "button" at bounding box center [122, 294] width 12 height 12
type input "24"
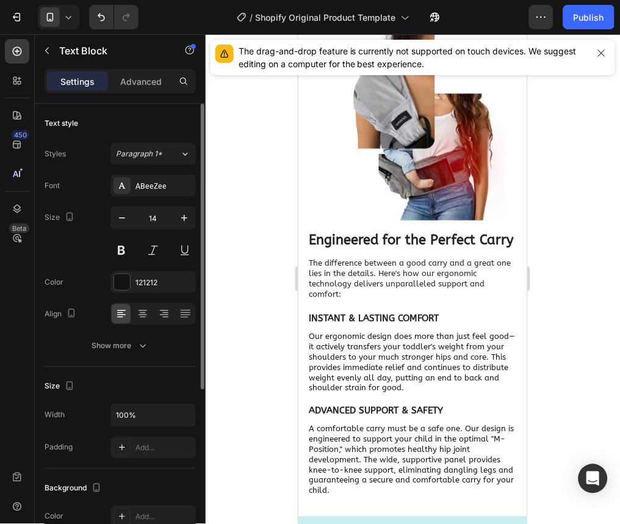
scroll to position [2307, 0]
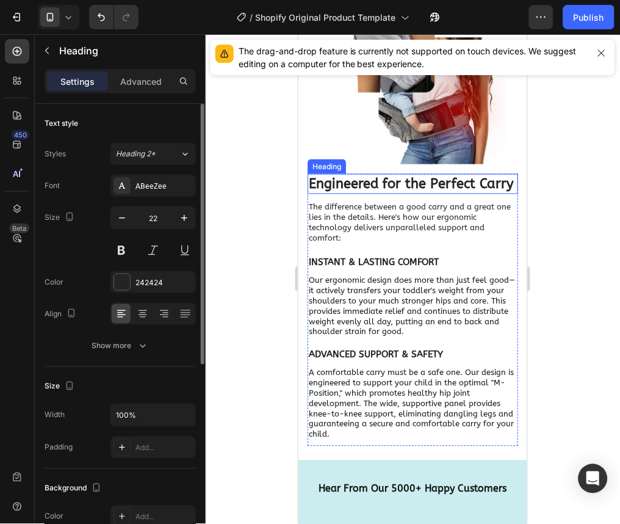
click at [349, 183] on strong "Engineered for the Perfect Carry" at bounding box center [410, 183] width 205 height 16
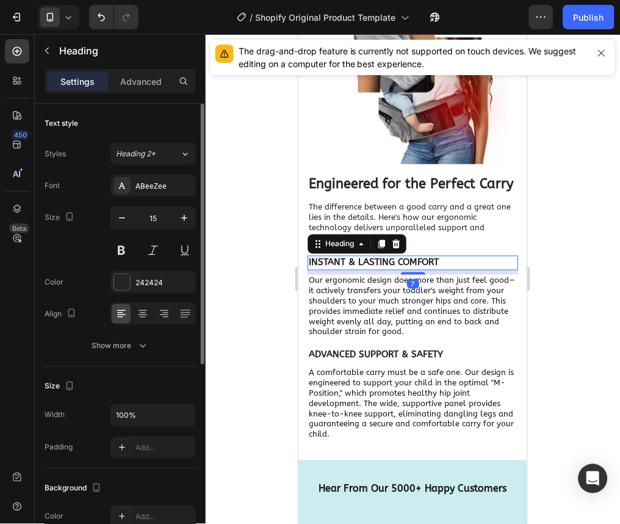
click at [346, 267] on strong "INSTANT & LASTING COMFORT" at bounding box center [373, 261] width 130 height 11
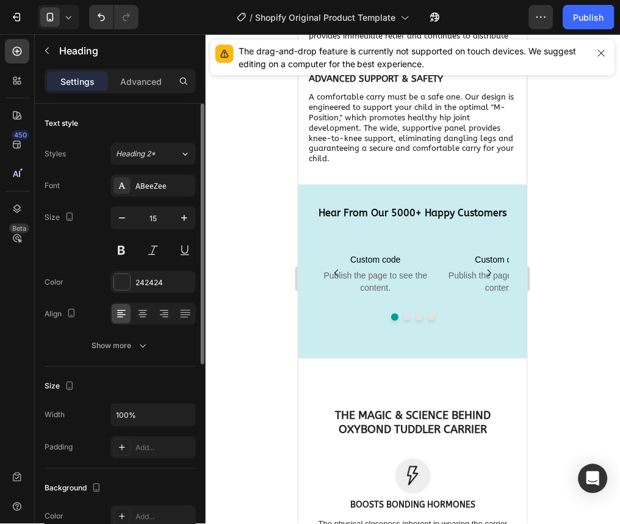
scroll to position [2594, 0]
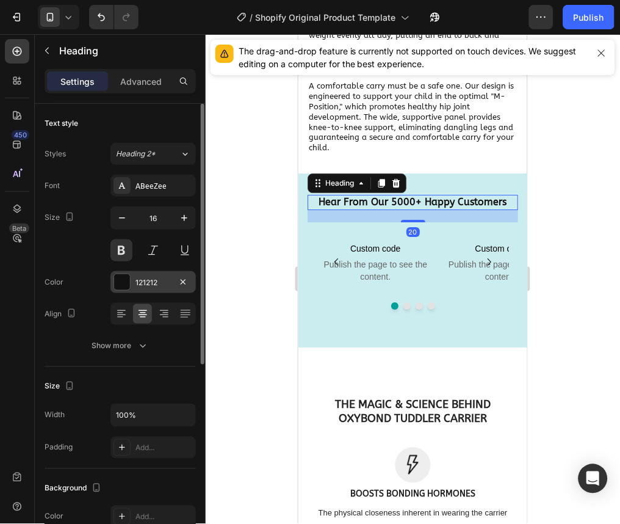
click at [126, 278] on div at bounding box center [122, 282] width 16 height 16
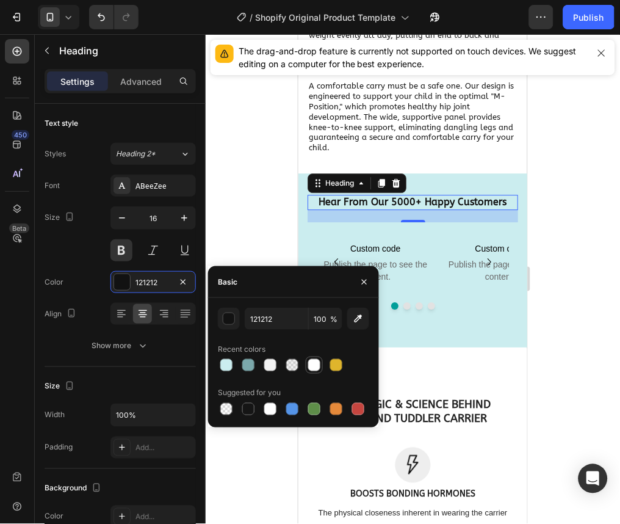
click at [317, 362] on div at bounding box center [314, 365] width 12 height 12
click at [245, 404] on div at bounding box center [248, 409] width 12 height 12
type input "151515"
click at [54, 257] on div "Size 16" at bounding box center [120, 233] width 151 height 55
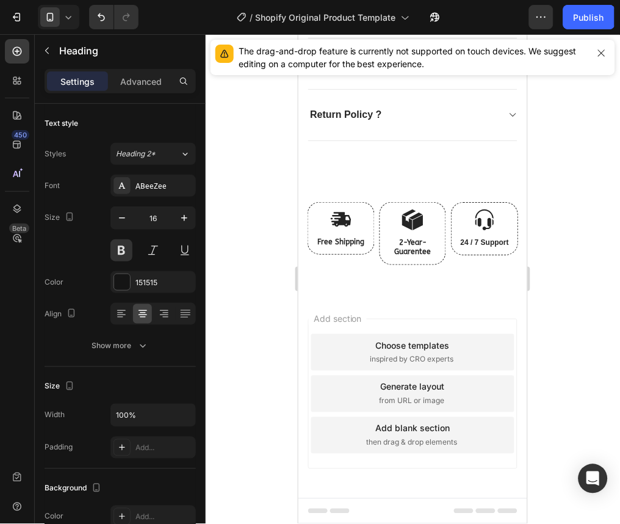
scroll to position [6221, 0]
click at [527, 24] on div "/ Shopify Original Product Template Default" at bounding box center [338, 17] width 381 height 24
click at [535, 23] on button "button" at bounding box center [541, 17] width 24 height 24
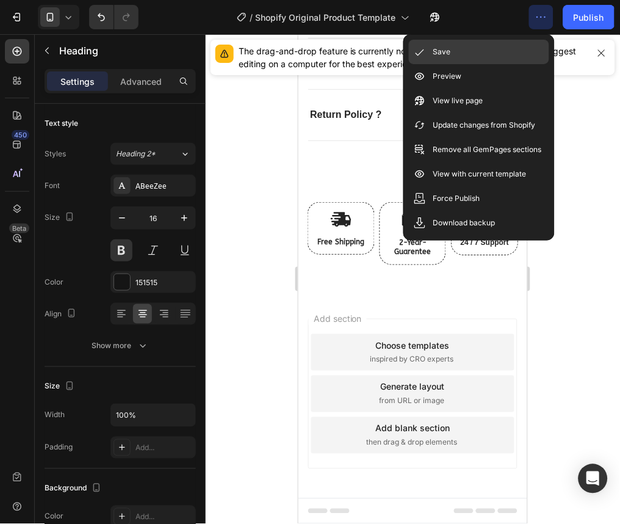
click at [502, 64] on div "Save" at bounding box center [479, 76] width 140 height 24
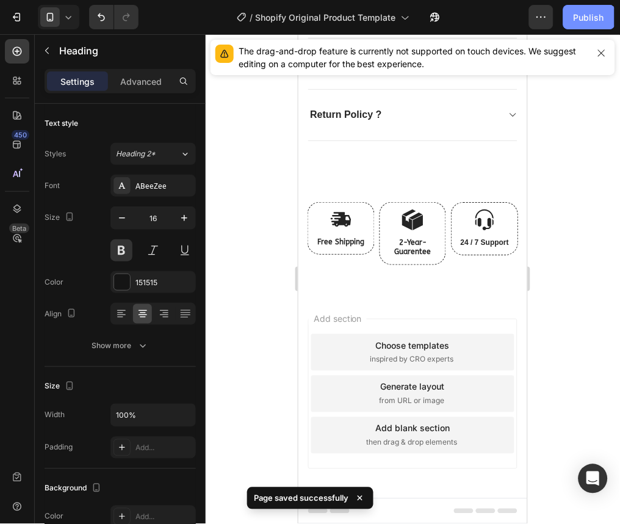
click at [592, 24] on button "Publish" at bounding box center [588, 17] width 51 height 24
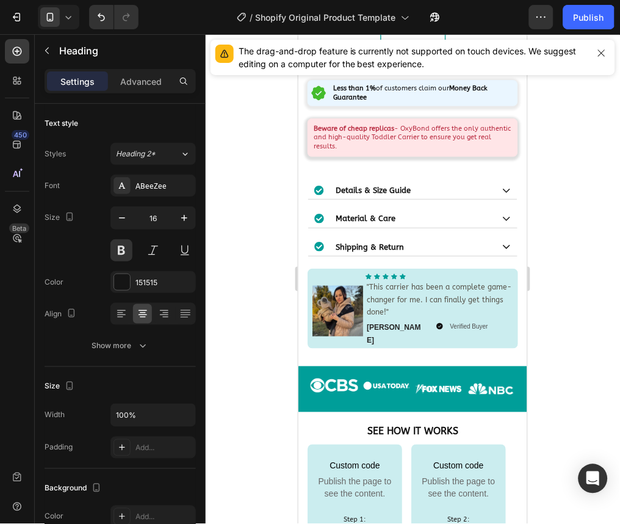
scroll to position [991, 0]
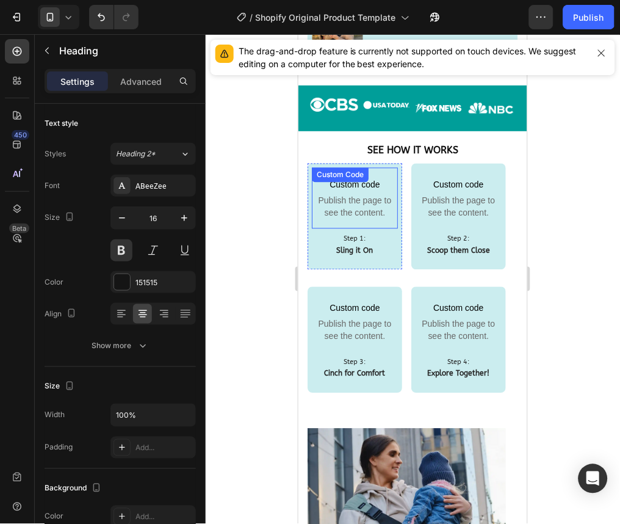
click at [353, 194] on span "Publish the page to see the content." at bounding box center [354, 206] width 86 height 24
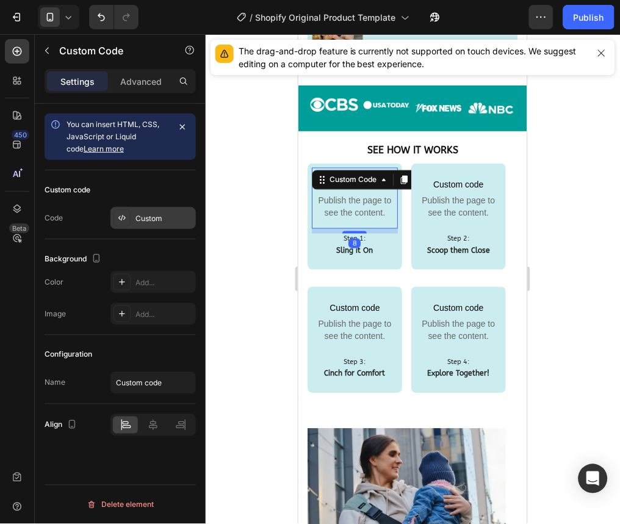
click at [138, 221] on div "Custom" at bounding box center [164, 218] width 57 height 11
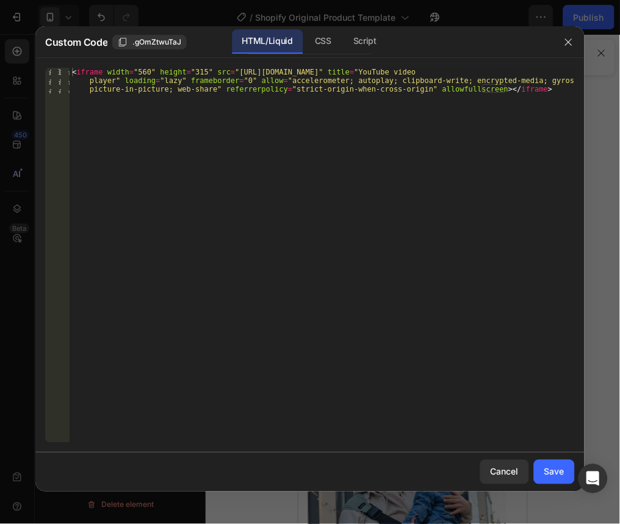
click at [73, 70] on div "< iframe width = "560" height = "315" src = "[URL][DOMAIN_NAME]" title = "YouTu…" at bounding box center [322, 281] width 505 height 426
type textarea "<iframe width="560" height="315" src="[URL][DOMAIN_NAME]" title="YouTube video …"
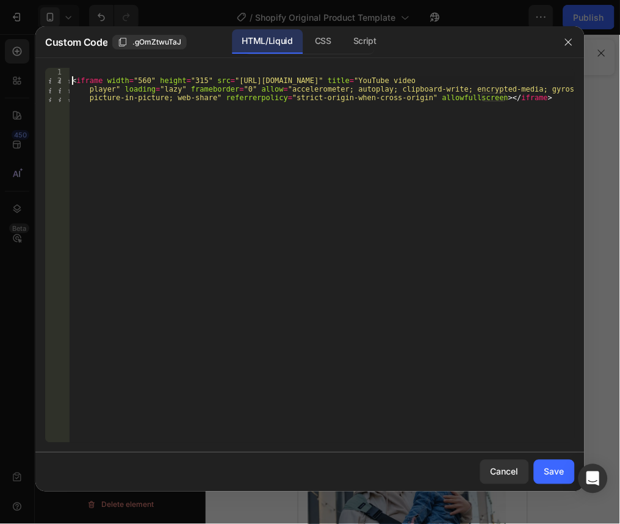
click at [73, 70] on div "< iframe width = "560" height = "315" src = "[URL][DOMAIN_NAME]" title = "YouTu…" at bounding box center [322, 272] width 505 height 409
paste textarea "<div style="position: relative; padding-bottom: 56.25%; height: 0; overflow: hi…"
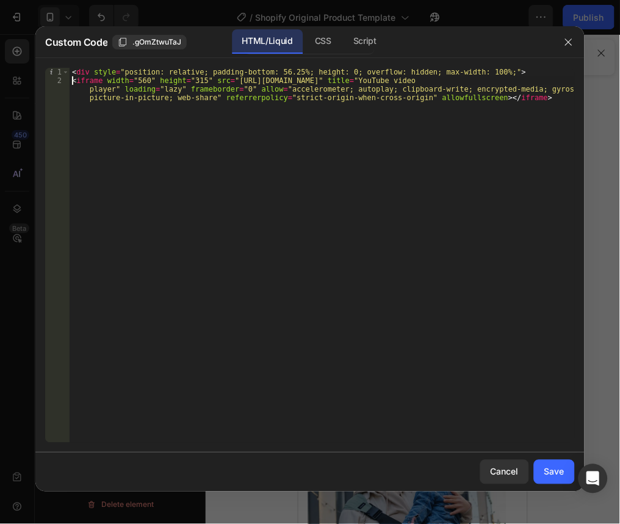
click at [73, 81] on div "< div style = "position: relative; padding-bottom: 56.25%; height: 0; overflow:…" at bounding box center [322, 272] width 505 height 409
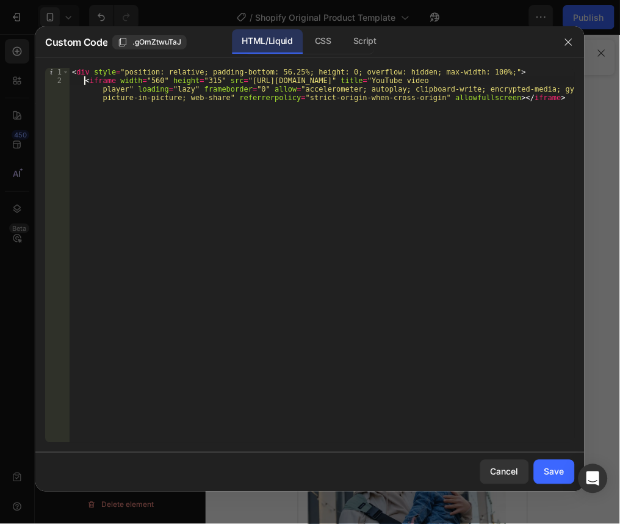
type textarea "<iframe width="560" height="315" src="[URL][DOMAIN_NAME]" title="YouTube video …"
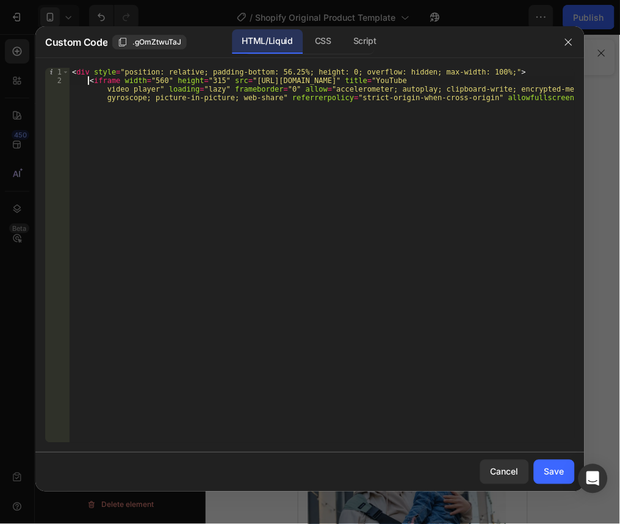
scroll to position [0, 1]
click at [570, 97] on div "< div style = "position: relative; padding-bottom: 56.25%; height: 0; overflow:…" at bounding box center [322, 272] width 505 height 409
click at [107, 122] on div "< div style = "position: relative; padding-bottom: 56.25%; height: 0; overflow:…" at bounding box center [322, 264] width 505 height 392
paste textarea "</div>"
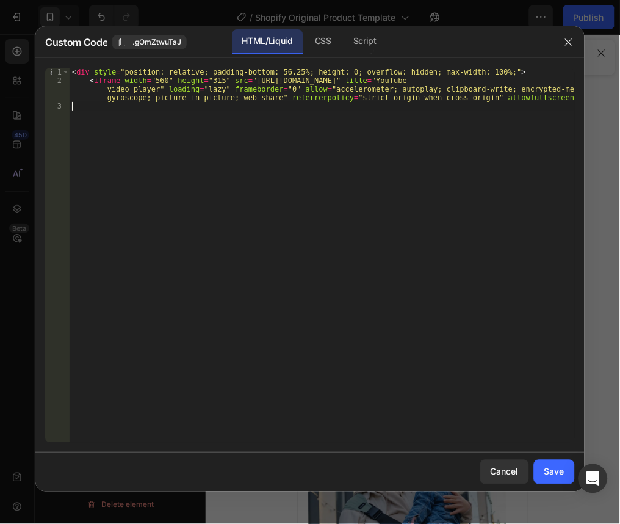
type textarea "</div>"
click at [130, 111] on div "< div style = "position: relative; padding-bottom: 56.25%; height: 0; overflow:…" at bounding box center [322, 264] width 505 height 392
paste textarea "</div>"
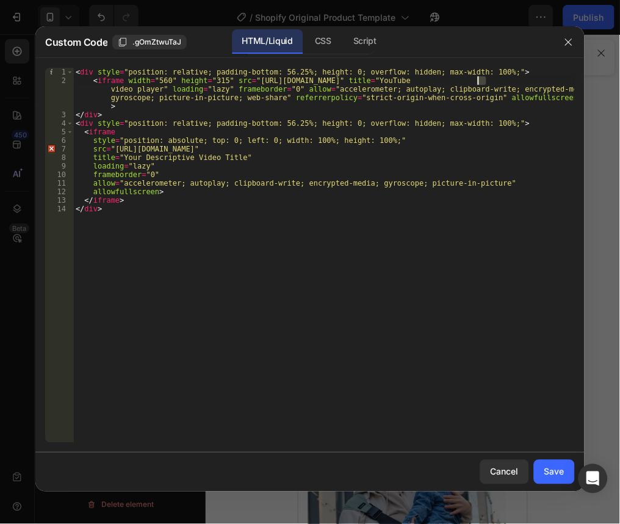
drag, startPoint x: 488, startPoint y: 79, endPoint x: 469, endPoint y: 78, distance: 19.0
click at [469, 78] on div "< div style = "position: relative; padding-bottom: 56.25%; height: 0; overflow:…" at bounding box center [324, 264] width 502 height 392
drag, startPoint x: 490, startPoint y: 79, endPoint x: 246, endPoint y: 82, distance: 243.6
click at [246, 82] on div "< div style = "position: relative; padding-bottom: 56.25%; height: 0; overflow:…" at bounding box center [324, 264] width 502 height 392
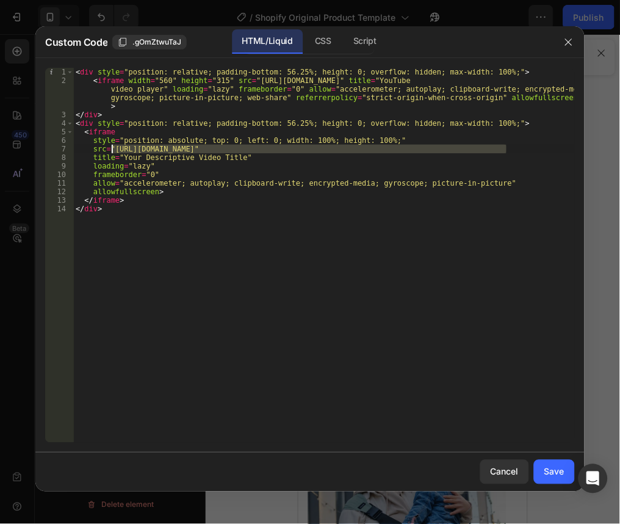
drag, startPoint x: 507, startPoint y: 147, endPoint x: 114, endPoint y: 151, distance: 393.2
click at [114, 151] on div "< div style = "position: relative; padding-bottom: 56.25%; height: 0; overflow:…" at bounding box center [324, 264] width 502 height 392
paste textarea "zizVnFlkS98?si=zlfd8ZGmfsUlX7rA"
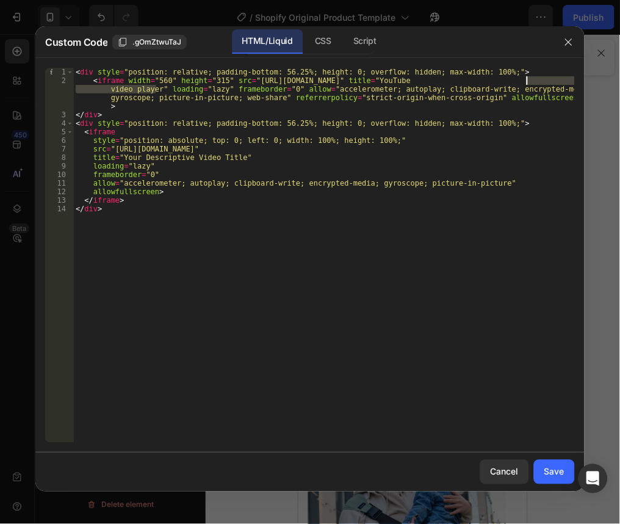
drag, startPoint x: 156, startPoint y: 90, endPoint x: 527, endPoint y: 79, distance: 371.3
click at [527, 79] on div "< div style = "position: relative; padding-bottom: 56.25%; height: 0; overflow:…" at bounding box center [324, 264] width 502 height 392
drag, startPoint x: 233, startPoint y: 160, endPoint x: 118, endPoint y: 160, distance: 114.8
click at [118, 160] on div "< div style = "position: relative; padding-bottom: 56.25%; height: 0; overflow:…" at bounding box center [324, 264] width 502 height 392
paste textarea "Tube video player"
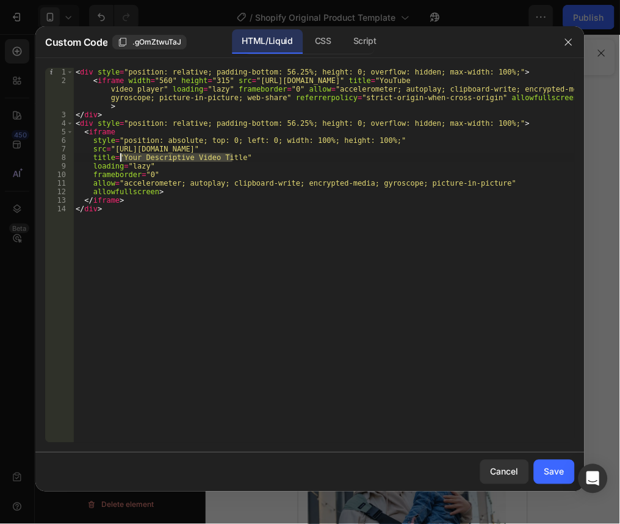
type textarea "title="YouTube video player""
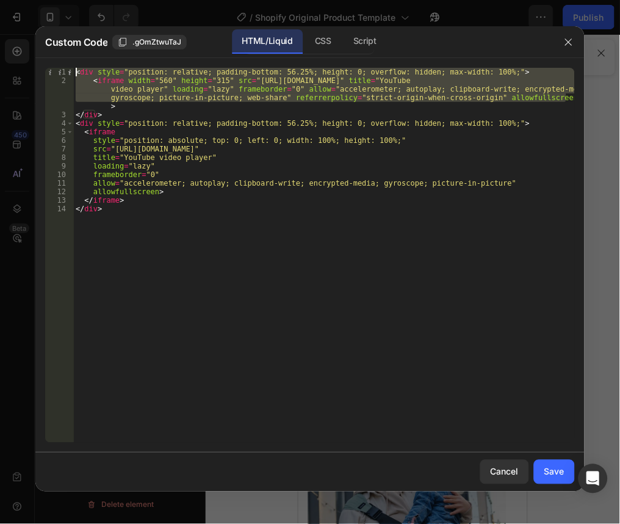
drag, startPoint x: 572, startPoint y: 95, endPoint x: 40, endPoint y: 65, distance: 533.1
click at [40, 65] on div "title="YouTube video player" 1 2 3 4 5 6 7 8 9 10 11 12 13 14 < div style = "po…" at bounding box center [309, 255] width 549 height 394
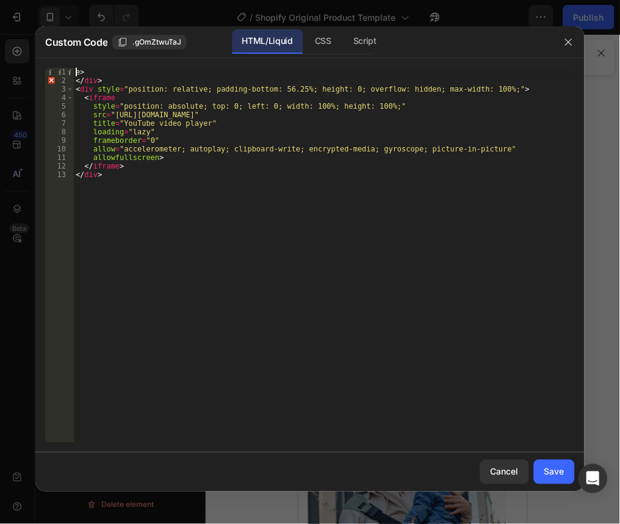
click at [77, 87] on div "e> </ div > < div style = "position: relative; padding-bottom: 56.25%; height: …" at bounding box center [324, 264] width 502 height 392
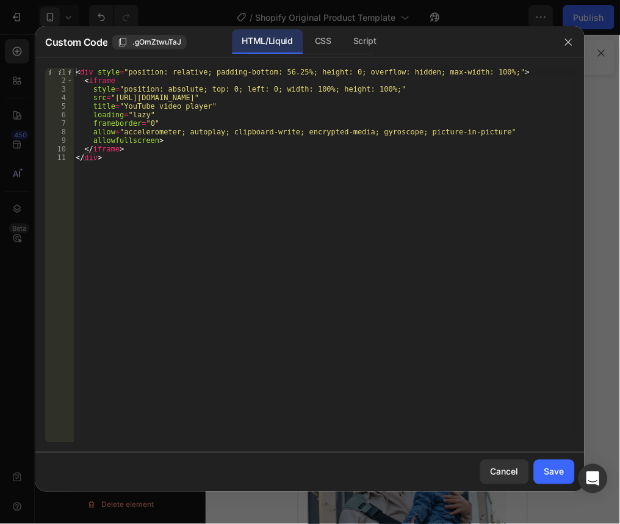
click at [163, 115] on div "< div style = "position: relative; padding-bottom: 56.25%; height: 0; overflow:…" at bounding box center [324, 264] width 502 height 392
type textarea "loading="lazy""
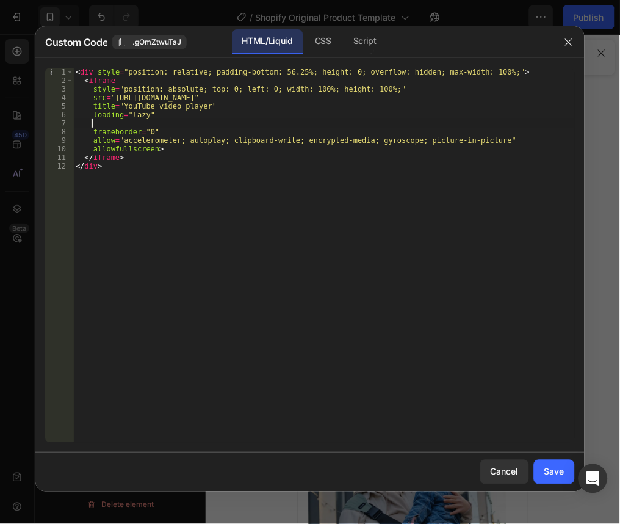
paste textarea "?loop=1&playlist=VIDEO_ID"
type textarea "?loop=1&playlist=VIDEO_ID"
click at [209, 127] on div "< div style = "position: relative; padding-bottom: 56.25%; height: 0; overflow:…" at bounding box center [324, 264] width 502 height 392
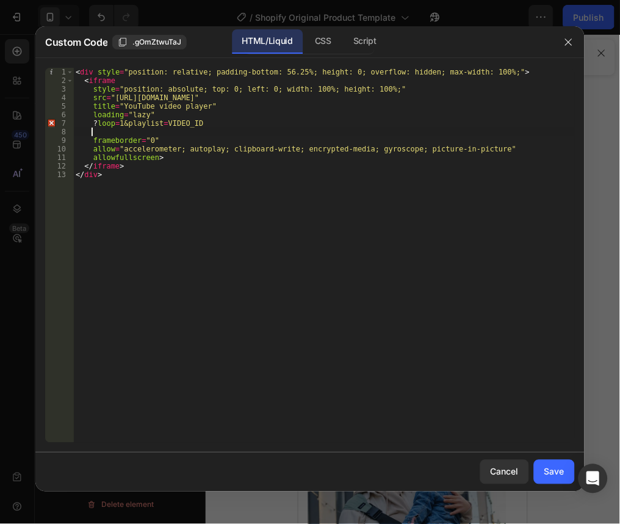
paste textarea "&autoplay=1"
click at [357, 98] on div "< div style = "position: relative; padding-bottom: 56.25%; height: 0; overflow:…" at bounding box center [324, 264] width 502 height 392
paste textarea "?loop=1&playlist=VIDEO_ID"
drag, startPoint x: 234, startPoint y: 98, endPoint x: 356, endPoint y: 96, distance: 122.1
click at [356, 96] on div "< div style = "position: relative; padding-bottom: 56.25%; height: 0; overflow:…" at bounding box center [324, 264] width 502 height 392
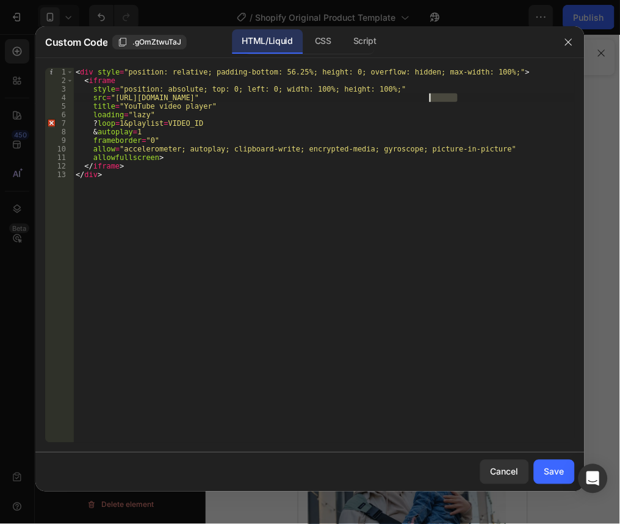
drag, startPoint x: 458, startPoint y: 99, endPoint x: 429, endPoint y: 98, distance: 29.3
click at [429, 98] on div "< div style = "position: relative; padding-bottom: 56.25%; height: 0; overflow:…" at bounding box center [324, 264] width 502 height 392
drag, startPoint x: 427, startPoint y: 98, endPoint x: 458, endPoint y: 98, distance: 31.8
click at [458, 98] on div "< div style = "position: relative; padding-bottom: 56.25%; height: 0; overflow:…" at bounding box center [324, 264] width 502 height 392
paste textarea "zizVnFlkS98?si=zlfd8ZGmfsUlX7rA"
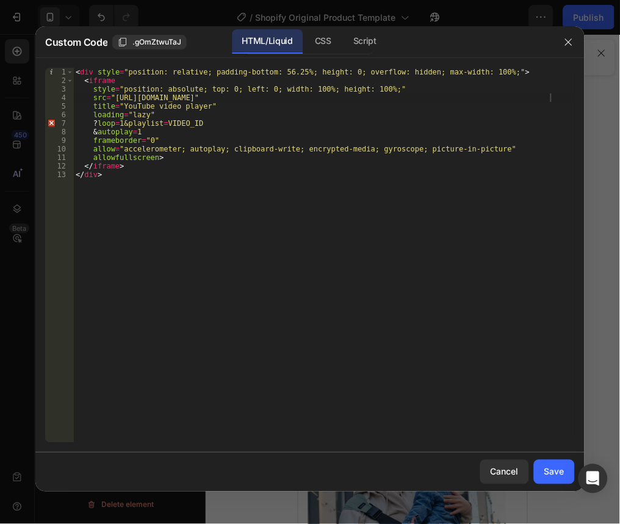
click at [549, 100] on div "< div style = "position: relative; padding-bottom: 56.25%; height: 0; overflow:…" at bounding box center [324, 264] width 502 height 392
click at [551, 98] on div "< div style = "position: relative; padding-bottom: 56.25%; height: 0; overflow:…" at bounding box center [324, 264] width 502 height 392
paste textarea "&autoplay=1"
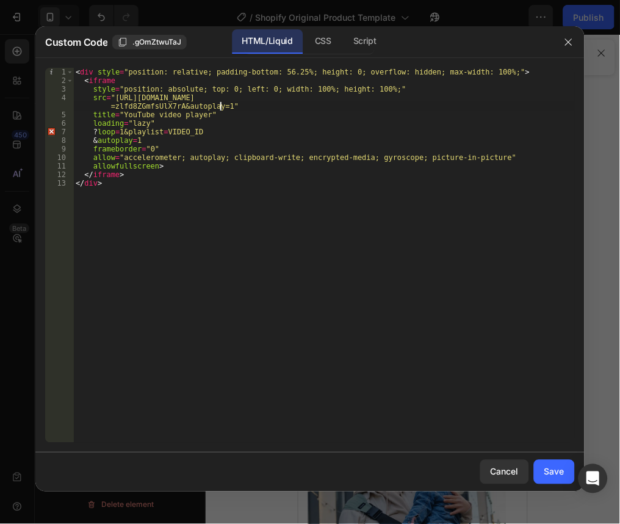
click at [220, 107] on div "< div style = "position: relative; padding-bottom: 56.25%; height: 0; overflow:…" at bounding box center [324, 264] width 502 height 392
paste textarea "&mute=1"
click at [249, 108] on div "< div style = "position: relative; padding-bottom: 56.25%; height: 0; overflow:…" at bounding box center [324, 264] width 502 height 392
paste textarea "&controls=0"
click at [293, 108] on div "< div style = "position: relative; padding-bottom: 56.25%; height: 0; overflow:…" at bounding box center [324, 264] width 502 height 392
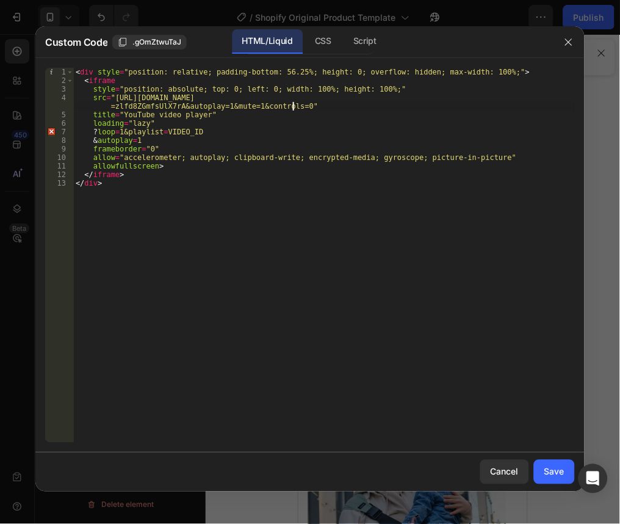
paste textarea "&rel=0"
click at [151, 195] on div "< div style = "position: relative; padding-bottom: 56.25%; height: 0; overflow:…" at bounding box center [324, 264] width 502 height 392
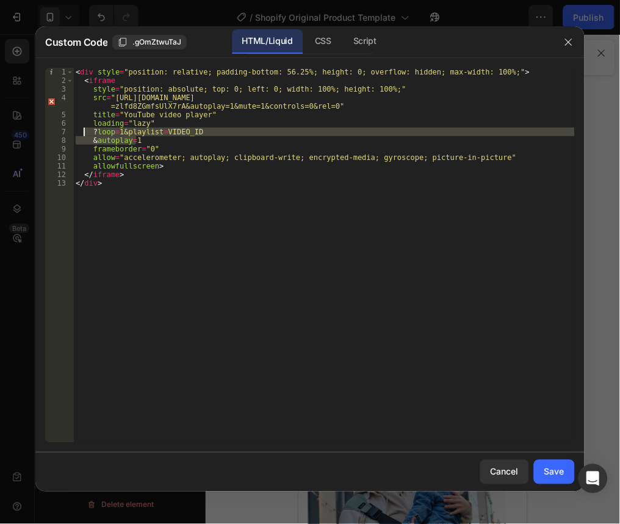
drag, startPoint x: 141, startPoint y: 137, endPoint x: 85, endPoint y: 134, distance: 55.7
click at [85, 134] on div "< div style = "position: relative; padding-bottom: 56.25%; height: 0; overflow:…" at bounding box center [324, 264] width 502 height 392
type textarea "?loop=1&playlist=VIDEO_ID &autoplay=1"
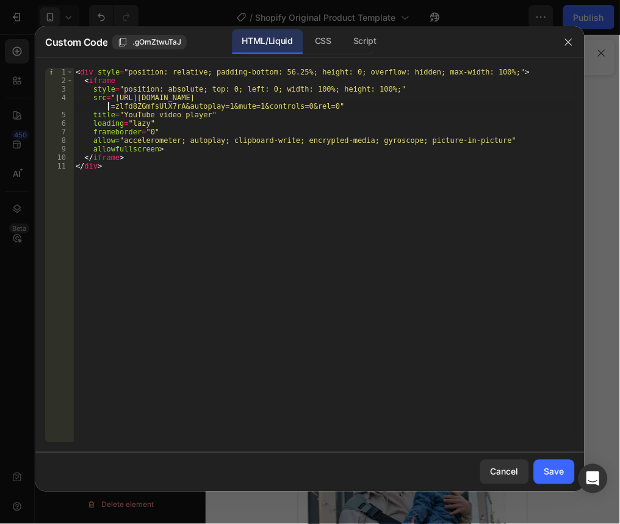
click at [106, 104] on div "< div style = "position: relative; padding-bottom: 56.25%; height: 0; overflow:…" at bounding box center [324, 264] width 502 height 392
click at [152, 187] on div "< div style = "position: relative; padding-bottom: 56.25%; height: 0; overflow:…" at bounding box center [324, 264] width 502 height 392
click at [108, 107] on div "< div style = "position: relative; padding-bottom: 56.25%; height: 0; overflow:…" at bounding box center [324, 264] width 502 height 392
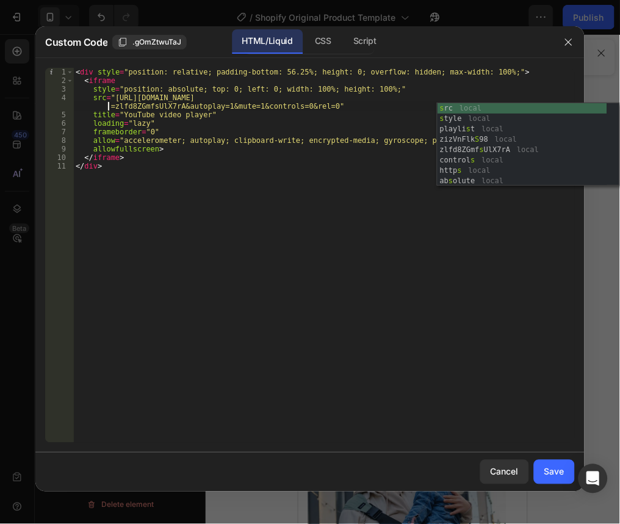
click at [181, 137] on div "< div style = "position: relative; padding-bottom: 56.25%; height: 0; overflow:…" at bounding box center [324, 264] width 502 height 392
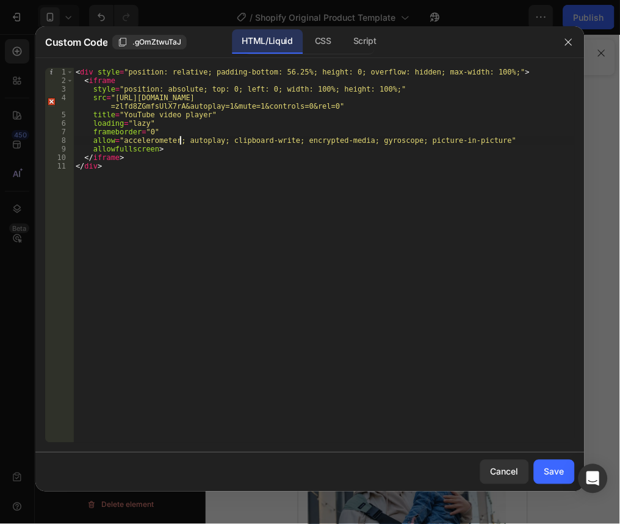
scroll to position [0, 33]
drag, startPoint x: 327, startPoint y: 109, endPoint x: 295, endPoint y: 107, distance: 31.8
click at [295, 107] on div "< div style = "position: relative; padding-bottom: 56.25%; height: 0; overflow:…" at bounding box center [324, 264] width 502 height 392
click at [236, 140] on div "< div style = "position: relative; padding-bottom: 56.25%; height: 0; overflow:…" at bounding box center [324, 264] width 502 height 392
drag, startPoint x: 112, startPoint y: 107, endPoint x: 285, endPoint y: 107, distance: 173.4
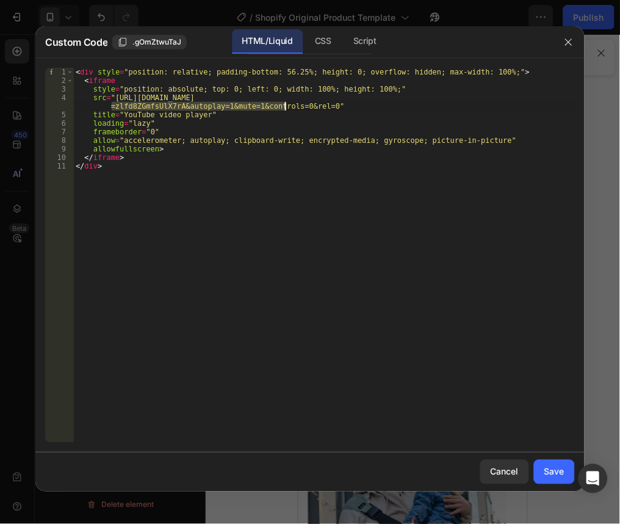
click at [285, 107] on div "< div style = "position: relative; padding-bottom: 56.25%; height: 0; overflow:…" at bounding box center [324, 264] width 502 height 392
click at [225, 109] on div "< div style = "position: relative; padding-bottom: 56.25%; height: 0; overflow:…" at bounding box center [324, 255] width 502 height 375
drag, startPoint x: 357, startPoint y: 98, endPoint x: 235, endPoint y: 101, distance: 122.1
click at [235, 101] on div "< div style = "position: relative; padding-bottom: 56.25%; height: 0; overflow:…" at bounding box center [324, 264] width 502 height 392
click at [382, 96] on div "< div style = "position: relative; padding-bottom: 56.25%; height: 0; overflow:…" at bounding box center [324, 264] width 502 height 392
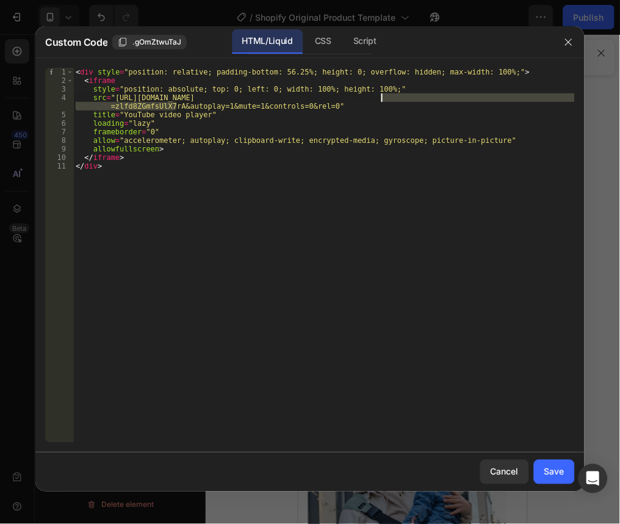
drag, startPoint x: 177, startPoint y: 107, endPoint x: 380, endPoint y: 95, distance: 203.7
click at [380, 95] on div "< div style = "position: relative; padding-bottom: 56.25%; height: 0; overflow:…" at bounding box center [324, 264] width 502 height 392
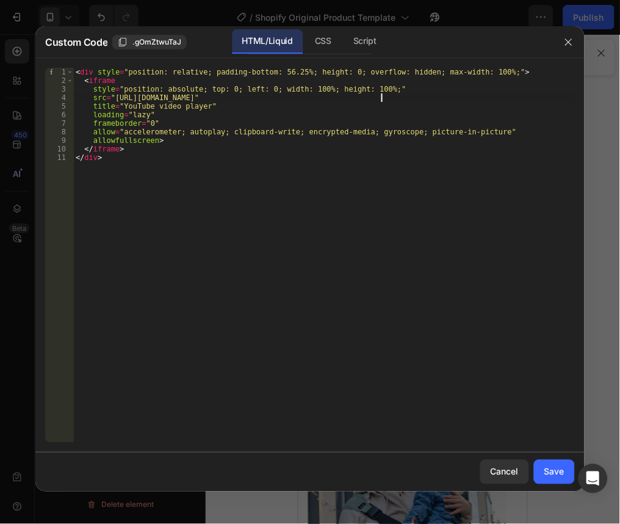
paste textarea "zizVnFlkS98?si=zlfd8ZGmfsUlX7rA"
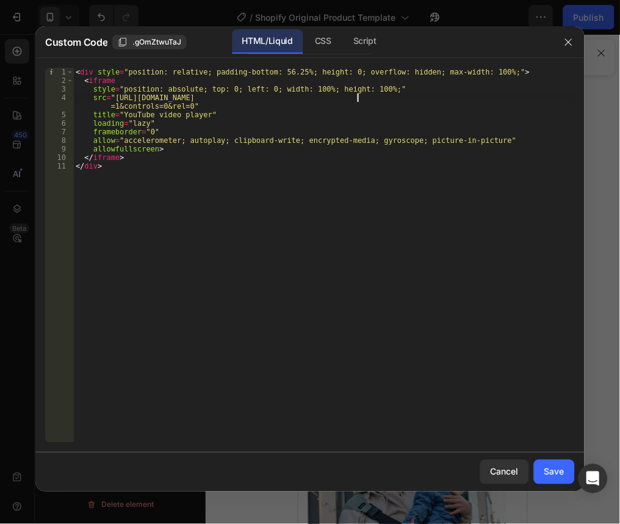
click at [357, 99] on div "< div style = "position: relative; padding-bottom: 56.25%; height: 0; overflow:…" at bounding box center [324, 264] width 502 height 392
click at [259, 183] on div "< div style = "position: relative; padding-bottom: 56.25%; height: 0; overflow:…" at bounding box center [324, 264] width 502 height 392
click at [560, 478] on div "Save" at bounding box center [555, 471] width 20 height 13
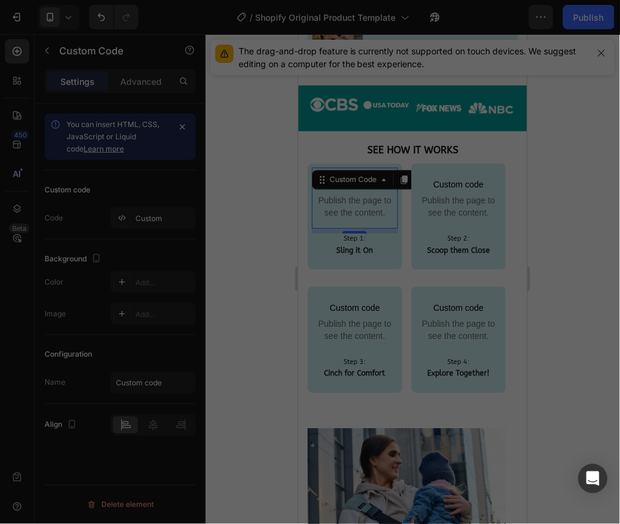
type textarea "</iframe> </div>"
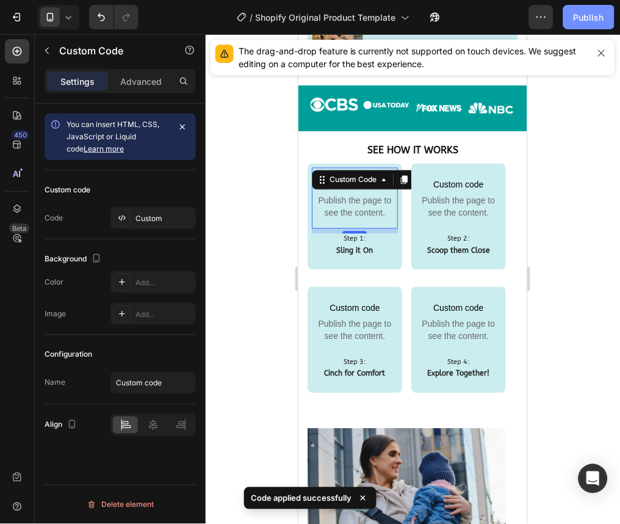
click at [581, 13] on div "Publish" at bounding box center [589, 17] width 31 height 13
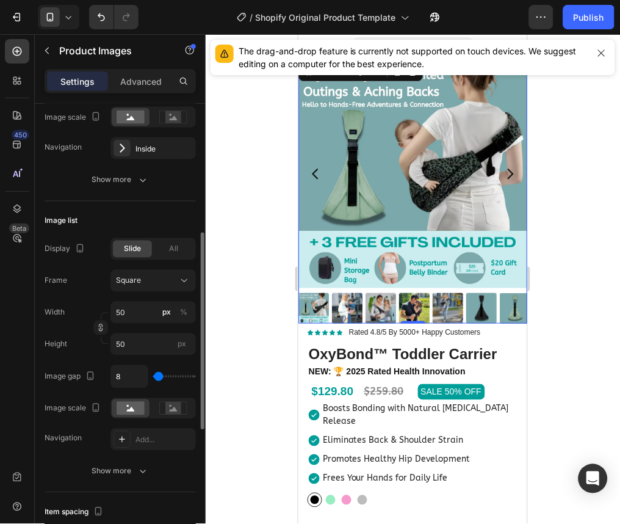
scroll to position [295, 0]
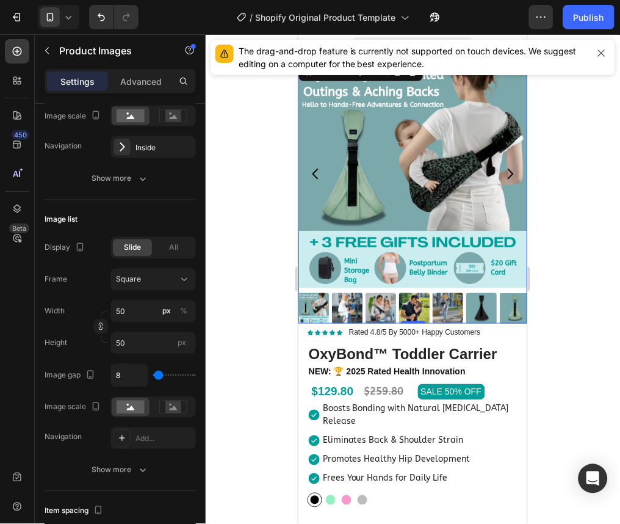
click at [346, 292] on img at bounding box center [346, 307] width 31 height 31
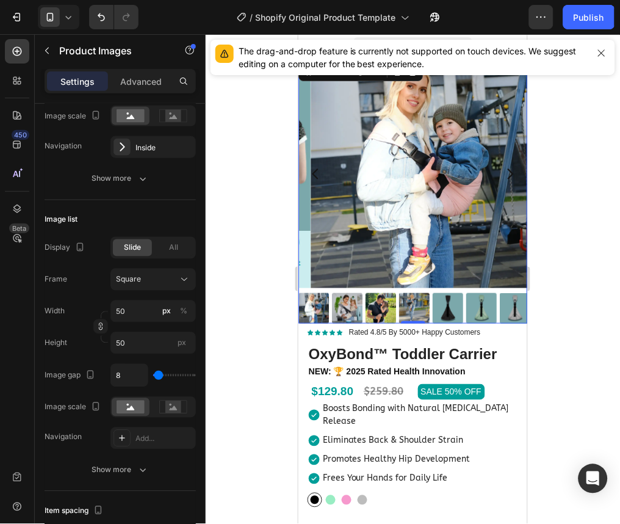
click at [346, 292] on img at bounding box center [346, 307] width 31 height 31
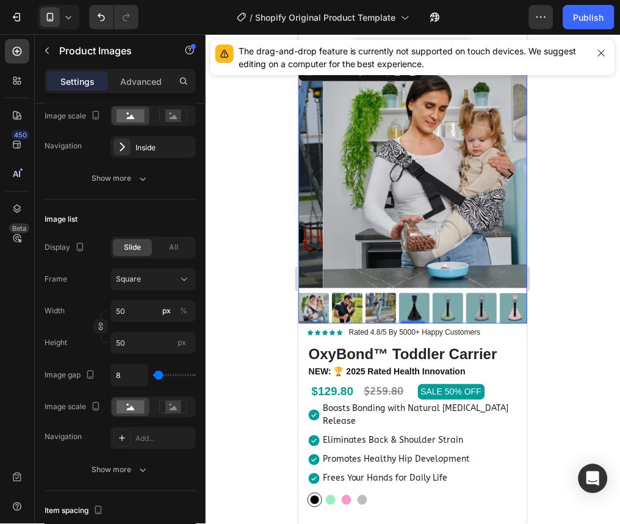
click at [348, 292] on img at bounding box center [346, 307] width 31 height 31
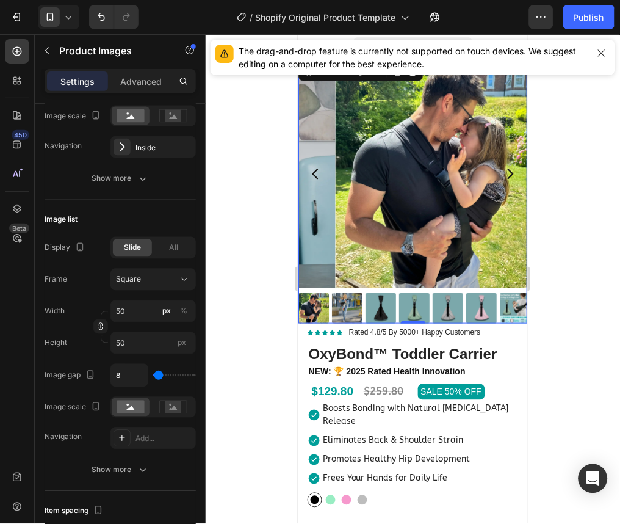
click at [349, 292] on img at bounding box center [346, 307] width 31 height 31
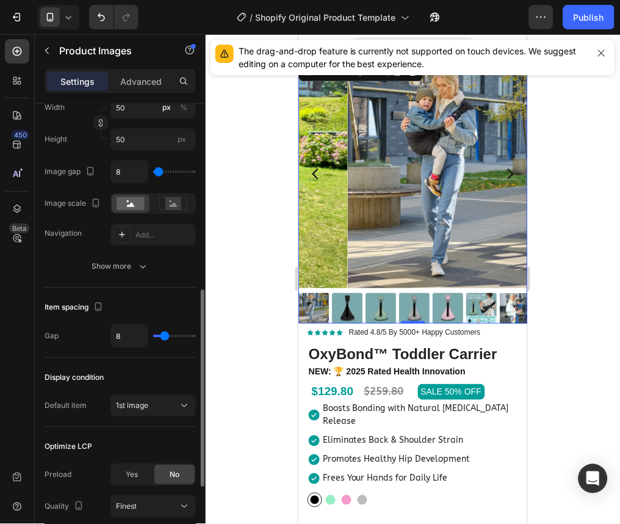
scroll to position [501, 0]
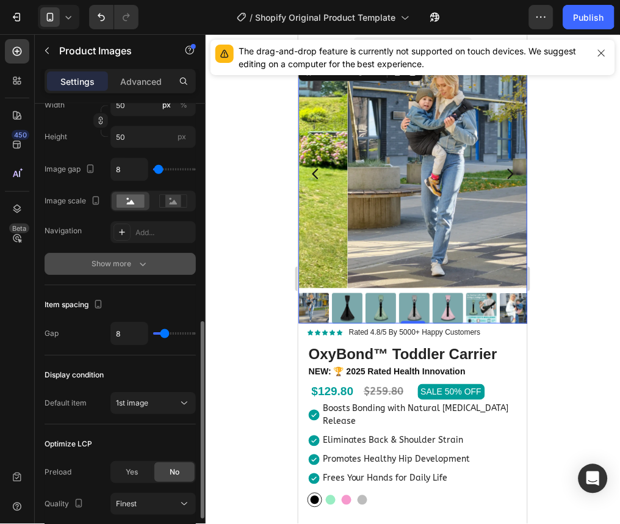
click at [123, 264] on div "Show more" at bounding box center [120, 264] width 57 height 12
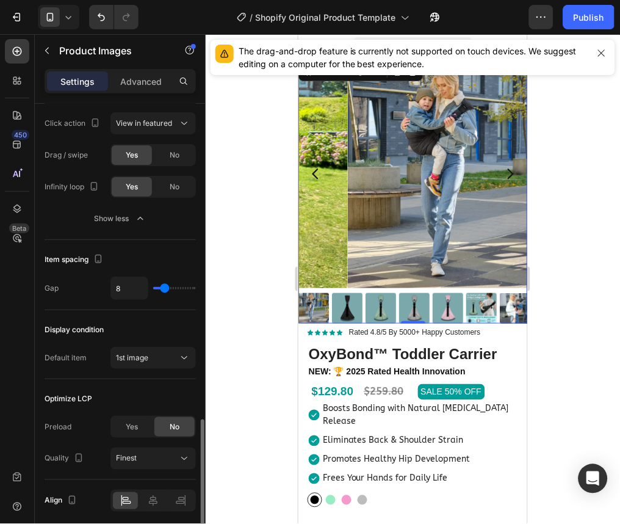
scroll to position [751, 0]
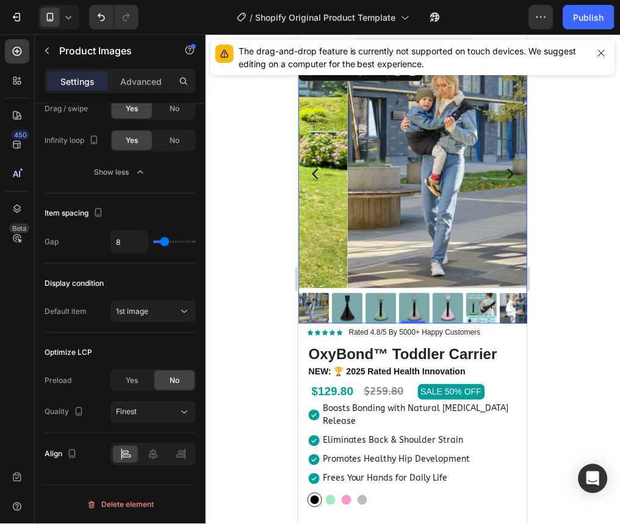
click at [314, 294] on img at bounding box center [313, 307] width 31 height 31
click at [379, 213] on img at bounding box center [461, 173] width 229 height 229
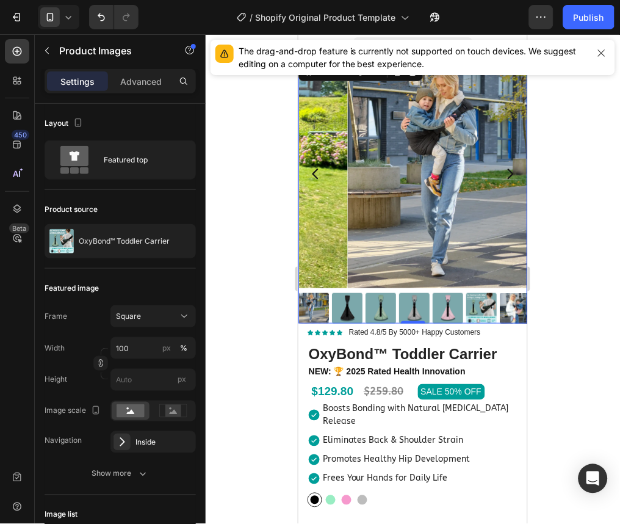
click at [509, 266] on img at bounding box center [461, 173] width 229 height 229
click at [399, 186] on img at bounding box center [461, 173] width 229 height 229
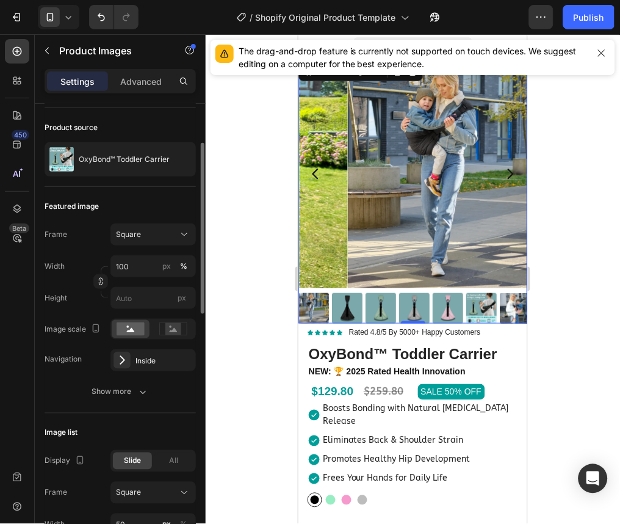
scroll to position [89, 0]
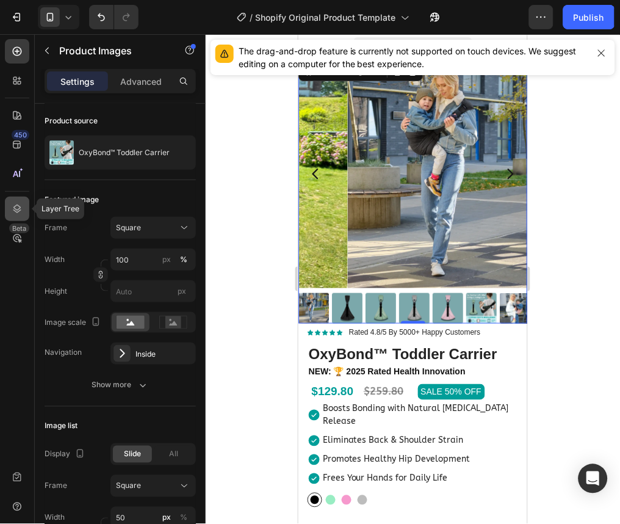
click at [15, 215] on div at bounding box center [17, 209] width 24 height 24
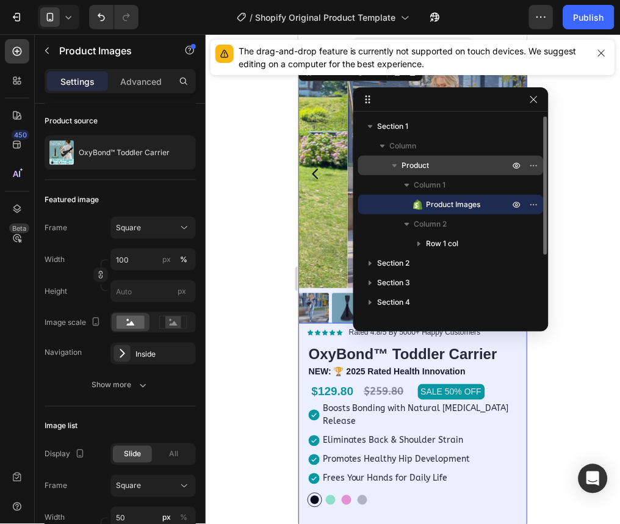
click at [395, 164] on icon "button" at bounding box center [395, 165] width 5 height 3
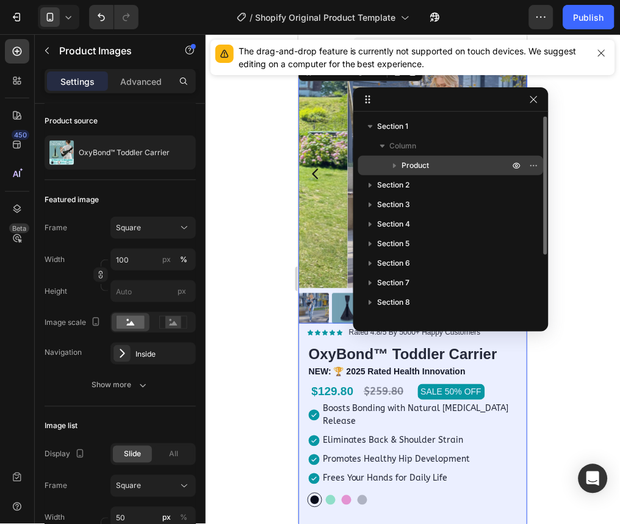
click at [395, 164] on icon "button" at bounding box center [395, 166] width 3 height 5
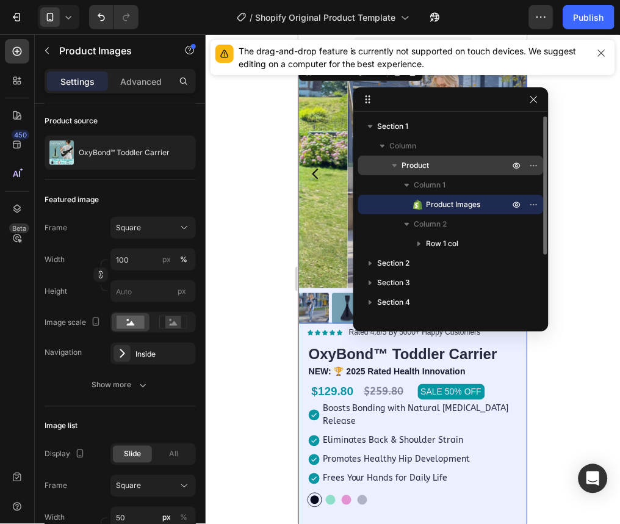
click at [395, 164] on icon "button" at bounding box center [395, 165] width 5 height 3
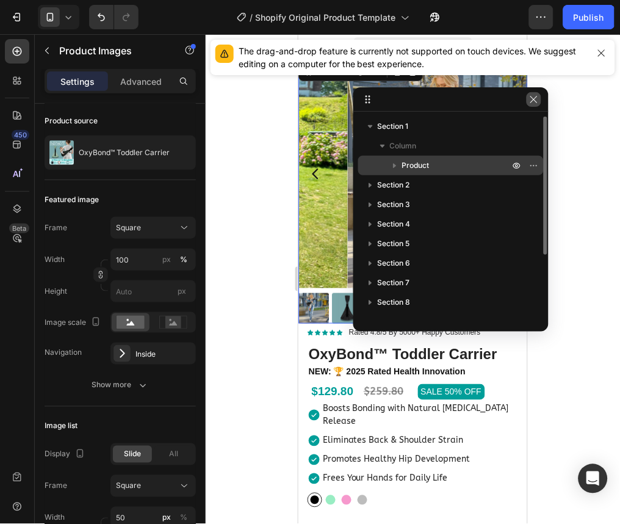
click at [539, 101] on button "button" at bounding box center [534, 99] width 15 height 15
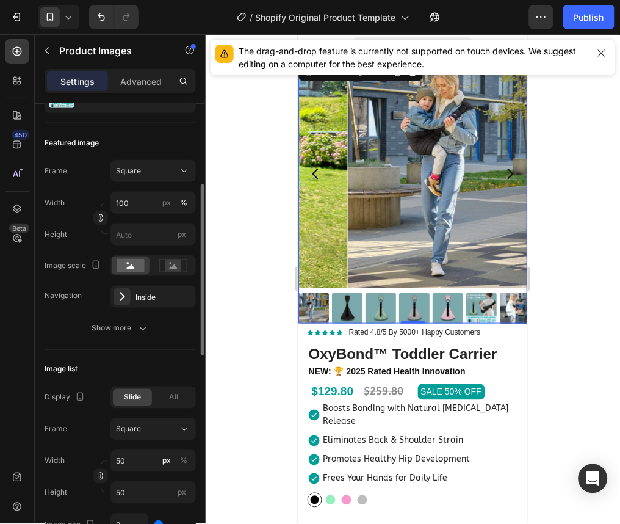
scroll to position [179, 0]
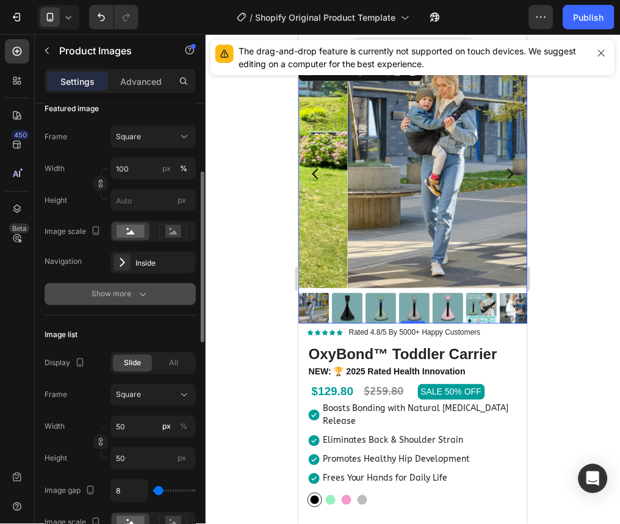
click at [116, 294] on div "Show more" at bounding box center [120, 294] width 57 height 12
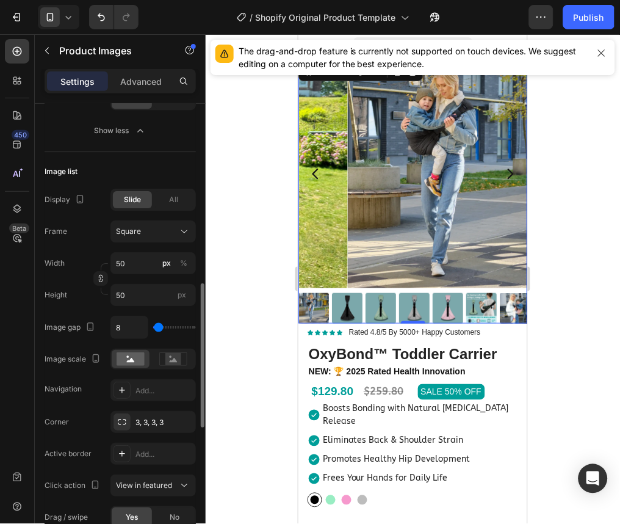
scroll to position [566, 0]
click at [181, 294] on span "px" at bounding box center [182, 295] width 9 height 9
click at [181, 294] on input "50" at bounding box center [152, 295] width 85 height 22
click at [96, 280] on icon "button" at bounding box center [100, 279] width 9 height 9
click at [101, 272] on button "button" at bounding box center [100, 279] width 15 height 15
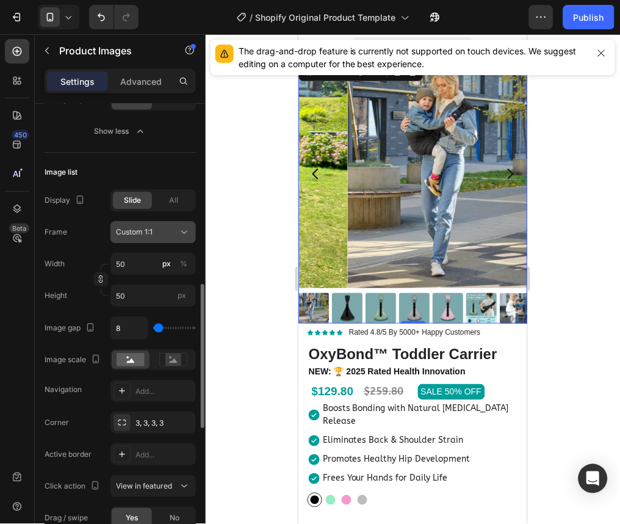
click at [168, 229] on div "Custom 1:1" at bounding box center [146, 231] width 60 height 11
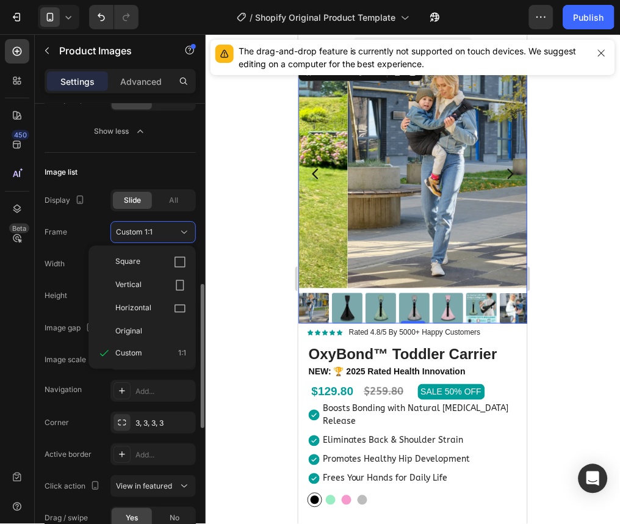
click at [94, 230] on div "Frame Custom 1:1 Square Vertical Horizontal Original Custom 1:1" at bounding box center [120, 232] width 151 height 22
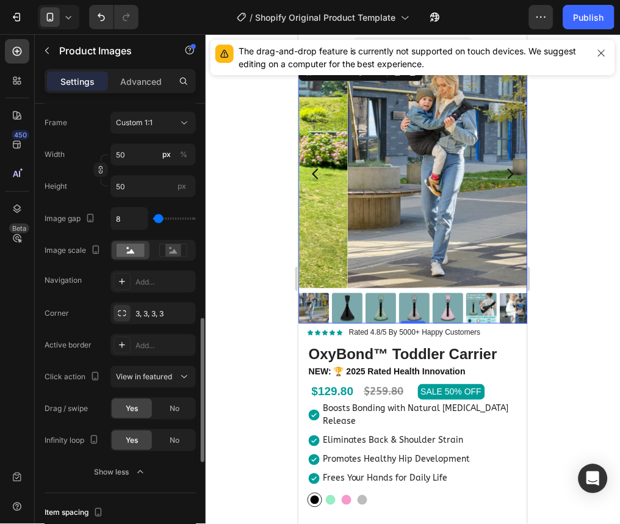
scroll to position [675, 0]
click at [167, 255] on rect at bounding box center [173, 251] width 16 height 12
click at [134, 251] on rect at bounding box center [131, 250] width 28 height 13
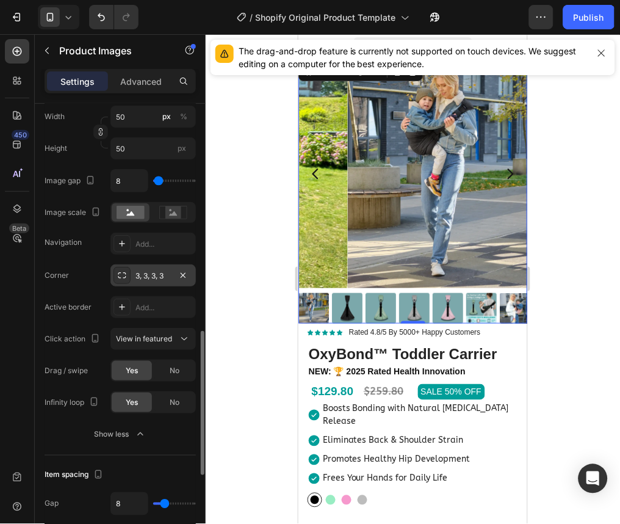
scroll to position [697, 0]
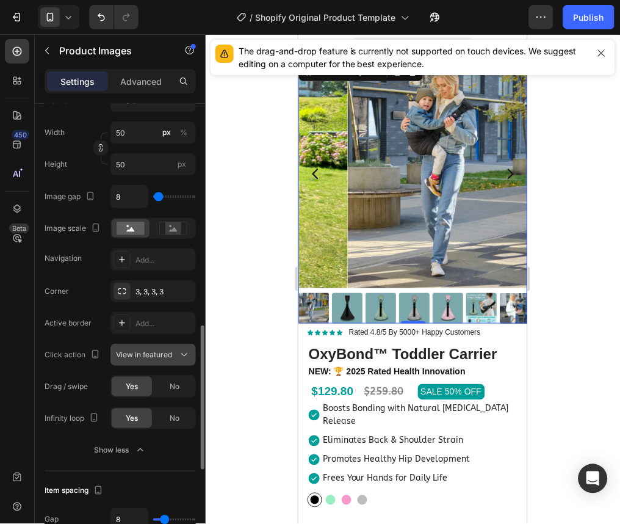
click at [155, 350] on span "View in featured" at bounding box center [144, 354] width 56 height 9
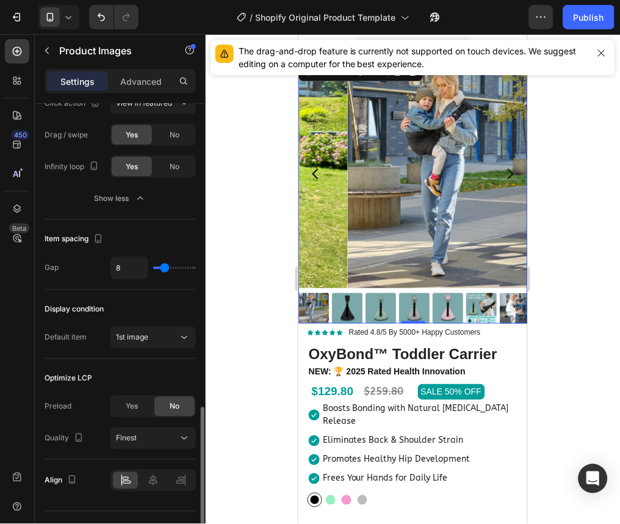
scroll to position [975, 0]
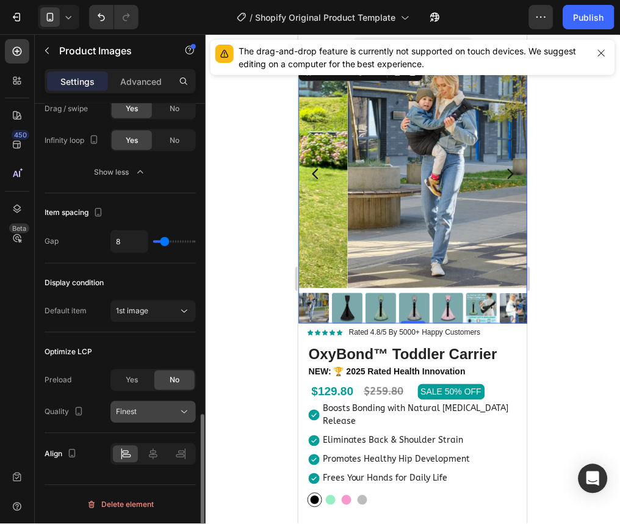
click at [176, 418] on div "Finest" at bounding box center [153, 412] width 74 height 12
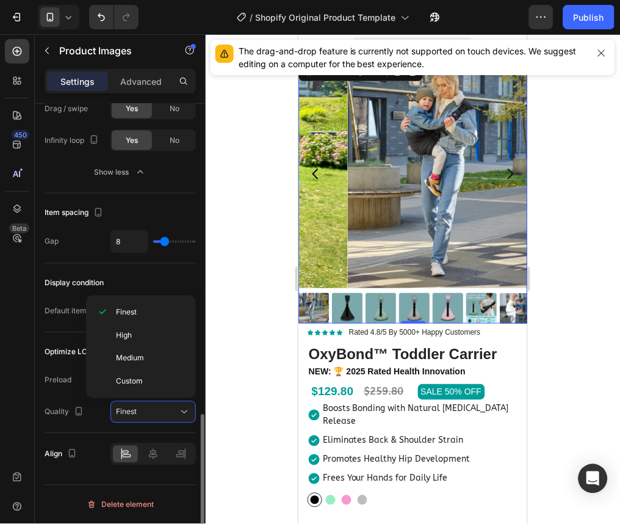
click at [59, 372] on div "Preload" at bounding box center [58, 381] width 27 height 20
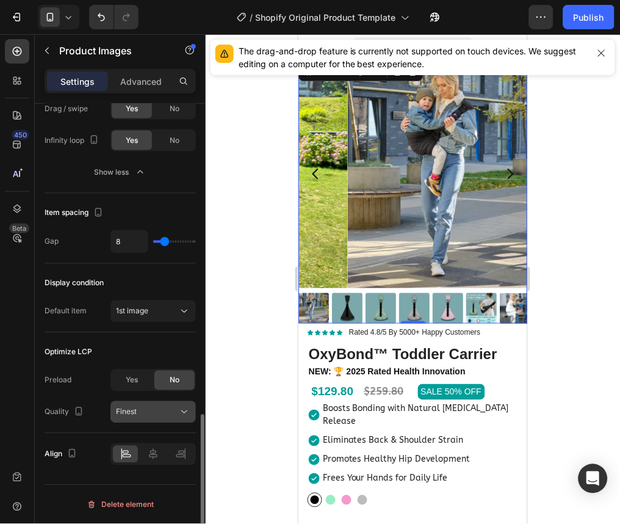
click at [140, 407] on div "Finest" at bounding box center [147, 412] width 62 height 11
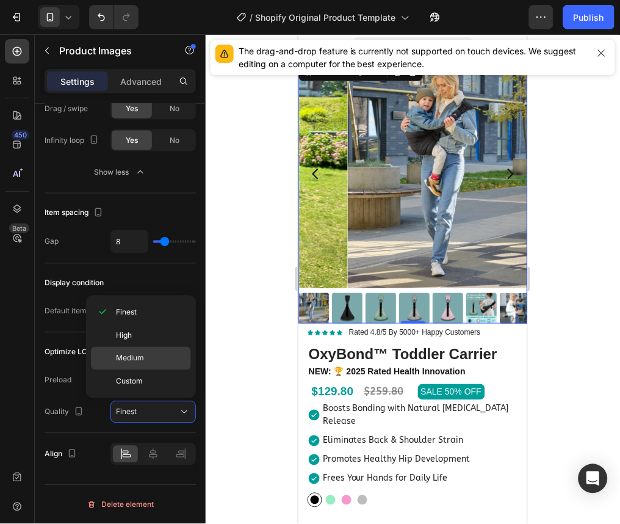
click at [132, 353] on span "Medium" at bounding box center [130, 358] width 28 height 11
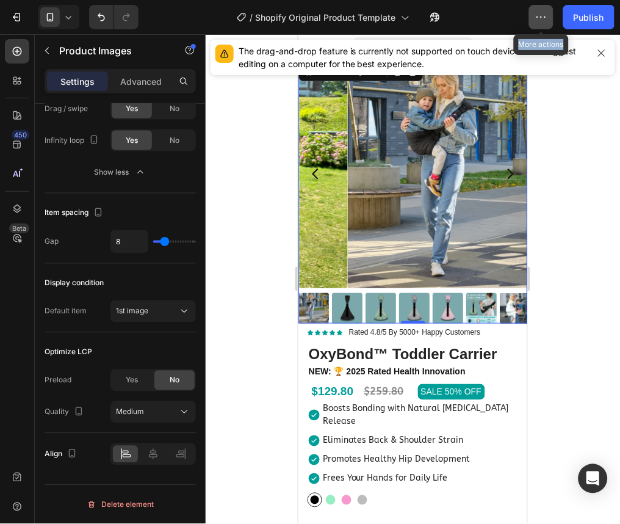
drag, startPoint x: 563, startPoint y: 9, endPoint x: 542, endPoint y: 16, distance: 22.4
click at [542, 16] on div "More actions Preview Assigned Products Save Publish" at bounding box center [572, 17] width 86 height 24
click at [542, 16] on icon "button" at bounding box center [542, 16] width 2 height 1
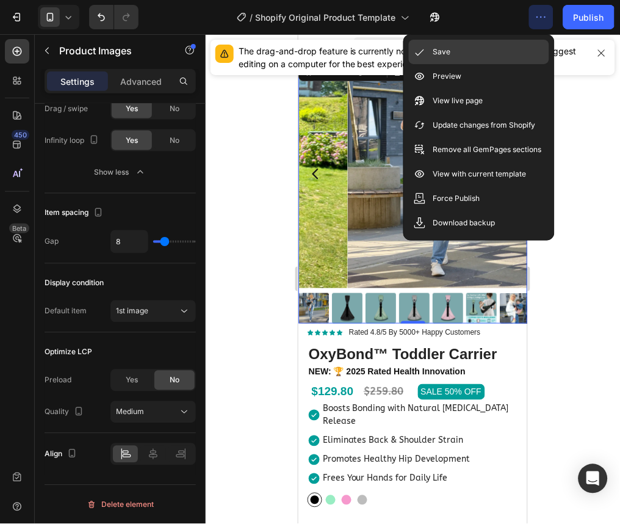
click at [482, 64] on div "Save" at bounding box center [479, 76] width 140 height 24
click at [74, 14] on icon at bounding box center [68, 17] width 12 height 12
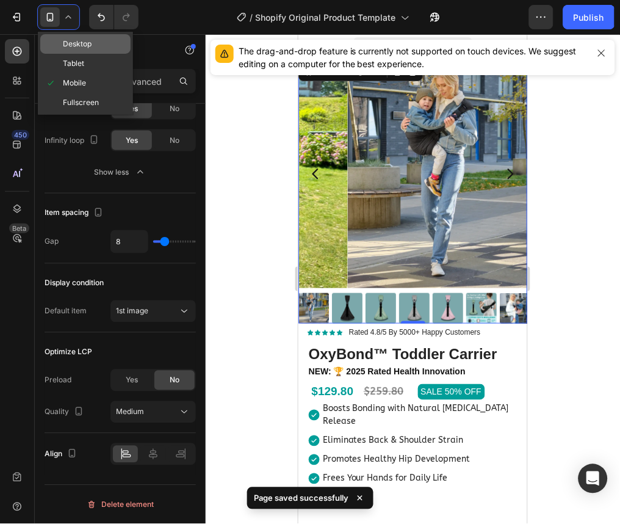
click at [71, 46] on span "Desktop" at bounding box center [77, 44] width 29 height 12
type input "72"
type input "24"
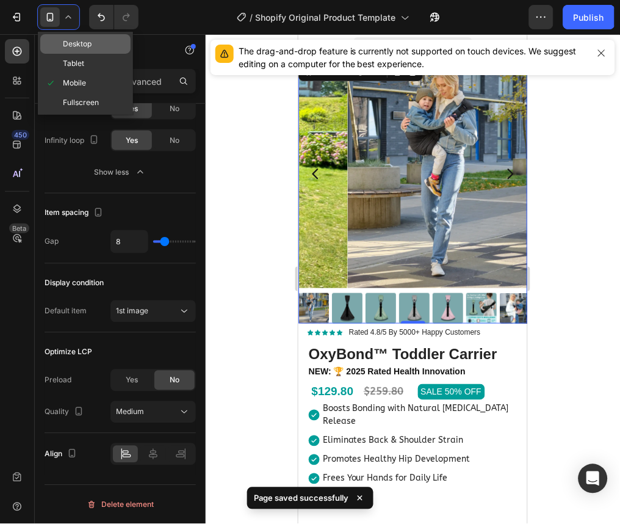
type input "16"
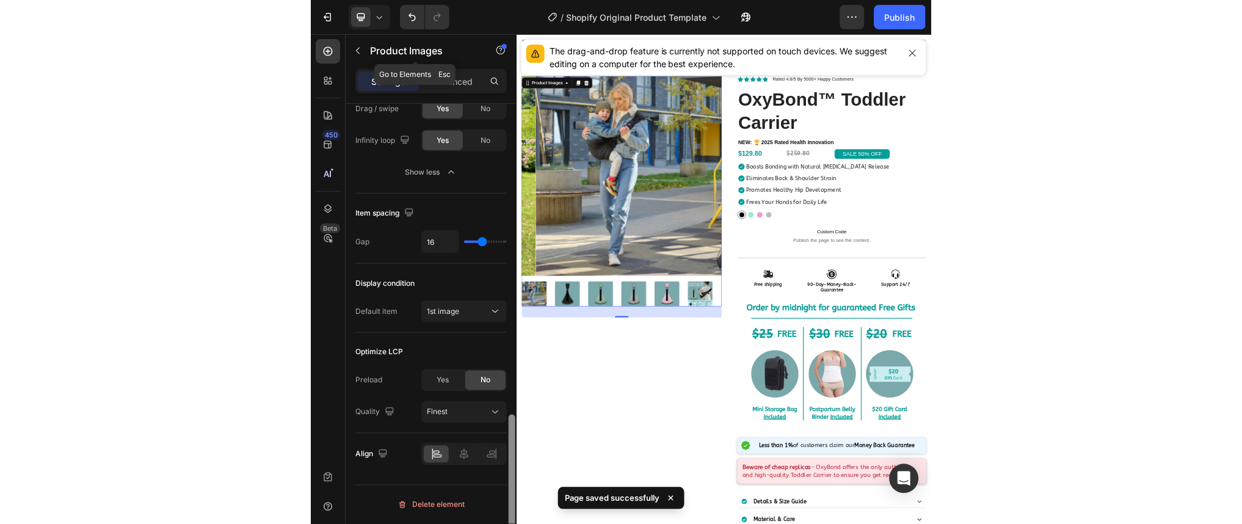
scroll to position [31, 0]
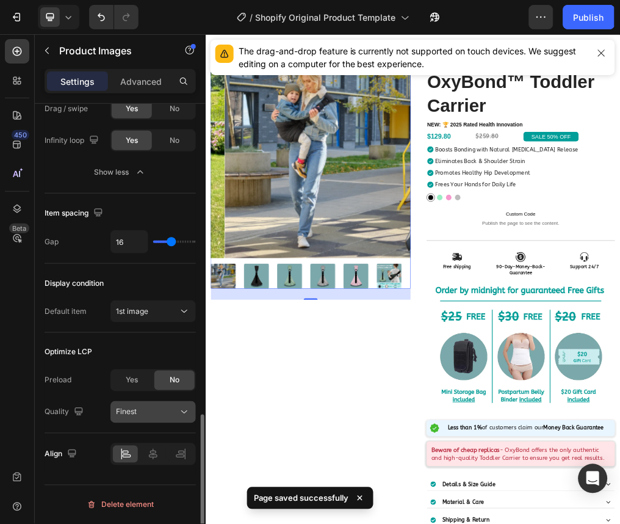
click at [176, 416] on div "Finest" at bounding box center [147, 412] width 62 height 11
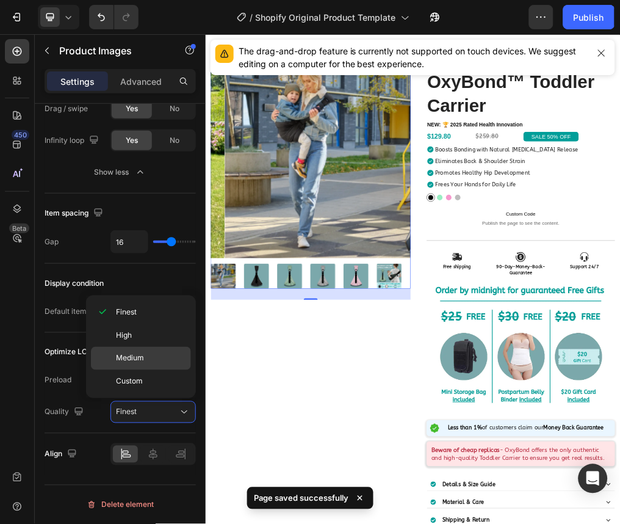
click at [128, 358] on span "Medium" at bounding box center [130, 358] width 28 height 11
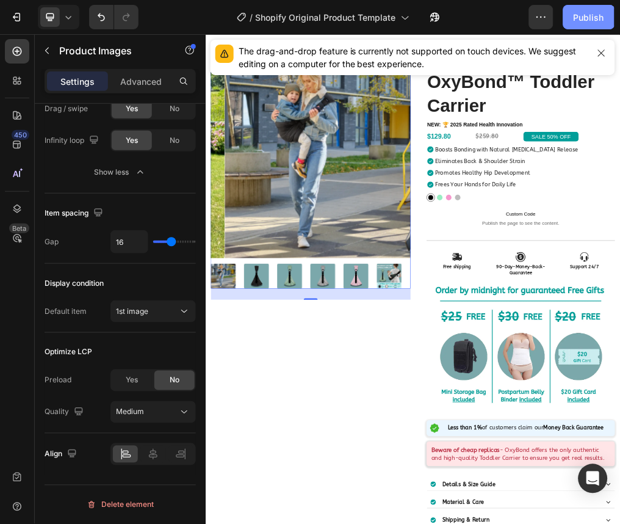
click at [588, 16] on div "Publish" at bounding box center [589, 17] width 31 height 13
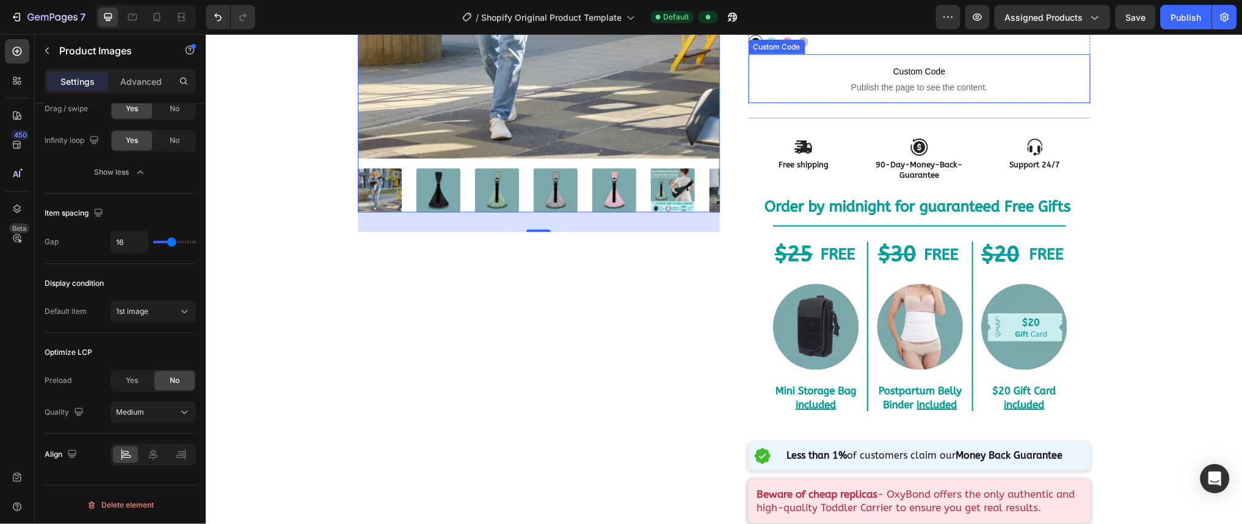
scroll to position [313, 0]
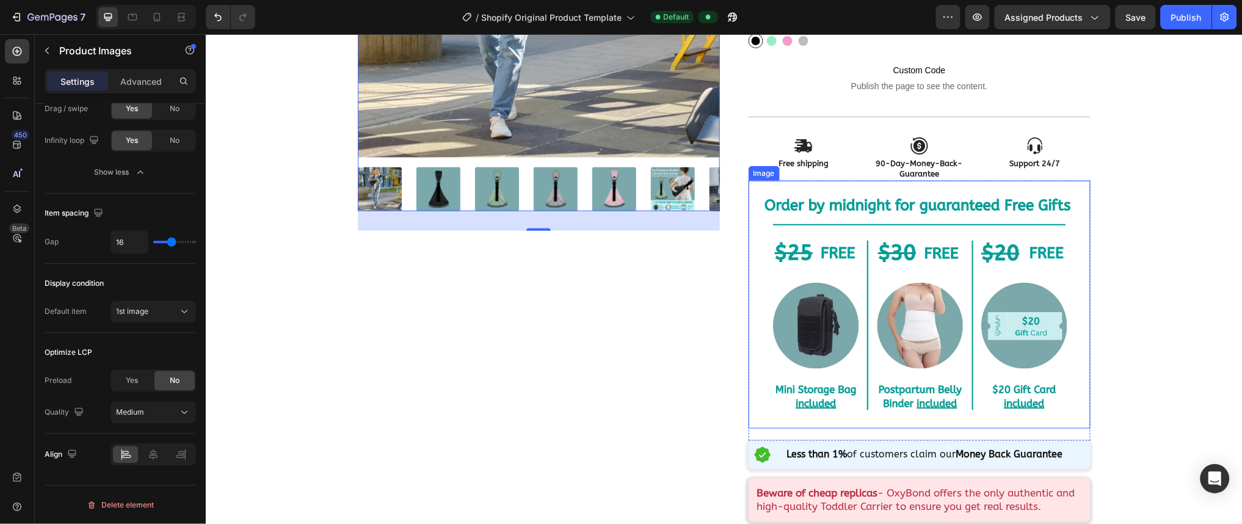
click at [620, 308] on img at bounding box center [919, 303] width 342 height 247
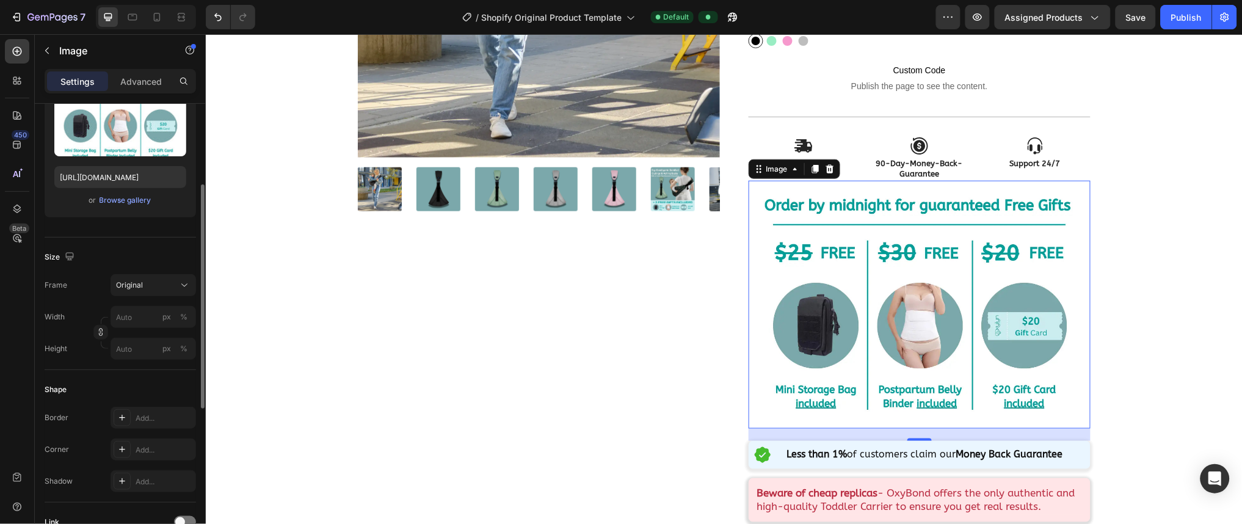
scroll to position [159, 0]
click at [139, 317] on input "px %" at bounding box center [152, 314] width 85 height 22
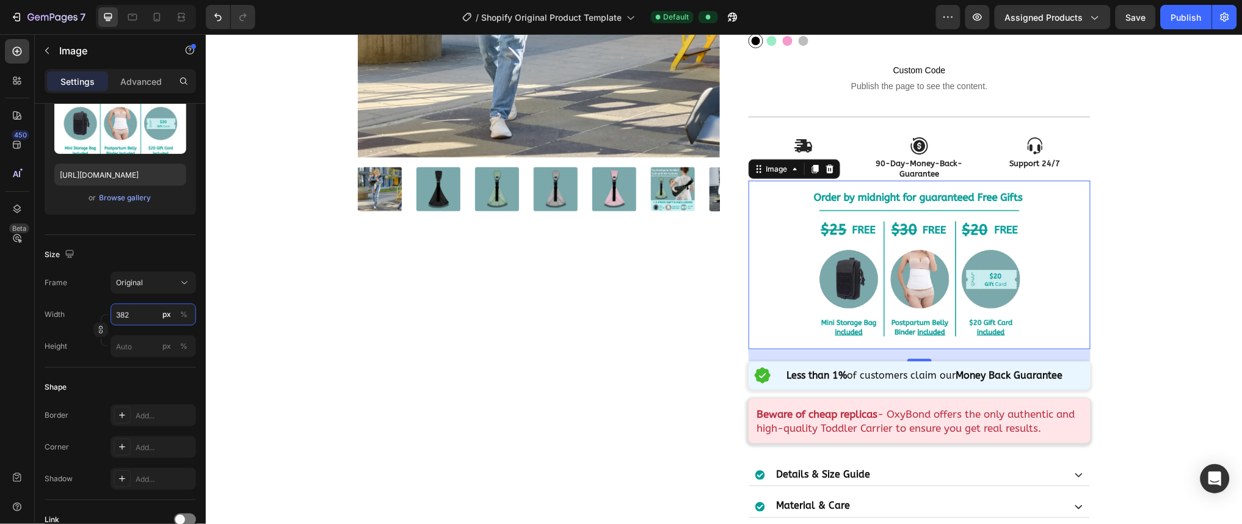
type input "382"
click at [134, 350] on input "px %" at bounding box center [152, 346] width 85 height 22
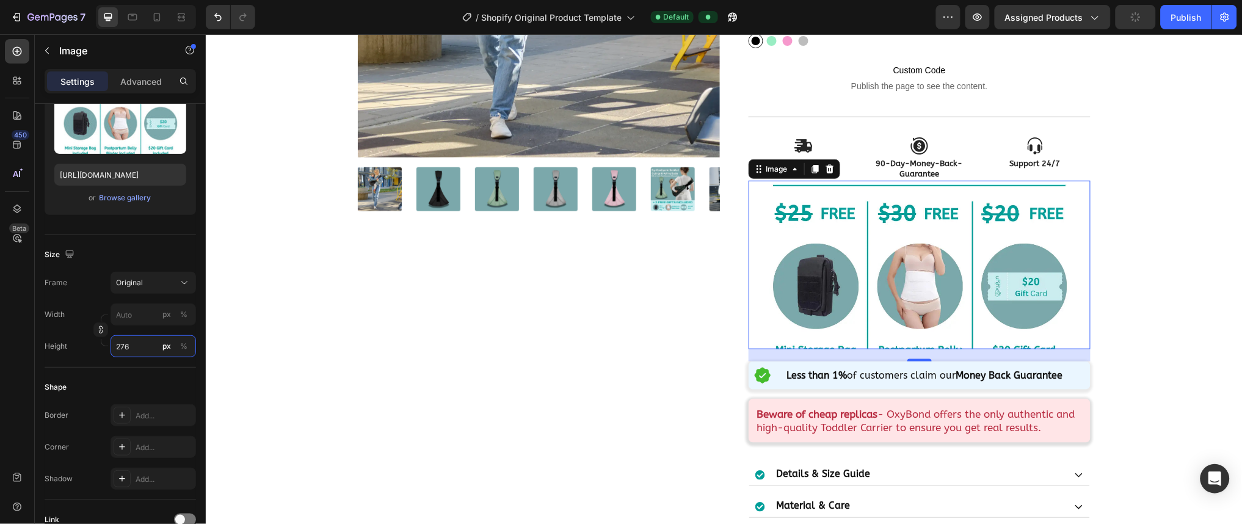
type input "276"
click at [92, 368] on div "Shape Border Add... Corner Add... Shadow Add..." at bounding box center [120, 434] width 151 height 132
click at [152, 289] on button "Original" at bounding box center [152, 283] width 85 height 22
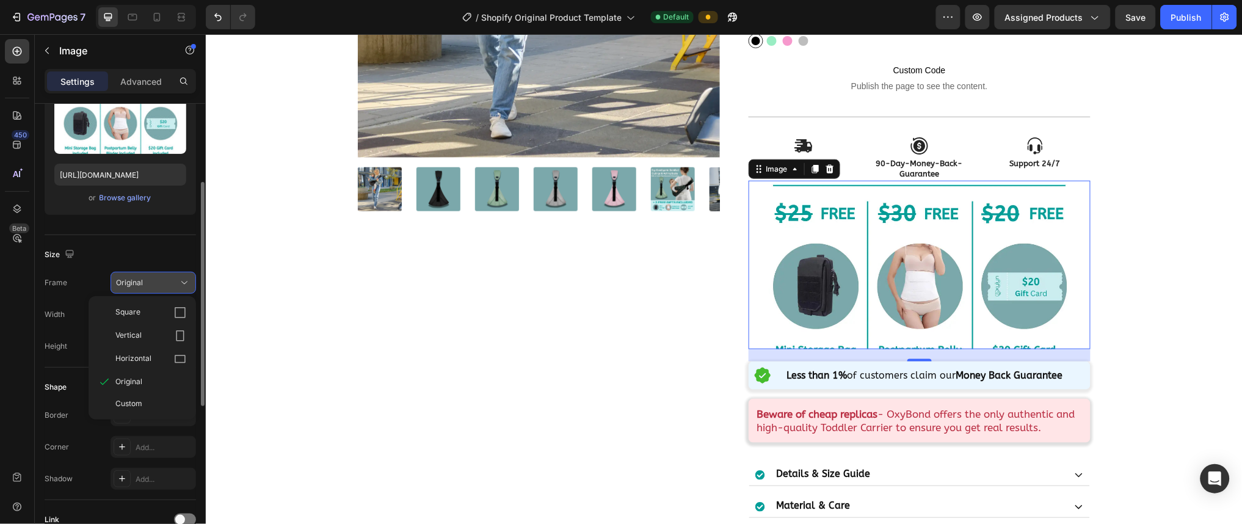
click at [152, 289] on button "Original" at bounding box center [152, 283] width 85 height 22
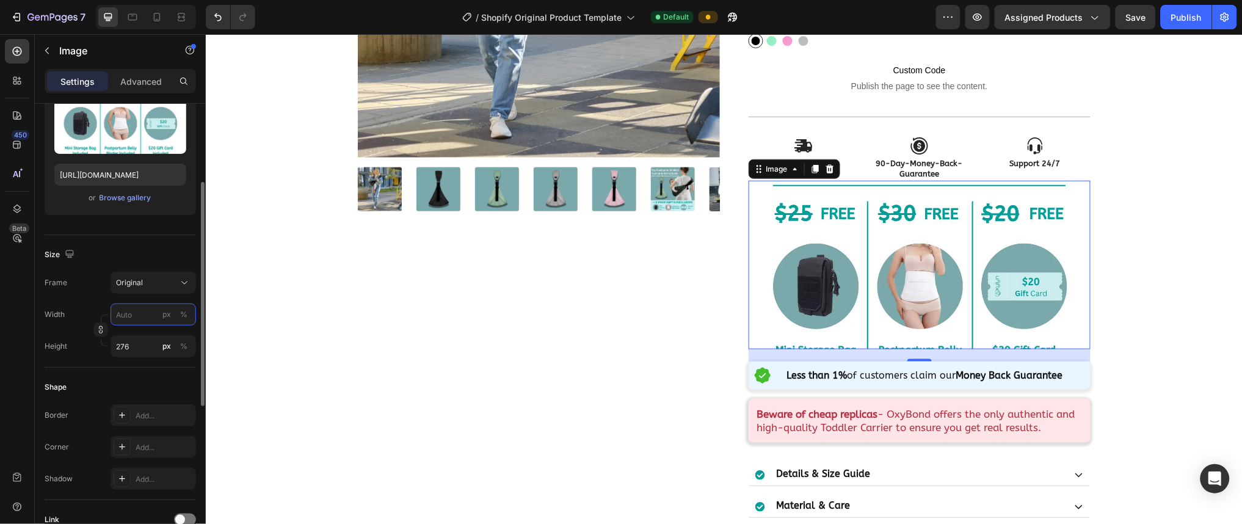
click at [137, 319] on input "px %" at bounding box center [152, 314] width 85 height 22
type input "3"
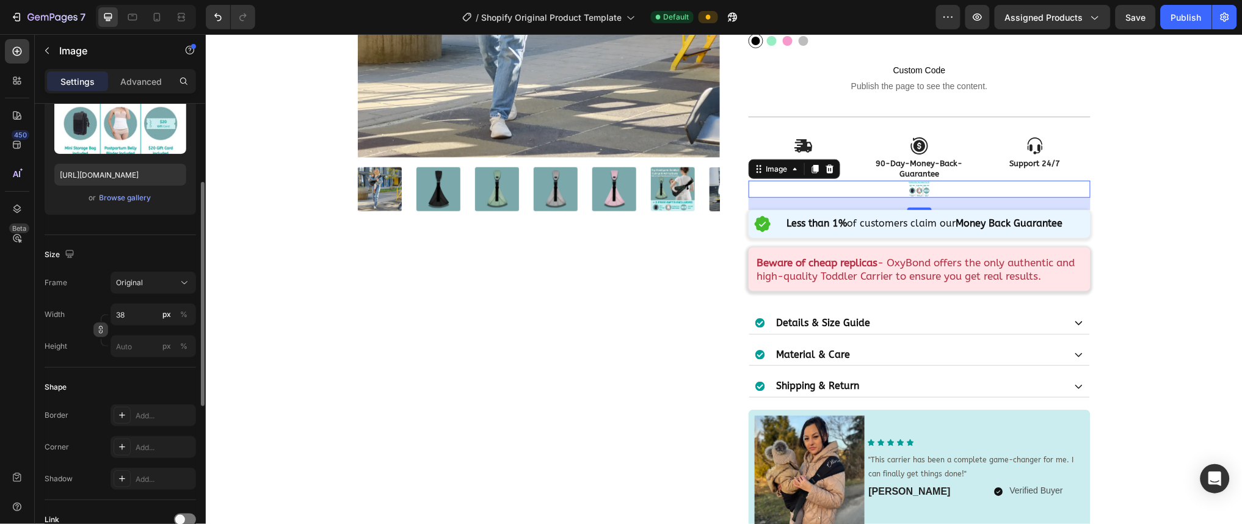
click at [96, 333] on icon "button" at bounding box center [100, 329] width 9 height 9
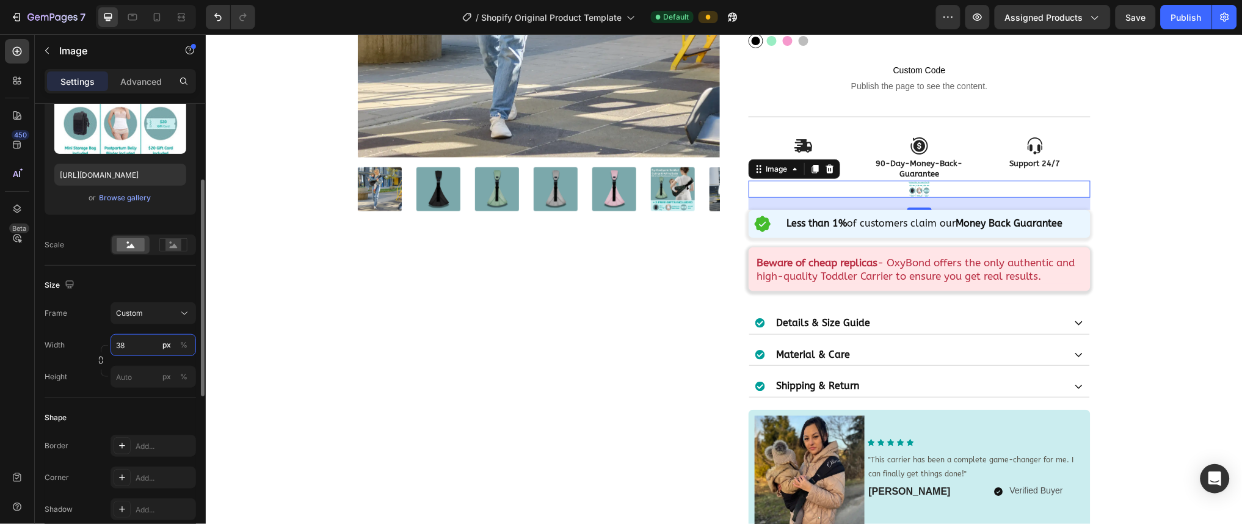
click at [142, 350] on input "38" at bounding box center [152, 345] width 85 height 22
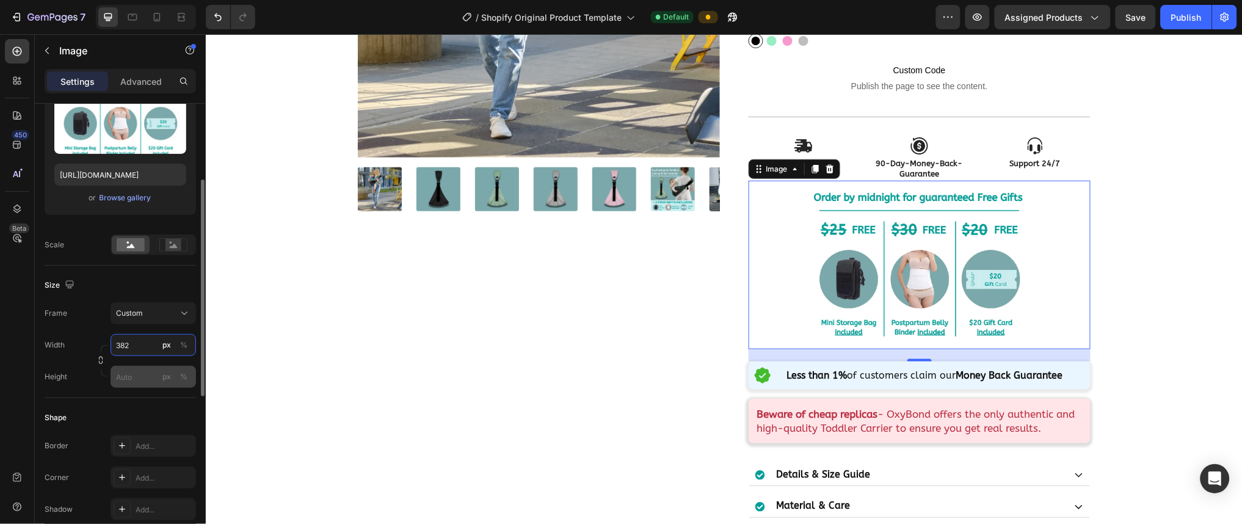
type input "382"
click at [137, 375] on input "px %" at bounding box center [152, 377] width 85 height 22
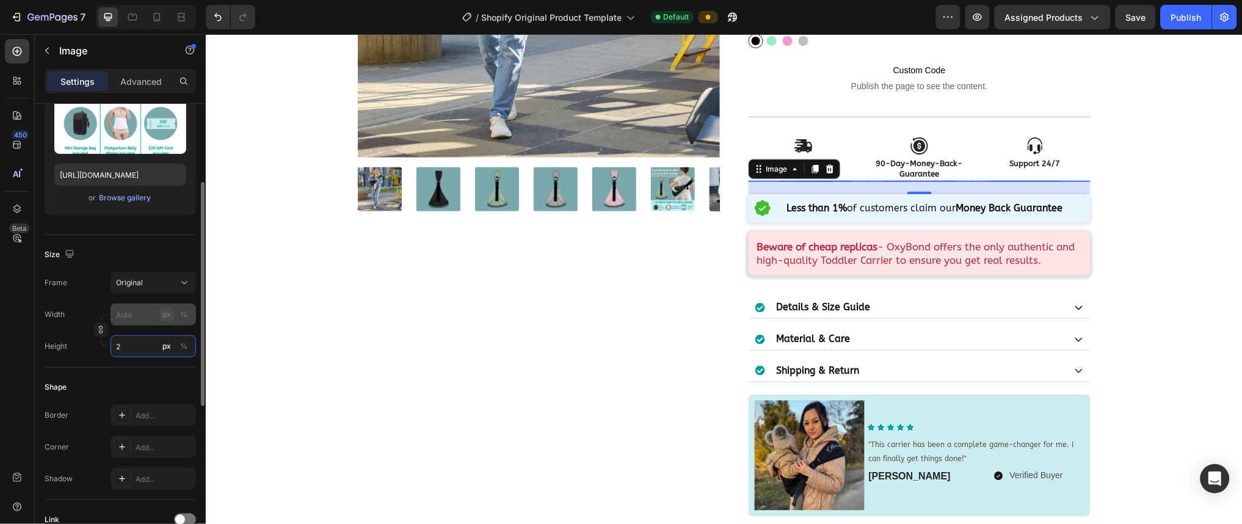
type input "2"
click at [167, 317] on div "px" at bounding box center [166, 314] width 9 height 11
click at [118, 319] on input "px %" at bounding box center [152, 314] width 85 height 22
type input "3"
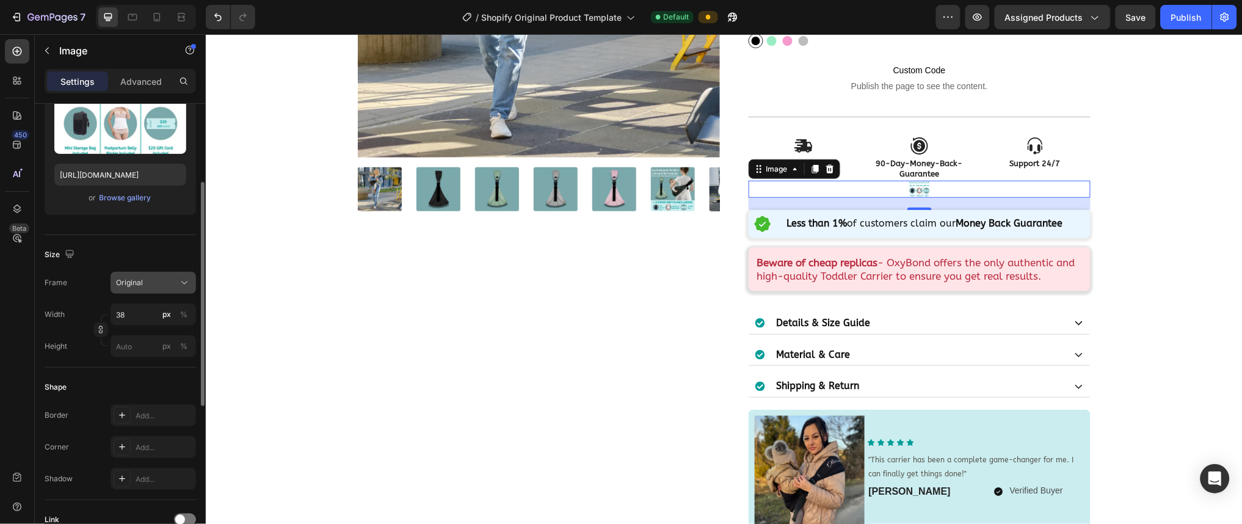
click at [161, 290] on button "Original" at bounding box center [152, 283] width 85 height 22
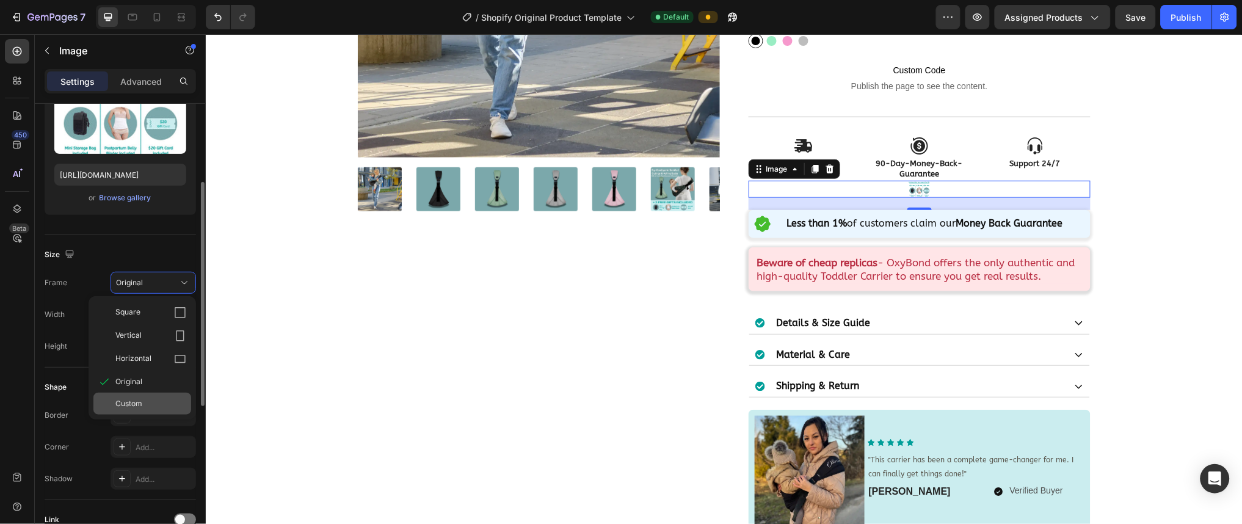
click at [143, 399] on div "Custom" at bounding box center [150, 403] width 71 height 11
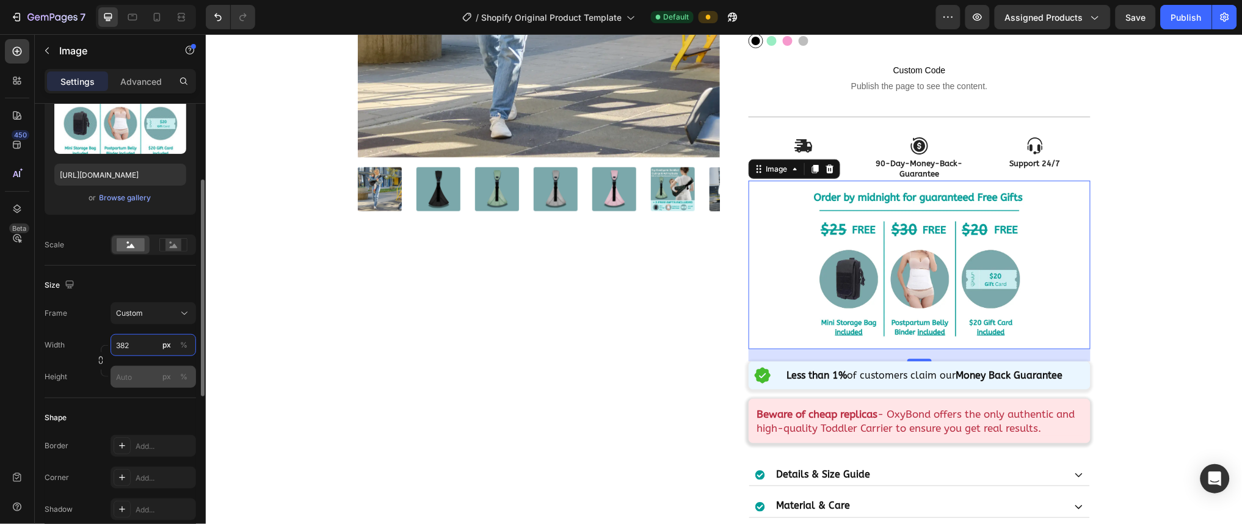
type input "382"
click at [137, 377] on input "px %" at bounding box center [152, 377] width 85 height 22
type input "276"
click at [79, 369] on div "Height 276 px %" at bounding box center [120, 377] width 151 height 22
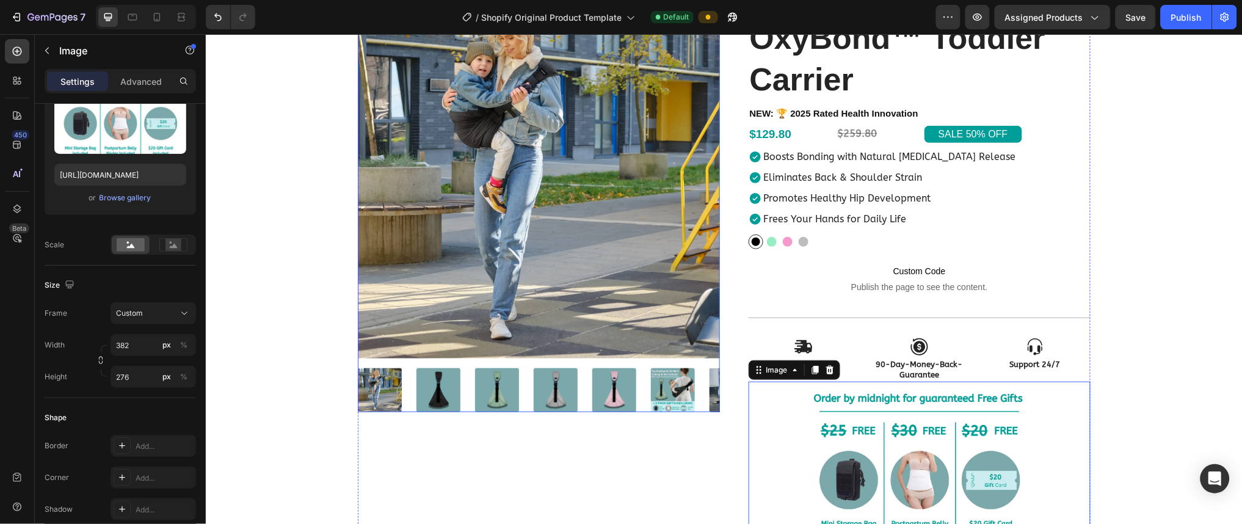
scroll to position [0, 0]
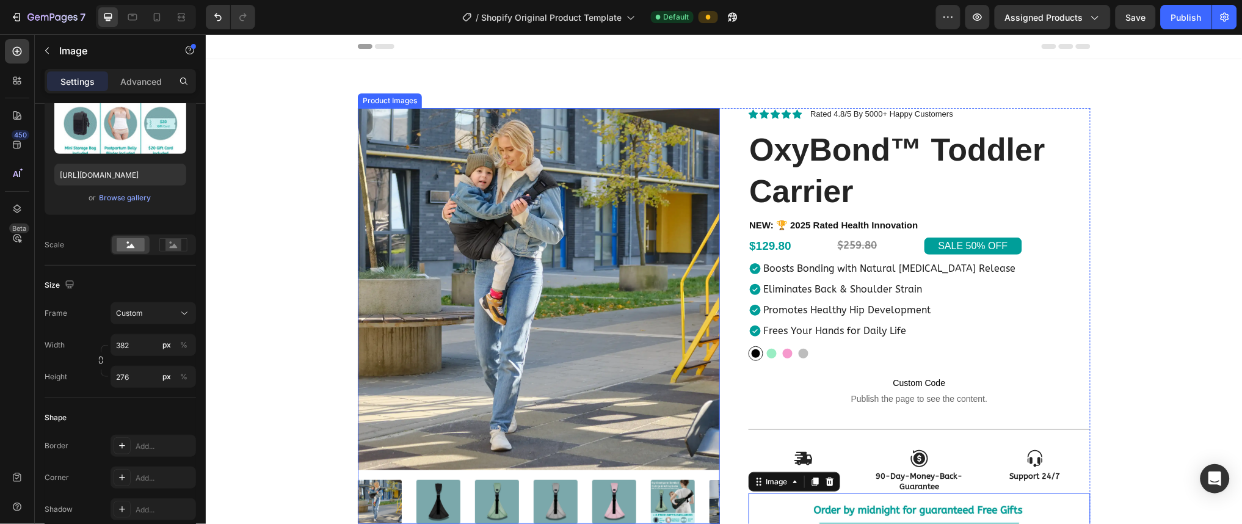
click at [519, 315] on img at bounding box center [538, 288] width 362 height 362
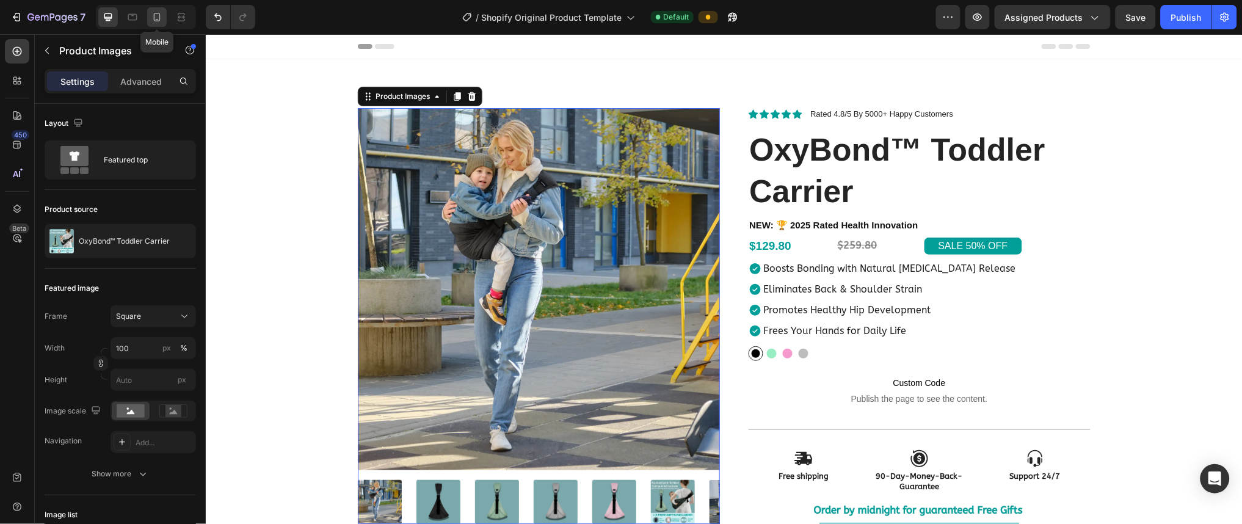
click at [156, 21] on icon at bounding box center [157, 17] width 7 height 9
type input "50"
type input "8"
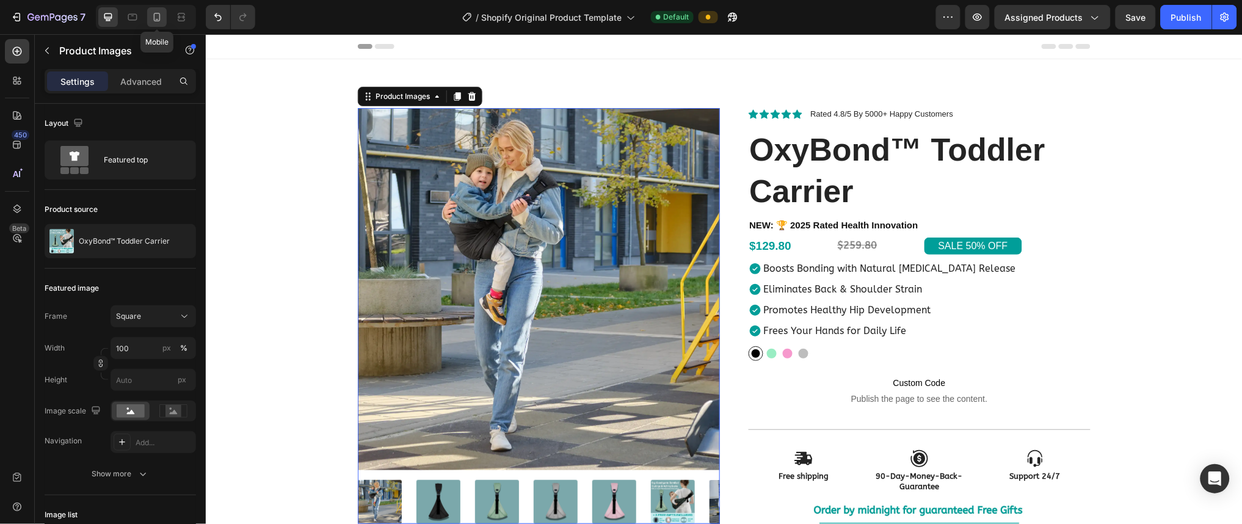
type input "8"
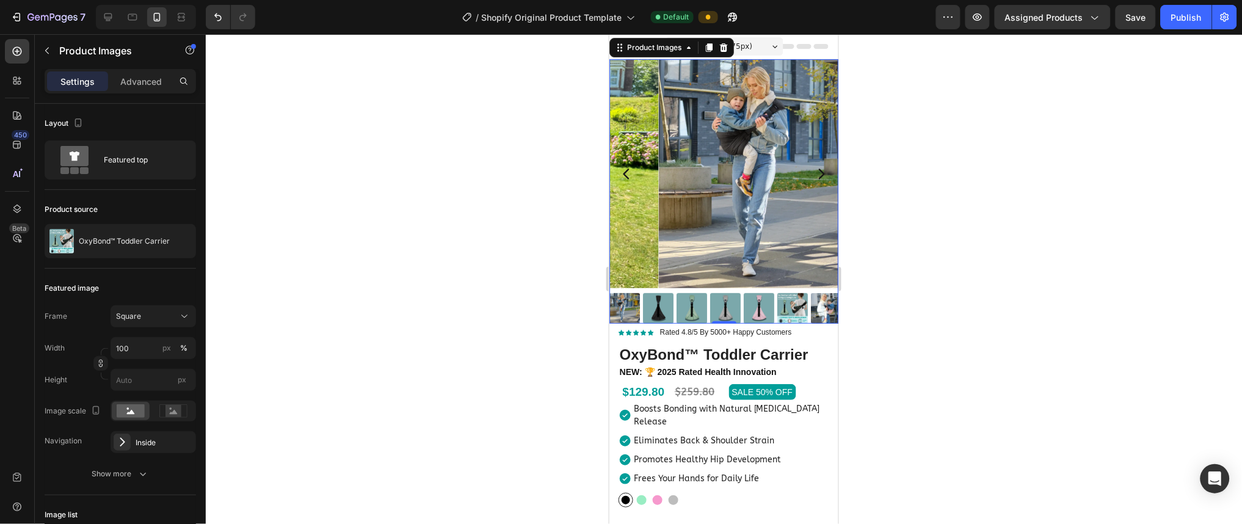
click at [620, 303] on img at bounding box center [792, 307] width 31 height 31
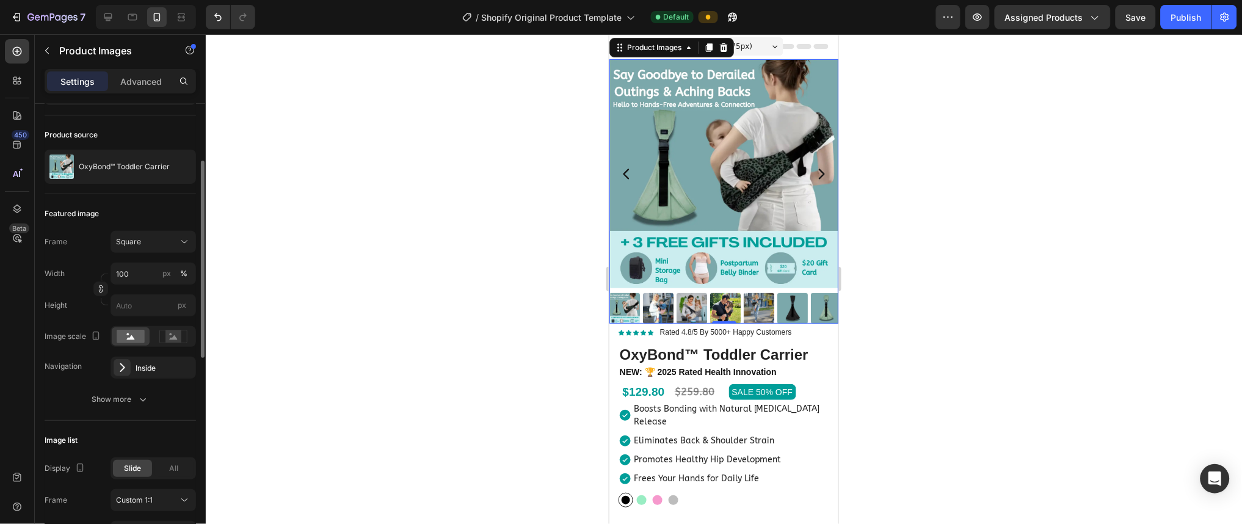
scroll to position [92, 0]
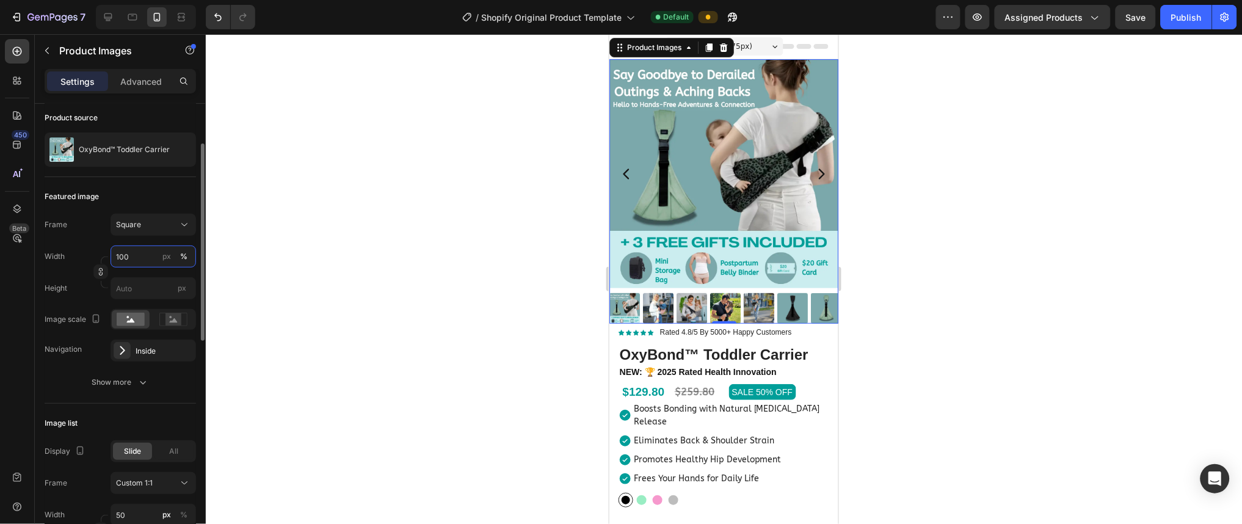
click at [136, 255] on input "100" at bounding box center [152, 256] width 85 height 22
click at [144, 288] on input "px" at bounding box center [152, 288] width 85 height 22
type input "5"
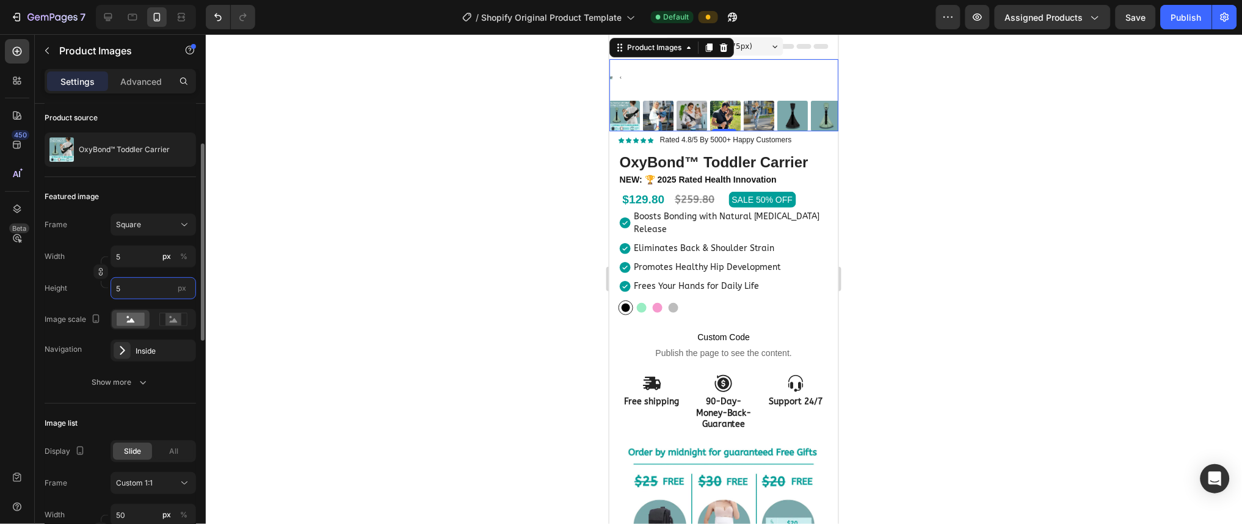
type input "50"
type input "500"
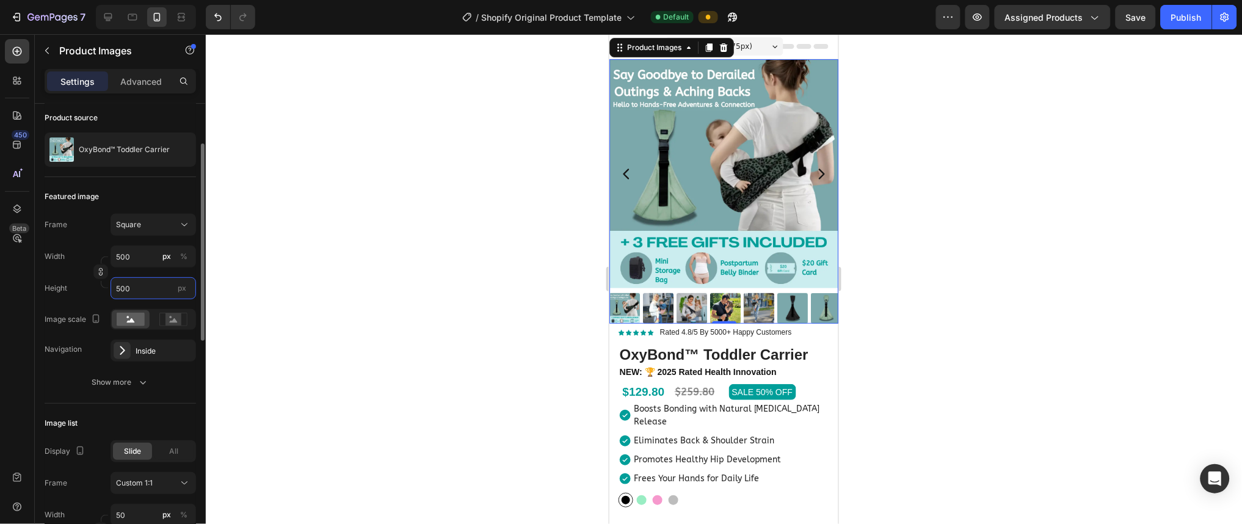
type input "500"
click at [77, 255] on div "Width 500 px %" at bounding box center [120, 256] width 151 height 22
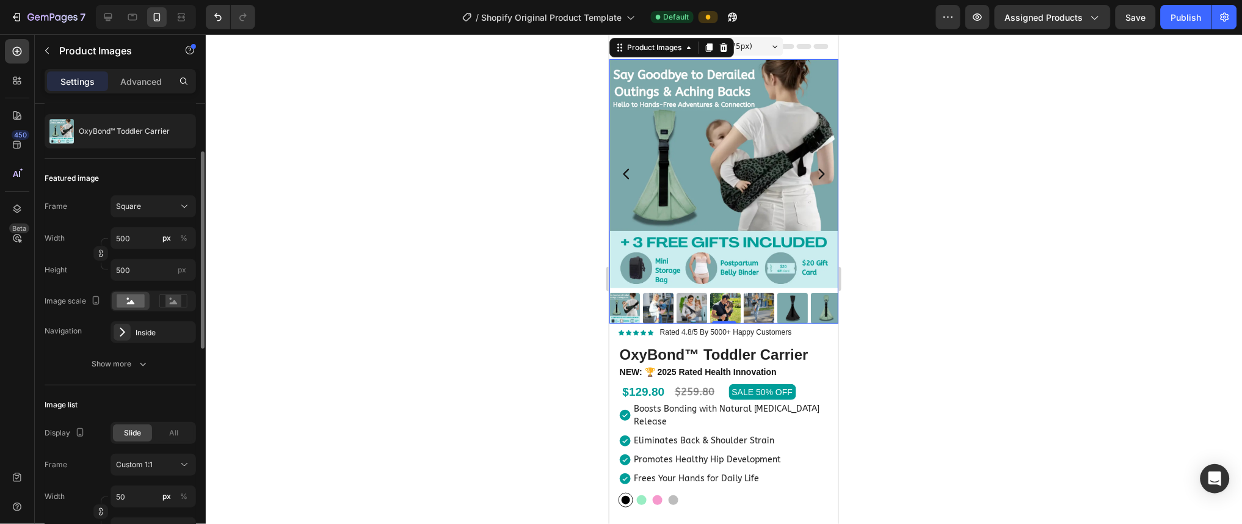
scroll to position [130, 0]
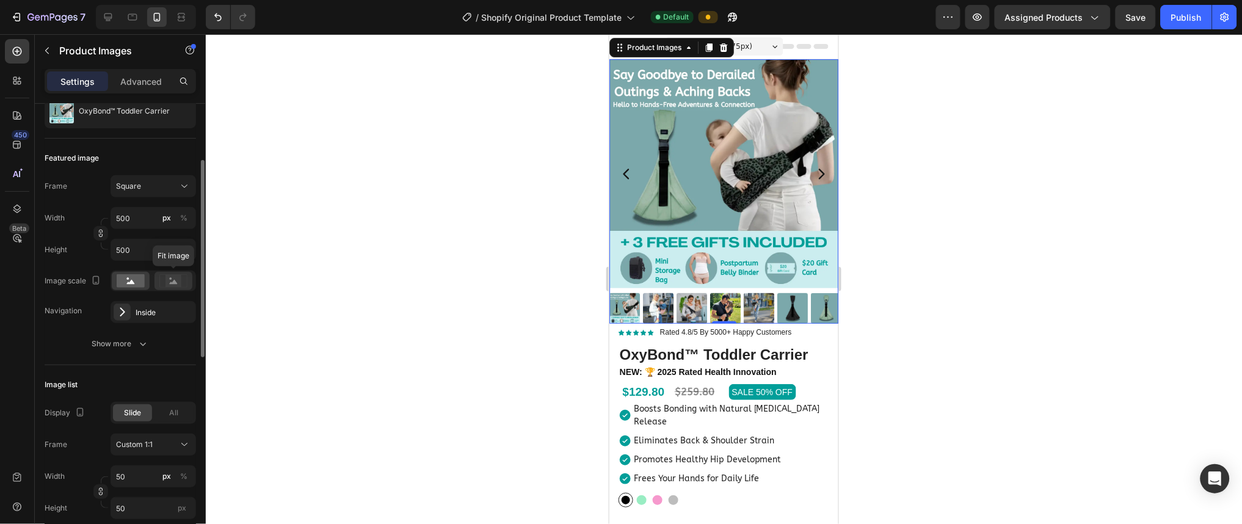
click at [171, 280] on rect at bounding box center [173, 281] width 16 height 12
click at [136, 281] on rect at bounding box center [131, 280] width 28 height 13
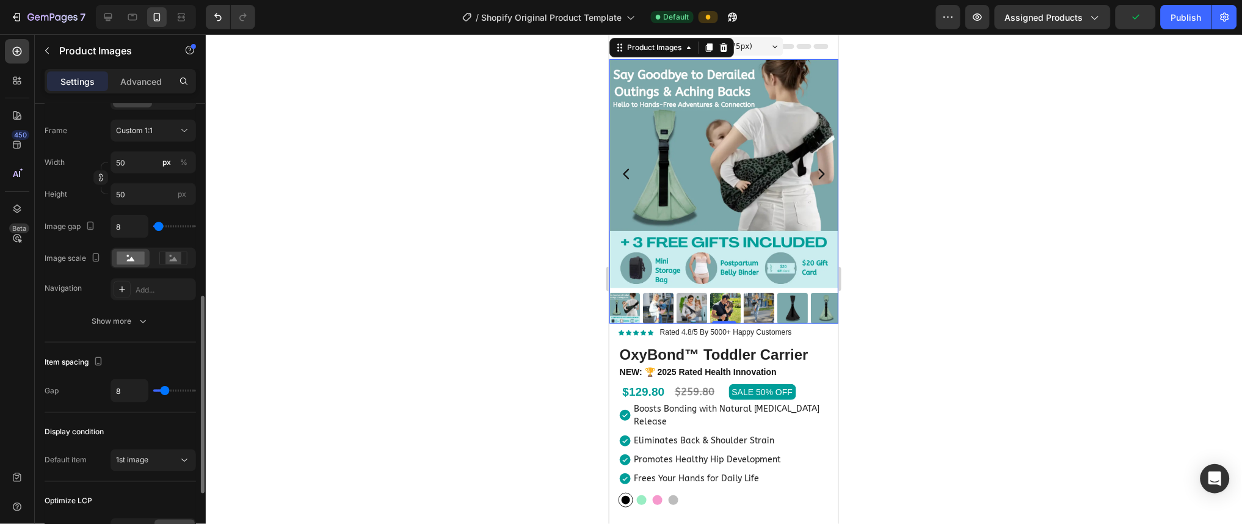
scroll to position [410, 0]
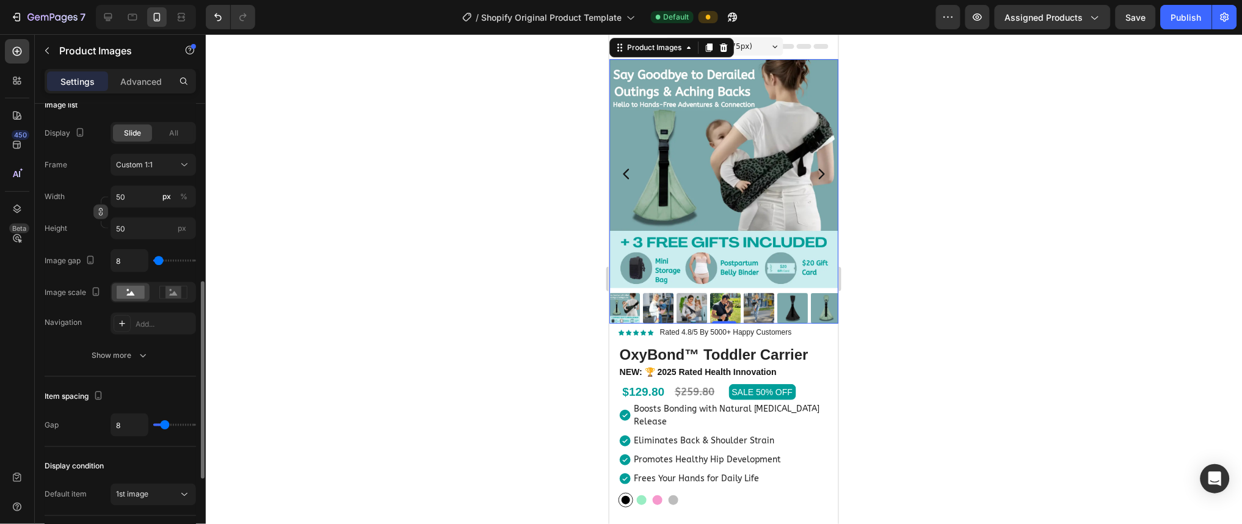
click at [99, 211] on icon "button" at bounding box center [101, 209] width 4 height 3
click at [102, 213] on icon "button" at bounding box center [101, 213] width 4 height 3
click at [189, 233] on div "px" at bounding box center [182, 228] width 18 height 16
click at [189, 233] on input "50" at bounding box center [152, 228] width 85 height 22
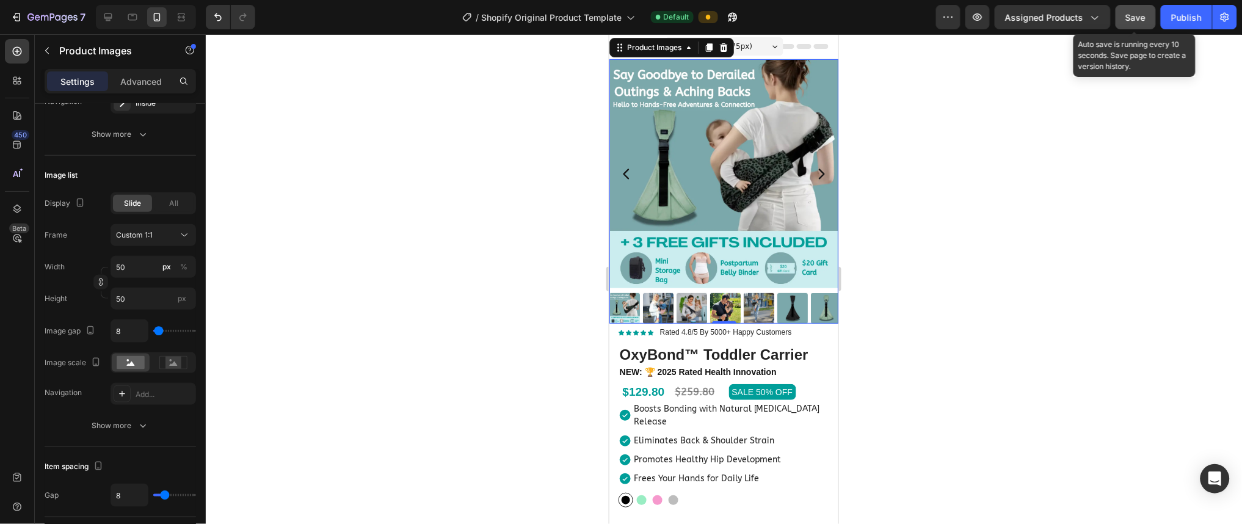
click at [620, 21] on span "Save" at bounding box center [1136, 17] width 20 height 10
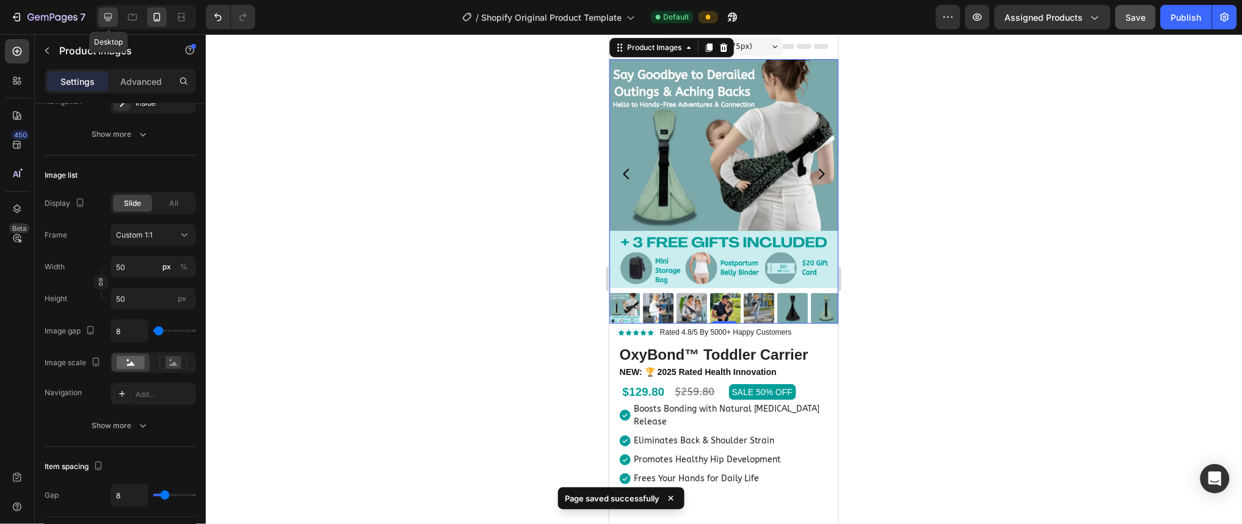
click at [117, 18] on div at bounding box center [108, 17] width 20 height 20
type input "72"
type input "24"
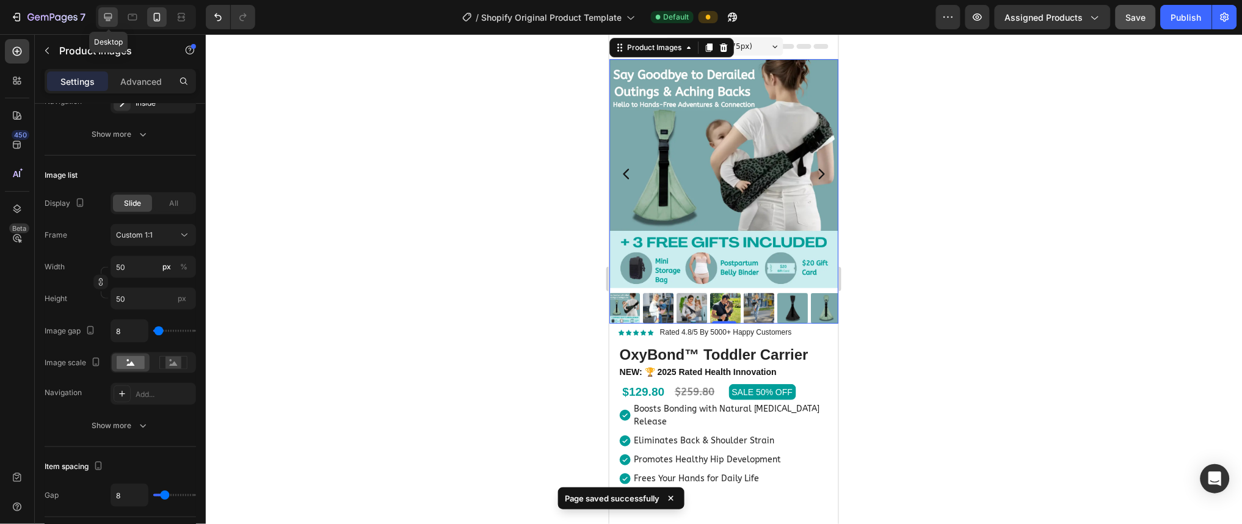
type input "16"
type input "100"
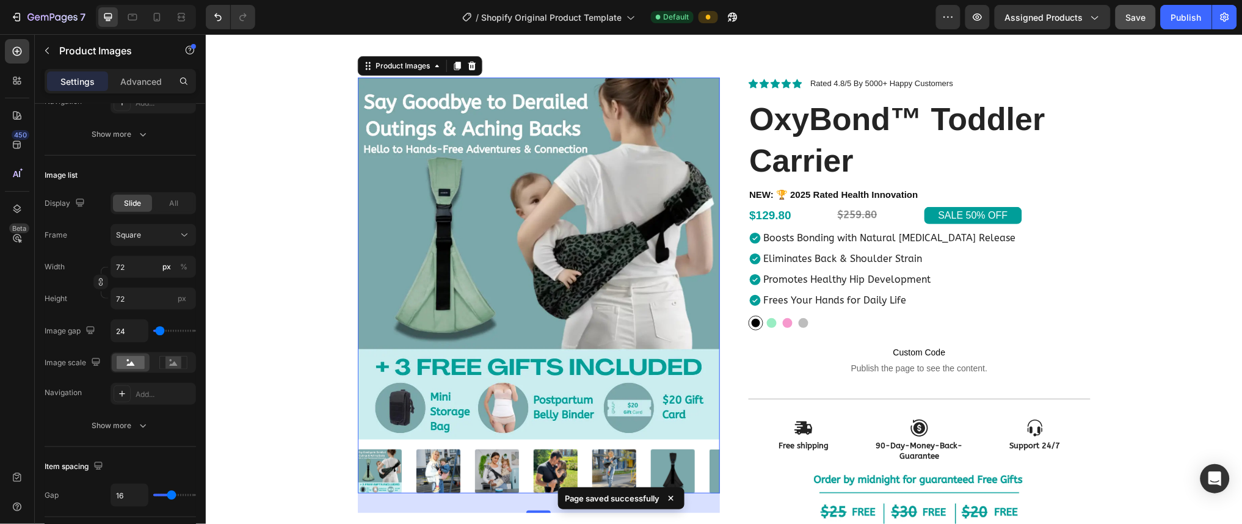
scroll to position [159, 0]
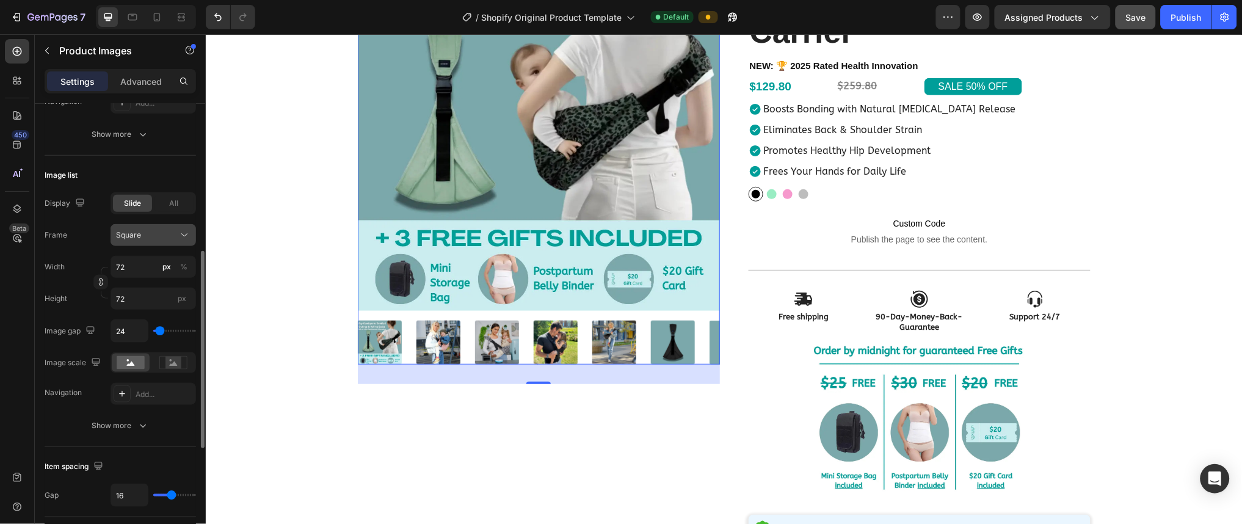
click at [150, 244] on button "Square" at bounding box center [152, 235] width 85 height 22
click at [157, 347] on div "Custom" at bounding box center [142, 356] width 98 height 22
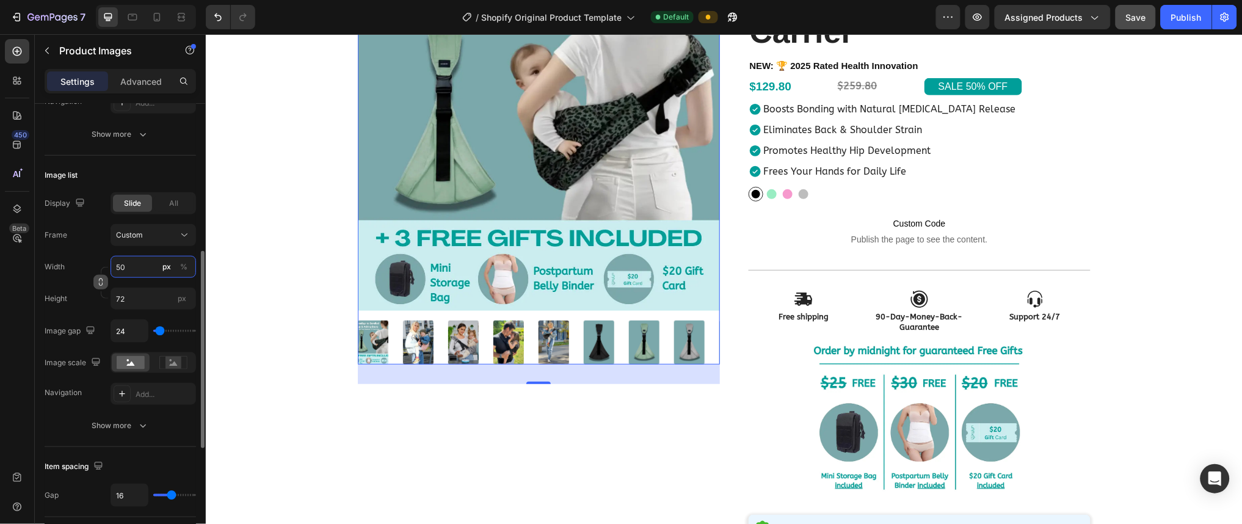
type input "50"
click at [96, 288] on button "button" at bounding box center [100, 282] width 15 height 15
drag, startPoint x: 143, startPoint y: 270, endPoint x: 83, endPoint y: 264, distance: 60.1
click at [83, 264] on div "Width 50 px %" at bounding box center [120, 267] width 151 height 22
click at [136, 263] on input "50" at bounding box center [152, 267] width 85 height 22
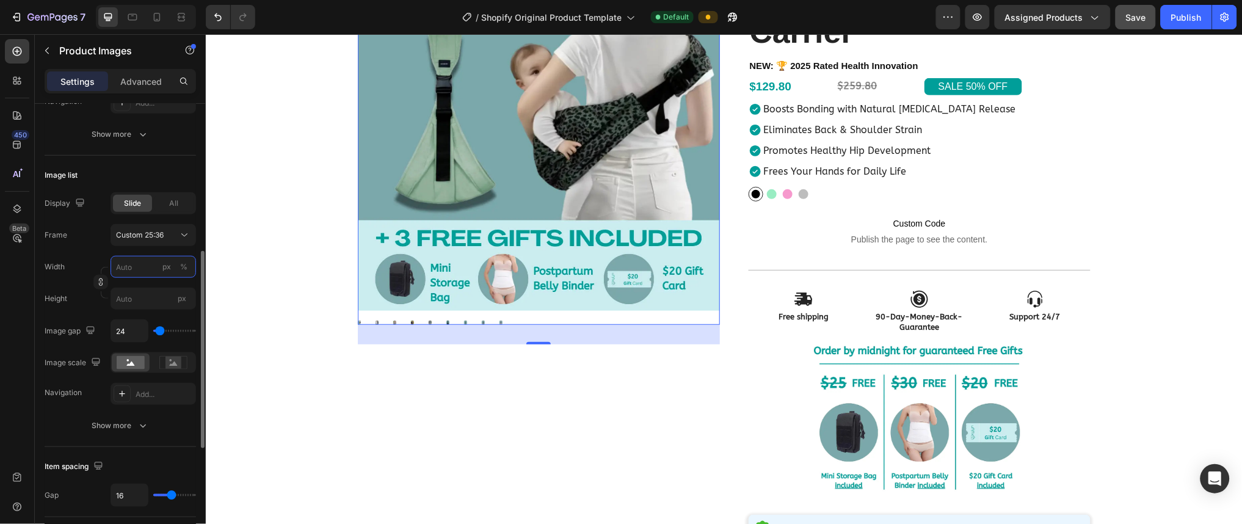
type input "5"
type input "7"
type input "50"
click at [83, 268] on div "Width 50 px %" at bounding box center [120, 267] width 151 height 22
click at [129, 294] on input "7" at bounding box center [152, 299] width 85 height 22
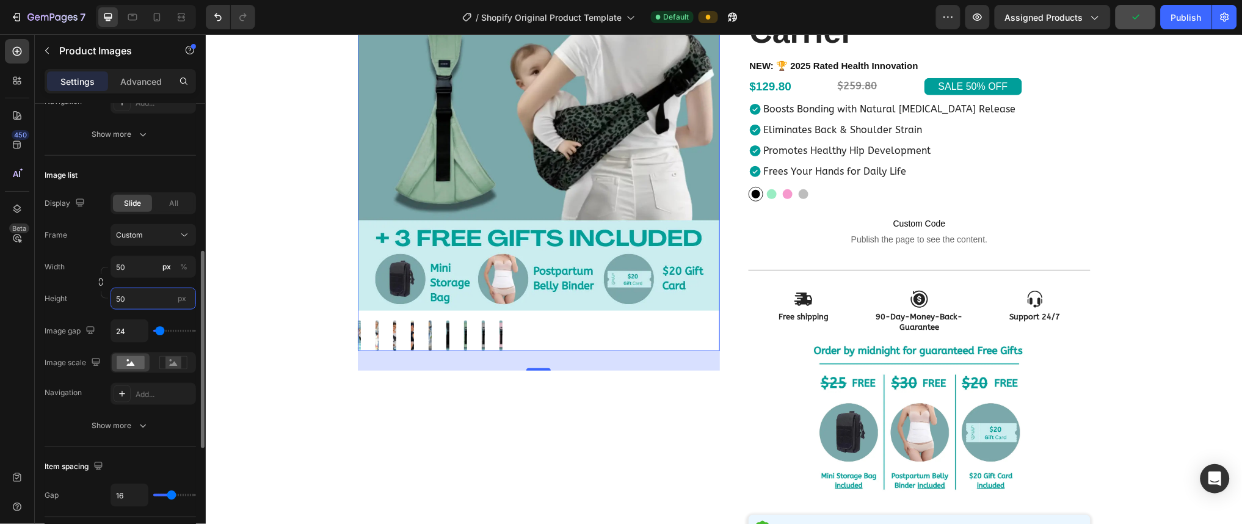
type input "50"
click at [56, 272] on div "Width" at bounding box center [55, 267] width 20 height 22
click at [133, 272] on input "5" at bounding box center [152, 267] width 85 height 22
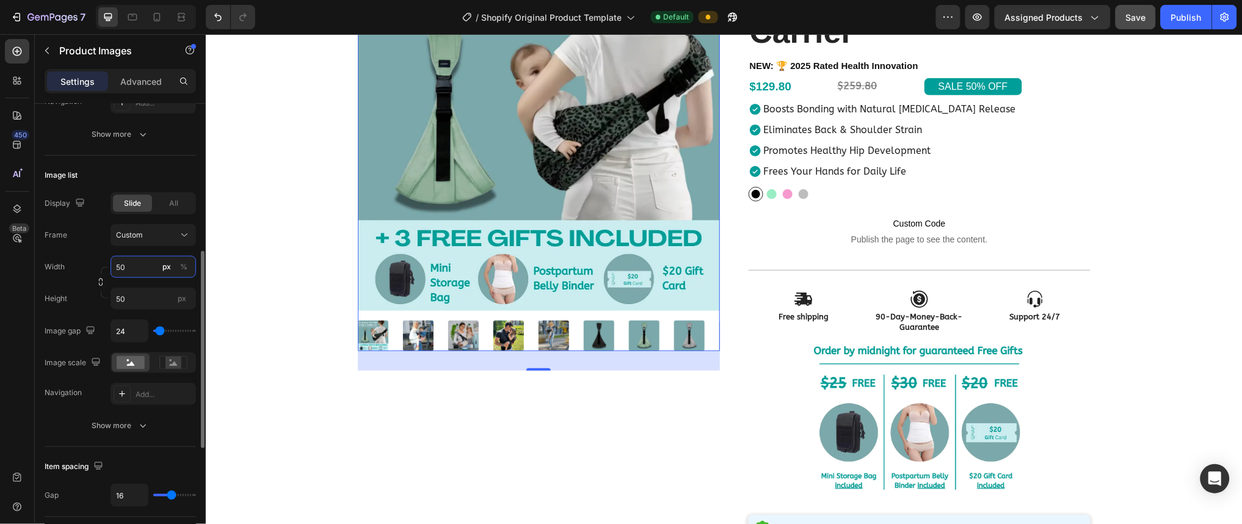
type input "50"
click at [81, 273] on div "Width 50 px %" at bounding box center [120, 267] width 151 height 22
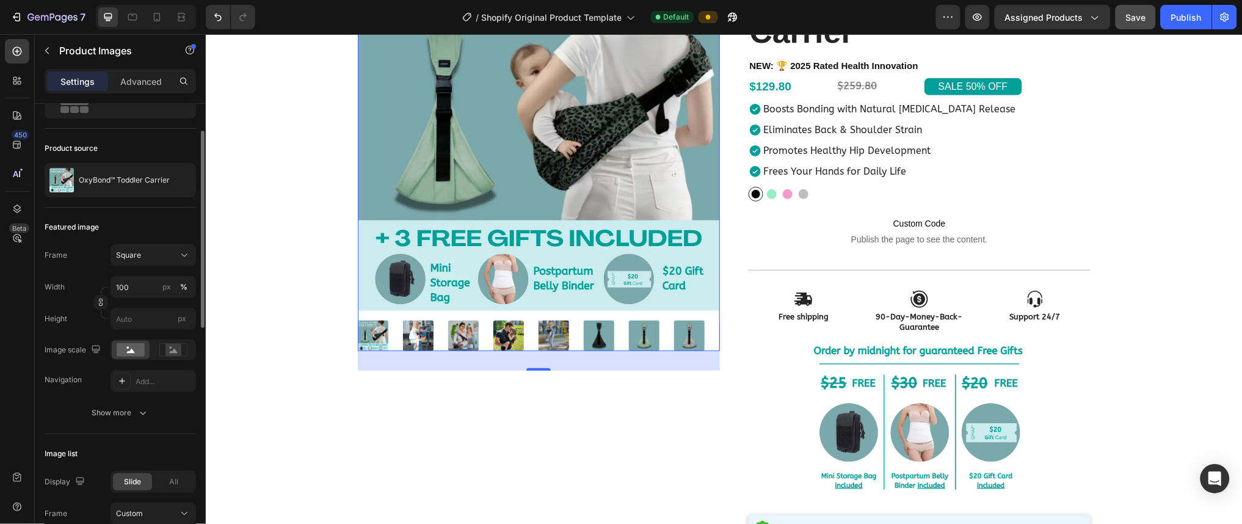
scroll to position [62, 0]
click at [169, 283] on div "px" at bounding box center [166, 286] width 9 height 11
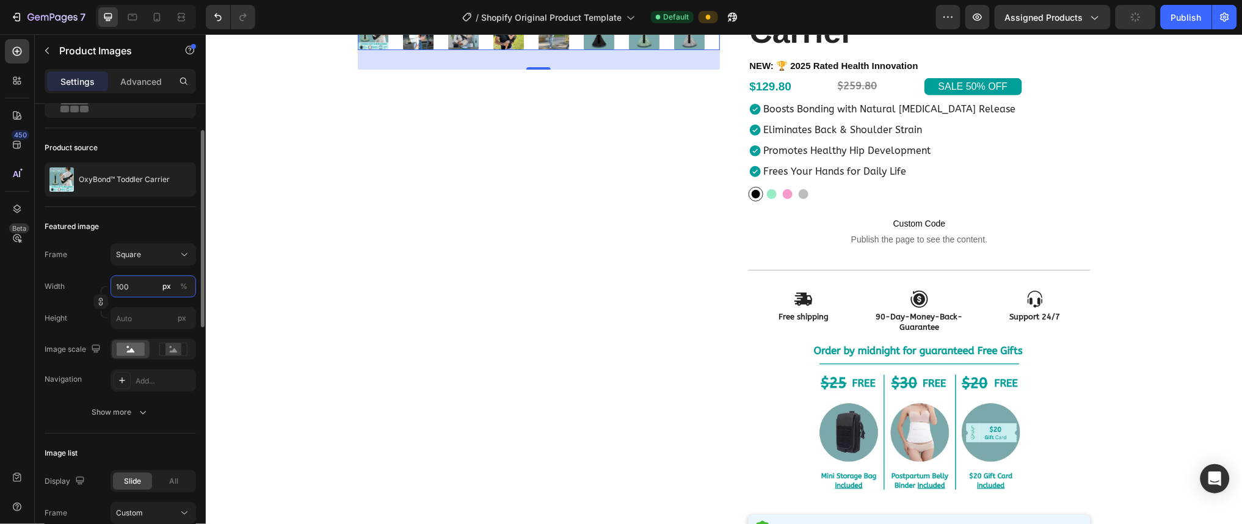
type input "100"
type input "5"
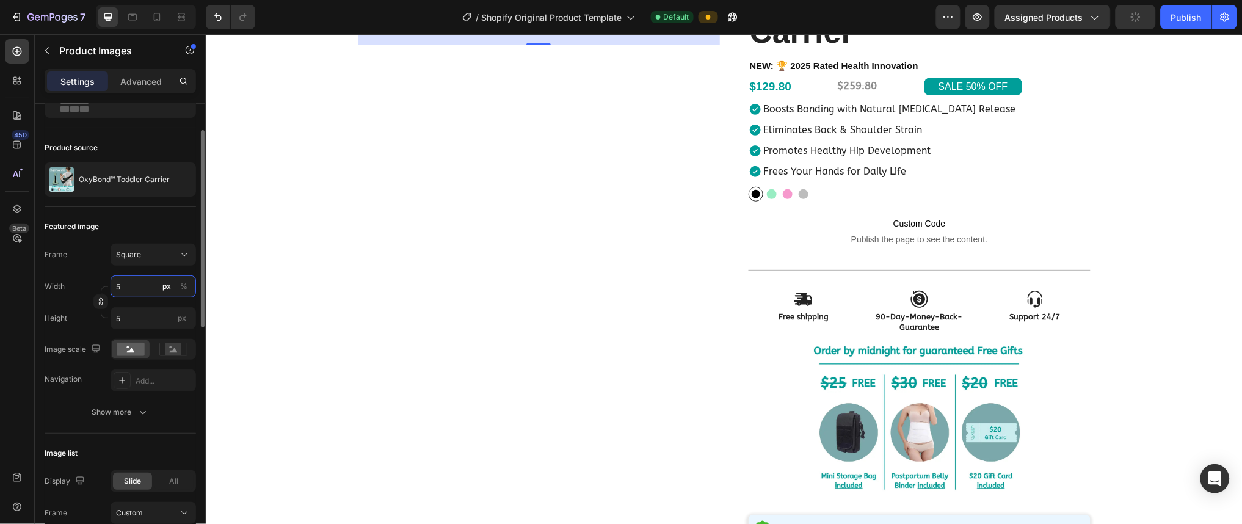
type input "50"
type input "500"
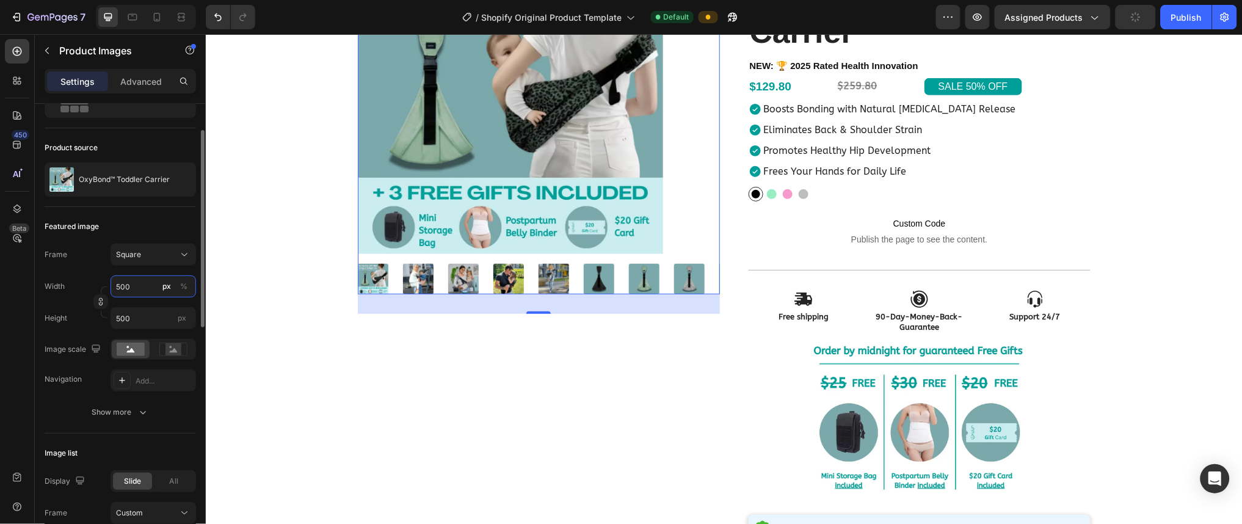
scroll to position [428, 0]
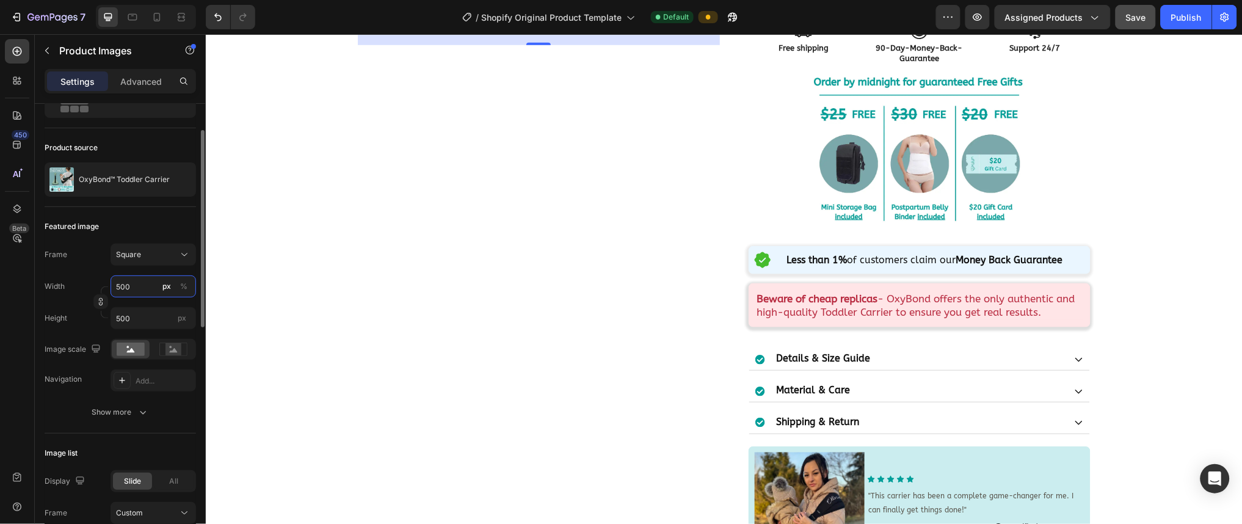
type input "500"
click at [66, 288] on div "Width 500 px %" at bounding box center [120, 286] width 151 height 22
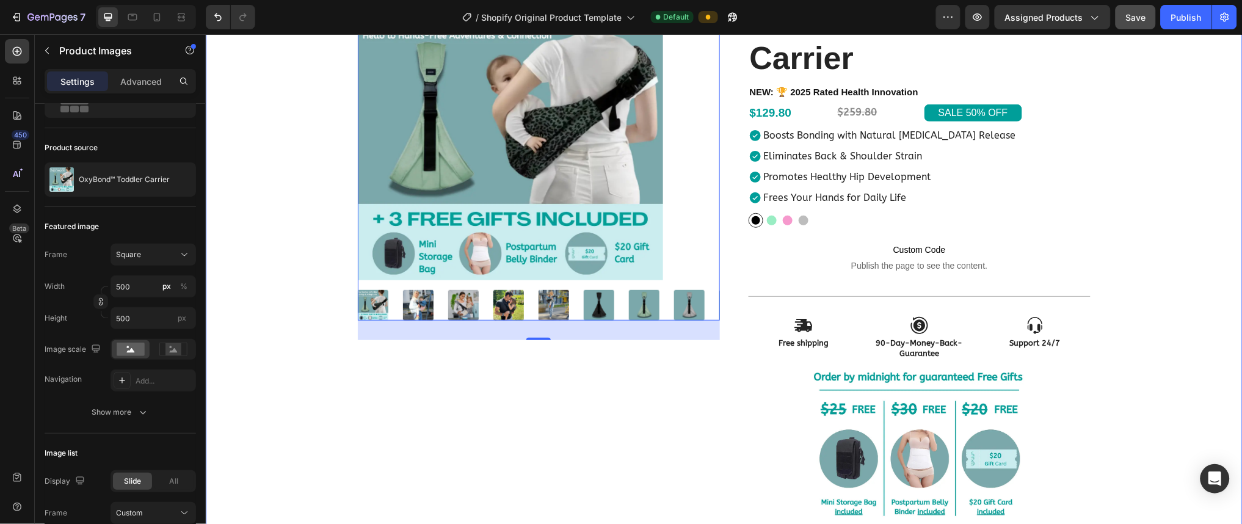
scroll to position [0, 0]
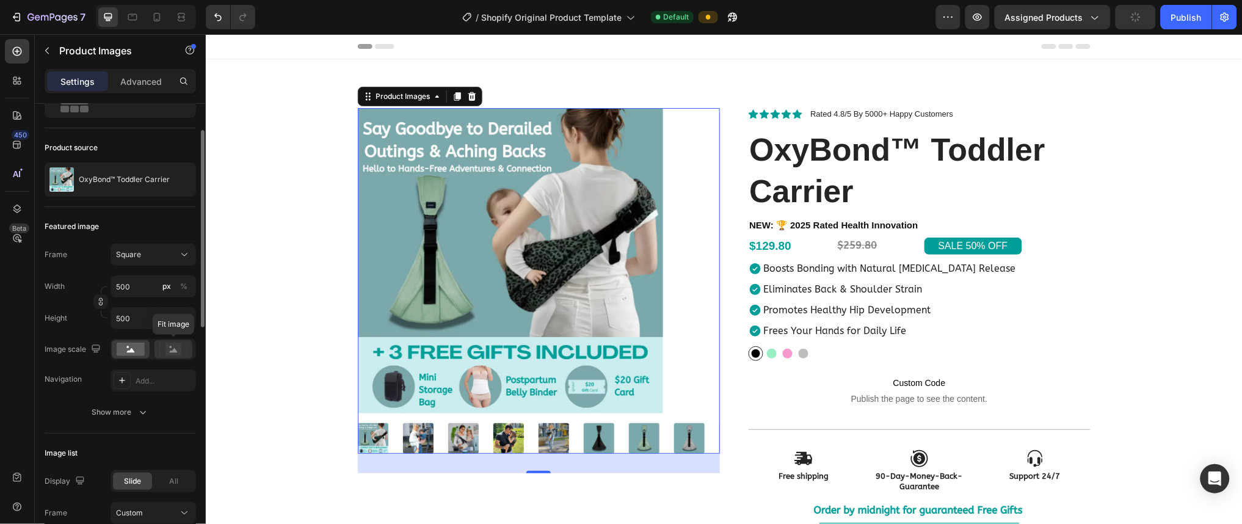
click at [173, 349] on icon at bounding box center [174, 350] width 8 height 4
click at [131, 348] on icon at bounding box center [131, 350] width 8 height 4
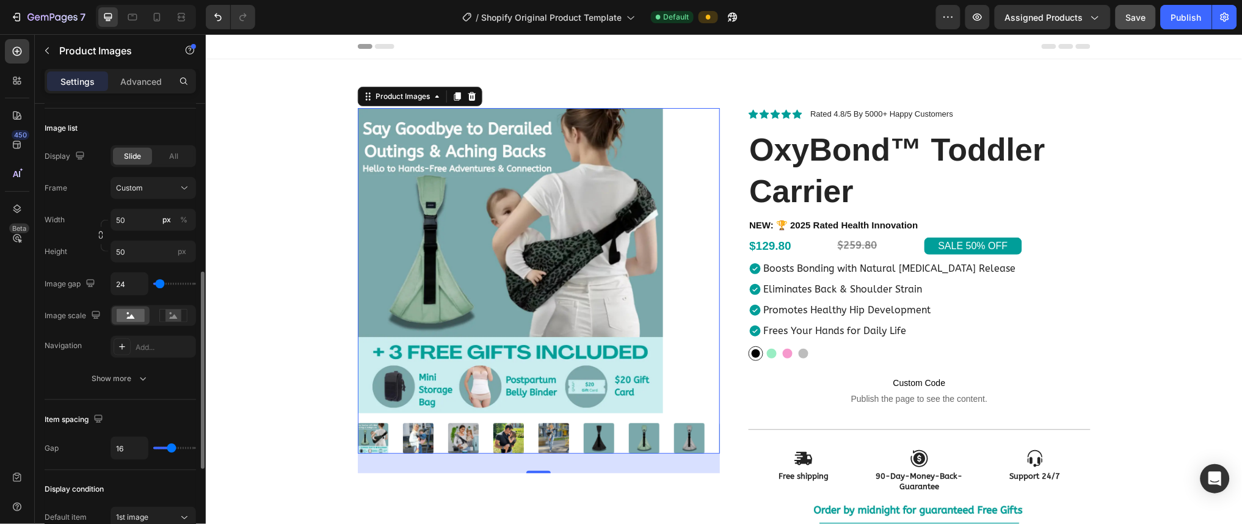
scroll to position [389, 0]
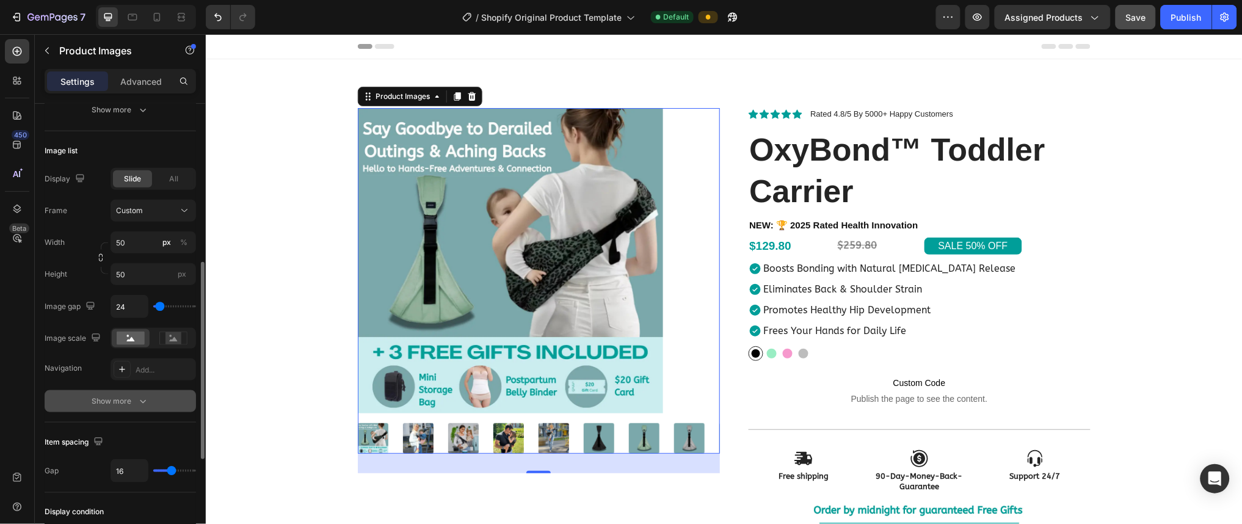
click at [78, 400] on button "Show more" at bounding box center [120, 401] width 151 height 22
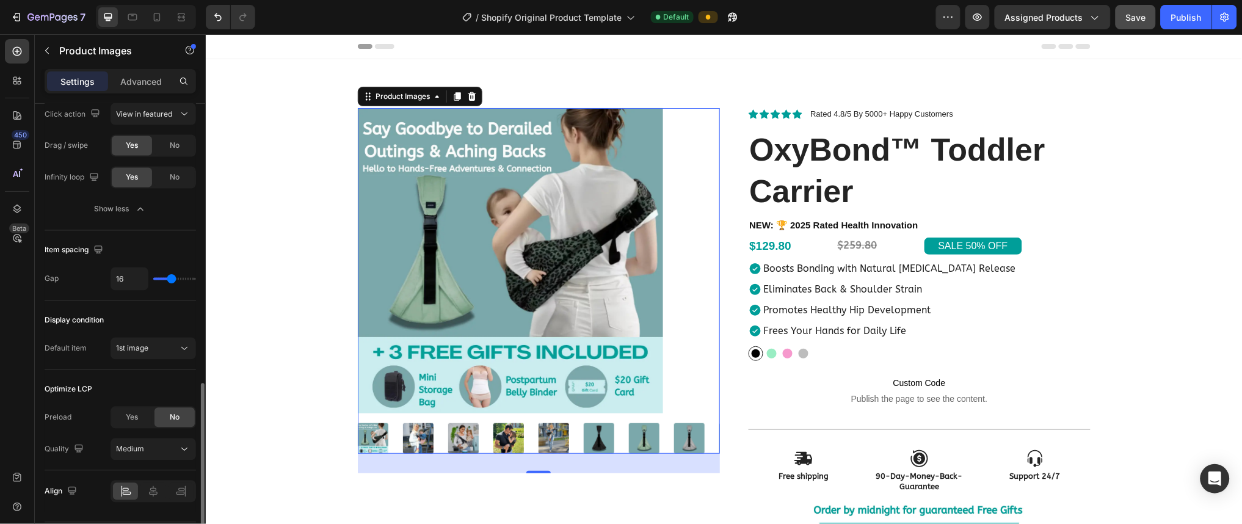
scroll to position [751, 0]
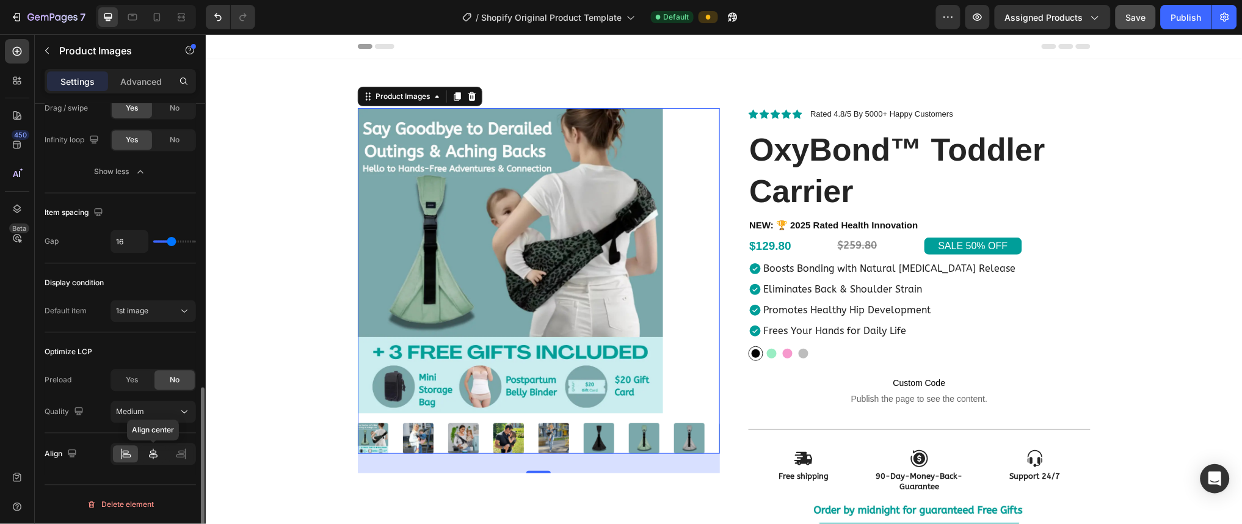
click at [158, 460] on div at bounding box center [152, 454] width 25 height 17
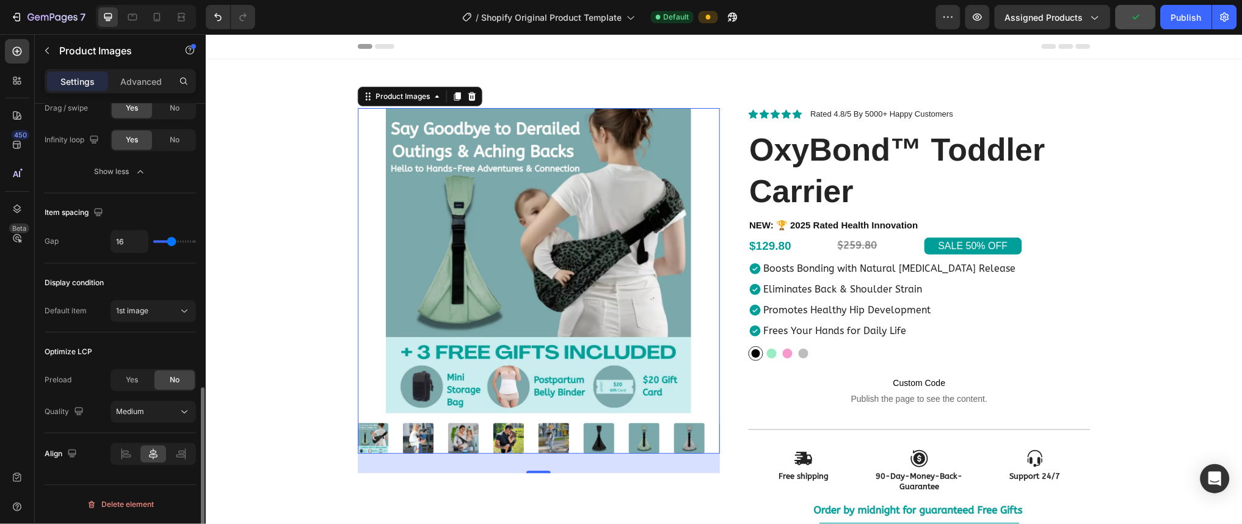
click at [60, 337] on div "Optimize LCP Preload Yes No Quality Medium" at bounding box center [120, 383] width 151 height 101
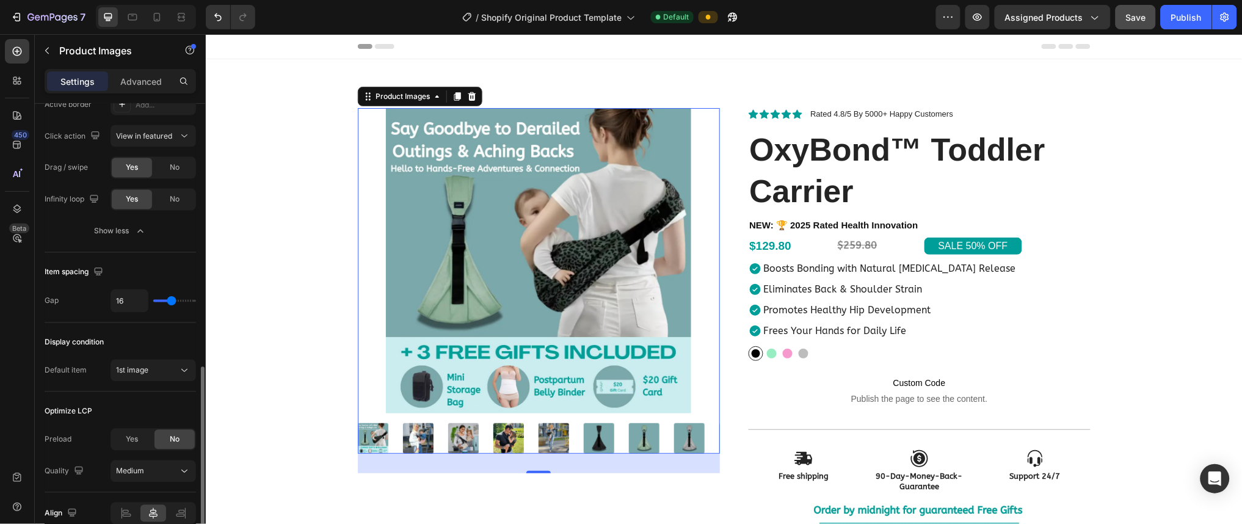
scroll to position [690, 0]
type input "8"
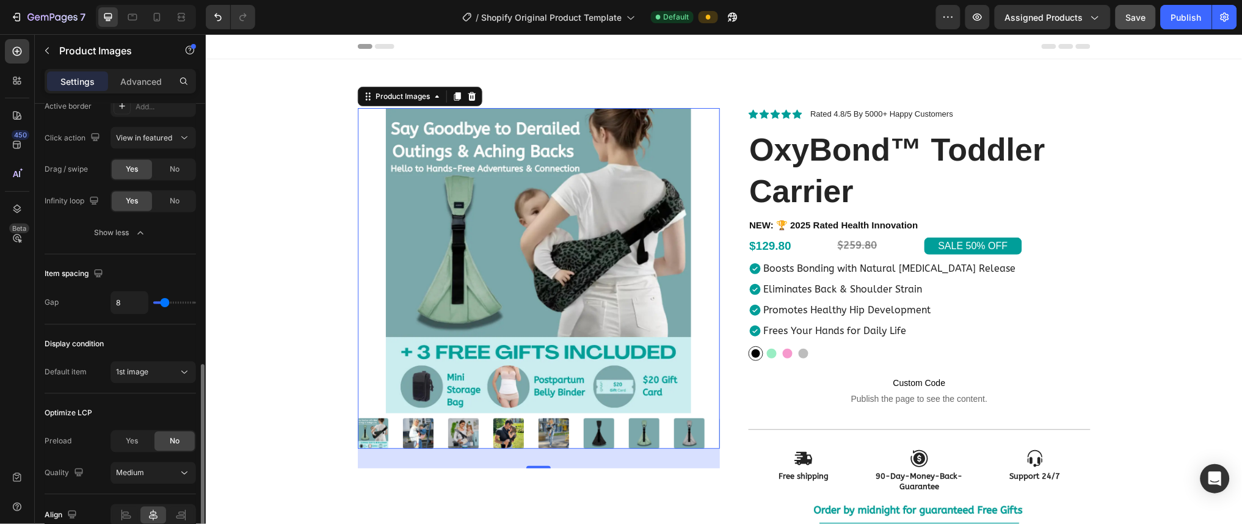
type input "7"
type input "6"
type input "7"
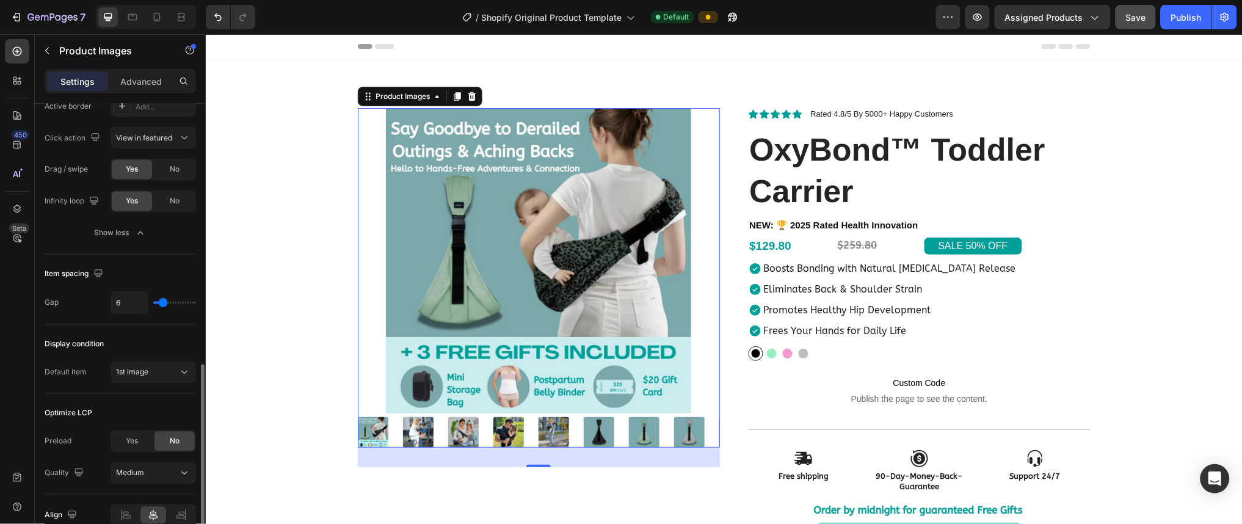
type input "7"
type input "9"
type input "11"
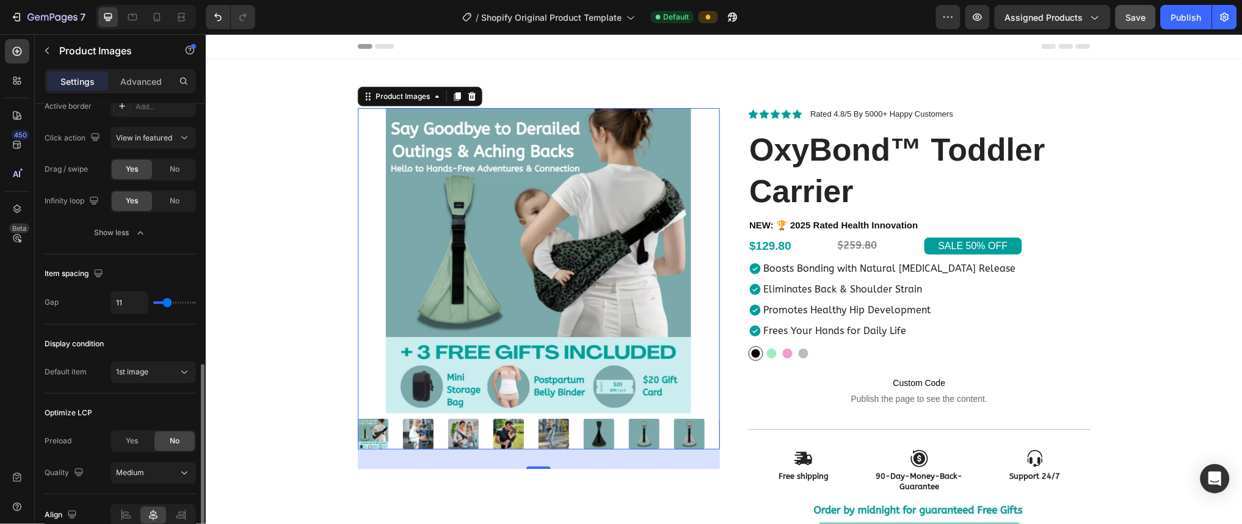
type input "15"
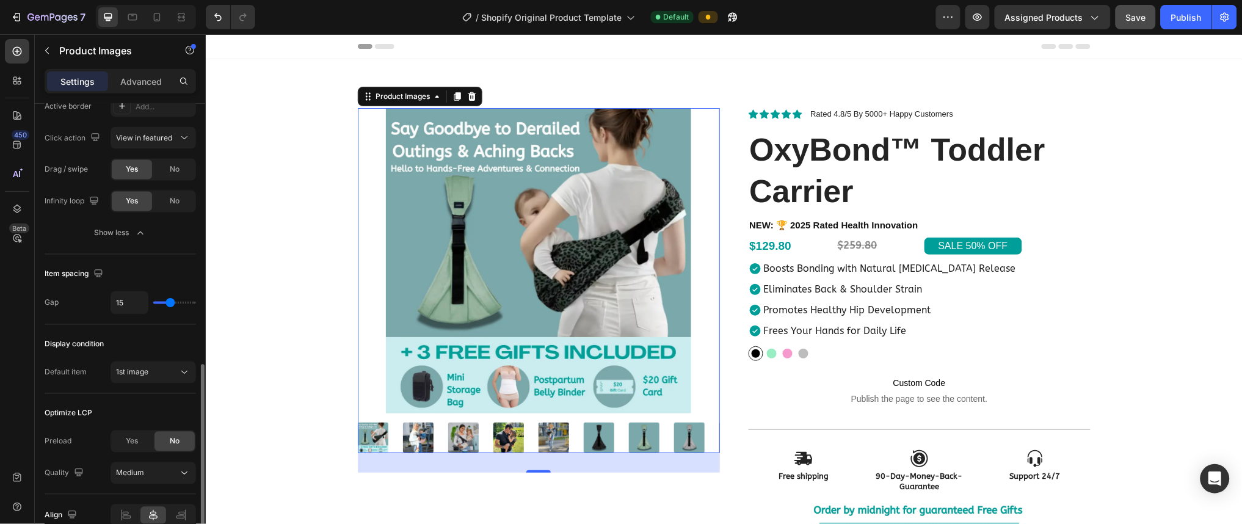
type input "16"
type input "17"
type input "16"
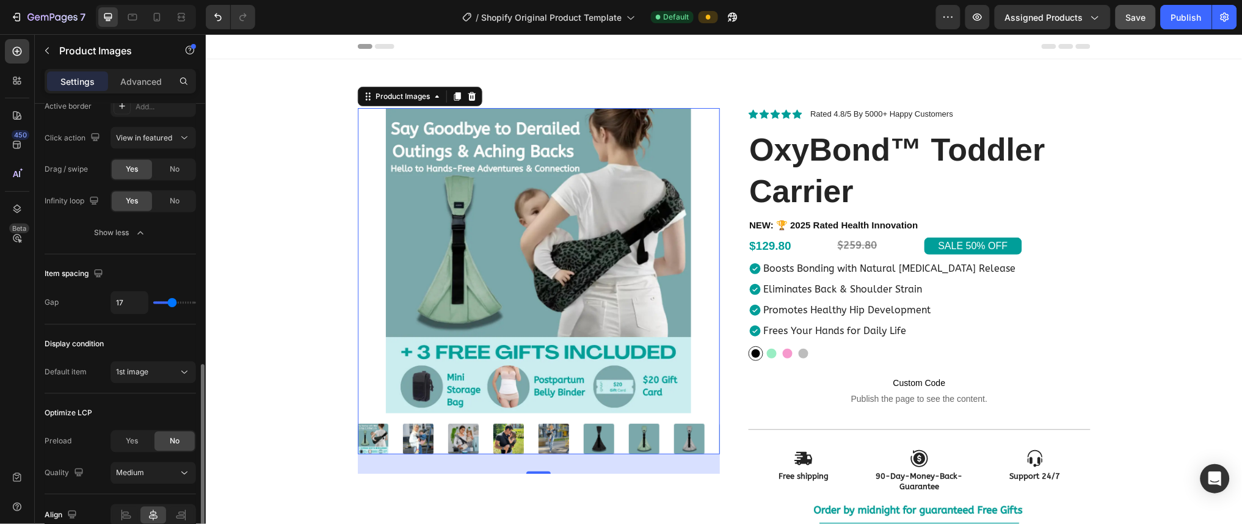
type input "16"
click at [171, 304] on input "range" at bounding box center [174, 303] width 43 height 2
click at [94, 339] on div "Display condition" at bounding box center [74, 344] width 59 height 11
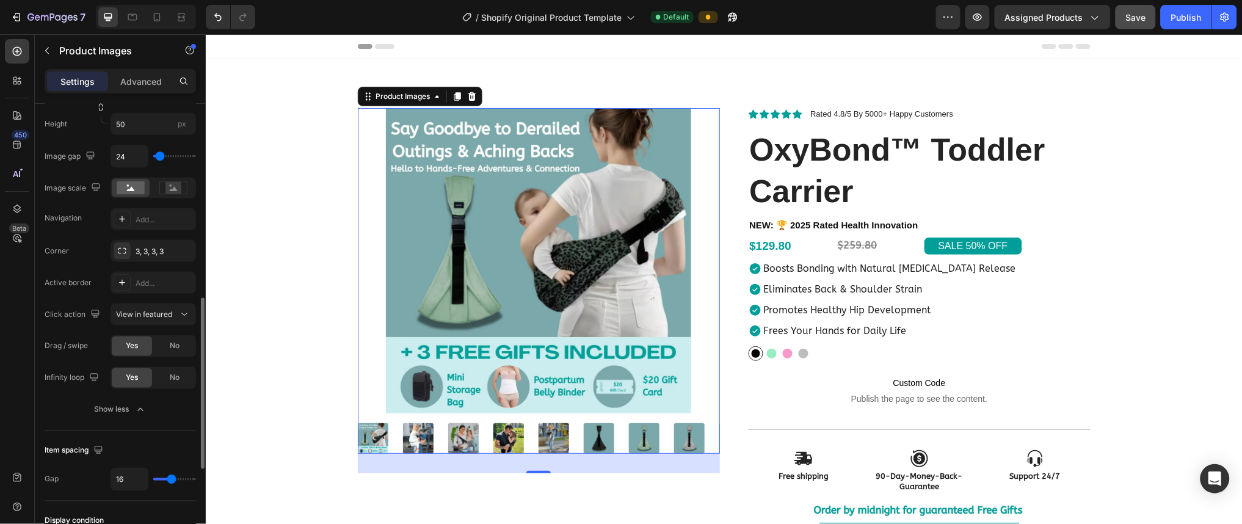
scroll to position [515, 0]
click at [110, 323] on div "View in featured" at bounding box center [152, 314] width 85 height 22
click at [49, 297] on div "Corner 3, 3, 3, 3 Active border Add... Click action View in featured Drag / swi…" at bounding box center [120, 313] width 151 height 149
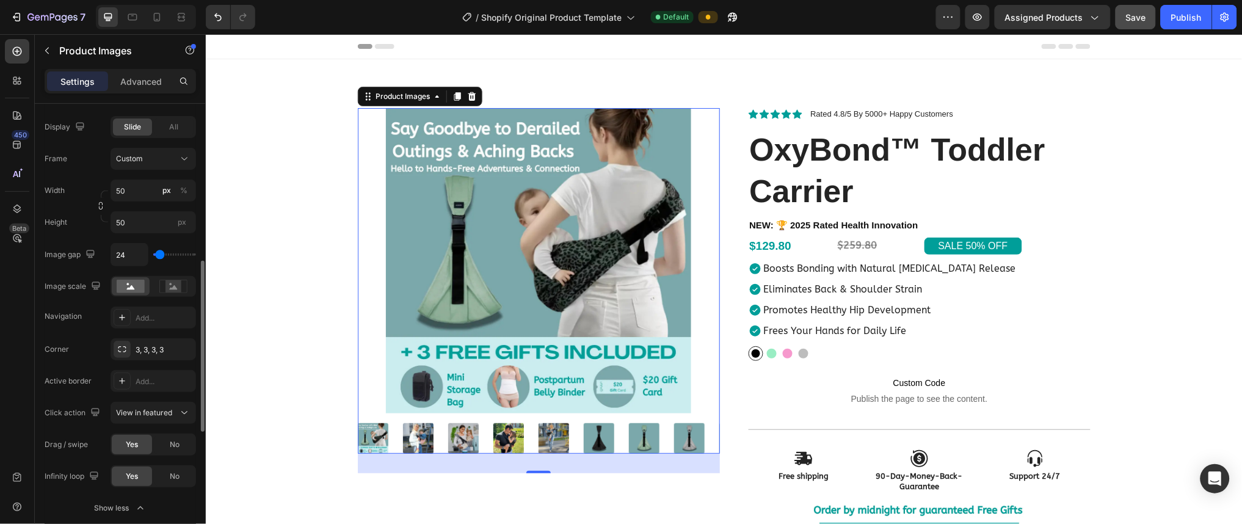
scroll to position [415, 0]
type input "0"
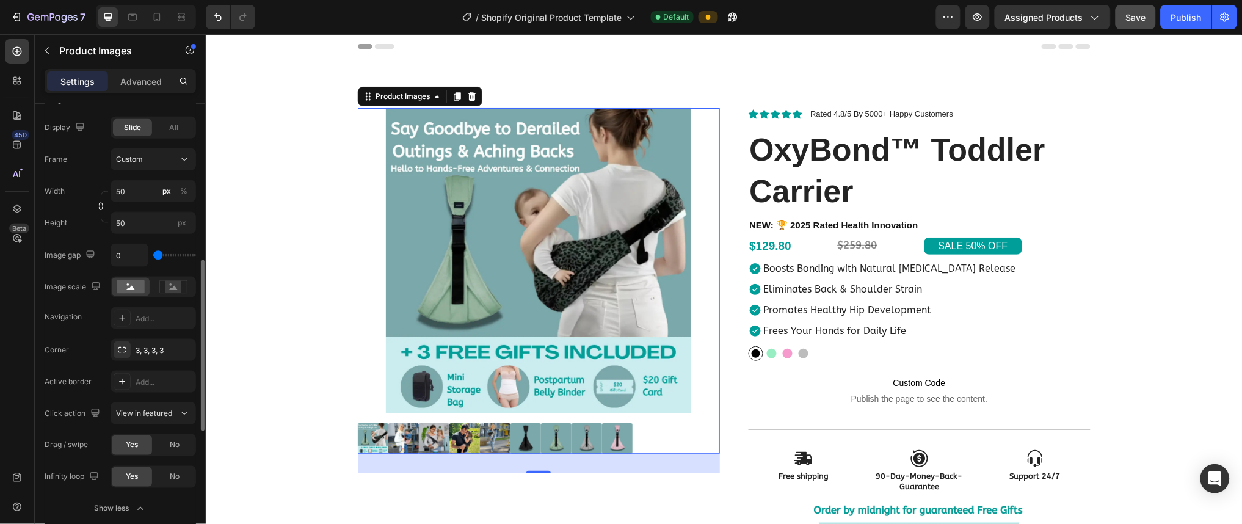
type input "5"
type input "15"
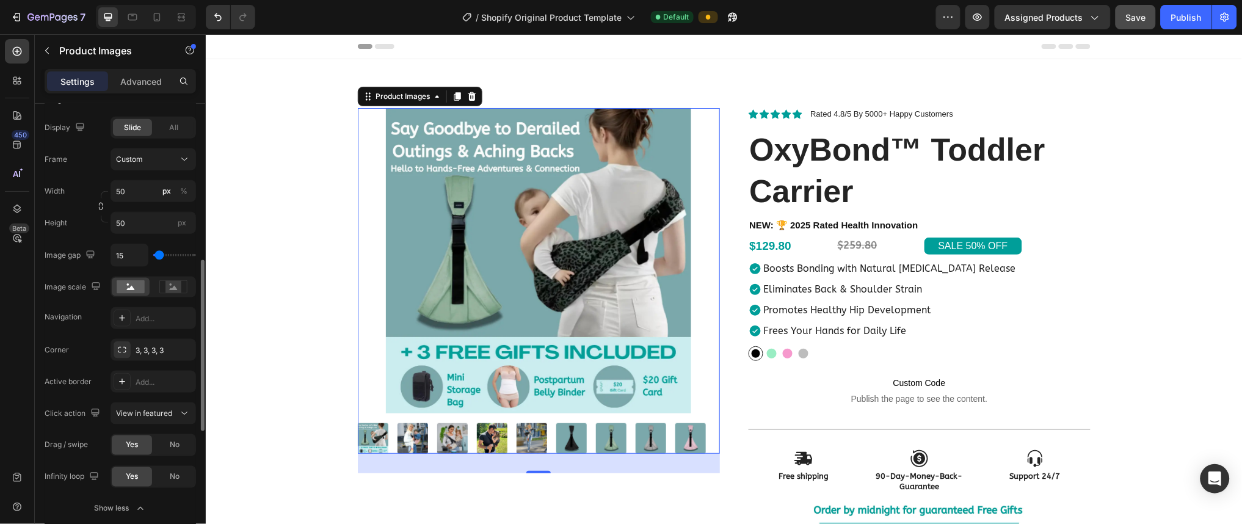
type input "5"
type input "0"
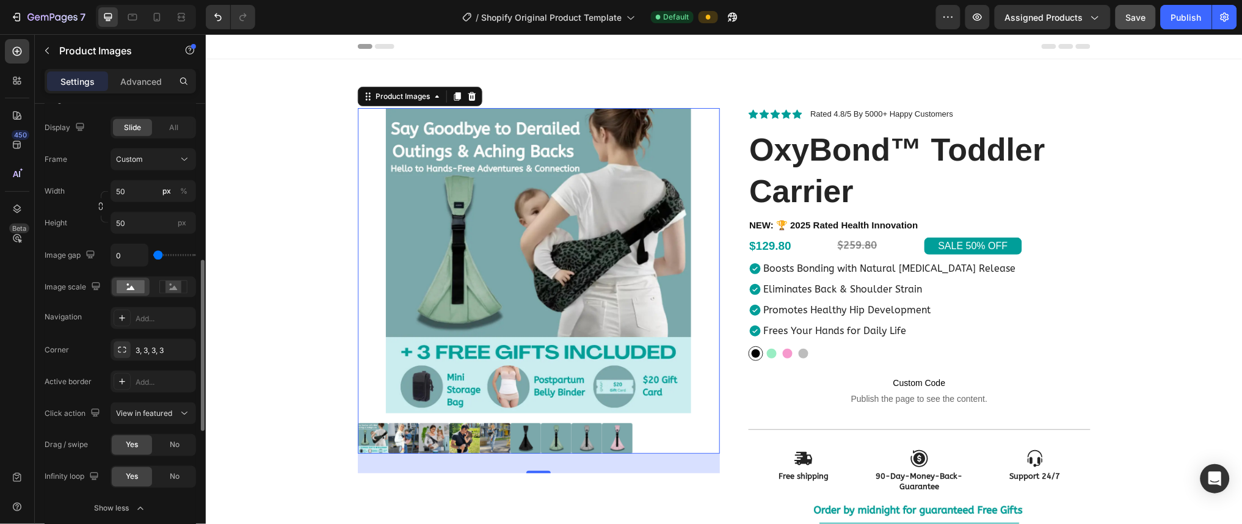
type input "0"
click at [158, 256] on input "range" at bounding box center [174, 255] width 43 height 2
click at [141, 257] on input "0" at bounding box center [129, 255] width 37 height 22
type input "1"
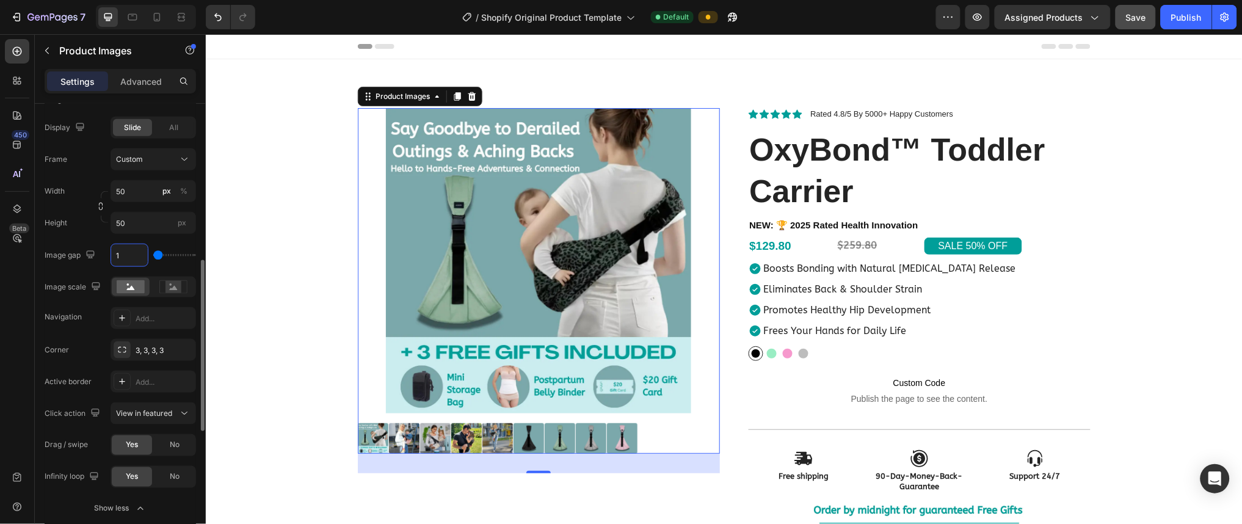
type input "10"
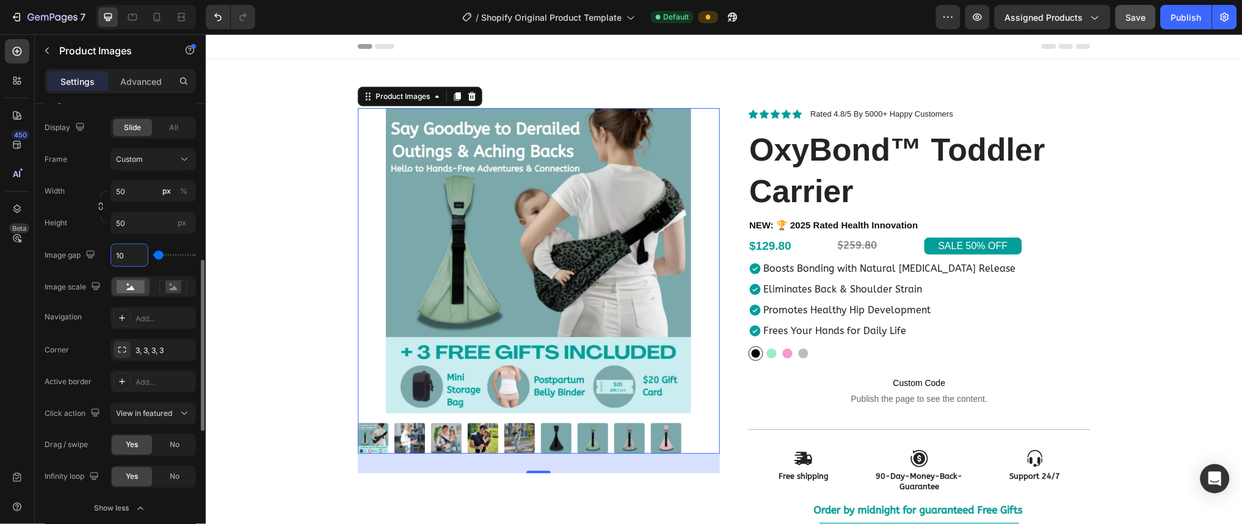
click at [84, 271] on div "Display Slide All Frame Custom Width 50 px % Height 50 px Image gap 10 Image sc…" at bounding box center [120, 223] width 151 height 212
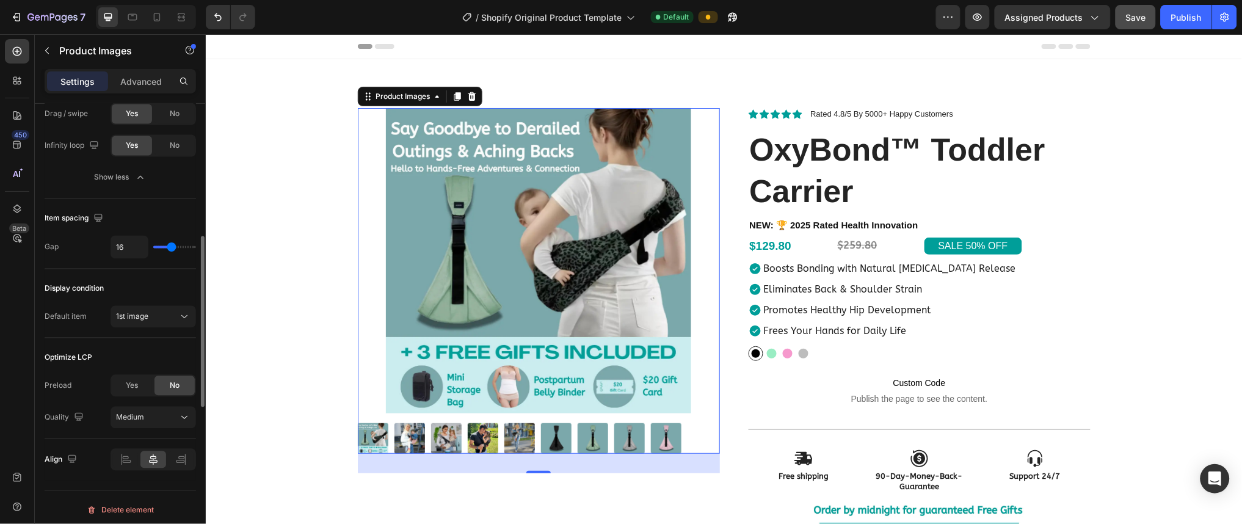
scroll to position [751, 0]
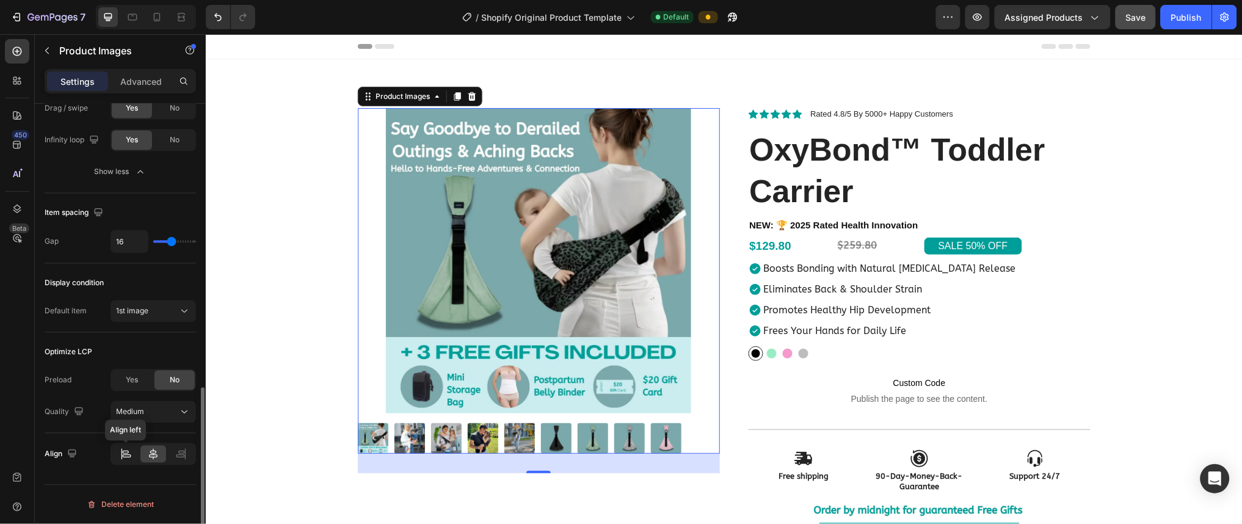
click at [132, 446] on div at bounding box center [125, 454] width 25 height 17
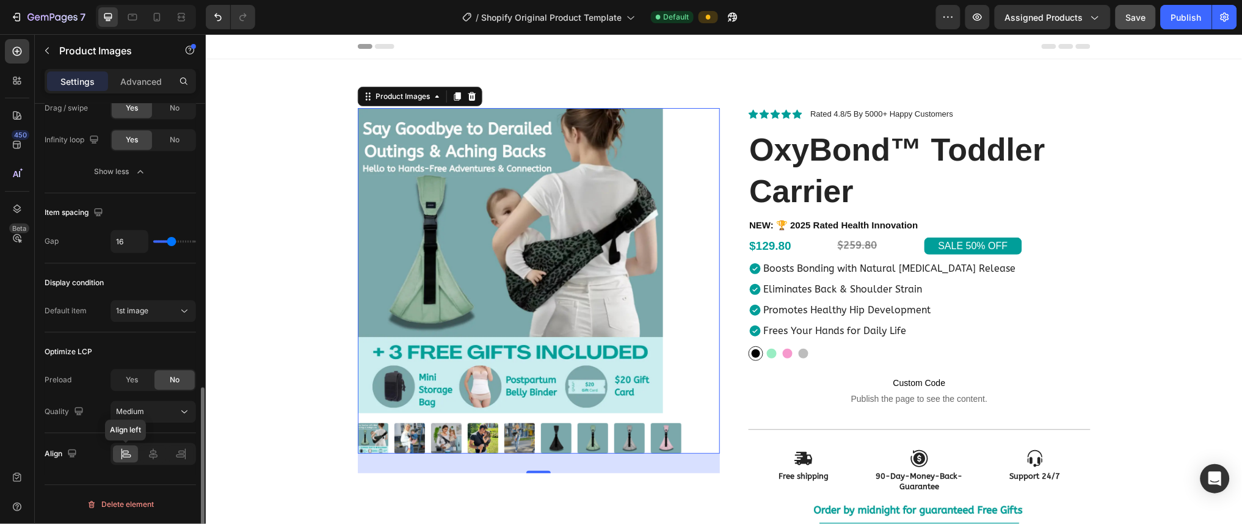
click at [127, 458] on icon at bounding box center [126, 454] width 12 height 12
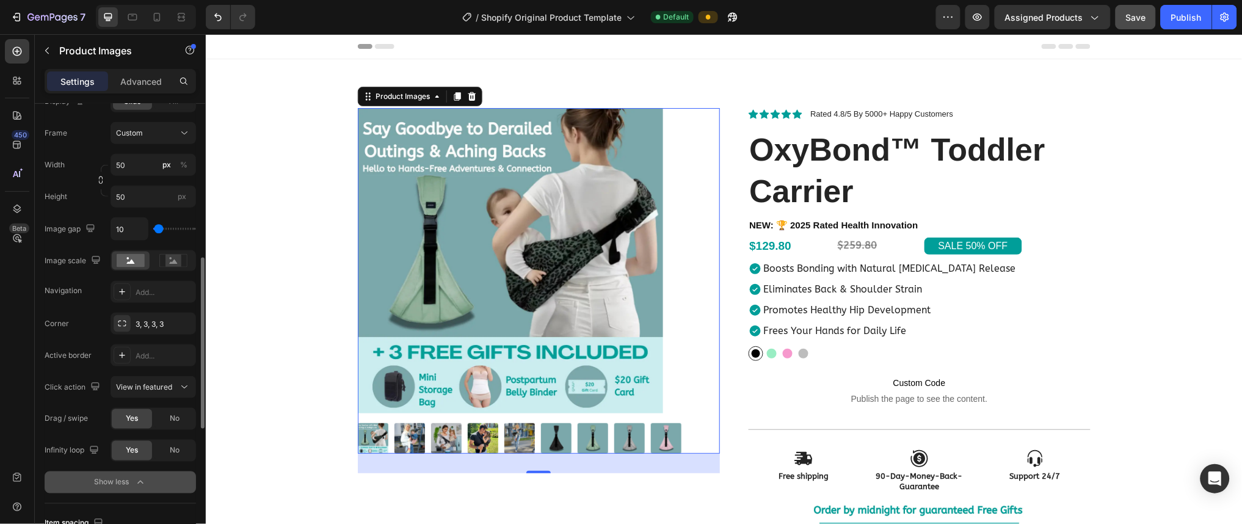
scroll to position [432, 0]
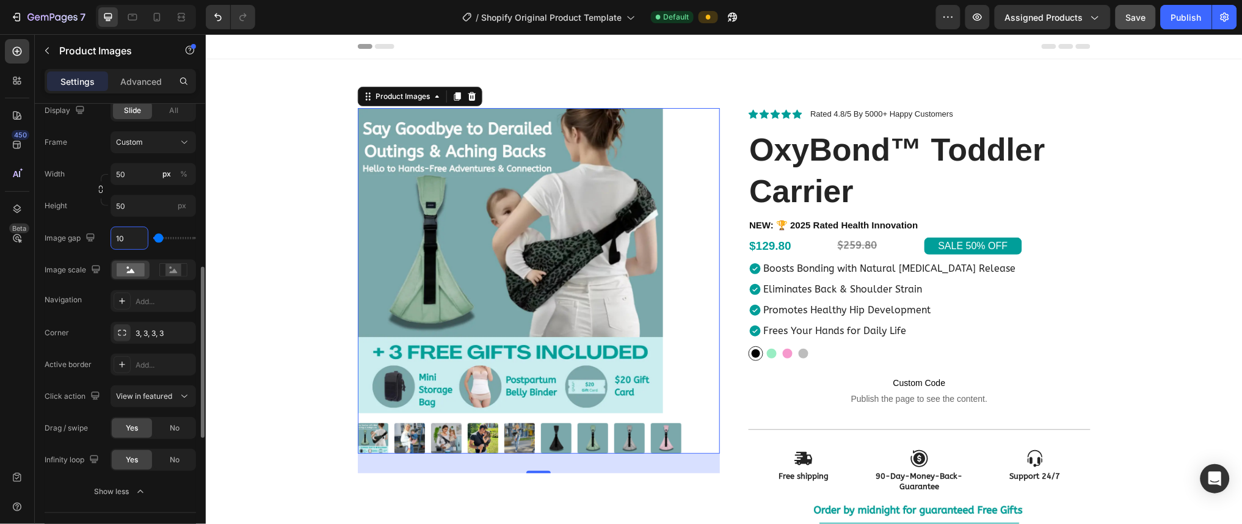
click at [132, 235] on input "10" at bounding box center [129, 238] width 37 height 22
type input "810"
type input "500"
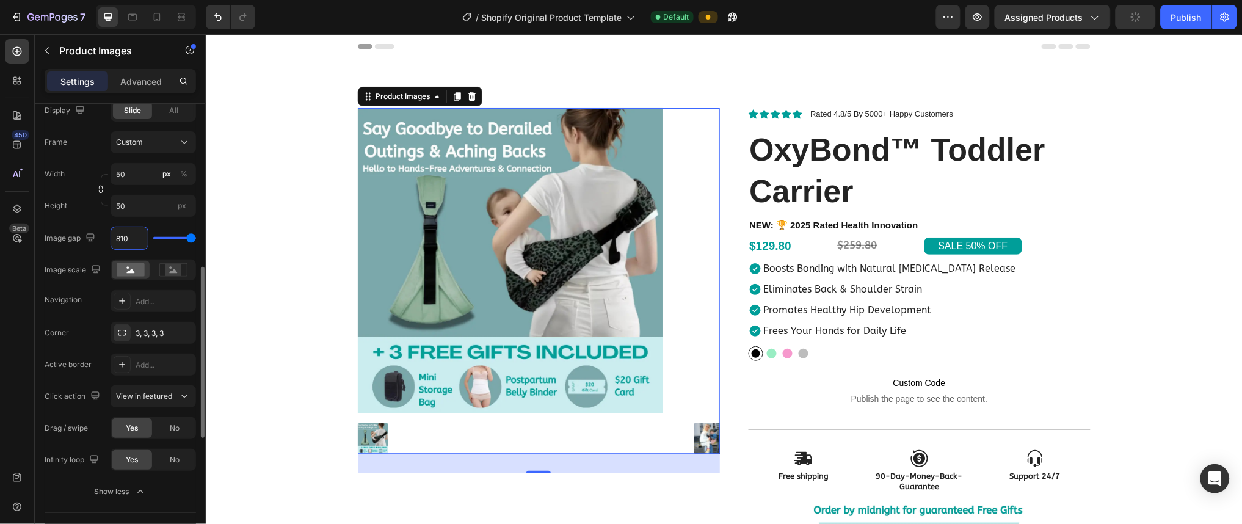
click at [132, 235] on input "810" at bounding box center [129, 238] width 37 height 22
type input "8"
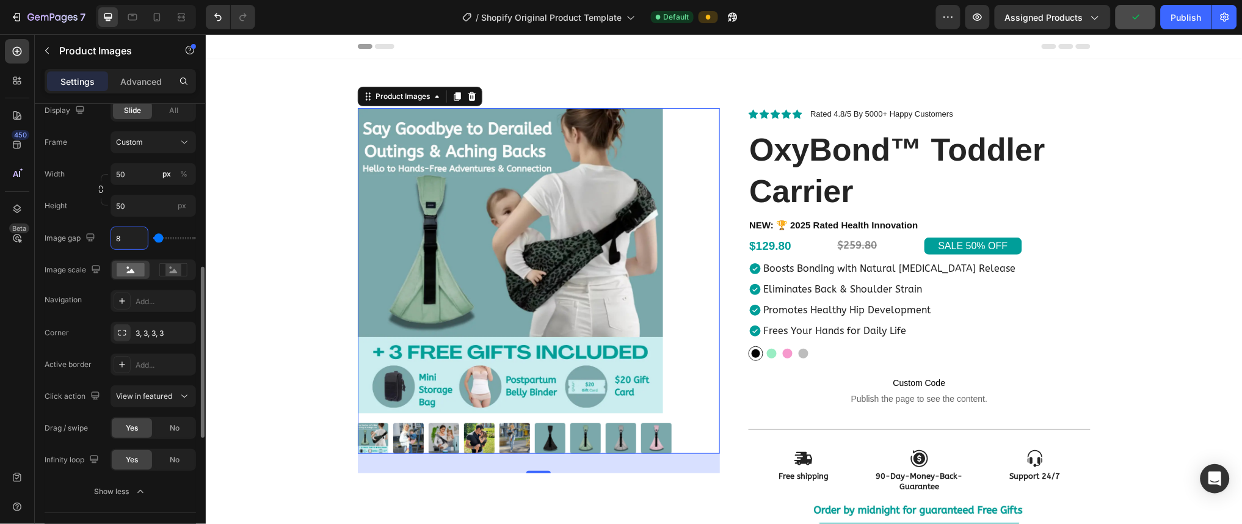
type input "8"
click at [51, 230] on div "Image gap" at bounding box center [71, 238] width 53 height 16
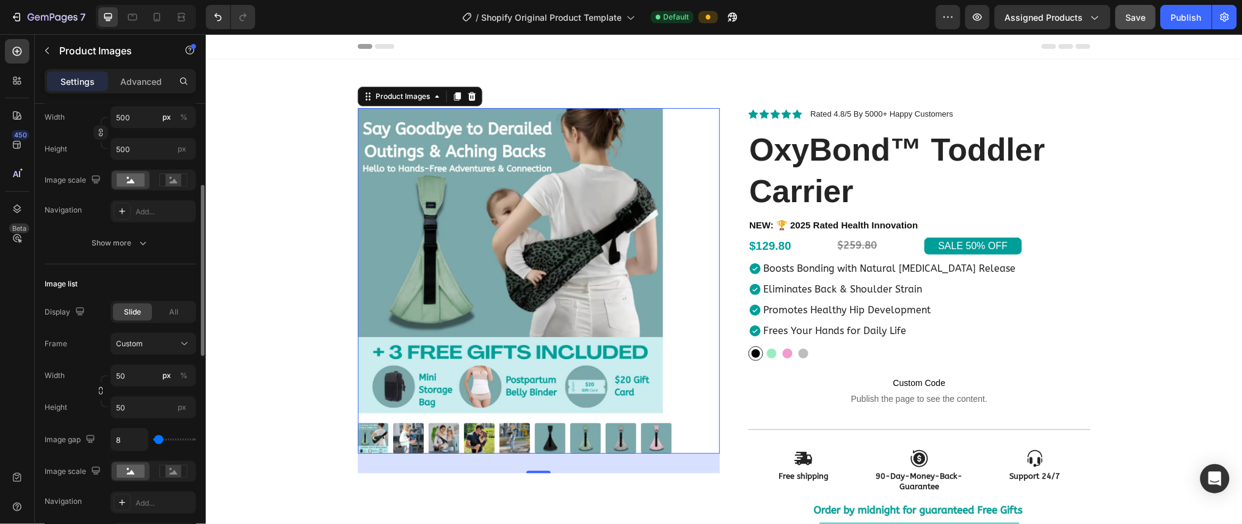
scroll to position [226, 0]
click at [158, 13] on icon at bounding box center [157, 17] width 12 height 12
type input "8"
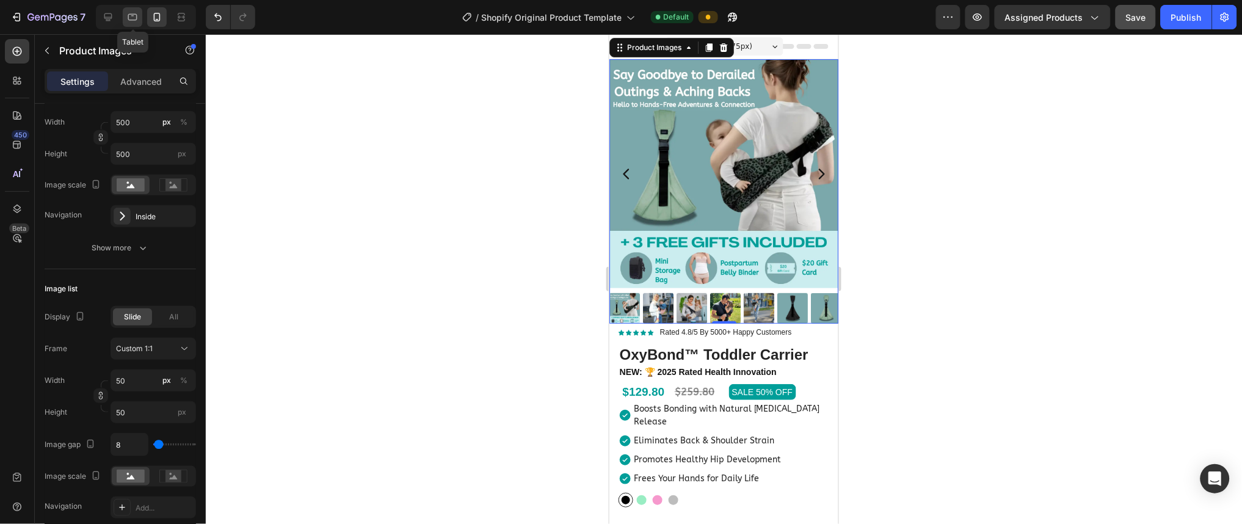
click at [139, 20] on div at bounding box center [133, 17] width 20 height 20
type input "16"
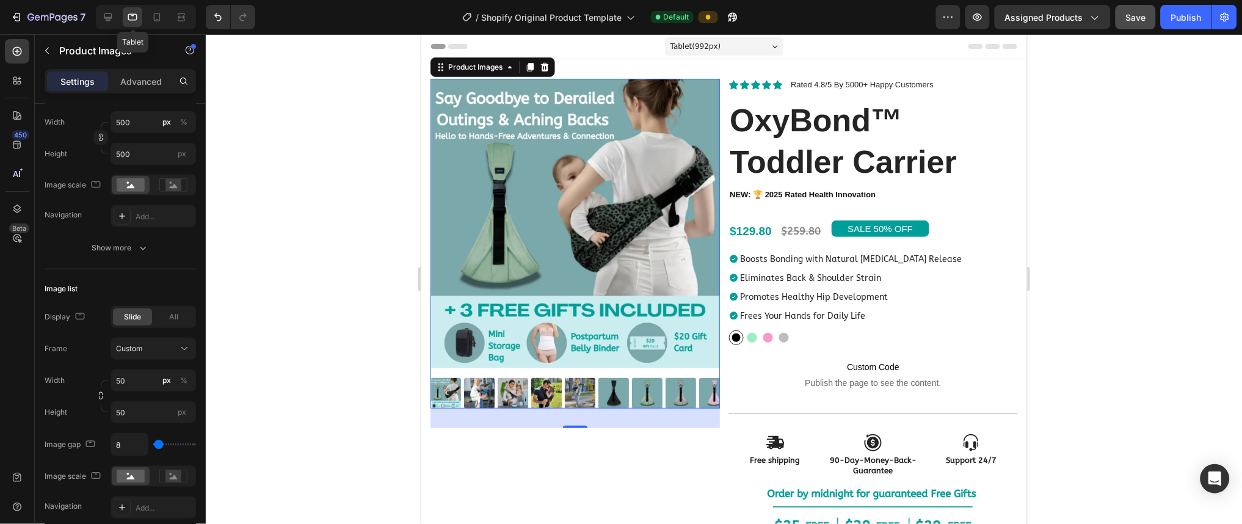
scroll to position [2, 0]
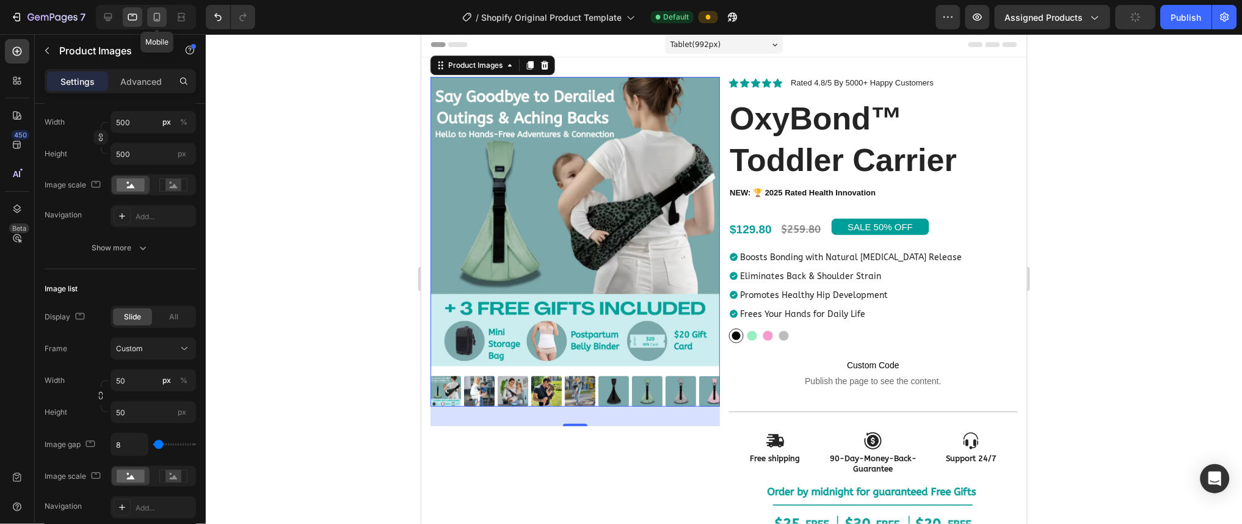
click at [157, 22] on icon at bounding box center [157, 17] width 12 height 12
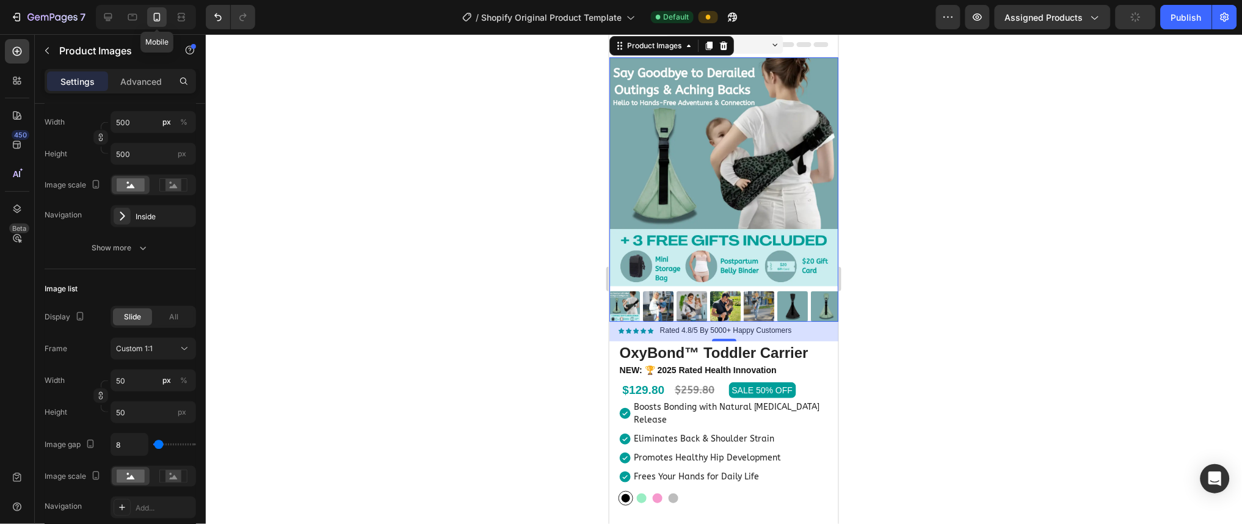
type input "8"
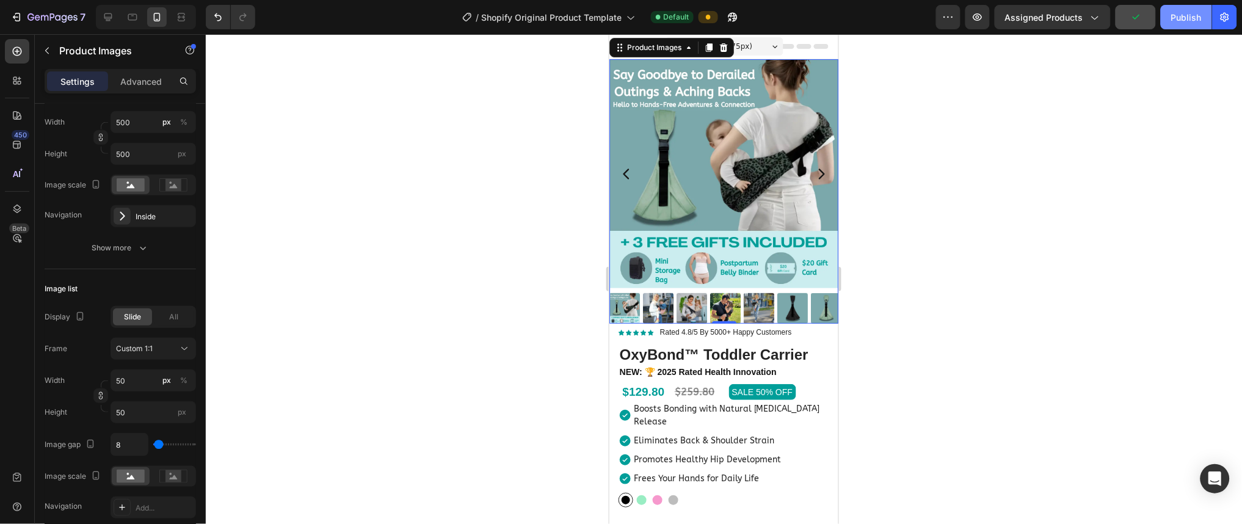
click at [620, 21] on div "Publish" at bounding box center [1186, 17] width 31 height 13
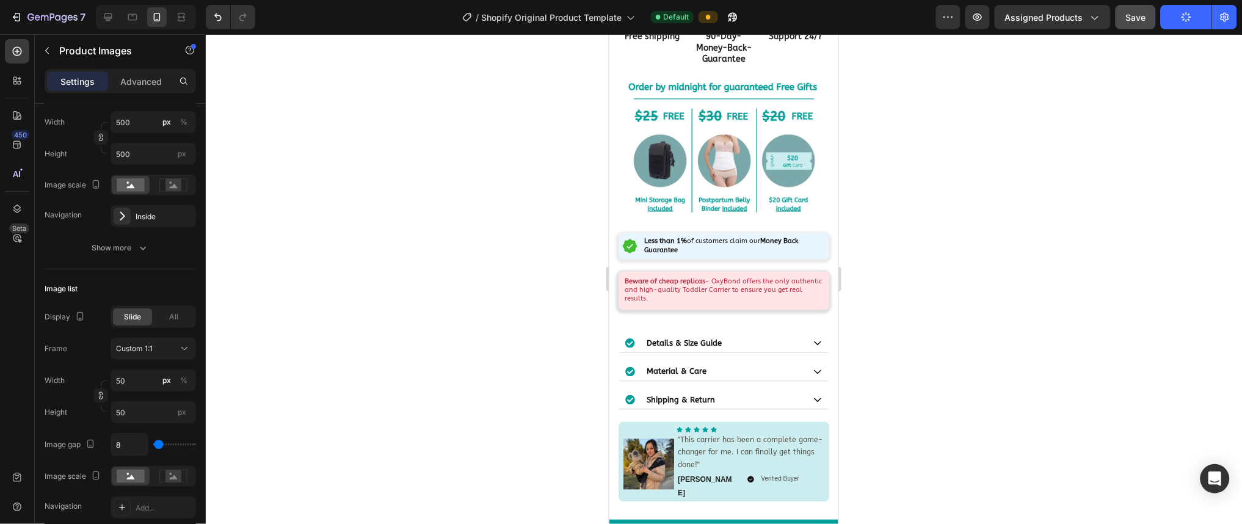
scroll to position [411, 0]
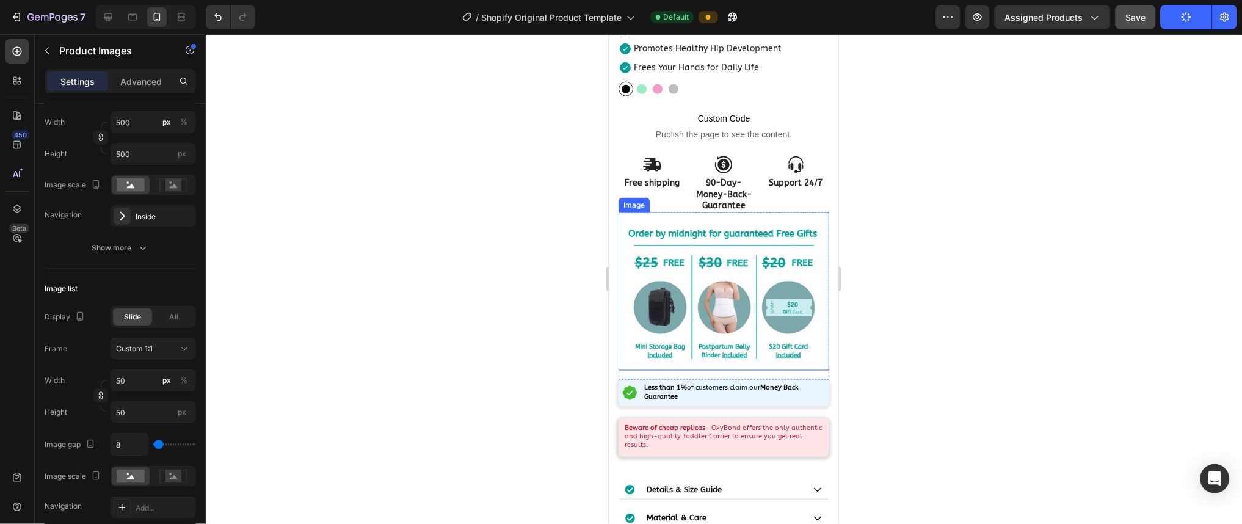
click at [620, 276] on img at bounding box center [723, 294] width 211 height 152
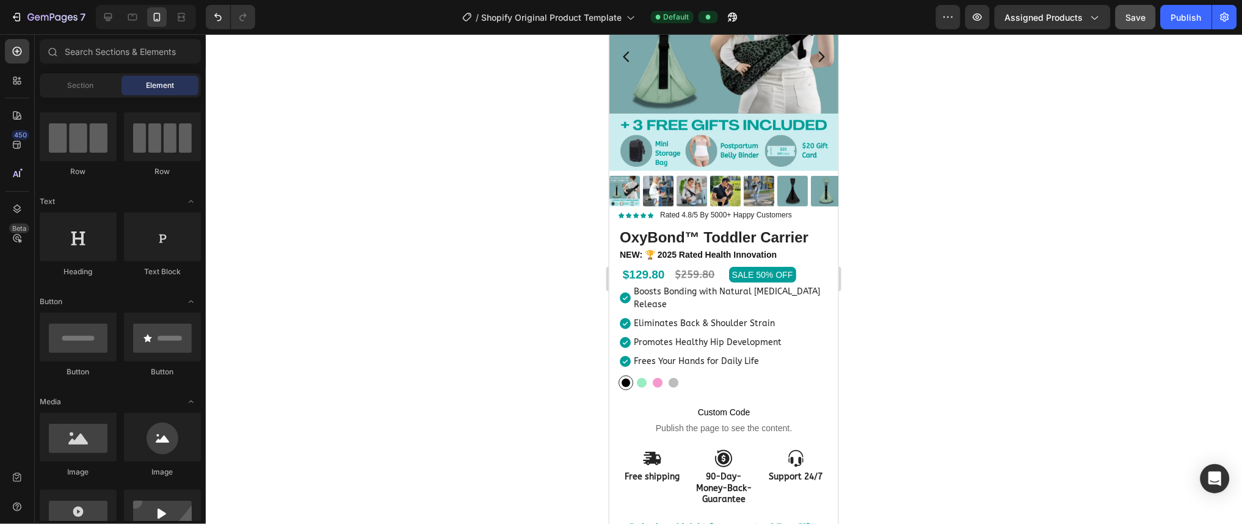
scroll to position [0, 0]
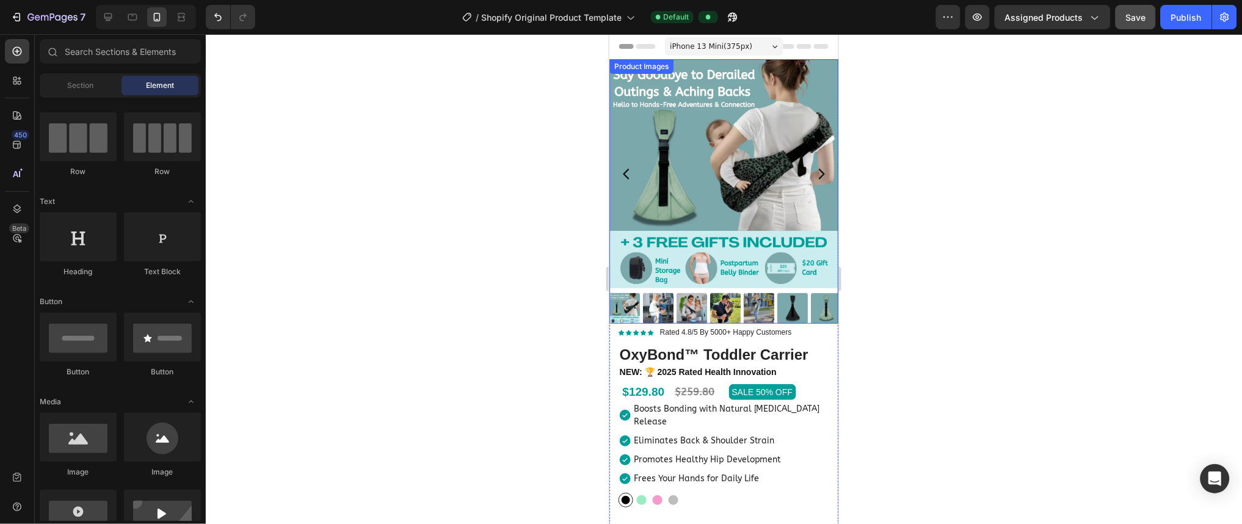
click at [620, 168] on img at bounding box center [723, 173] width 229 height 229
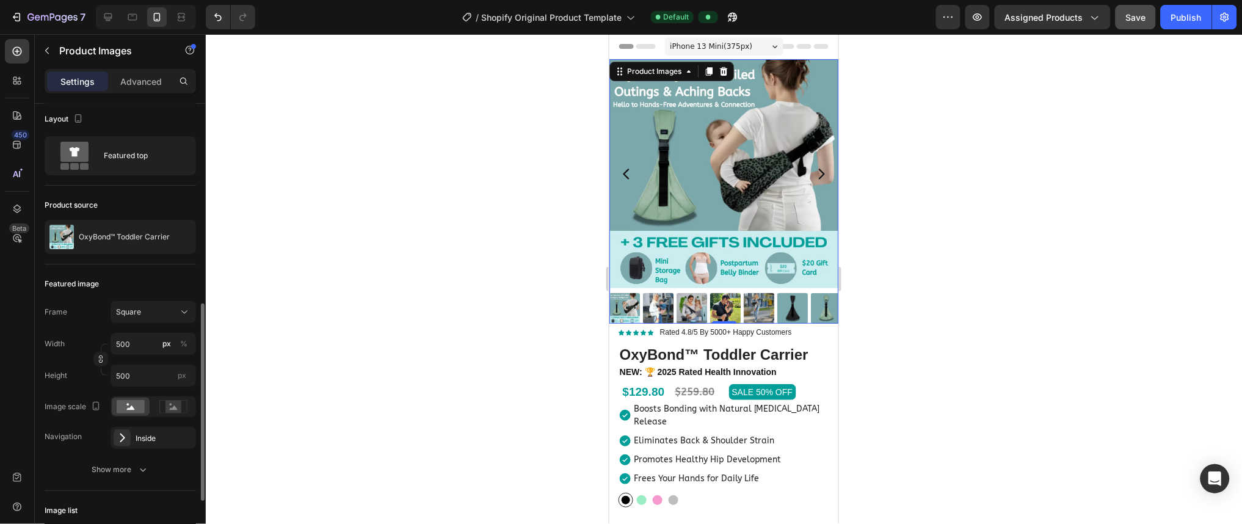
scroll to position [158, 0]
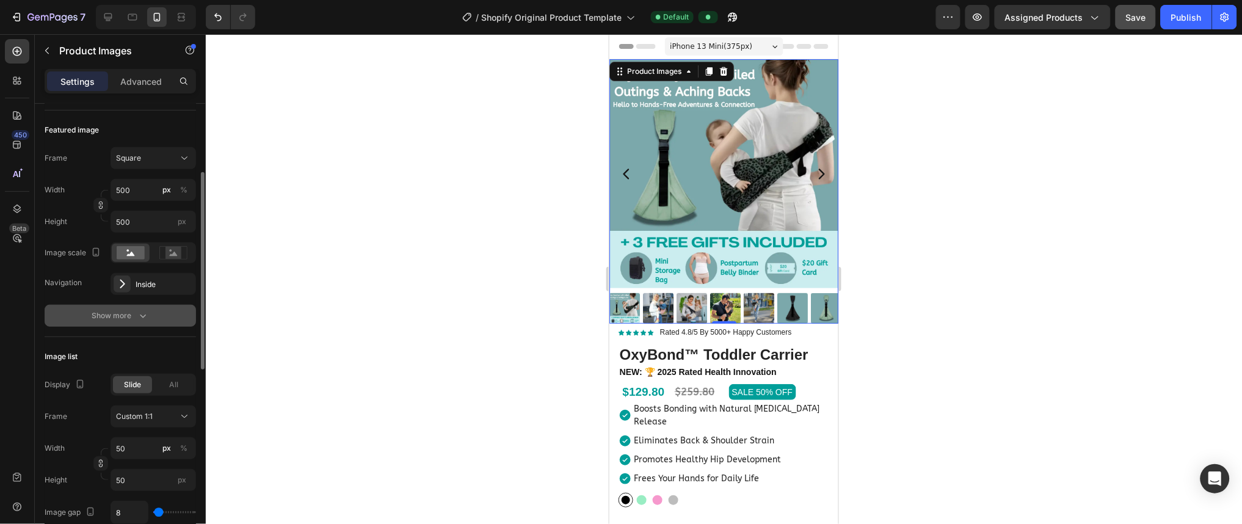
click at [104, 313] on div "Show more" at bounding box center [120, 316] width 57 height 12
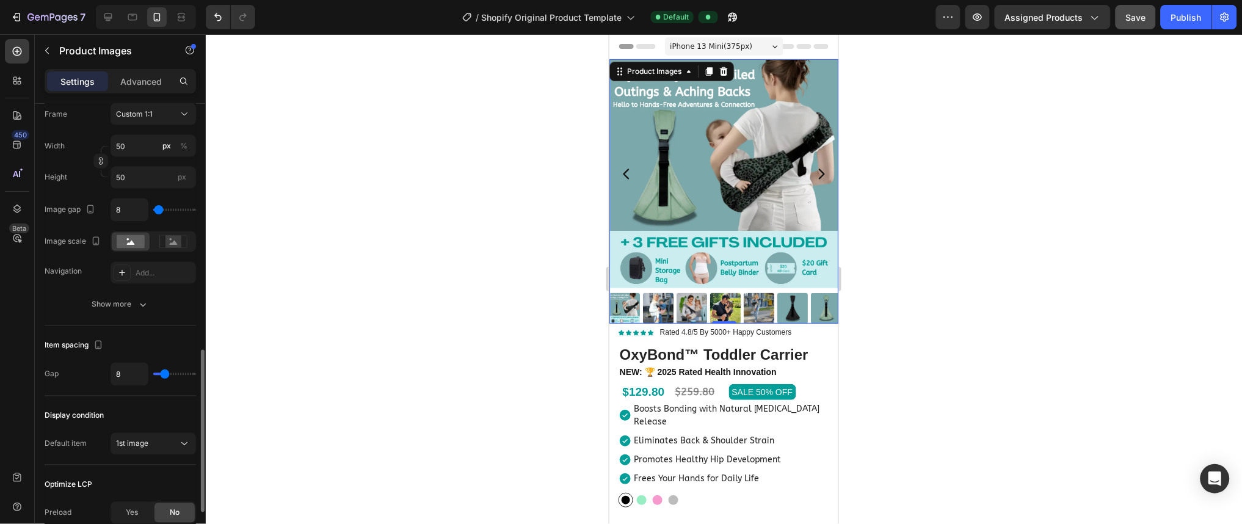
scroll to position [685, 0]
click at [77, 307] on button "Show more" at bounding box center [120, 303] width 151 height 22
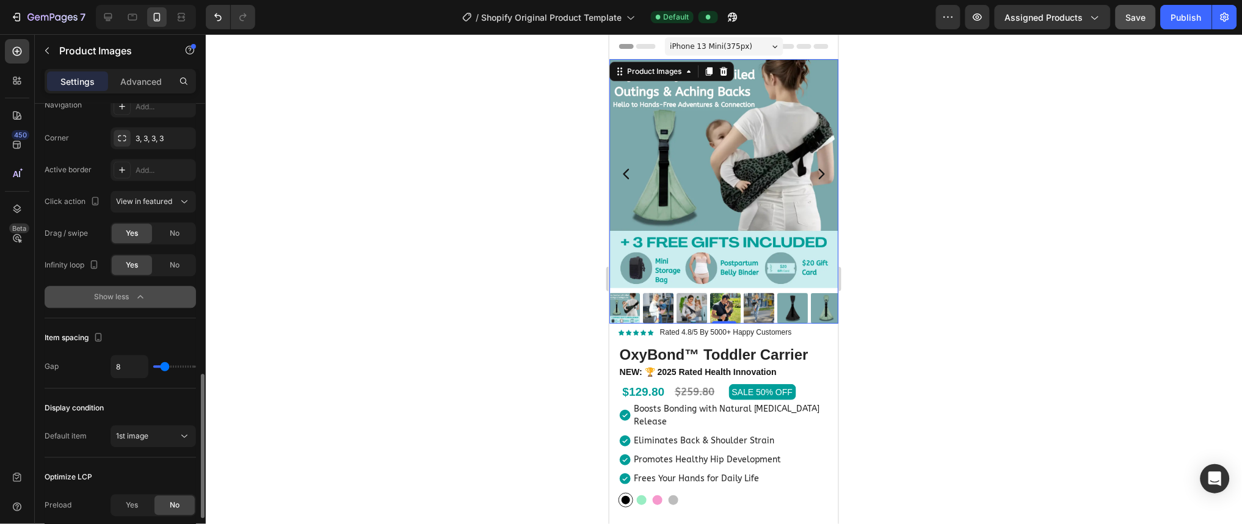
scroll to position [850, 0]
click at [143, 202] on span "View in featured" at bounding box center [144, 201] width 56 height 9
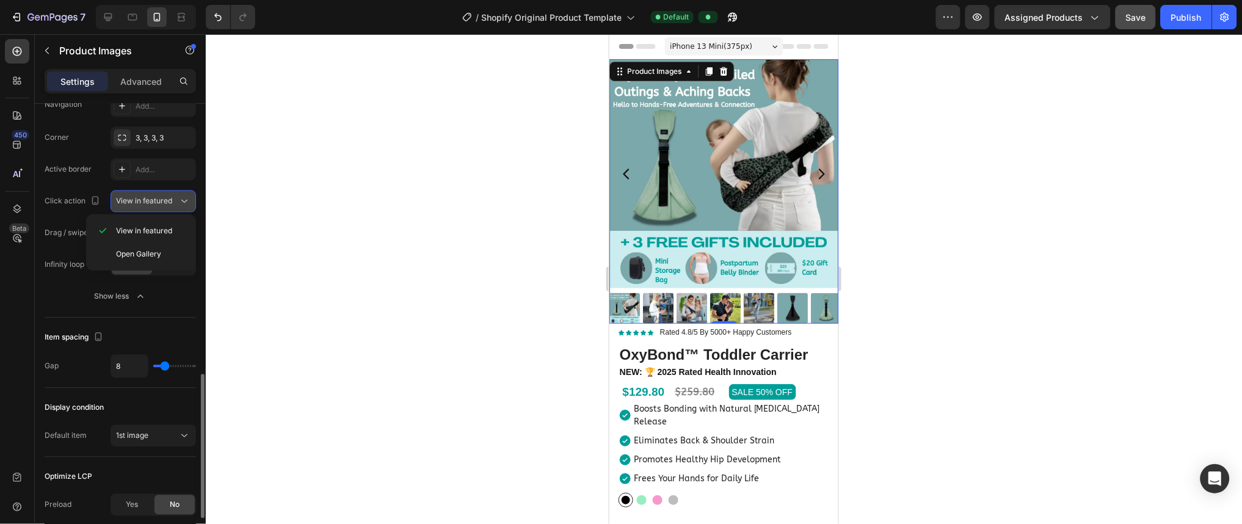
click at [143, 202] on span "View in featured" at bounding box center [144, 201] width 56 height 9
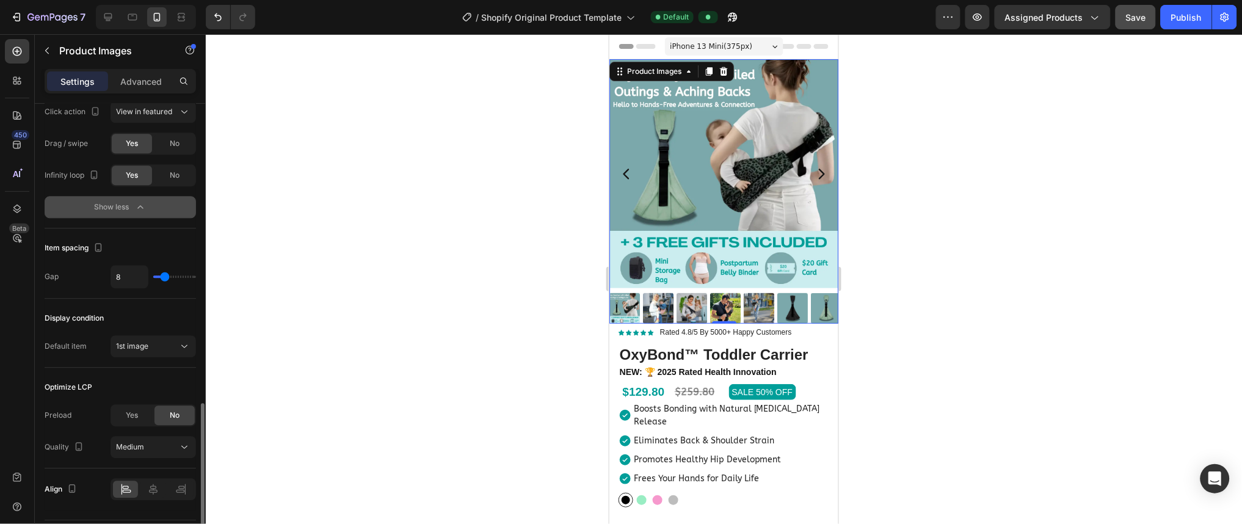
scroll to position [975, 0]
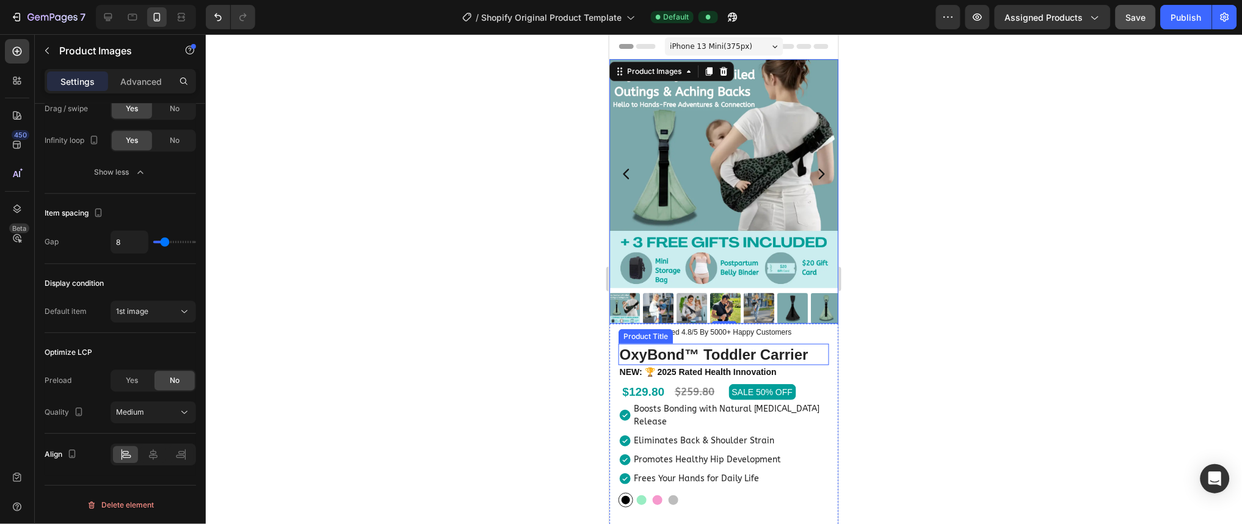
click at [620, 343] on h1 "OxyBond™ Toddler Carrier" at bounding box center [723, 353] width 211 height 21
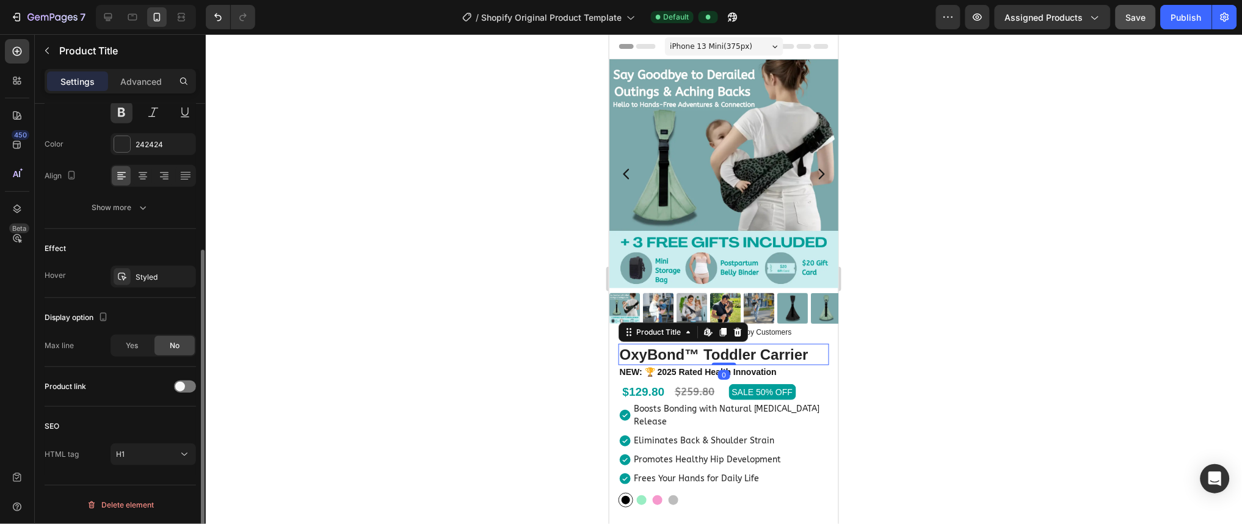
scroll to position [0, 0]
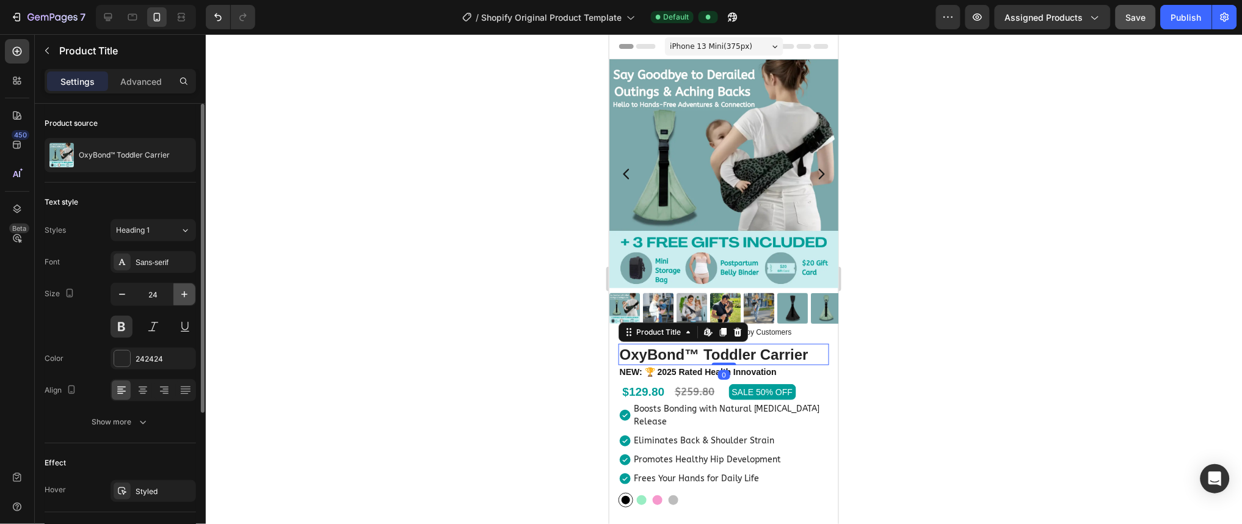
click at [186, 295] on icon "button" at bounding box center [184, 294] width 12 height 12
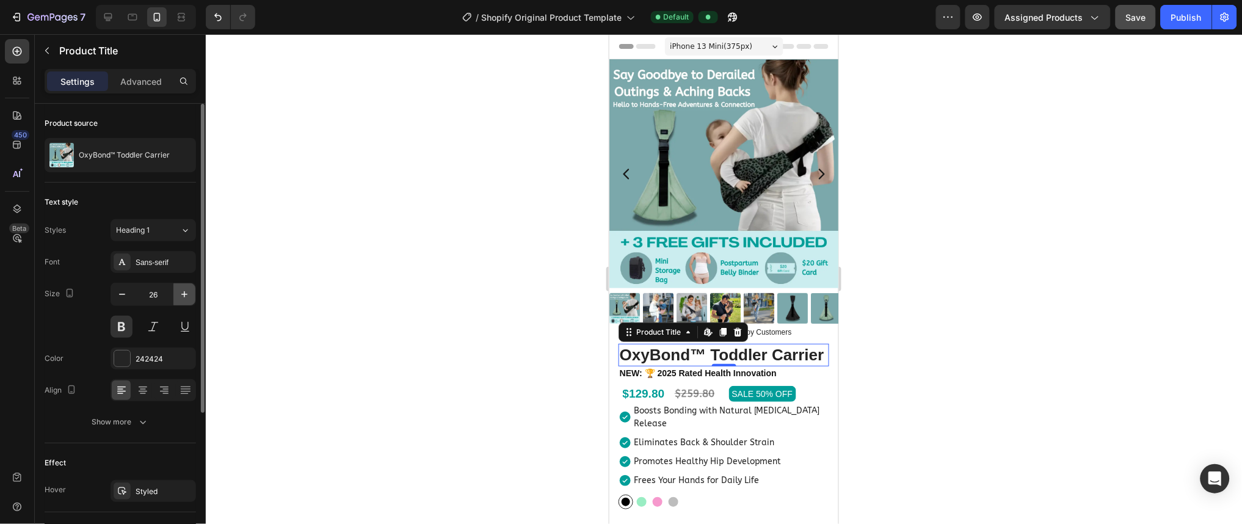
click at [186, 295] on icon "button" at bounding box center [184, 294] width 12 height 12
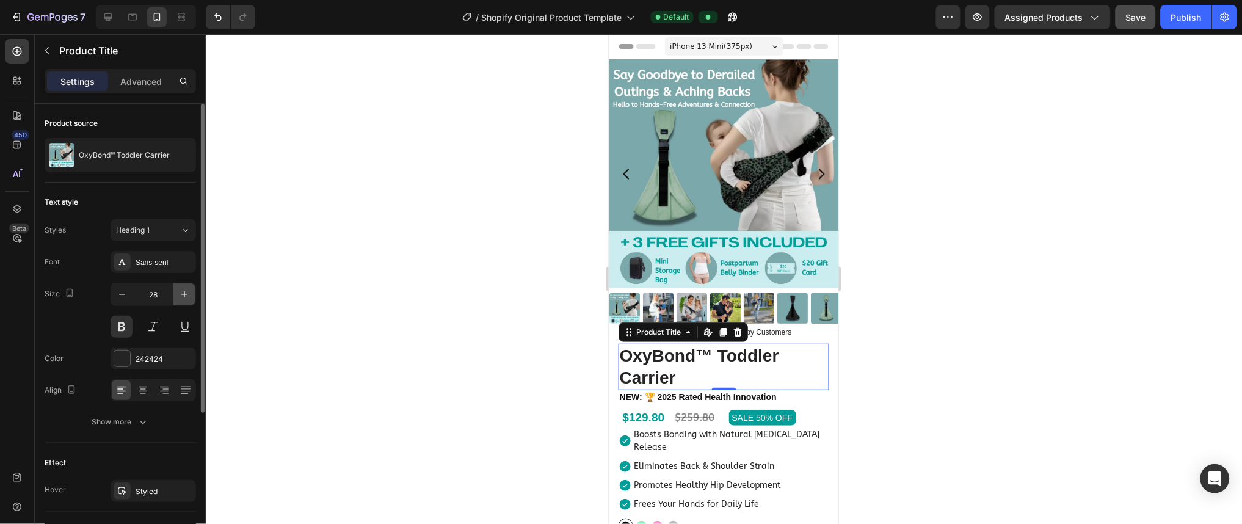
click at [186, 295] on icon "button" at bounding box center [184, 294] width 12 height 12
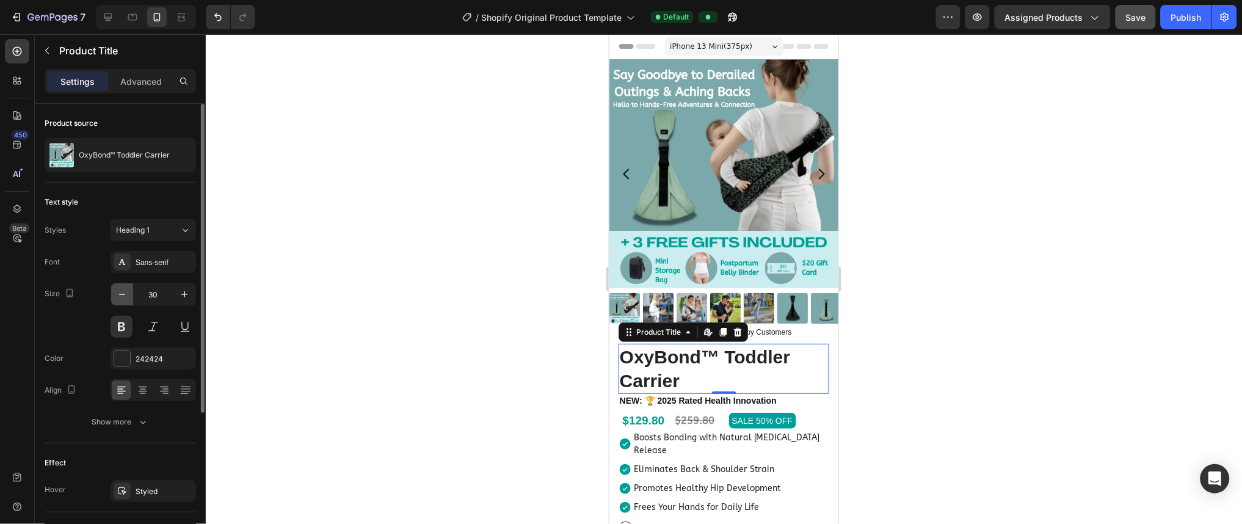
click at [124, 299] on icon "button" at bounding box center [122, 294] width 12 height 12
type input "28"
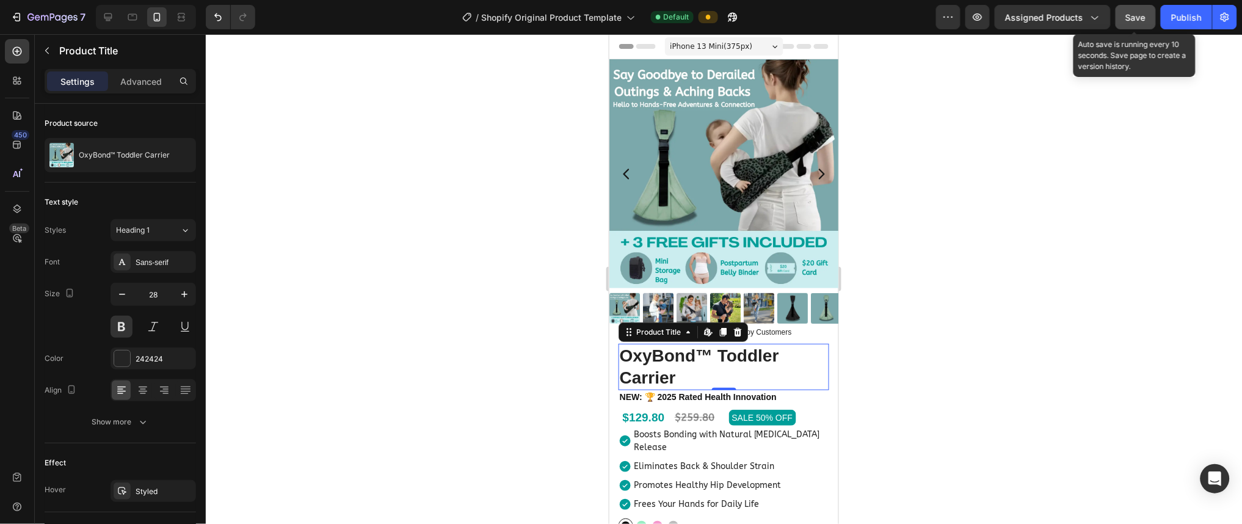
click at [620, 12] on span "Save" at bounding box center [1136, 17] width 20 height 10
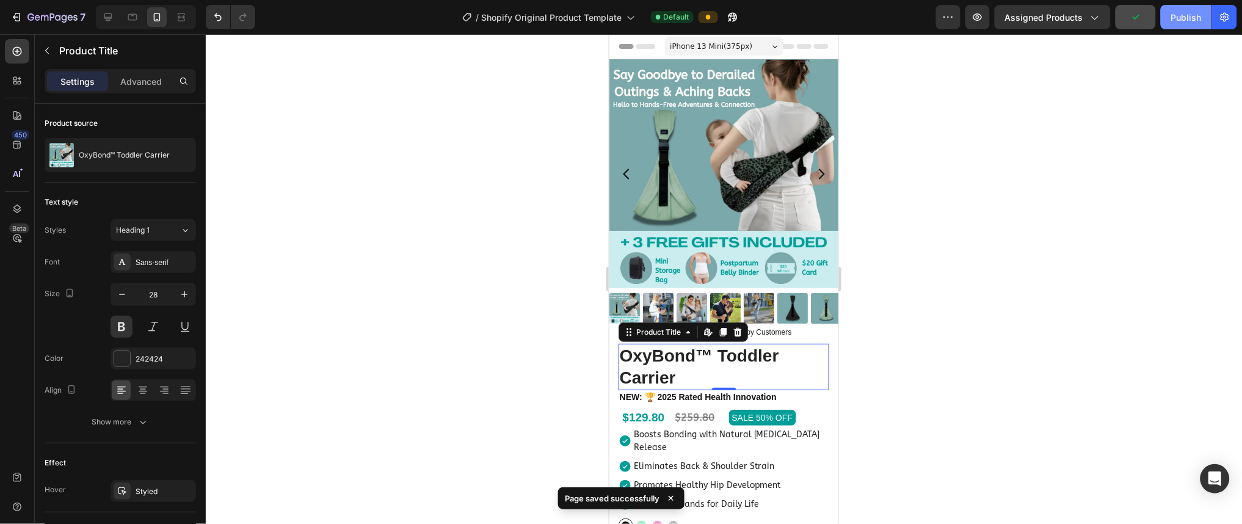
click at [620, 12] on button "Publish" at bounding box center [1186, 17] width 51 height 24
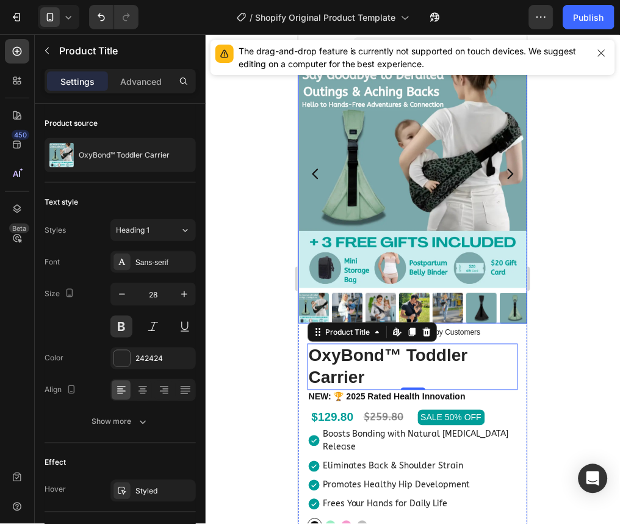
click at [330, 140] on img at bounding box center [412, 173] width 229 height 229
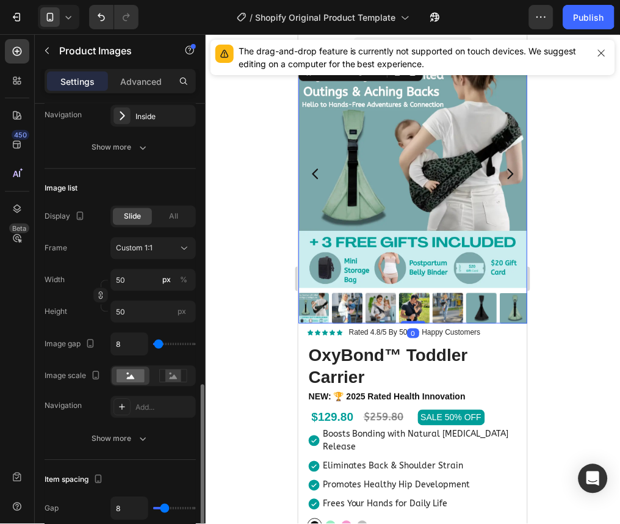
scroll to position [593, 0]
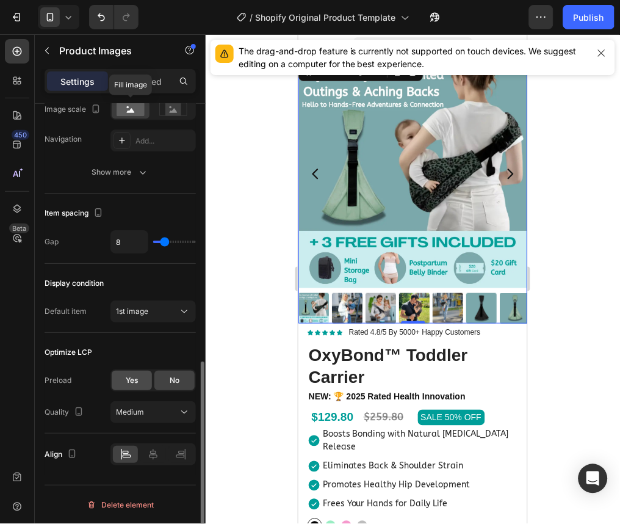
click at [136, 377] on span "Yes" at bounding box center [132, 380] width 12 height 11
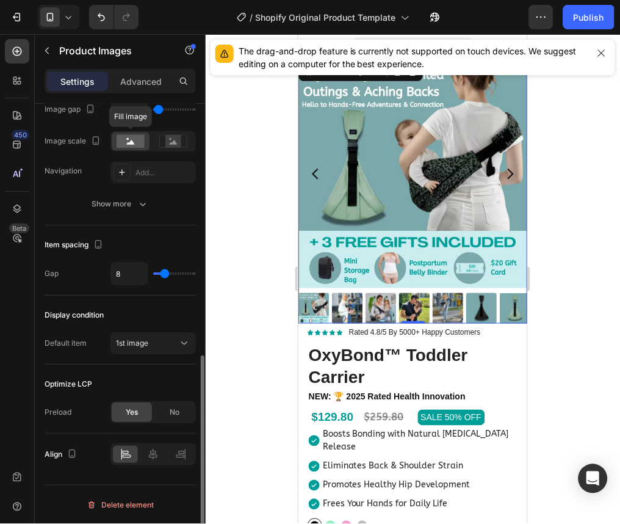
scroll to position [561, 0]
click at [170, 415] on span "No" at bounding box center [175, 412] width 10 height 11
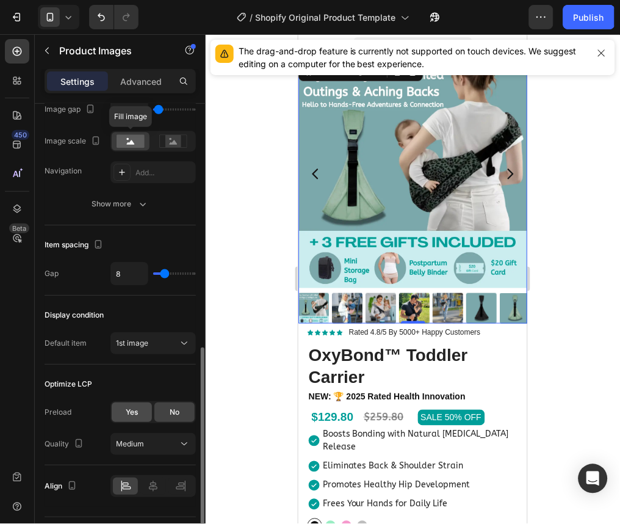
click at [139, 407] on div "Yes" at bounding box center [132, 412] width 40 height 20
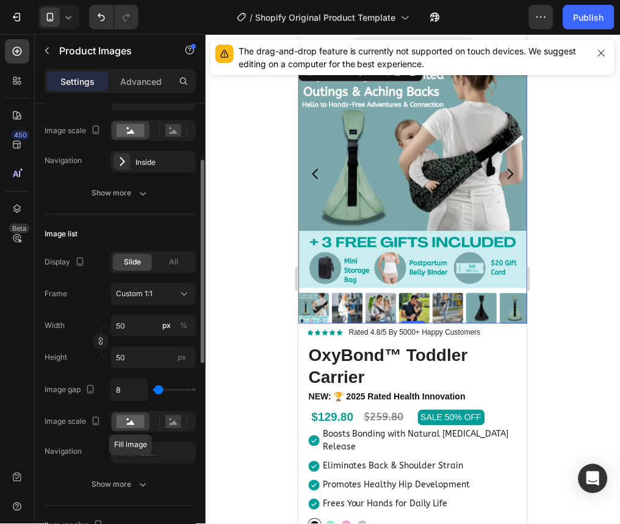
scroll to position [0, 0]
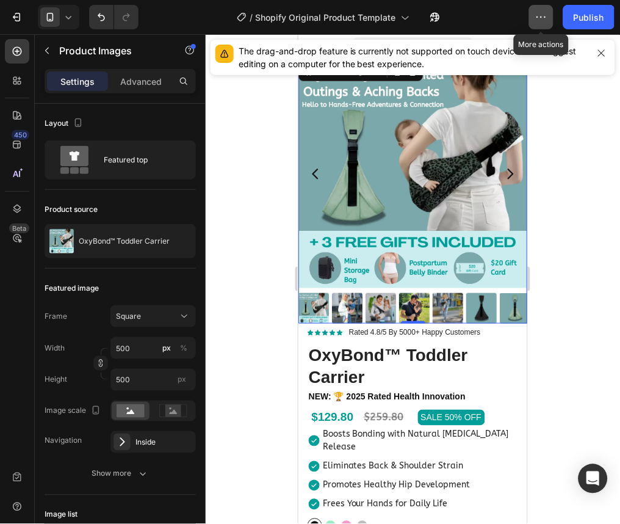
click at [546, 26] on button "button" at bounding box center [541, 17] width 24 height 24
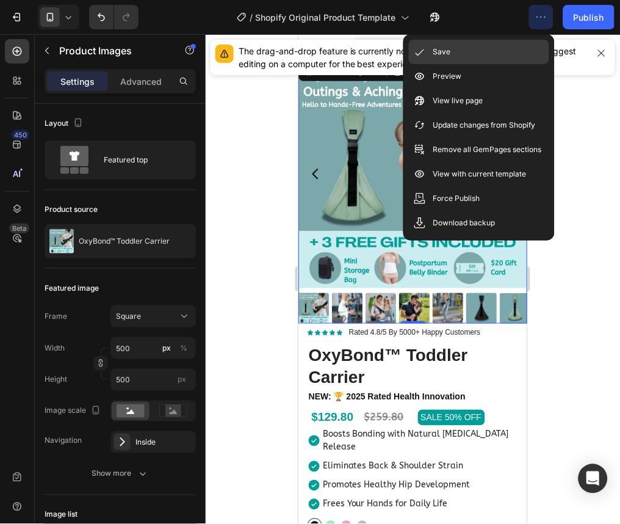
click at [512, 64] on div "Save" at bounding box center [479, 76] width 140 height 24
click at [517, 64] on div "Save" at bounding box center [479, 76] width 140 height 24
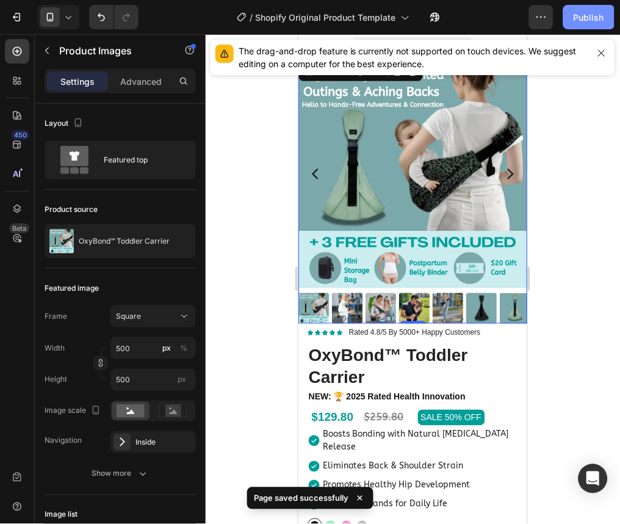
click at [580, 15] on div "Publish" at bounding box center [589, 17] width 31 height 13
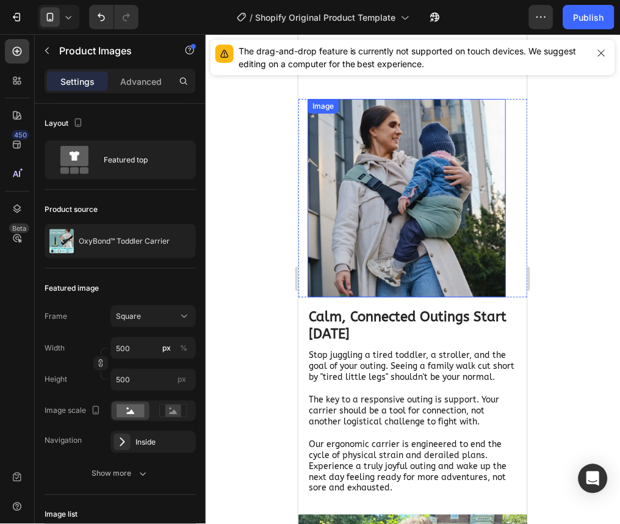
scroll to position [1508, 0]
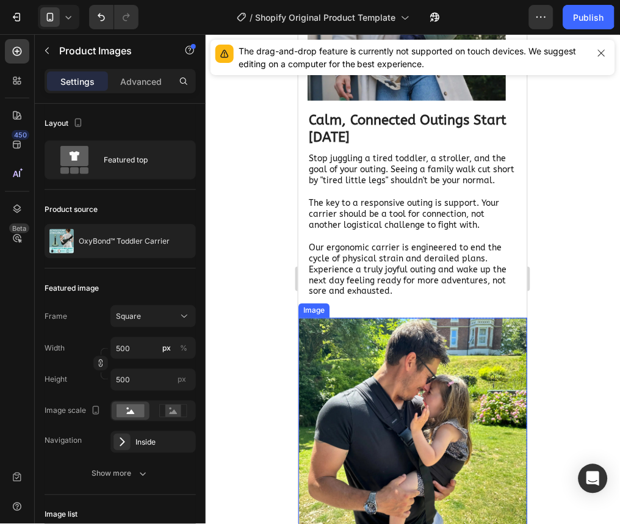
click at [389, 349] on img at bounding box center [412, 431] width 229 height 229
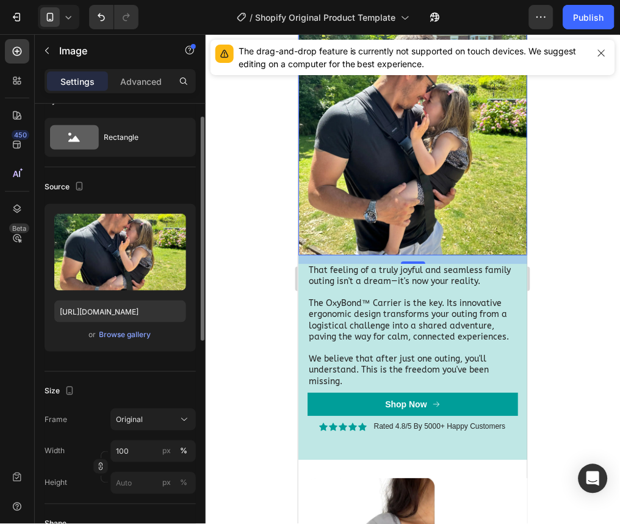
scroll to position [13, 0]
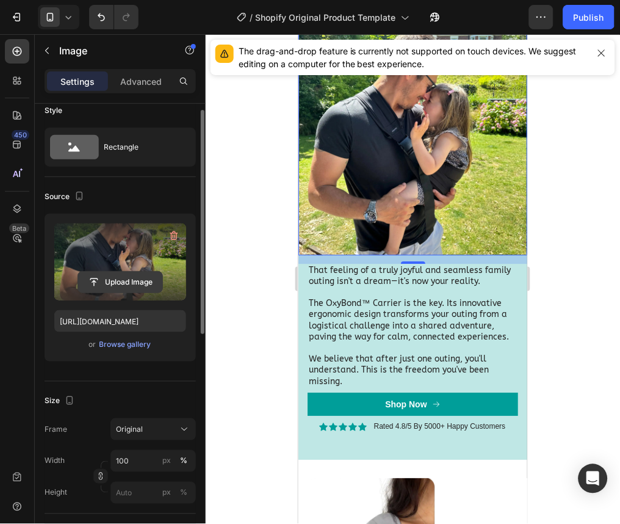
click at [114, 284] on input "file" at bounding box center [120, 282] width 84 height 21
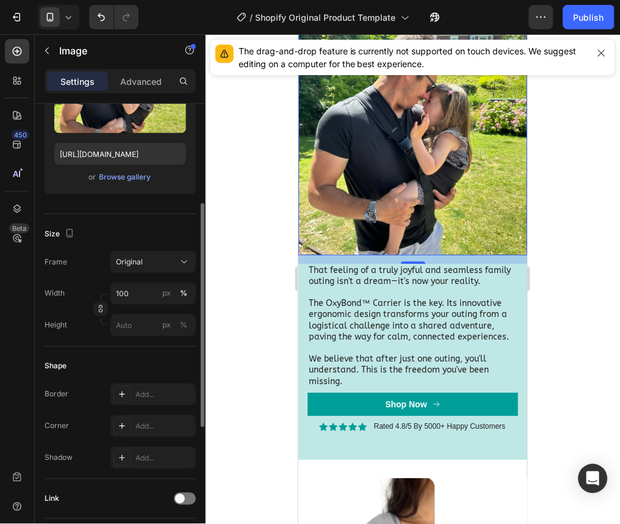
scroll to position [187, 0]
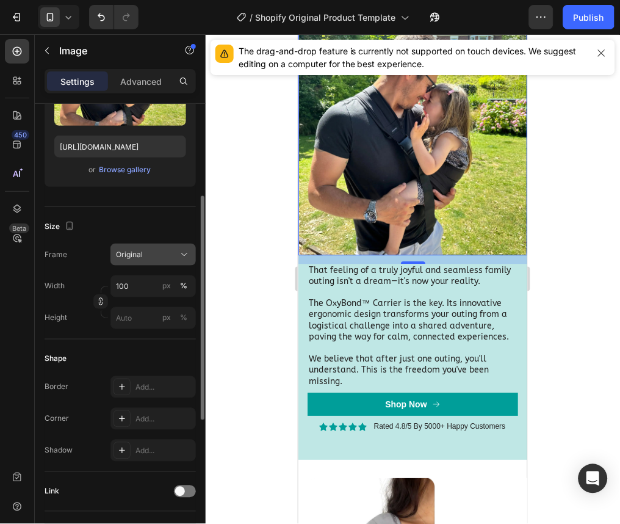
click at [147, 260] on div "Original" at bounding box center [153, 254] width 74 height 12
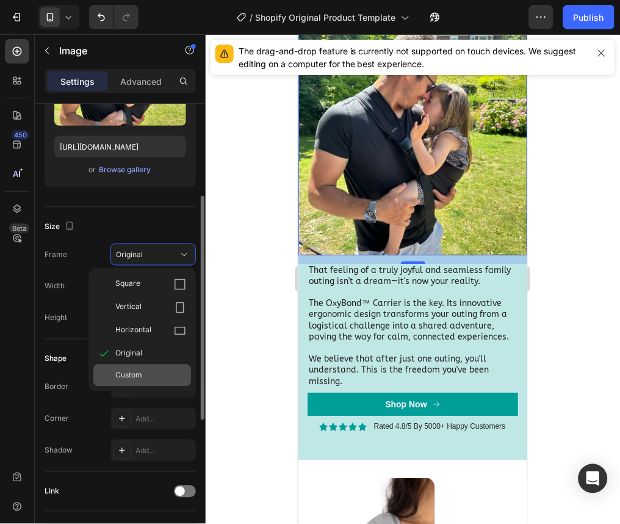
click at [152, 383] on div "Custom" at bounding box center [142, 375] width 98 height 22
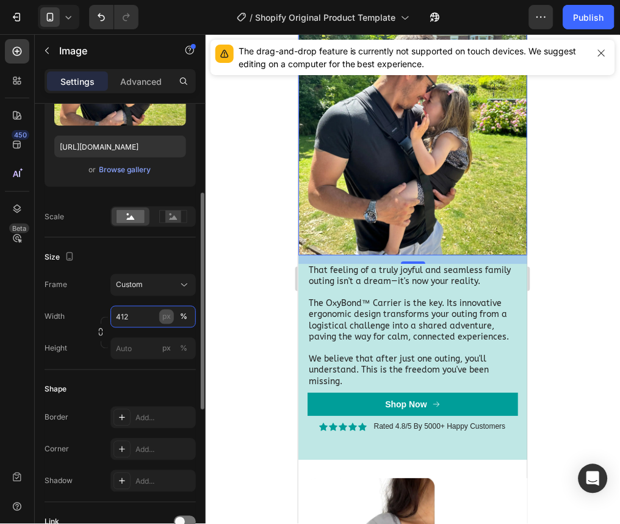
type input "412"
click at [165, 312] on div "px" at bounding box center [166, 316] width 9 height 11
click at [99, 335] on icon "button" at bounding box center [100, 332] width 9 height 9
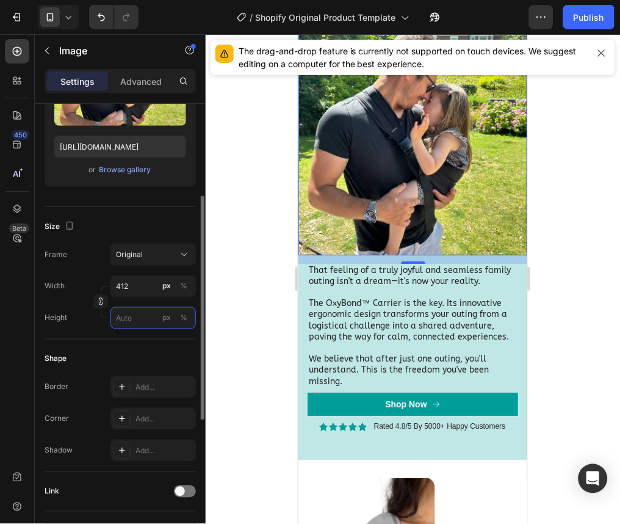
click at [131, 317] on input "px %" at bounding box center [152, 318] width 85 height 22
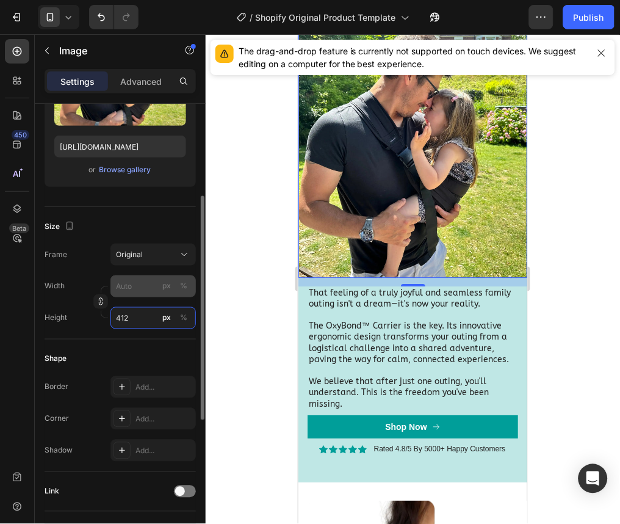
type input "412"
click at [127, 282] on input "px %" at bounding box center [152, 286] width 85 height 22
type input "4"
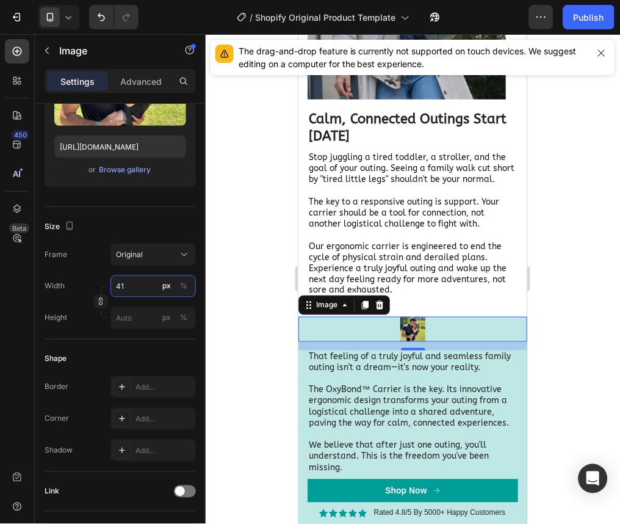
scroll to position [1510, 0]
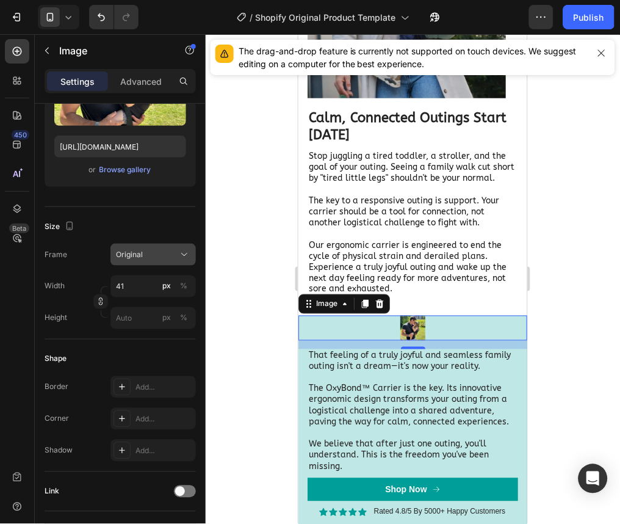
click at [170, 252] on div "Original" at bounding box center [146, 254] width 60 height 11
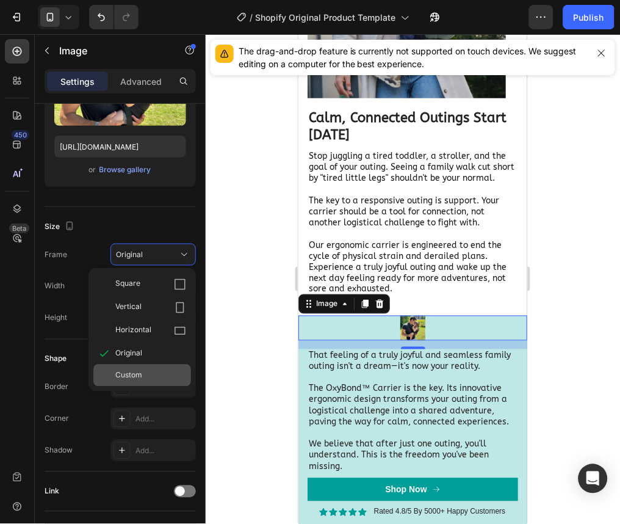
click at [167, 372] on div "Custom" at bounding box center [150, 375] width 71 height 11
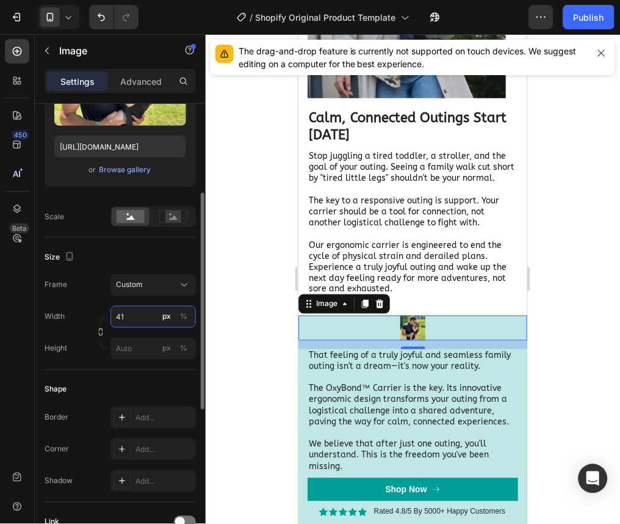
click at [132, 322] on input "41" at bounding box center [152, 317] width 85 height 22
click at [63, 355] on div "Height" at bounding box center [56, 349] width 23 height 22
click at [101, 330] on icon "button" at bounding box center [100, 332] width 9 height 9
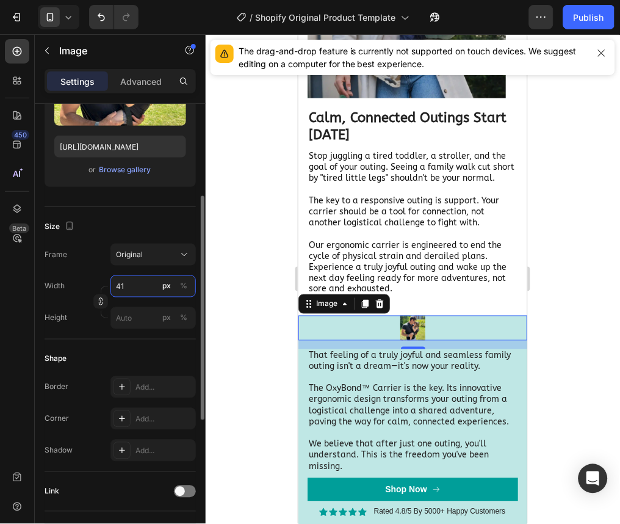
click at [128, 290] on input "41" at bounding box center [152, 286] width 85 height 22
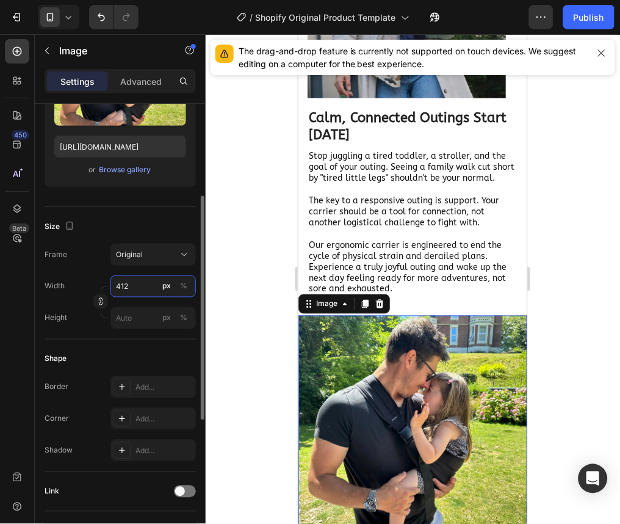
type input "412"
click at [81, 313] on div "Height px %" at bounding box center [120, 318] width 151 height 22
click at [81, 328] on div "Height px %" at bounding box center [120, 318] width 151 height 22
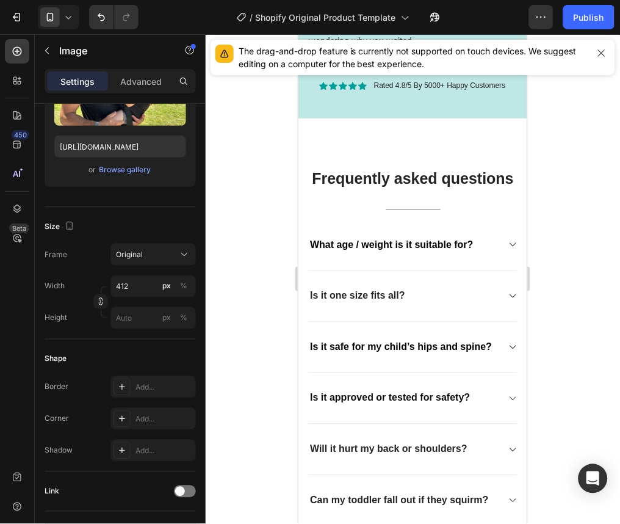
scroll to position [5715, 0]
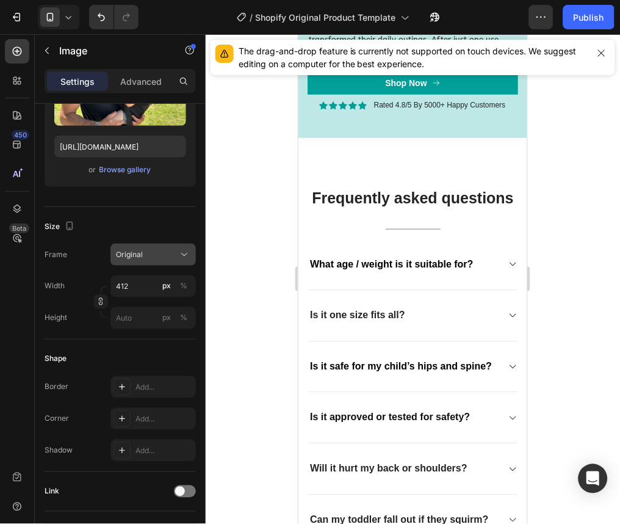
click at [162, 263] on button "Original" at bounding box center [152, 255] width 85 height 22
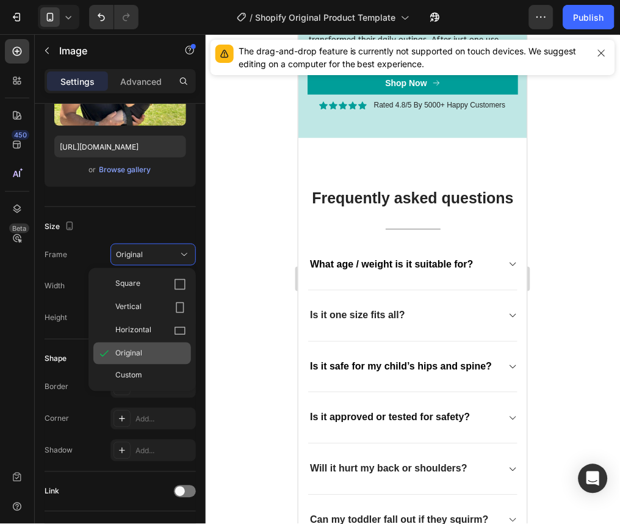
click at [137, 361] on div "Original" at bounding box center [142, 353] width 98 height 22
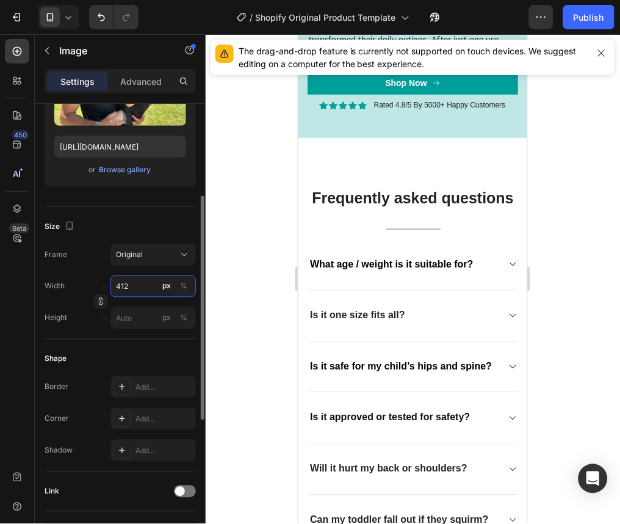
click at [137, 289] on input "412" at bounding box center [152, 286] width 85 height 22
click at [95, 280] on div "Width px %" at bounding box center [120, 286] width 151 height 22
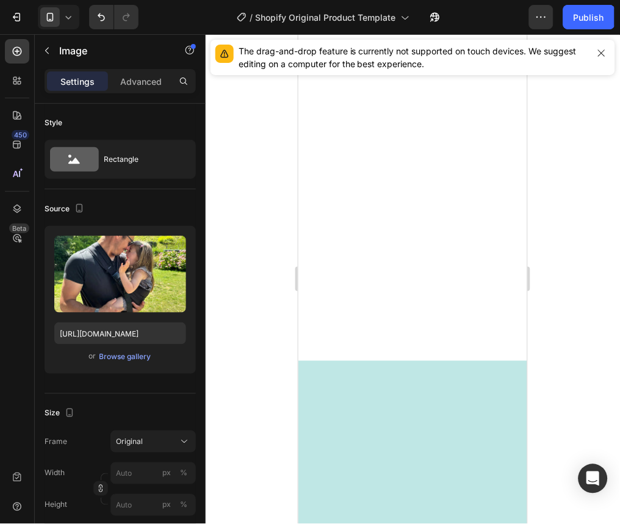
scroll to position [0, 0]
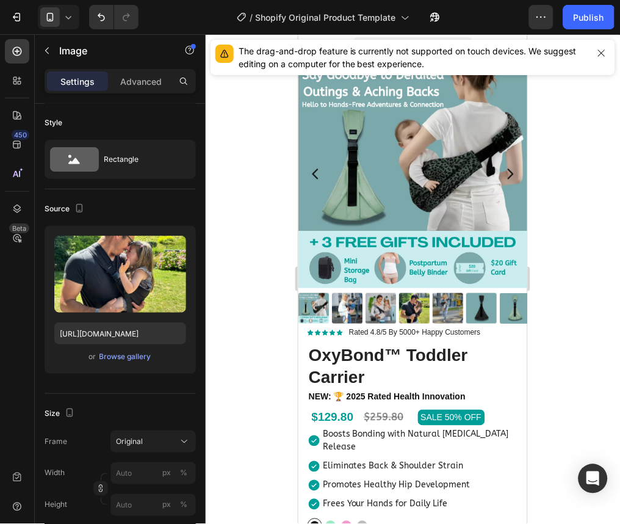
click at [375, 145] on img at bounding box center [412, 173] width 229 height 229
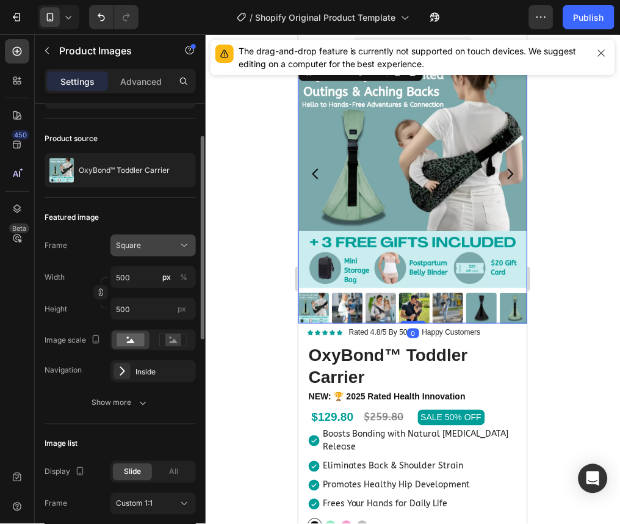
scroll to position [71, 0]
click at [157, 247] on div "Square" at bounding box center [146, 244] width 60 height 11
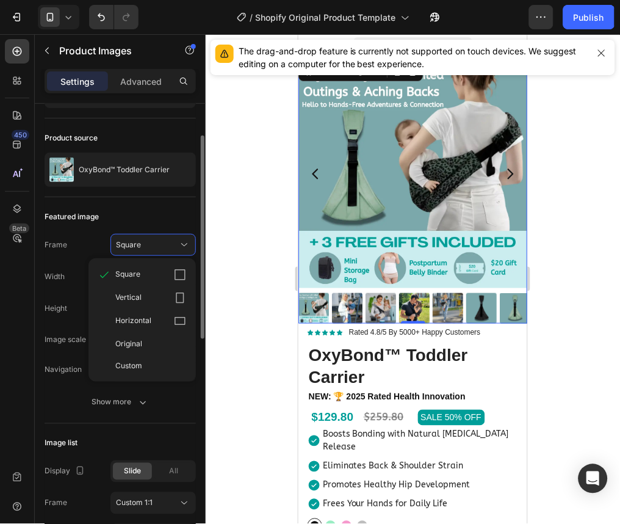
click at [101, 236] on div "Frame Square Square Vertical Horizontal Original Custom" at bounding box center [120, 245] width 151 height 22
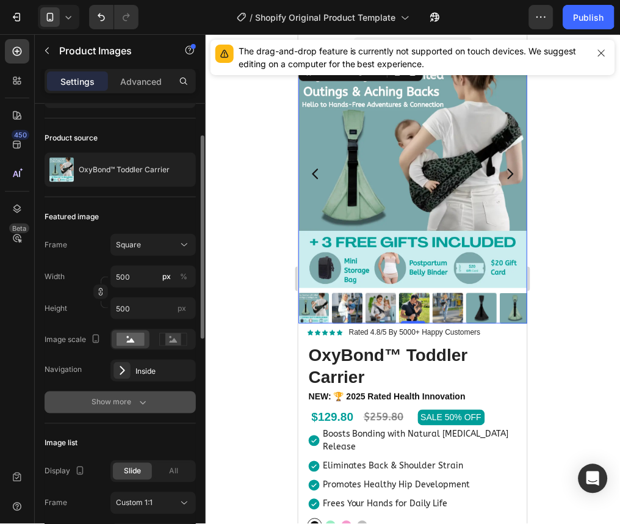
click at [131, 394] on button "Show more" at bounding box center [120, 402] width 151 height 22
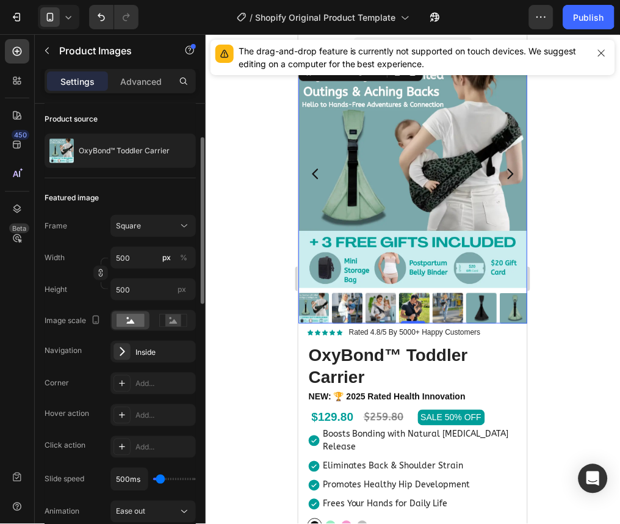
scroll to position [91, 0]
click at [139, 264] on input "500" at bounding box center [152, 257] width 85 height 22
type input "4"
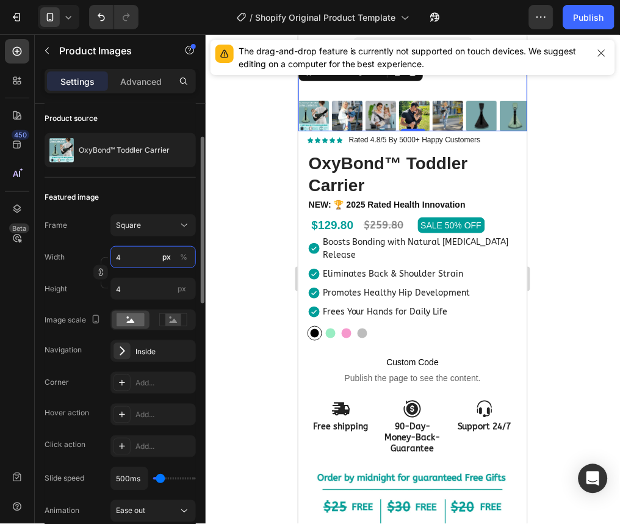
type input "41"
type input "412"
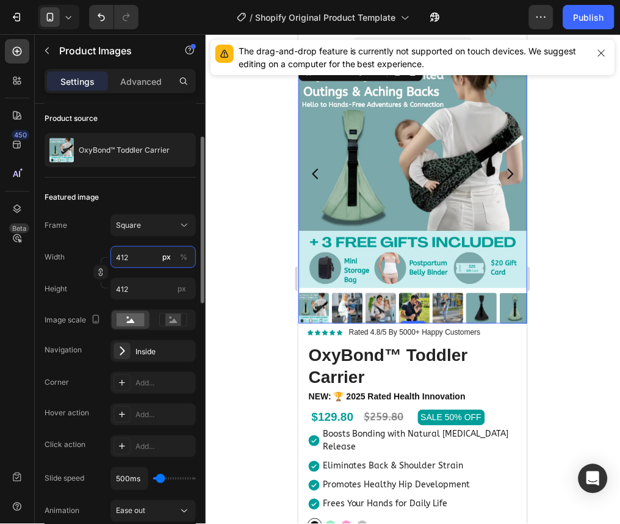
type input "412"
click at [90, 247] on div "Width 412 px %" at bounding box center [120, 257] width 151 height 22
click at [70, 21] on icon at bounding box center [68, 17] width 12 height 12
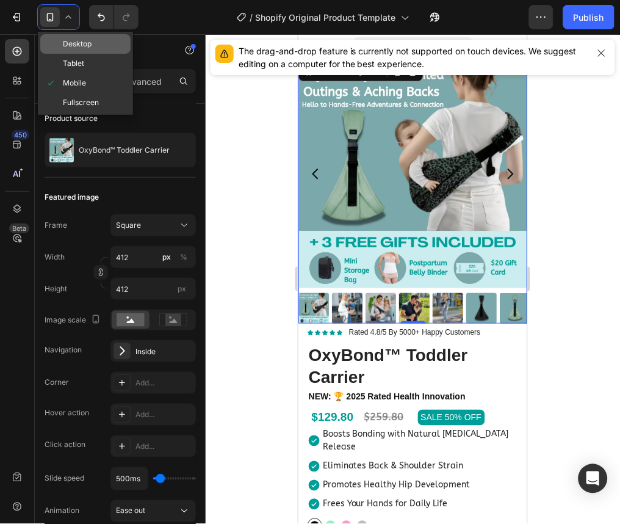
click at [78, 43] on span "Desktop" at bounding box center [77, 44] width 29 height 12
type input "16"
type input "500"
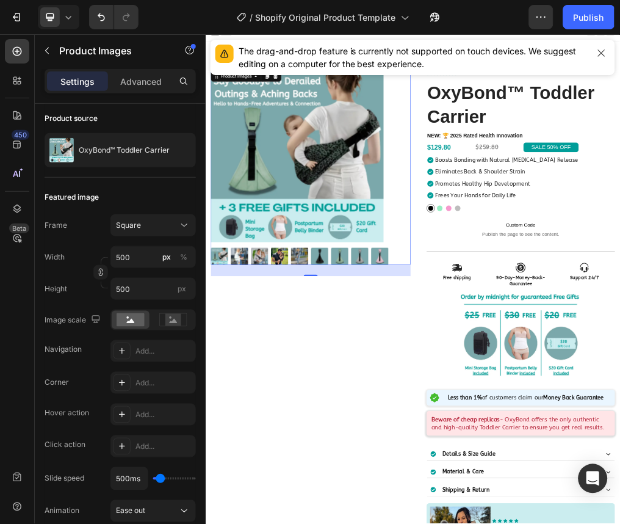
scroll to position [31, 0]
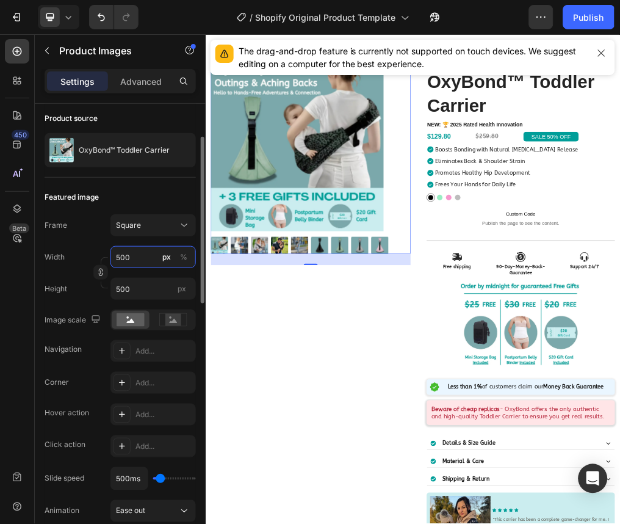
click at [138, 264] on input "500" at bounding box center [152, 257] width 85 height 22
type input "4"
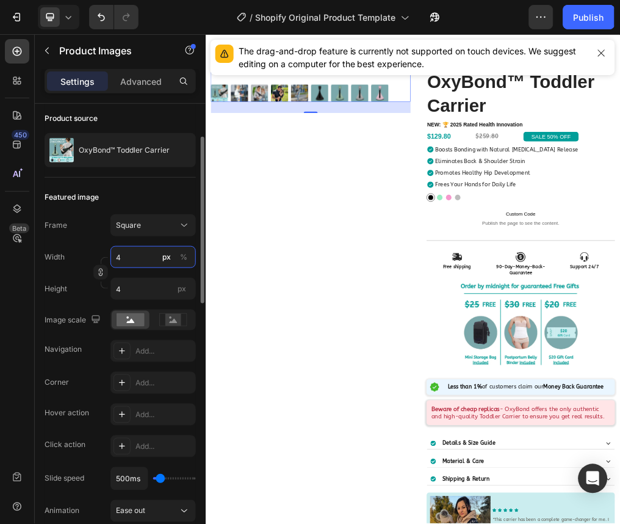
type input "41"
type input "412"
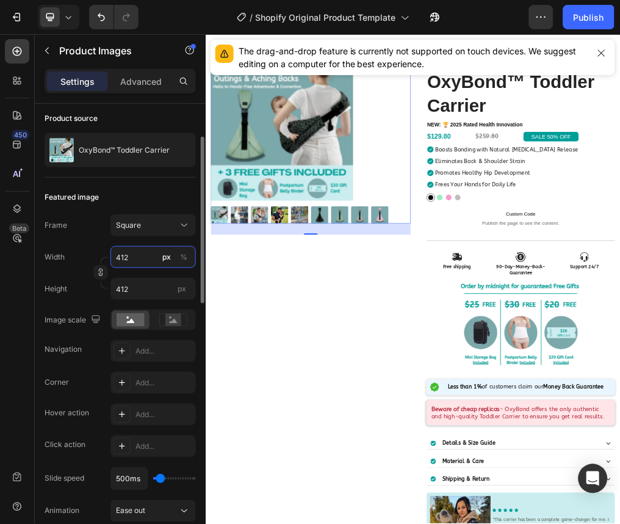
type input "412"
click at [92, 198] on div "Featured image" at bounding box center [72, 197] width 54 height 11
click at [73, 9] on div at bounding box center [59, 17] width 42 height 24
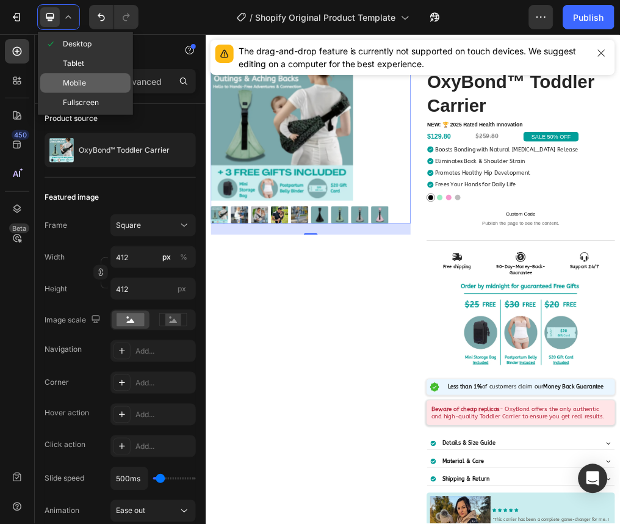
click at [84, 81] on span "Mobile" at bounding box center [74, 83] width 23 height 12
type input "8"
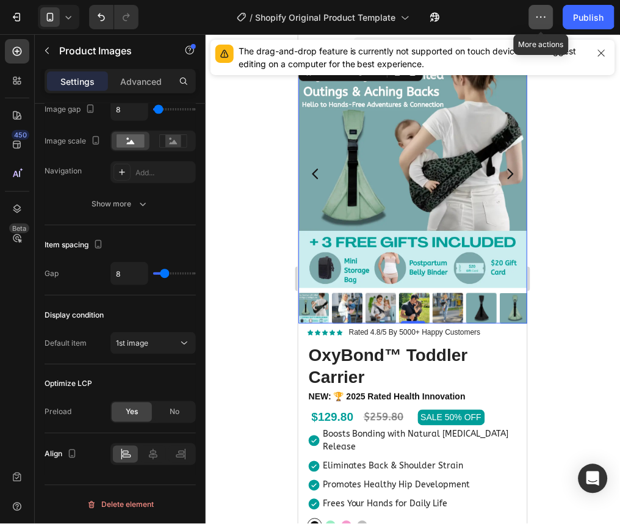
click at [540, 26] on button "button" at bounding box center [541, 17] width 24 height 24
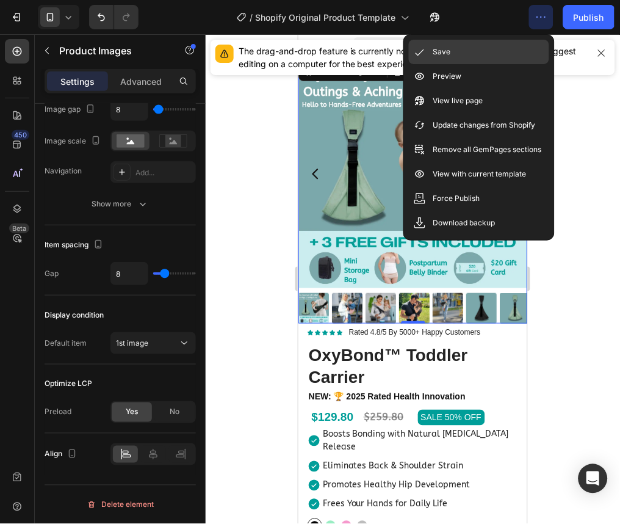
click at [507, 64] on div "Save" at bounding box center [479, 76] width 140 height 24
click at [526, 64] on div "Save" at bounding box center [479, 76] width 140 height 24
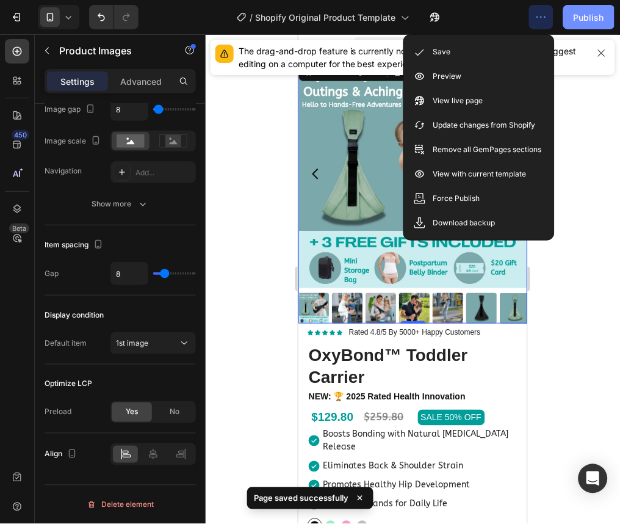
click at [599, 16] on div "Publish" at bounding box center [589, 17] width 31 height 13
